Goal: Task Accomplishment & Management: Manage account settings

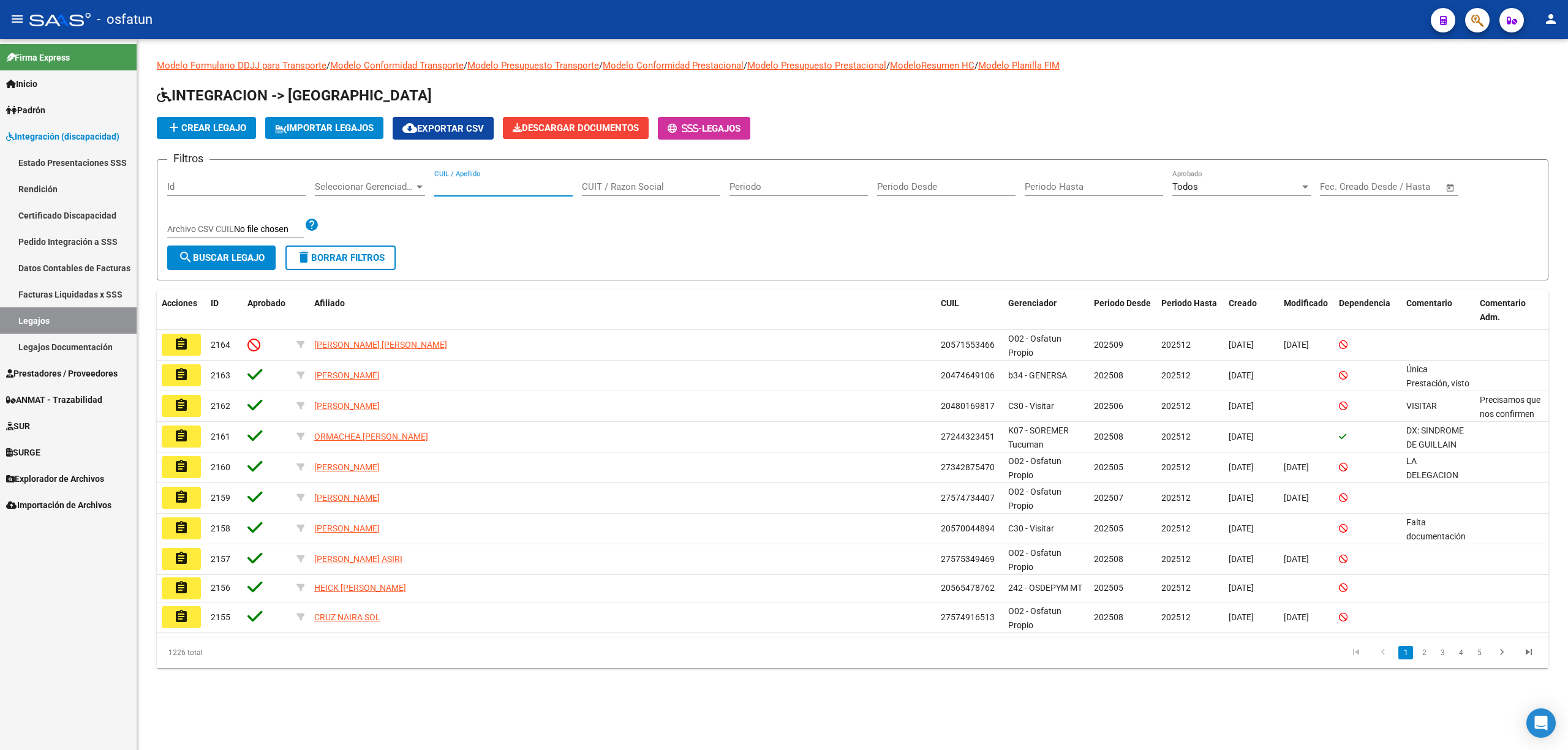
click at [460, 184] on input "CUIL / Apellido" at bounding box center [503, 187] width 139 height 11
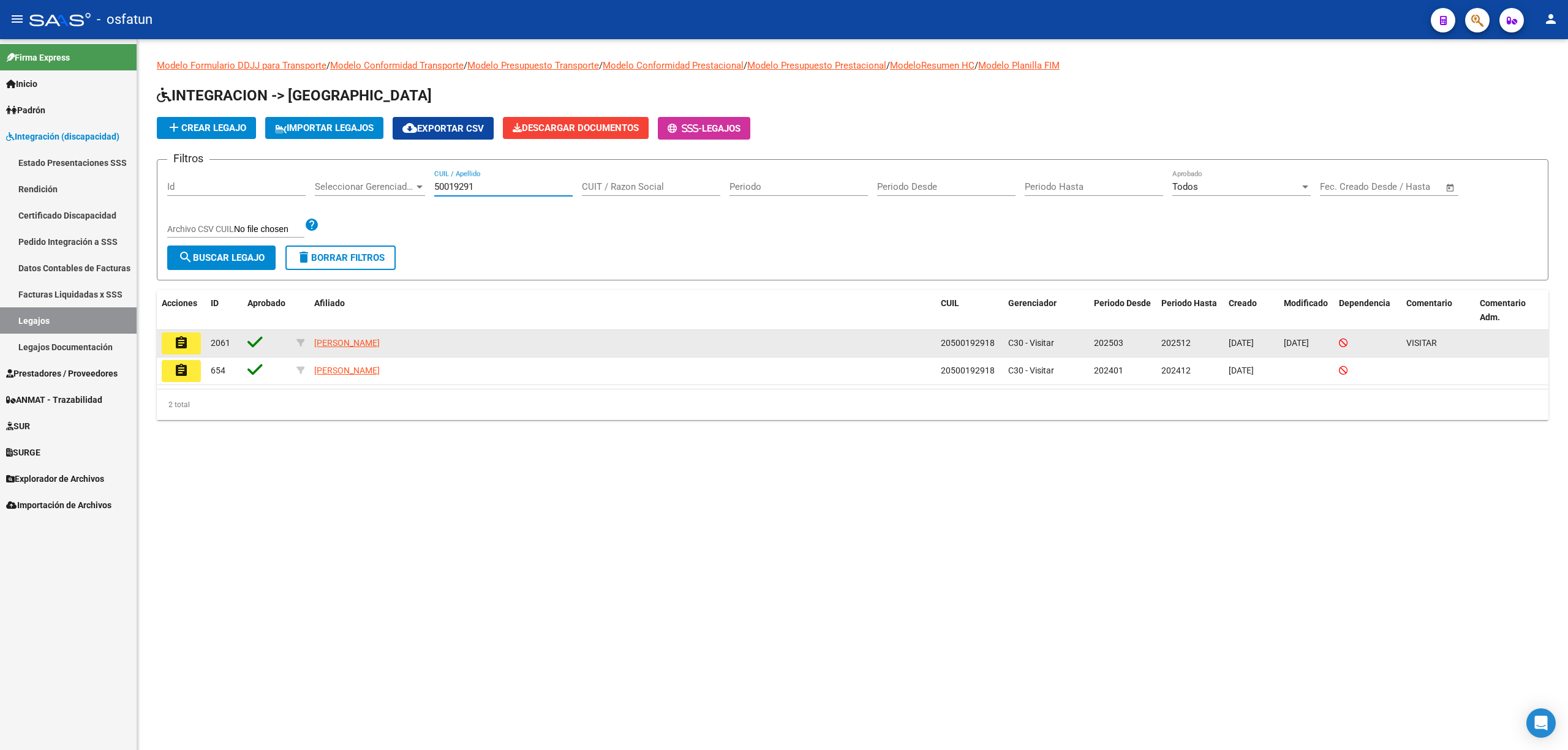
type input "50019291"
click at [180, 341] on mat-icon "assignment" at bounding box center [181, 343] width 15 height 15
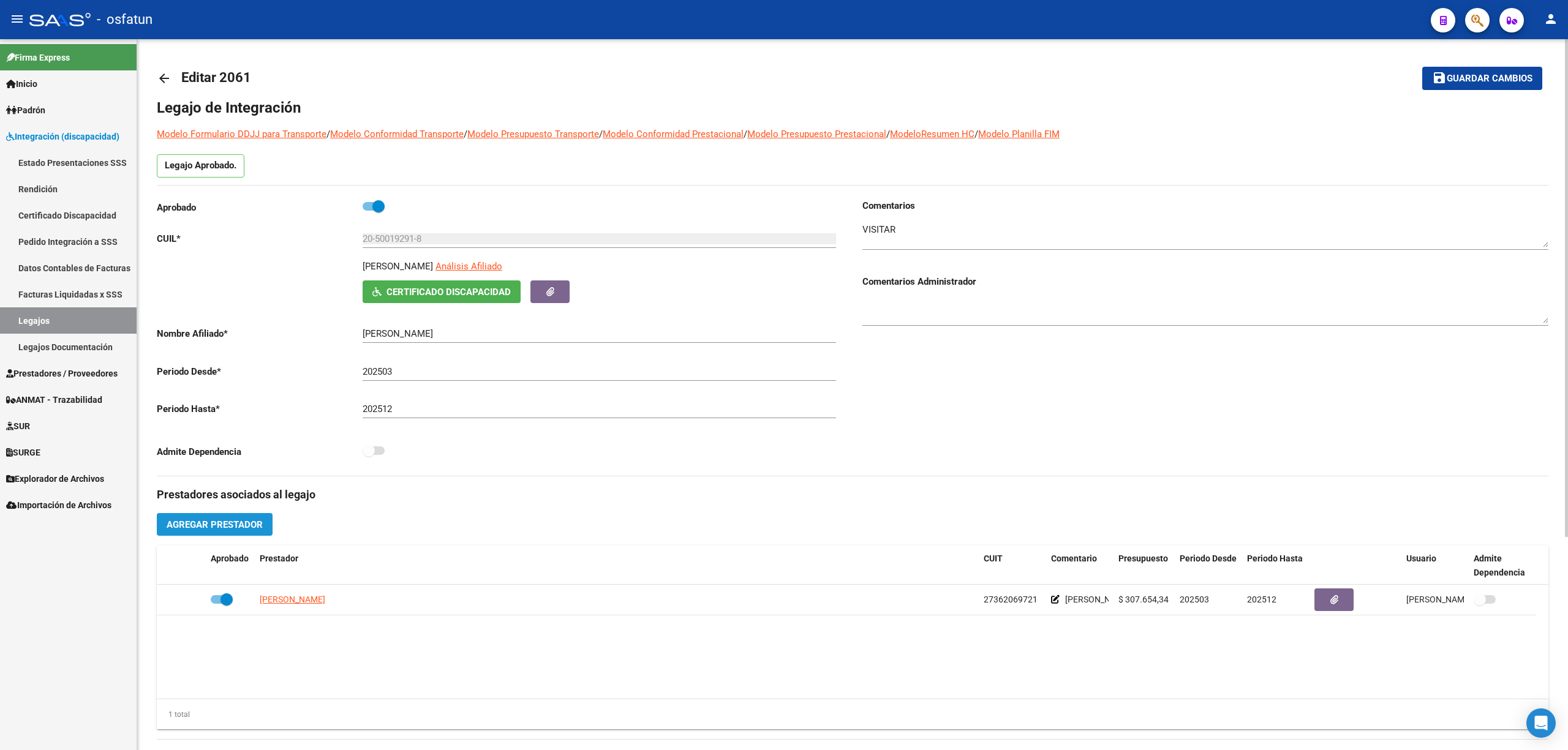
click at [246, 518] on button "Agregar Prestador" at bounding box center [215, 524] width 116 height 23
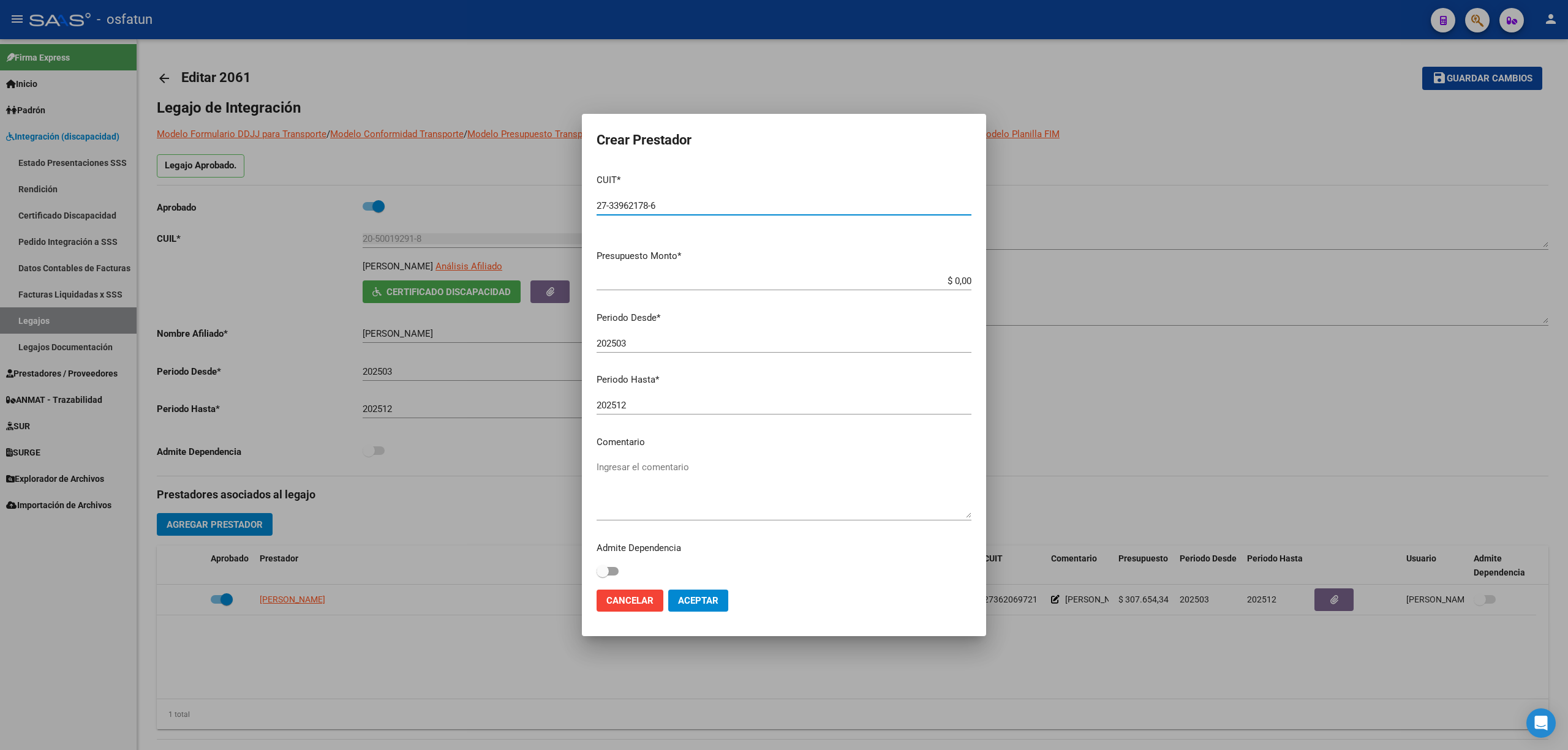
type input "27-33962178-6"
type input "$ 98.964,88"
type input "0"
type input "202508"
type input "202512"
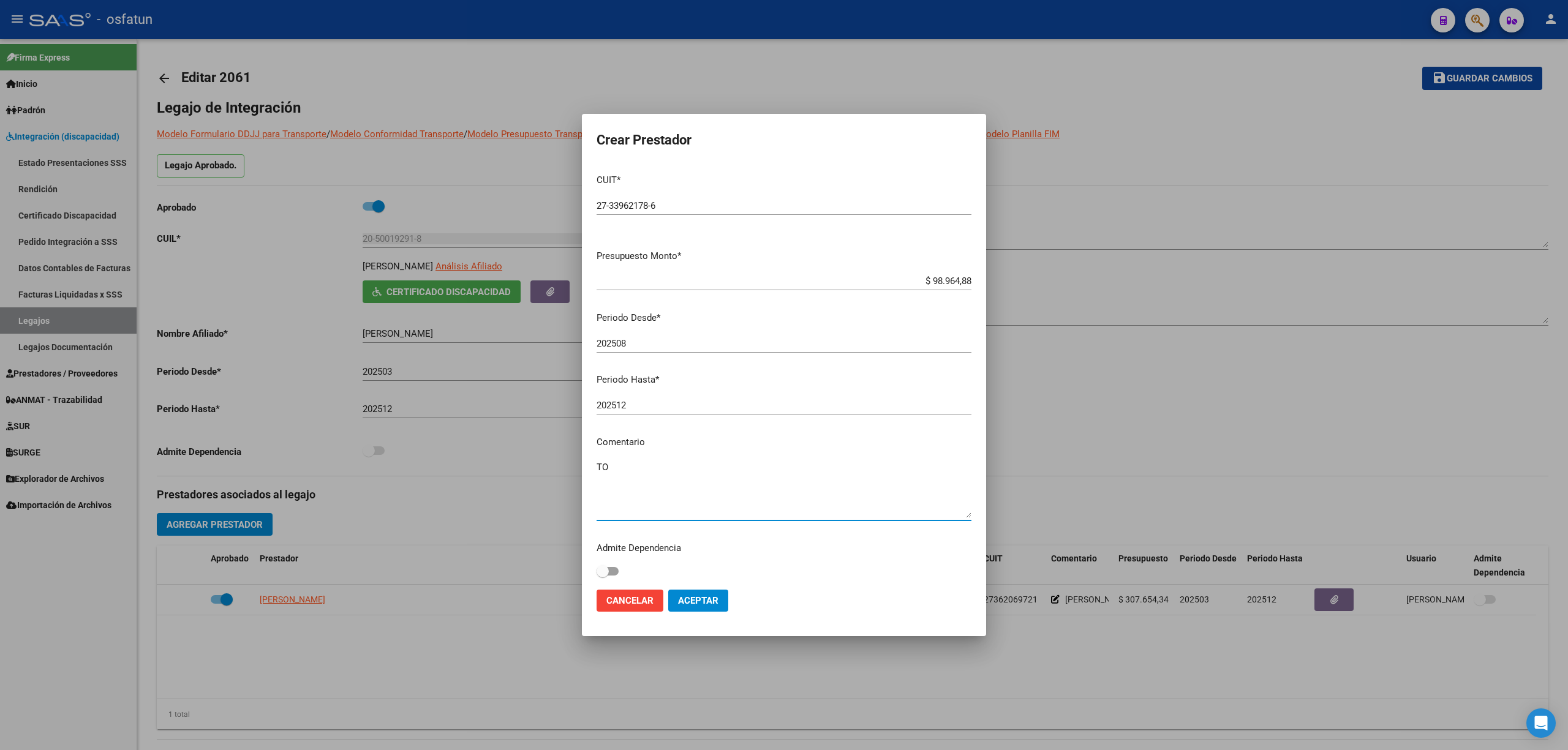
type textarea "TO"
click at [685, 599] on span "Aceptar" at bounding box center [698, 600] width 40 height 11
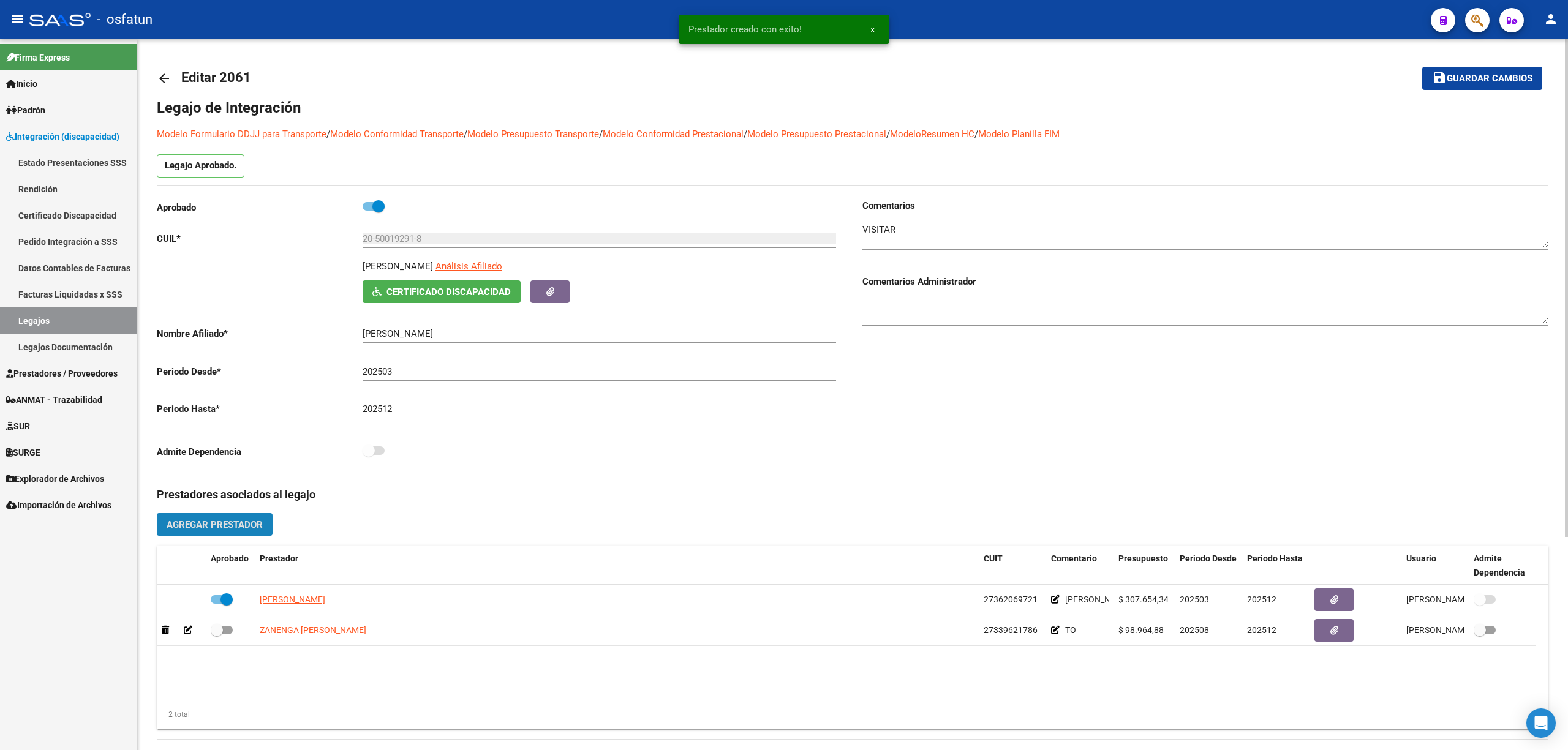
click at [221, 528] on span "Agregar Prestador" at bounding box center [215, 524] width 96 height 11
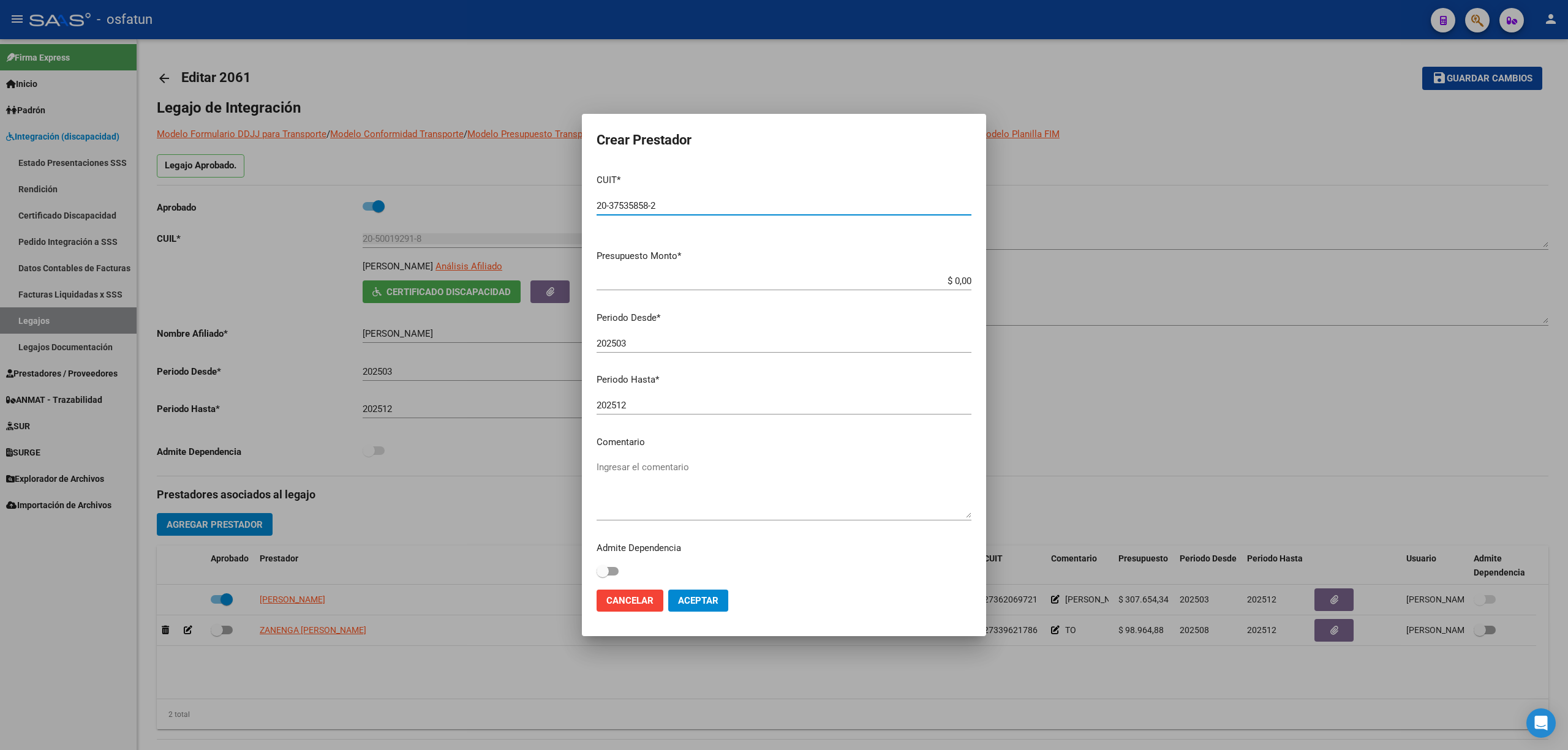
type input "20-37535858-2"
type input "$ 98.964,88"
click at [645, 341] on input "202503" at bounding box center [784, 344] width 375 height 11
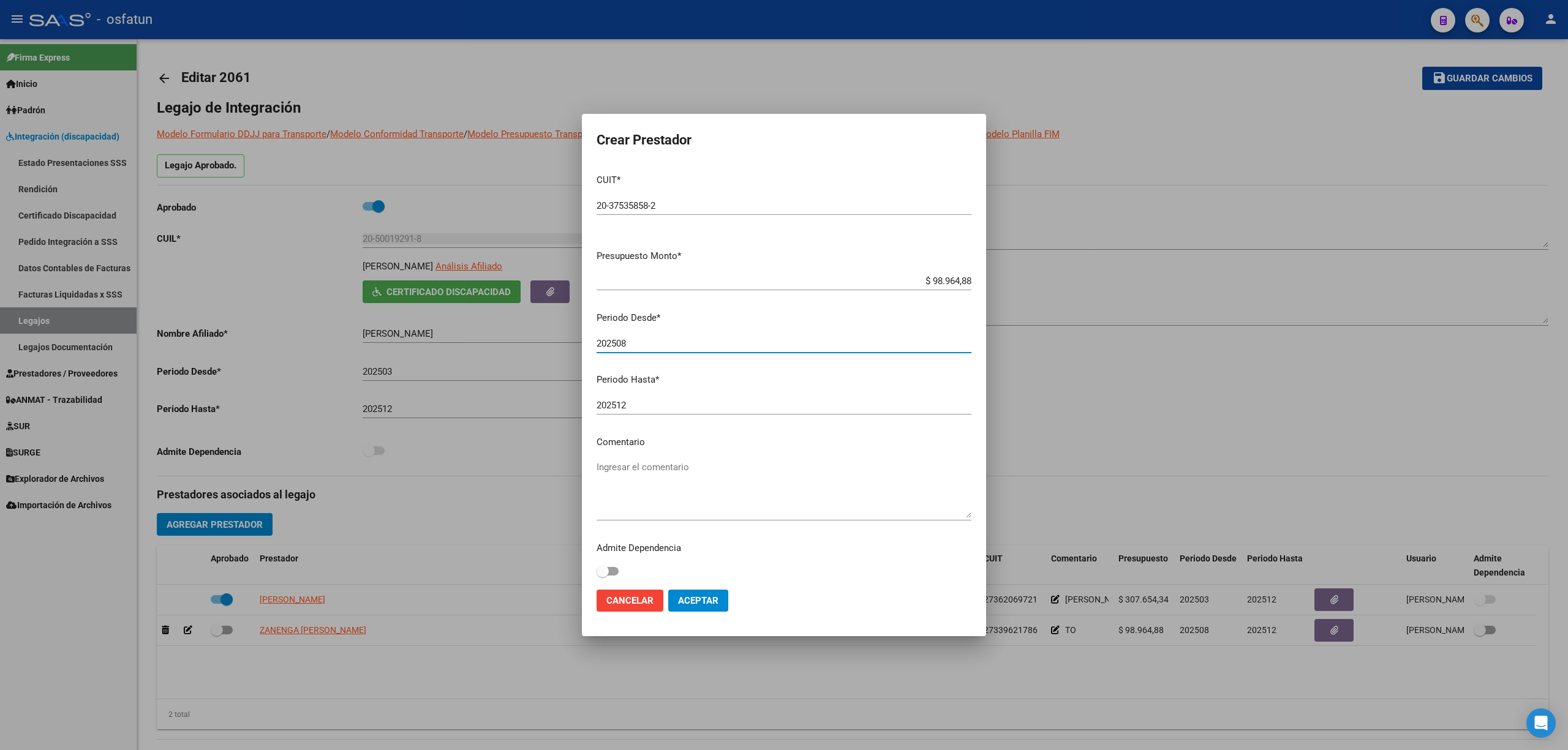
type input "202508"
click at [777, 460] on div "Ingresar el comentario" at bounding box center [784, 489] width 375 height 63
drag, startPoint x: 631, startPoint y: 466, endPoint x: 831, endPoint y: 475, distance: 200.2
click at [831, 475] on textarea "PSICOPEDAGOGIA" at bounding box center [784, 489] width 375 height 58
type textarea "PSICOP"
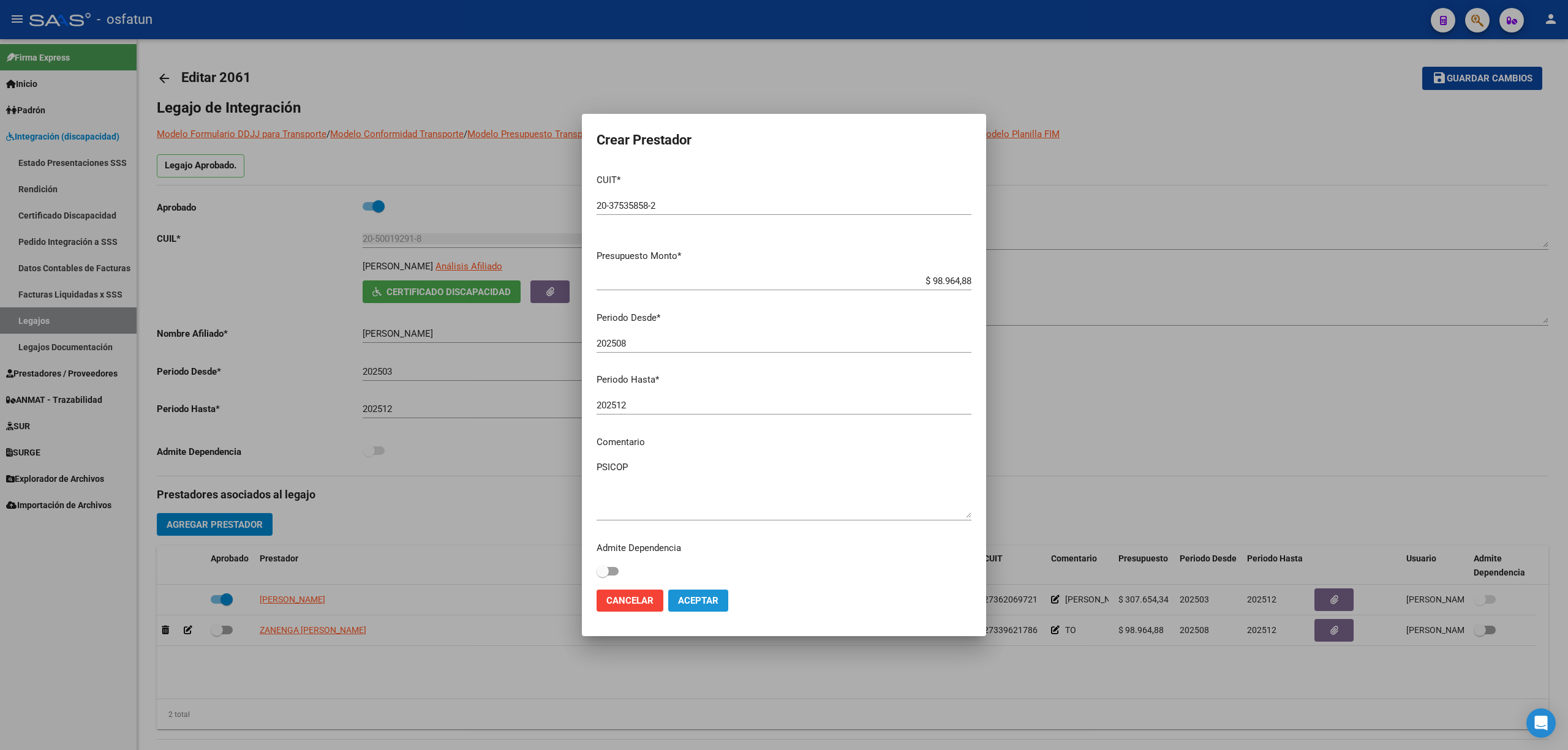
click at [692, 601] on span "Aceptar" at bounding box center [698, 600] width 40 height 11
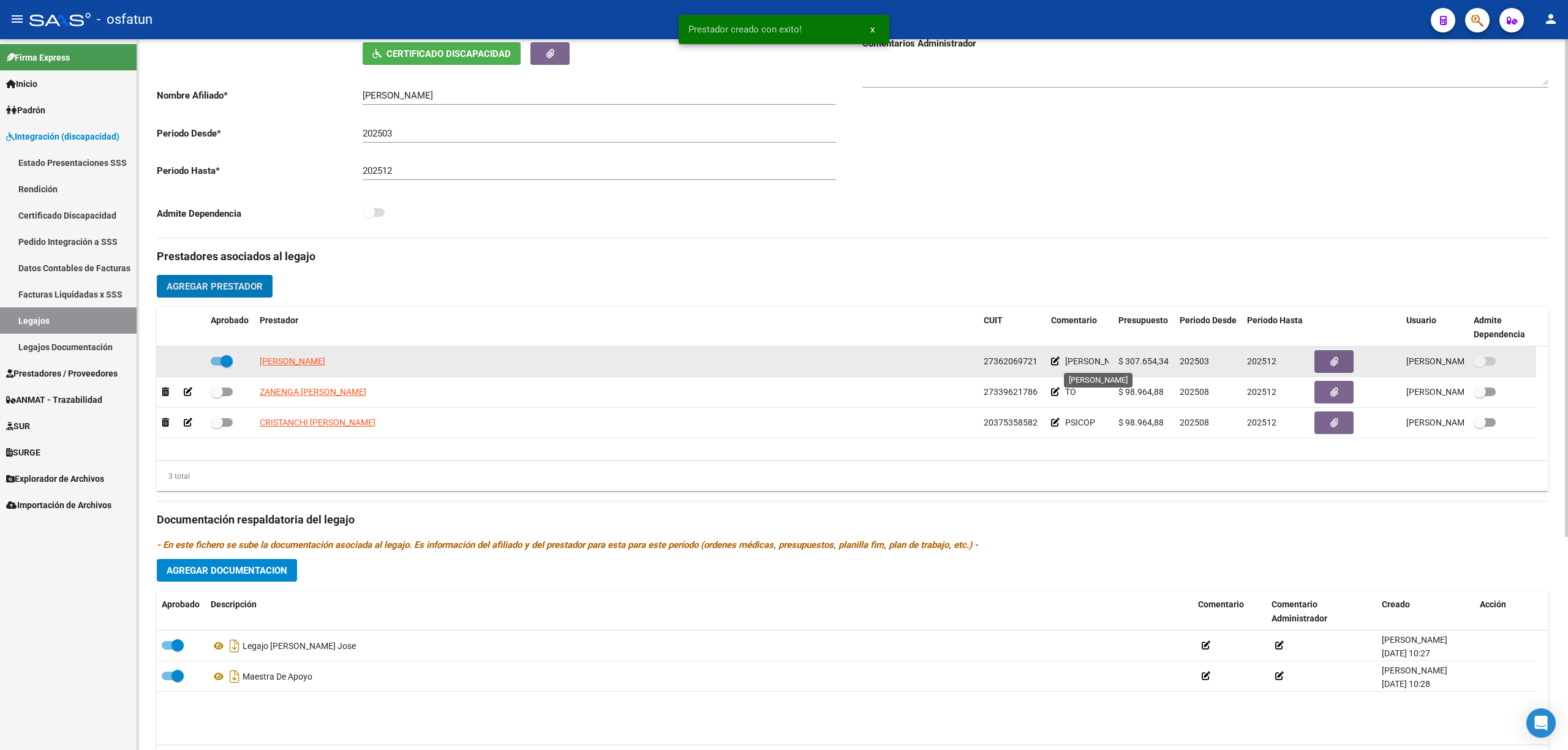
scroll to position [245, 0]
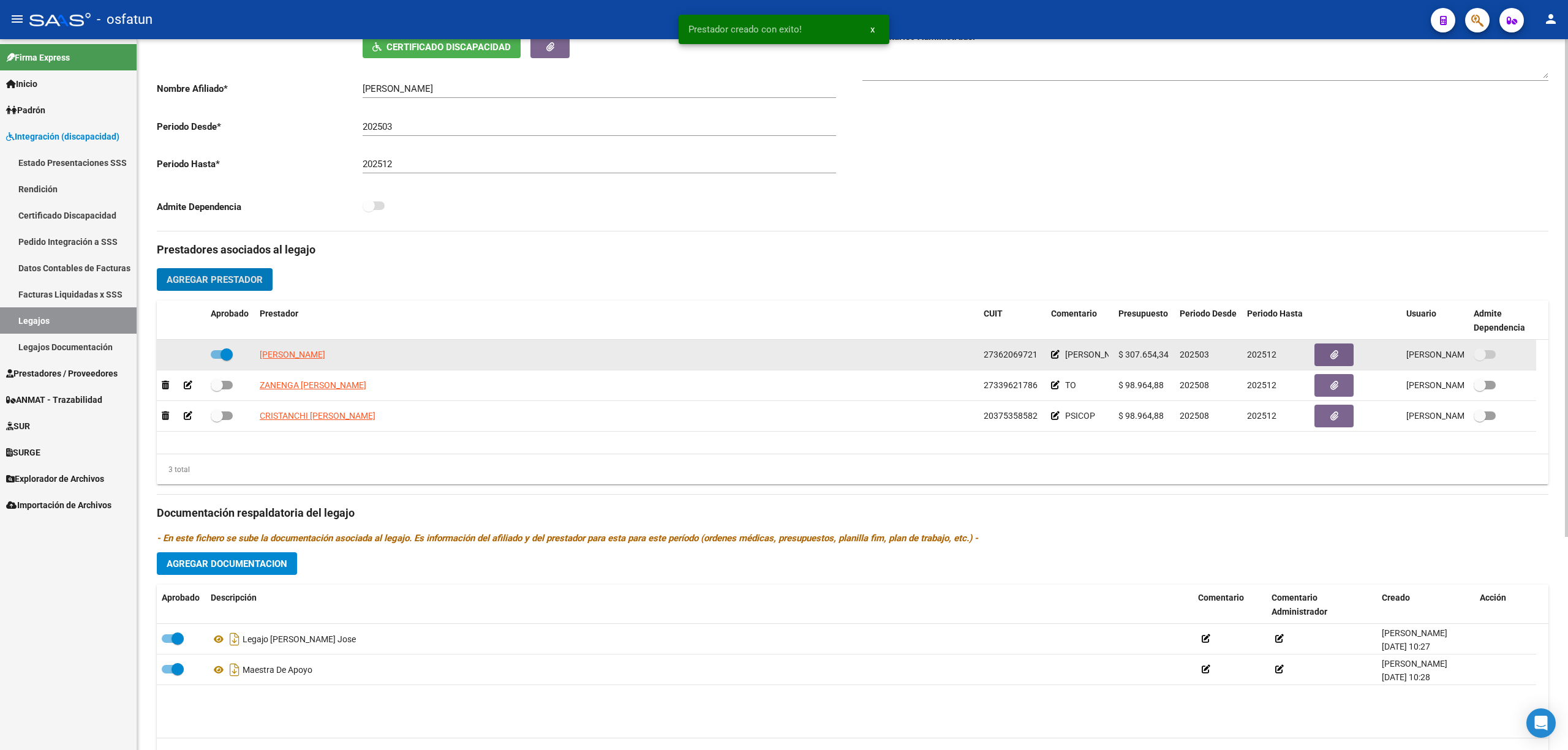
click at [1047, 358] on datatable-body-cell "[PERSON_NAME]" at bounding box center [1079, 355] width 67 height 30
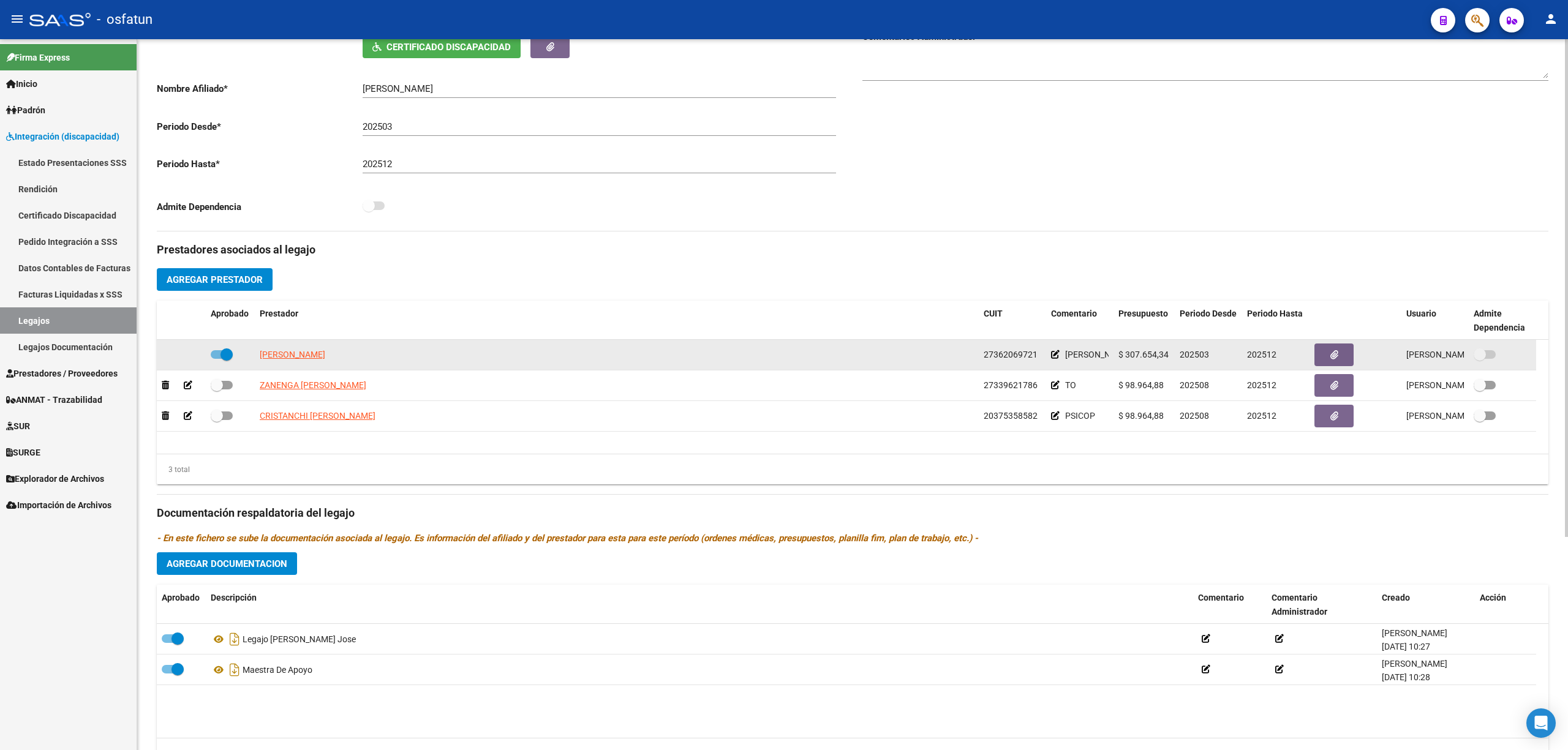
click at [1049, 358] on datatable-body-cell "[PERSON_NAME]" at bounding box center [1079, 355] width 67 height 30
click at [1052, 356] on icon at bounding box center [1056, 355] width 9 height 9
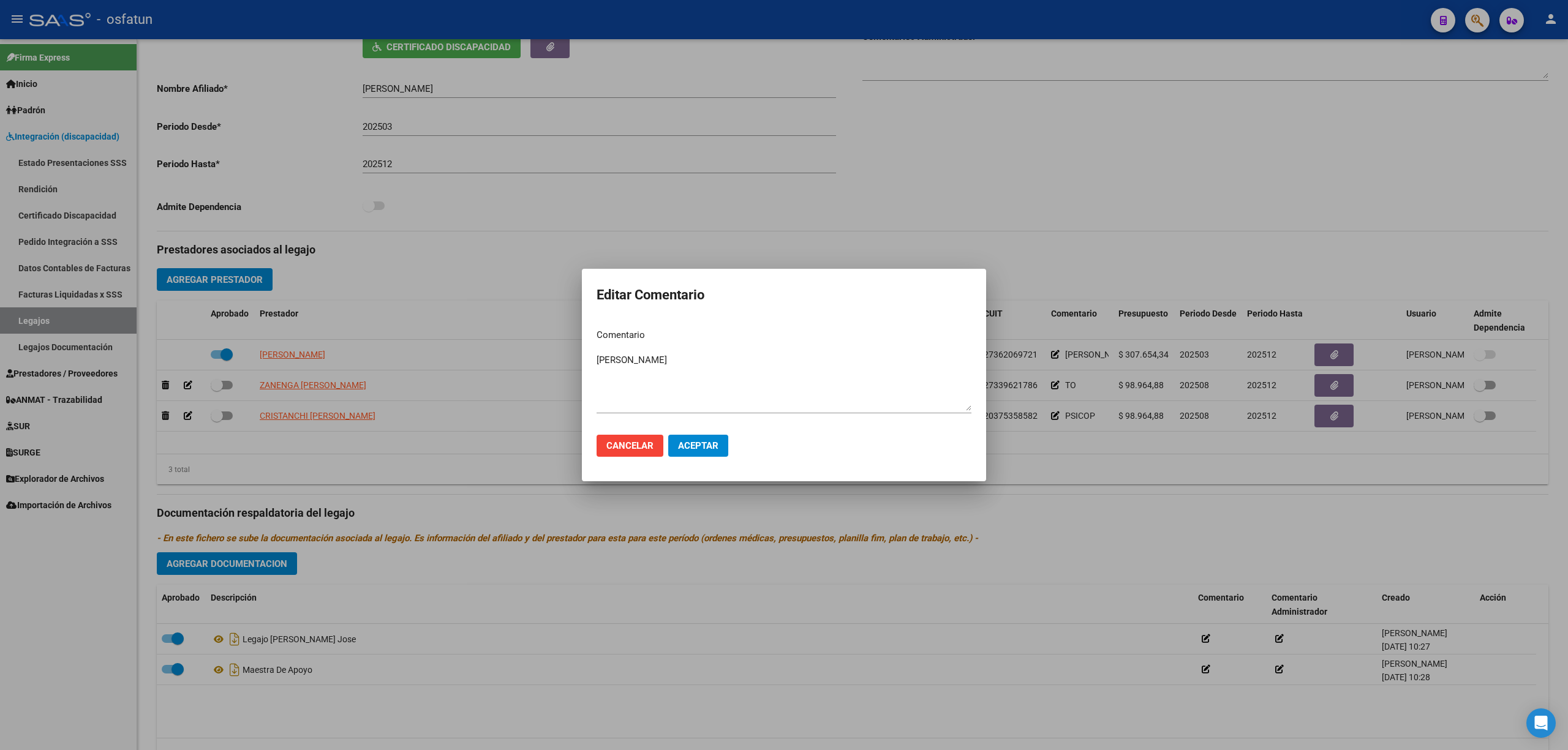
click at [1085, 506] on div at bounding box center [784, 375] width 1568 height 750
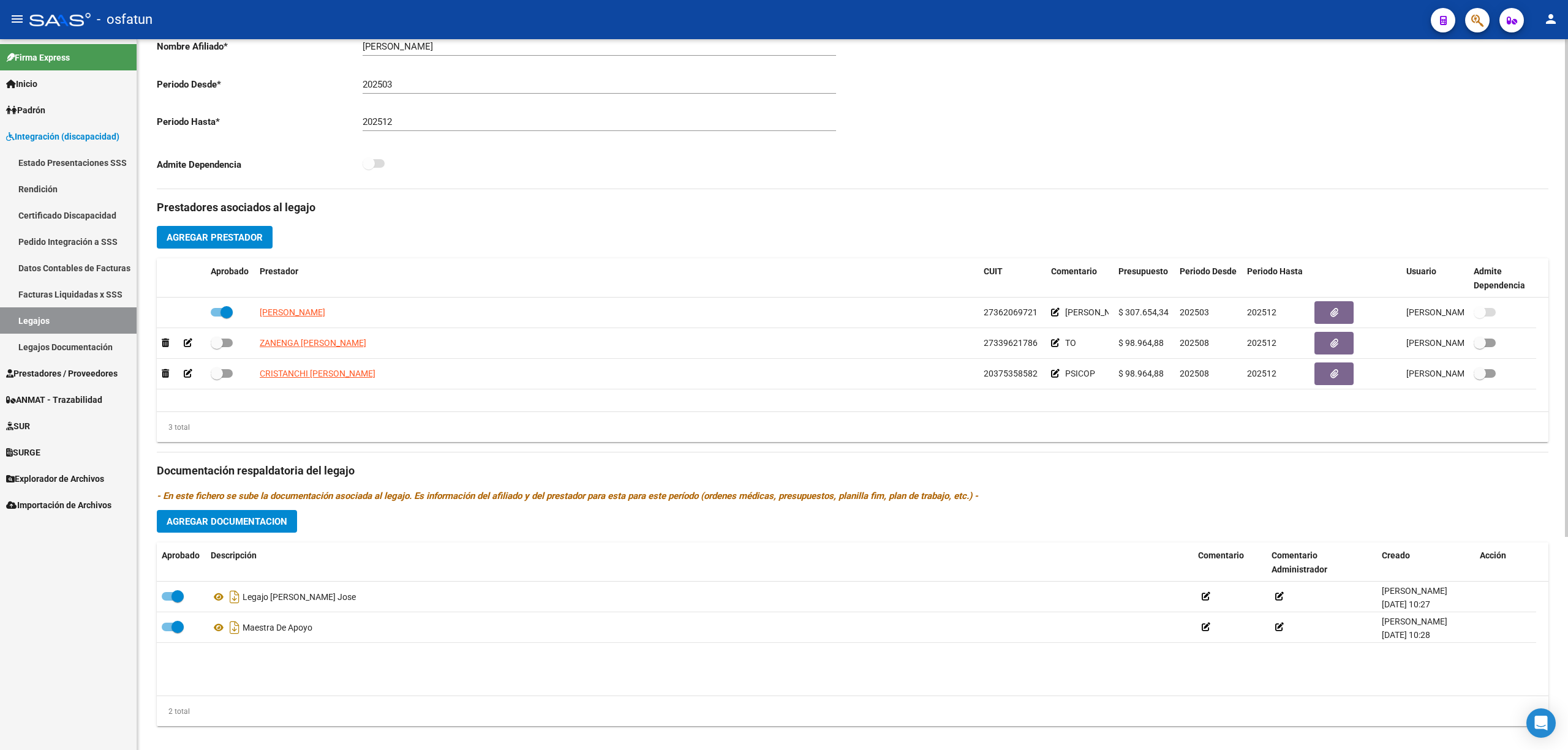
scroll to position [303, 0]
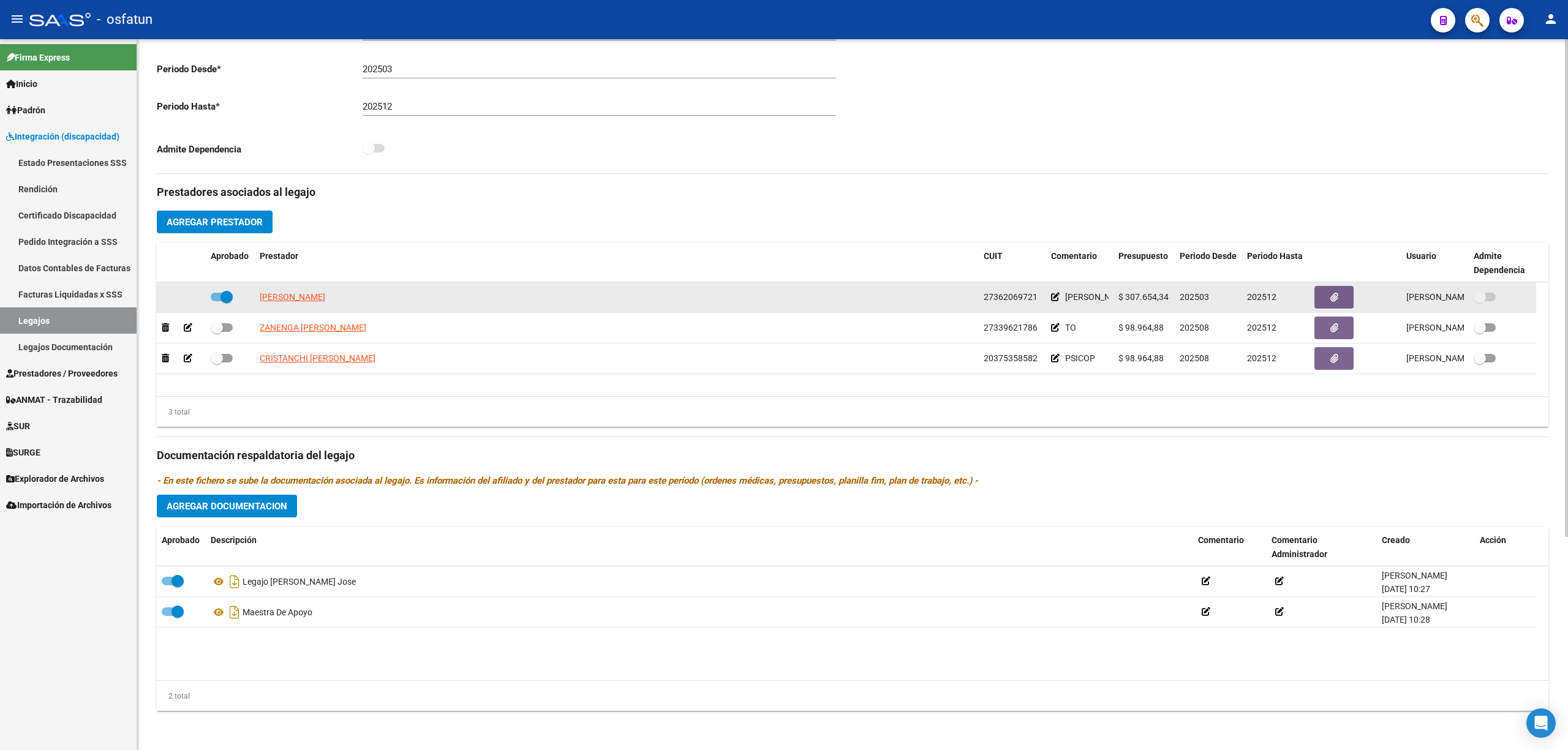
click at [1054, 294] on icon at bounding box center [1056, 297] width 9 height 9
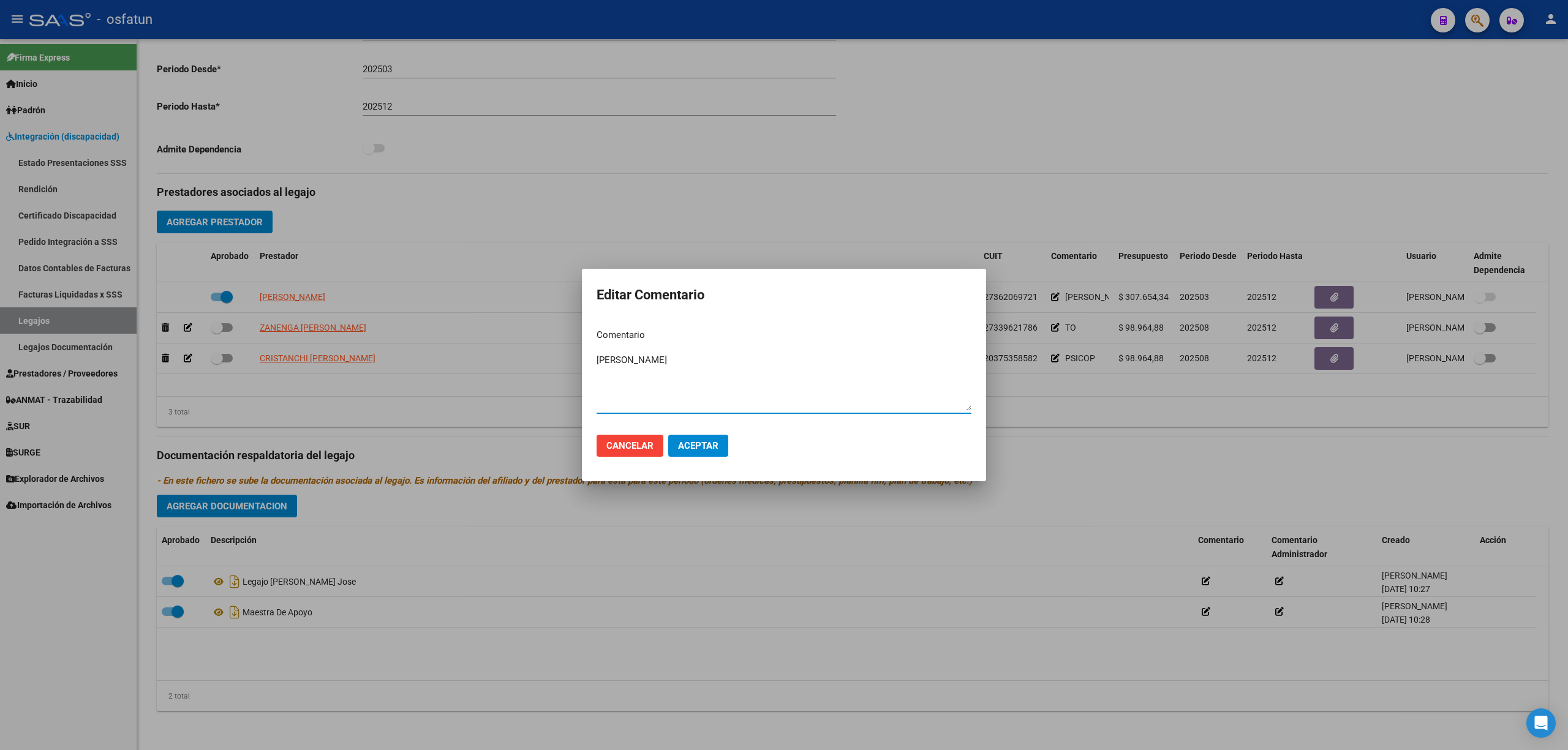
drag, startPoint x: 710, startPoint y: 361, endPoint x: 534, endPoint y: 324, distance: 179.8
click at [534, 324] on div "Editar Comentario Comentario [PERSON_NAME] Ingresar el comentario Cancelar Acep…" at bounding box center [784, 375] width 1568 height 750
type textarea "MMA"
click at [702, 446] on span "Aceptar" at bounding box center [698, 446] width 40 height 11
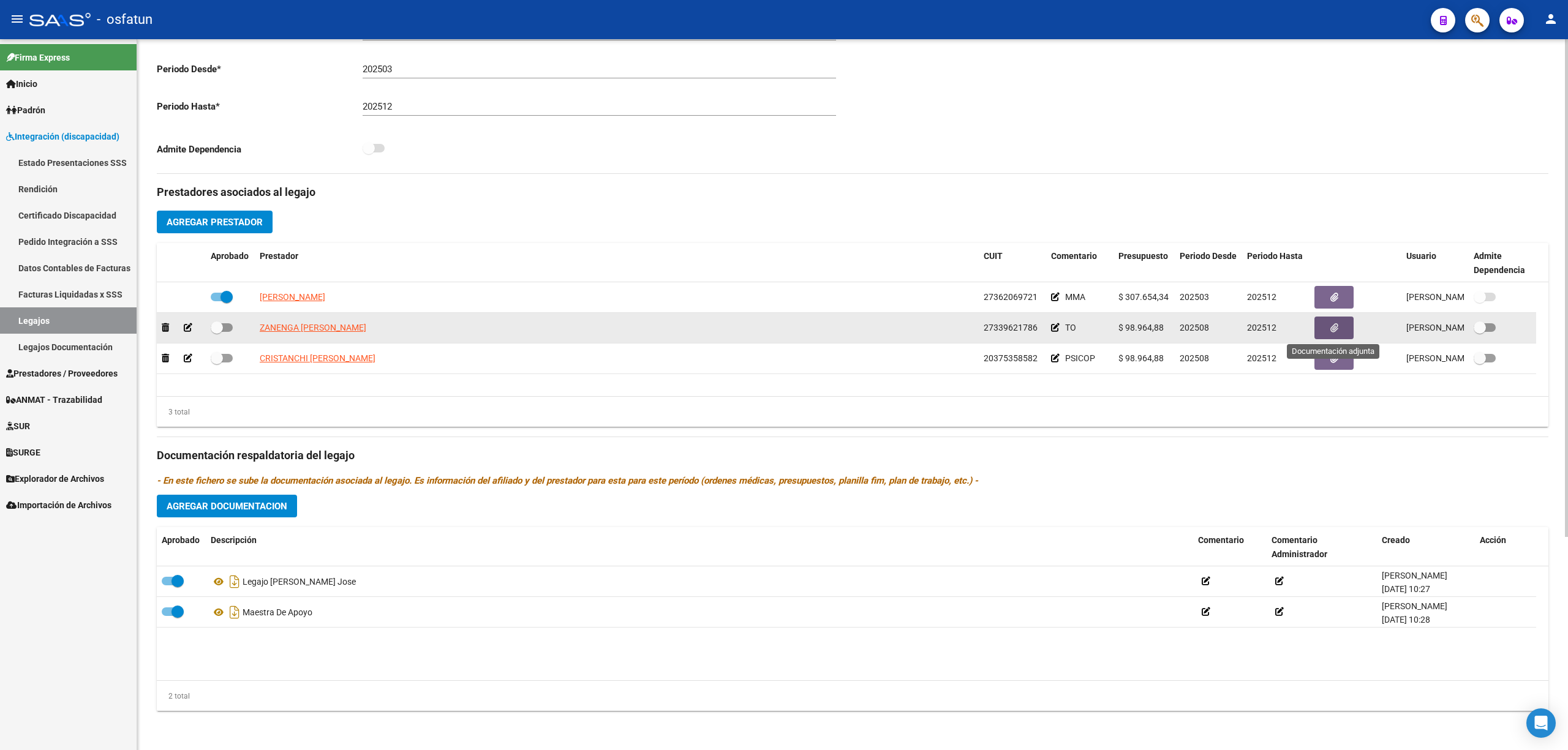
click at [1338, 333] on span "button" at bounding box center [1334, 328] width 8 height 11
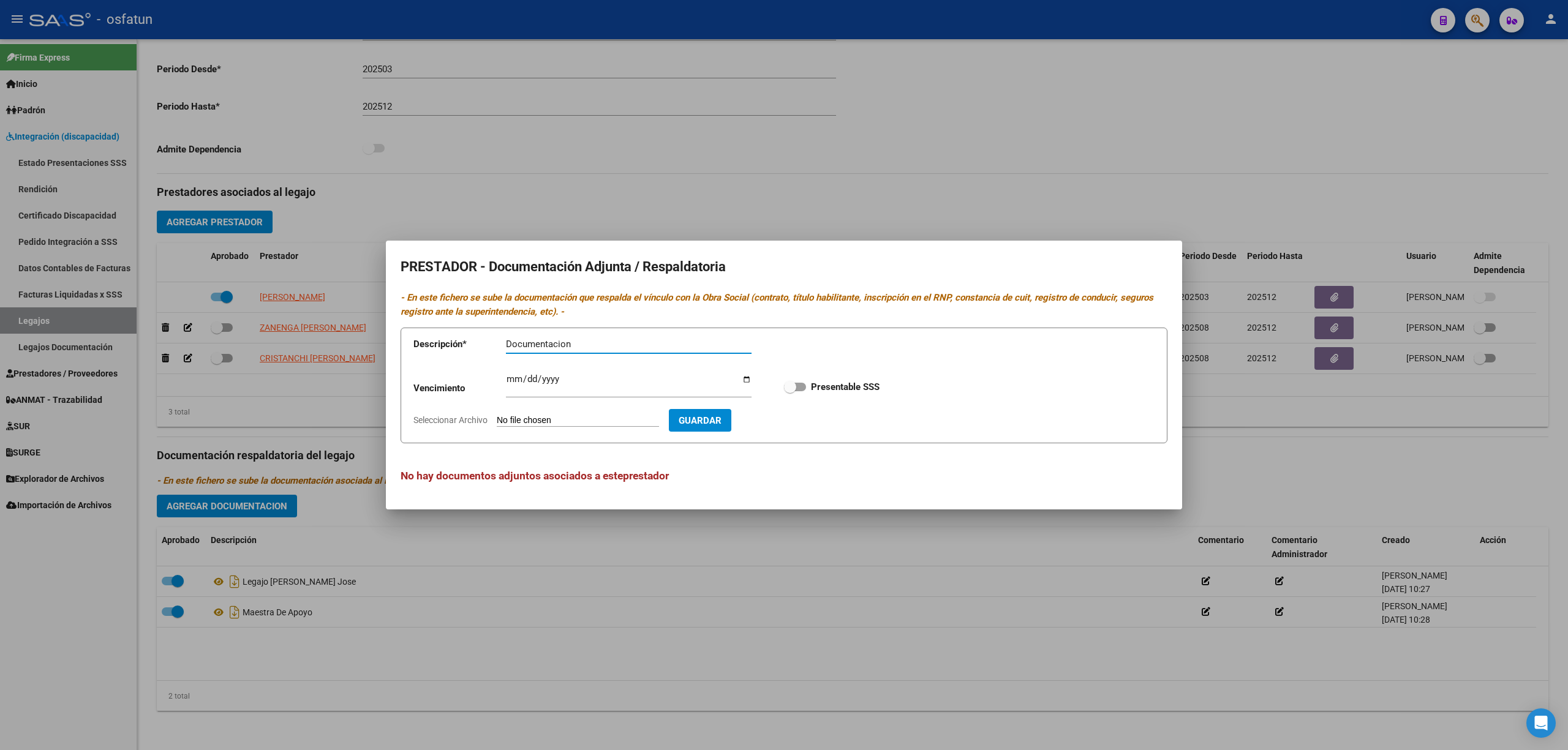
type input "Documentacion"
click at [722, 422] on span "Guardar" at bounding box center [700, 420] width 43 height 11
drag, startPoint x: 741, startPoint y: 434, endPoint x: 730, endPoint y: 416, distance: 21.1
click at [734, 425] on form "Descripción * Documentacion Descripción Vencimiento Ingresar vencimiento Presen…" at bounding box center [784, 385] width 767 height 116
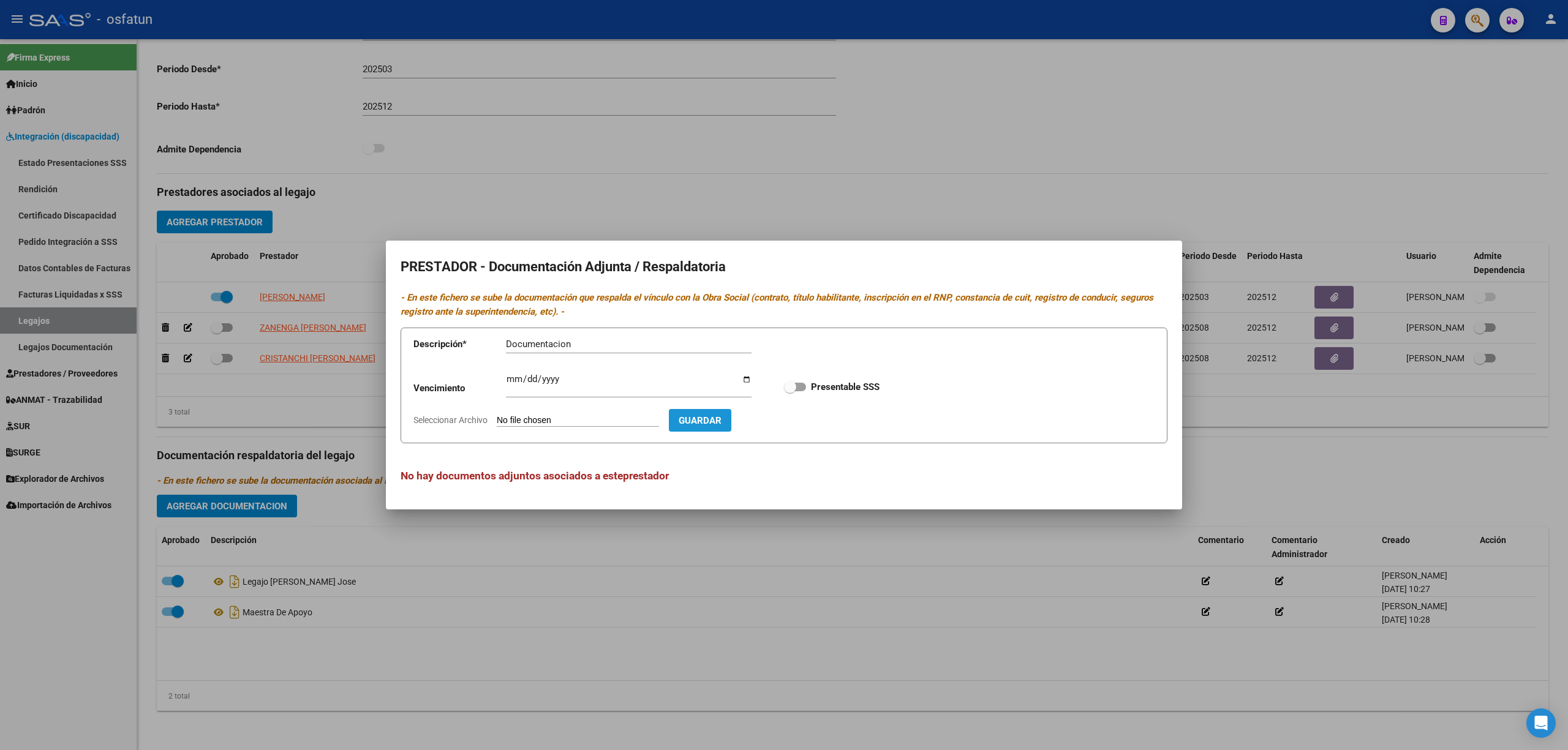
click at [722, 416] on span "Guardar" at bounding box center [700, 420] width 43 height 11
click at [552, 412] on form "Descripción * Documentacion Descripción Vencimiento Ingresar vencimiento Presen…" at bounding box center [784, 385] width 767 height 116
click at [558, 420] on input "Seleccionar Archivo" at bounding box center [578, 420] width 162 height 11
type input "C:\fakepath\TO.pdf"
click at [792, 419] on span "Guardar" at bounding box center [770, 420] width 43 height 11
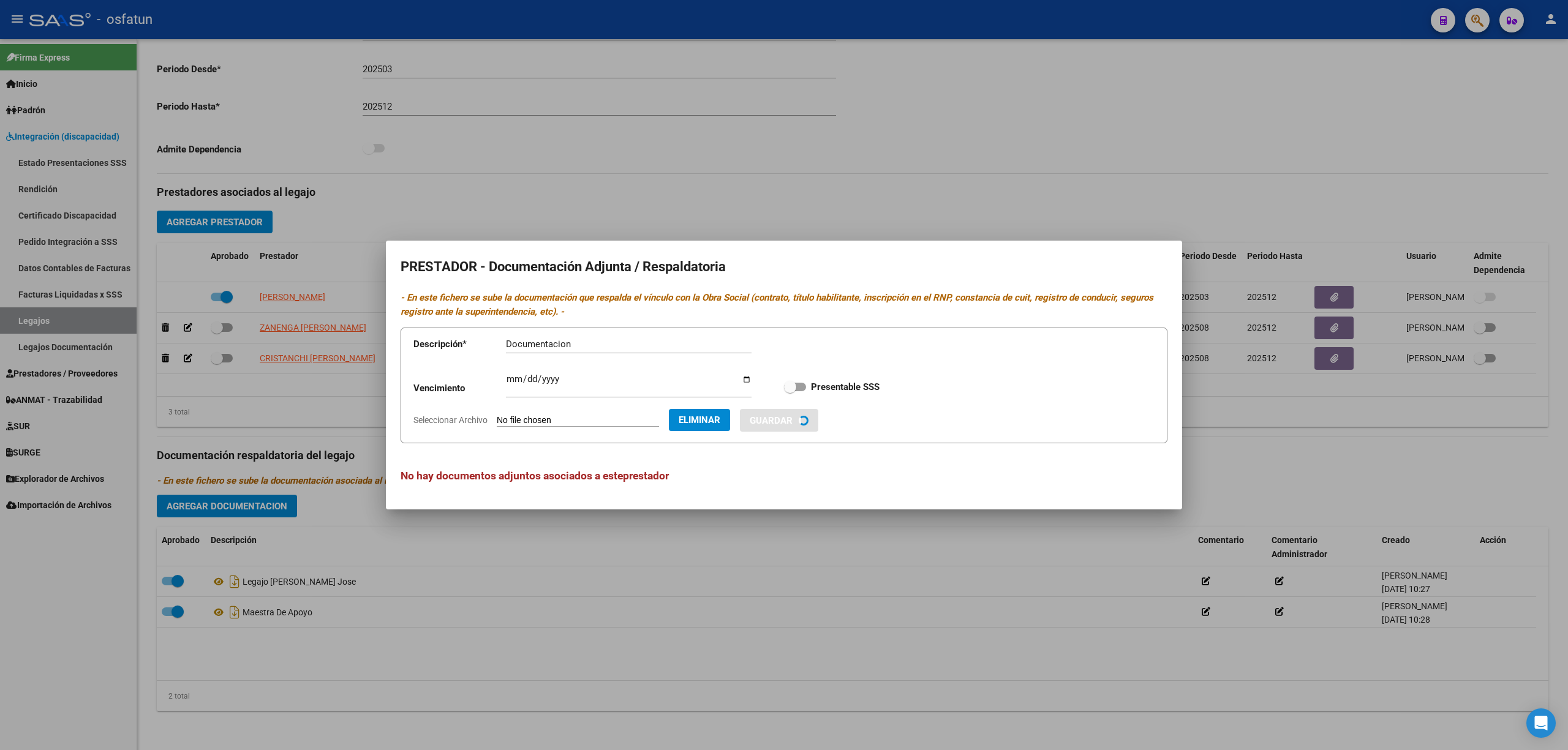
checkbox input "true"
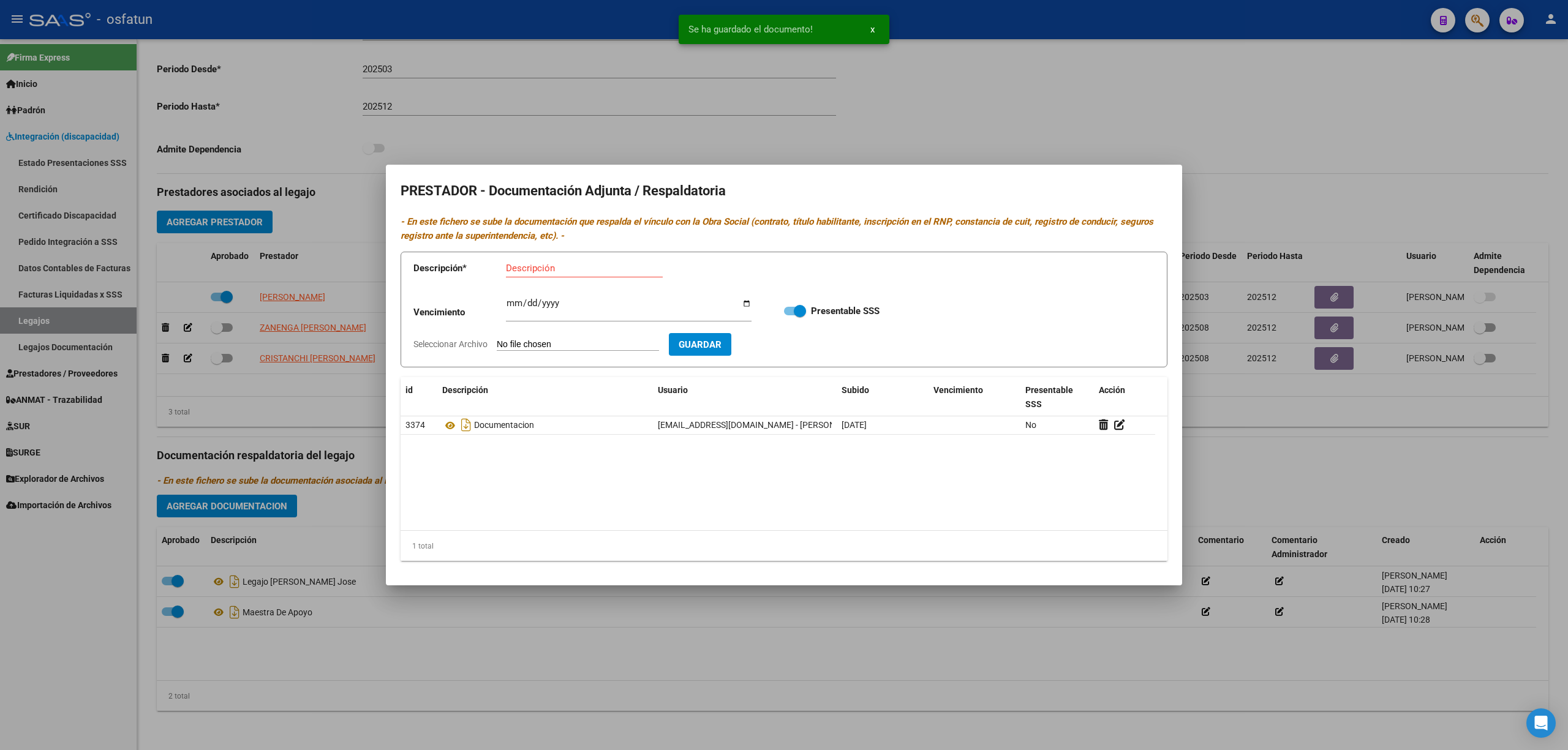
drag, startPoint x: 860, startPoint y: 696, endPoint x: 1016, endPoint y: 488, distance: 260.0
click at [1106, 476] on div "PRESTADOR - Documentación Adjunta / Respaldatoria - En este fichero se sube la …" at bounding box center [784, 375] width 1568 height 750
click at [1016, 488] on datatable-body "3374 Documentacion [EMAIL_ADDRESS][DOMAIN_NAME] - [PERSON_NAME] [DATE] No" at bounding box center [784, 473] width 767 height 114
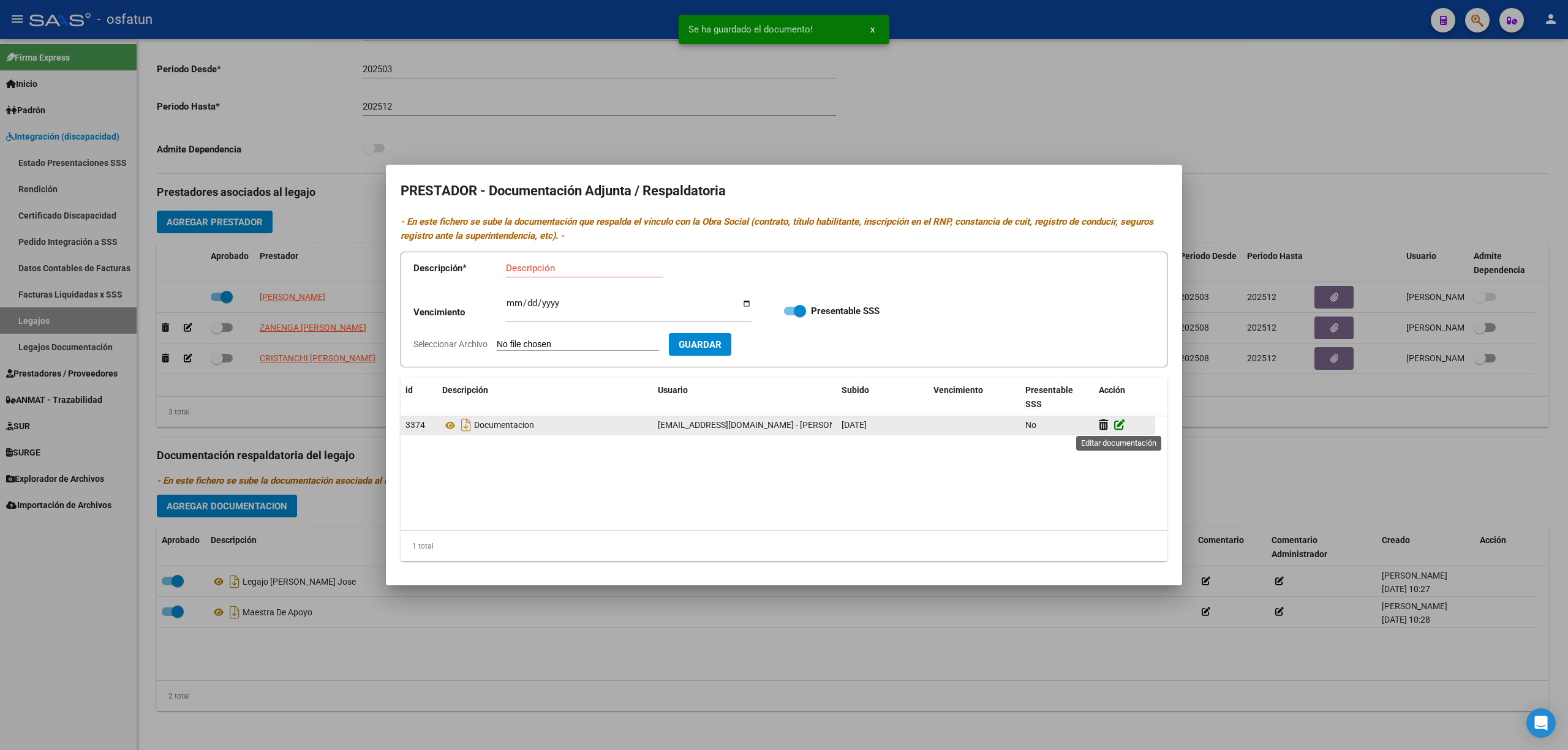
click at [1120, 424] on icon at bounding box center [1120, 424] width 11 height 11
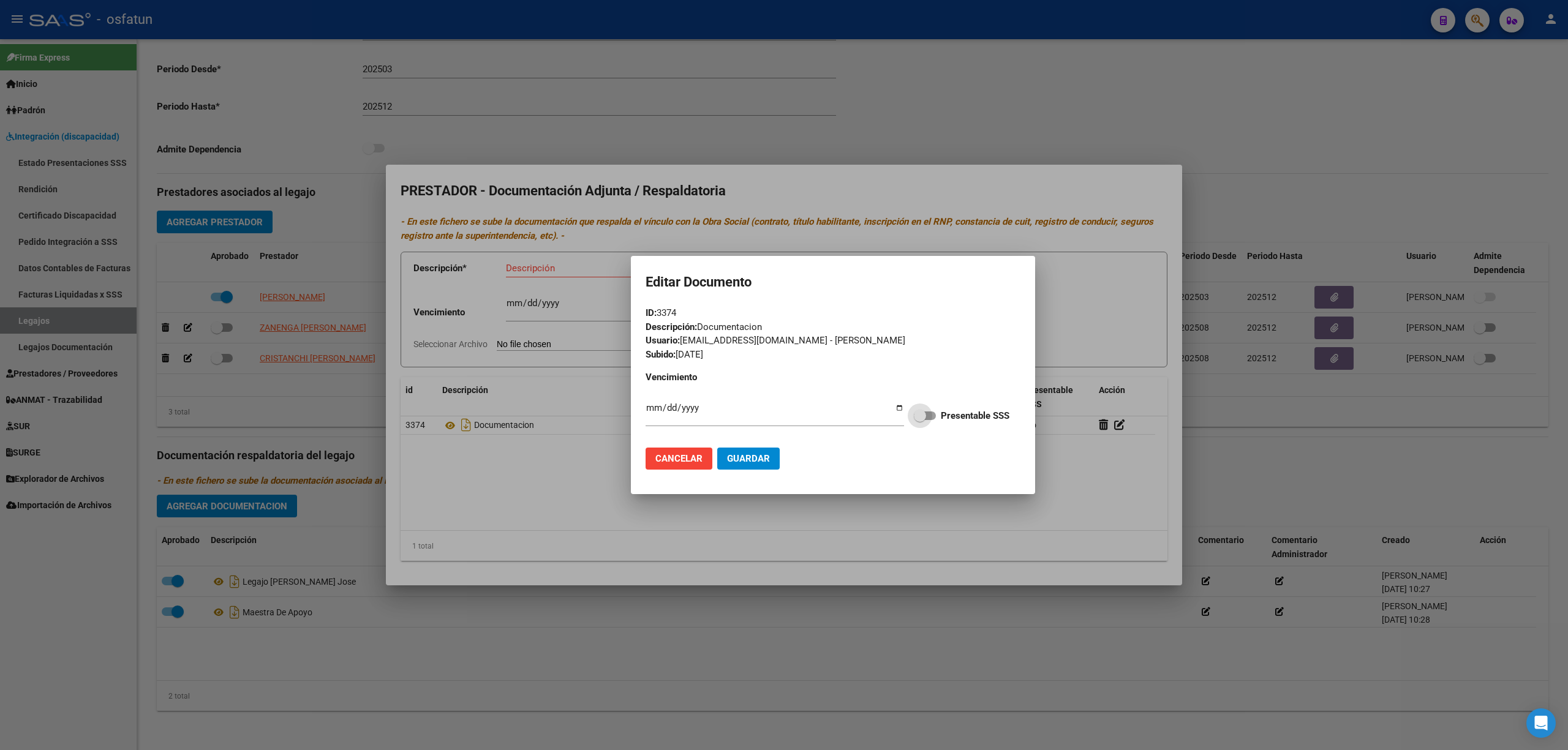
click at [933, 412] on span at bounding box center [924, 416] width 22 height 9
click at [921, 420] on input "Presentable SSS" at bounding box center [920, 420] width 1 height 1
checkbox input "true"
click at [765, 449] on button "Guardar" at bounding box center [749, 458] width 63 height 22
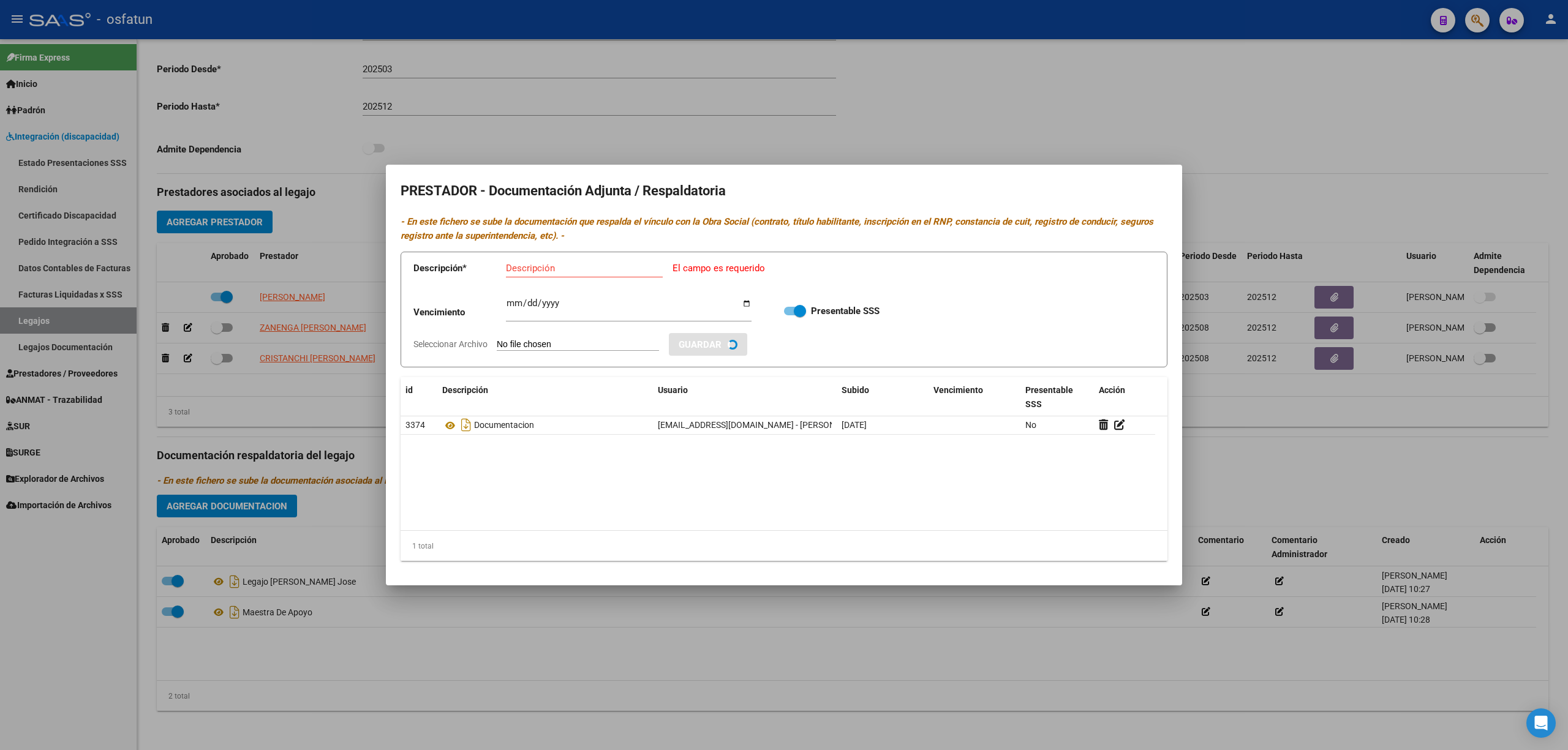
click at [788, 630] on div at bounding box center [784, 375] width 1568 height 750
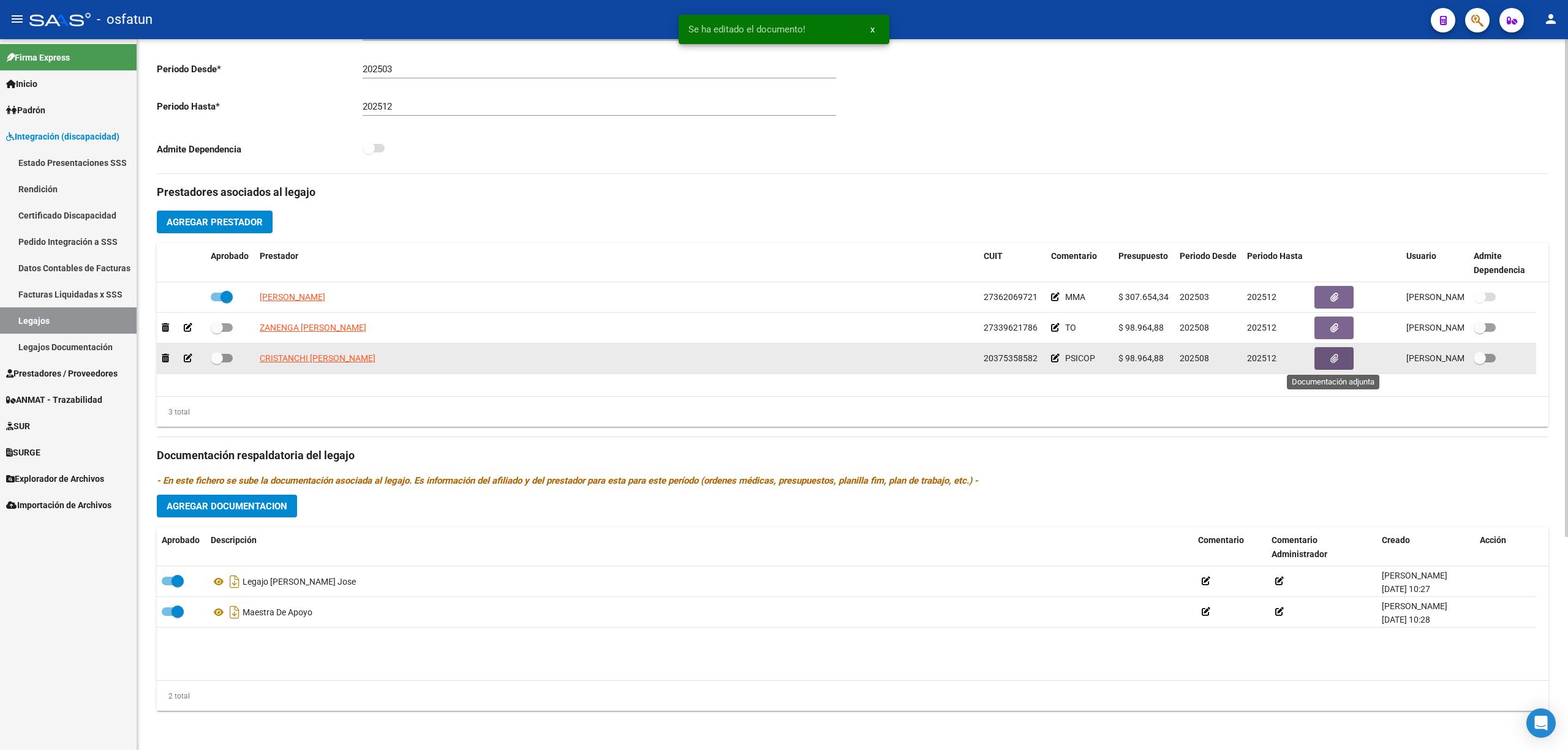
click at [1334, 358] on icon "button" at bounding box center [1334, 358] width 8 height 10
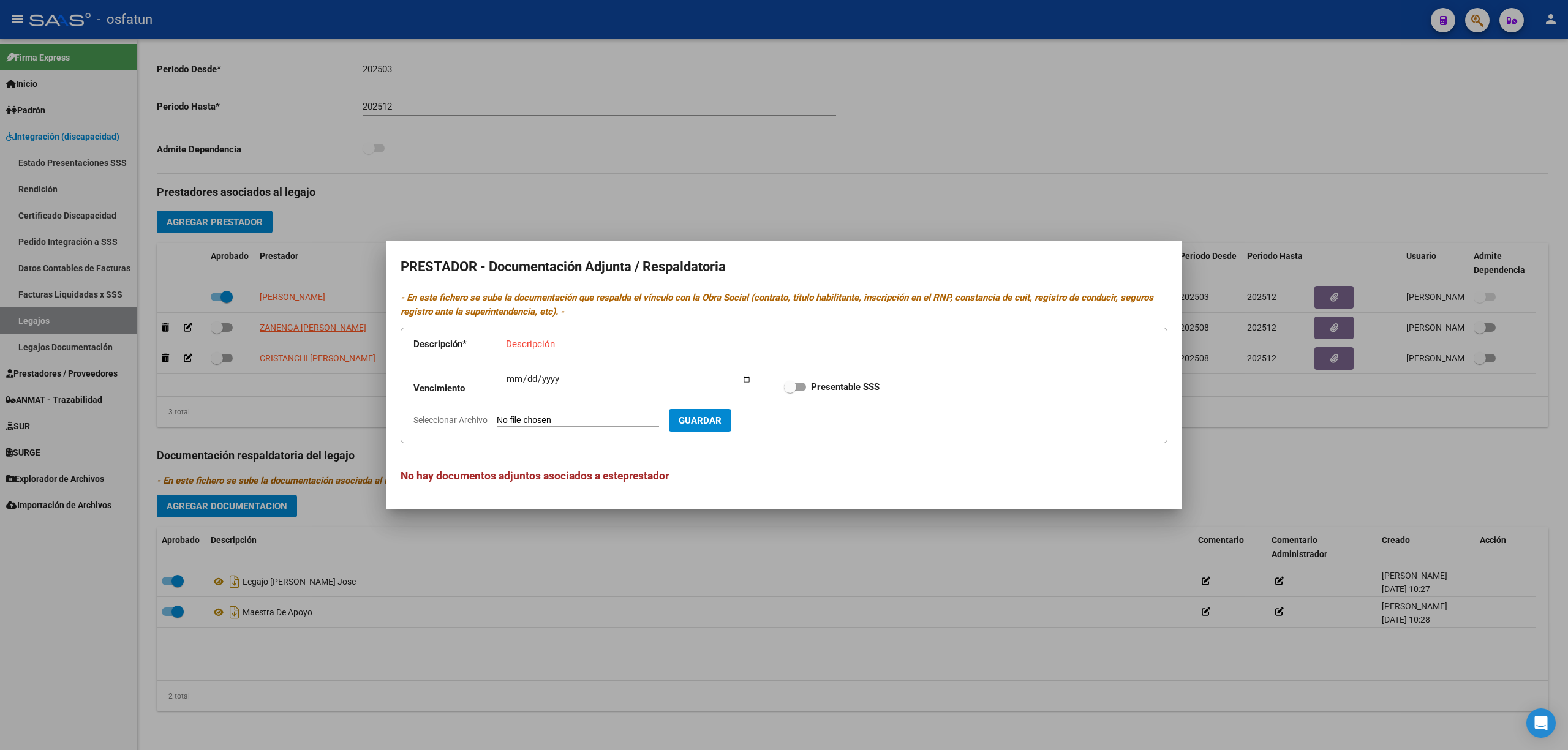
click at [581, 421] on input "Seleccionar Archivo" at bounding box center [578, 420] width 162 height 11
type input "C:\fakepath\psicop.pdf"
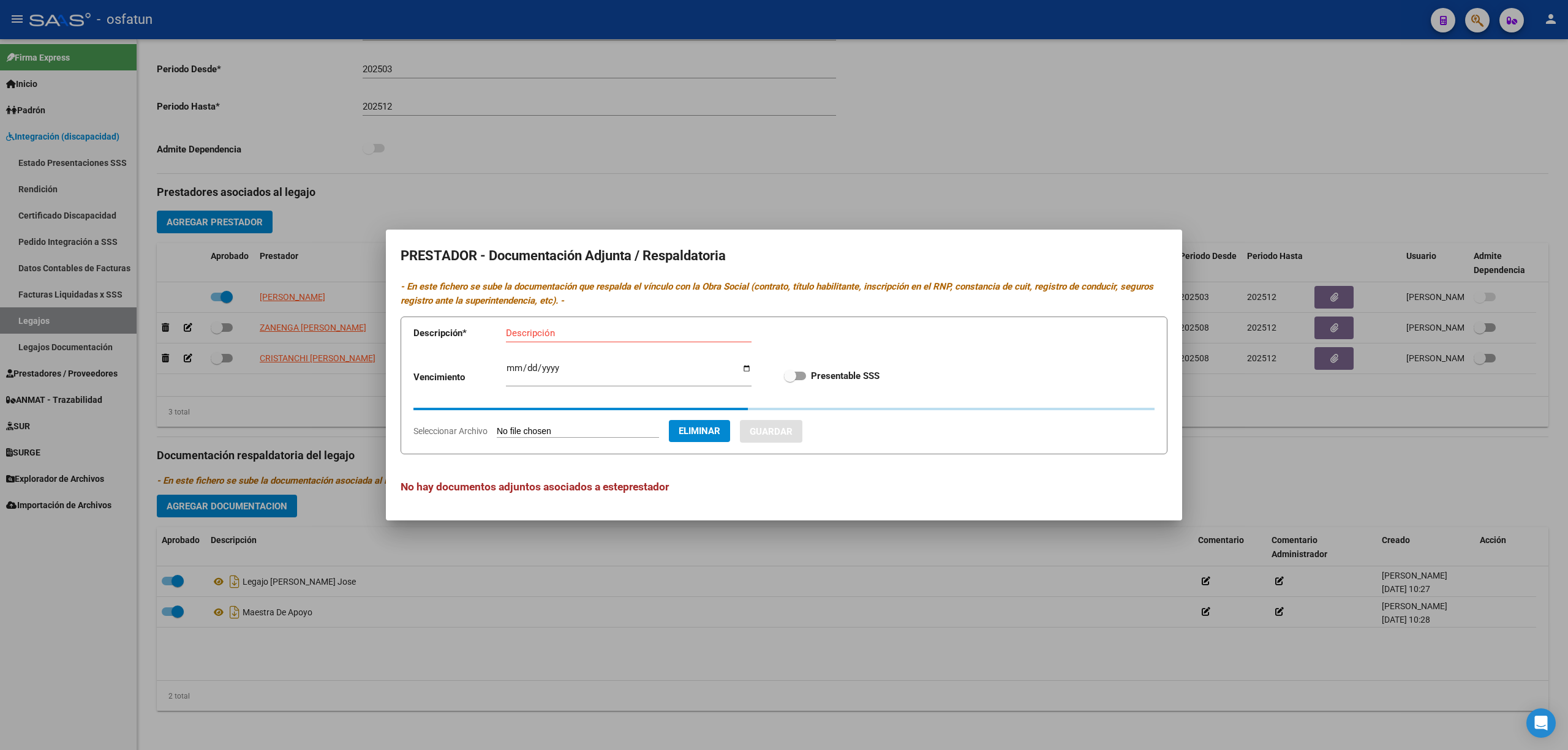
click at [558, 334] on input "Descripción" at bounding box center [629, 333] width 246 height 11
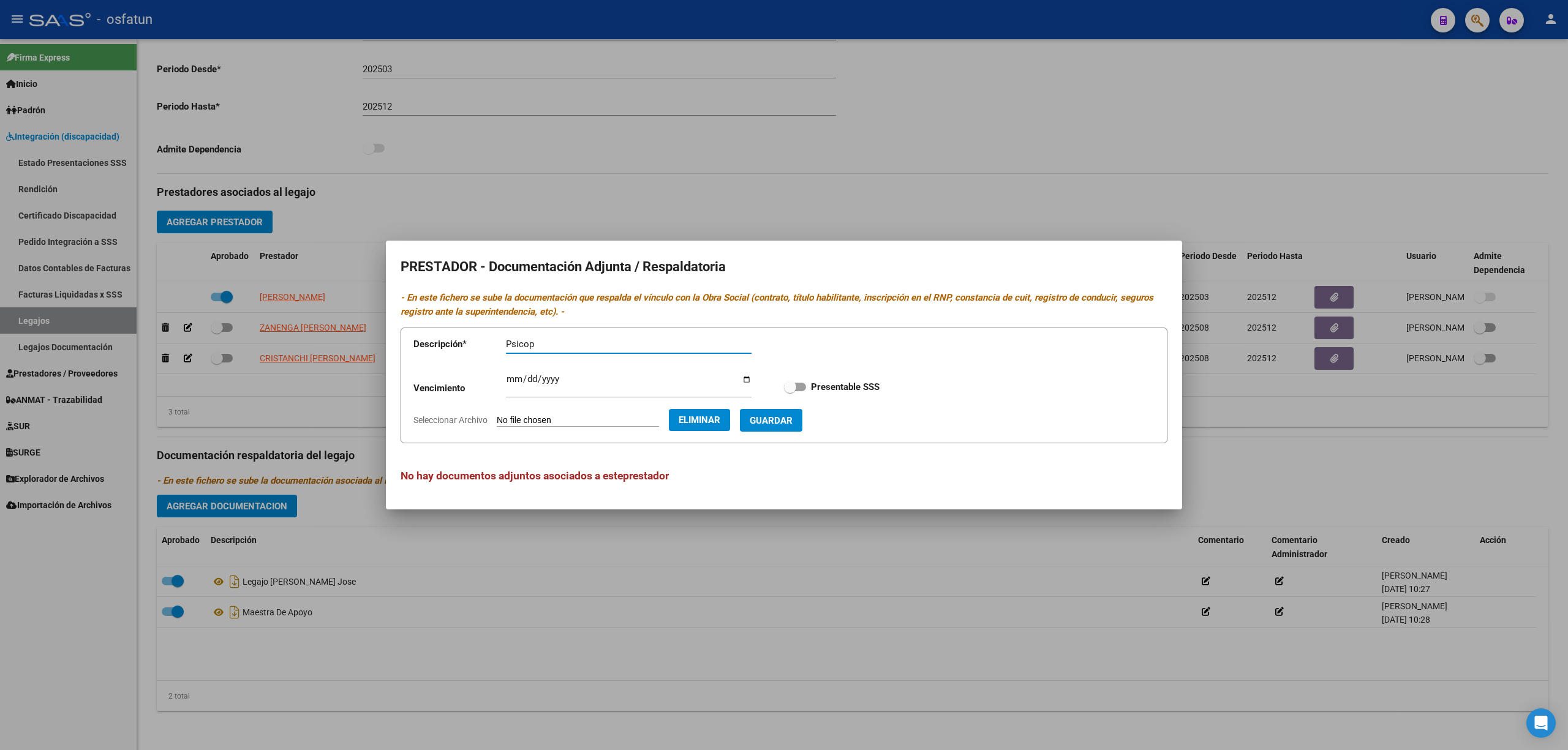
type input "Psicop"
click at [786, 421] on span "Guardar" at bounding box center [770, 420] width 43 height 11
checkbox input "true"
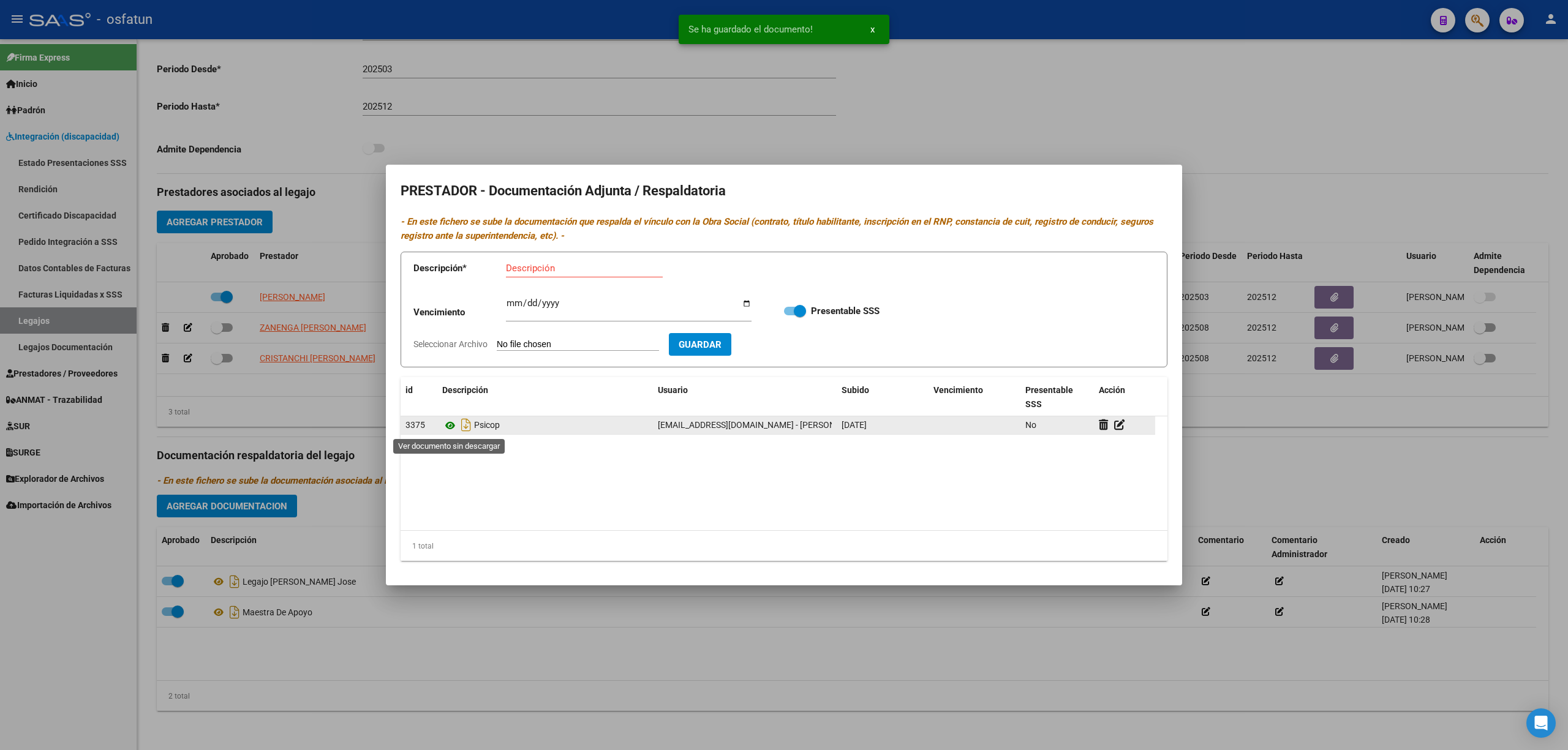
click at [455, 425] on icon at bounding box center [450, 426] width 16 height 15
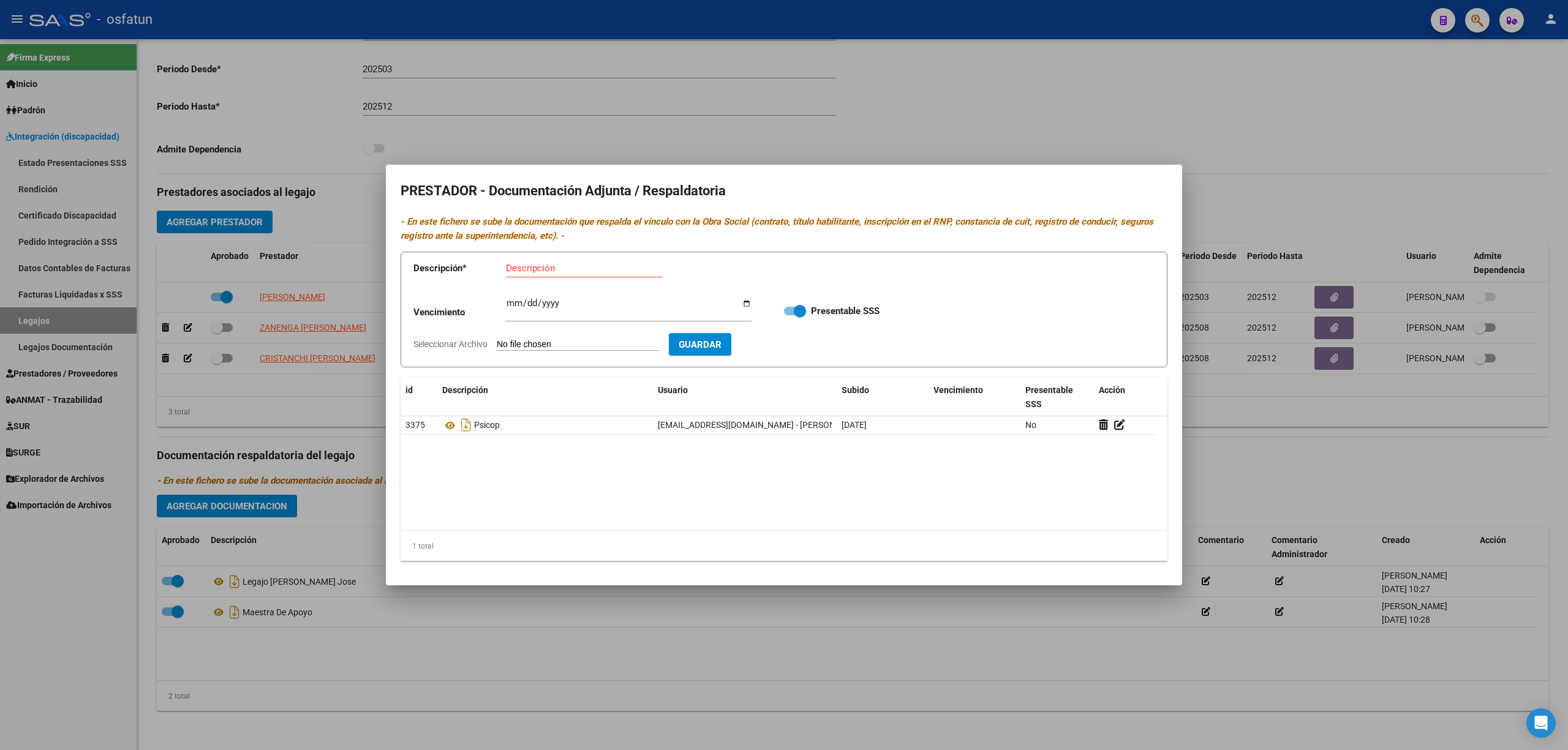
click at [524, 108] on div at bounding box center [784, 375] width 1568 height 750
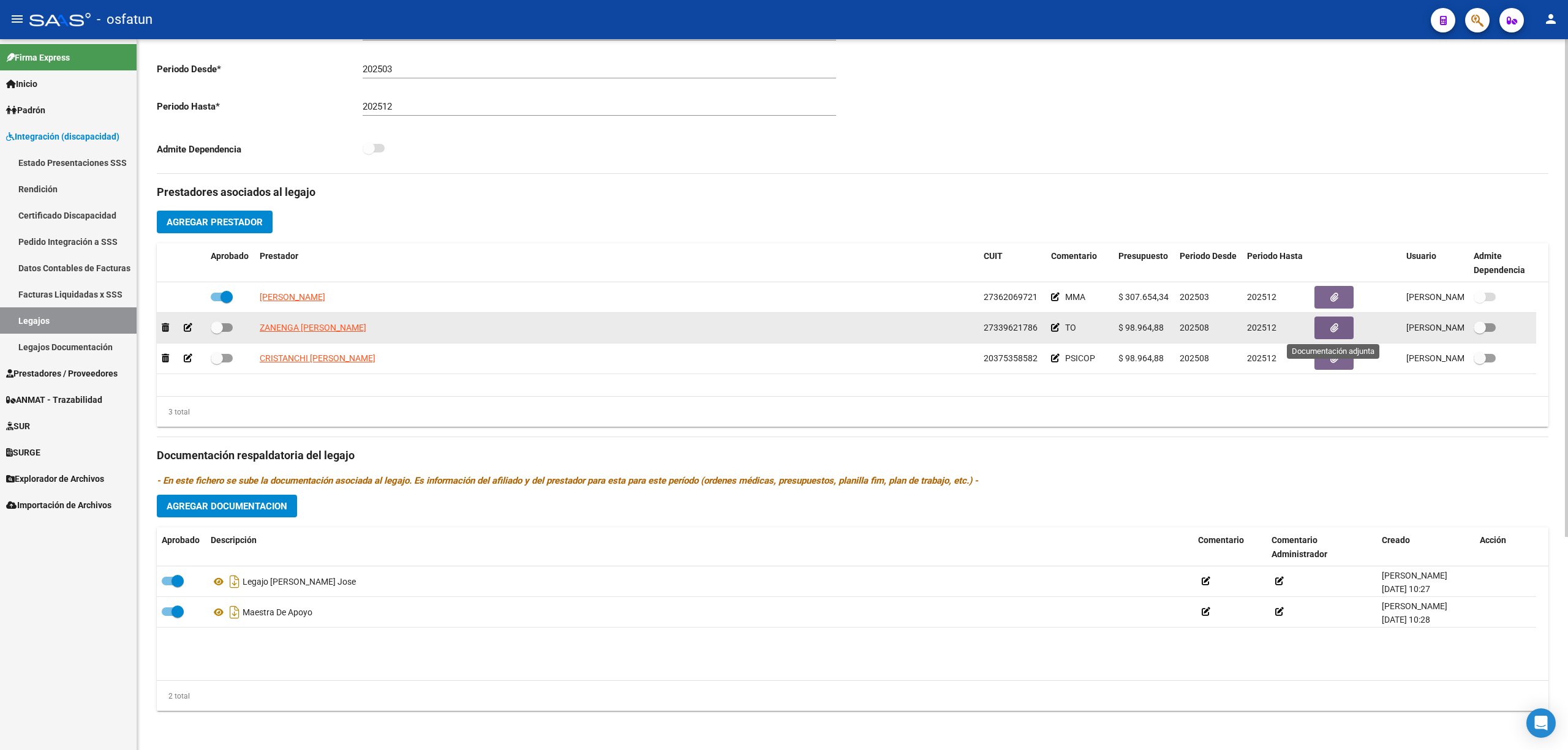
click at [1337, 338] on button "button" at bounding box center [1334, 328] width 39 height 23
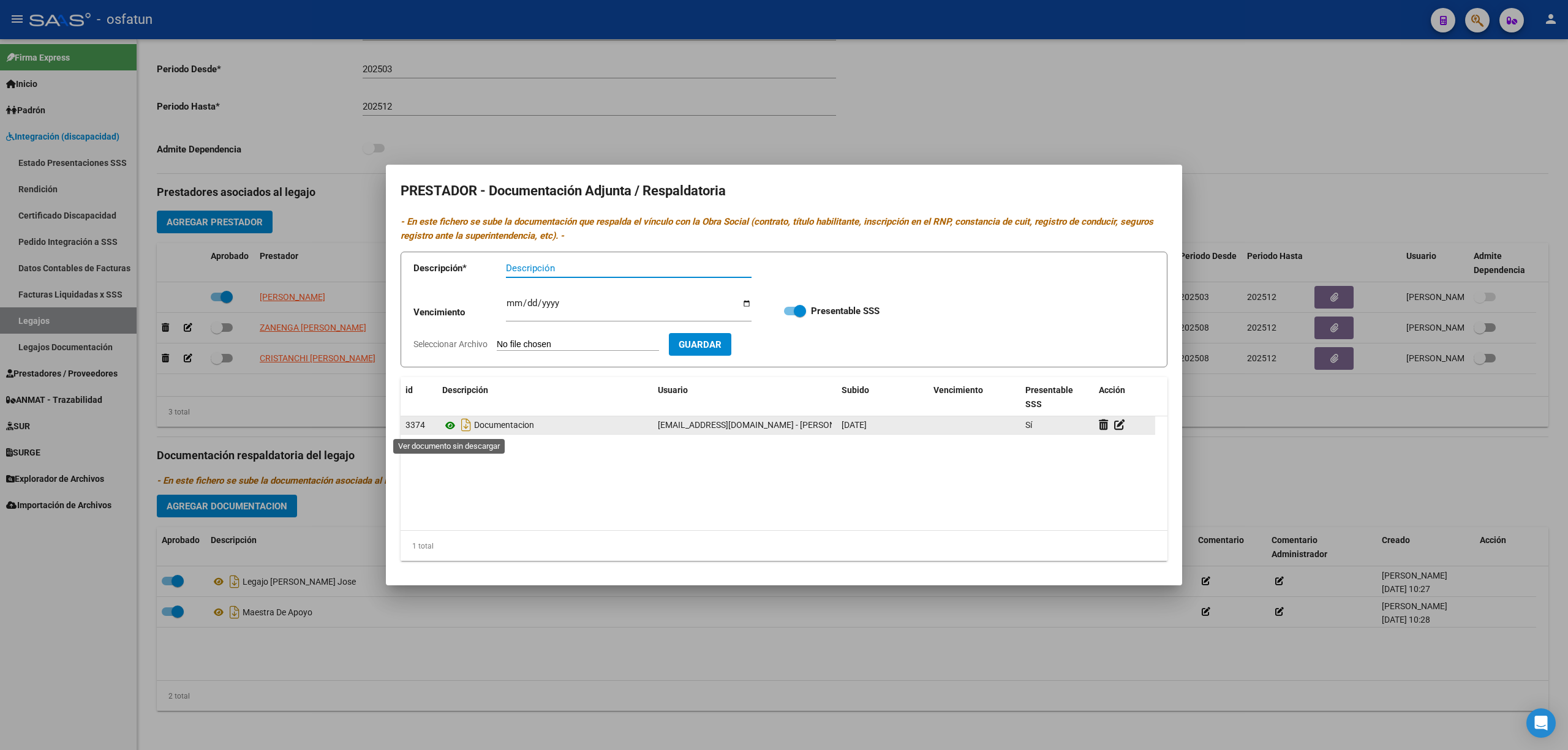
click at [454, 422] on icon at bounding box center [450, 426] width 16 height 15
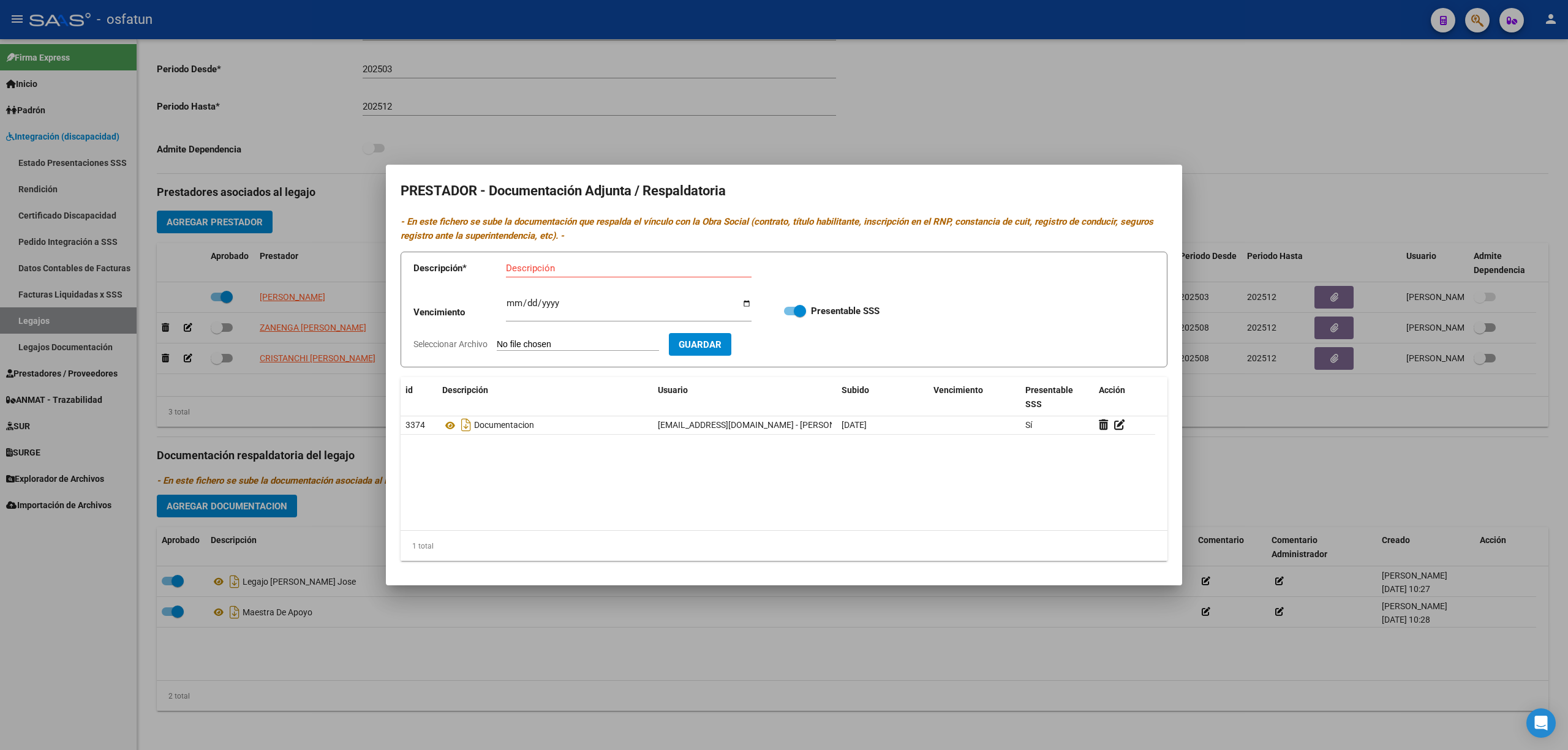
click at [527, 679] on div at bounding box center [784, 375] width 1568 height 750
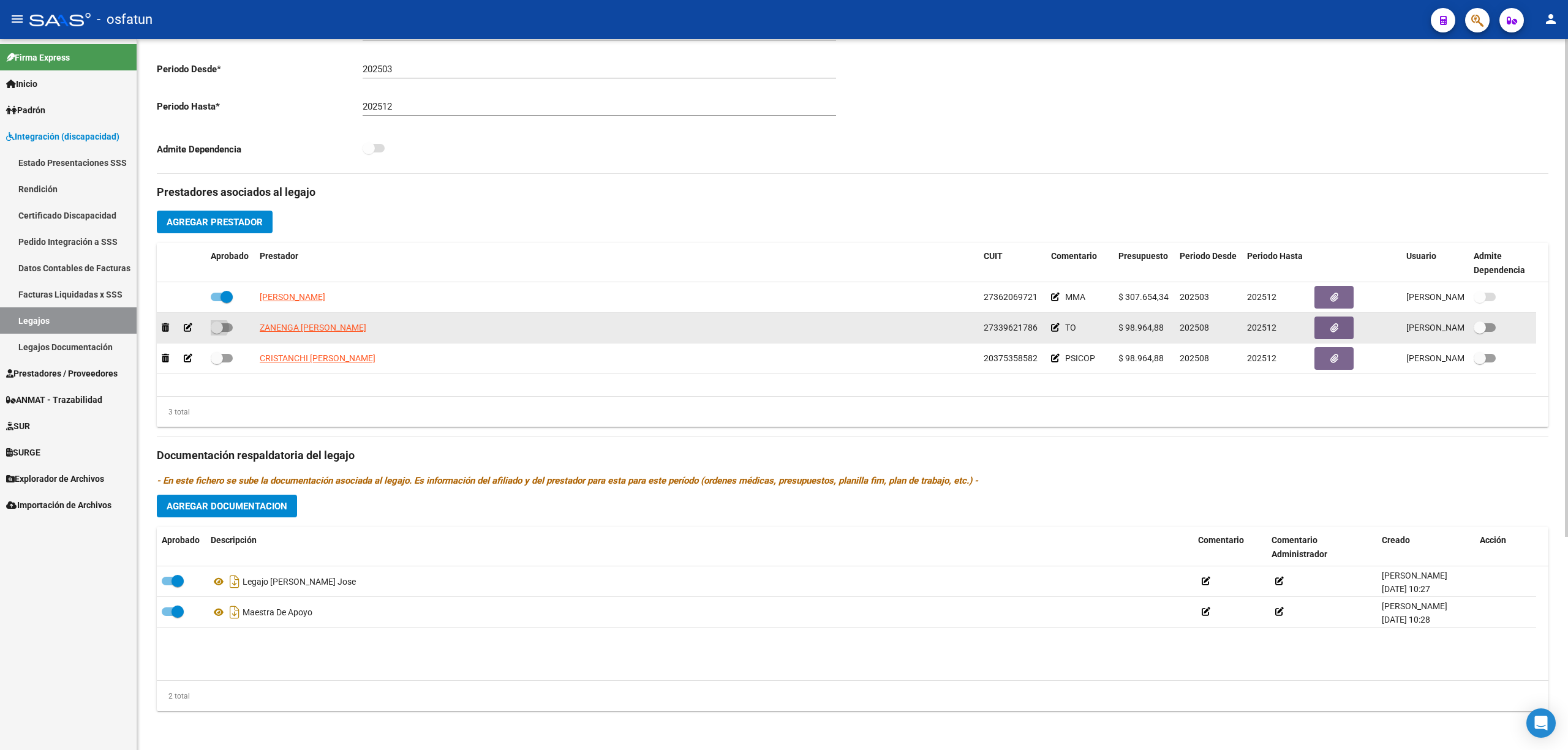
click at [230, 326] on span at bounding box center [222, 328] width 22 height 9
click at [217, 332] on input "checkbox" at bounding box center [216, 332] width 1 height 1
checkbox input "true"
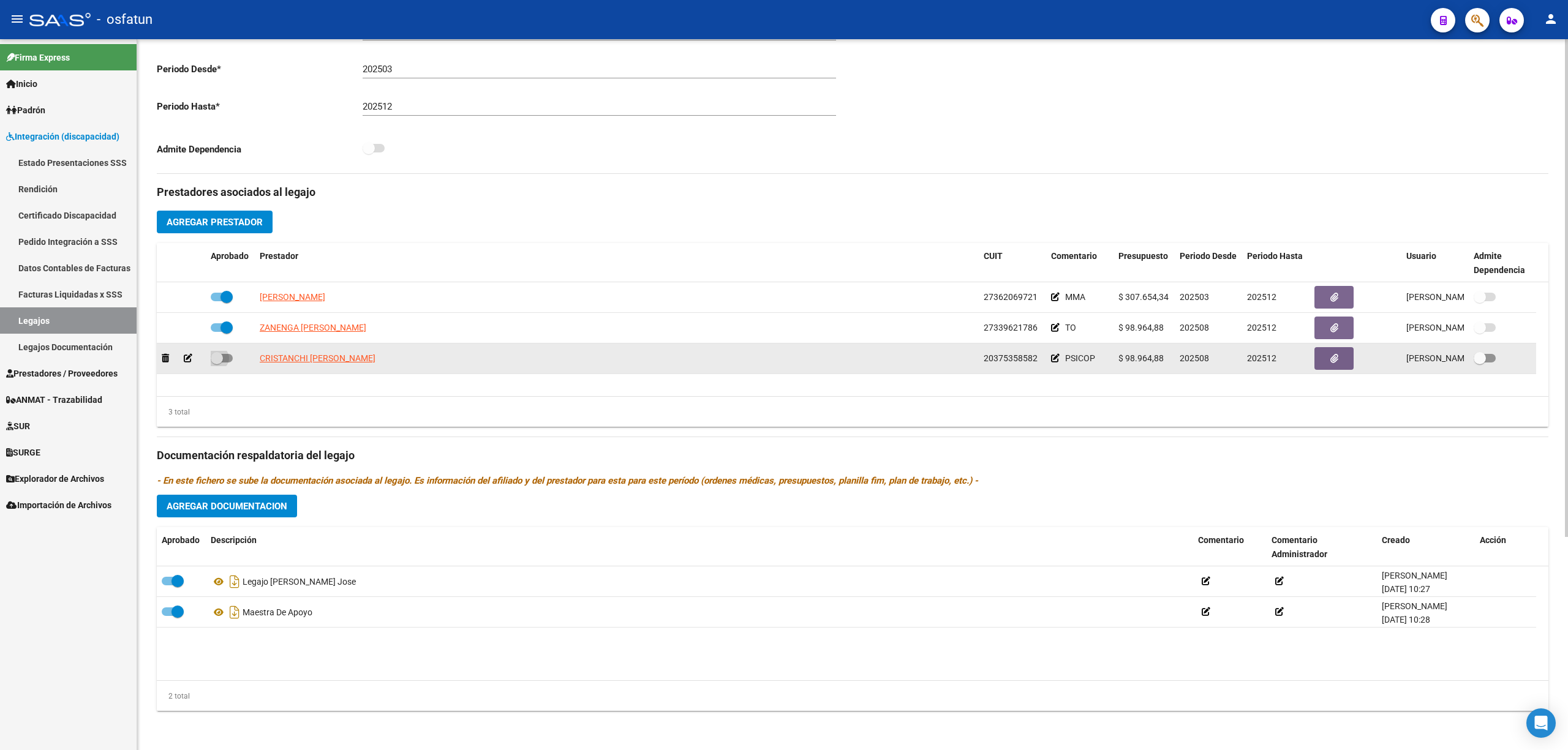
click at [230, 355] on span at bounding box center [222, 358] width 22 height 9
click at [217, 363] on input "checkbox" at bounding box center [216, 363] width 1 height 1
checkbox input "true"
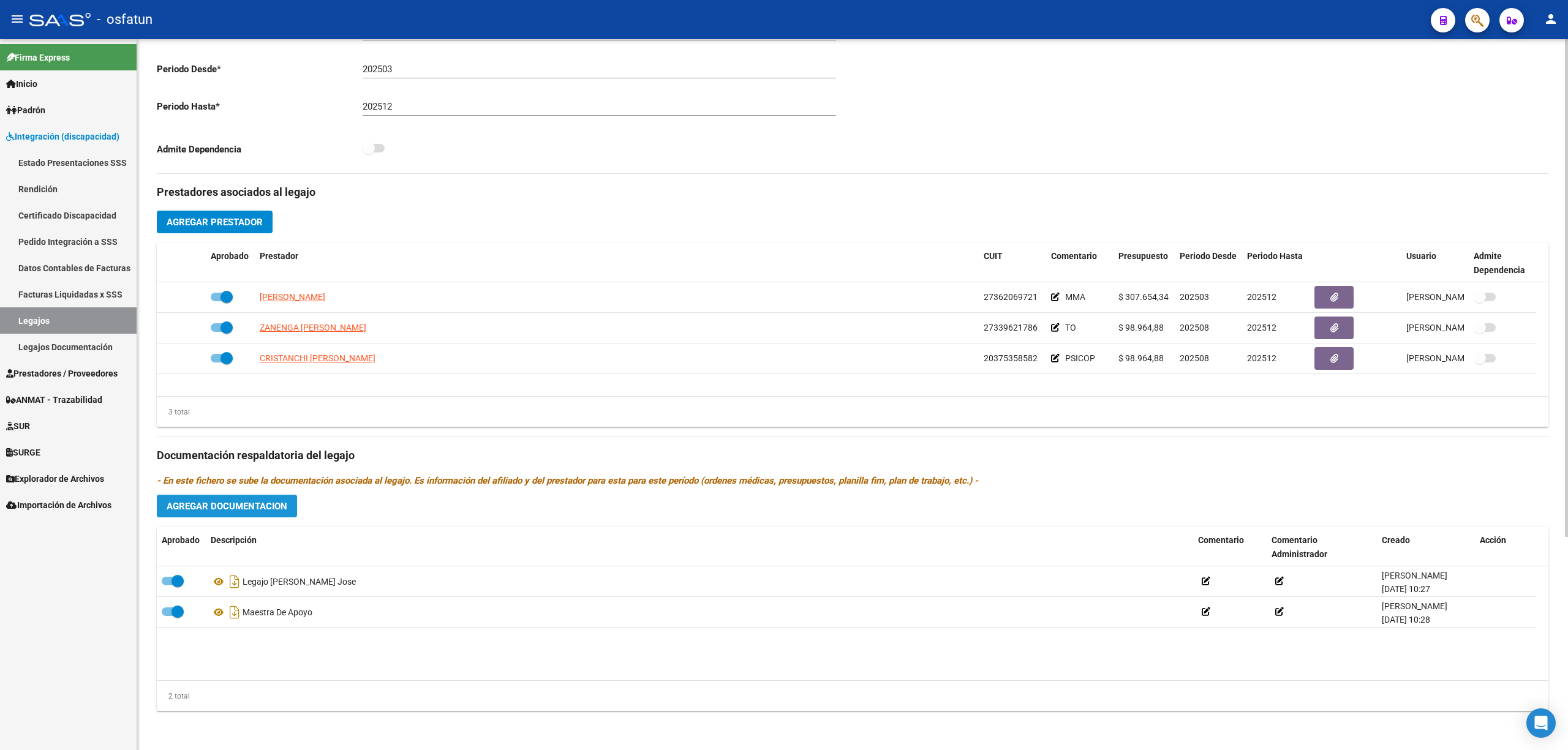
click at [227, 513] on button "Agregar Documentacion" at bounding box center [227, 506] width 140 height 23
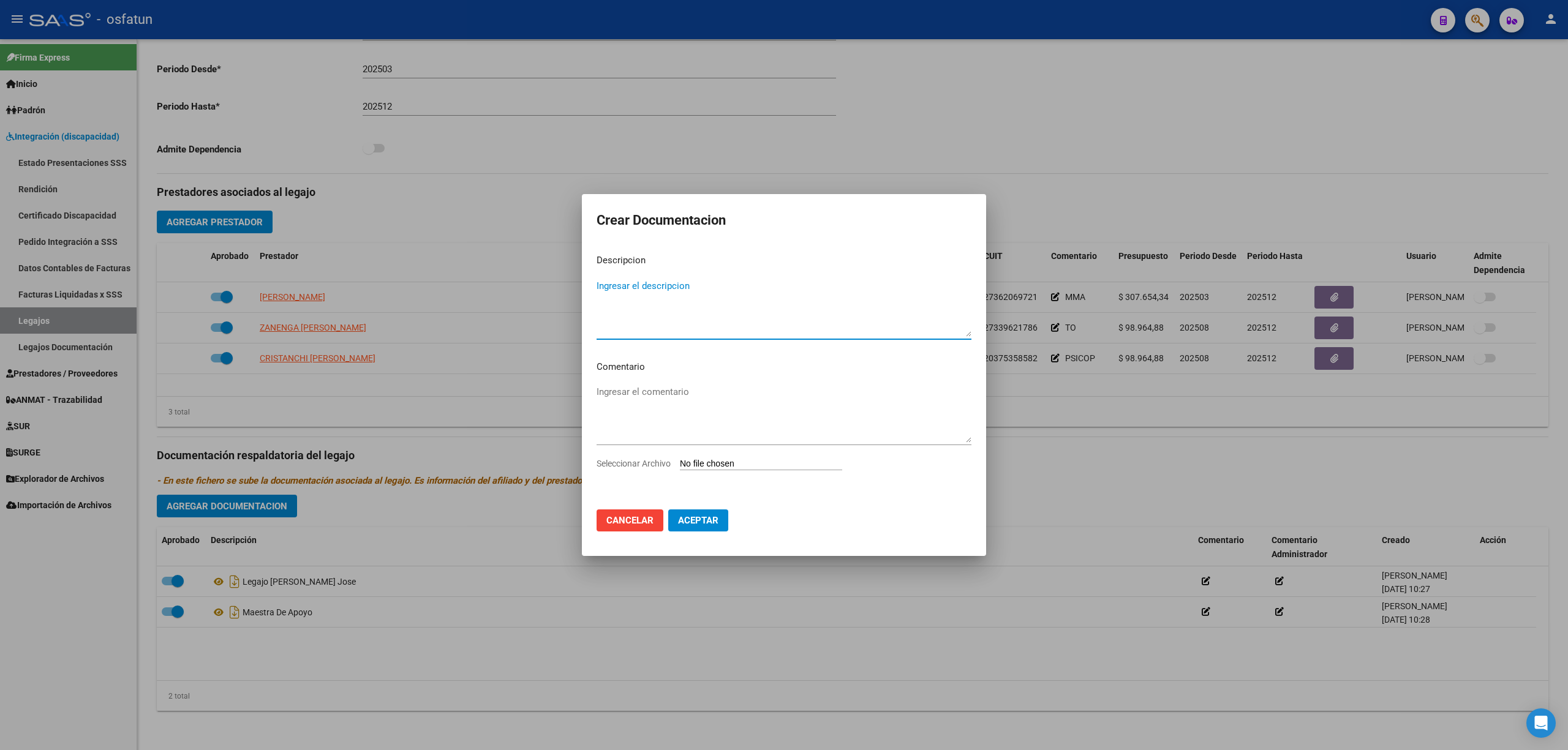
click at [741, 463] on input "Seleccionar Archivo" at bounding box center [761, 464] width 162 height 11
type input "C:\fakepath\terapias (5).pdf"
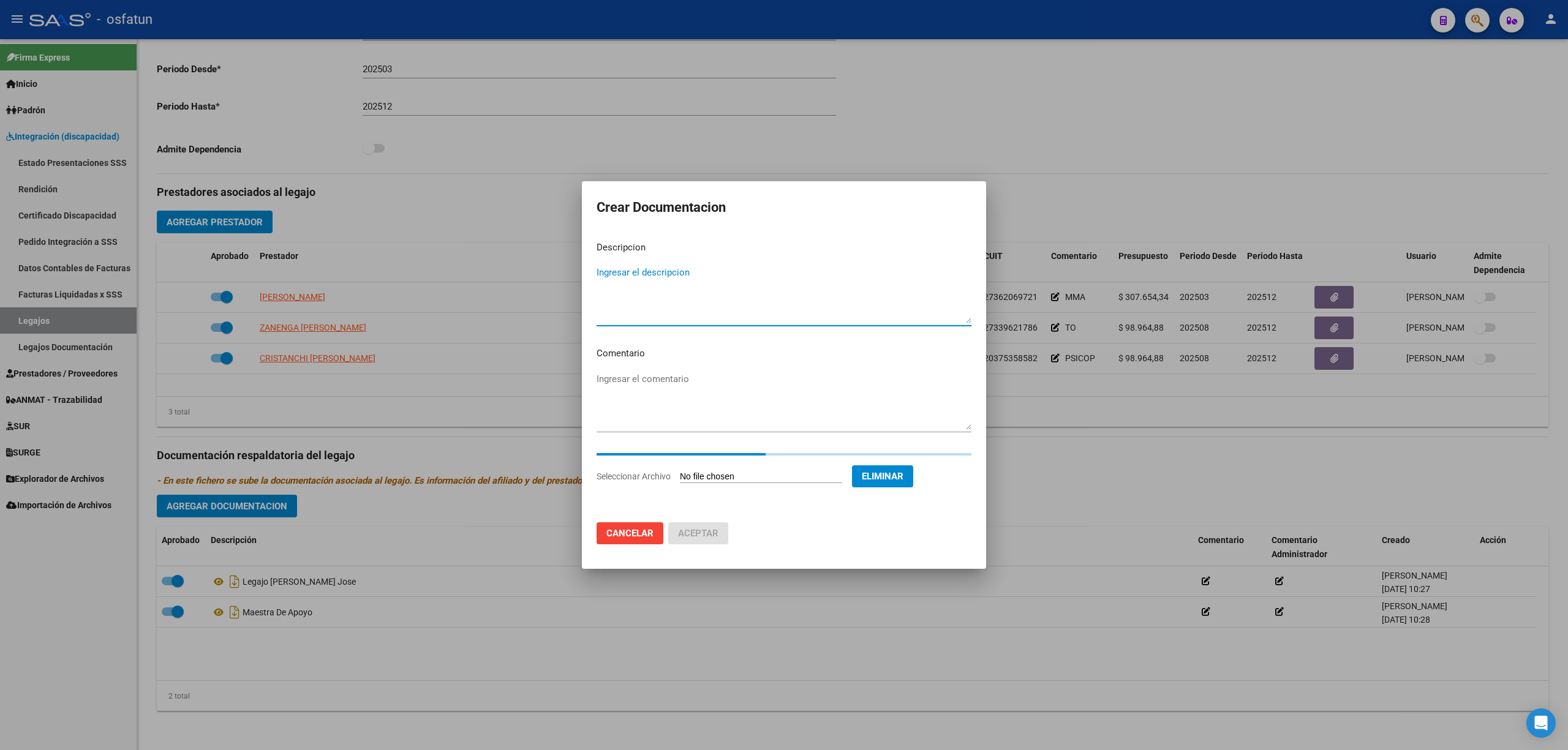
click at [653, 266] on textarea "Ingresar el descripcion" at bounding box center [784, 295] width 375 height 58
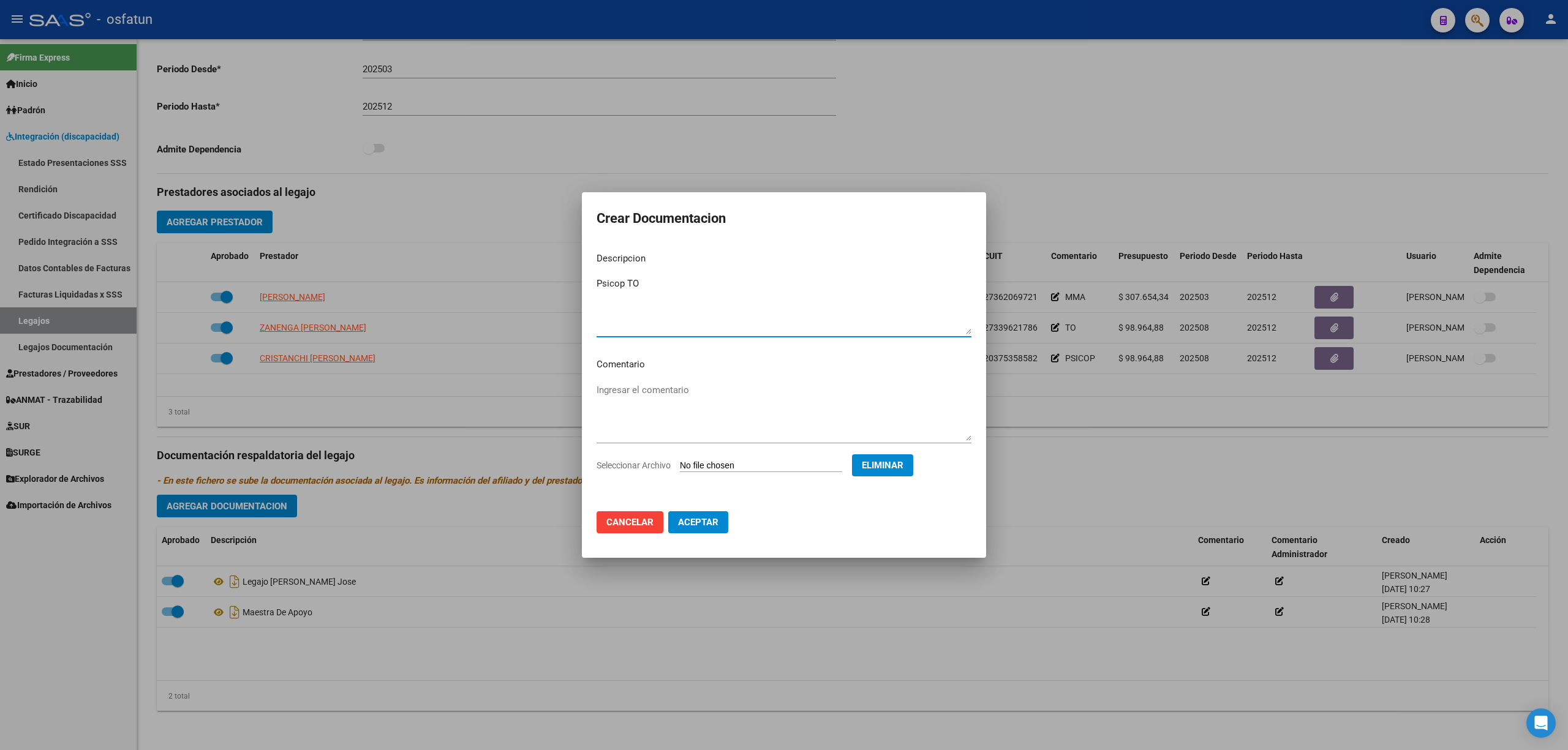
click at [627, 280] on textarea "Psicop TO" at bounding box center [784, 305] width 375 height 58
type textarea "Doc. Psicop /TO"
click at [706, 521] on span "Aceptar" at bounding box center [698, 522] width 40 height 11
checkbox input "false"
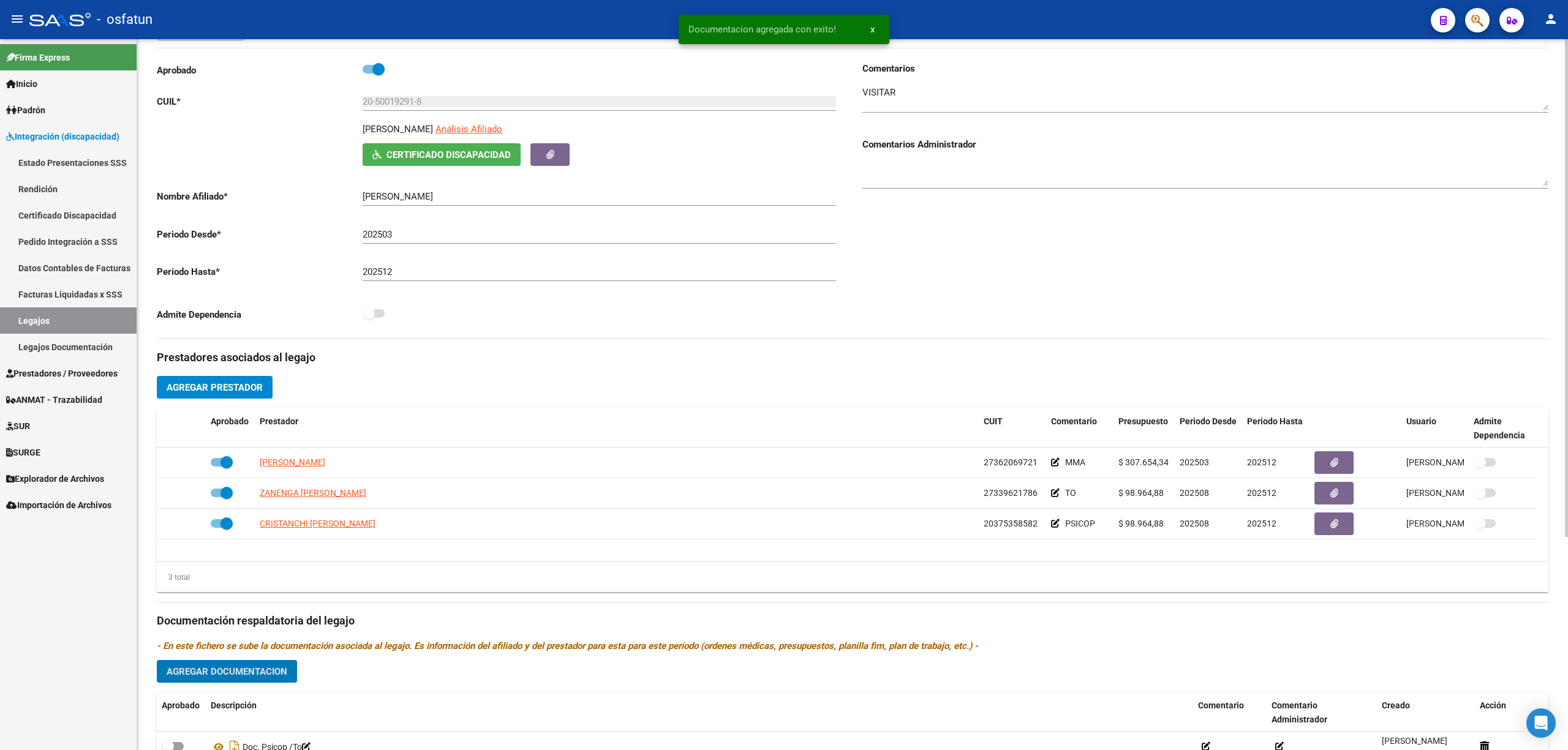
scroll to position [0, 0]
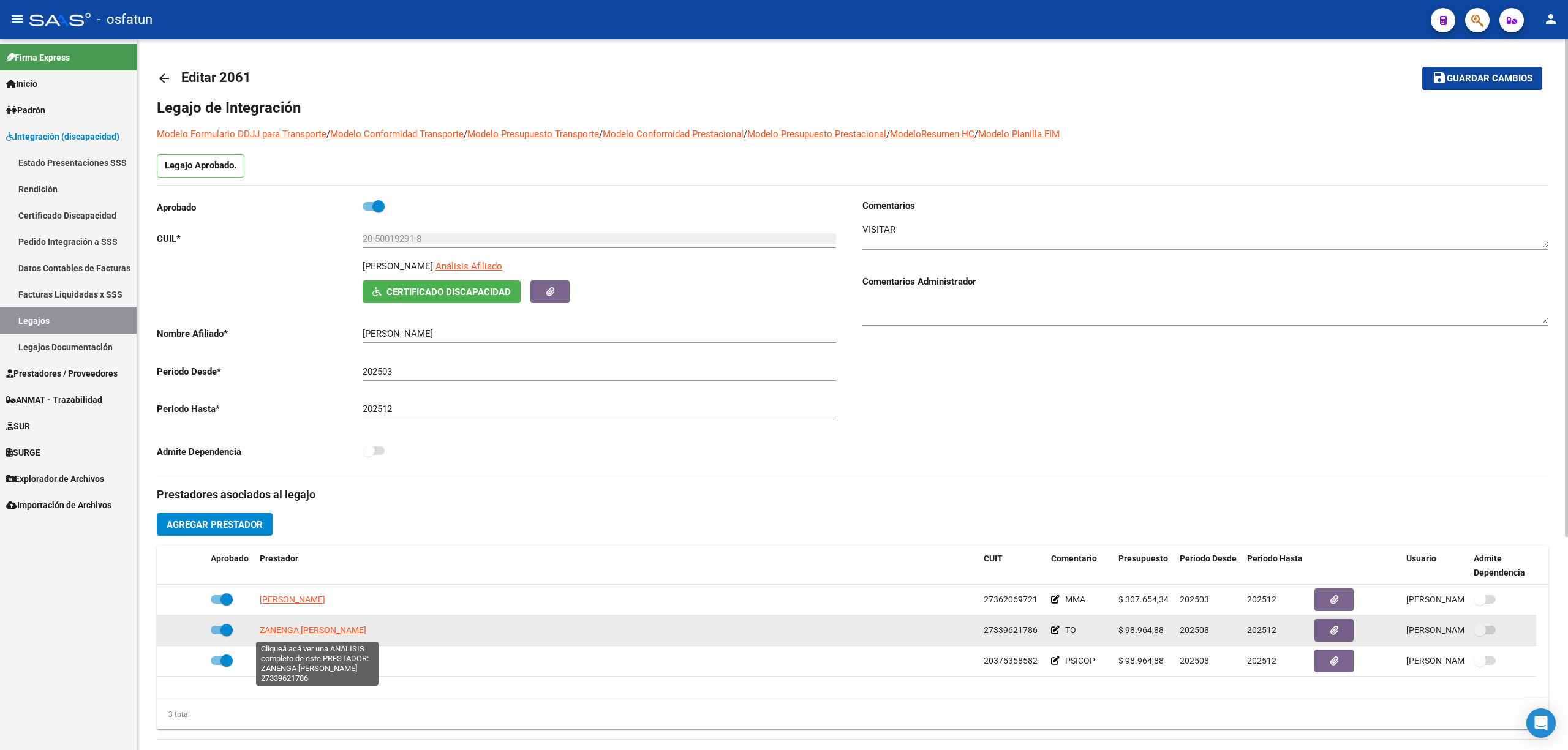
click at [297, 627] on span "ZANENGA [PERSON_NAME]" at bounding box center [313, 630] width 106 height 10
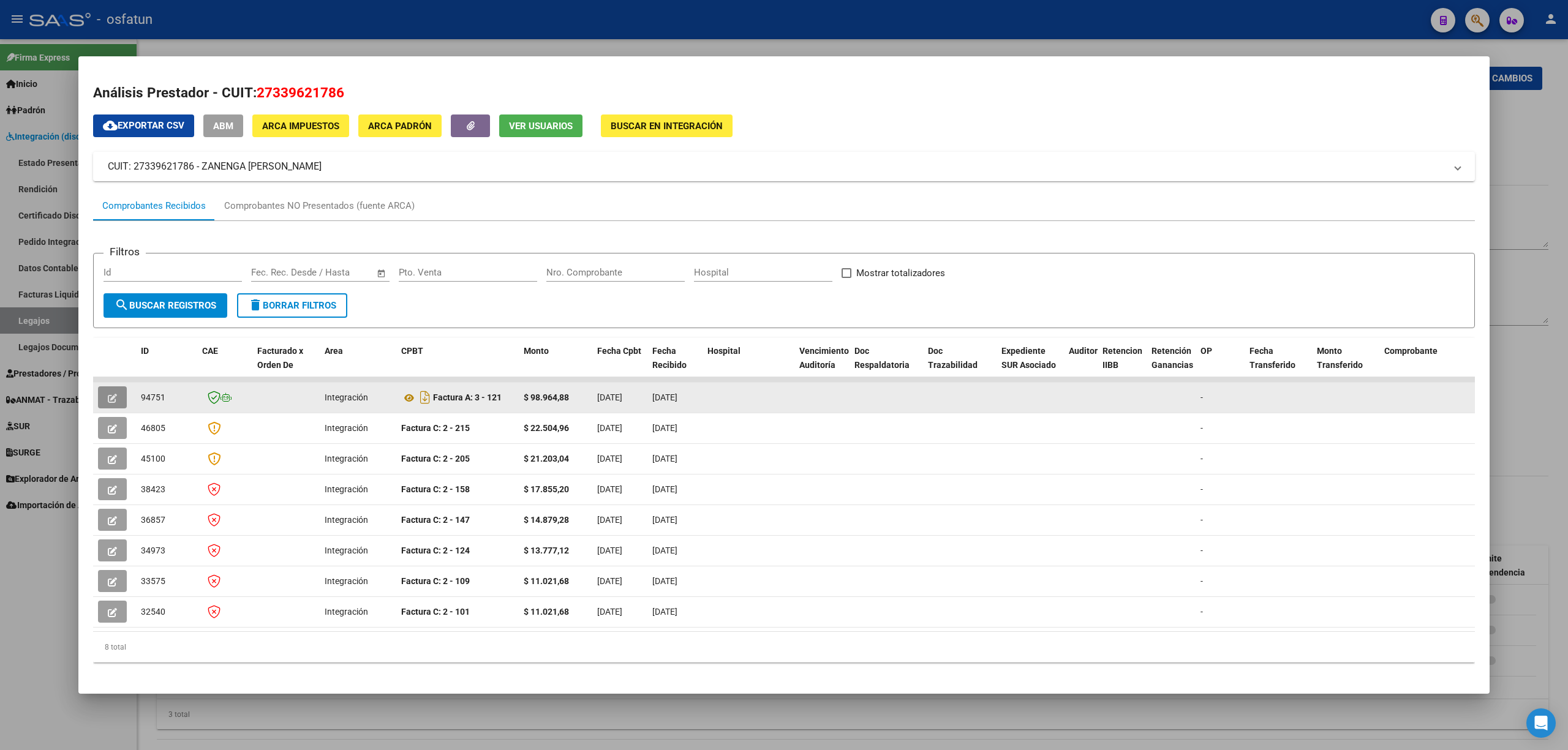
click at [112, 394] on icon "button" at bounding box center [113, 398] width 10 height 10
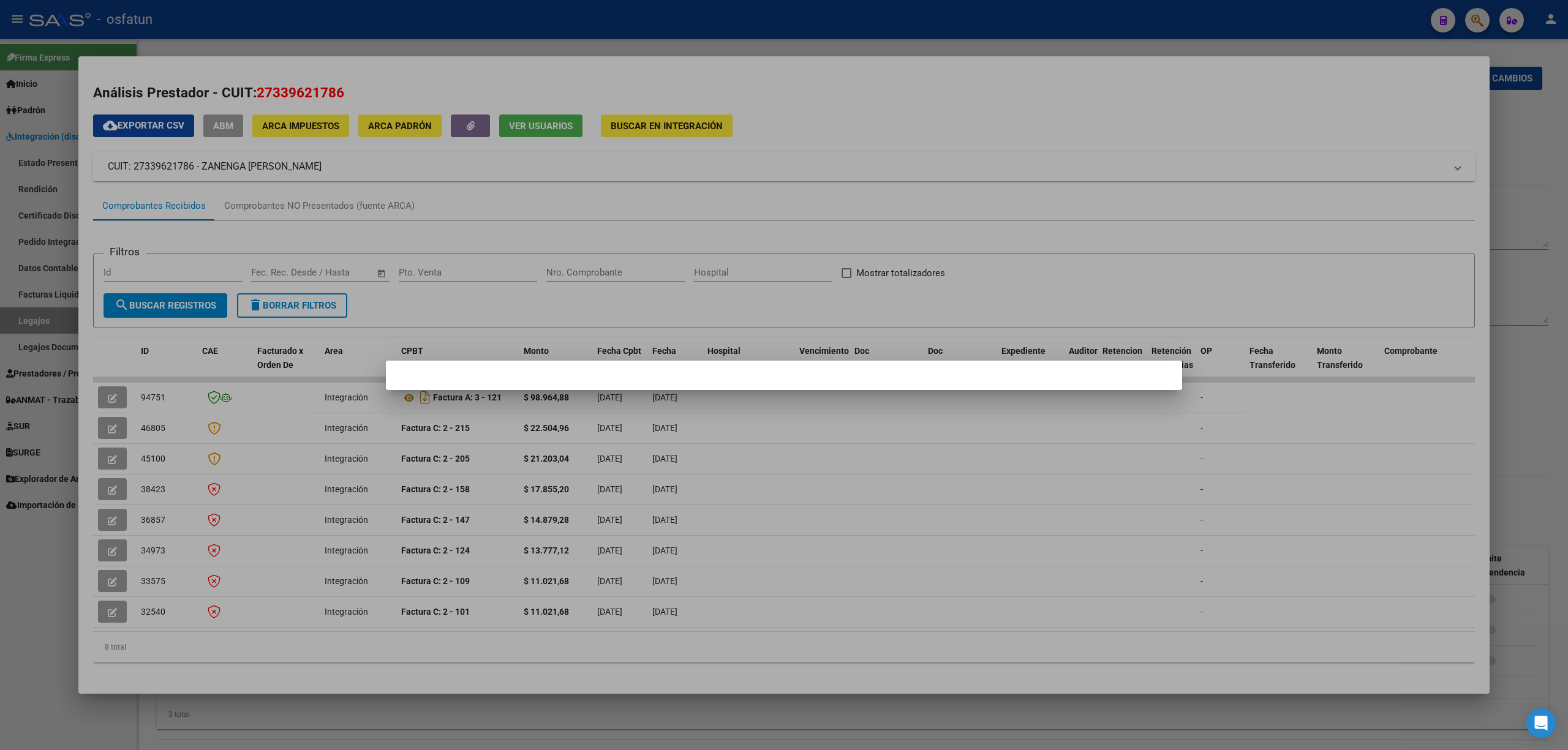
click at [1044, 515] on div at bounding box center [784, 375] width 1568 height 750
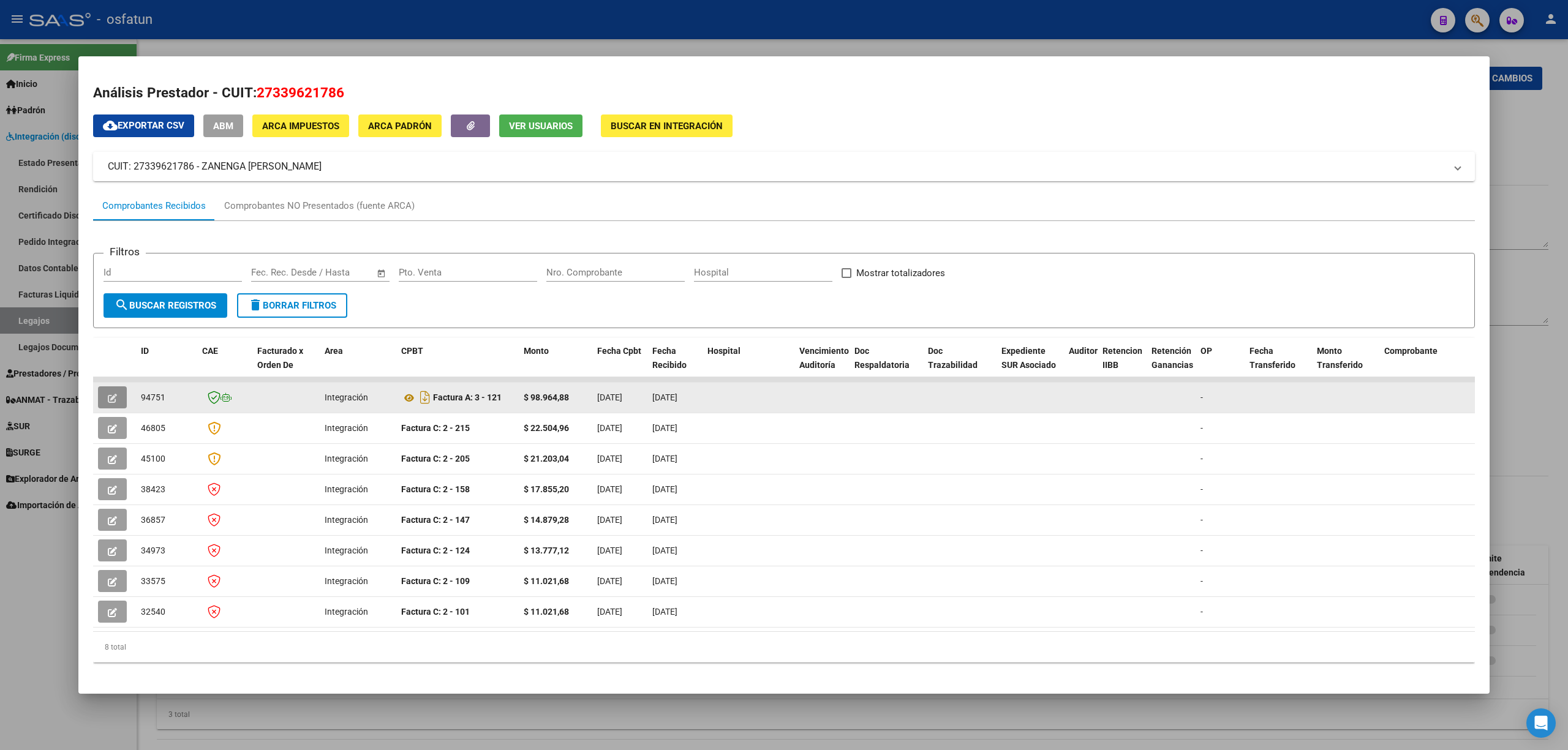
click at [121, 388] on button "button" at bounding box center [112, 397] width 29 height 22
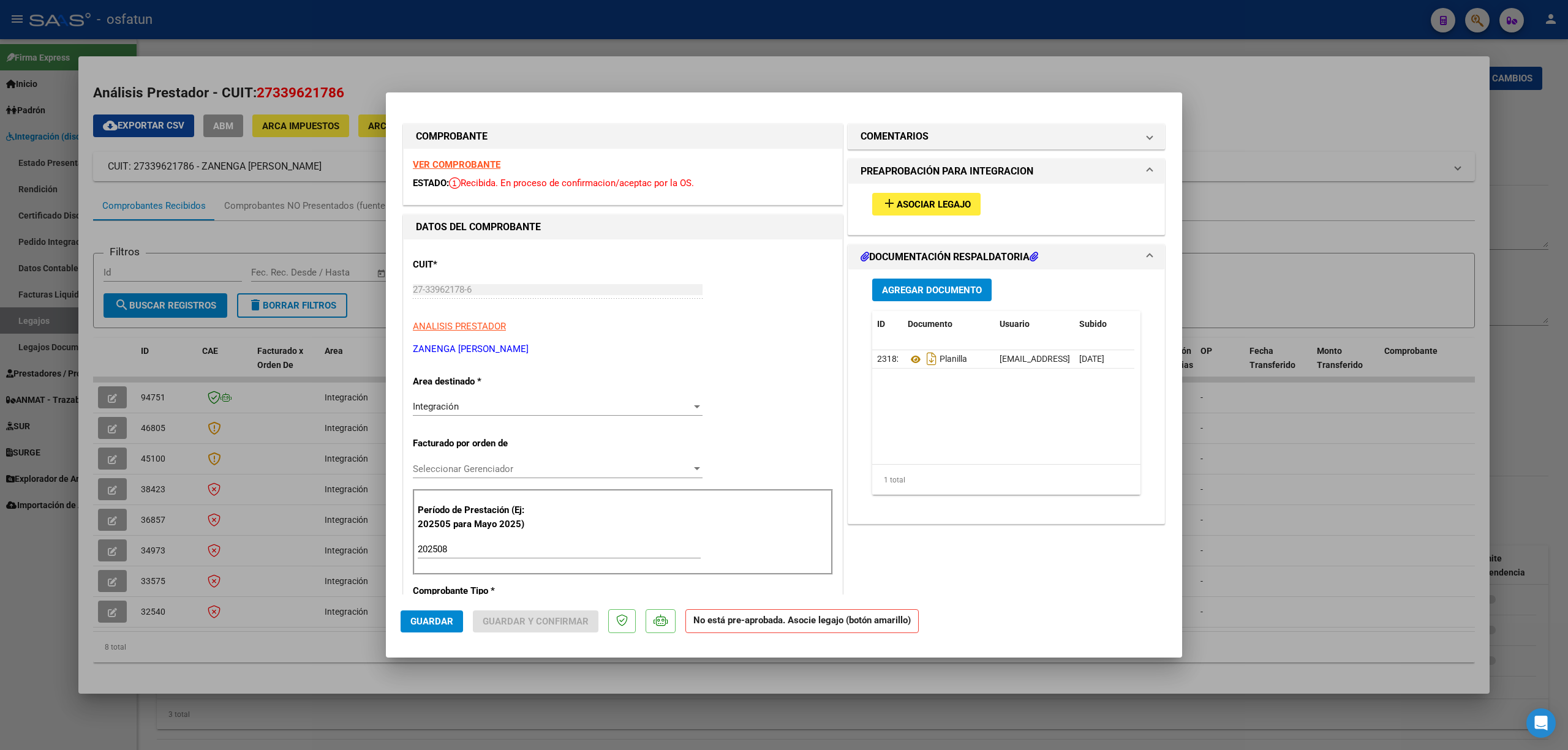
click at [965, 198] on button "add Asociar Legajo" at bounding box center [927, 204] width 108 height 23
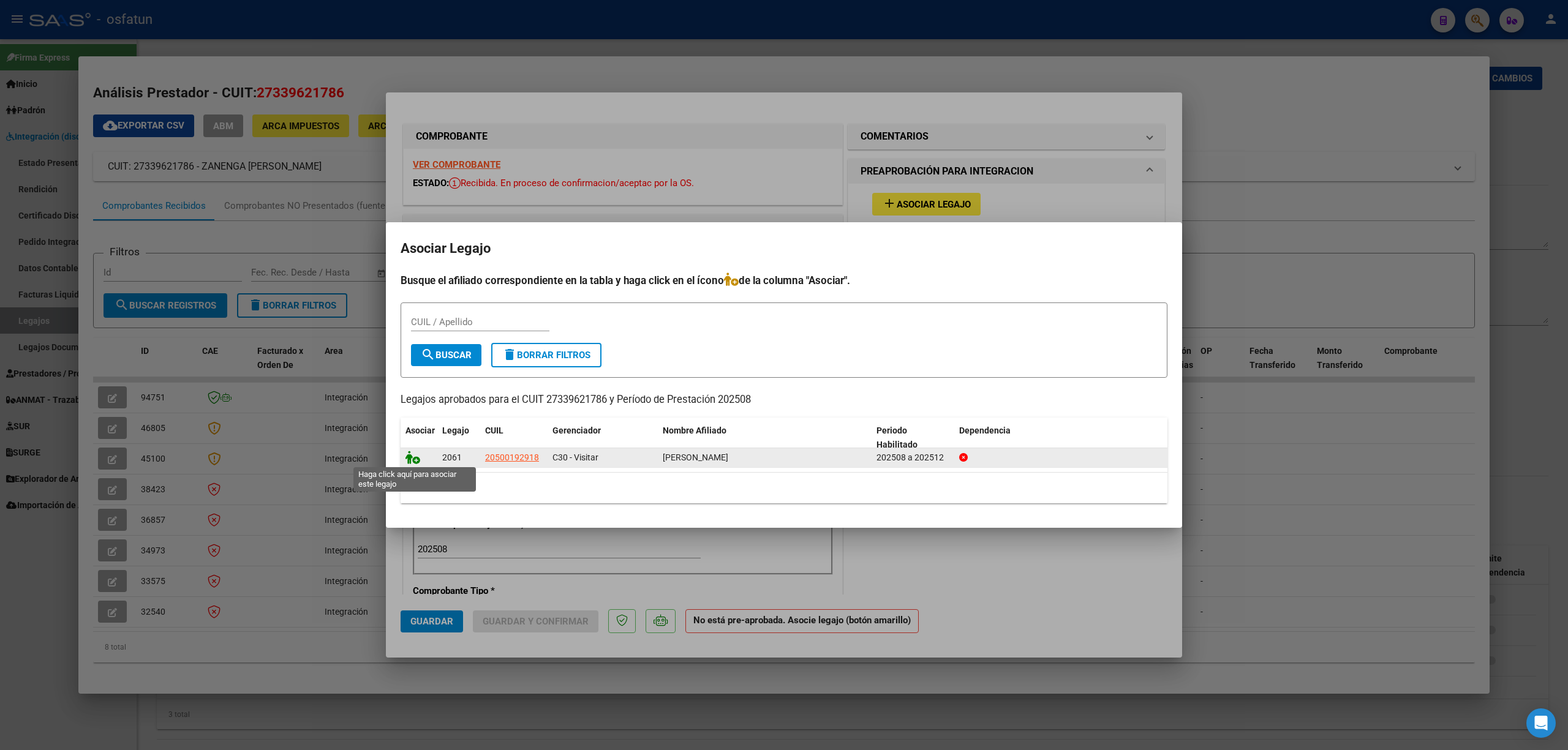
click at [412, 461] on icon at bounding box center [413, 457] width 15 height 13
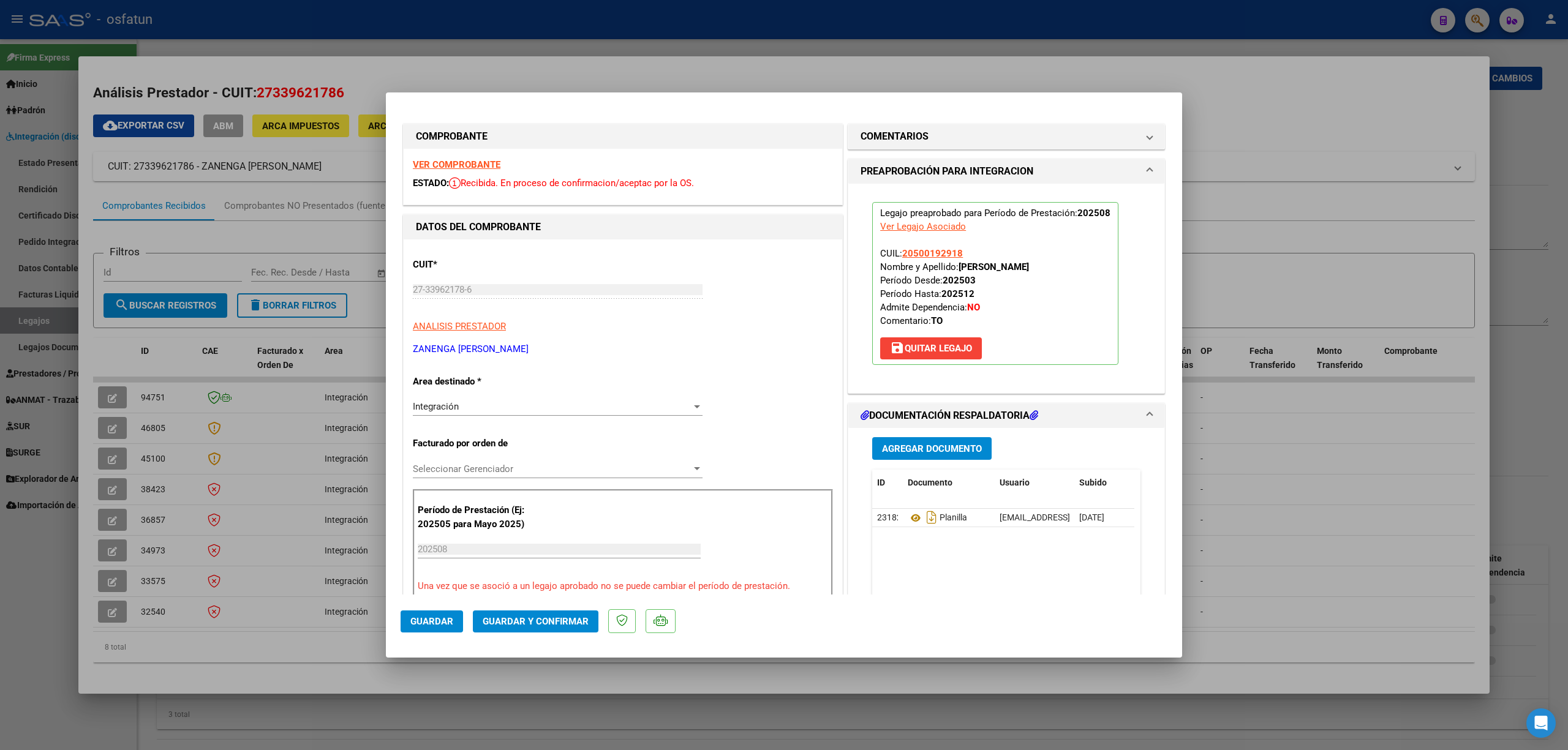
click at [425, 626] on span "Guardar" at bounding box center [431, 621] width 43 height 11
click at [309, 672] on div at bounding box center [784, 375] width 1568 height 750
type input "$ 0,00"
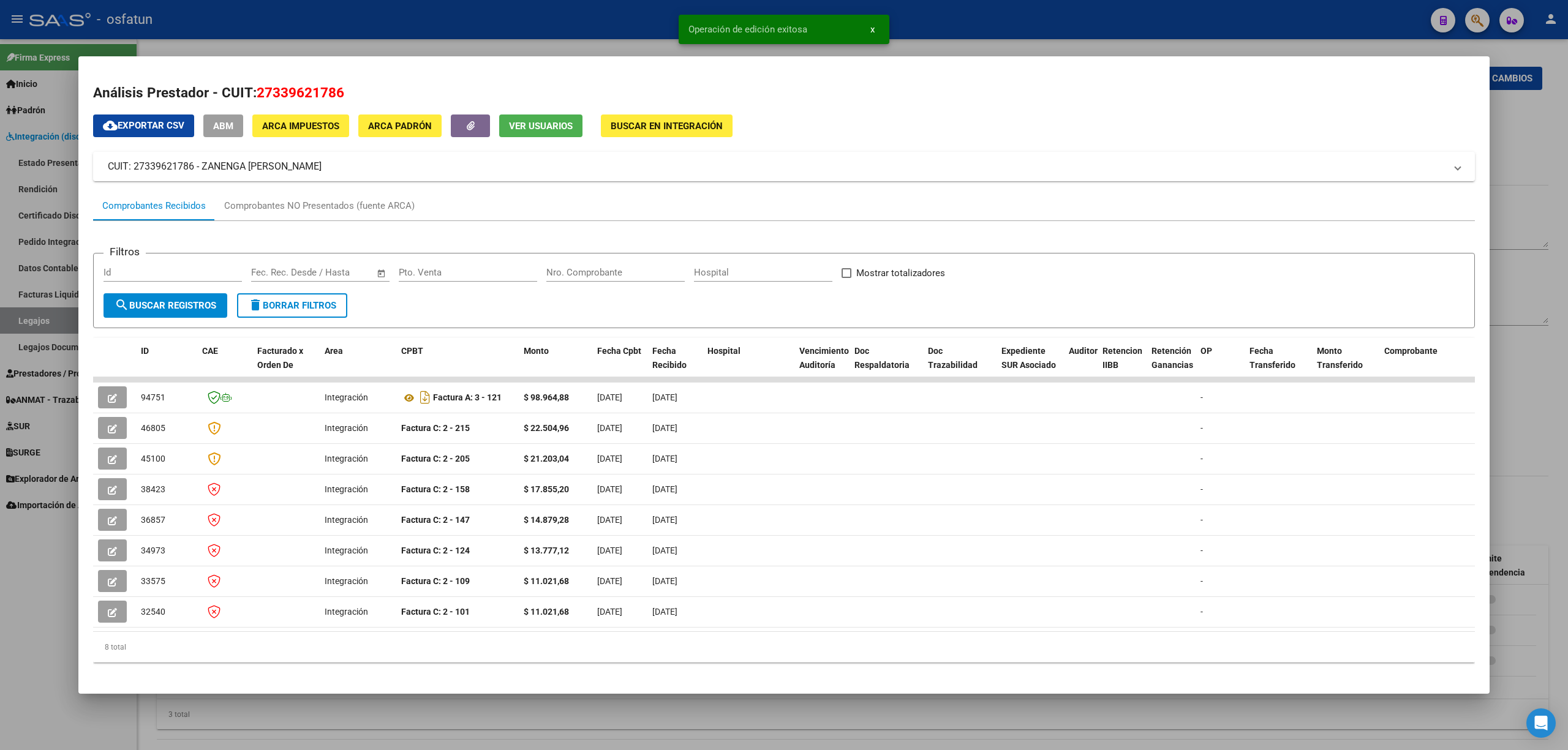
click at [24, 648] on div at bounding box center [784, 375] width 1568 height 750
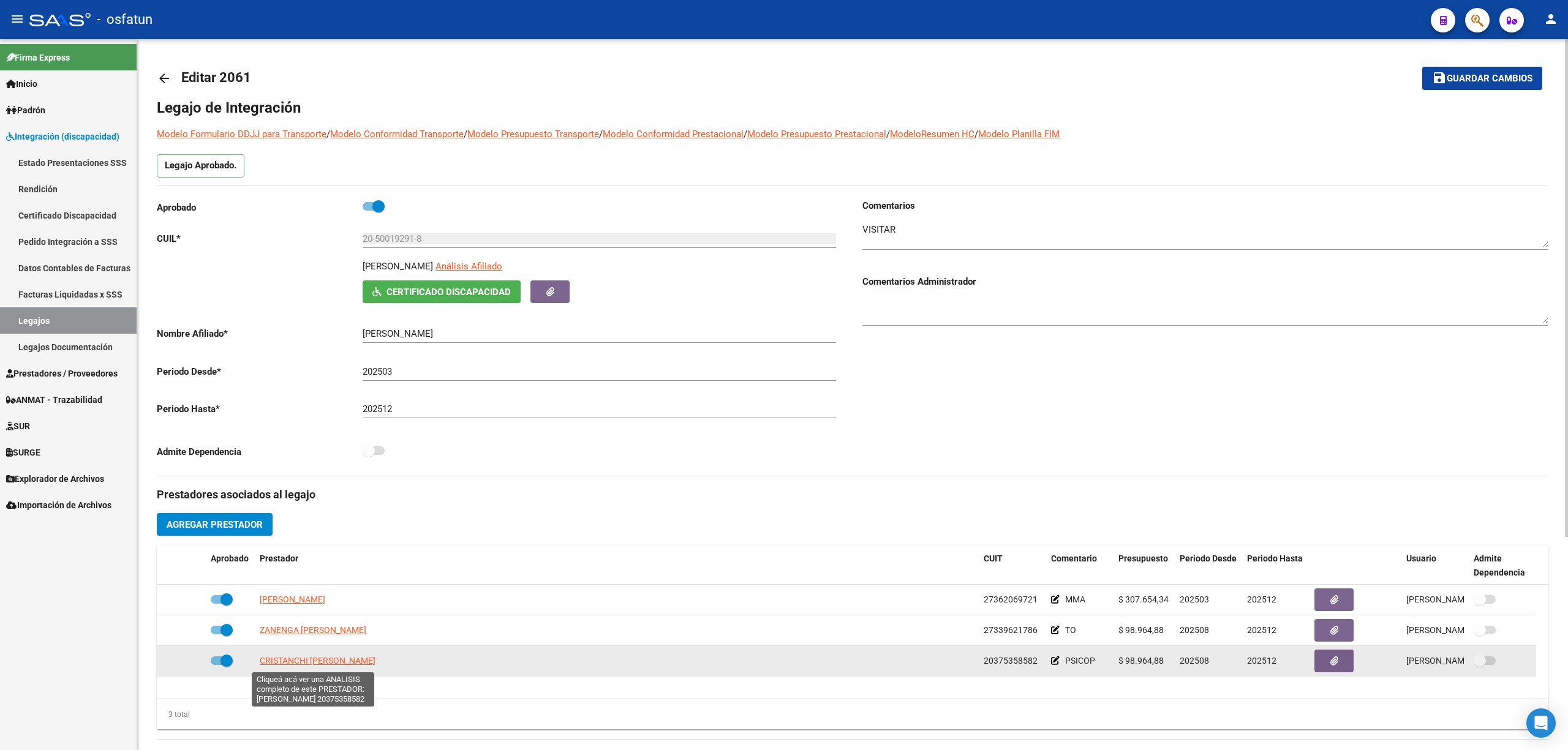
click at [324, 658] on span "CRISTANCHI [PERSON_NAME]" at bounding box center [318, 660] width 116 height 10
type textarea "20375358582"
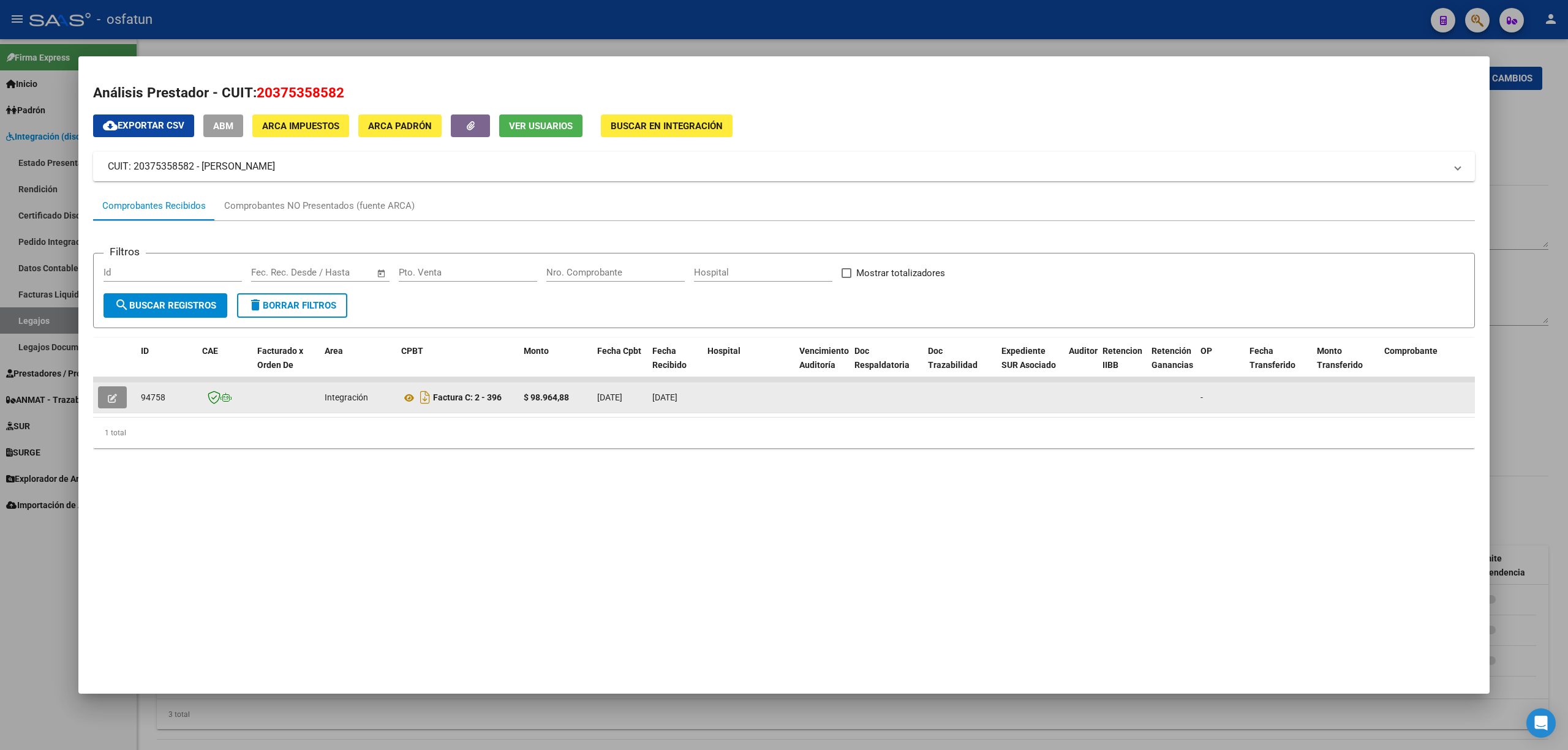
click at [111, 403] on button "button" at bounding box center [112, 397] width 29 height 22
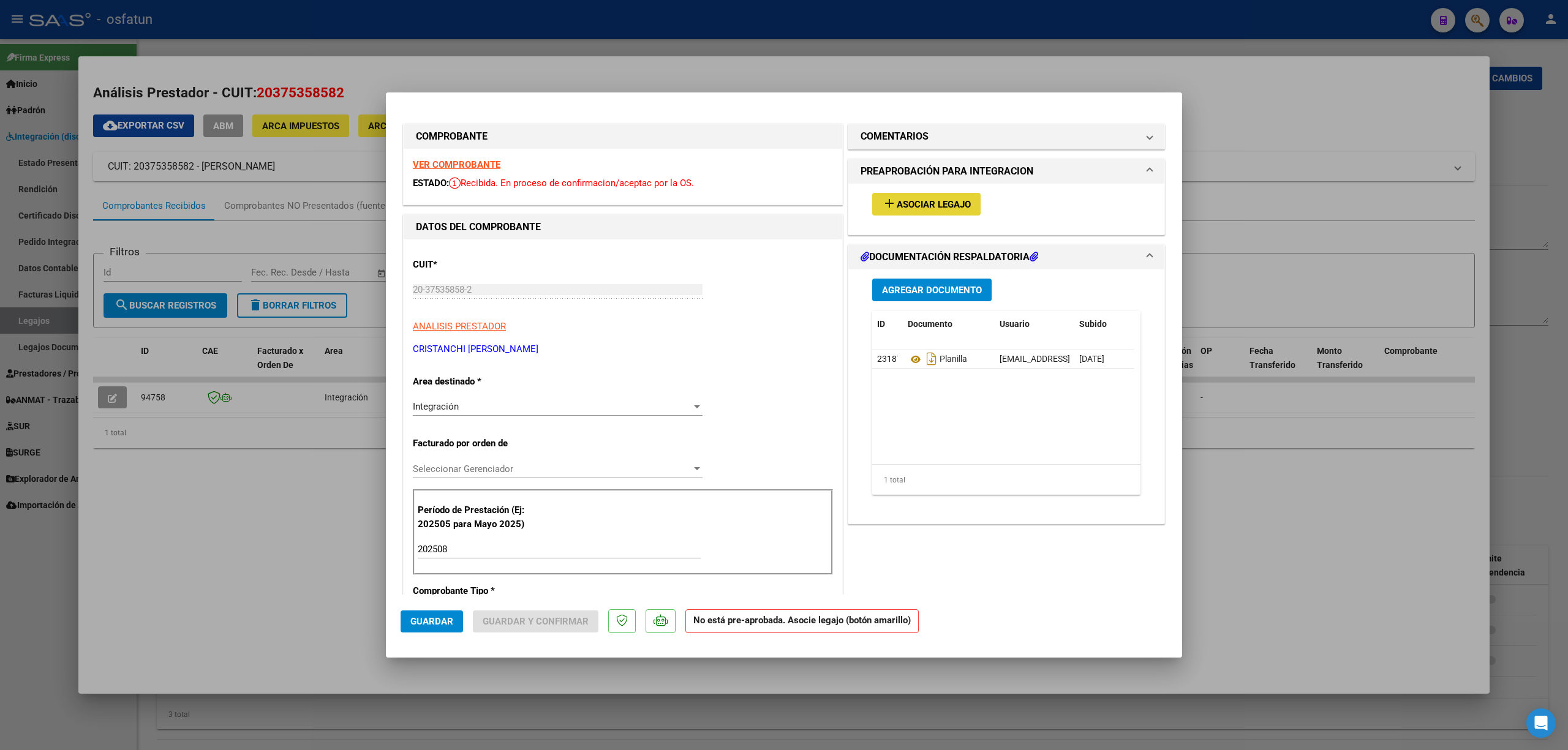
click at [904, 213] on button "add Asociar Legajo" at bounding box center [927, 204] width 108 height 23
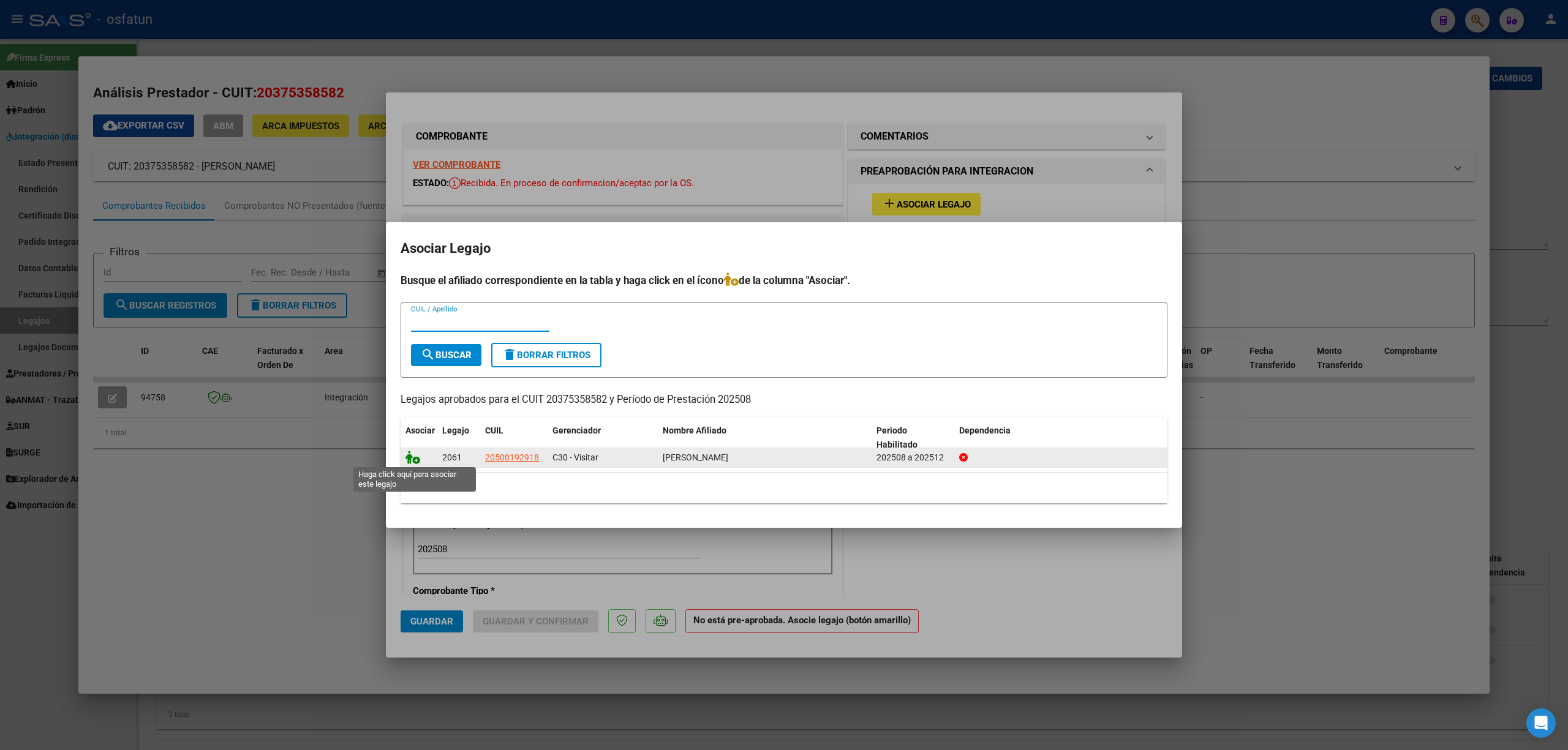
click at [414, 460] on icon at bounding box center [413, 457] width 15 height 13
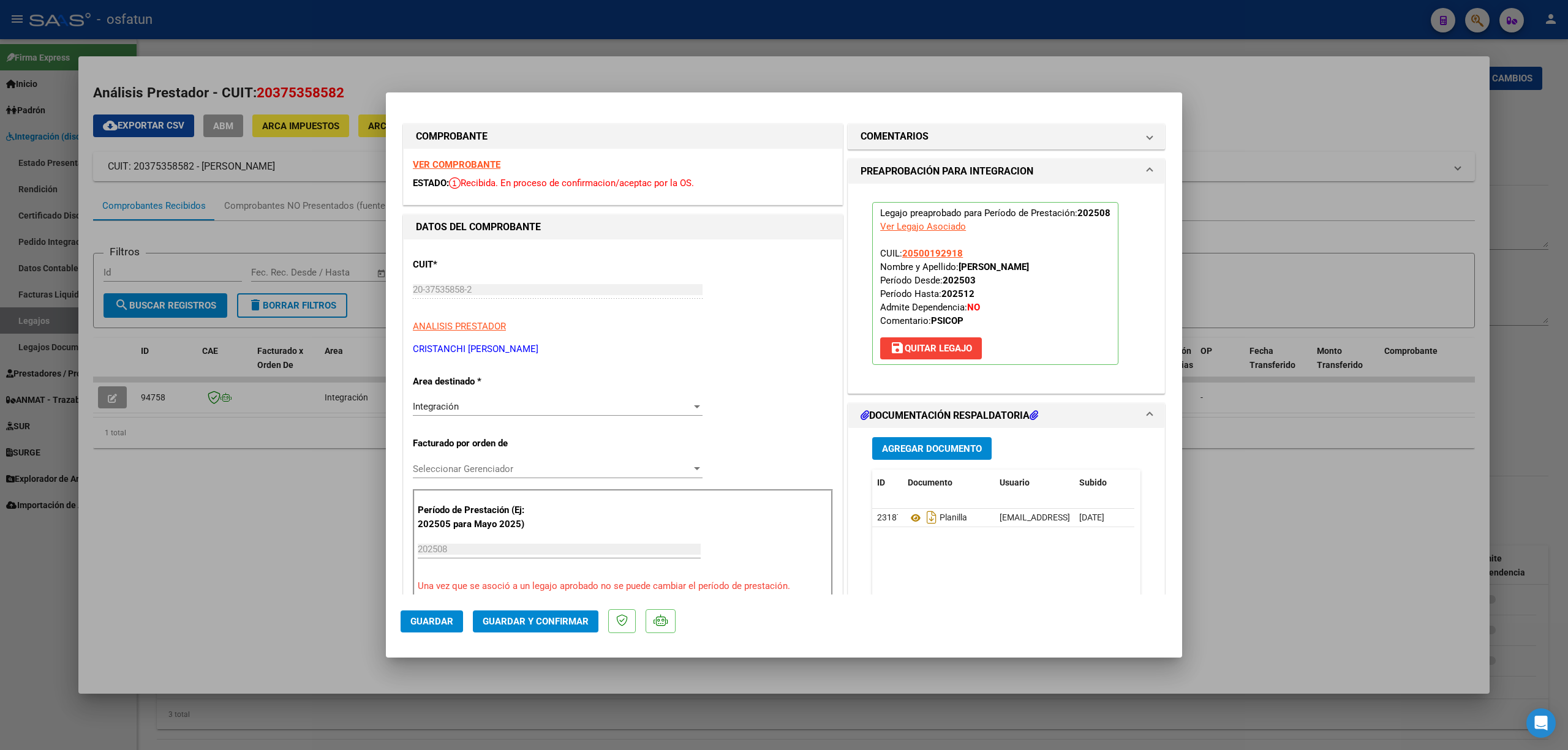
drag, startPoint x: 545, startPoint y: 622, endPoint x: 447, endPoint y: 623, distance: 98.0
click at [449, 622] on mat-dialog-actions "Guardar Guardar y Confirmar" at bounding box center [784, 618] width 767 height 48
click at [447, 624] on span "Guardar" at bounding box center [431, 621] width 43 height 11
click at [36, 569] on div at bounding box center [784, 375] width 1568 height 750
type input "$ 0,00"
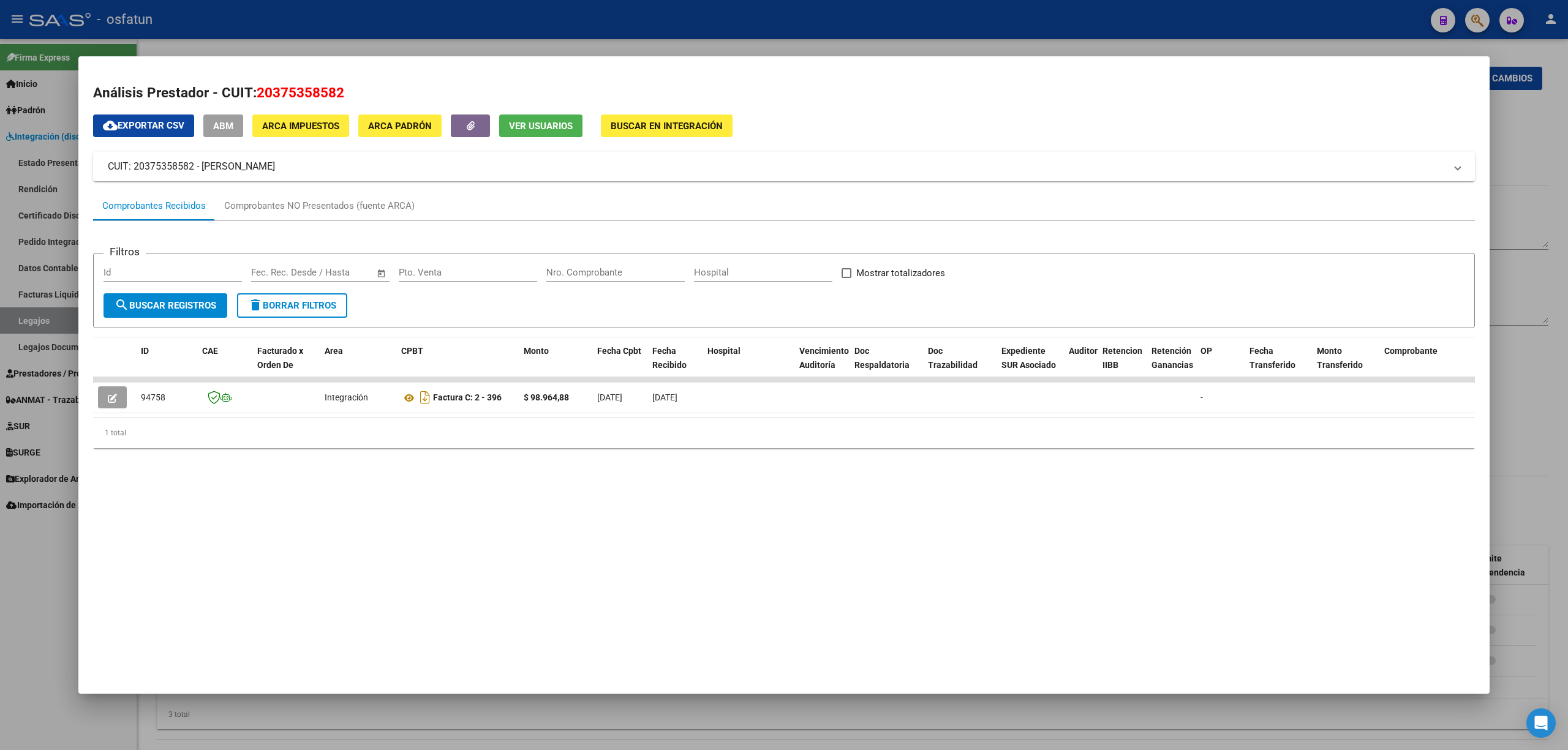
click at [301, 16] on div at bounding box center [784, 375] width 1568 height 750
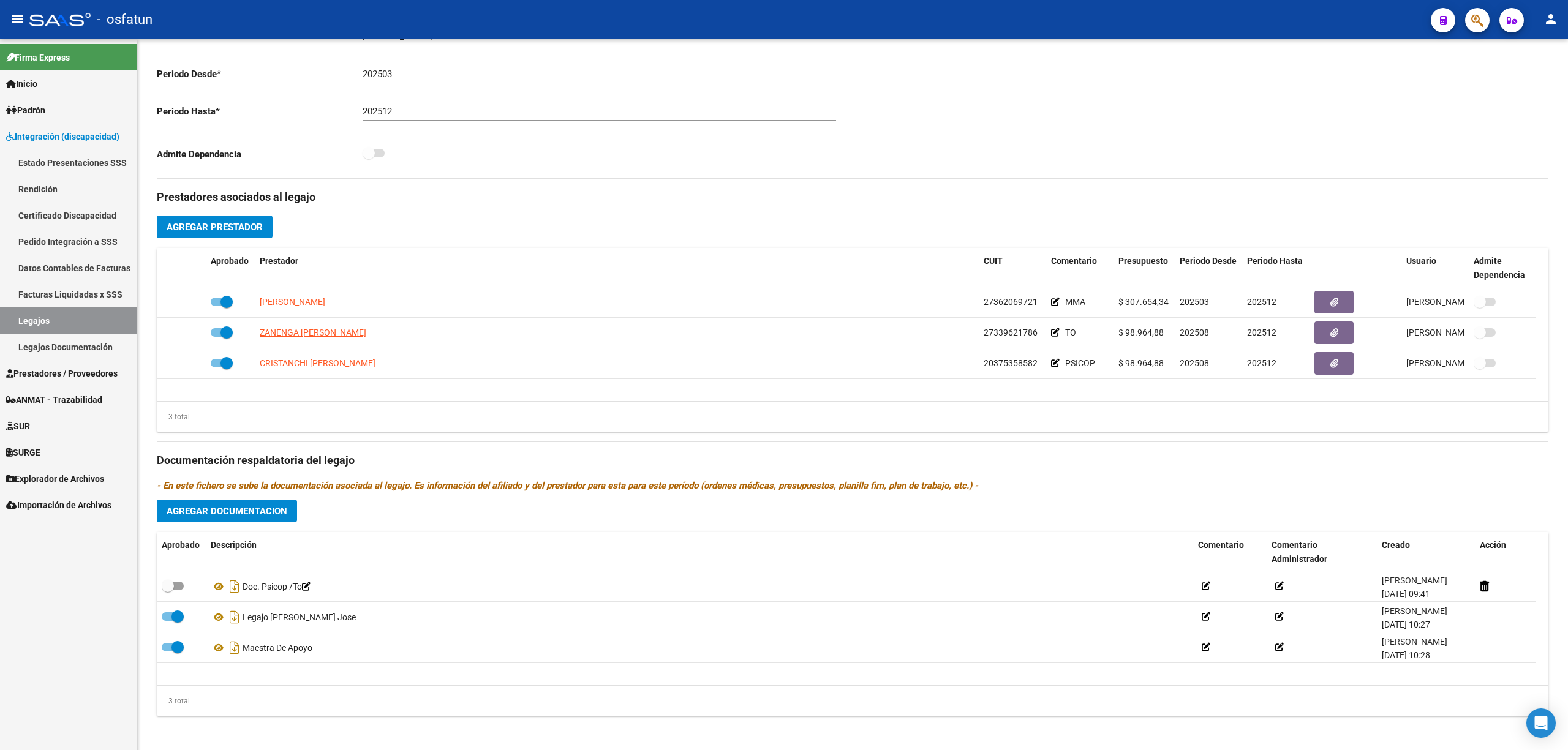
scroll to position [303, 0]
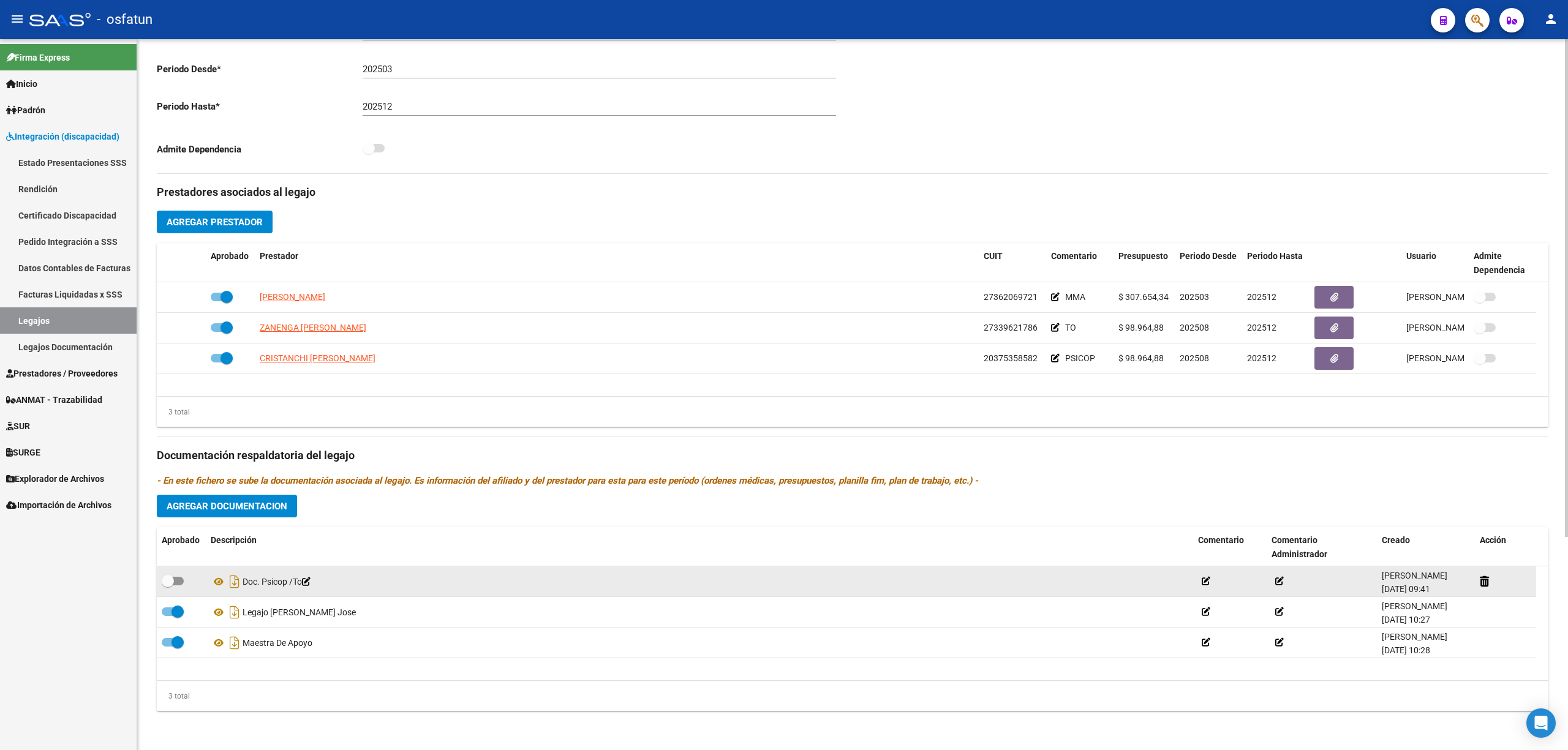
click at [182, 572] on datatable-body-cell at bounding box center [181, 581] width 49 height 30
click at [181, 583] on span at bounding box center [172, 581] width 22 height 9
click at [168, 585] on input "checkbox" at bounding box center [168, 585] width 1 height 1
checkbox input "true"
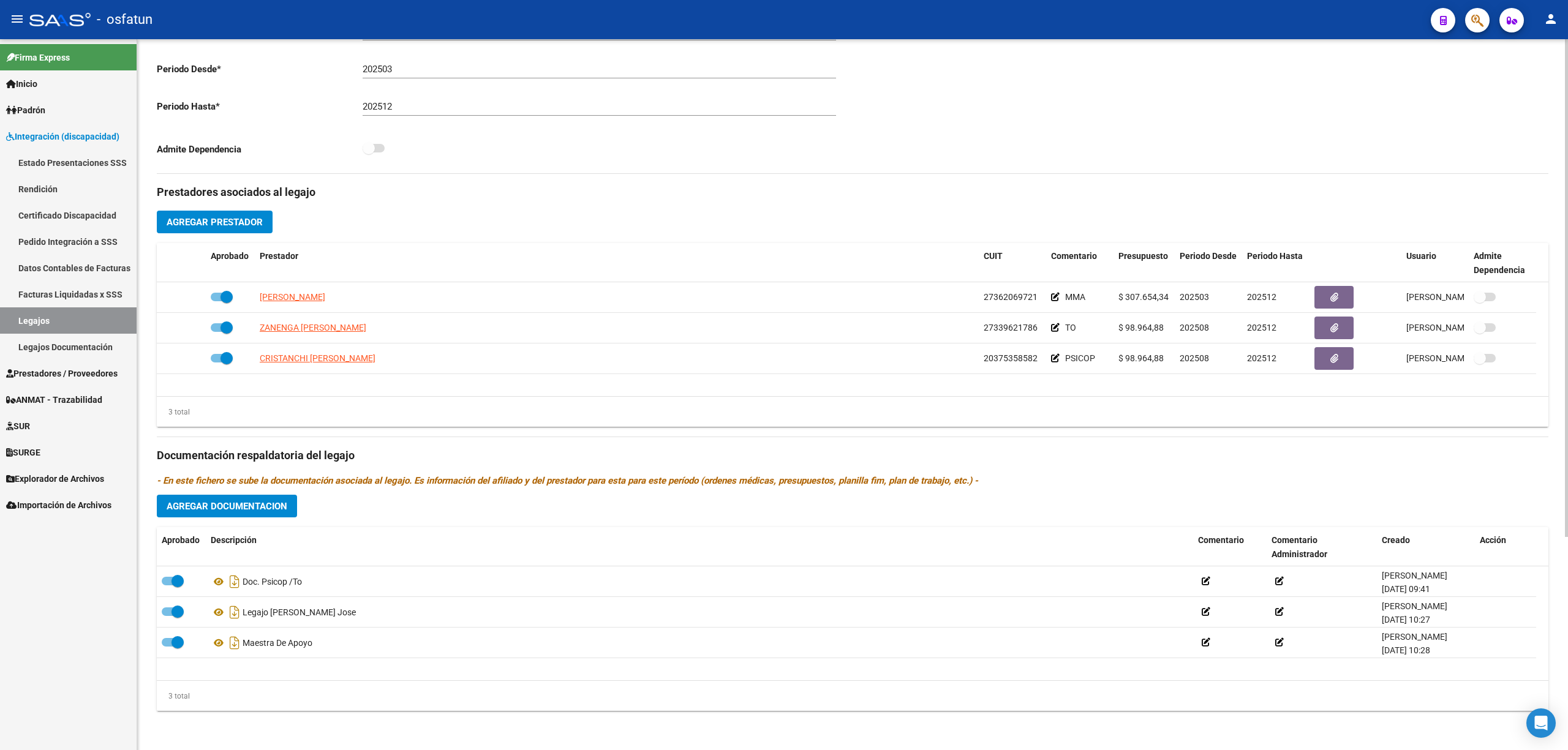
scroll to position [0, 0]
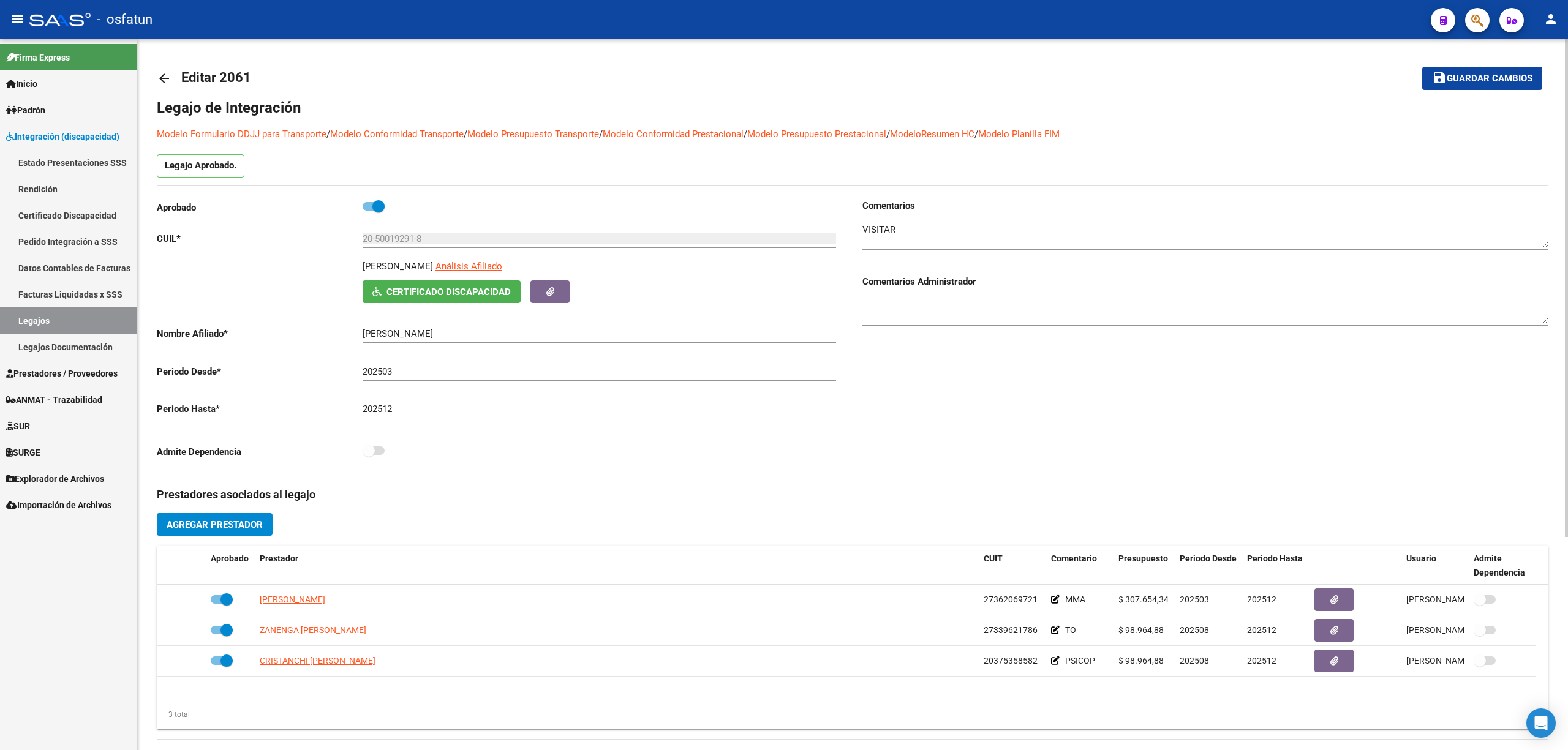
click at [1502, 79] on span "Guardar cambios" at bounding box center [1489, 78] width 86 height 11
click at [1502, 79] on span "Guardar cambios" at bounding box center [1474, 78] width 86 height 11
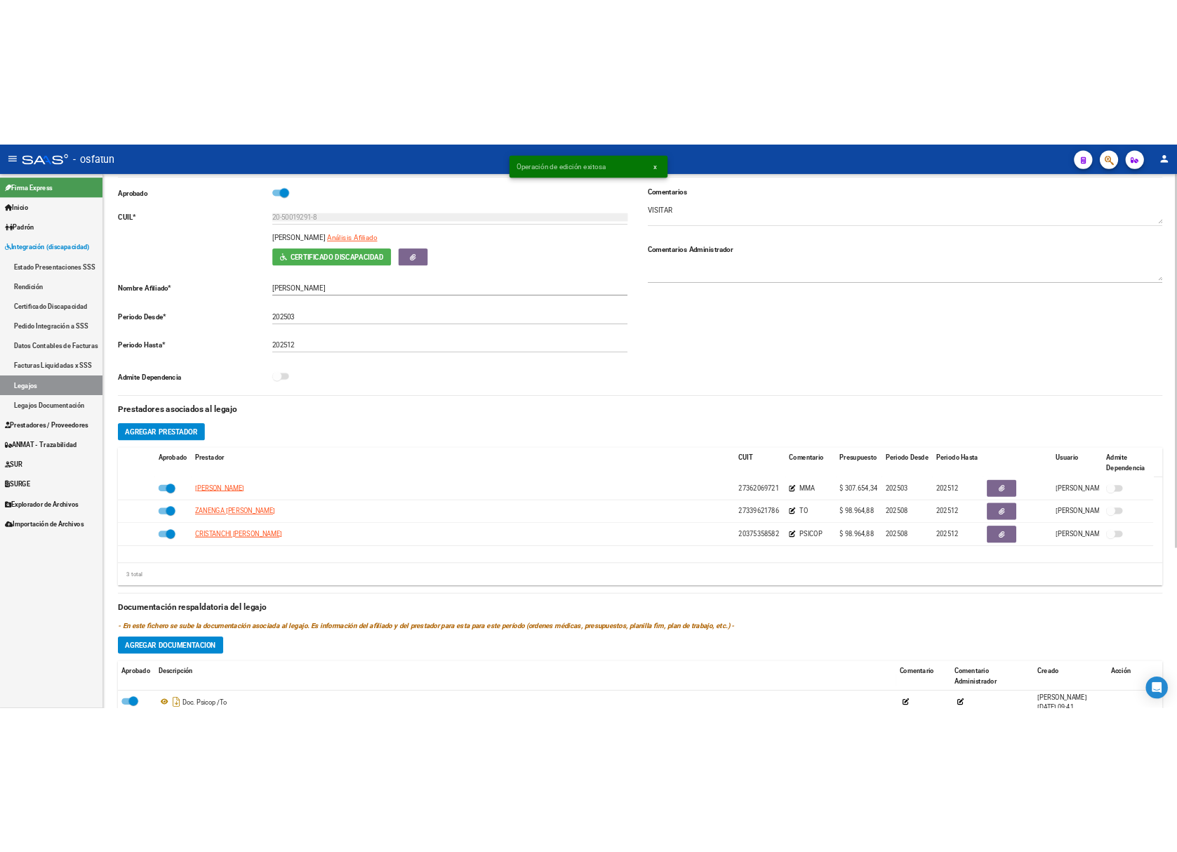
scroll to position [348, 0]
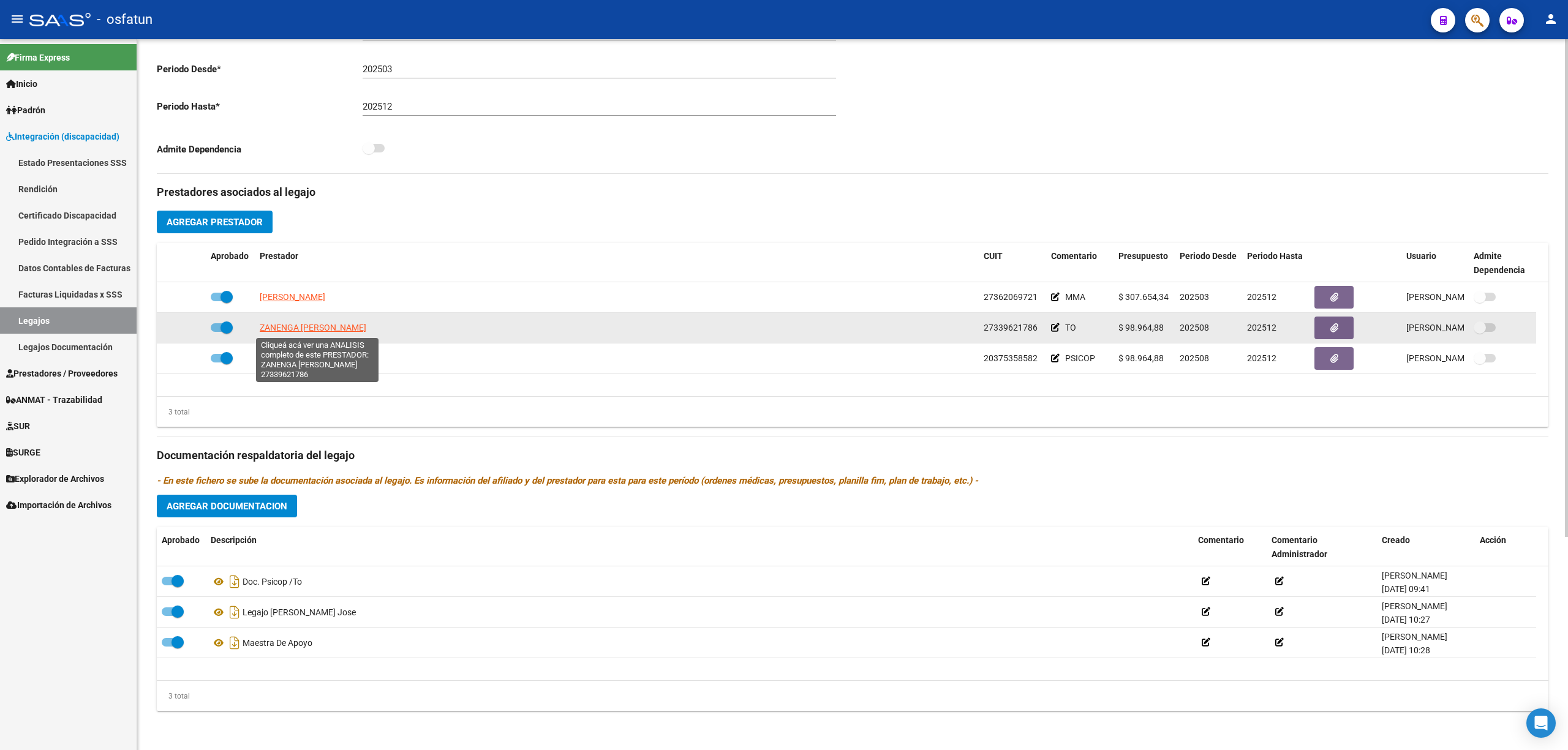
click at [340, 332] on span "ZANENGA [PERSON_NAME]" at bounding box center [313, 327] width 106 height 10
type textarea "27339621786"
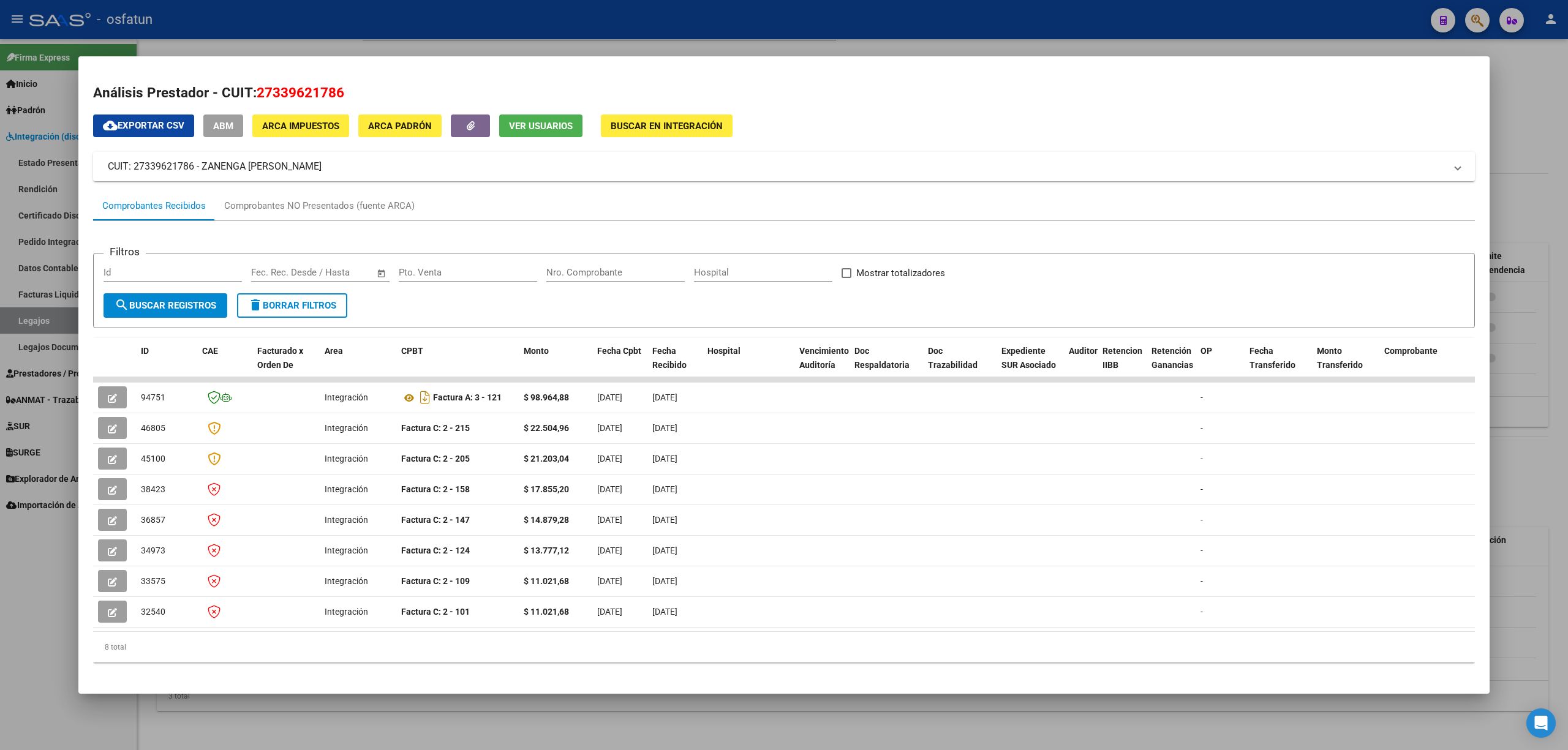
click at [9, 606] on div at bounding box center [784, 375] width 1568 height 750
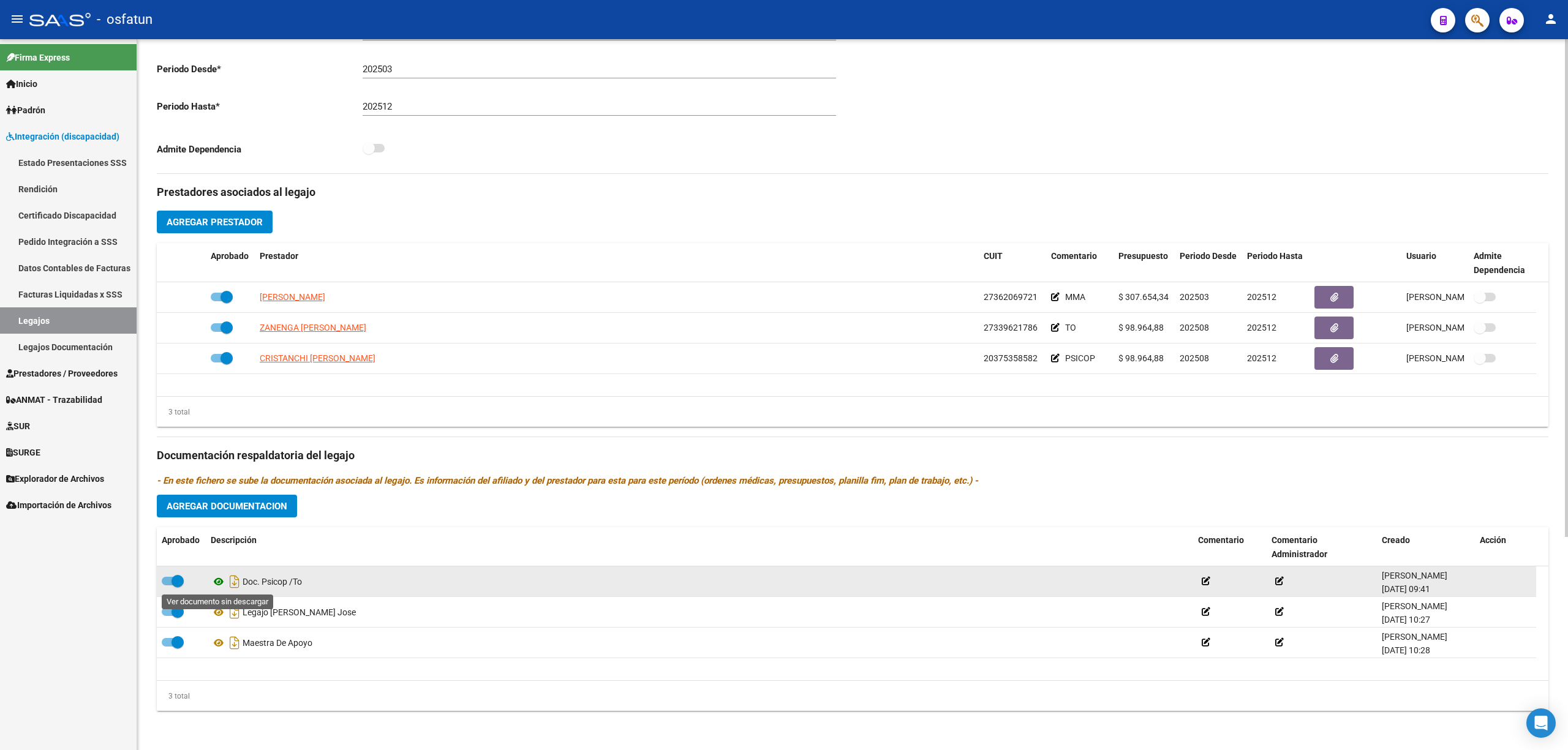
click at [217, 579] on icon at bounding box center [219, 582] width 16 height 15
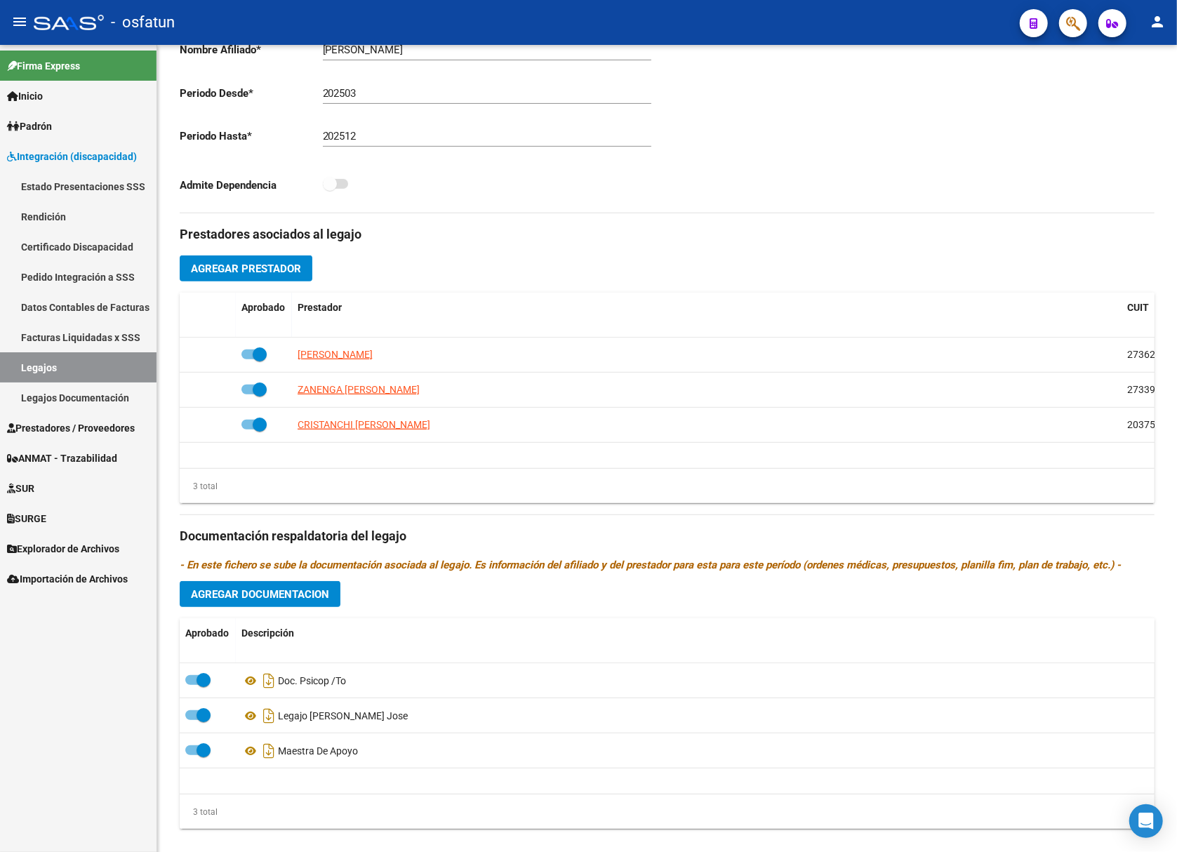
scroll to position [364, 0]
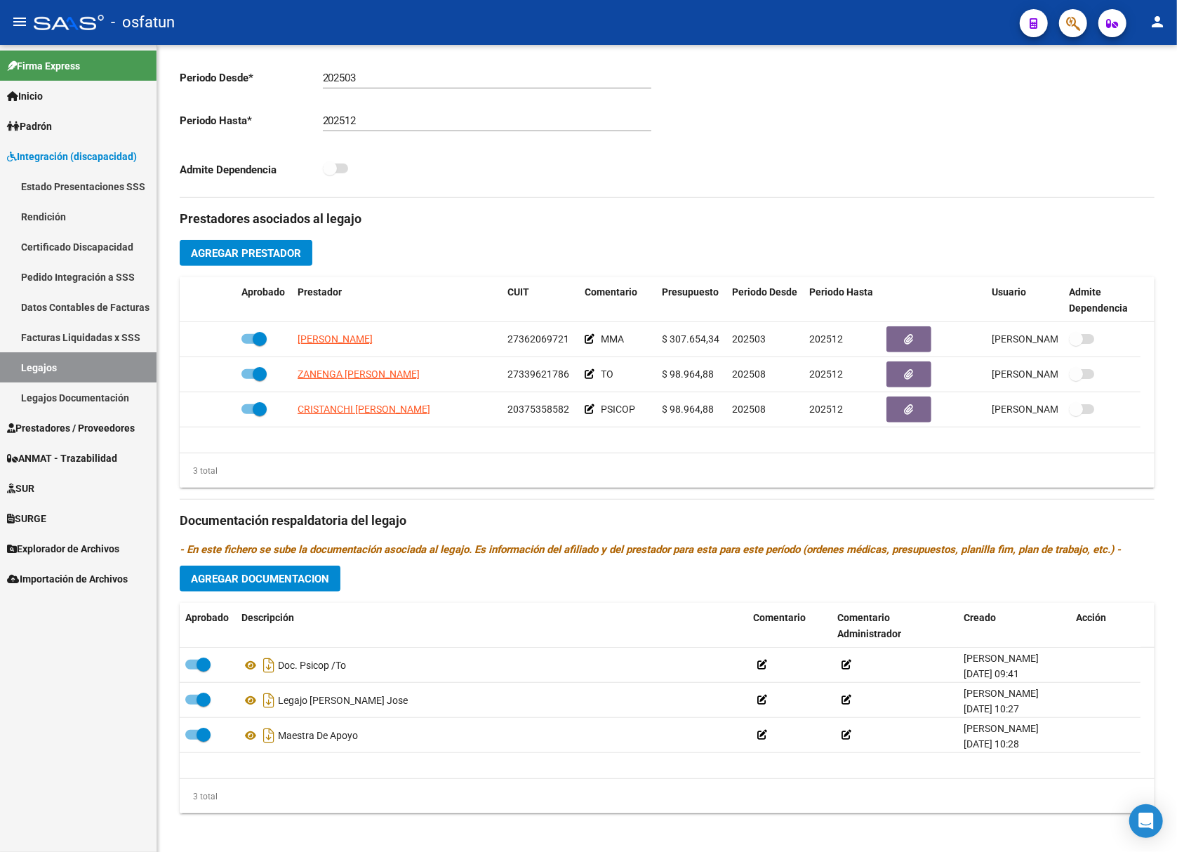
click at [74, 428] on span "Prestadores / Proveedores" at bounding box center [71, 428] width 128 height 15
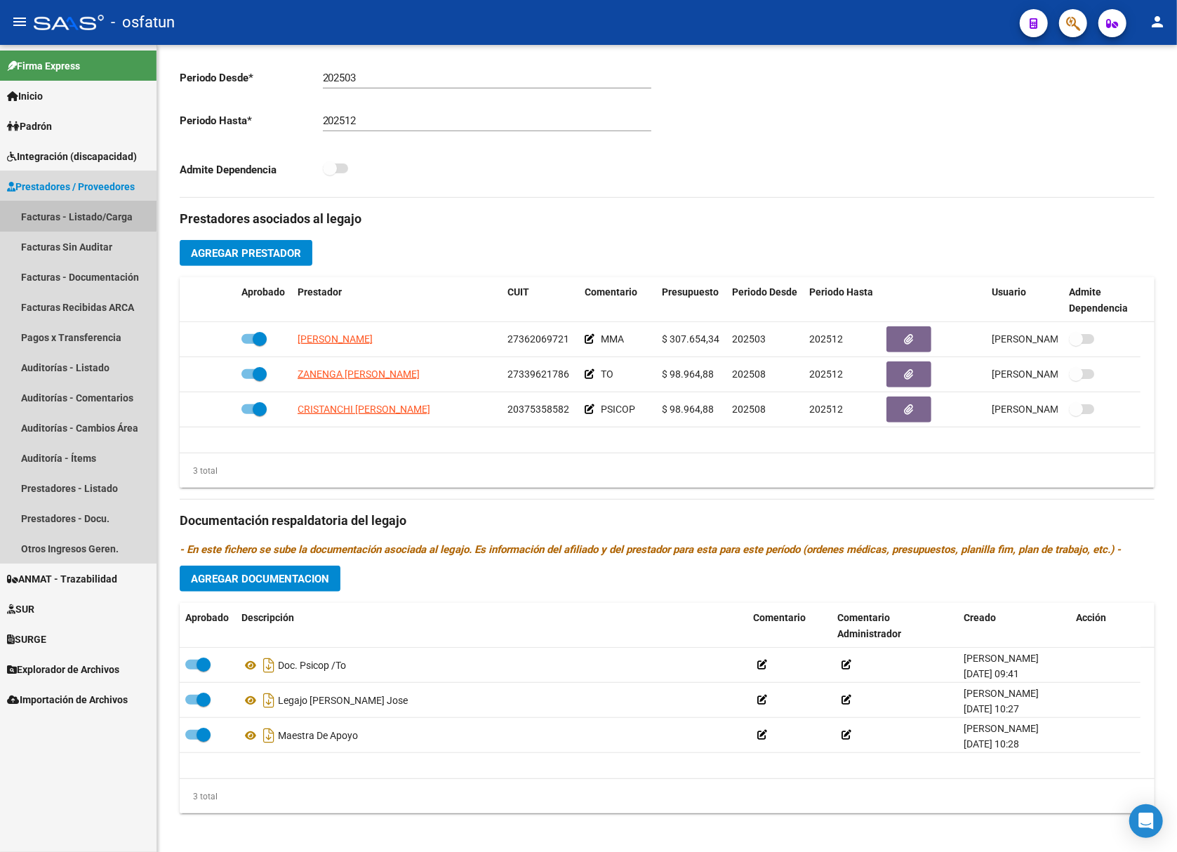
click at [68, 215] on link "Facturas - Listado/Carga" at bounding box center [78, 216] width 157 height 30
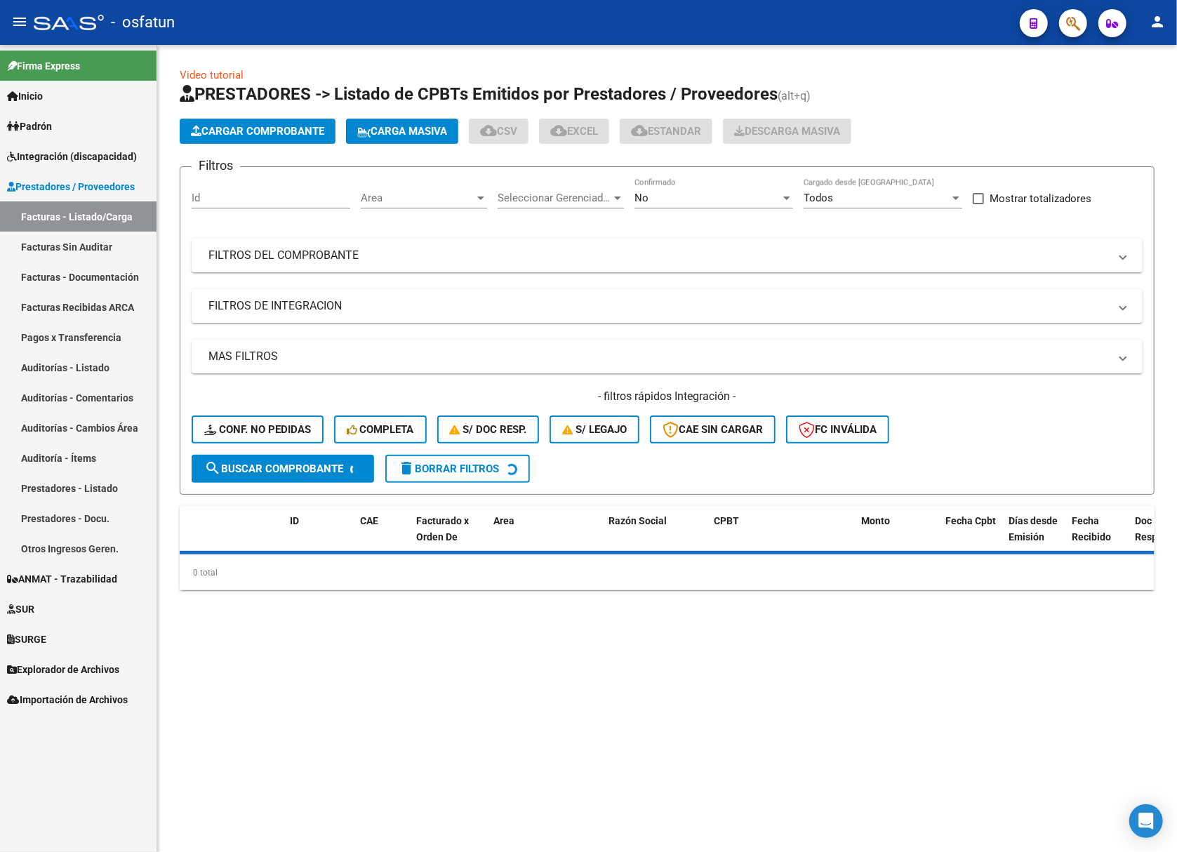
click at [246, 194] on input "Id" at bounding box center [271, 198] width 159 height 13
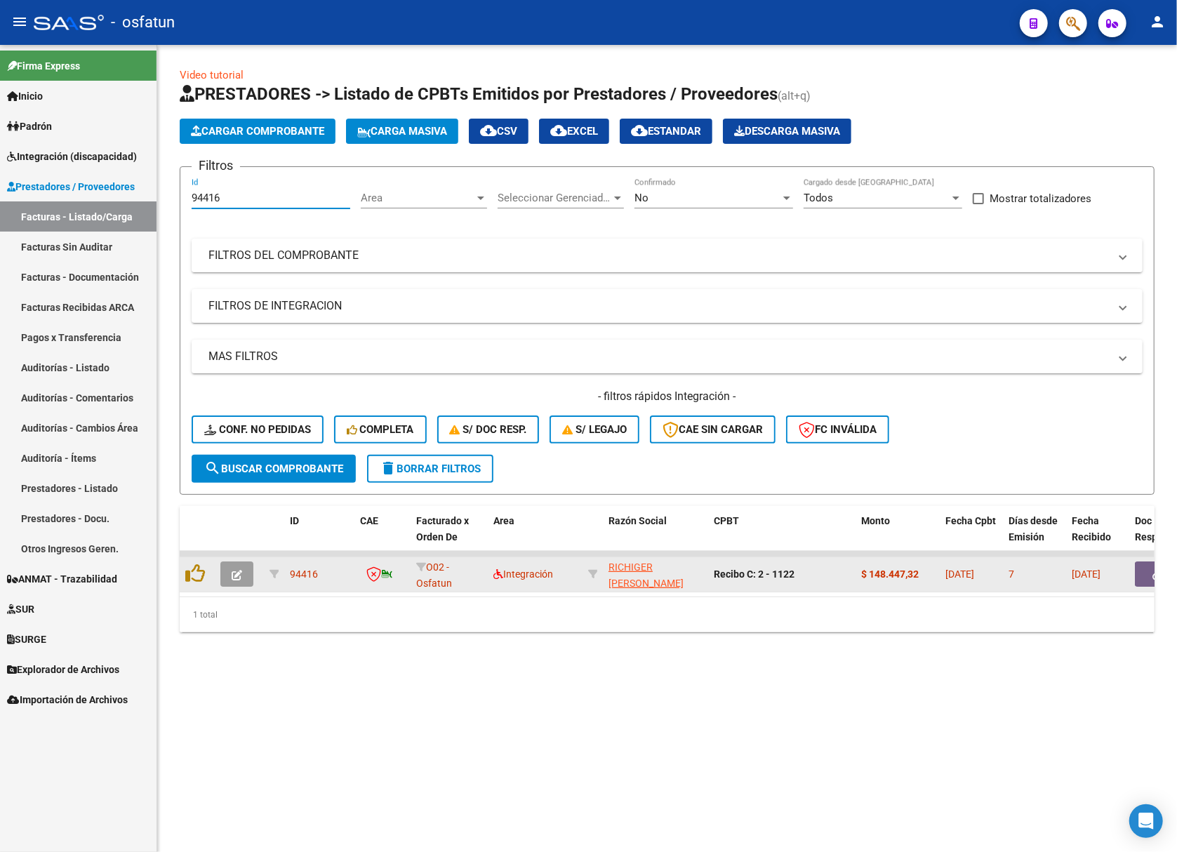
type input "94416"
click at [230, 574] on button "button" at bounding box center [236, 574] width 33 height 25
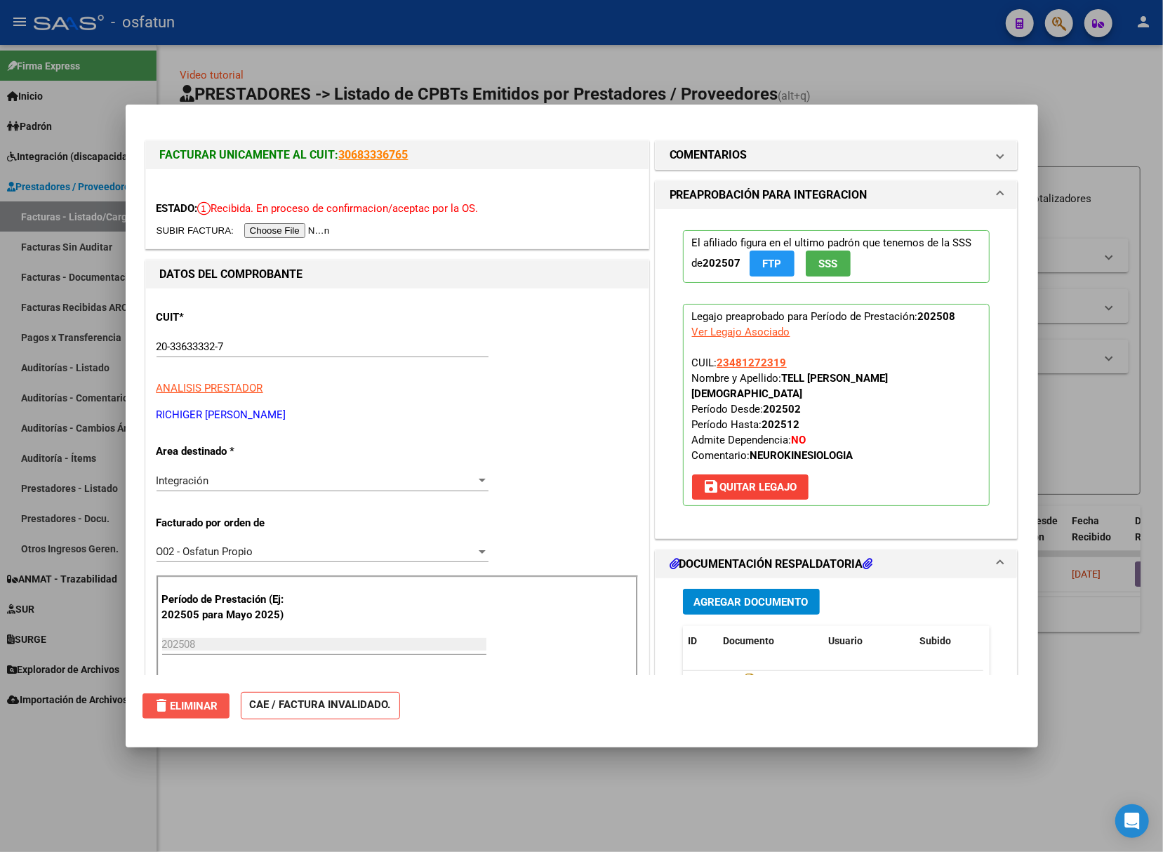
click at [199, 696] on button "delete Eliminar" at bounding box center [186, 706] width 87 height 25
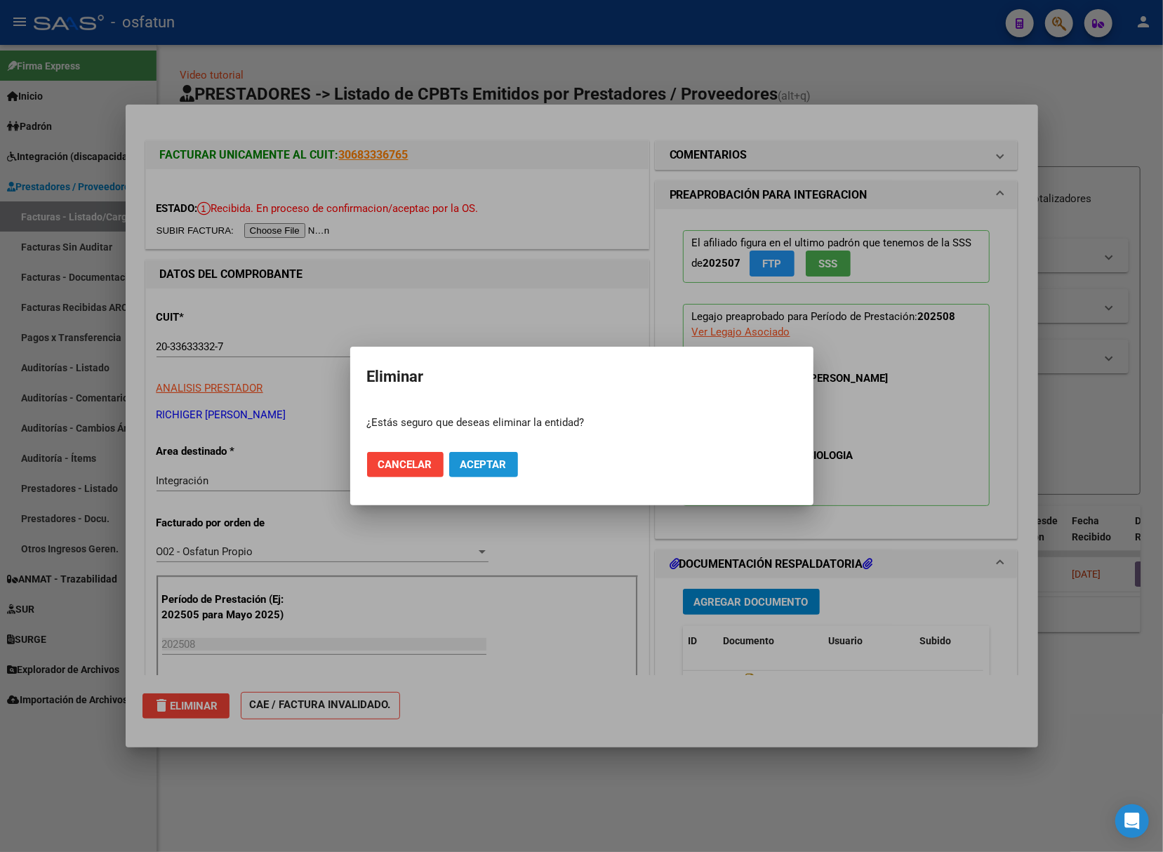
click at [501, 469] on span "Aceptar" at bounding box center [484, 464] width 46 height 13
type input "$ 0,00"
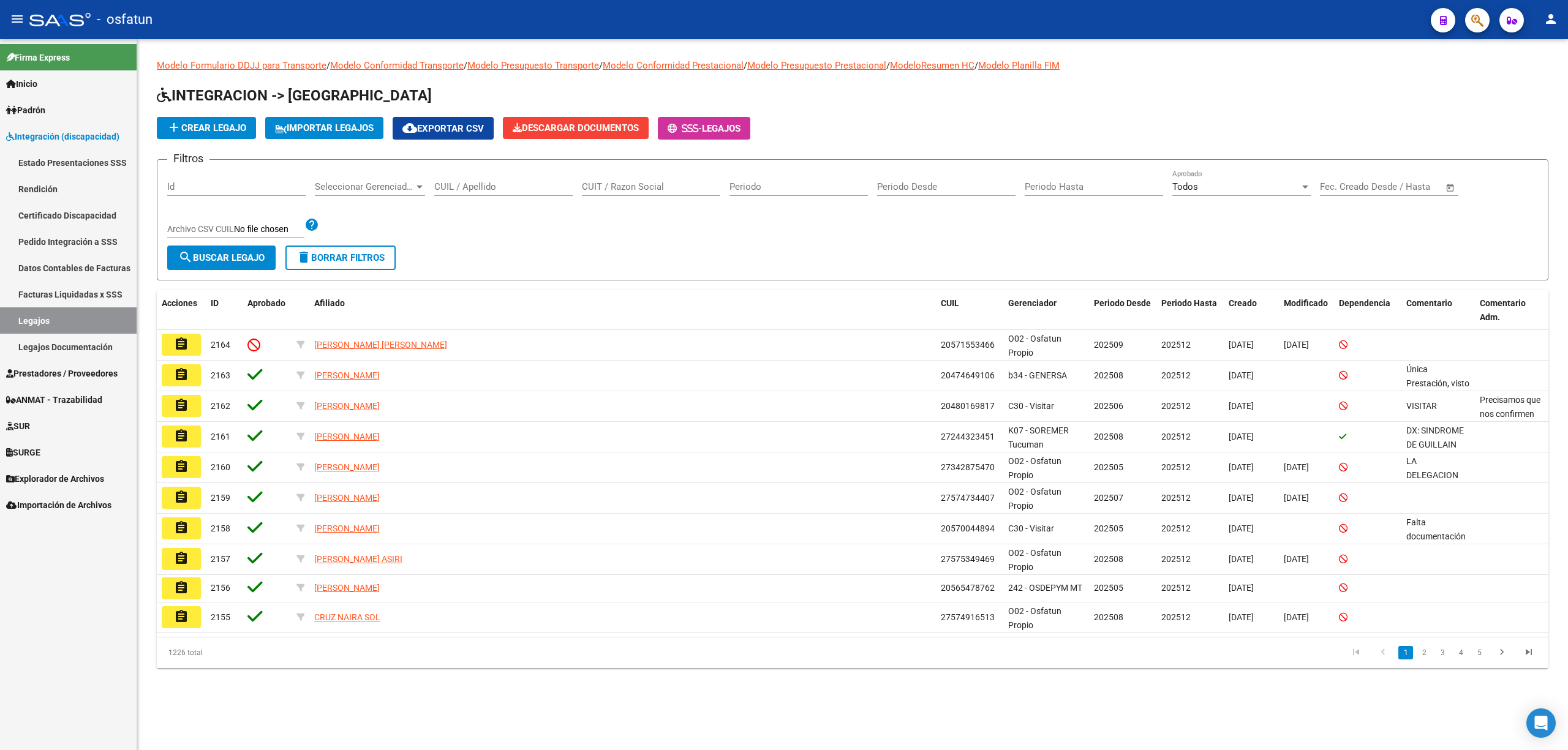
click at [479, 180] on div "CUIL / Apellido" at bounding box center [503, 182] width 139 height 26
paste input "[PERSON_NAME]"
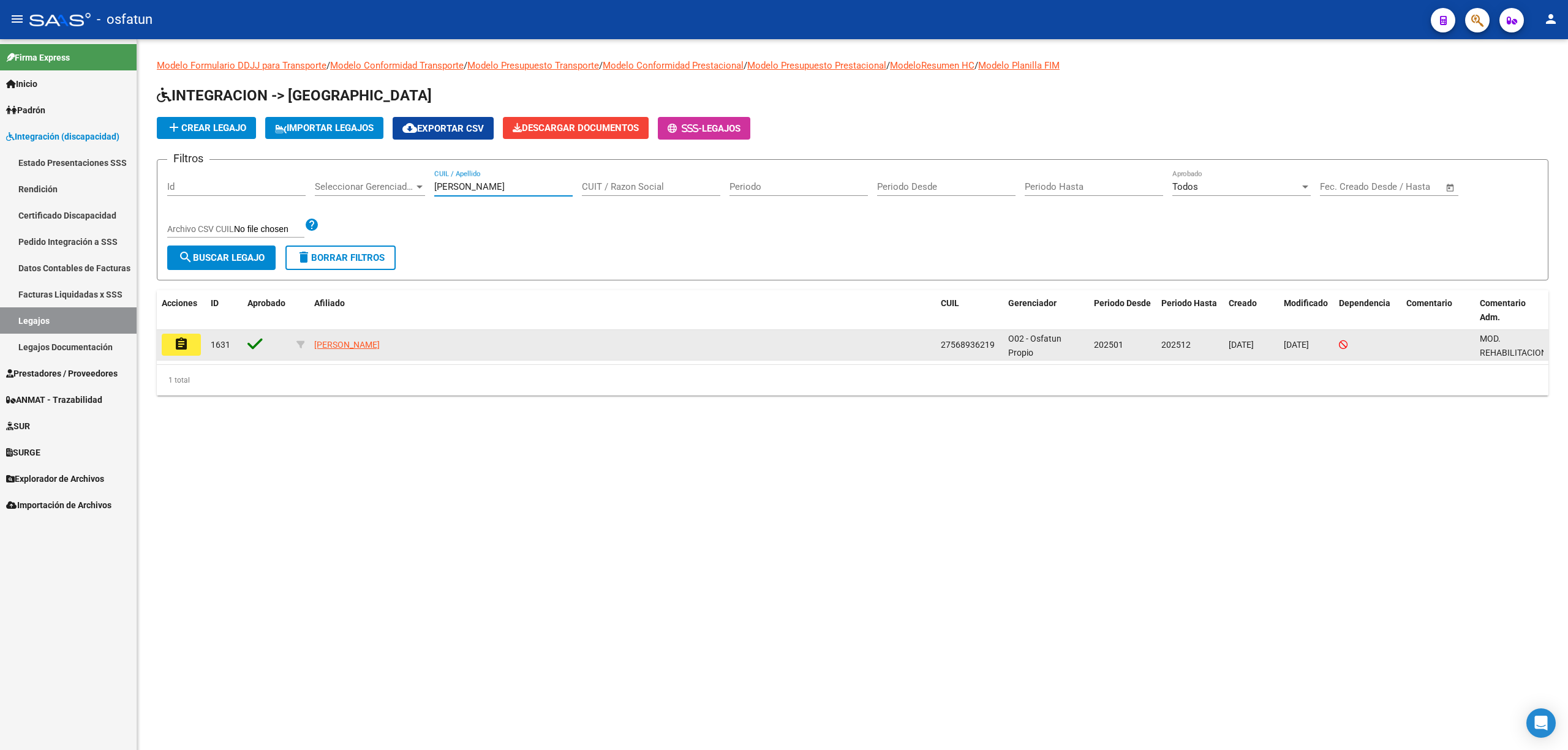
type input "[PERSON_NAME] [PERSON_NAME]"
click at [172, 348] on button "assignment" at bounding box center [181, 344] width 39 height 22
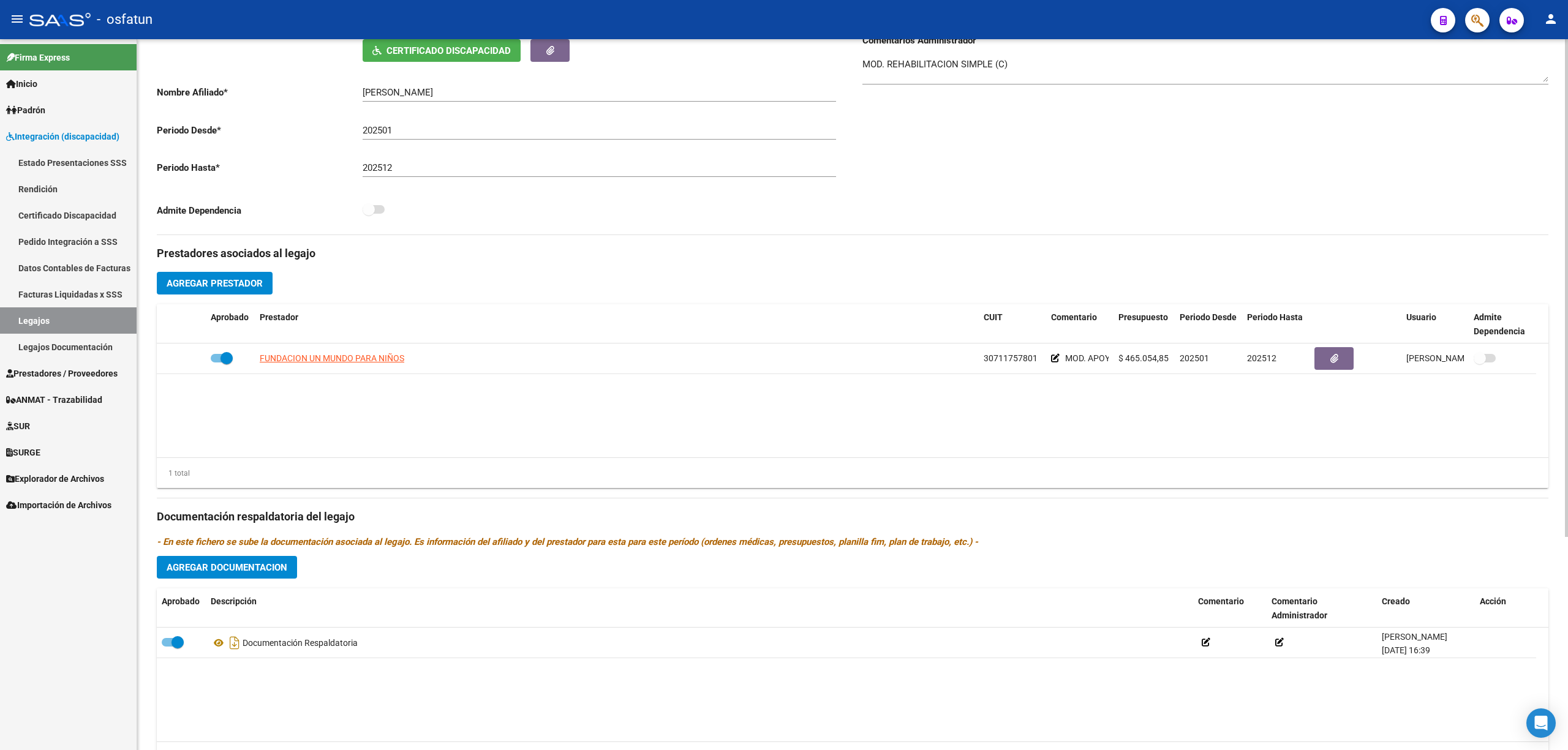
scroll to position [303, 0]
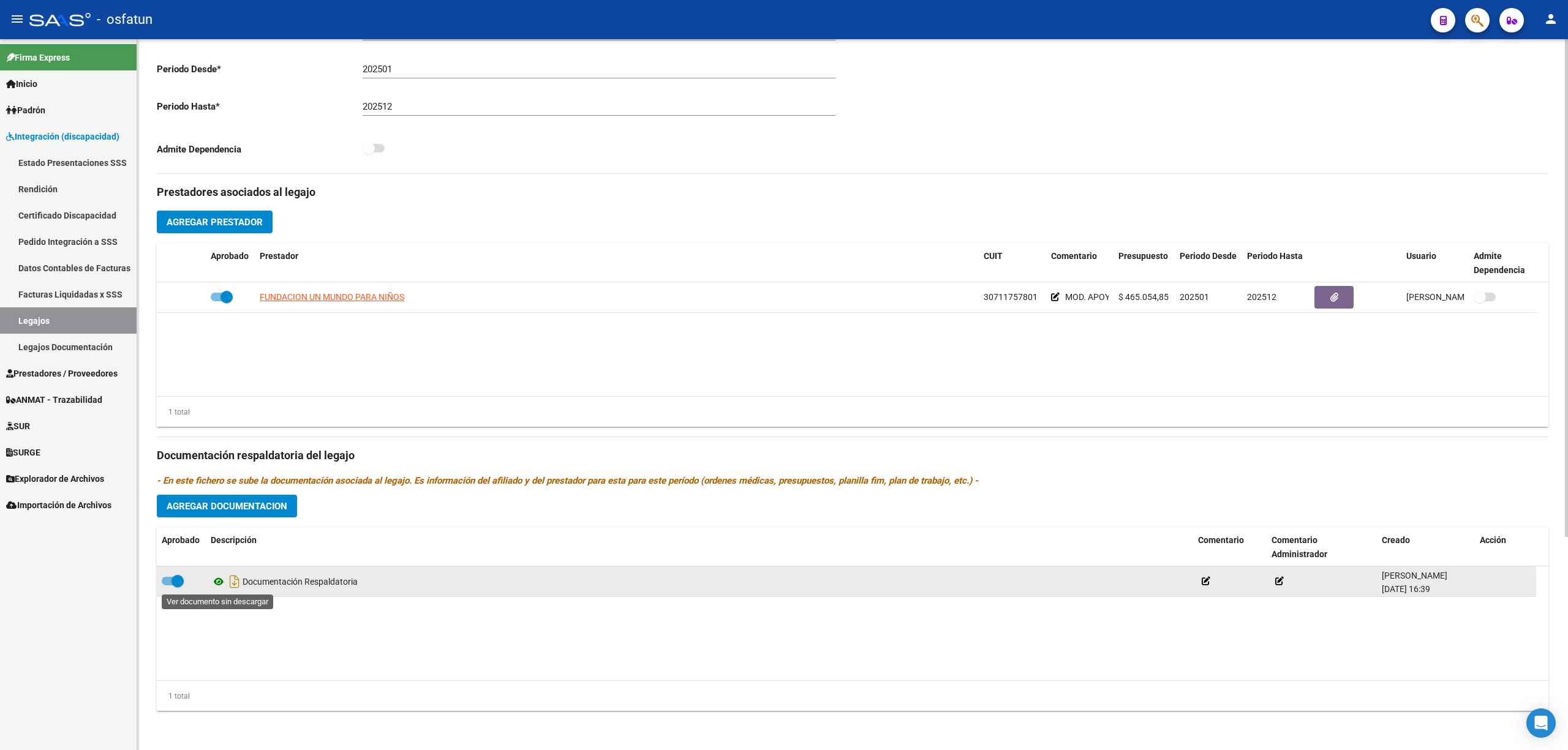
click at [217, 584] on icon at bounding box center [219, 582] width 16 height 15
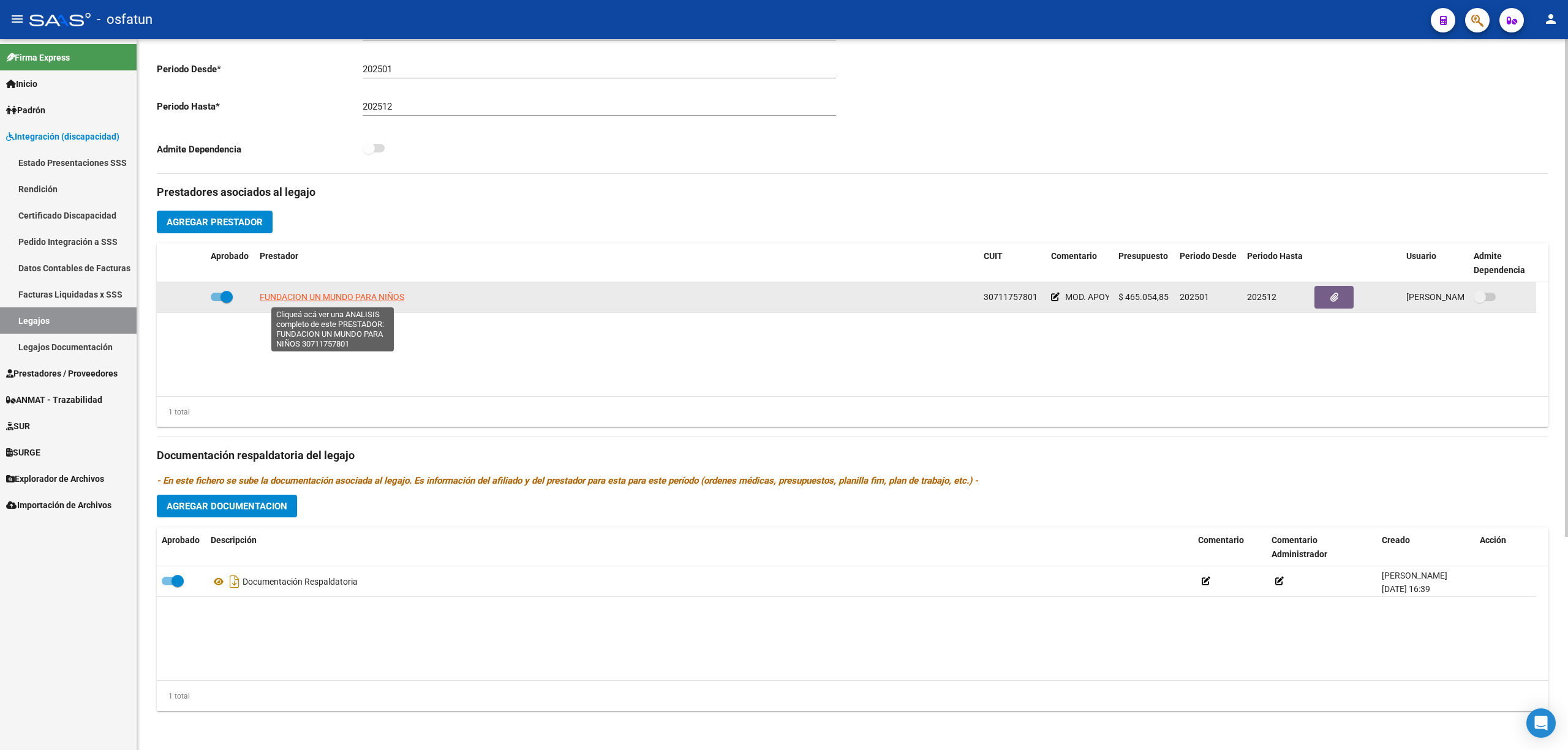
click at [351, 295] on span "FUNDACION UN MUNDO PARA NIÑOS" at bounding box center [332, 297] width 145 height 10
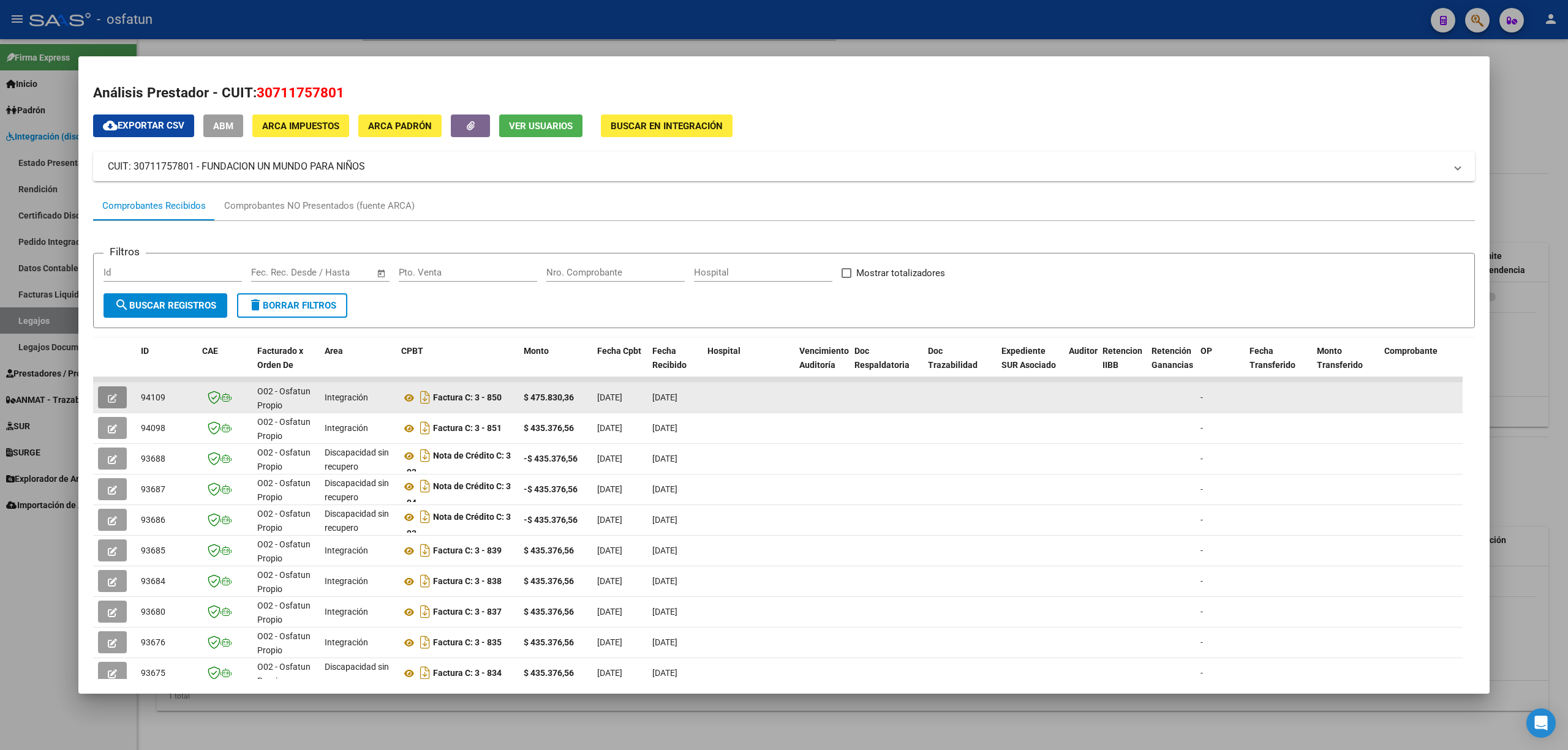
click at [120, 397] on button "button" at bounding box center [112, 397] width 29 height 22
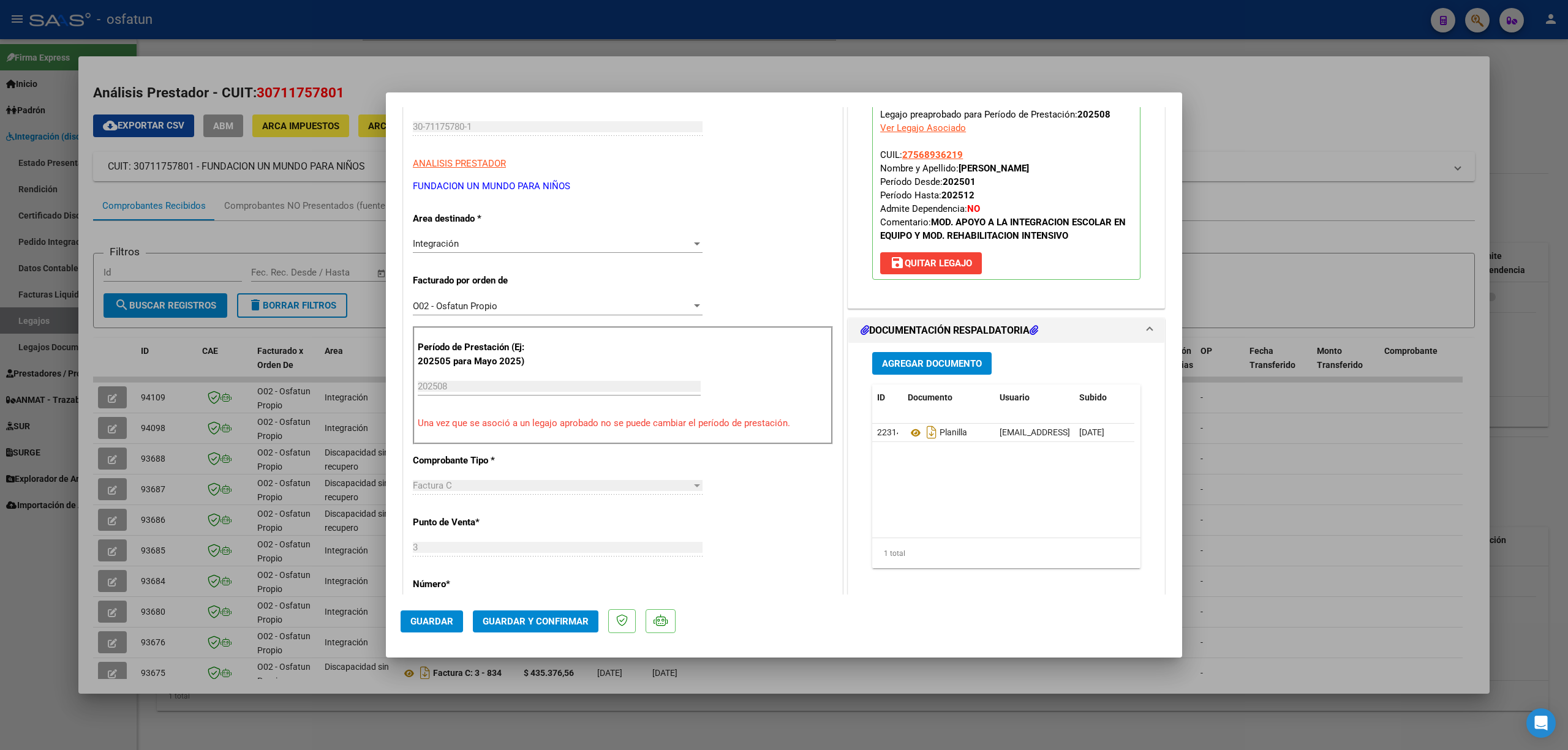
click at [1307, 536] on div at bounding box center [784, 375] width 1568 height 750
type input "$ 0,00"
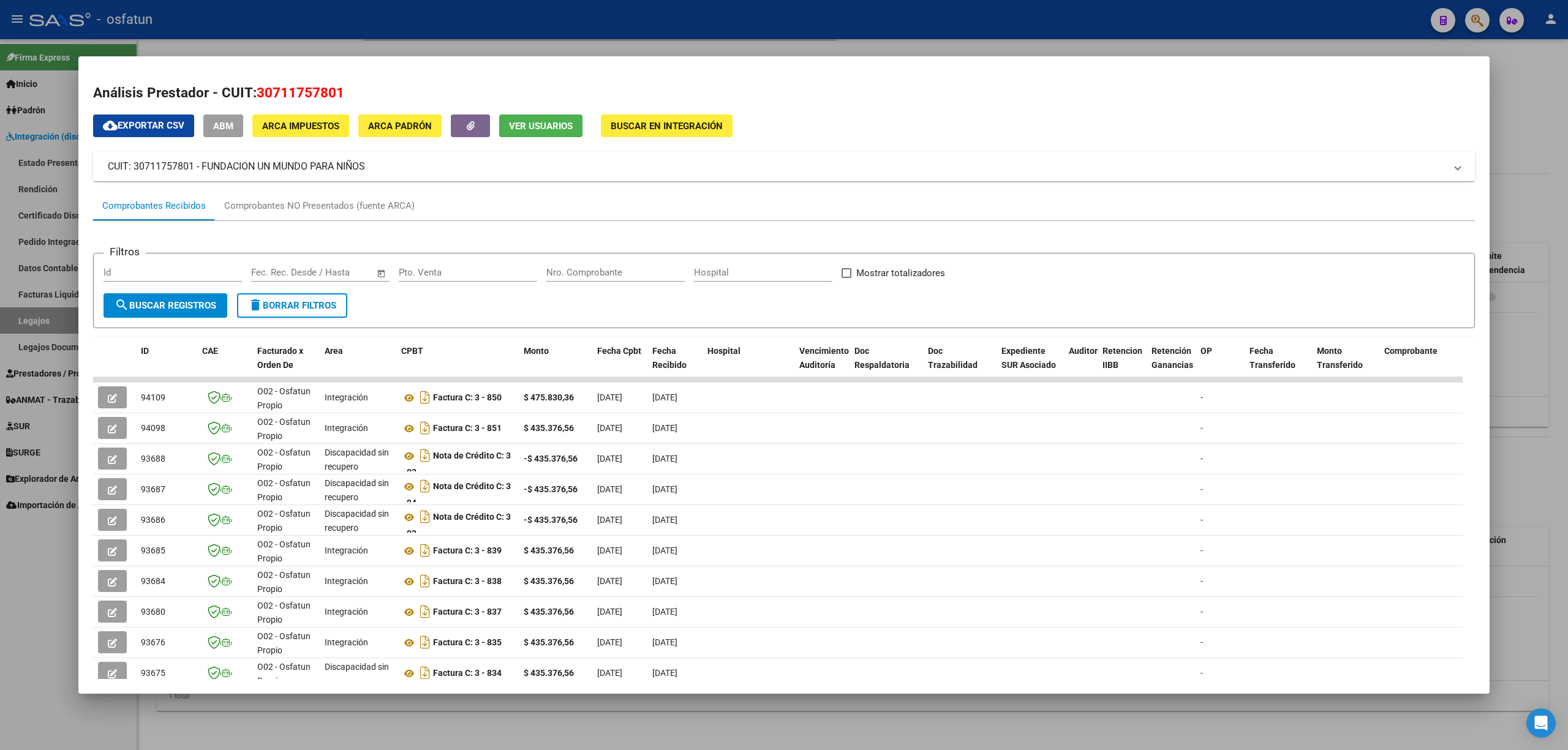
click at [298, 86] on span "30711757801" at bounding box center [300, 92] width 87 height 16
copy span "30711757801"
click at [28, 692] on div at bounding box center [784, 375] width 1568 height 750
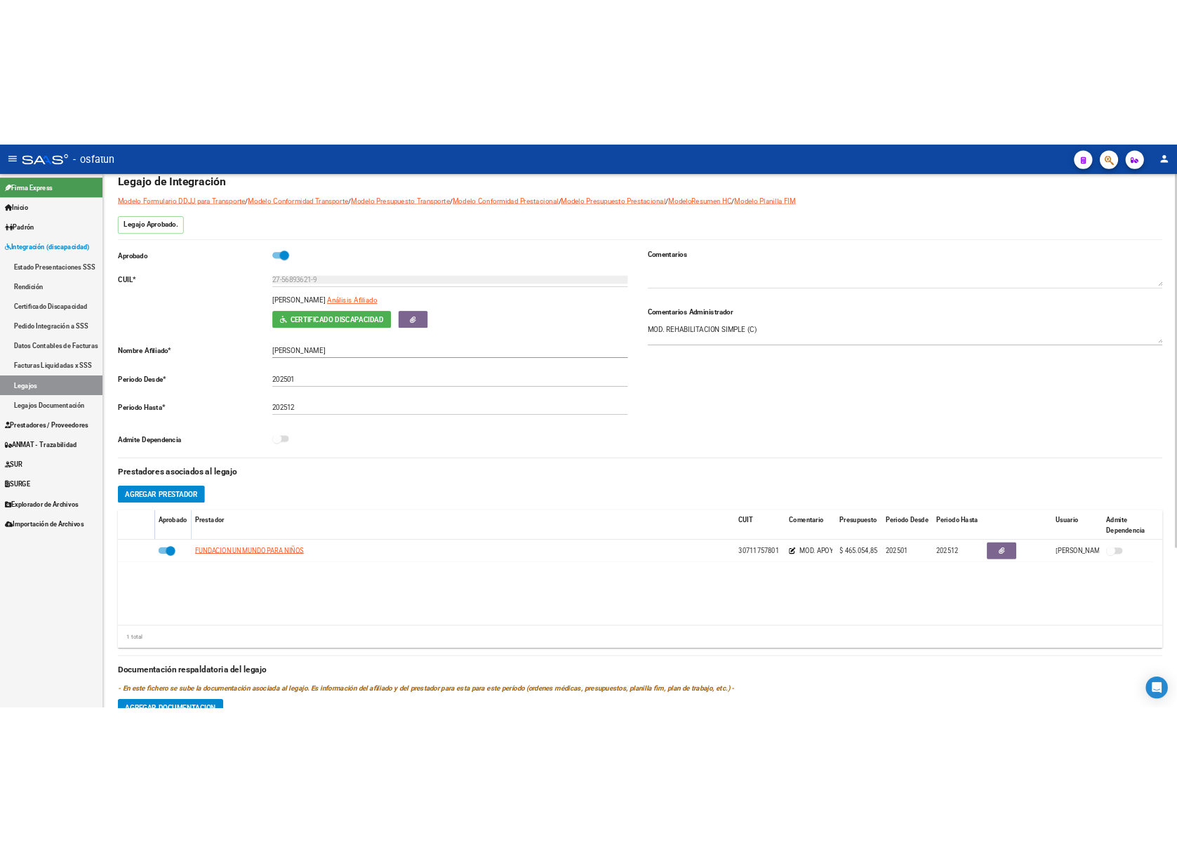
scroll to position [0, 0]
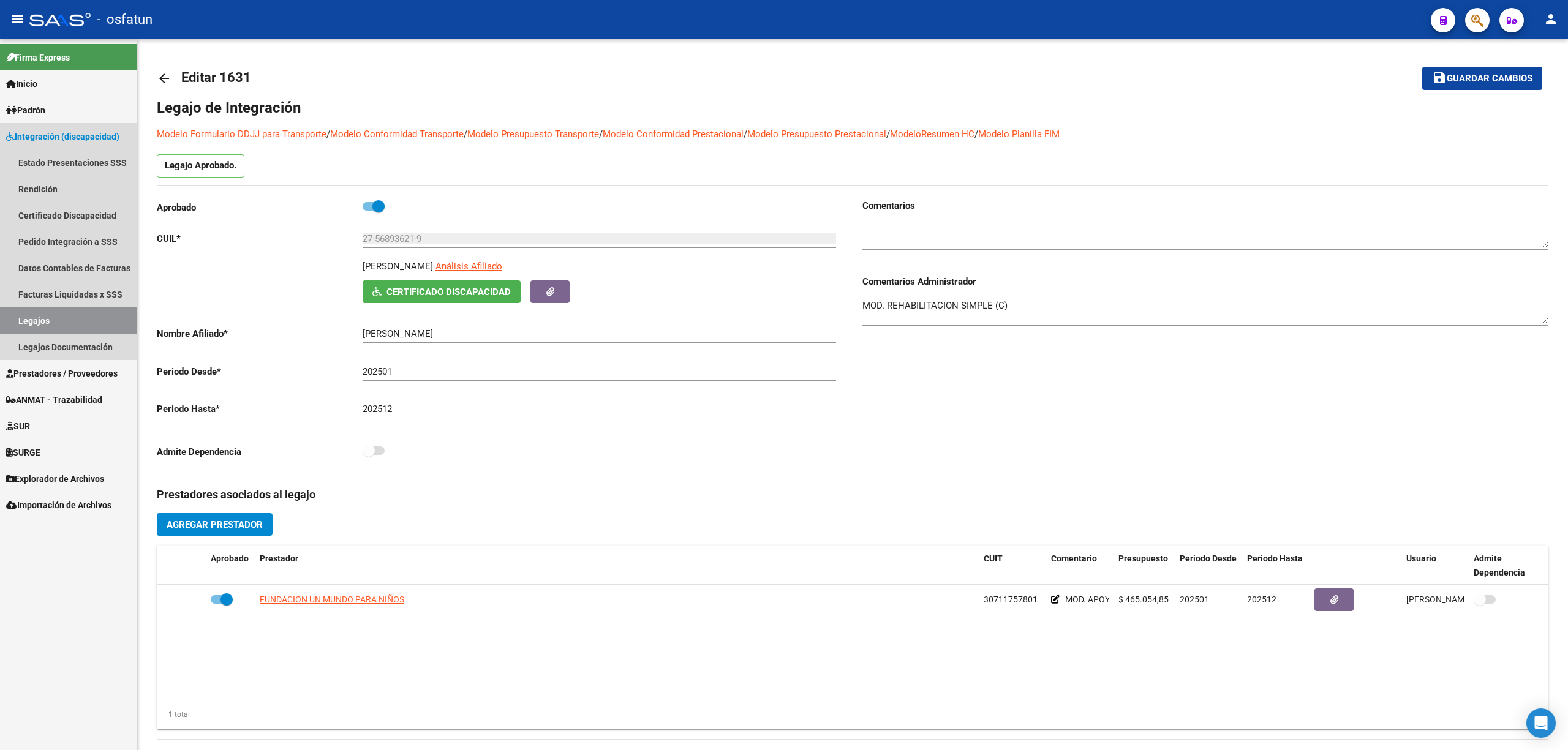
click at [52, 319] on link "Legajos" at bounding box center [68, 320] width 137 height 26
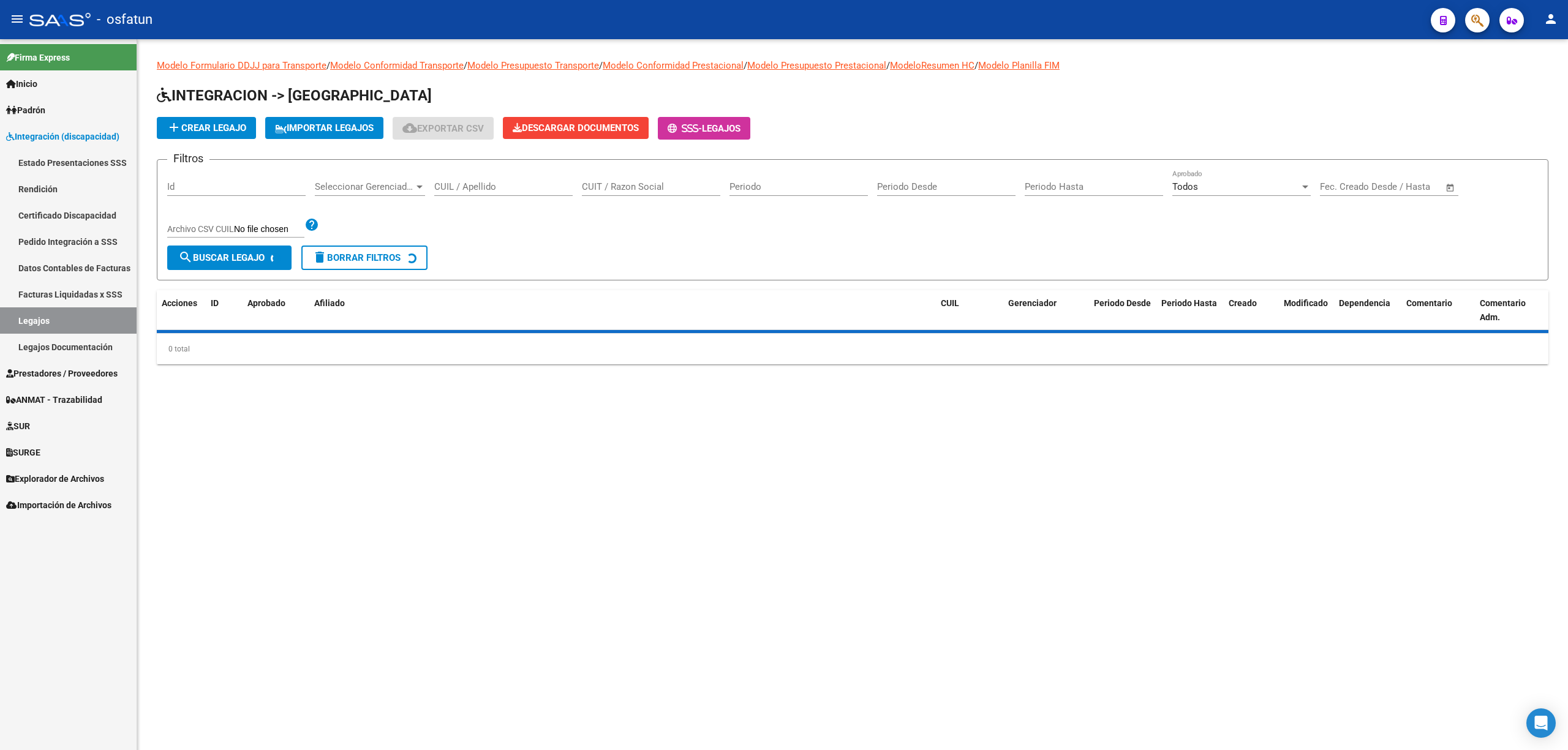
click at [458, 184] on input "CUIL / Apellido" at bounding box center [503, 187] width 139 height 11
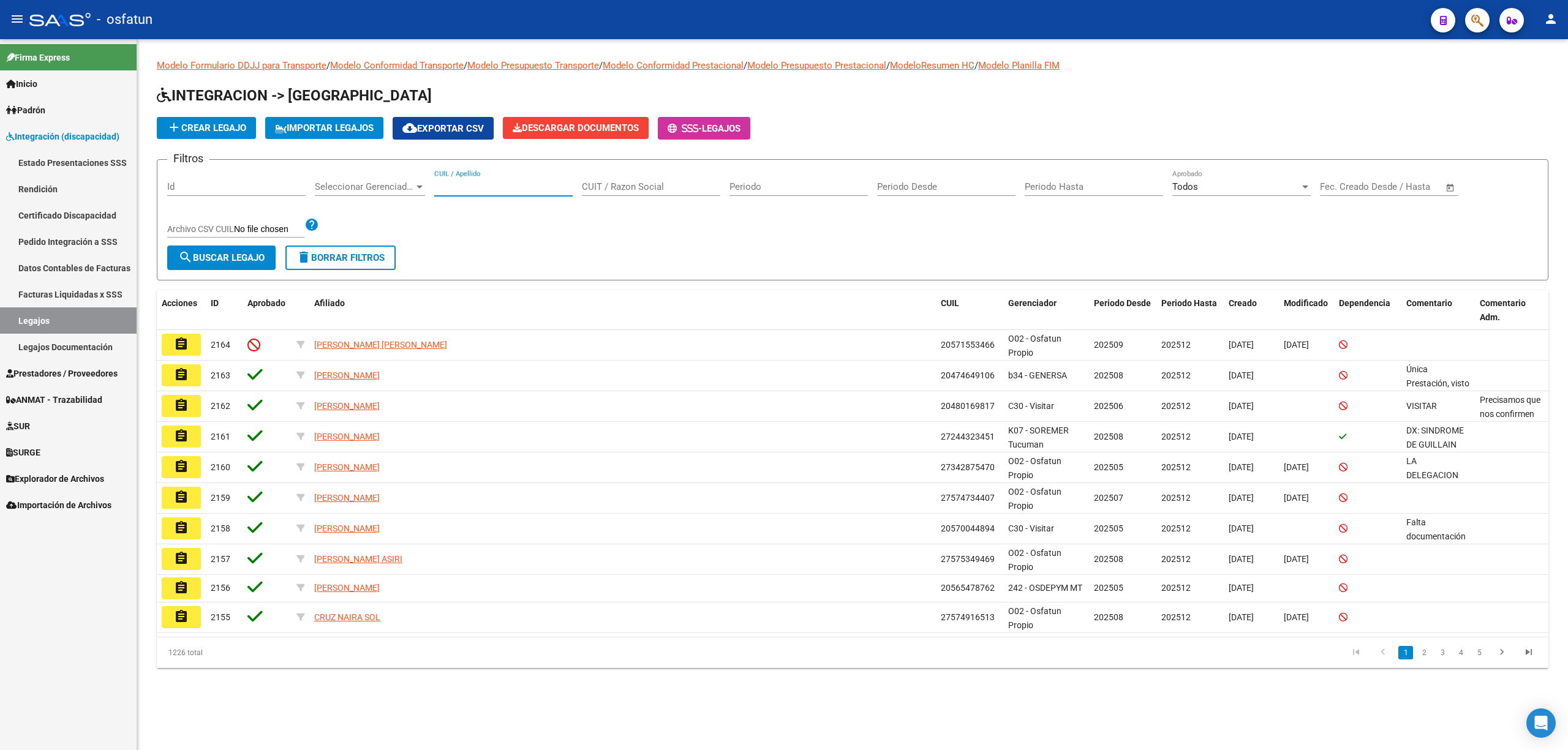
paste input "Armoa Maximo Tomas (5"
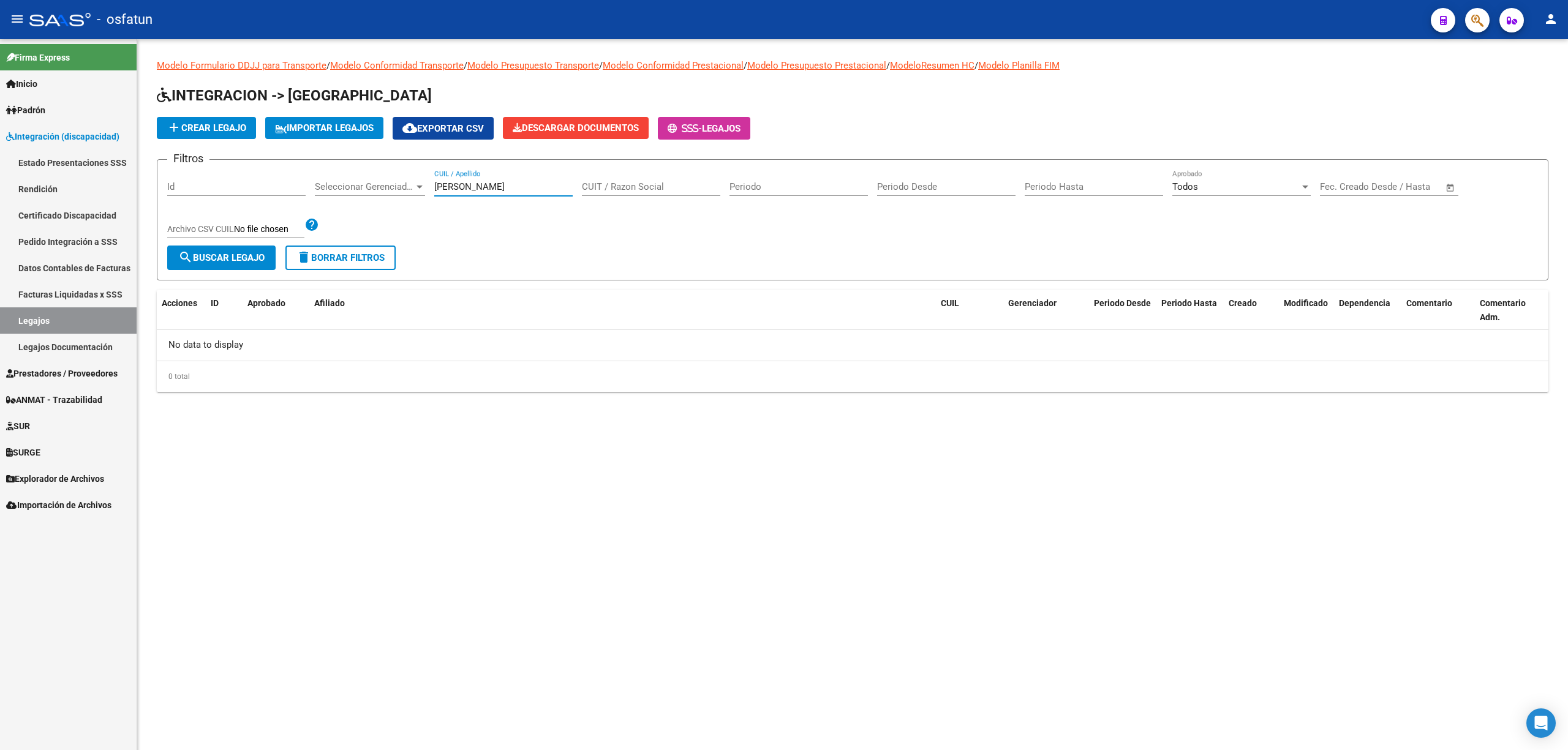
drag, startPoint x: 462, startPoint y: 186, endPoint x: 542, endPoint y: 194, distance: 80.4
click at [542, 194] on div "Armoa Maximo Tomas CUIL / Apellido" at bounding box center [503, 182] width 139 height 26
click at [436, 187] on input "Armoa" at bounding box center [503, 187] width 139 height 11
type input "Armoa"
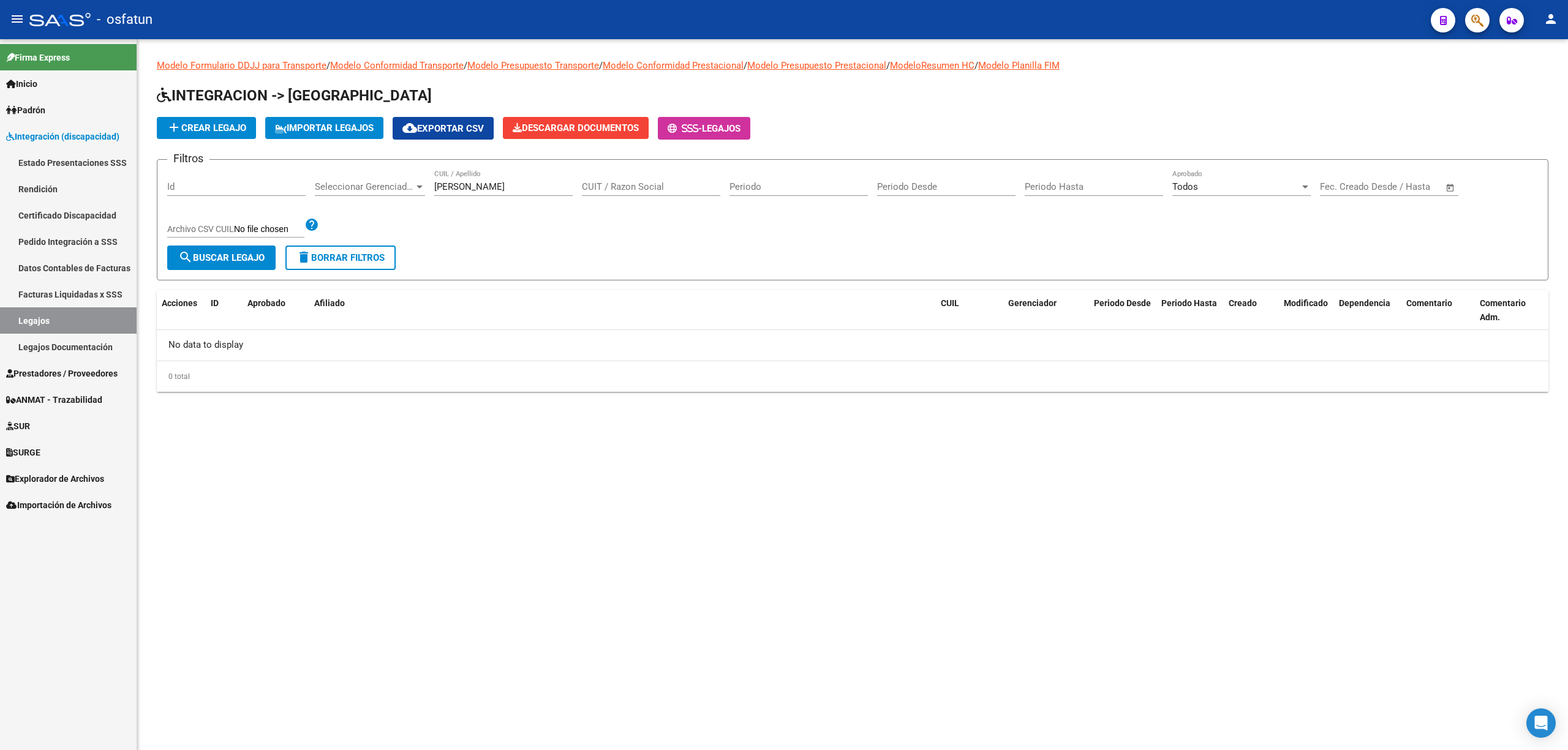
click at [161, 599] on mat-sidenav-content "Modelo Formulario DDJJ para Transporte / Modelo Conformidad Transporte / Modelo…" at bounding box center [852, 394] width 1431 height 711
click at [542, 185] on input "Armoa" at bounding box center [503, 187] width 139 height 11
click at [49, 345] on link "Legajos Documentación" at bounding box center [68, 347] width 137 height 26
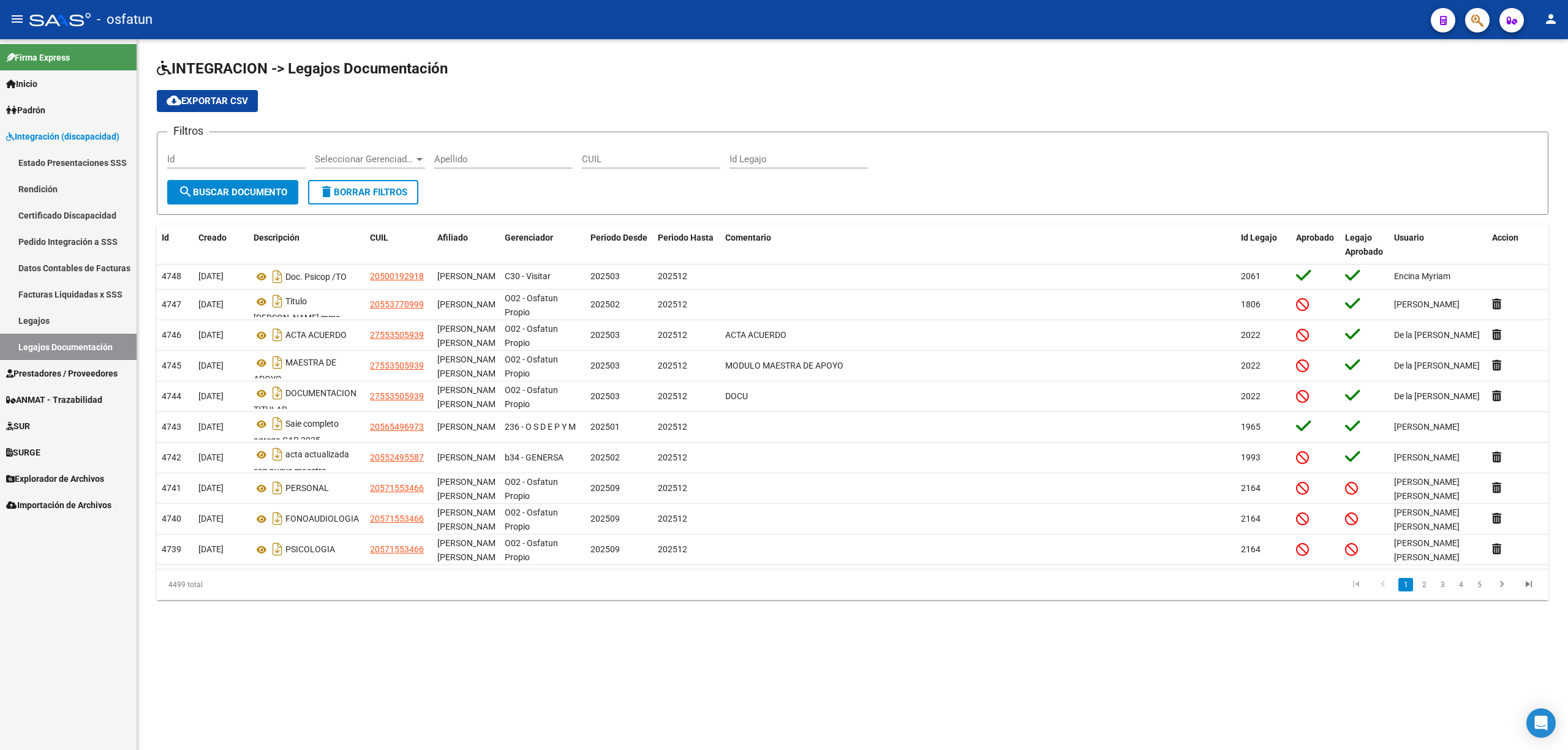
click at [32, 319] on link "Legajos" at bounding box center [68, 320] width 137 height 26
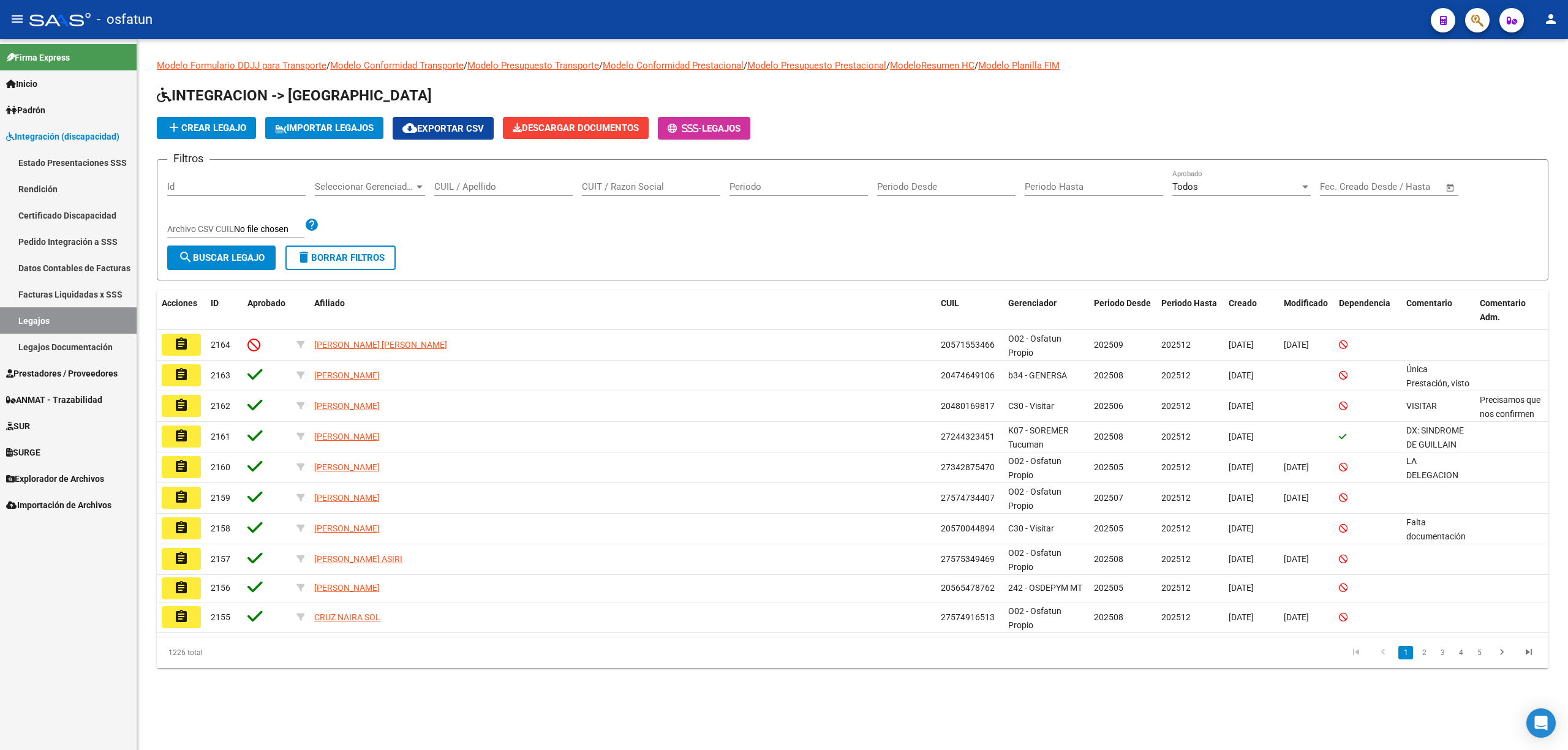
click at [495, 192] on div "CUIL / Apellido" at bounding box center [503, 182] width 139 height 26
paste input "Armoa Maximo Tomas (5"
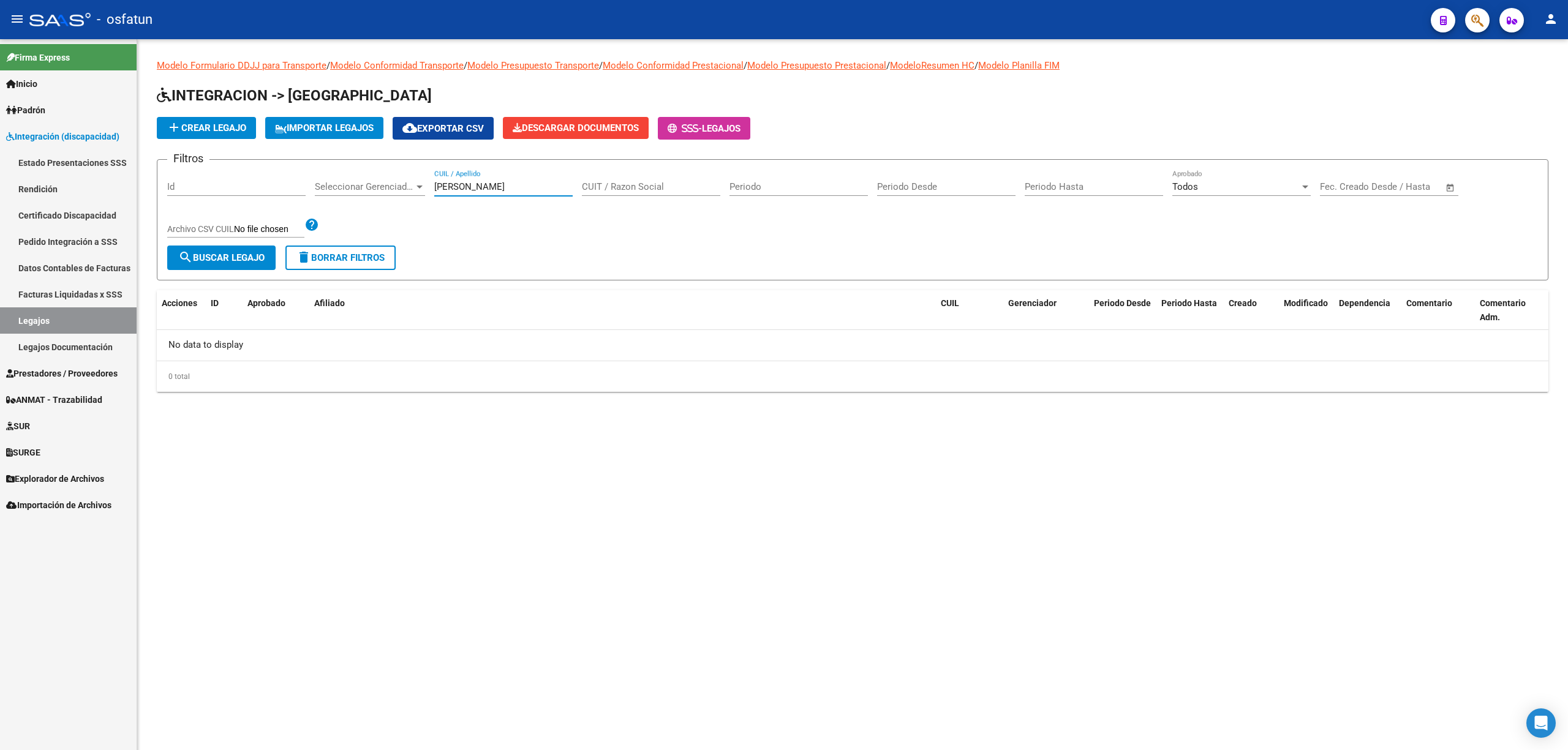
drag, startPoint x: 466, startPoint y: 186, endPoint x: 726, endPoint y: 177, distance: 260.2
click at [726, 177] on div "Filtros Id Seleccionar Gerenciador Seleccionar Gerenciador Armoa Maximo Tomas C…" at bounding box center [852, 207] width 1371 height 76
type input "Armoa"
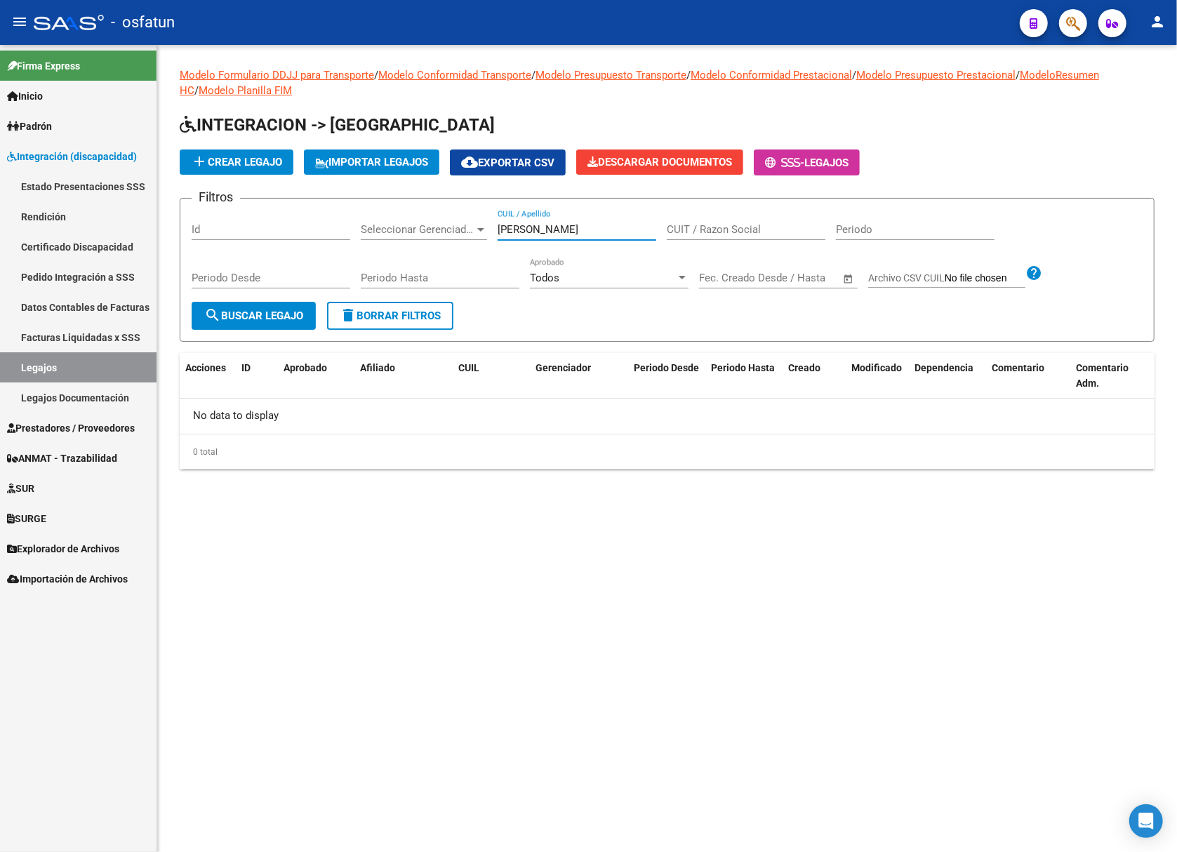
click at [56, 395] on link "Legajos Documentación" at bounding box center [78, 398] width 157 height 30
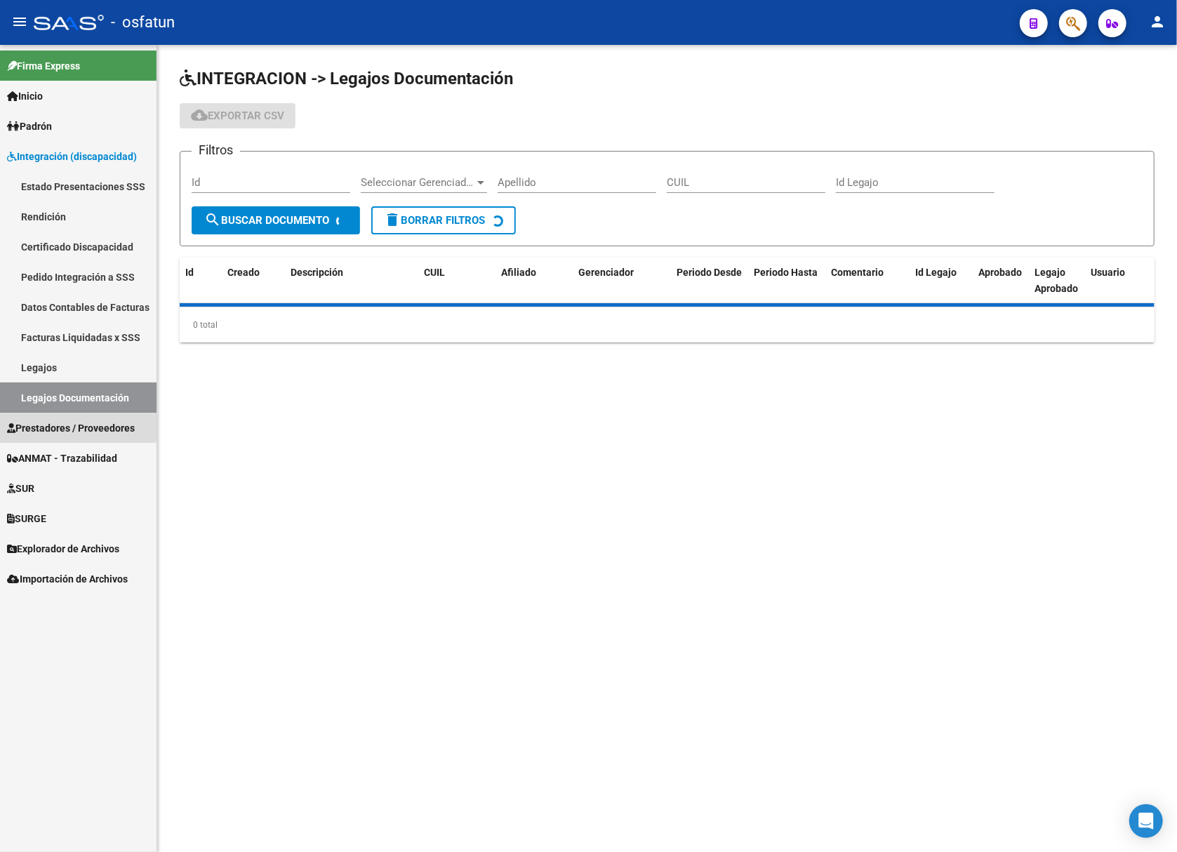
click at [60, 424] on span "Prestadores / Proveedores" at bounding box center [71, 428] width 128 height 15
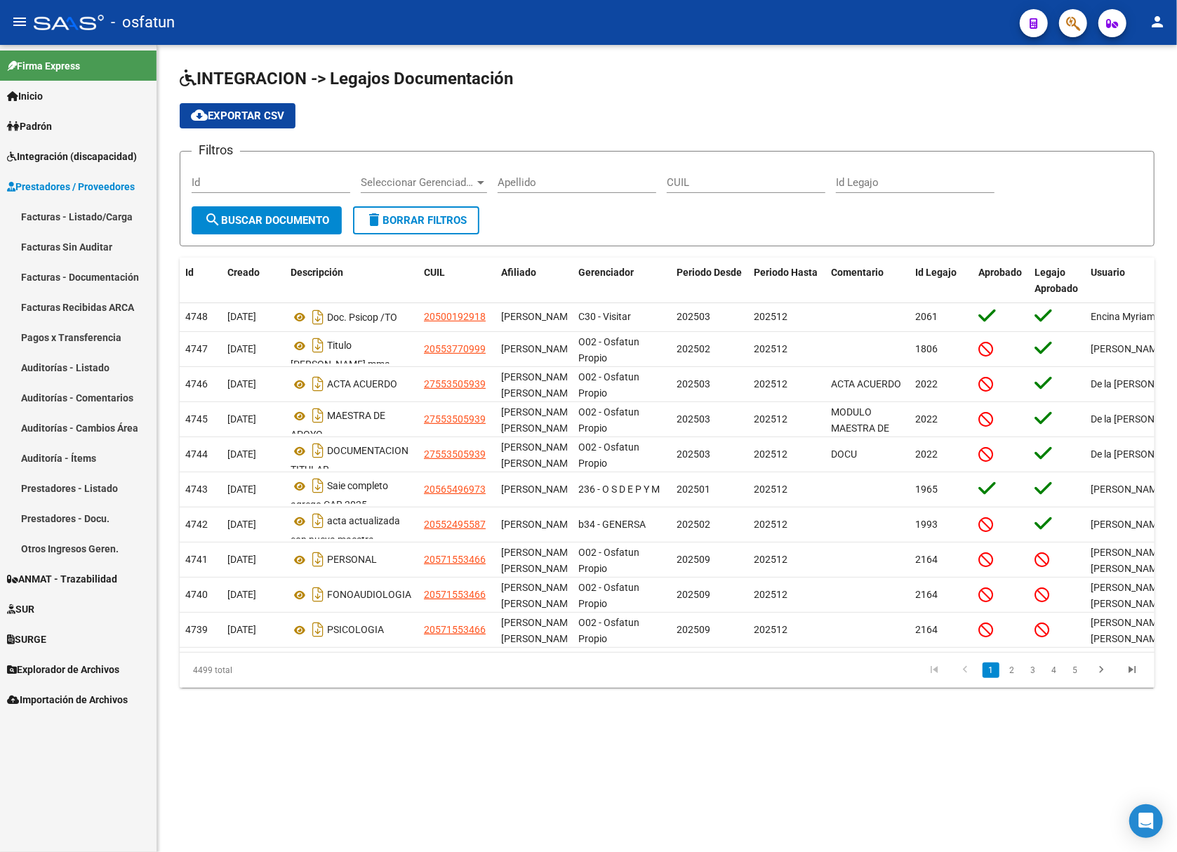
click at [100, 213] on link "Facturas - Listado/Carga" at bounding box center [78, 216] width 157 height 30
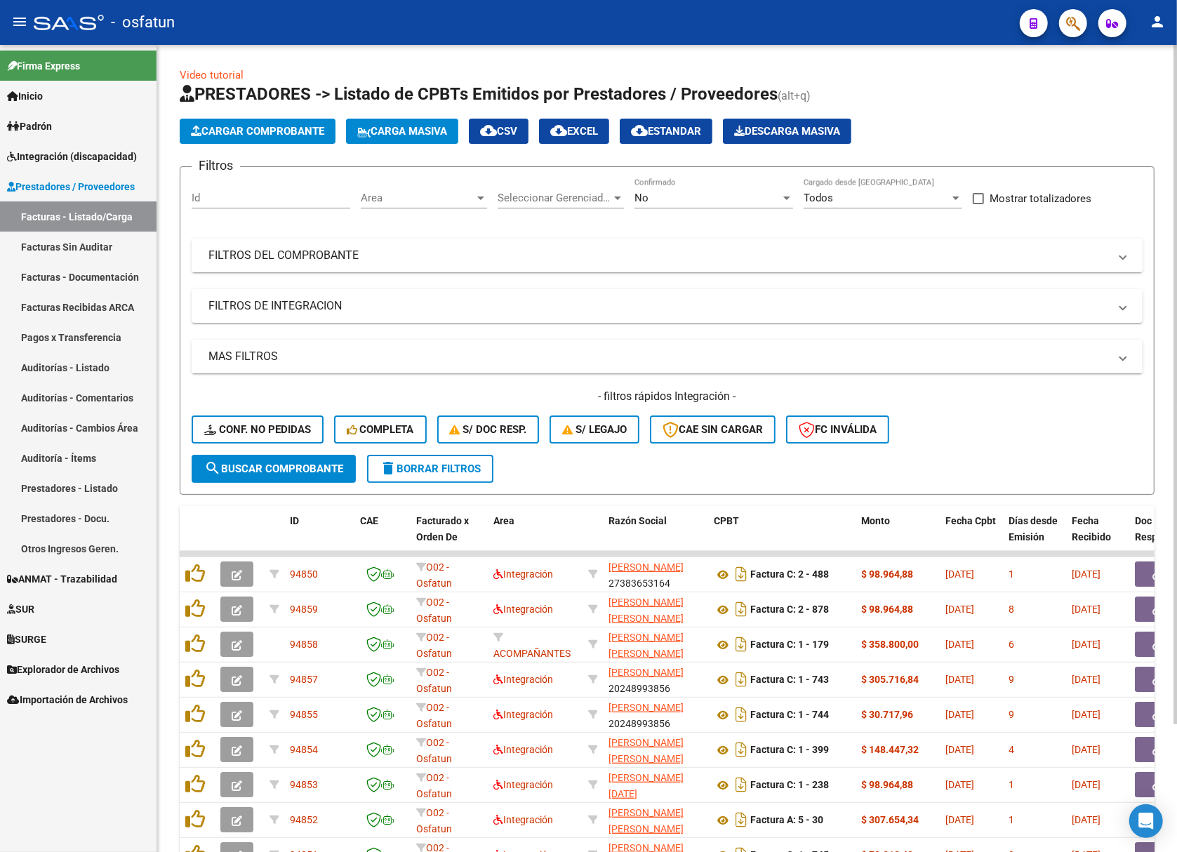
click at [308, 257] on mat-panel-title "FILTROS DEL COMPROBANTE" at bounding box center [659, 255] width 901 height 15
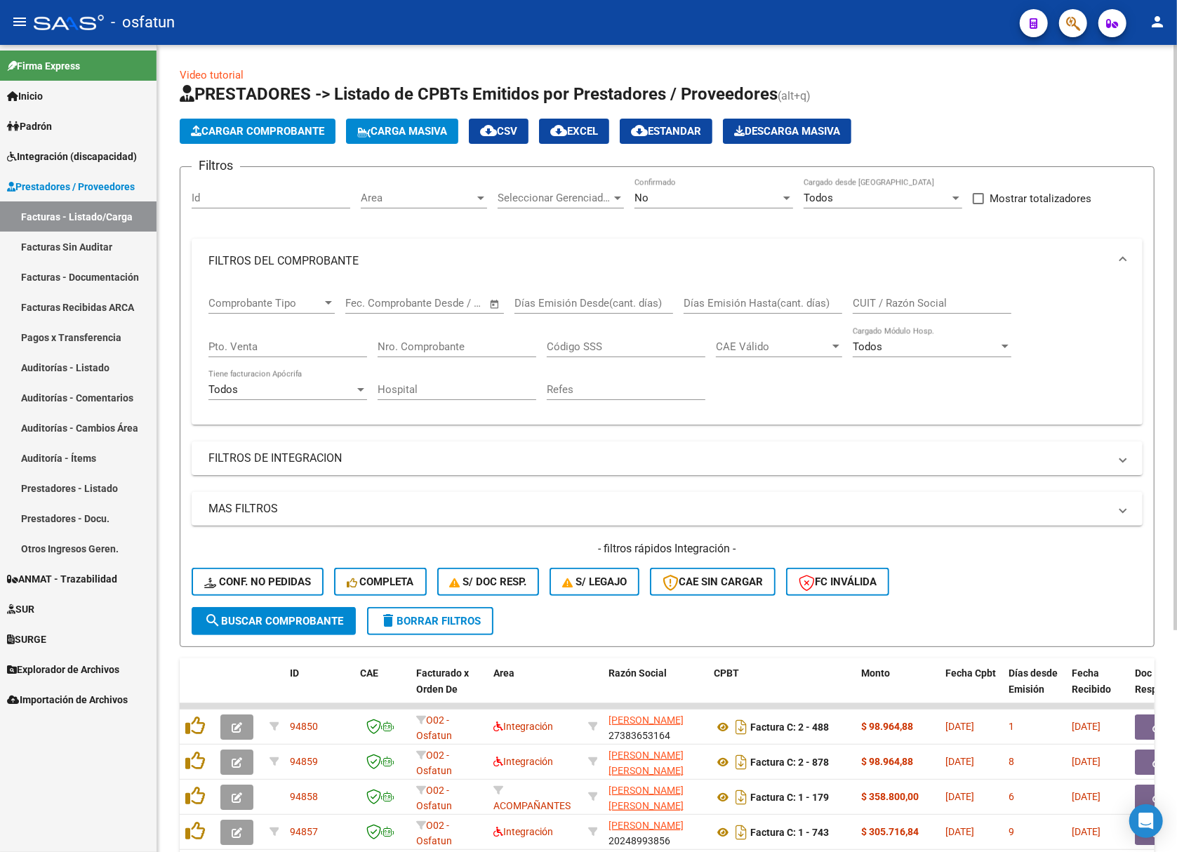
click at [406, 195] on span "Area" at bounding box center [418, 198] width 114 height 13
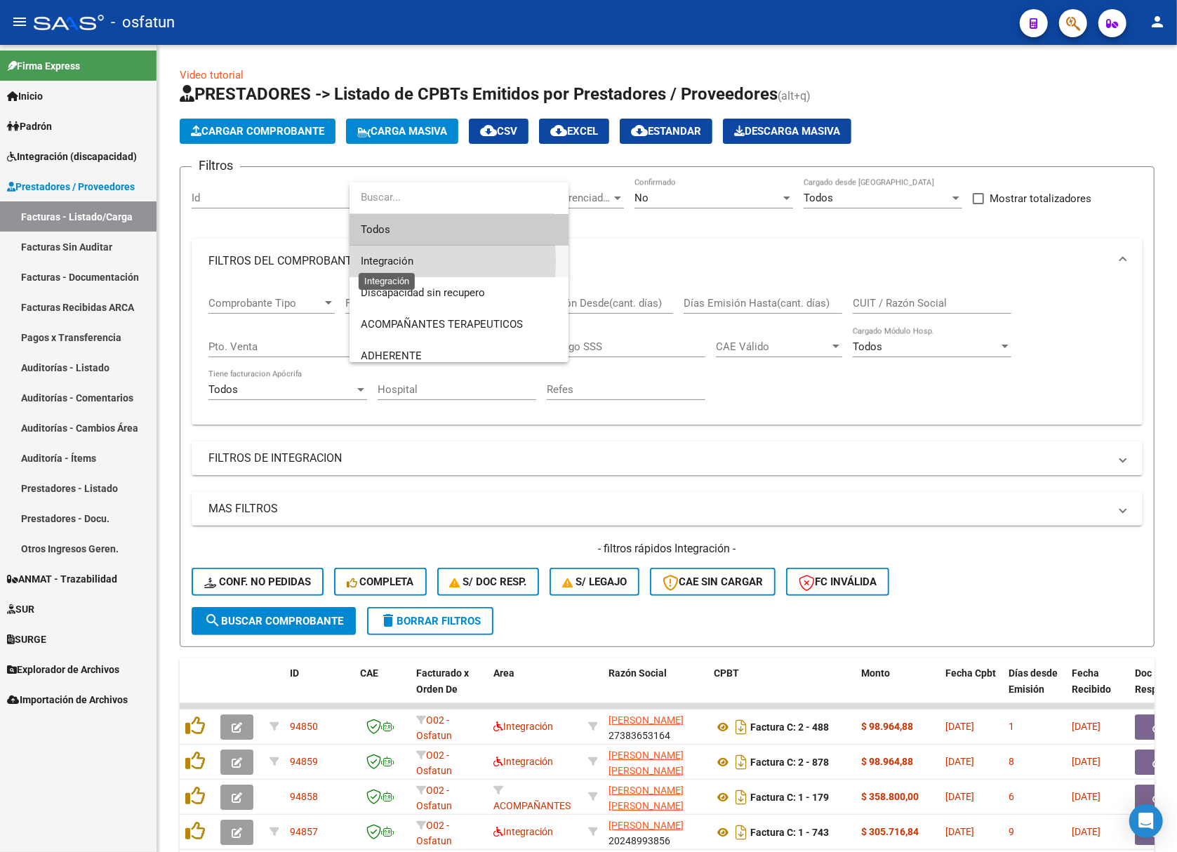
click at [397, 261] on span "Integración" at bounding box center [387, 261] width 53 height 13
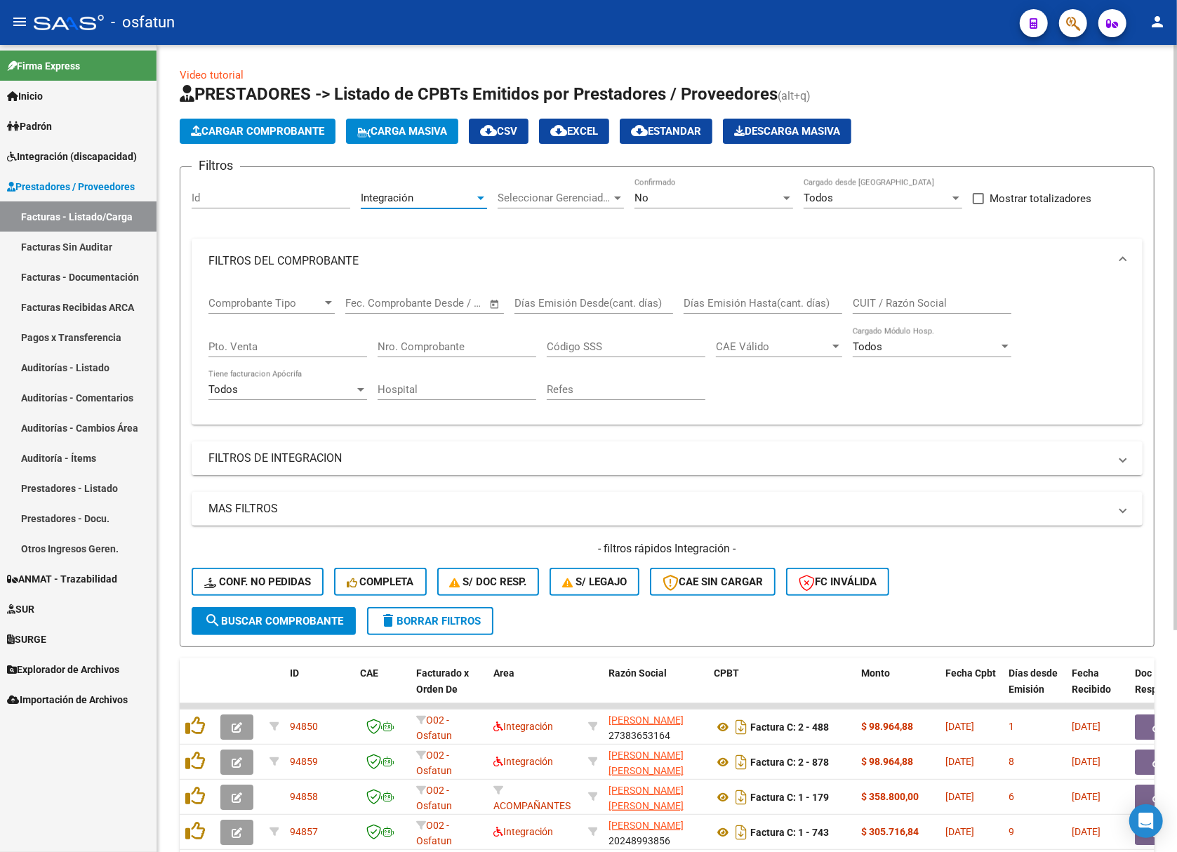
click at [329, 455] on mat-panel-title "FILTROS DE INTEGRACION" at bounding box center [659, 458] width 901 height 15
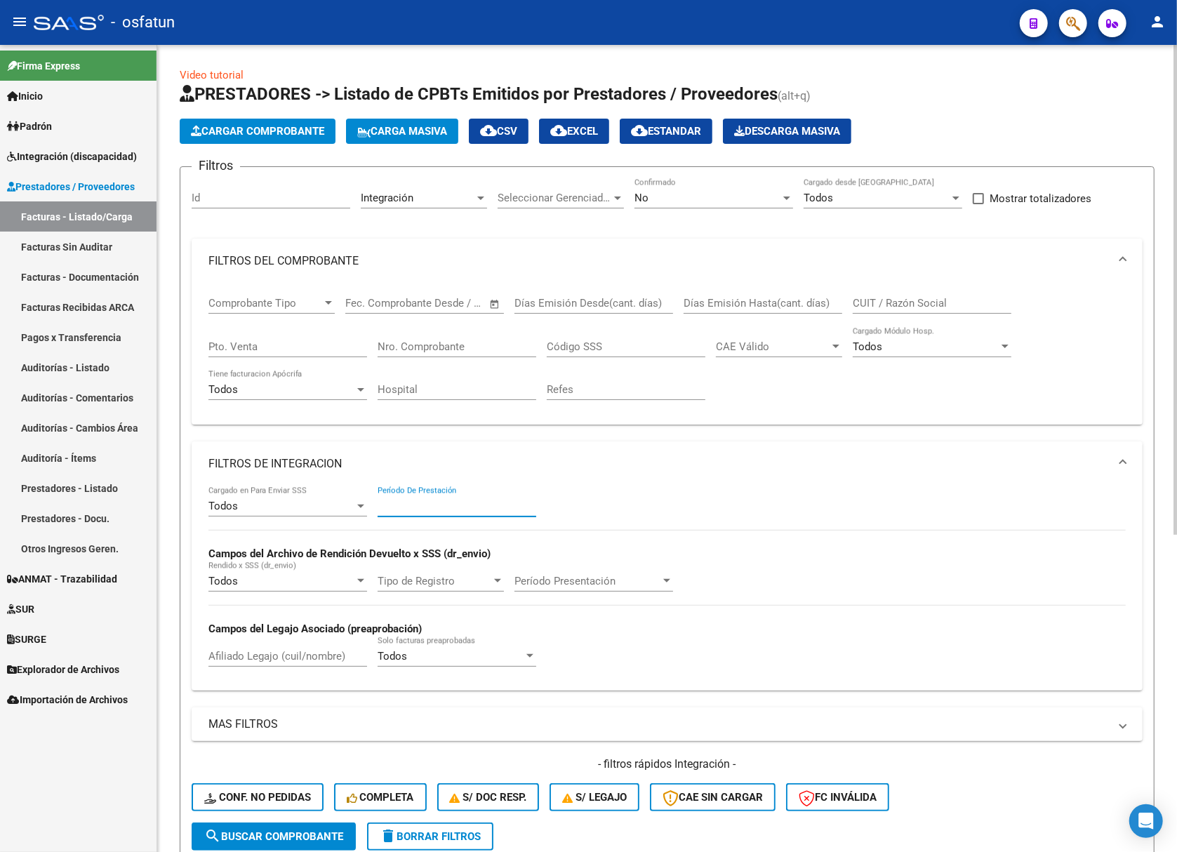
click at [413, 504] on input "Período De Prestación" at bounding box center [457, 506] width 159 height 13
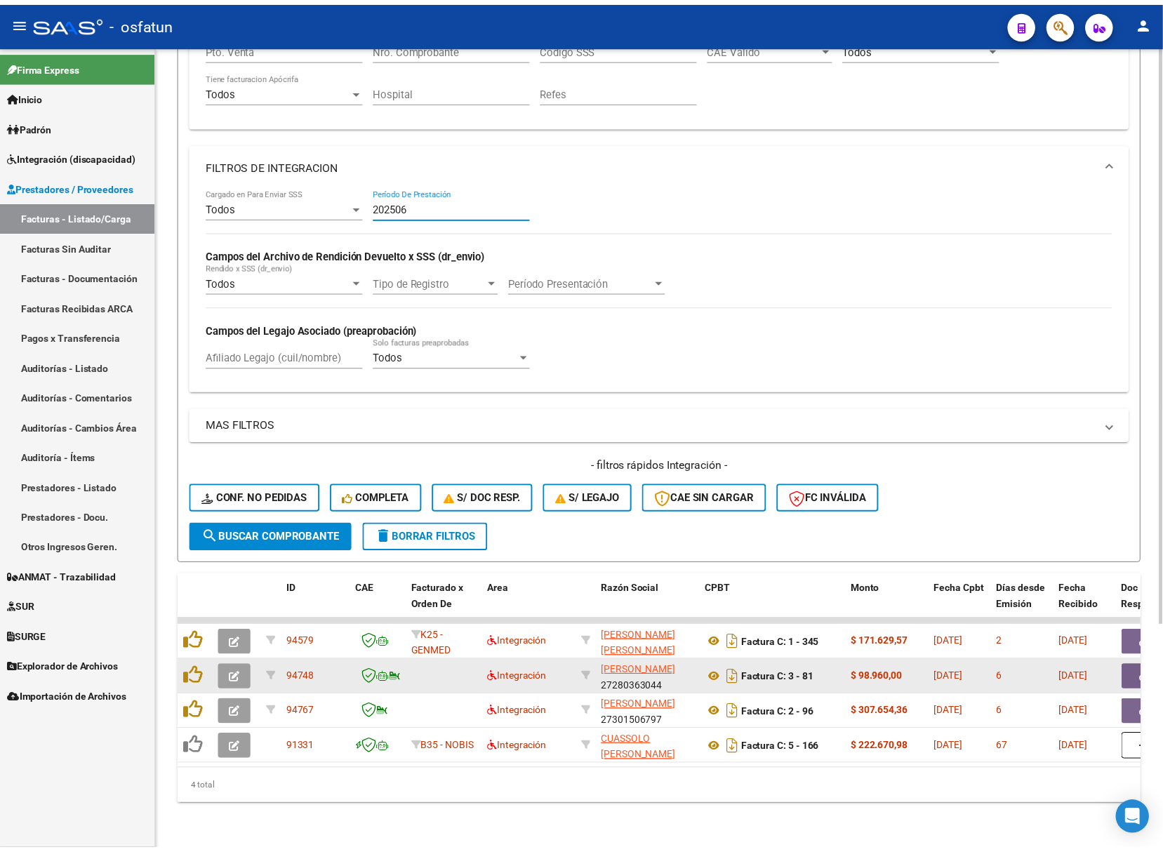
scroll to position [312, 0]
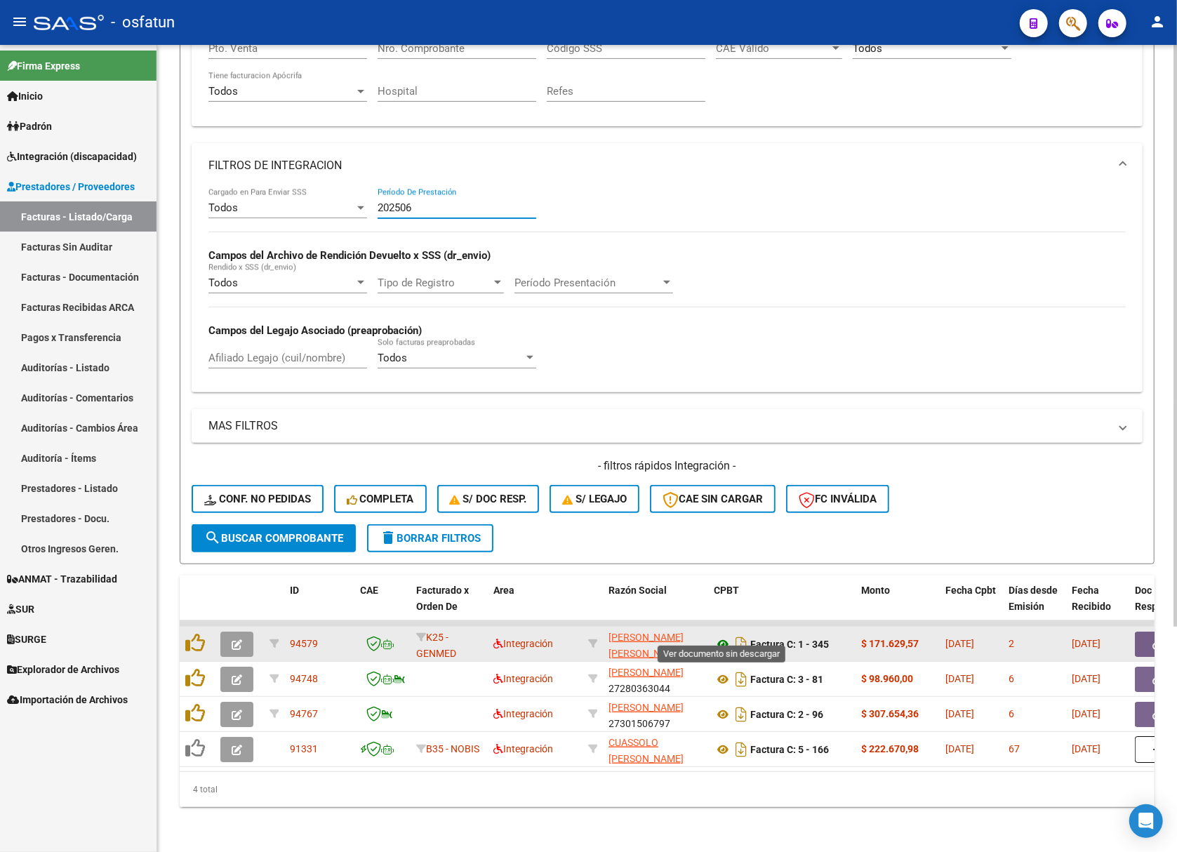
type input "202506"
click at [720, 638] on icon at bounding box center [723, 644] width 18 height 17
click at [237, 638] on button "button" at bounding box center [236, 644] width 33 height 25
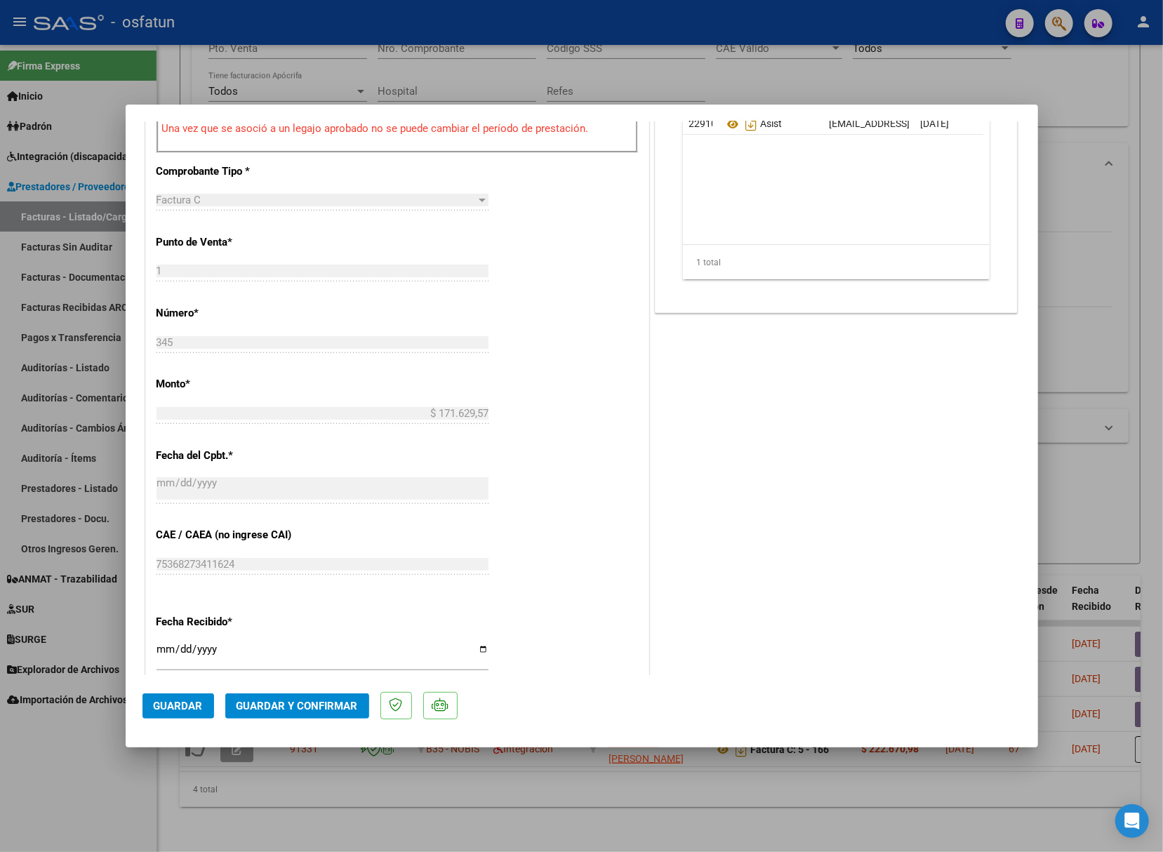
scroll to position [562, 0]
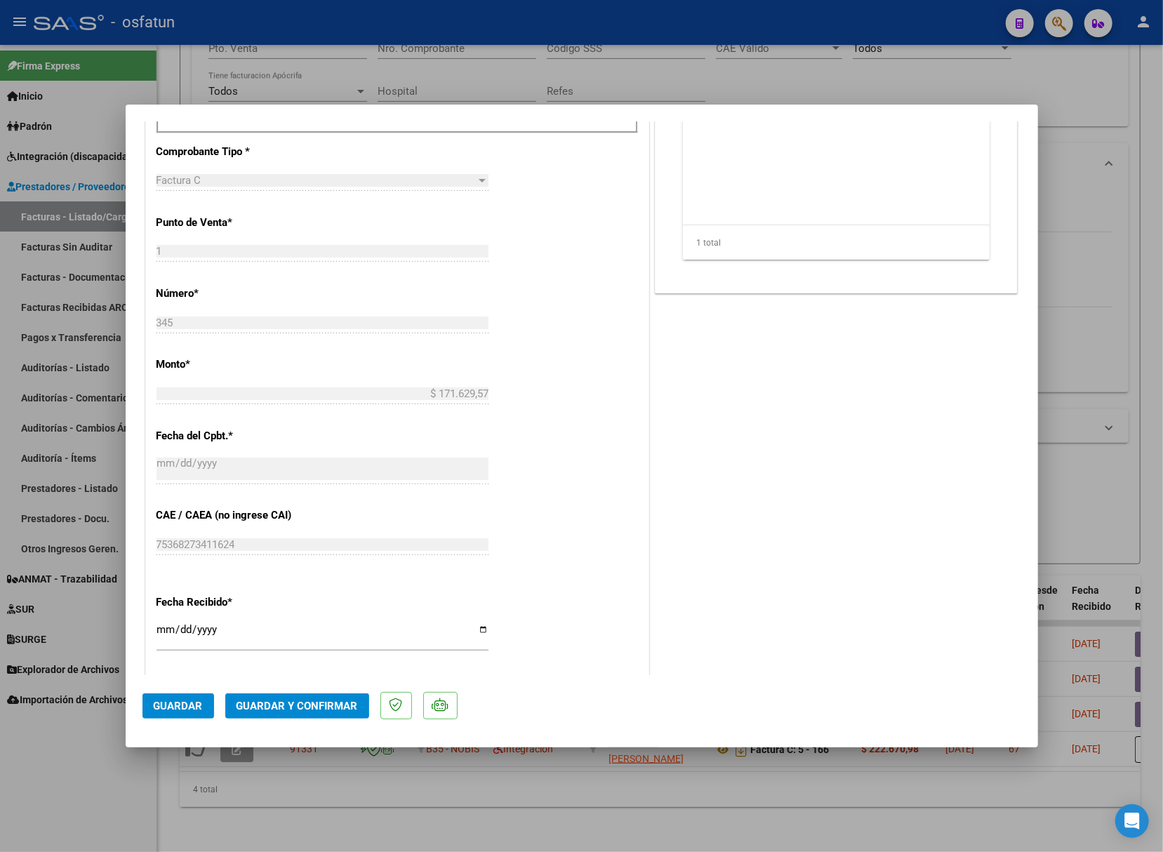
click at [329, 701] on span "Guardar y Confirmar" at bounding box center [297, 706] width 121 height 13
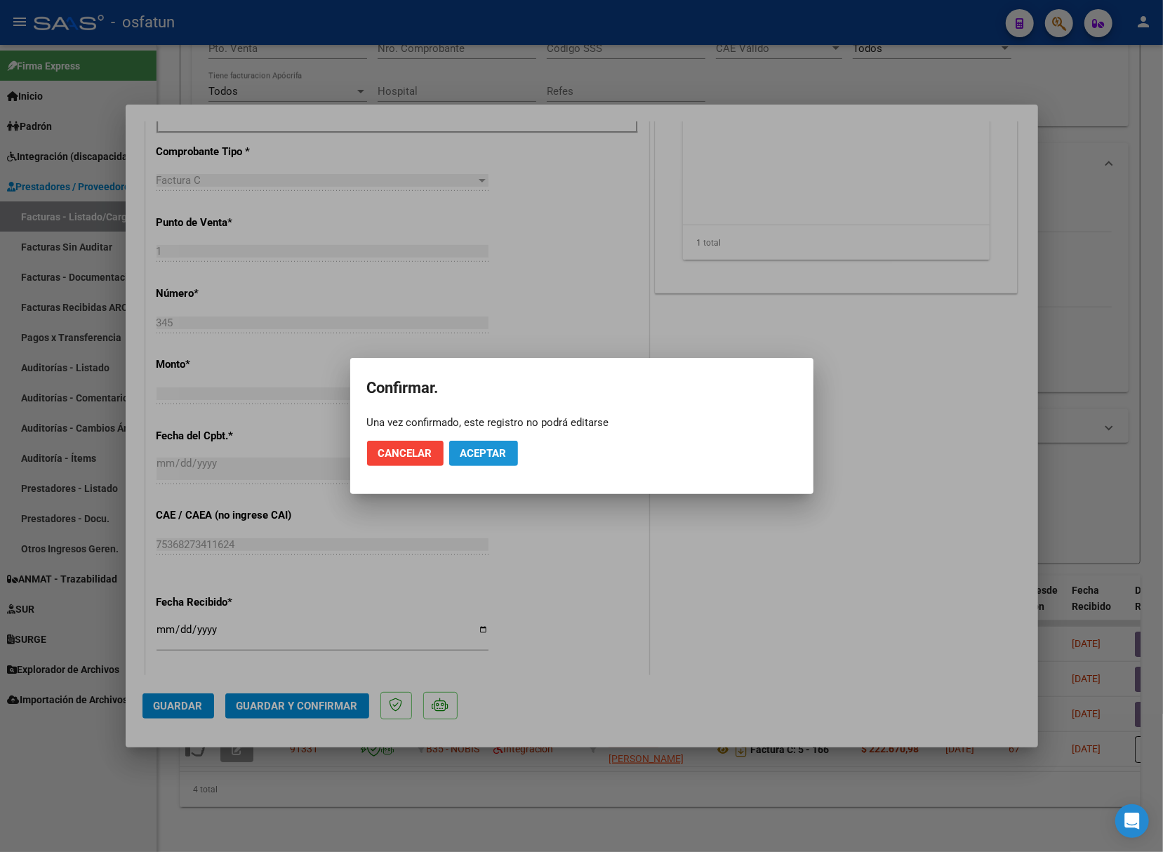
click at [490, 461] on button "Aceptar" at bounding box center [483, 453] width 69 height 25
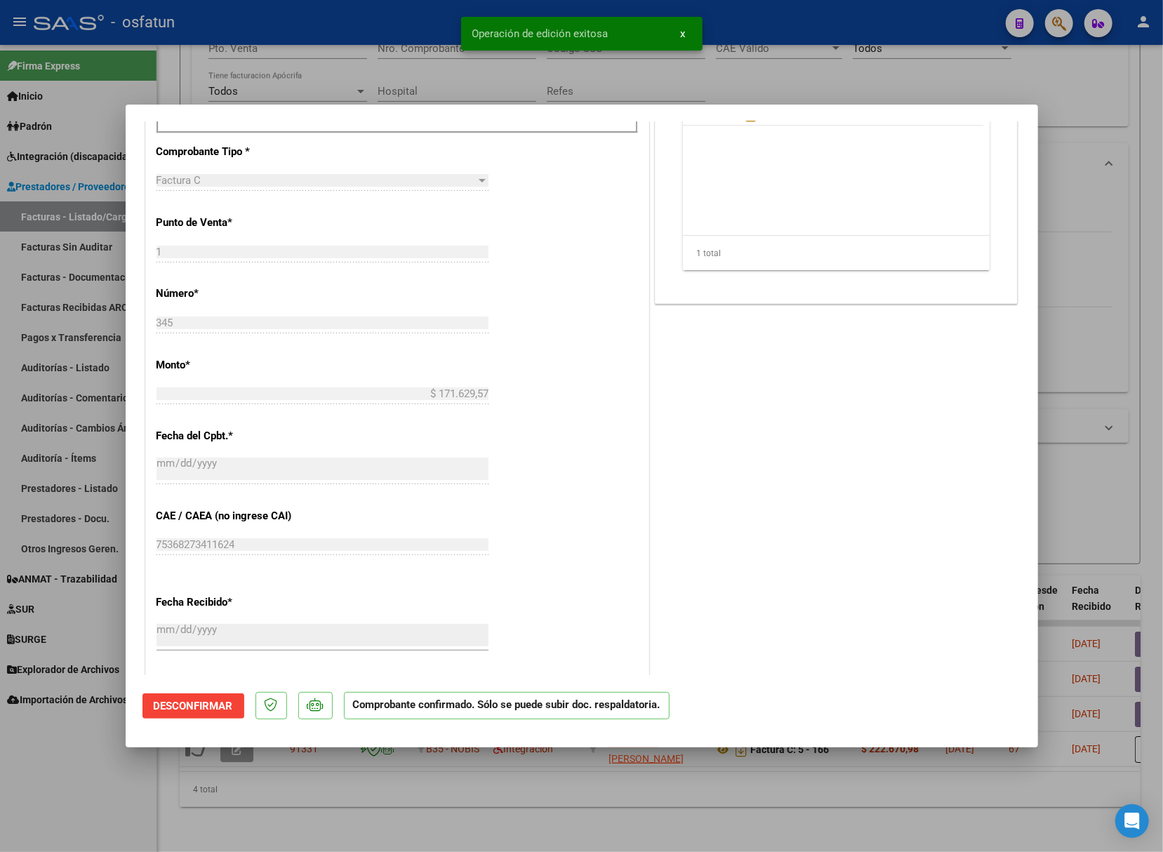
click at [852, 105] on mat-dialog-container "COMPROBANTE VER COMPROBANTE ESTADO: El comprobante fue aceptado por la obra soc…" at bounding box center [582, 426] width 913 height 643
click at [647, 828] on div at bounding box center [581, 426] width 1163 height 852
type input "$ 0,00"
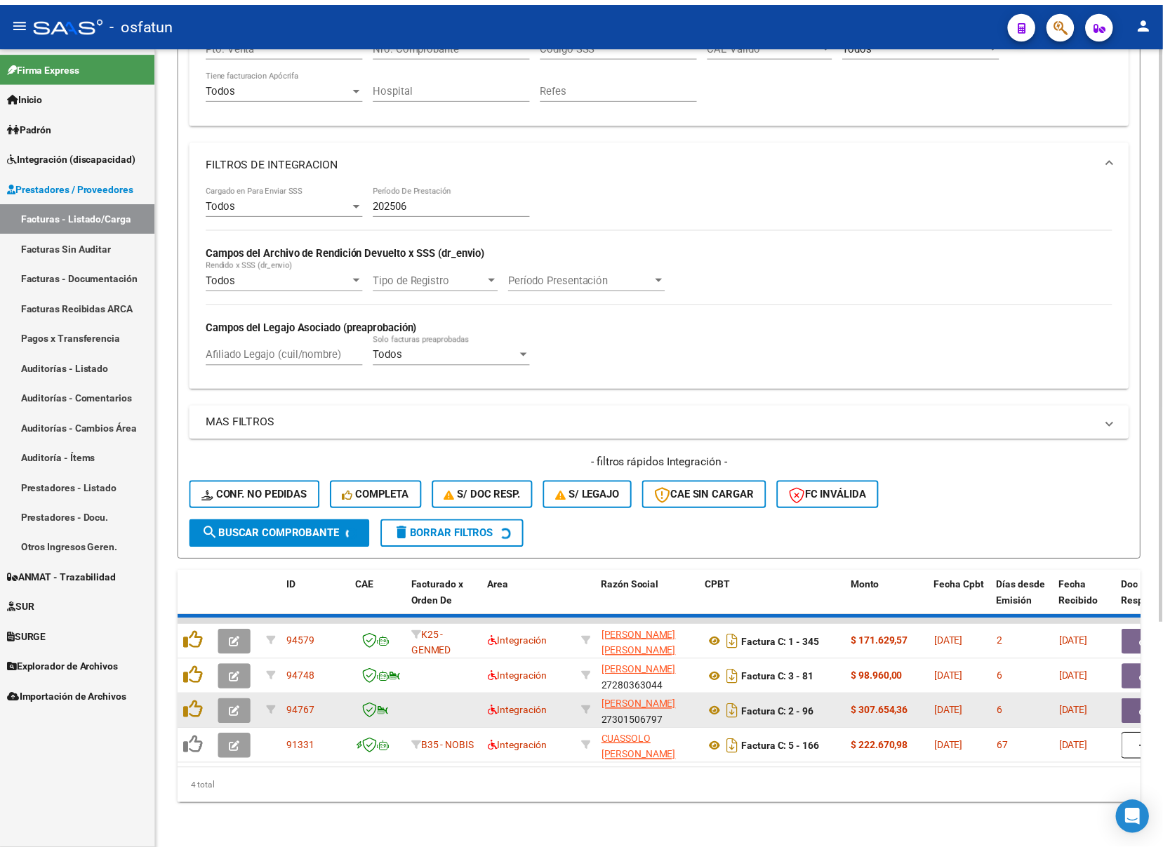
scroll to position [278, 0]
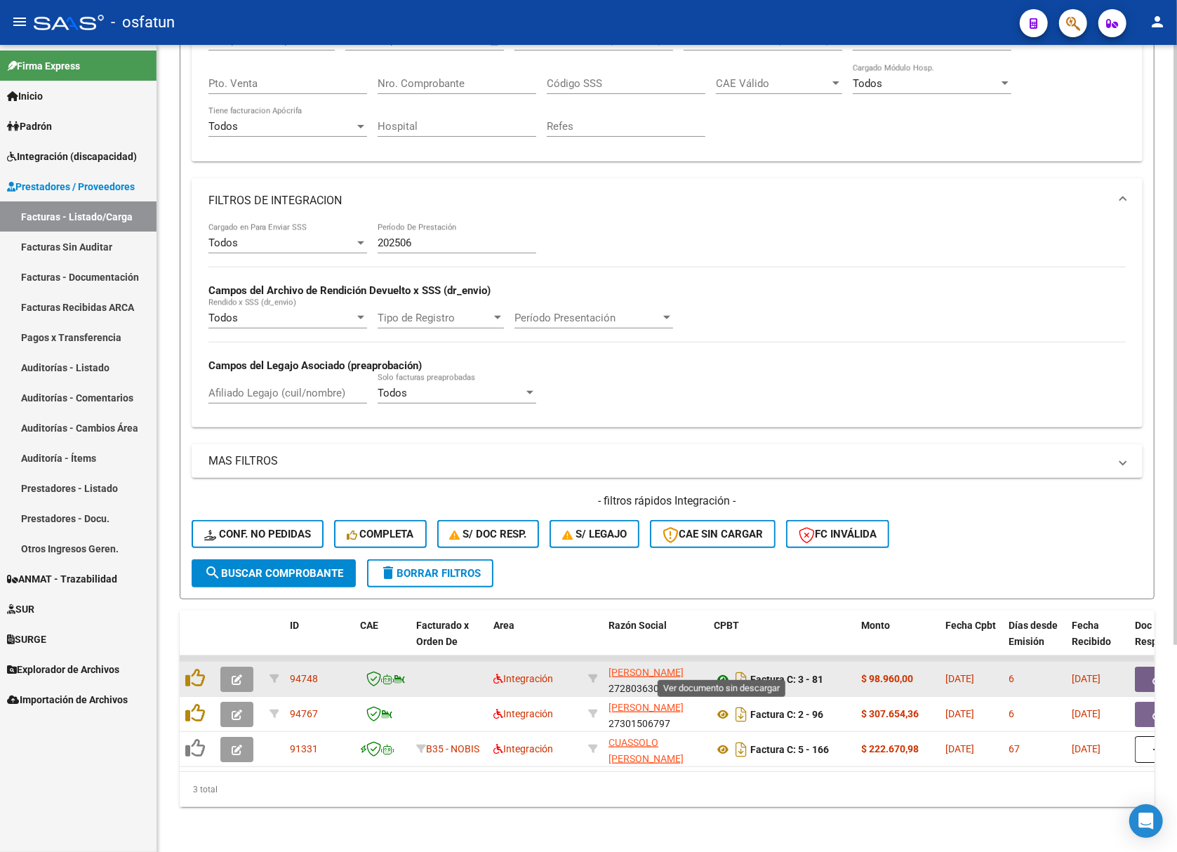
click at [723, 671] on icon at bounding box center [723, 679] width 18 height 17
click at [245, 668] on button "button" at bounding box center [236, 679] width 33 height 25
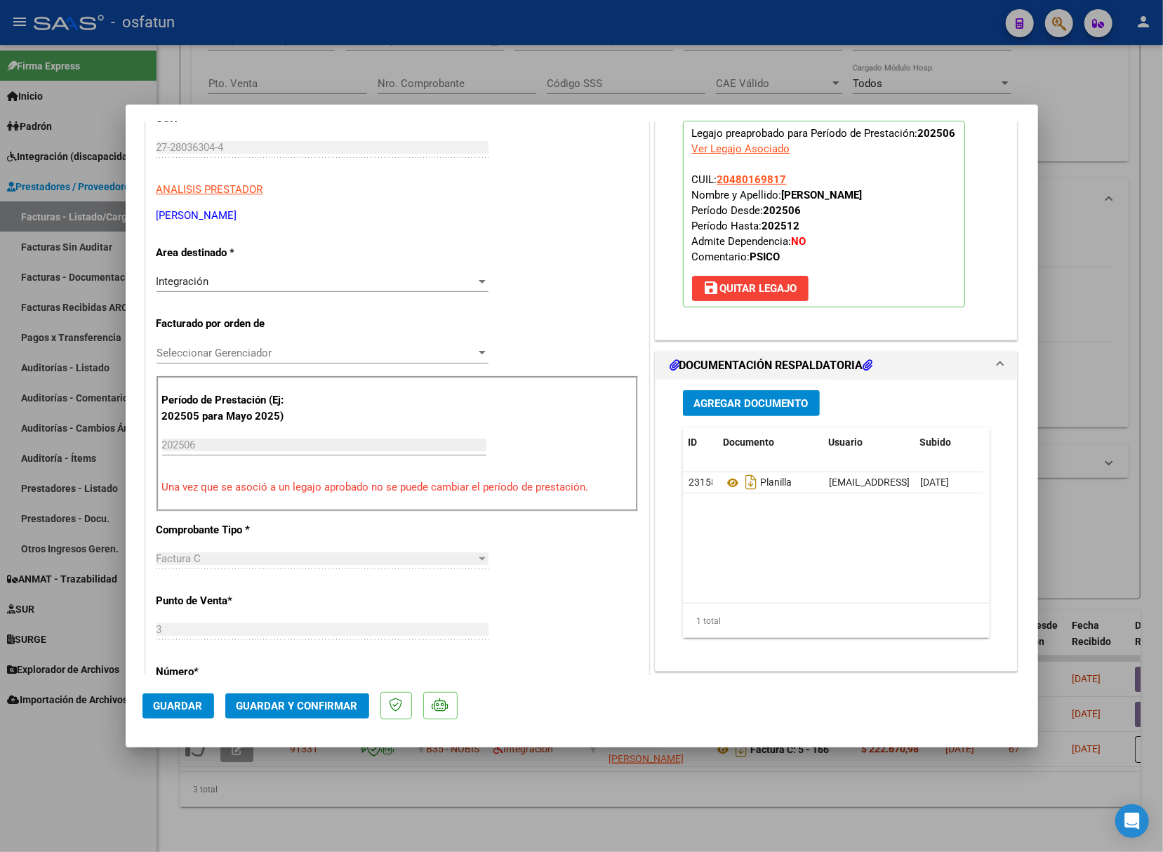
scroll to position [187, 0]
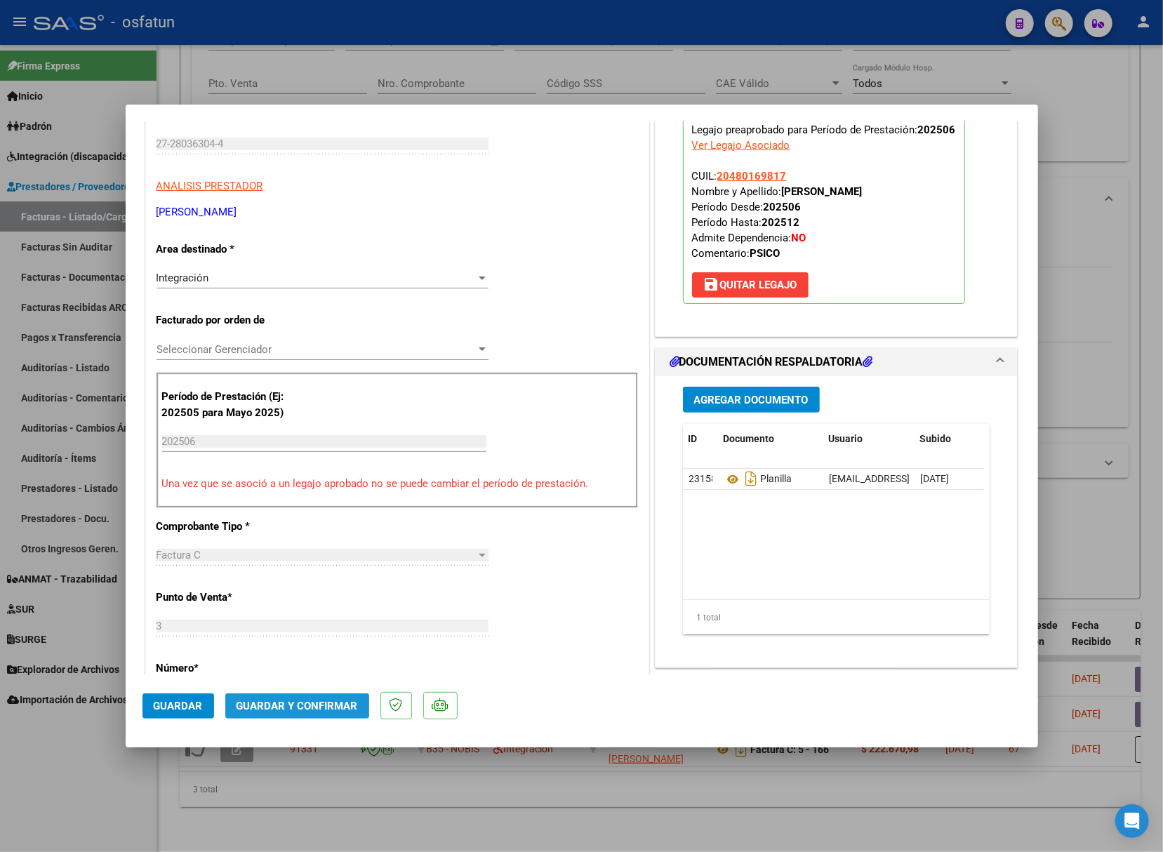
click at [291, 706] on span "Guardar y Confirmar" at bounding box center [297, 706] width 121 height 13
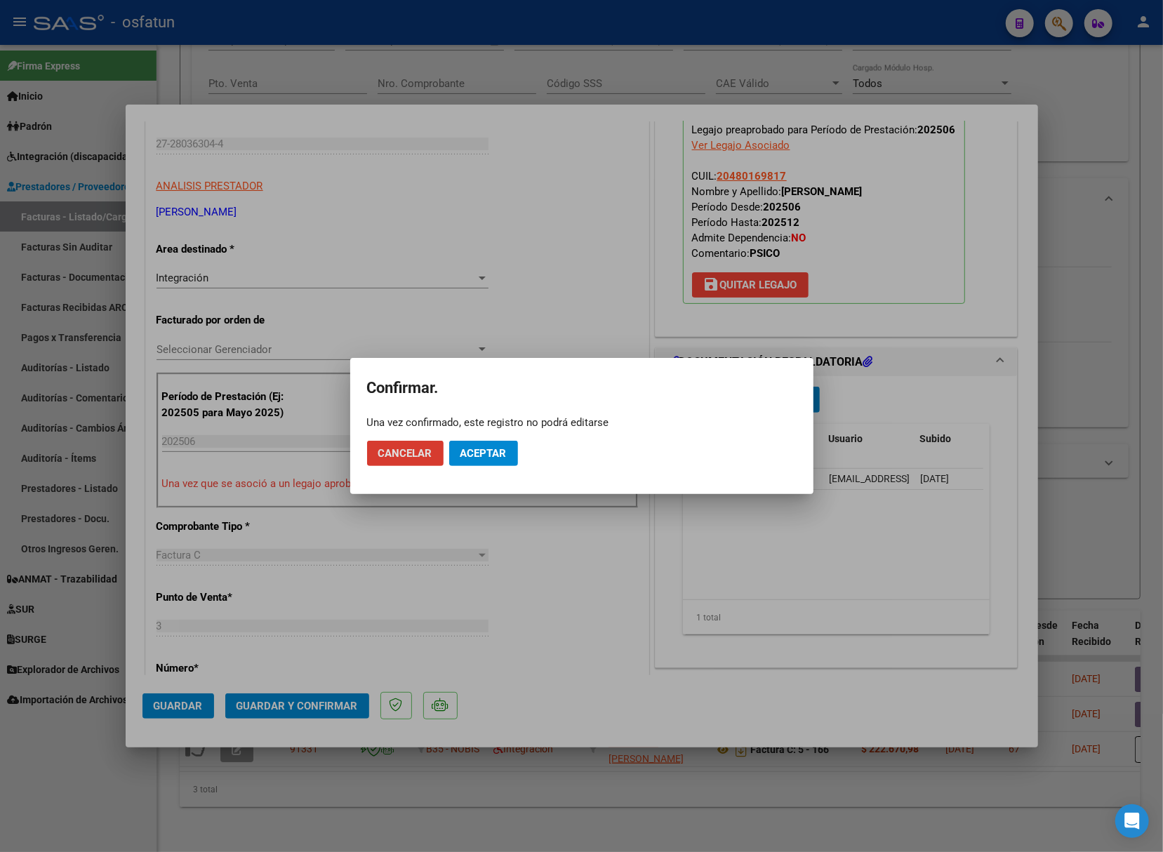
click at [489, 458] on span "Aceptar" at bounding box center [484, 453] width 46 height 13
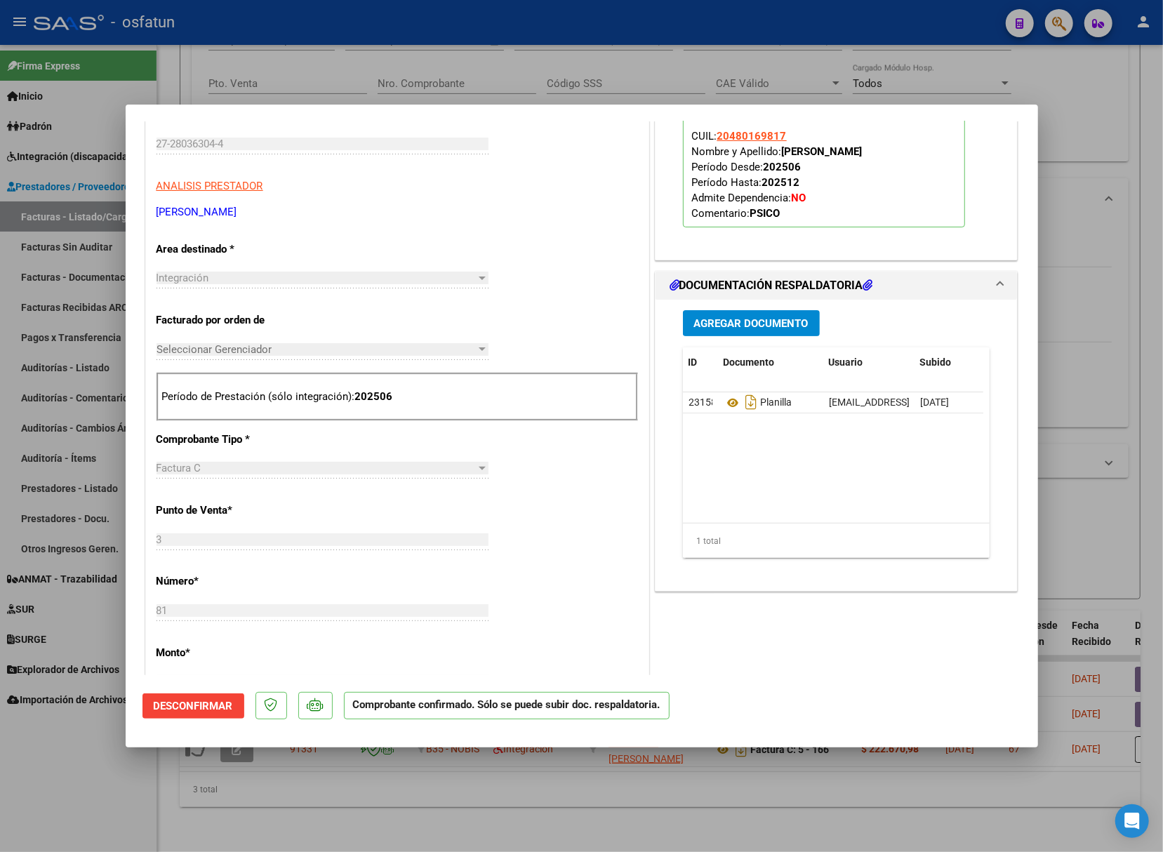
click at [803, 785] on div at bounding box center [581, 426] width 1163 height 852
type input "$ 0,00"
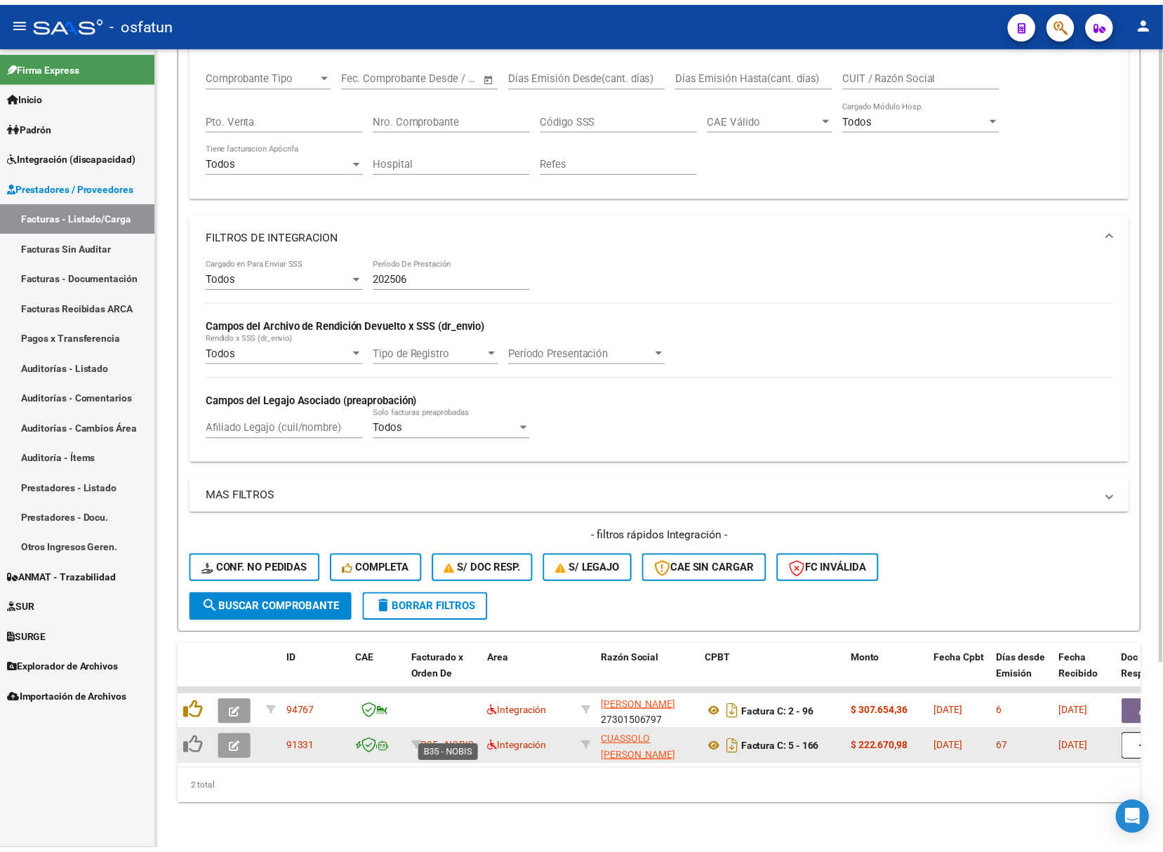
scroll to position [242, 0]
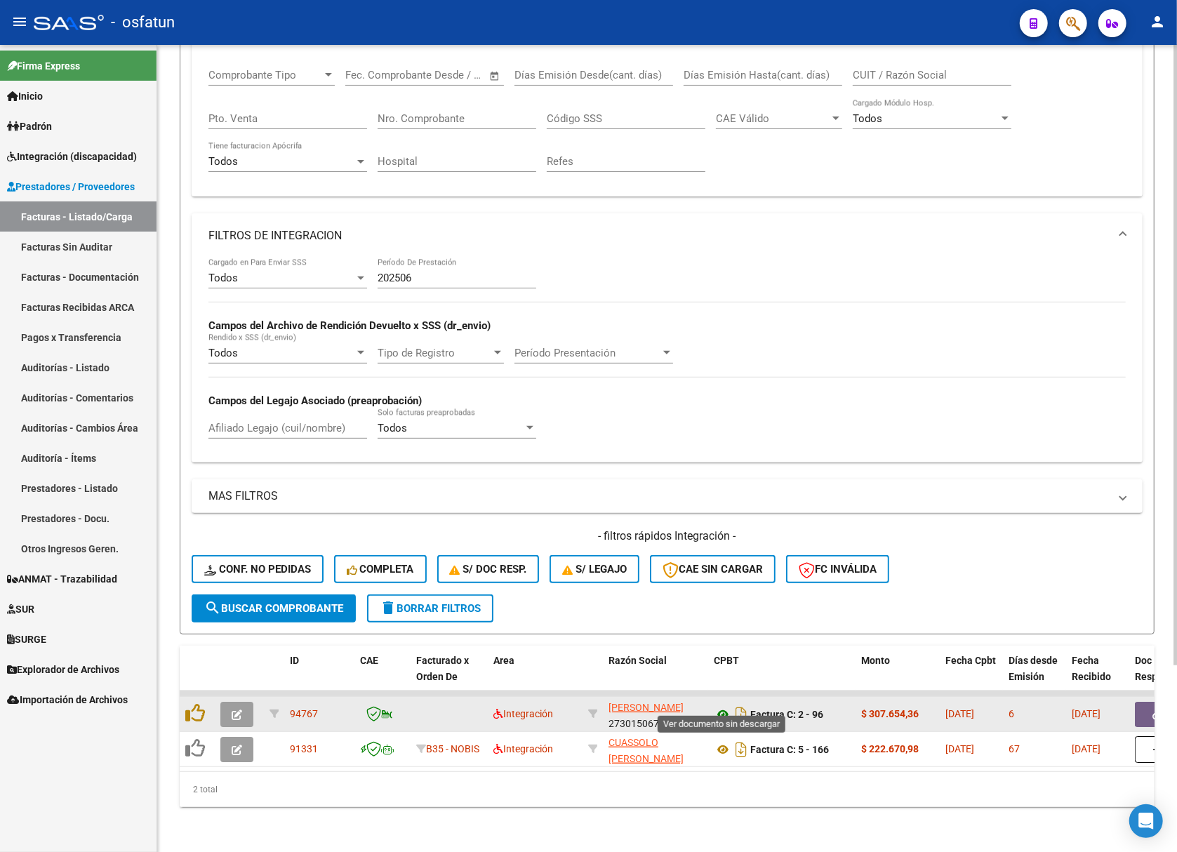
click at [717, 708] on icon at bounding box center [723, 714] width 18 height 17
click at [236, 710] on icon "button" at bounding box center [237, 715] width 11 height 11
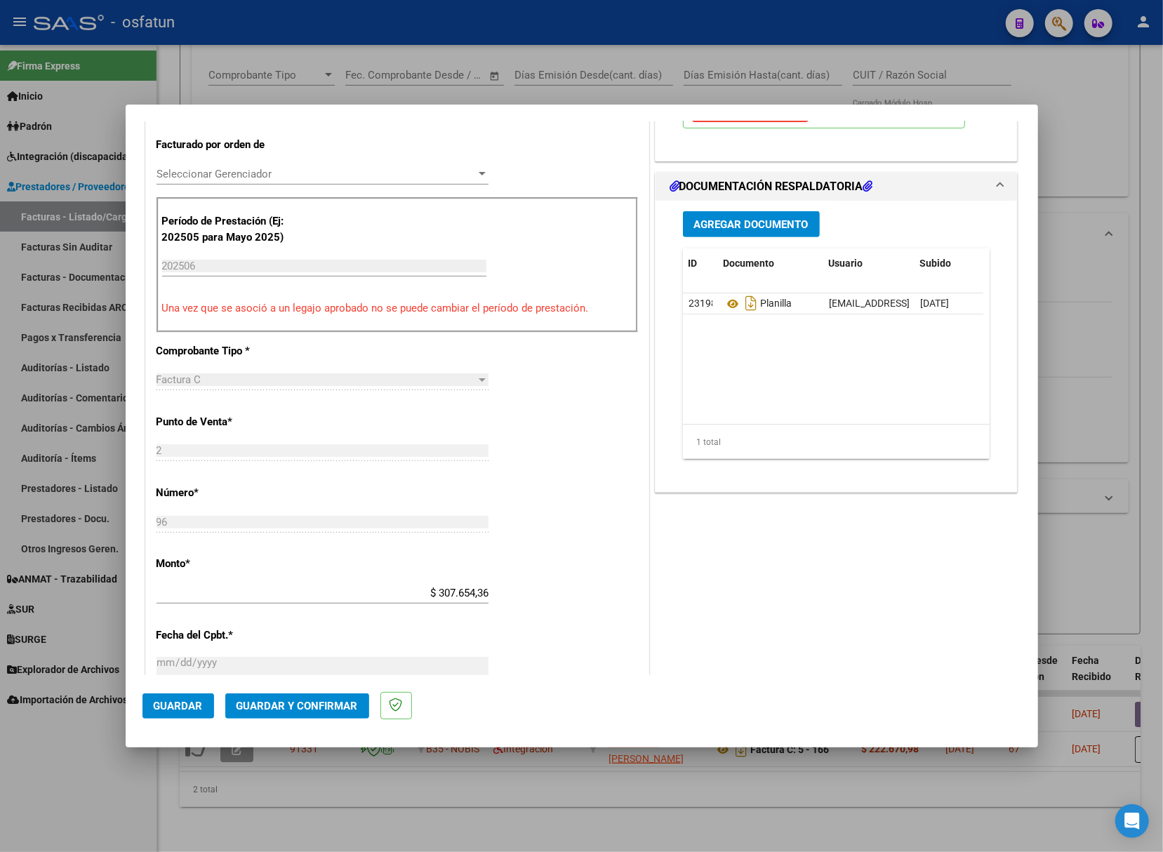
scroll to position [374, 0]
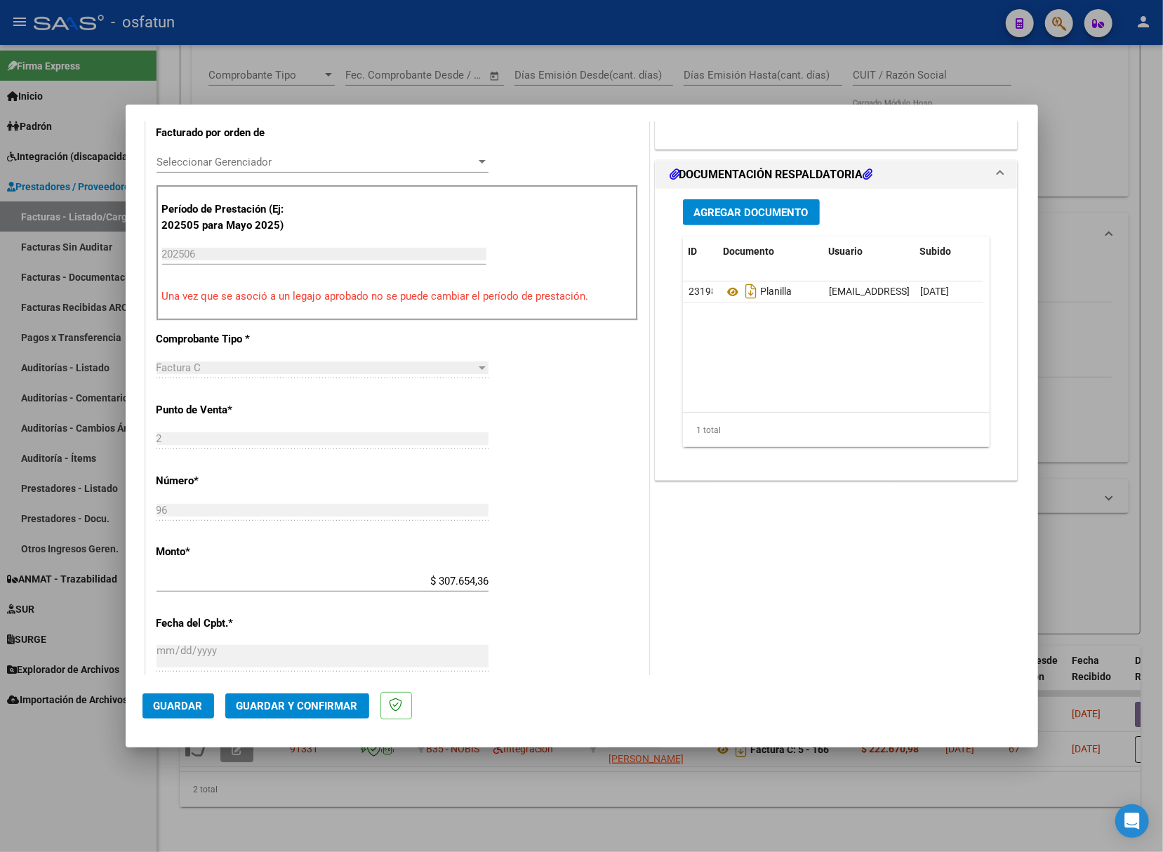
drag, startPoint x: 344, startPoint y: 684, endPoint x: 340, endPoint y: 696, distance: 13.3
click at [343, 691] on mat-dialog-actions "Guardar Guardar y Confirmar" at bounding box center [582, 702] width 879 height 55
click at [338, 697] on button "Guardar y Confirmar" at bounding box center [297, 706] width 144 height 25
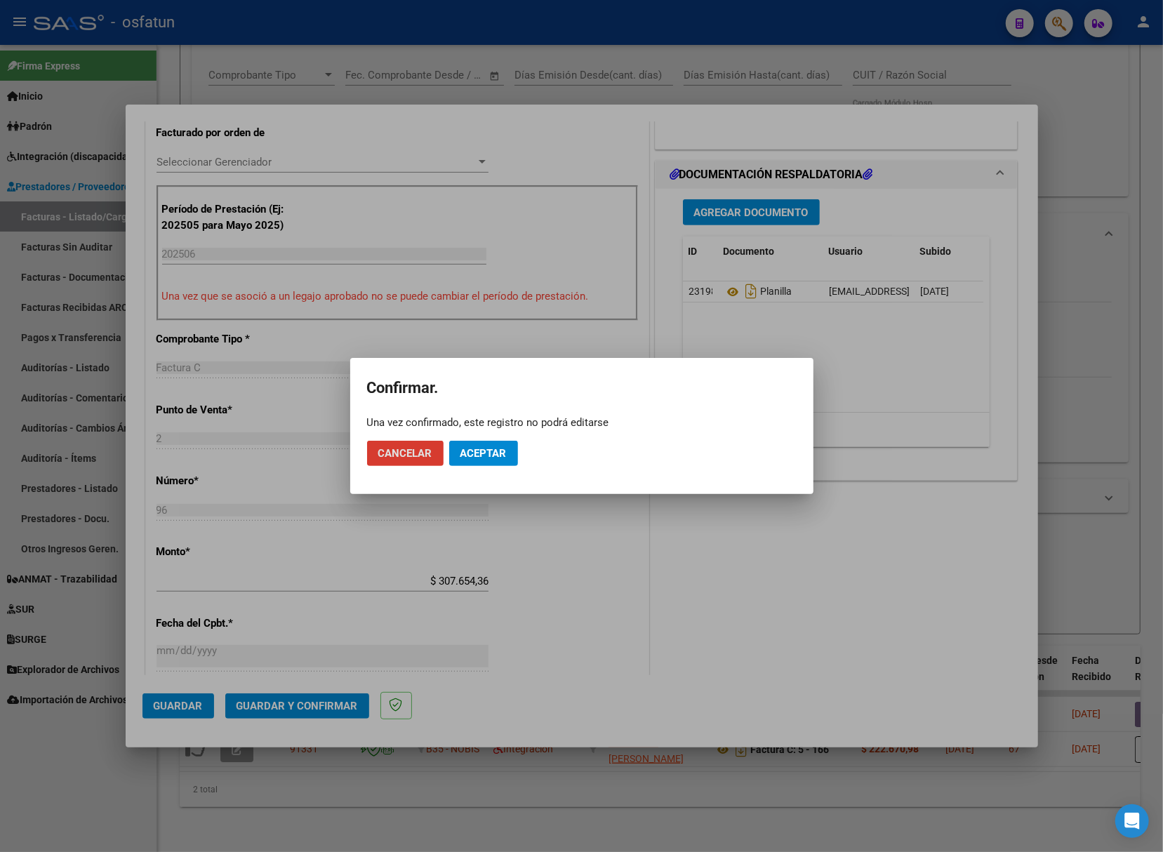
click at [498, 458] on span "Aceptar" at bounding box center [484, 453] width 46 height 13
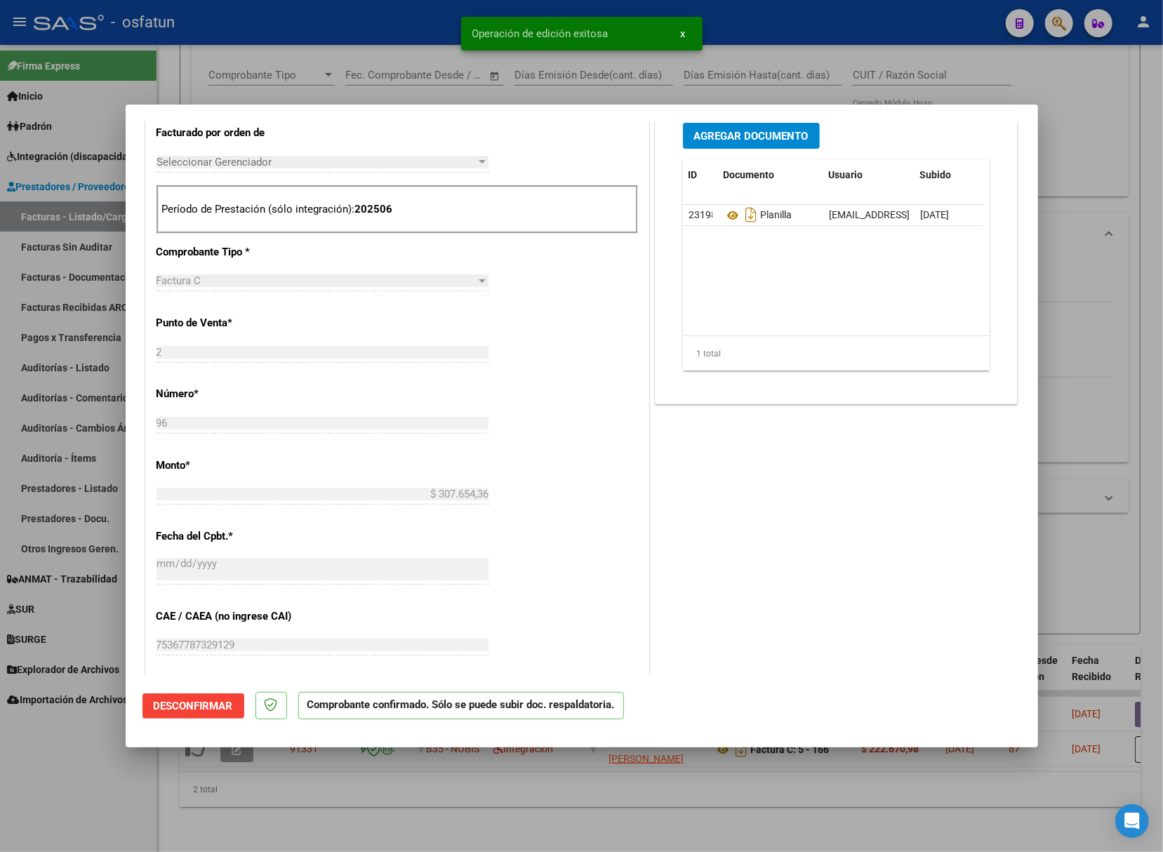
click at [619, 800] on div at bounding box center [581, 426] width 1163 height 852
type input "$ 0,00"
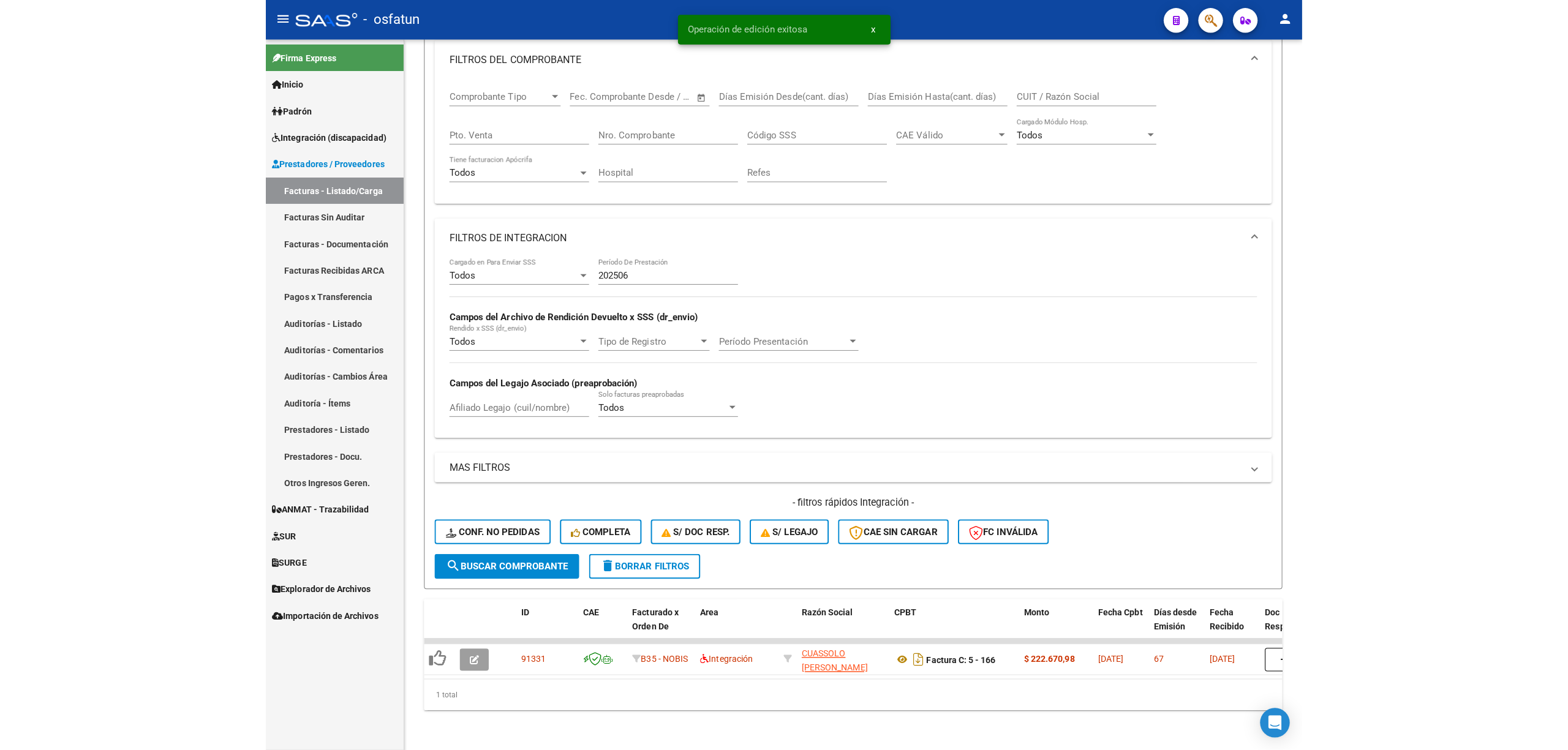
scroll to position [181, 0]
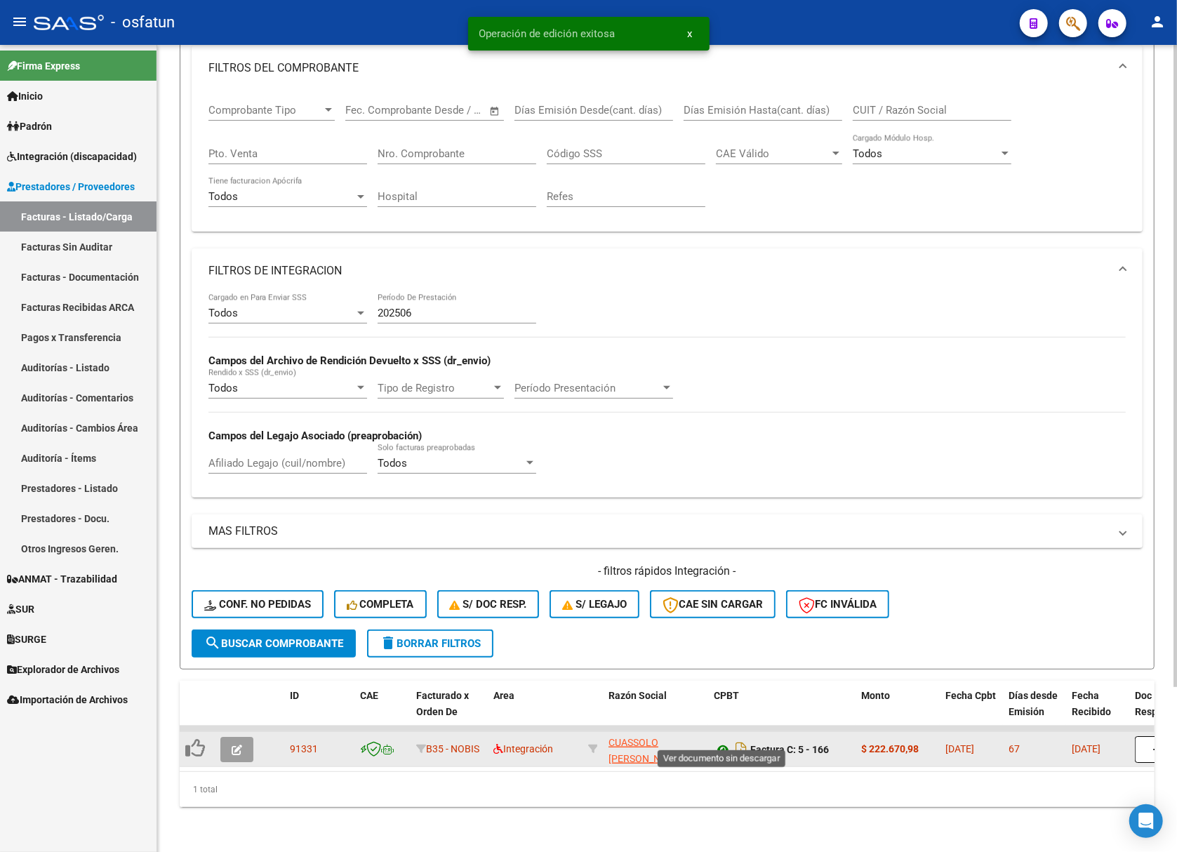
click at [726, 741] on icon at bounding box center [723, 749] width 18 height 17
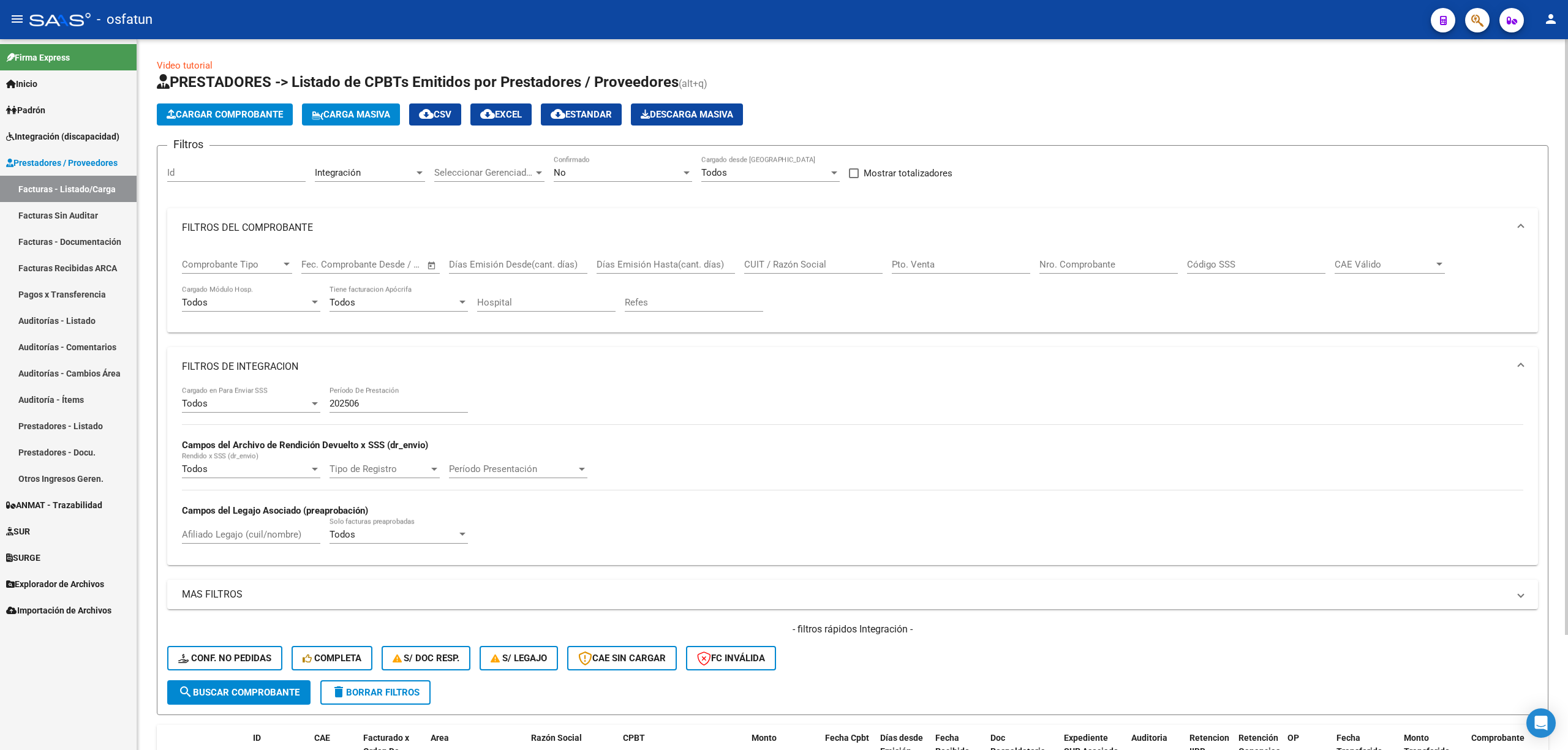
scroll to position [136, 0]
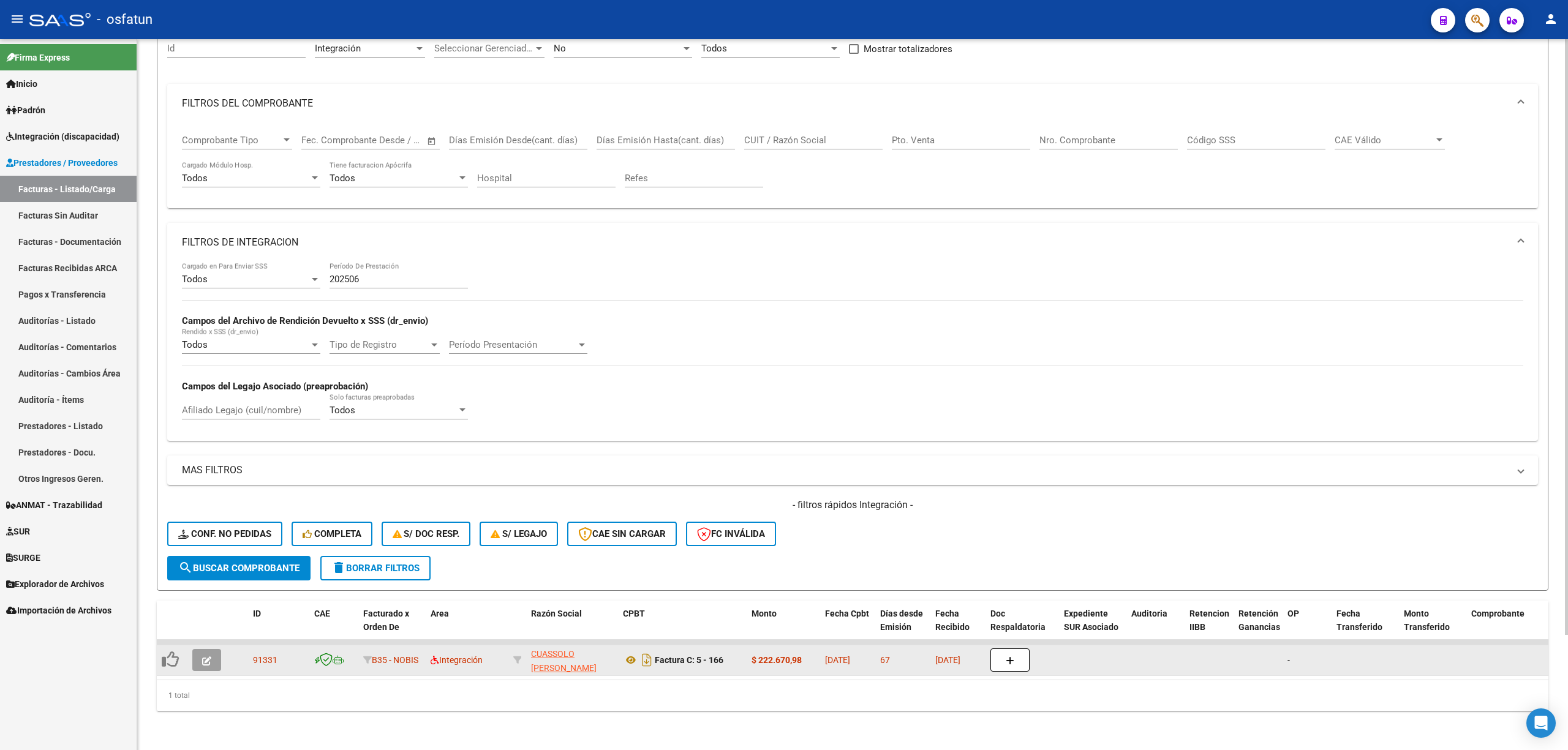
drag, startPoint x: 500, startPoint y: 667, endPoint x: 852, endPoint y: 655, distance: 352.2
click at [852, 655] on datatable-body "91331 B35 - NOBIS Integración CUASSOLO MARIA LOURDES 23294771794 Factura C: 5 -…" at bounding box center [852, 660] width 1392 height 40
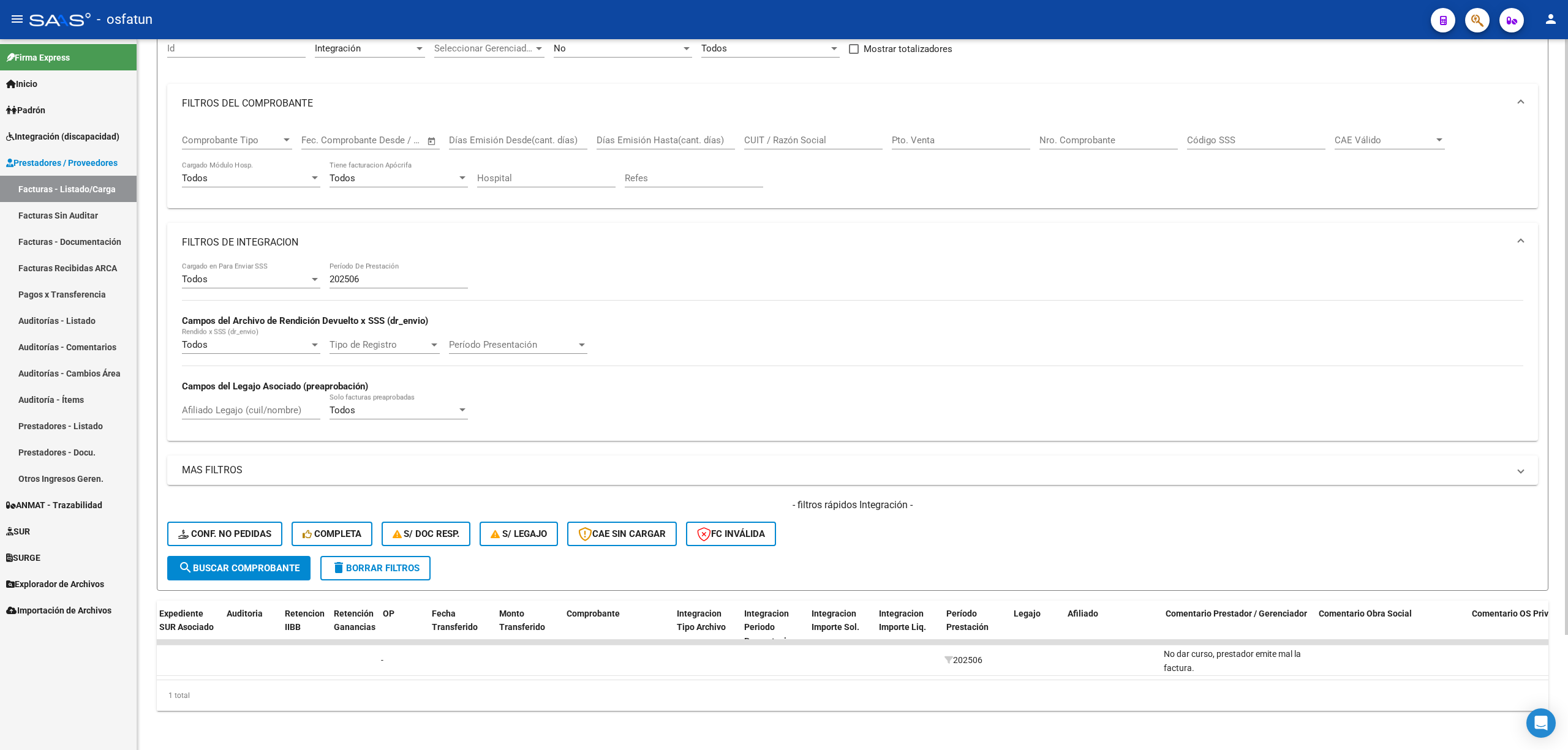
scroll to position [0, 0]
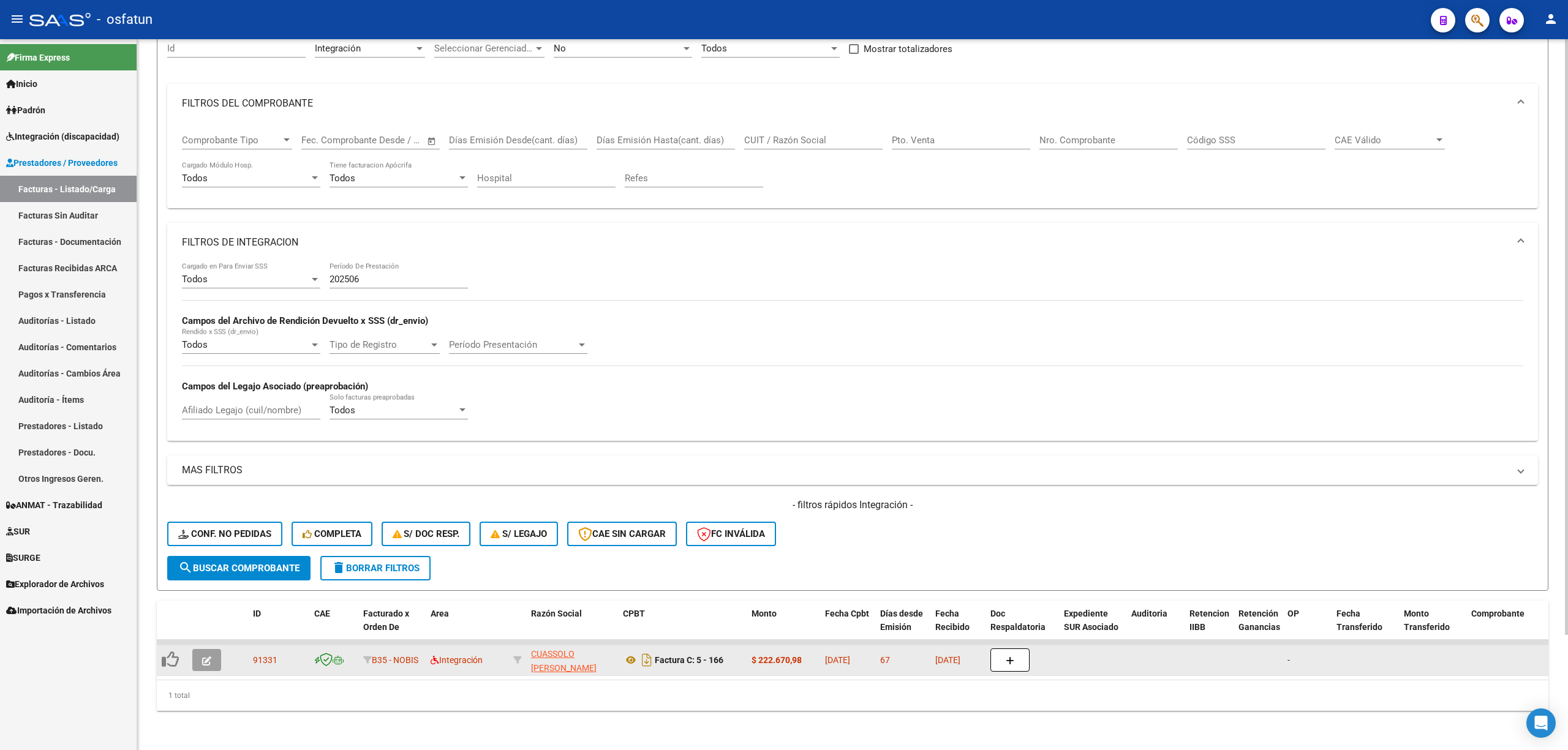
click at [216, 650] on button "button" at bounding box center [206, 659] width 29 height 22
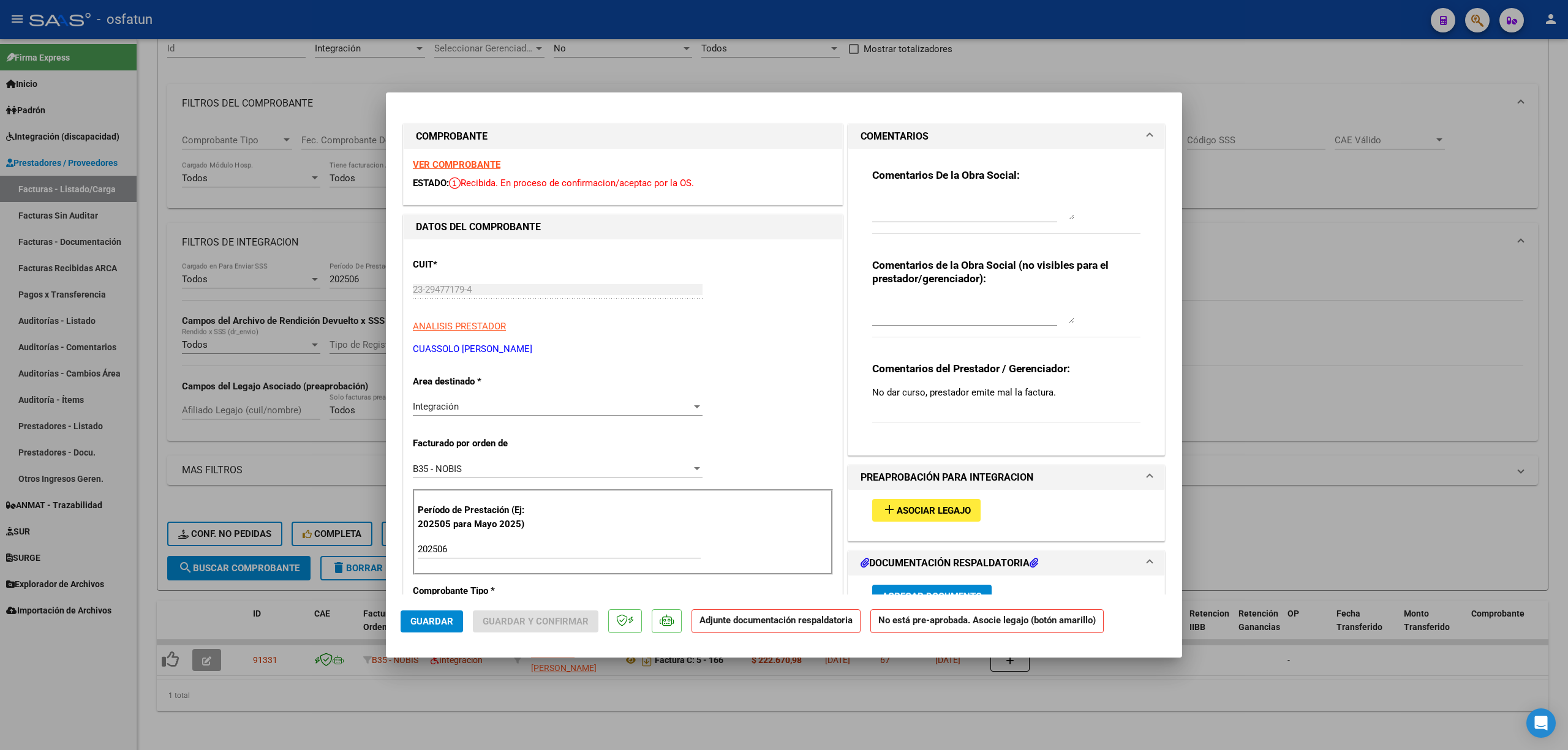
click at [684, 711] on div at bounding box center [784, 375] width 1568 height 750
type input "$ 0,00"
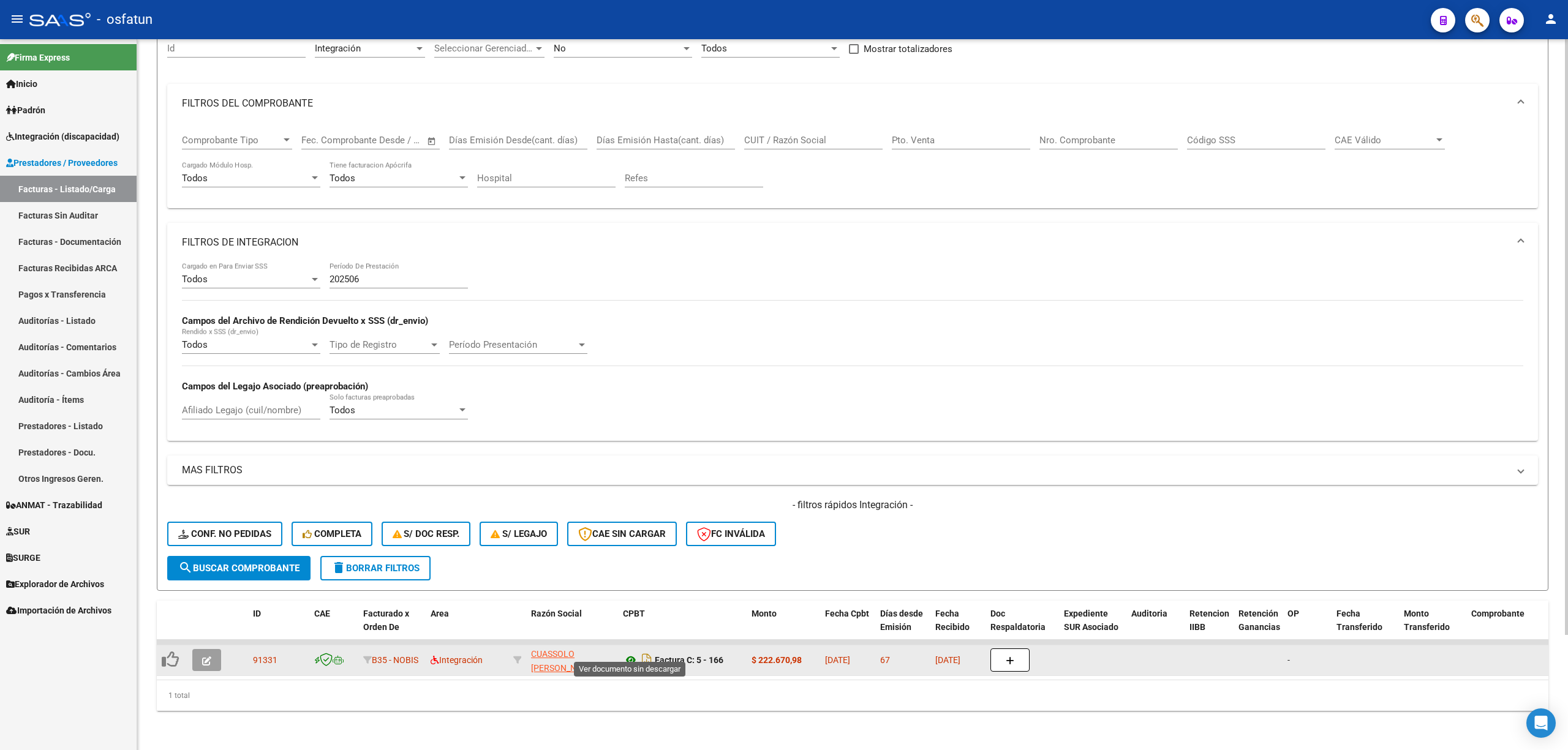
click at [633, 652] on icon at bounding box center [631, 659] width 16 height 15
drag, startPoint x: 283, startPoint y: 647, endPoint x: 246, endPoint y: 651, distance: 37.2
click at [246, 651] on div "91331 B35 - NOBIS Integración CUASSOLO MARIA LOURDES 23294771794 Factura C: 5 -…" at bounding box center [1583, 660] width 2852 height 31
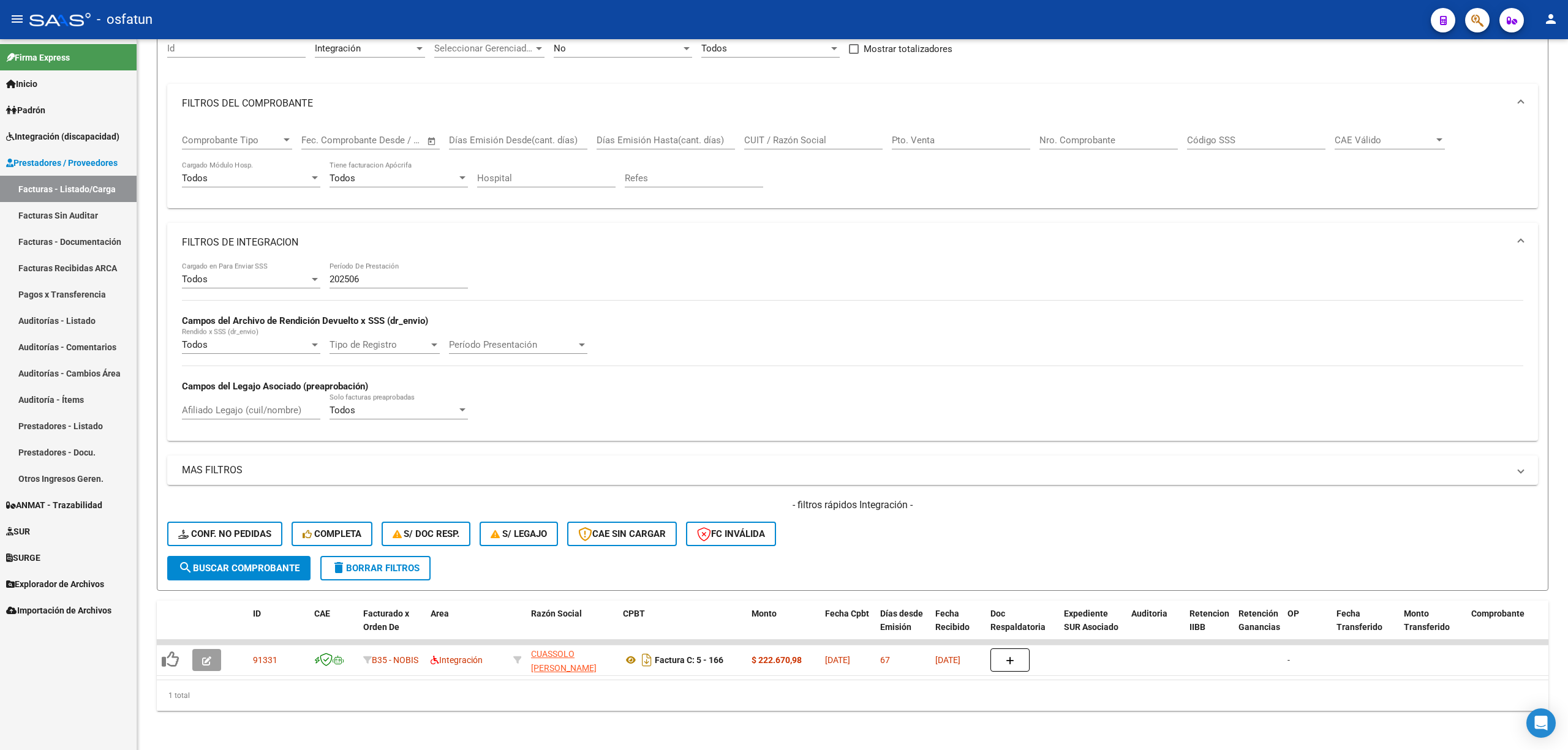
copy span "91331"
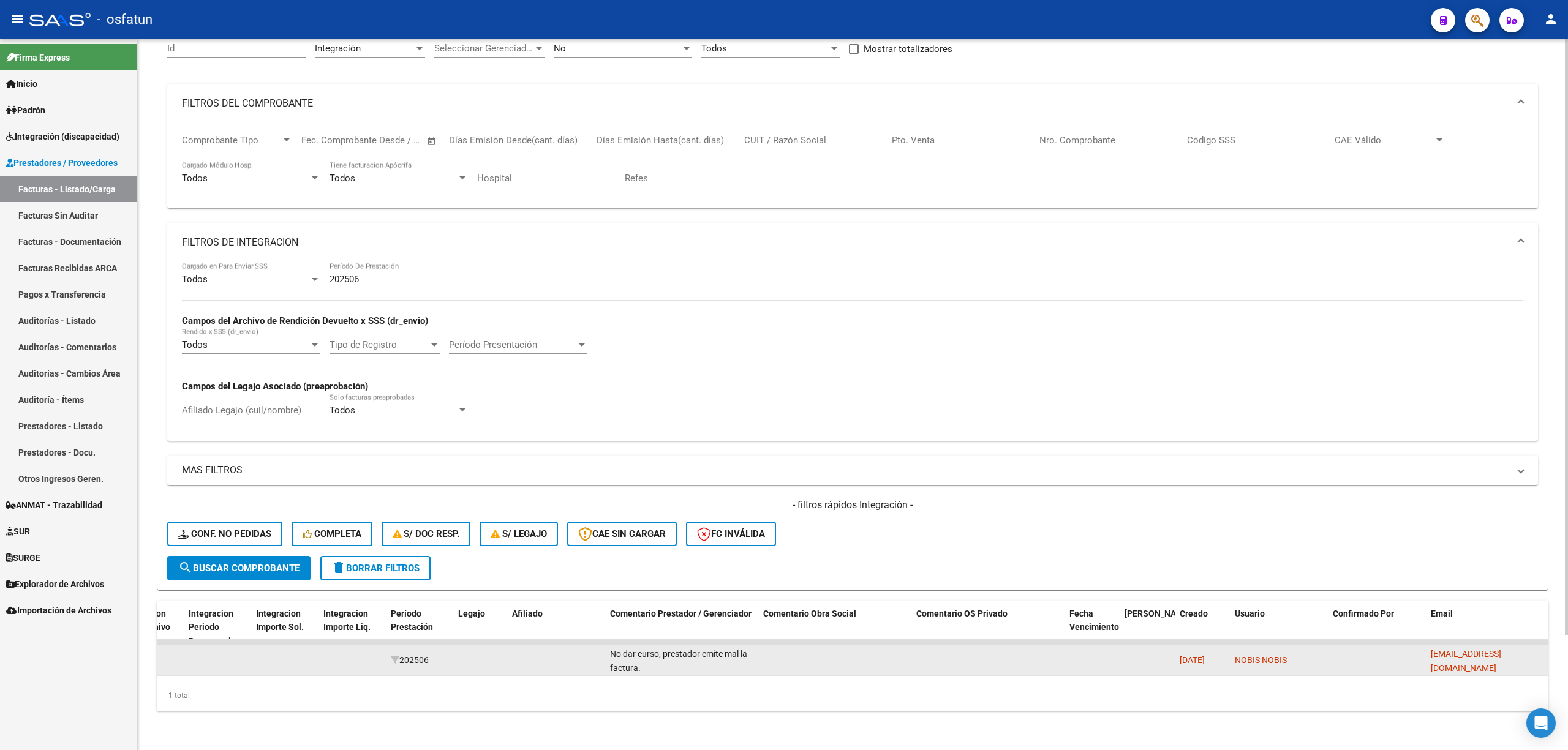
drag, startPoint x: 643, startPoint y: 662, endPoint x: 606, endPoint y: 638, distance: 44.1
click at [606, 645] on datatable-body-cell "No dar curso, prestador emite mal la factura." at bounding box center [682, 660] width 154 height 30
copy span "No dar curso, prestador emite mal la factura."
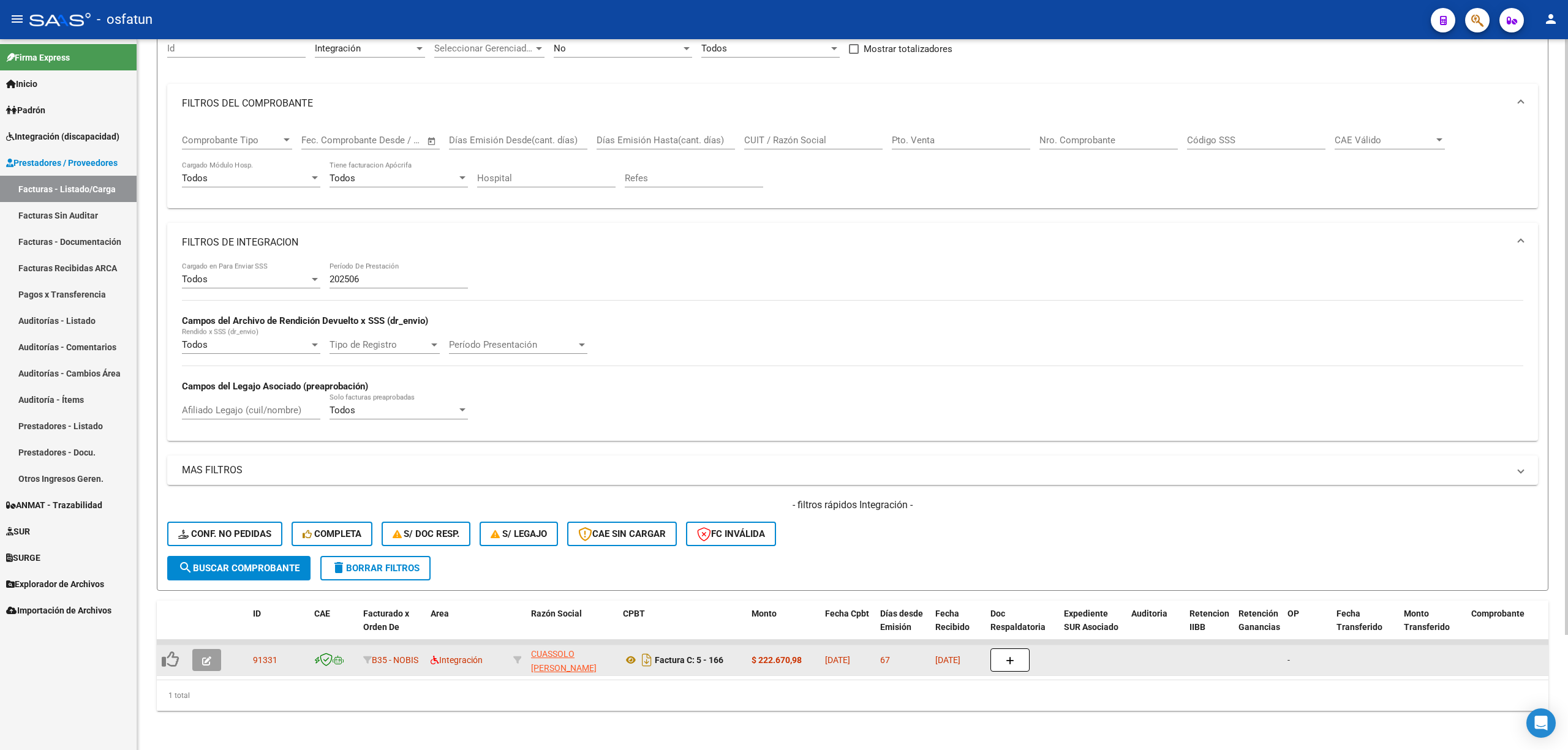
click at [216, 655] on button "button" at bounding box center [206, 659] width 29 height 22
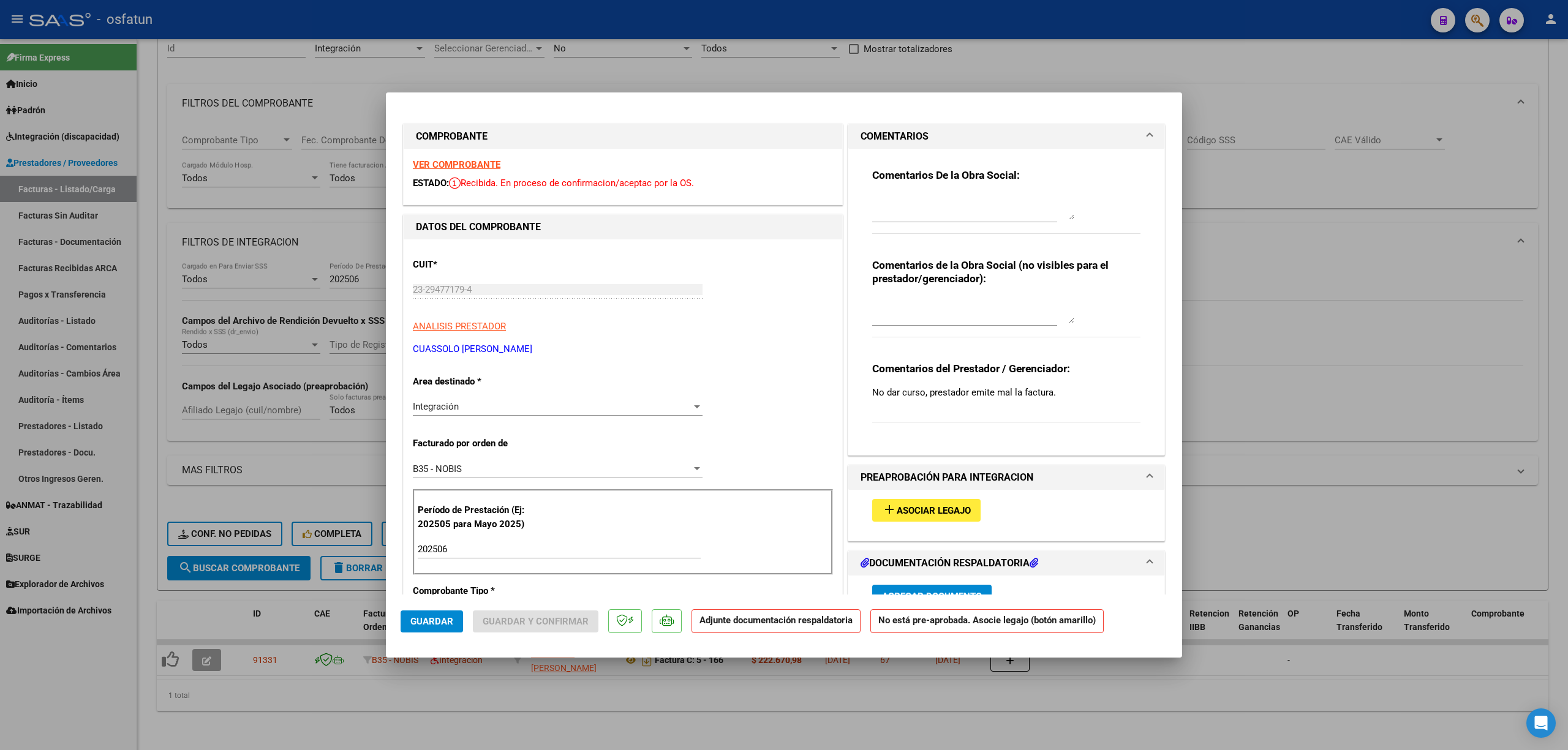
click at [478, 414] on div "Integración Seleccionar Area" at bounding box center [558, 406] width 290 height 18
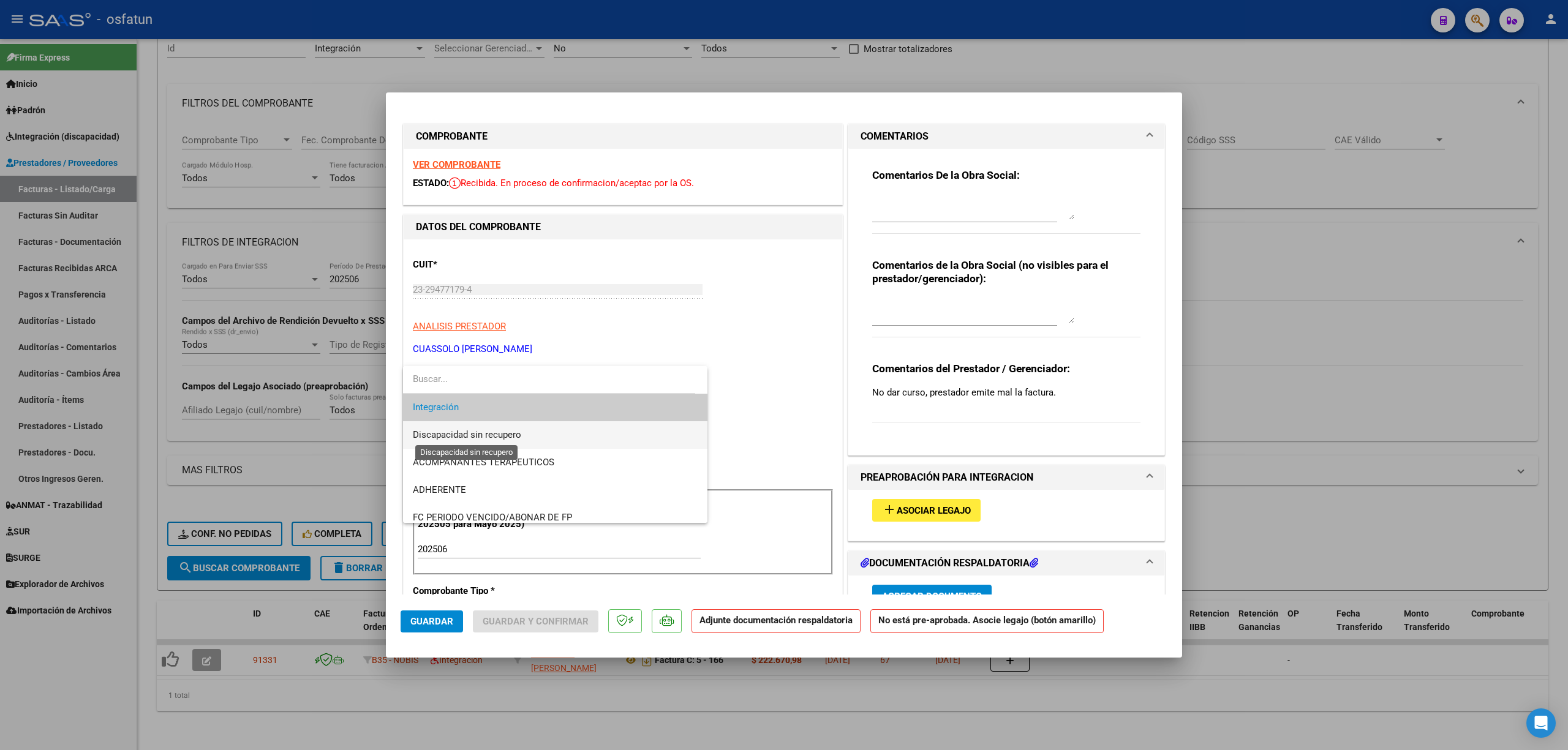
click at [479, 434] on span "Discapacidad sin recupero" at bounding box center [467, 434] width 108 height 11
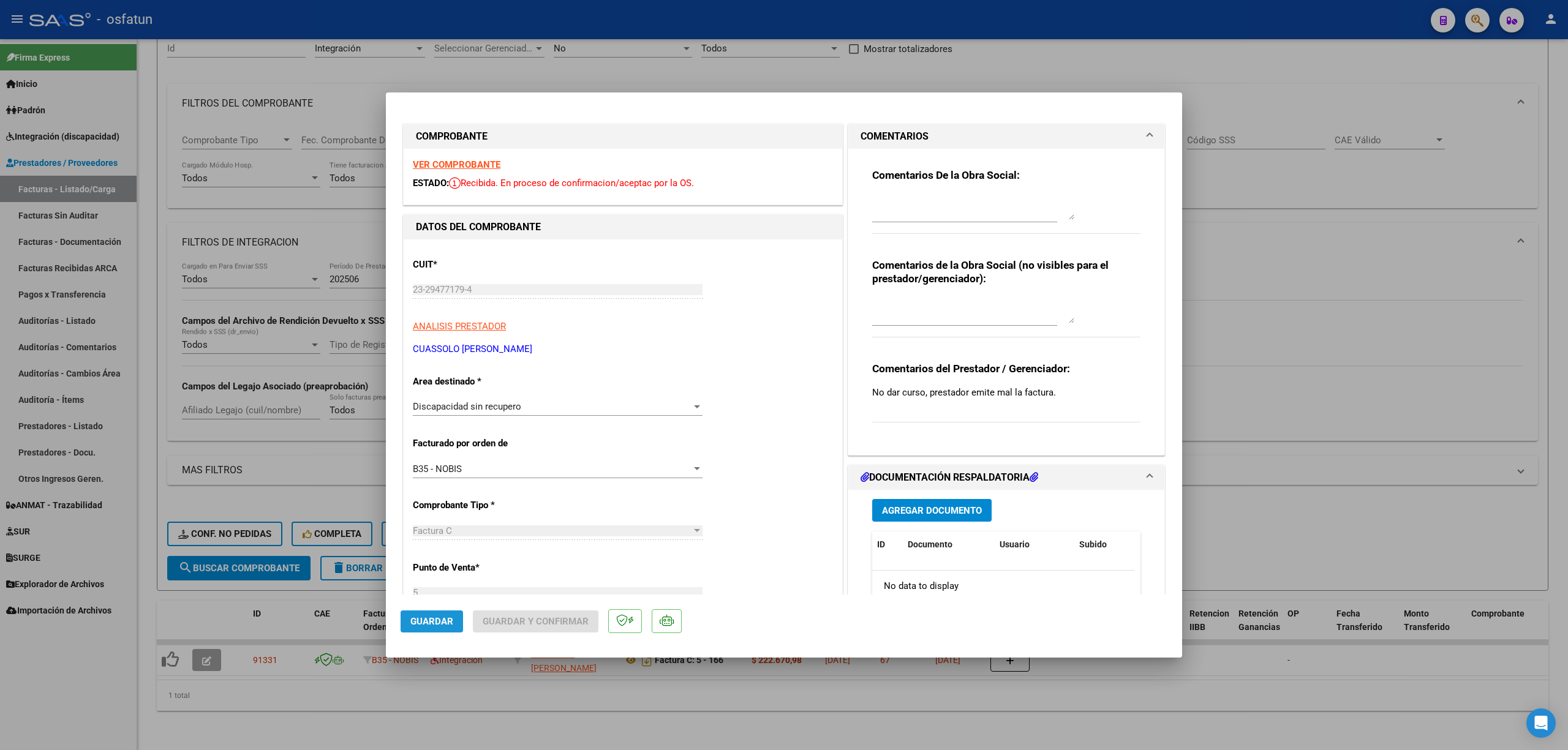
click at [422, 620] on span "Guardar" at bounding box center [431, 621] width 43 height 11
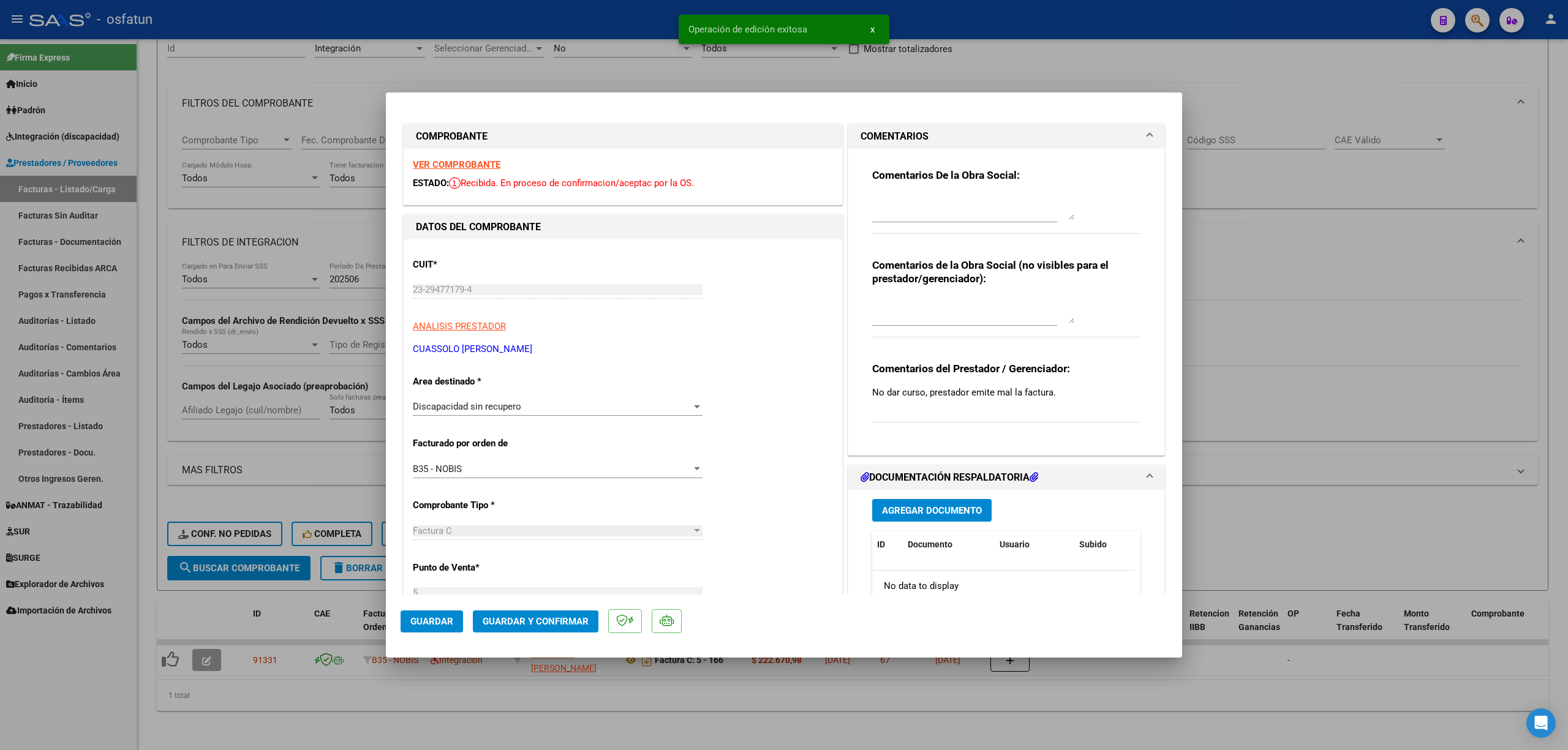
click at [555, 694] on div at bounding box center [784, 375] width 1568 height 750
type input "$ 0,00"
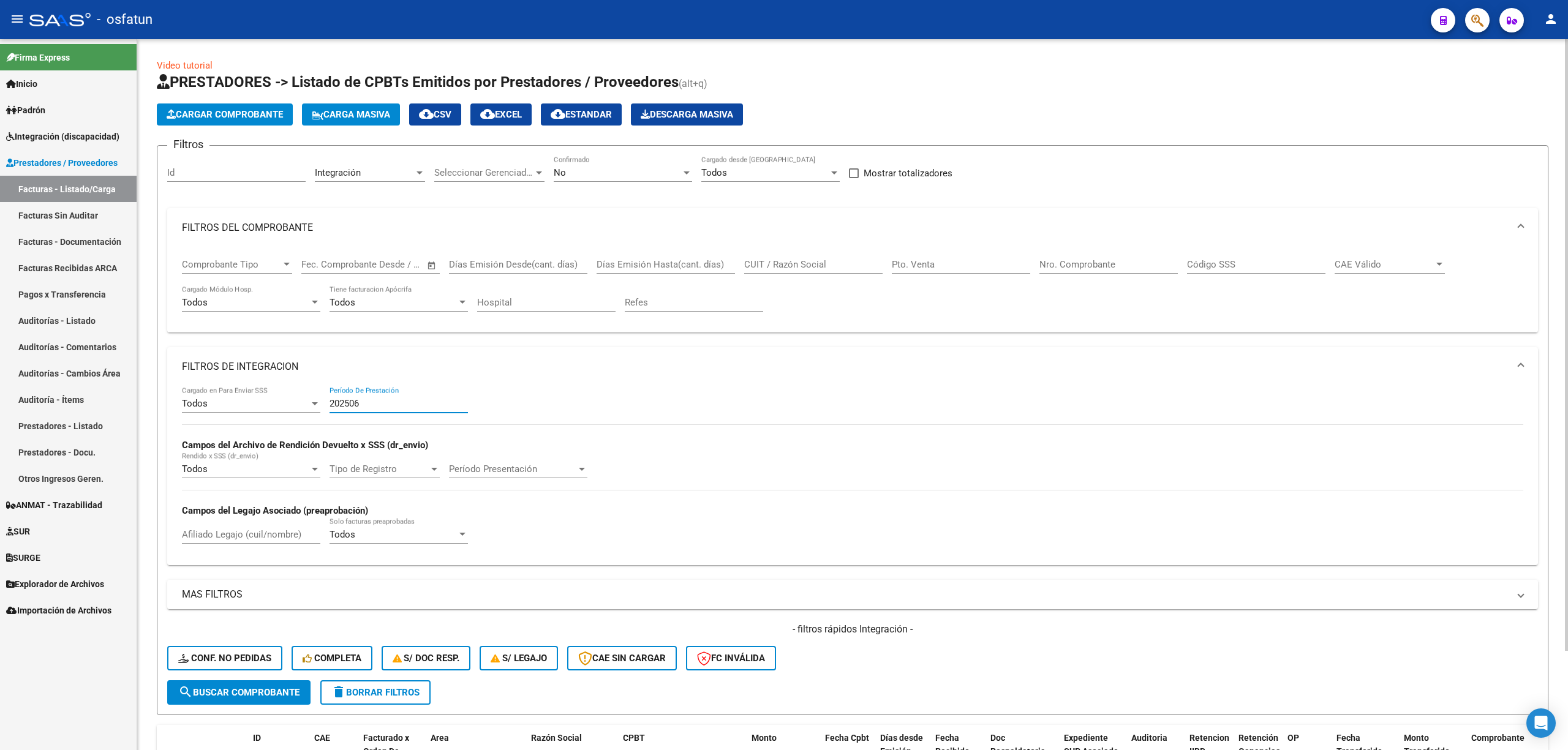
click at [373, 403] on input "202506" at bounding box center [399, 403] width 139 height 11
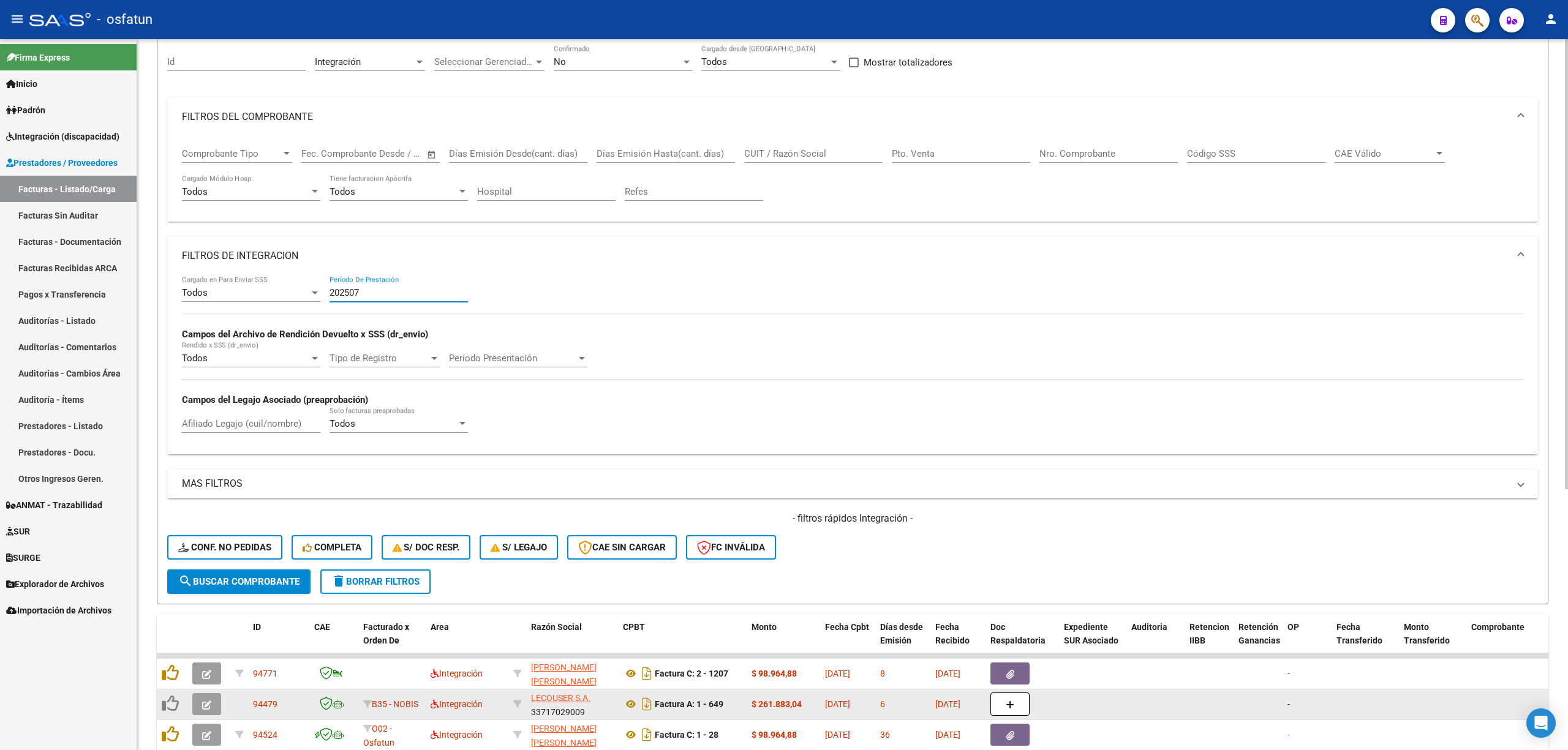
scroll to position [408, 0]
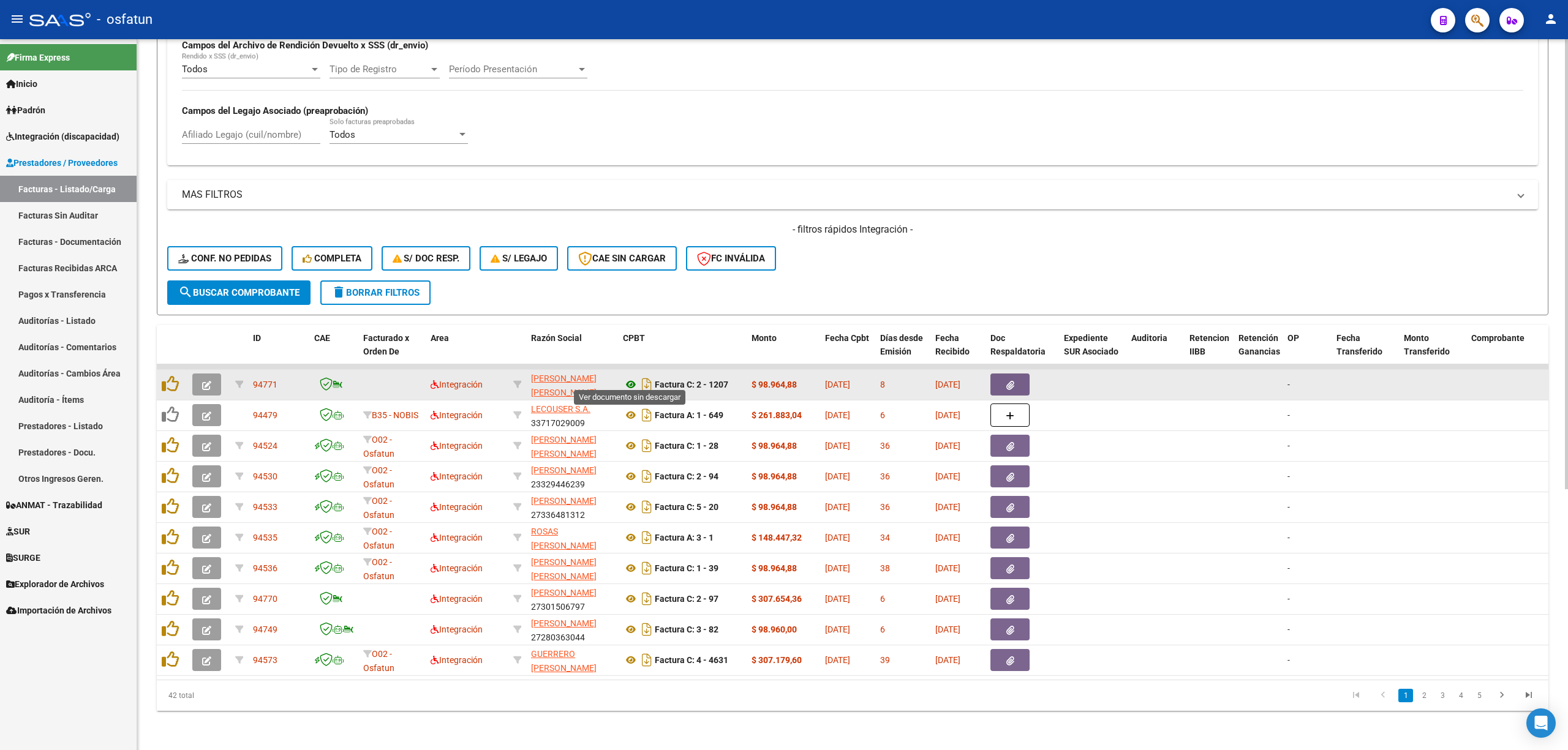
type input "202507"
click at [627, 377] on icon at bounding box center [631, 384] width 16 height 15
click at [215, 373] on button "button" at bounding box center [206, 384] width 29 height 22
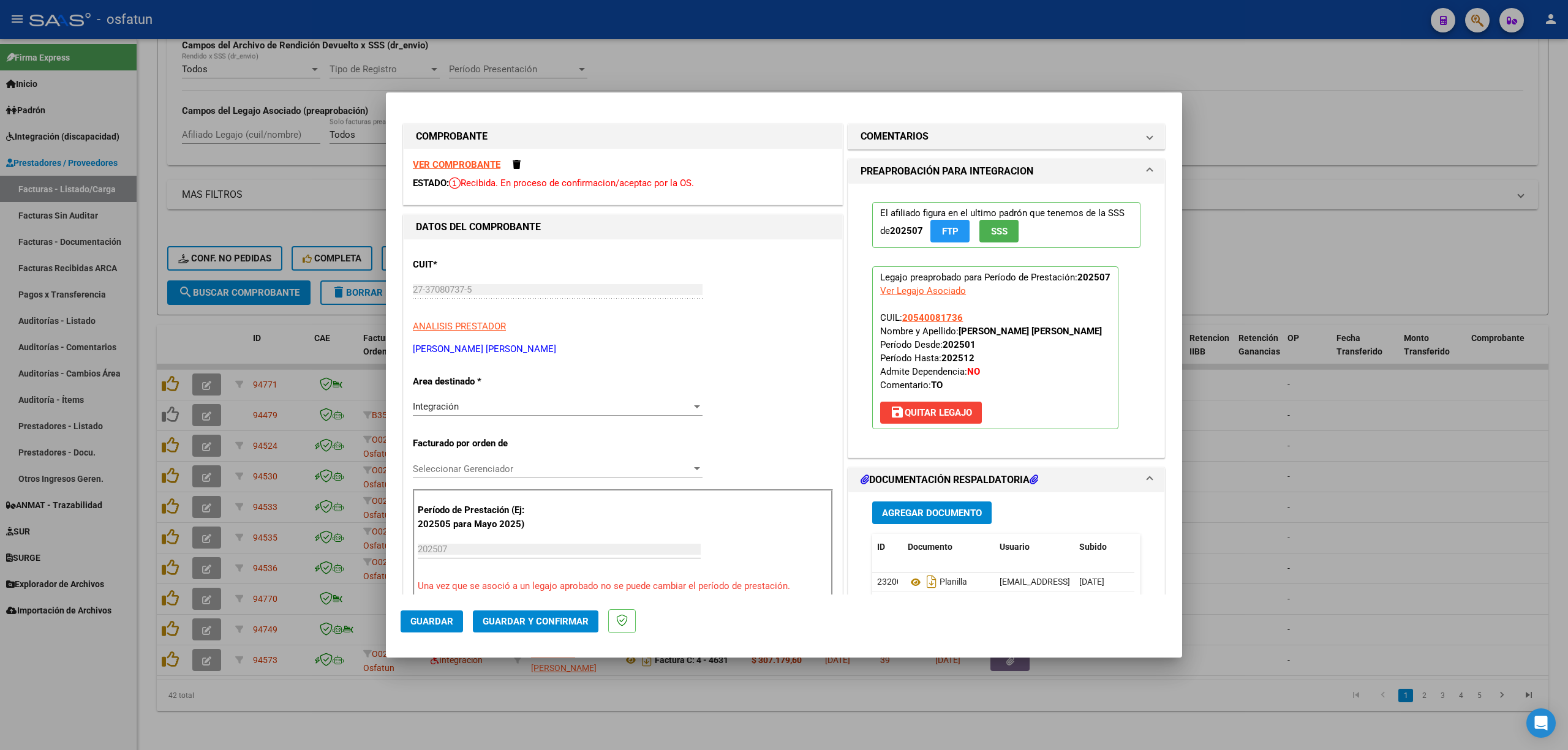
click at [1227, 331] on div at bounding box center [784, 375] width 1568 height 750
type input "$ 0,00"
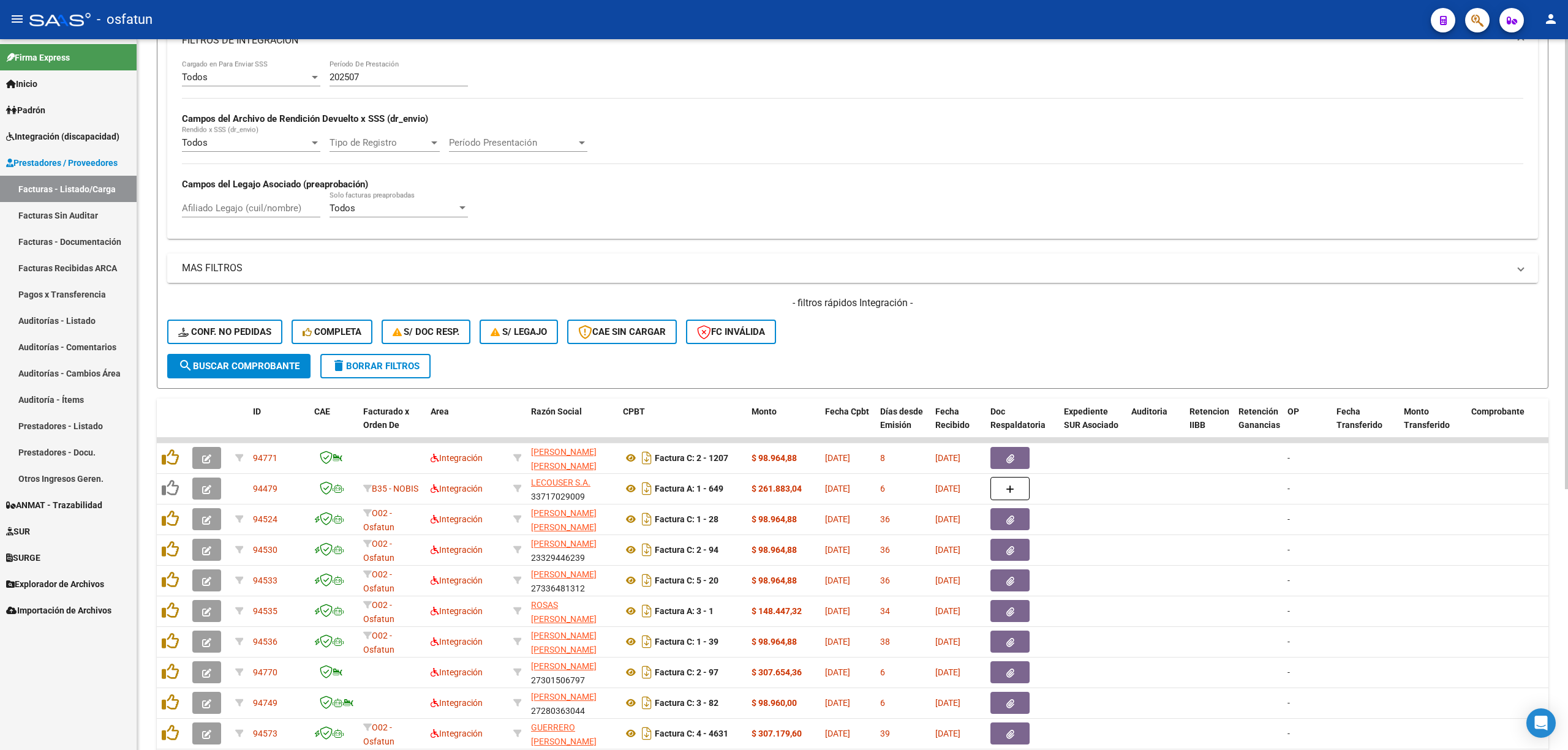
scroll to position [245, 0]
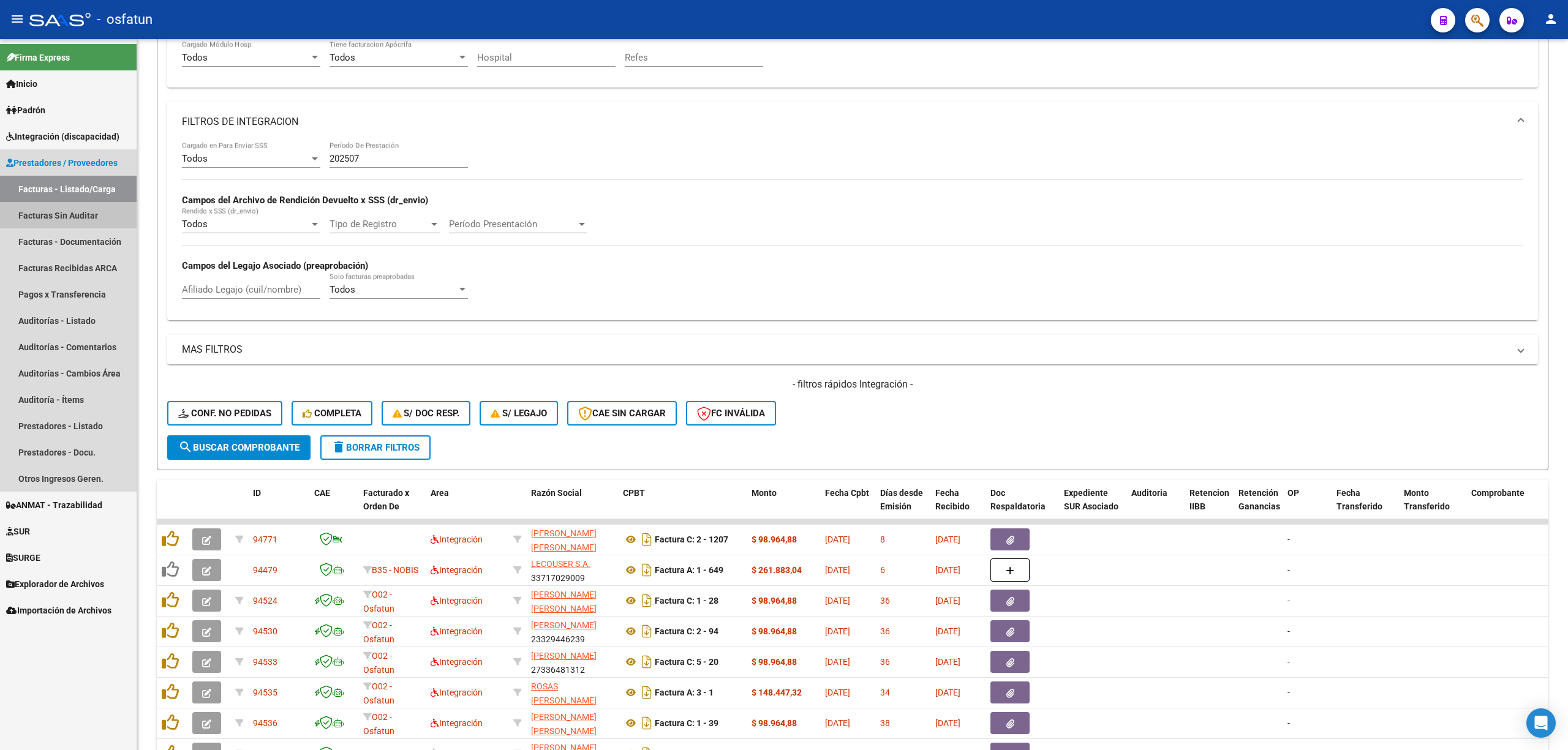
click at [33, 212] on link "Facturas Sin Auditar" at bounding box center [68, 215] width 137 height 26
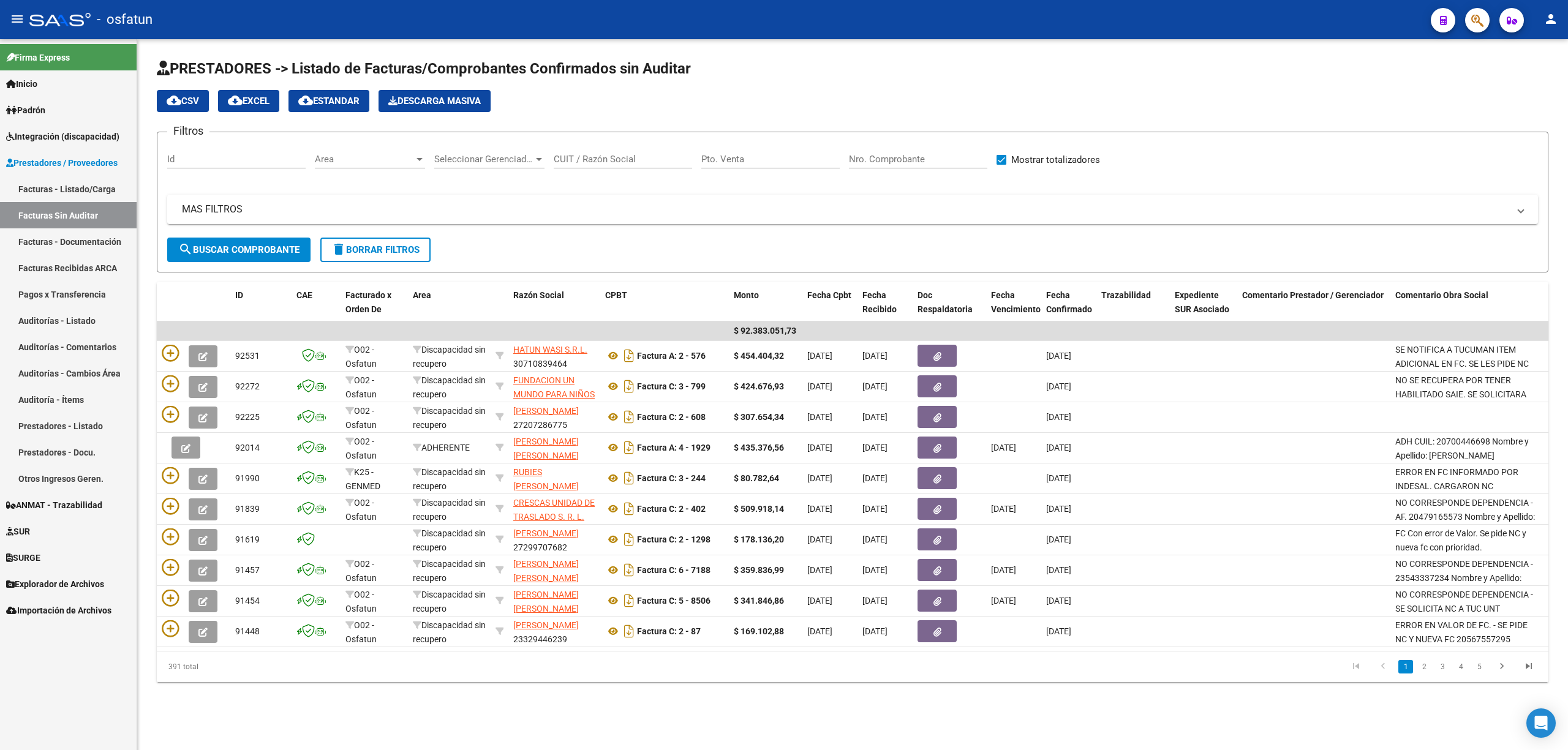
click at [58, 185] on link "Facturas - Listado/Carga" at bounding box center [68, 188] width 137 height 26
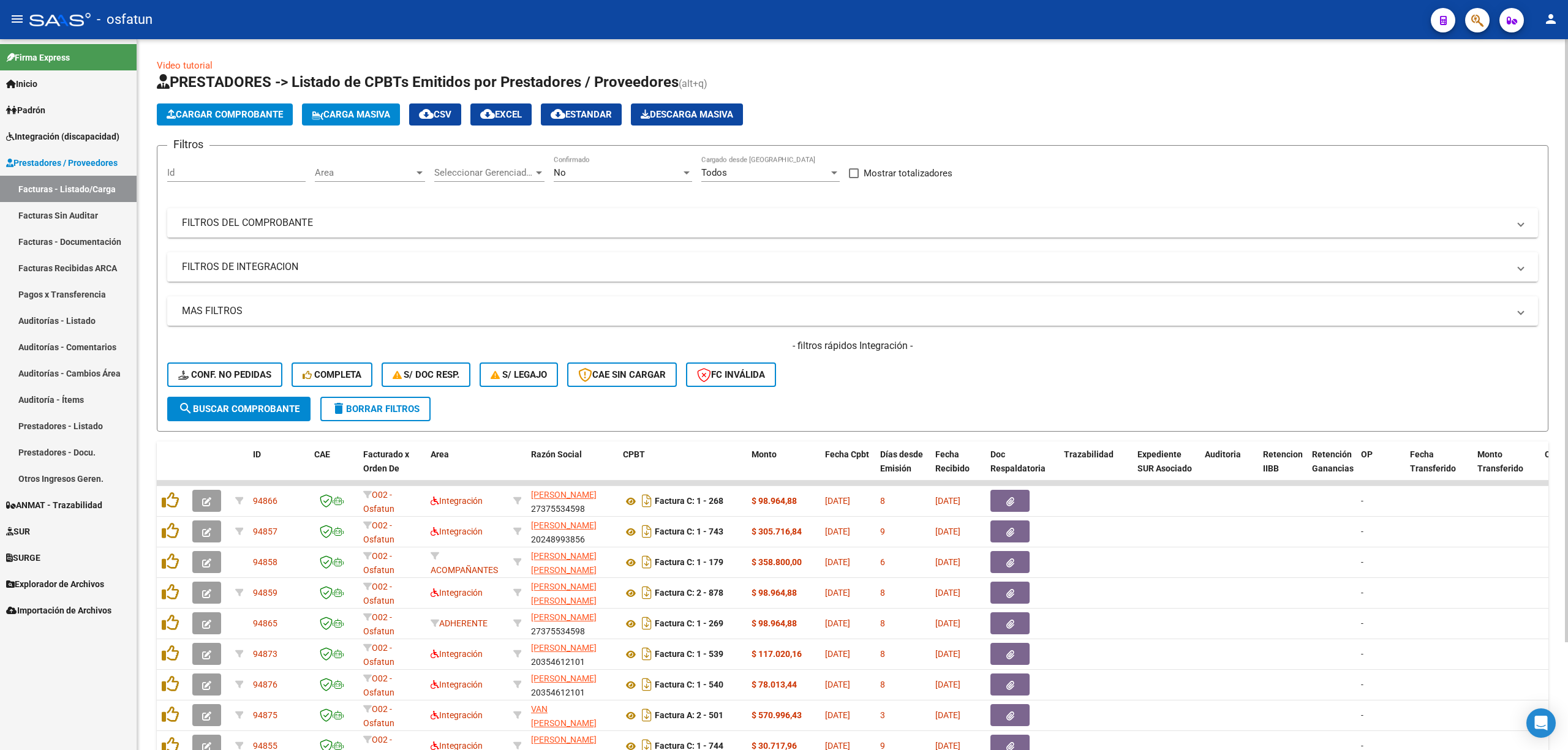
click at [289, 265] on mat-panel-title "FILTROS DE INTEGRACION" at bounding box center [846, 266] width 1327 height 13
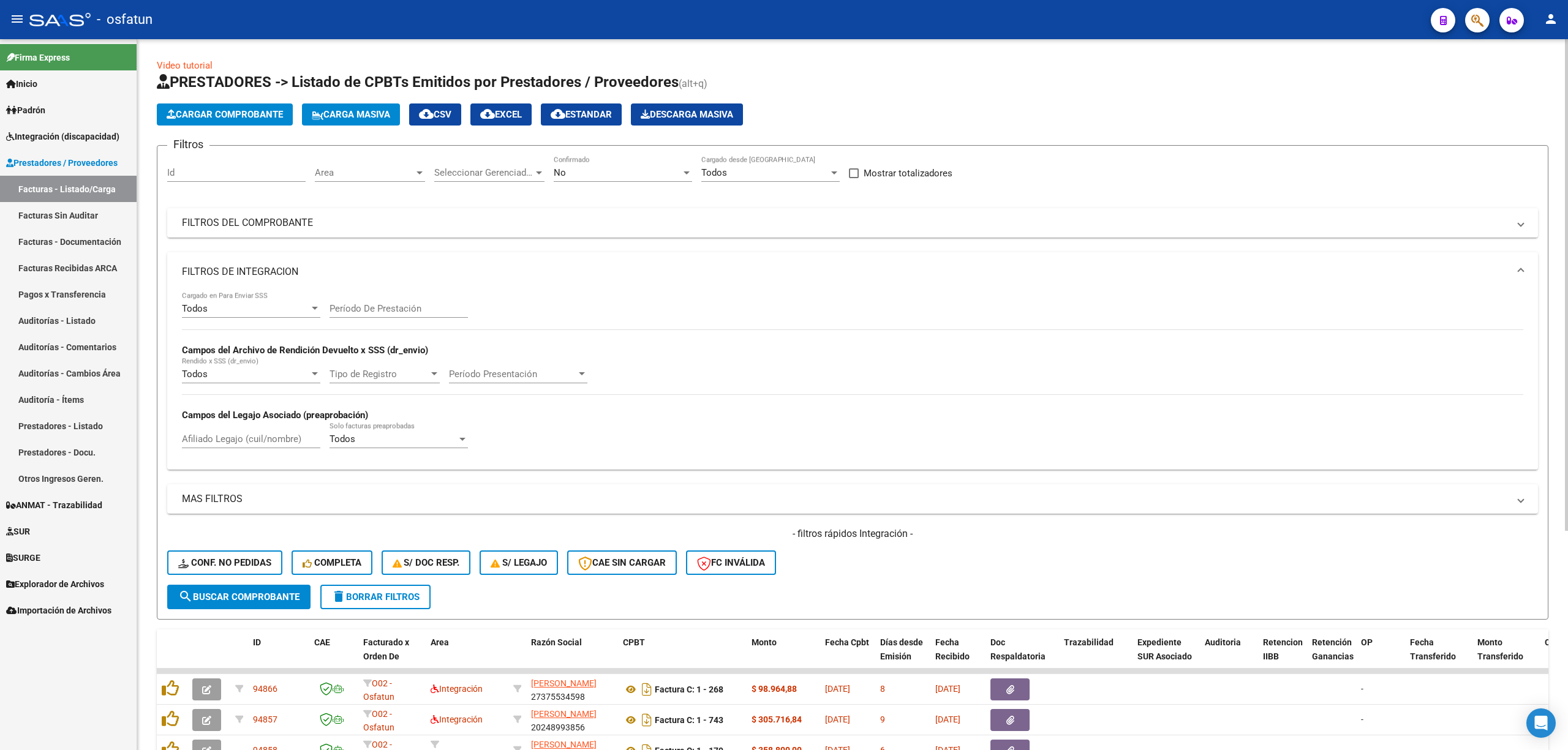
click at [403, 314] on input "Período De Prestación" at bounding box center [399, 309] width 139 height 11
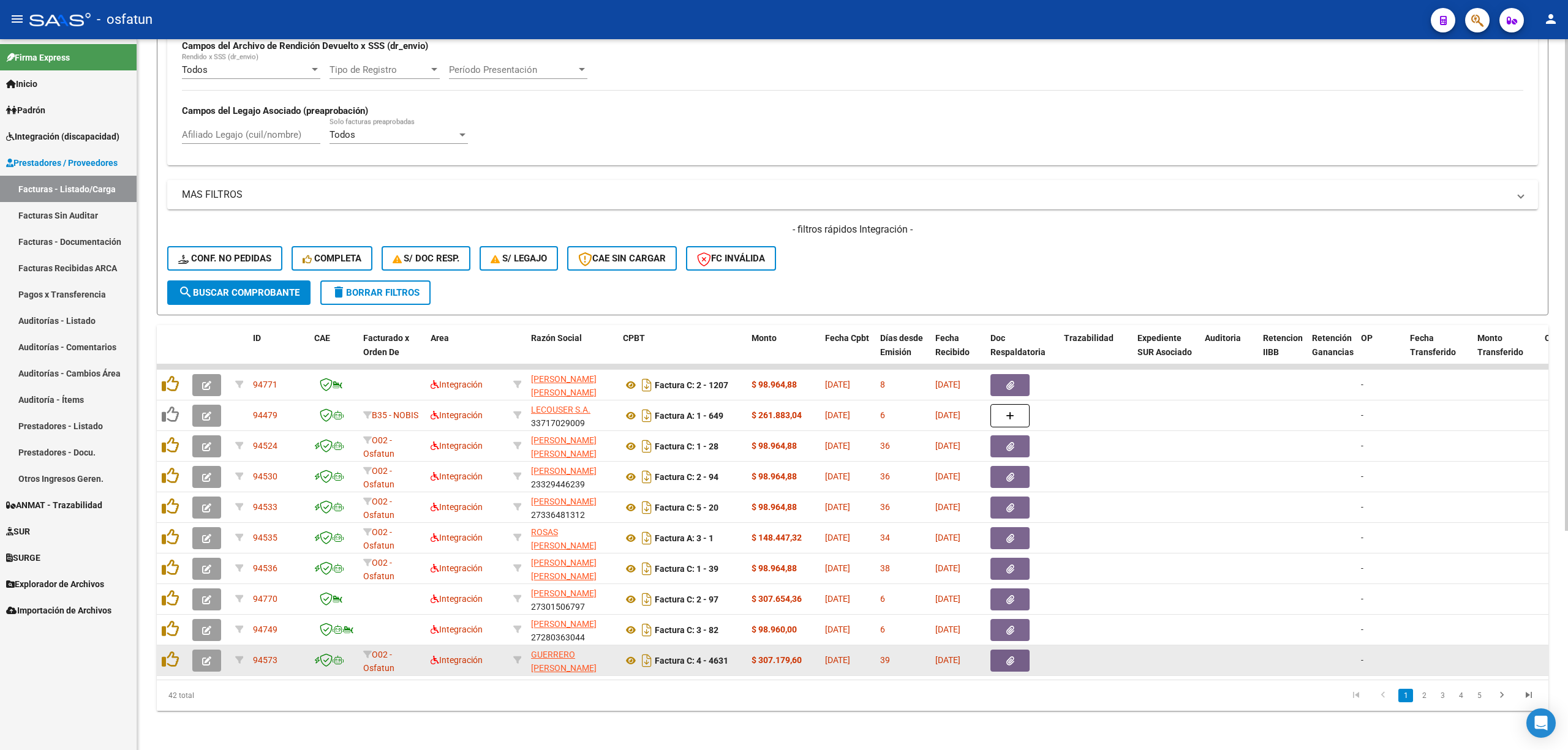
scroll to position [317, 0]
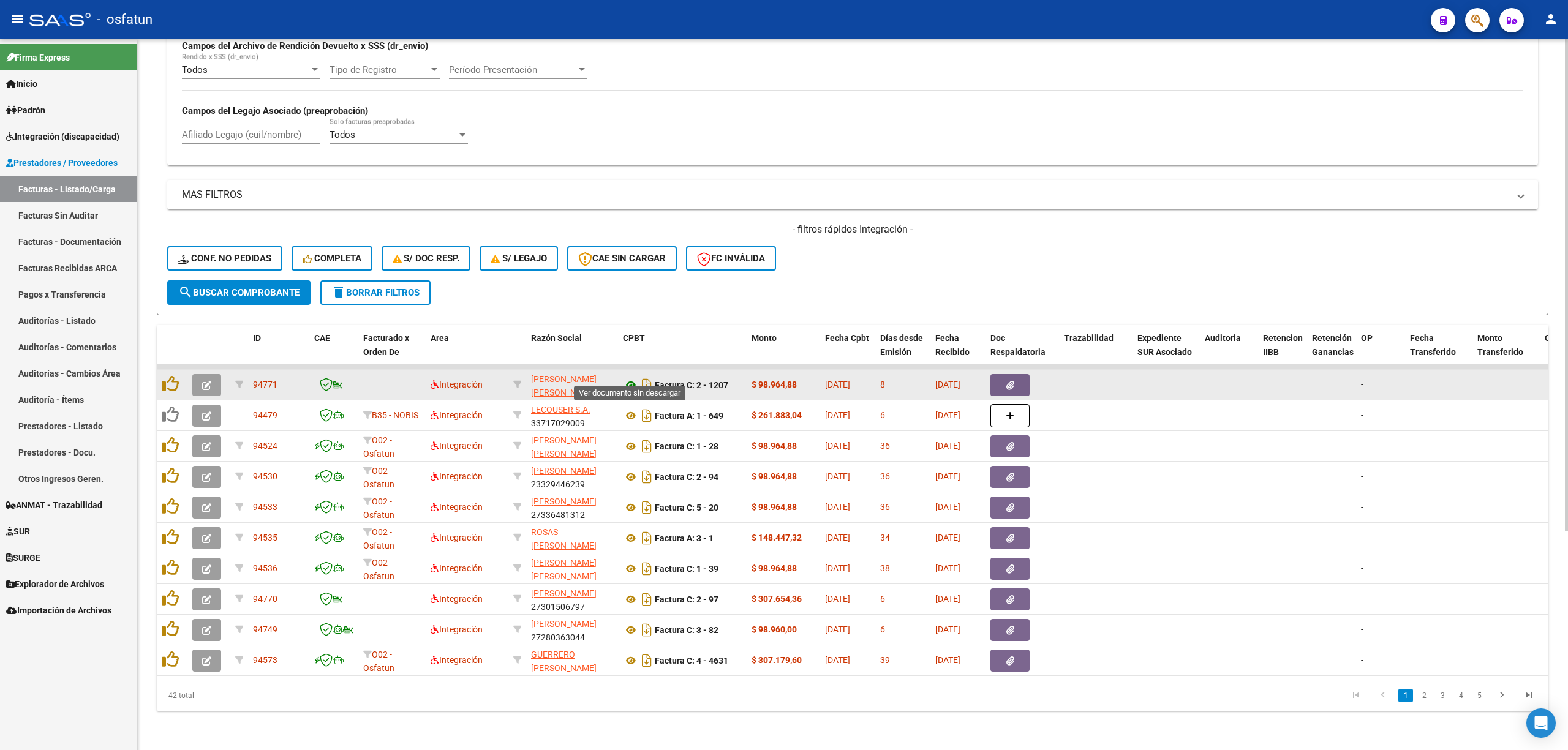
type input "202507"
click at [627, 378] on icon at bounding box center [631, 385] width 16 height 15
click at [216, 378] on button "button" at bounding box center [206, 385] width 29 height 22
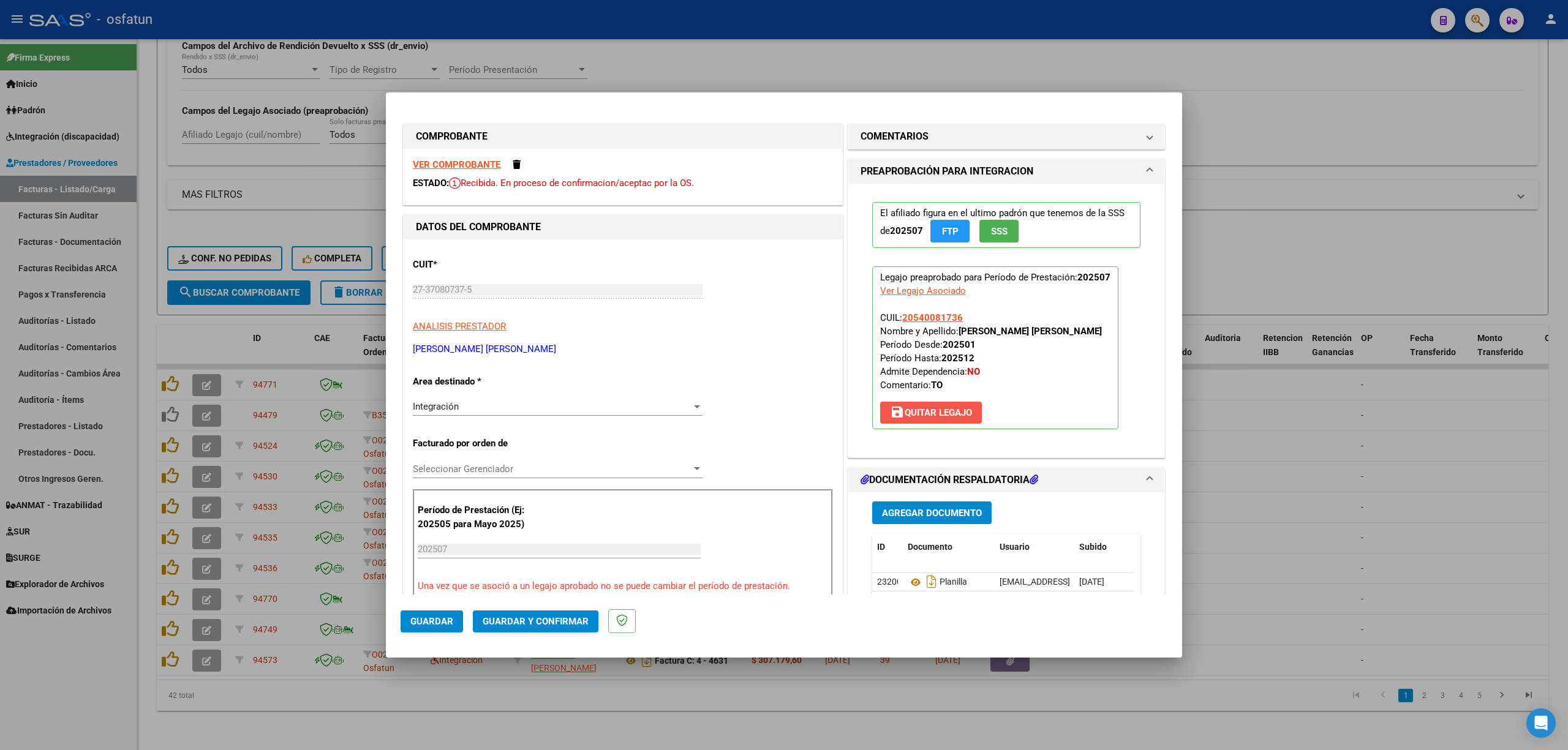
click at [902, 412] on span "save Quitar Legajo" at bounding box center [931, 412] width 82 height 11
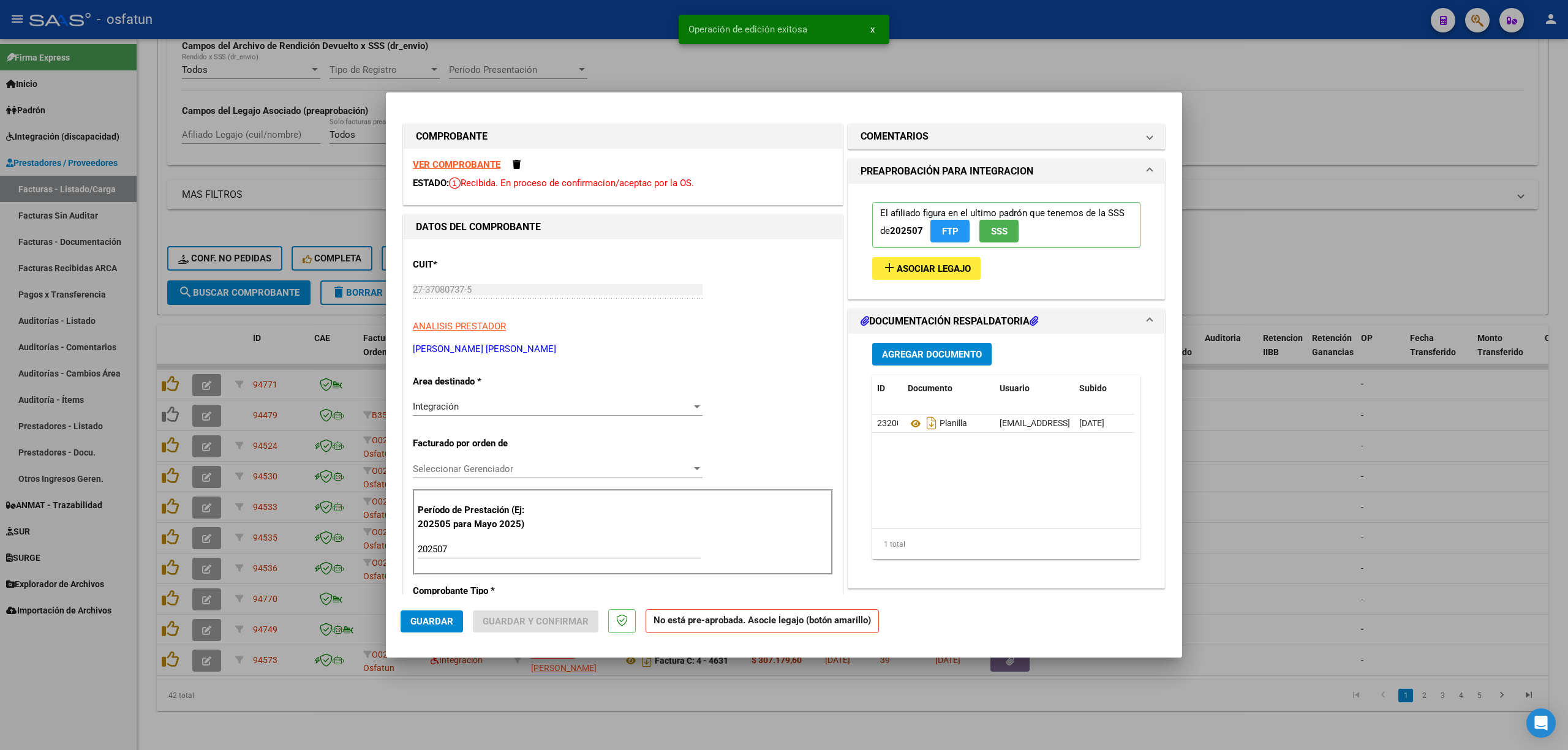
click at [458, 556] on div "202507 Ingrese el Período de Prestación como indica el ejemplo" at bounding box center [559, 549] width 283 height 18
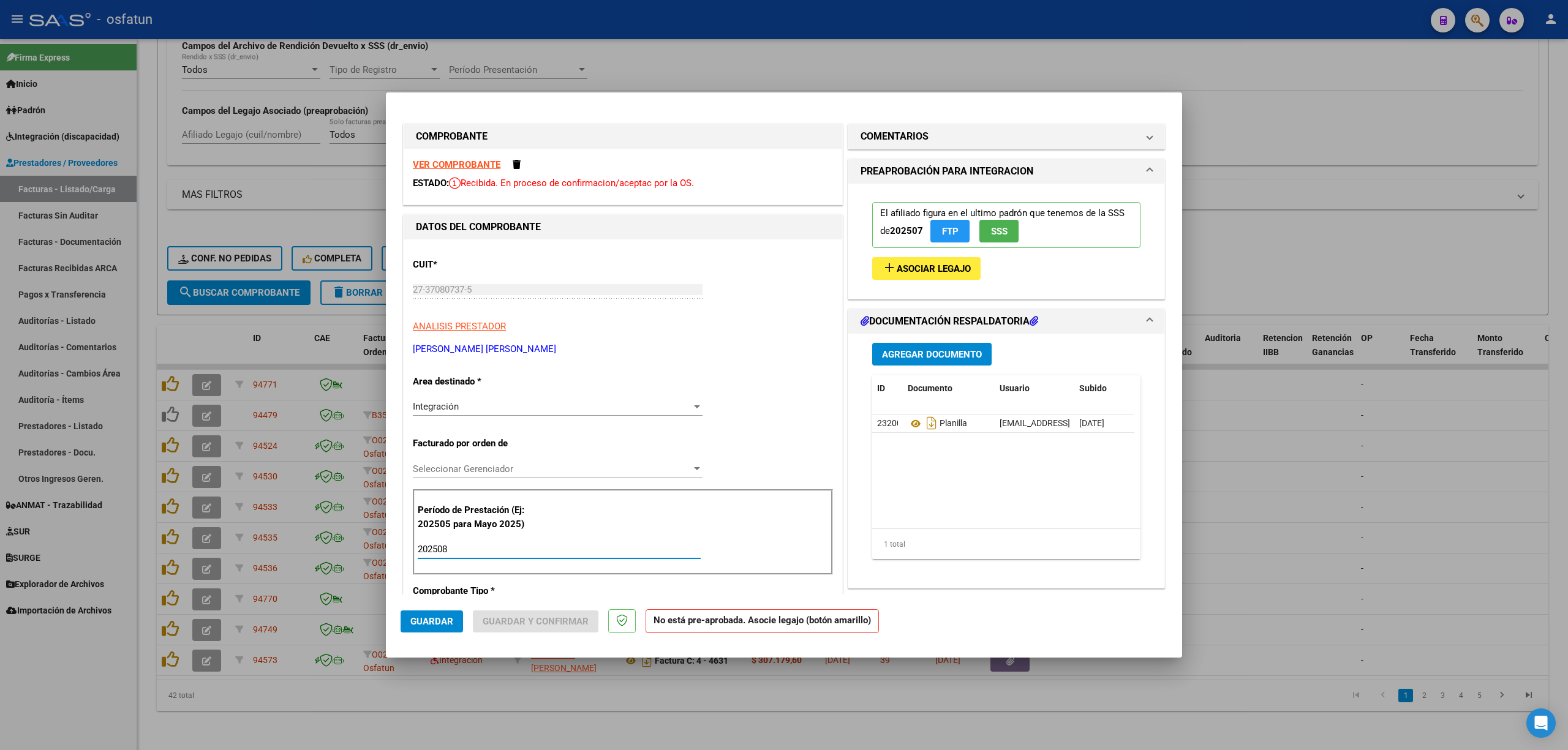
type input "202508"
click at [932, 256] on div "El afiliado figura en el ultimo padrón que tenemos de la SSS de 202507 FTP SSS" at bounding box center [1007, 225] width 269 height 65
click at [934, 267] on span "Asociar Legajo" at bounding box center [934, 269] width 74 height 11
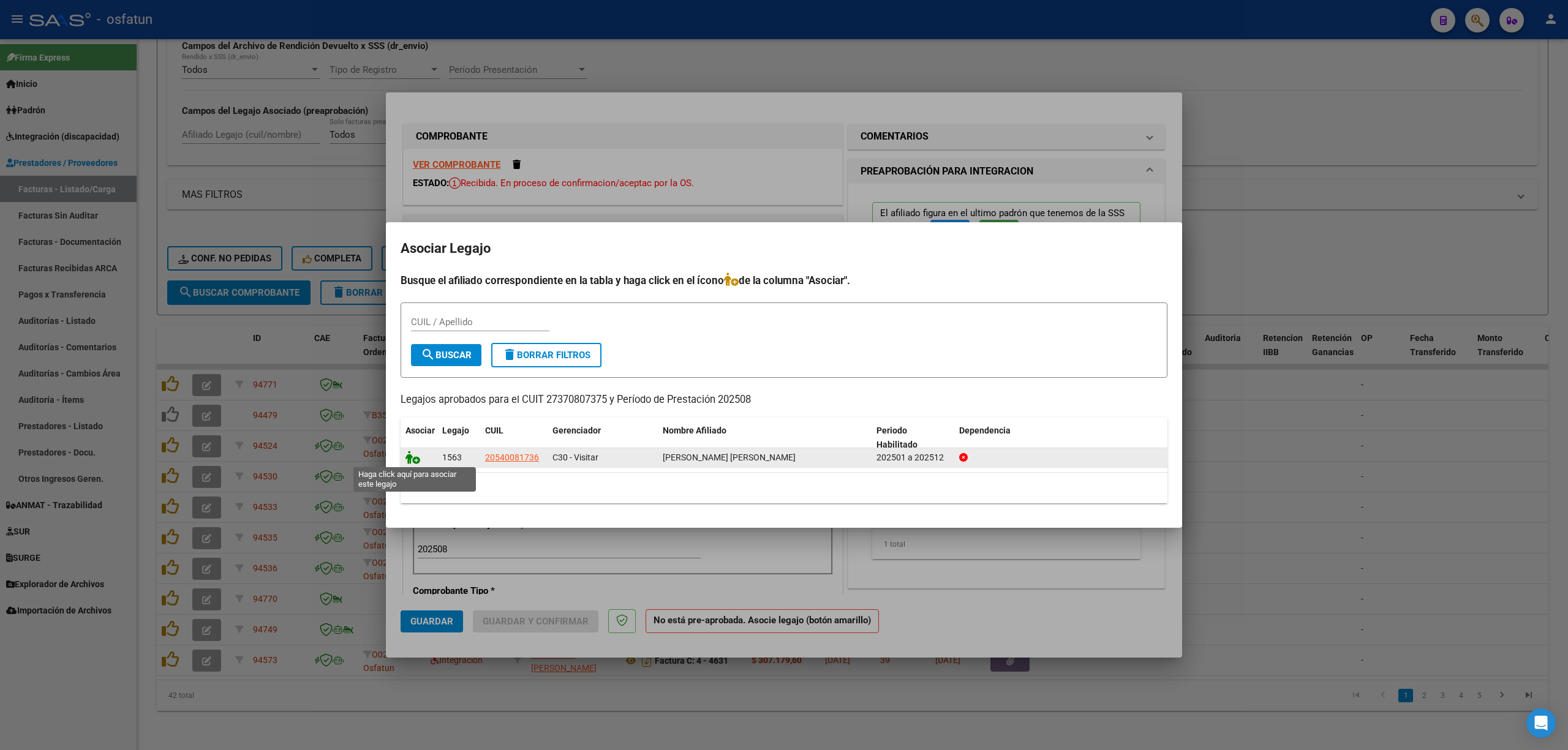
click at [412, 459] on icon at bounding box center [413, 457] width 15 height 13
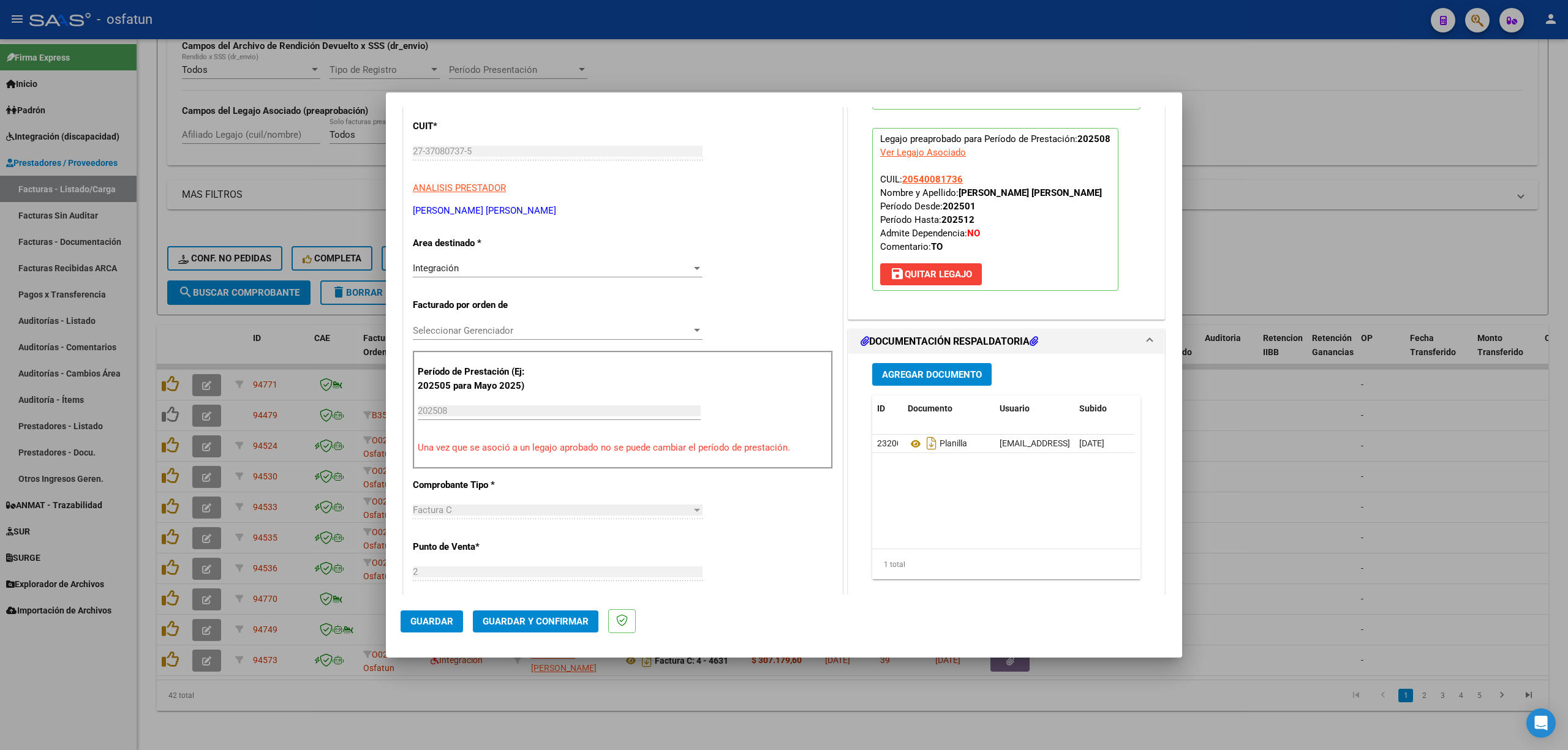
scroll to position [163, 0]
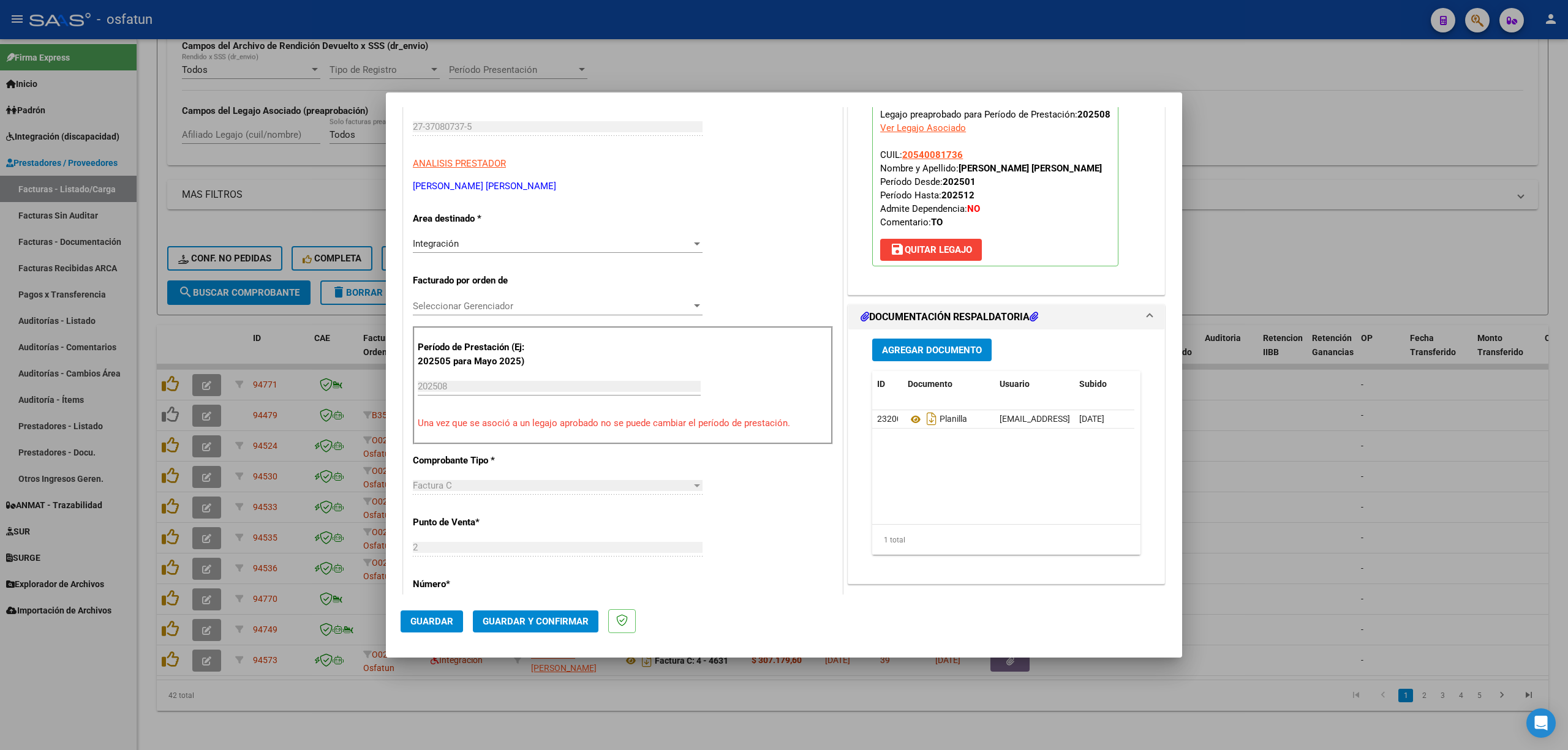
click at [427, 625] on span "Guardar" at bounding box center [431, 621] width 43 height 11
click at [573, 78] on div at bounding box center [784, 375] width 1568 height 750
type input "$ 0,00"
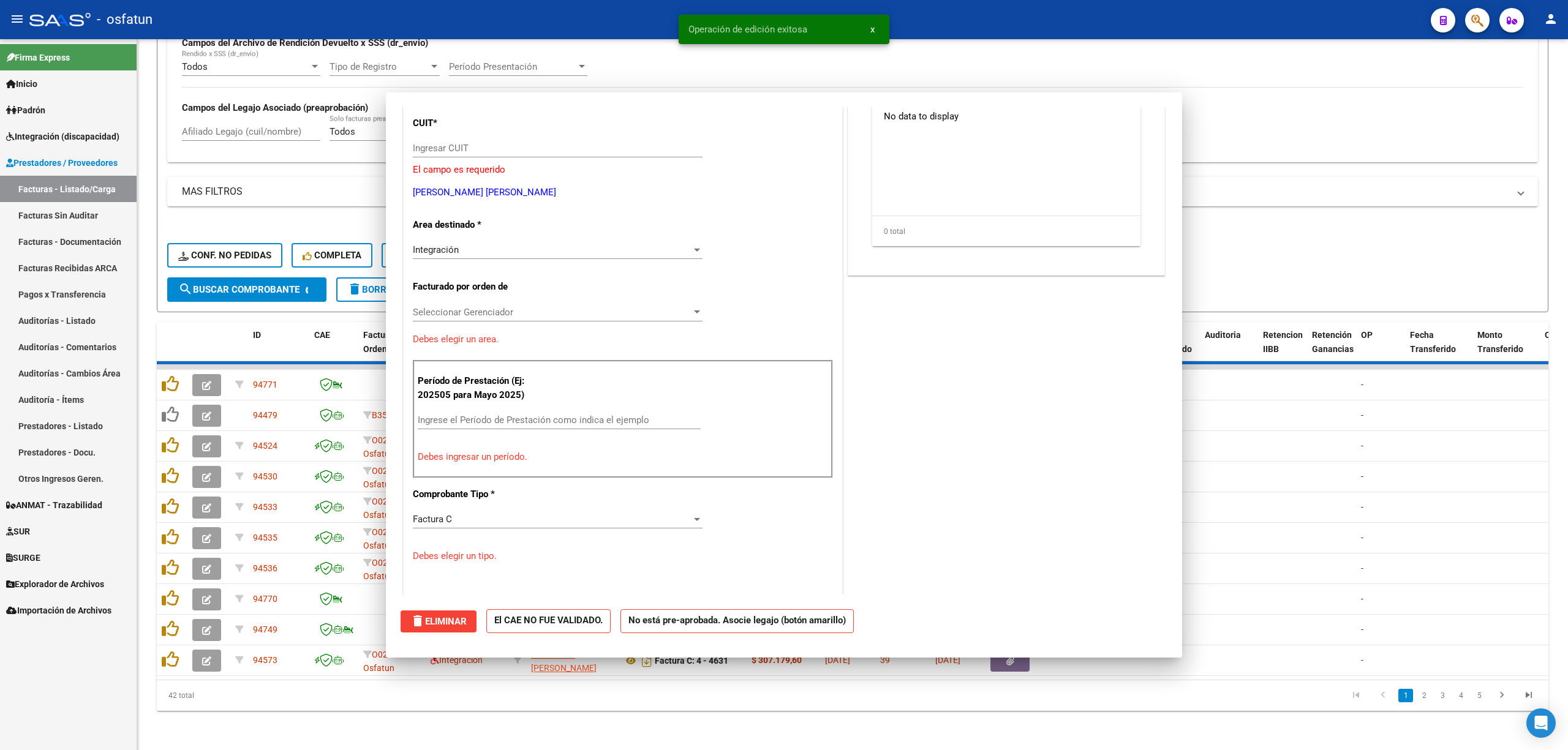
scroll to position [184, 0]
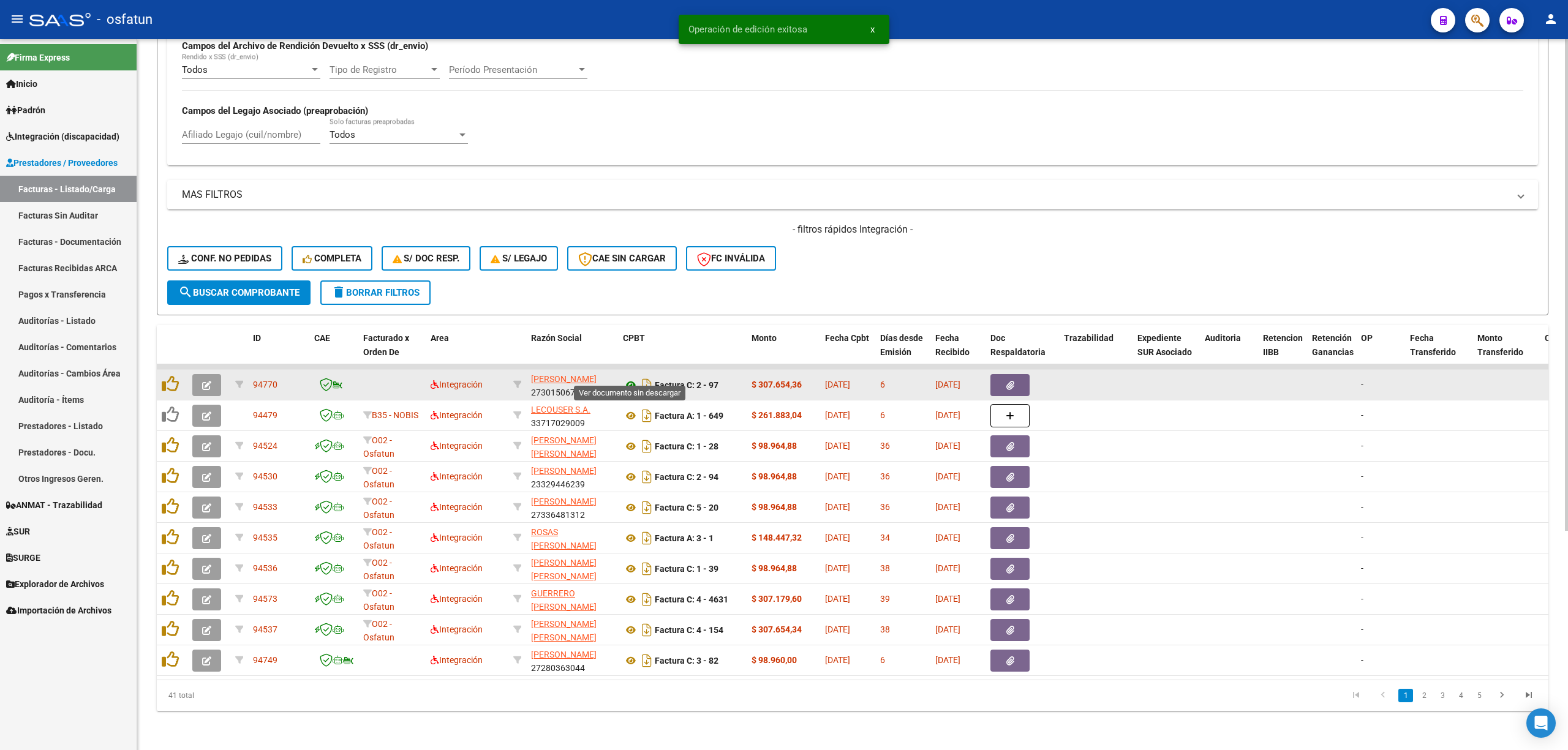
click at [630, 378] on icon at bounding box center [631, 385] width 16 height 15
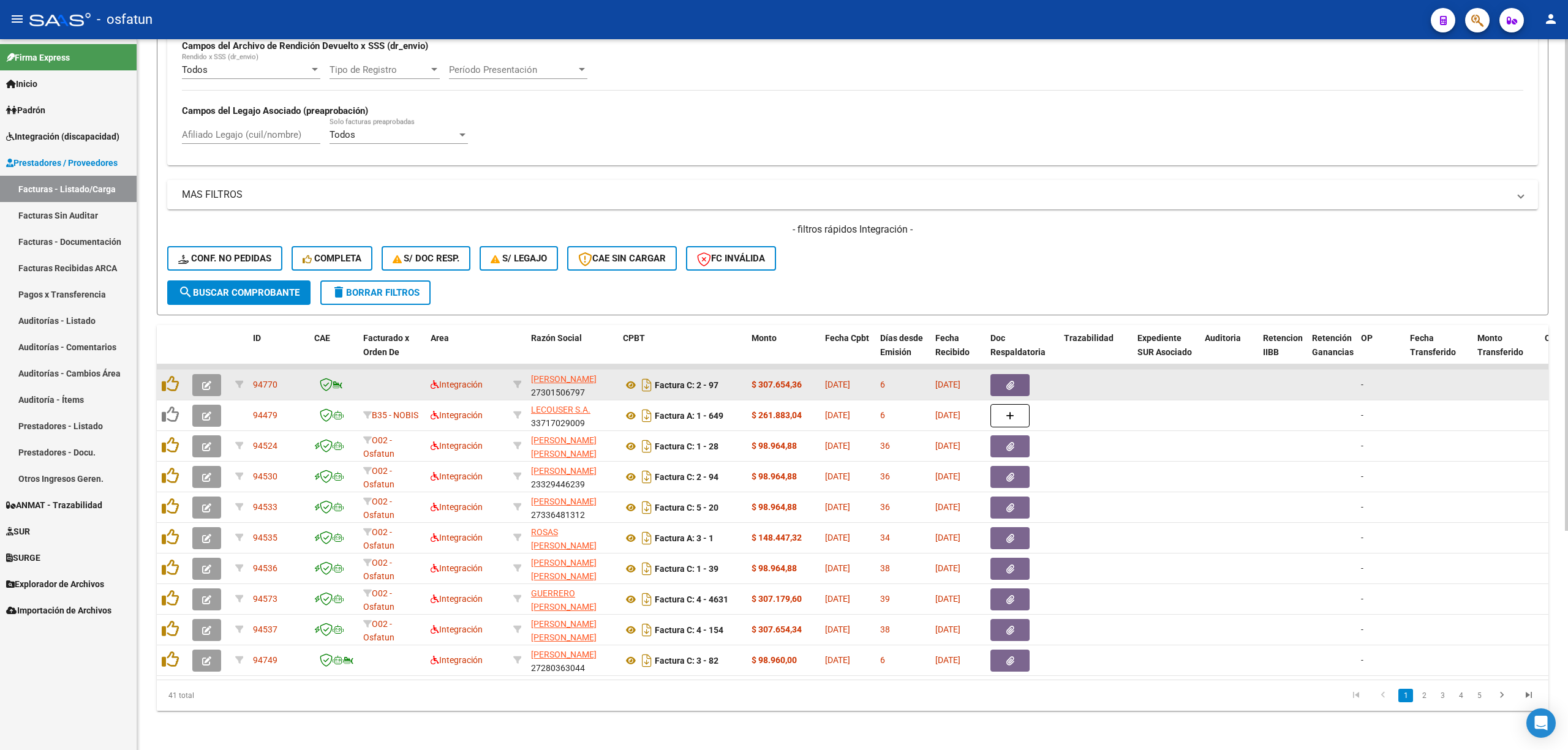
click at [211, 374] on button "button" at bounding box center [206, 385] width 29 height 22
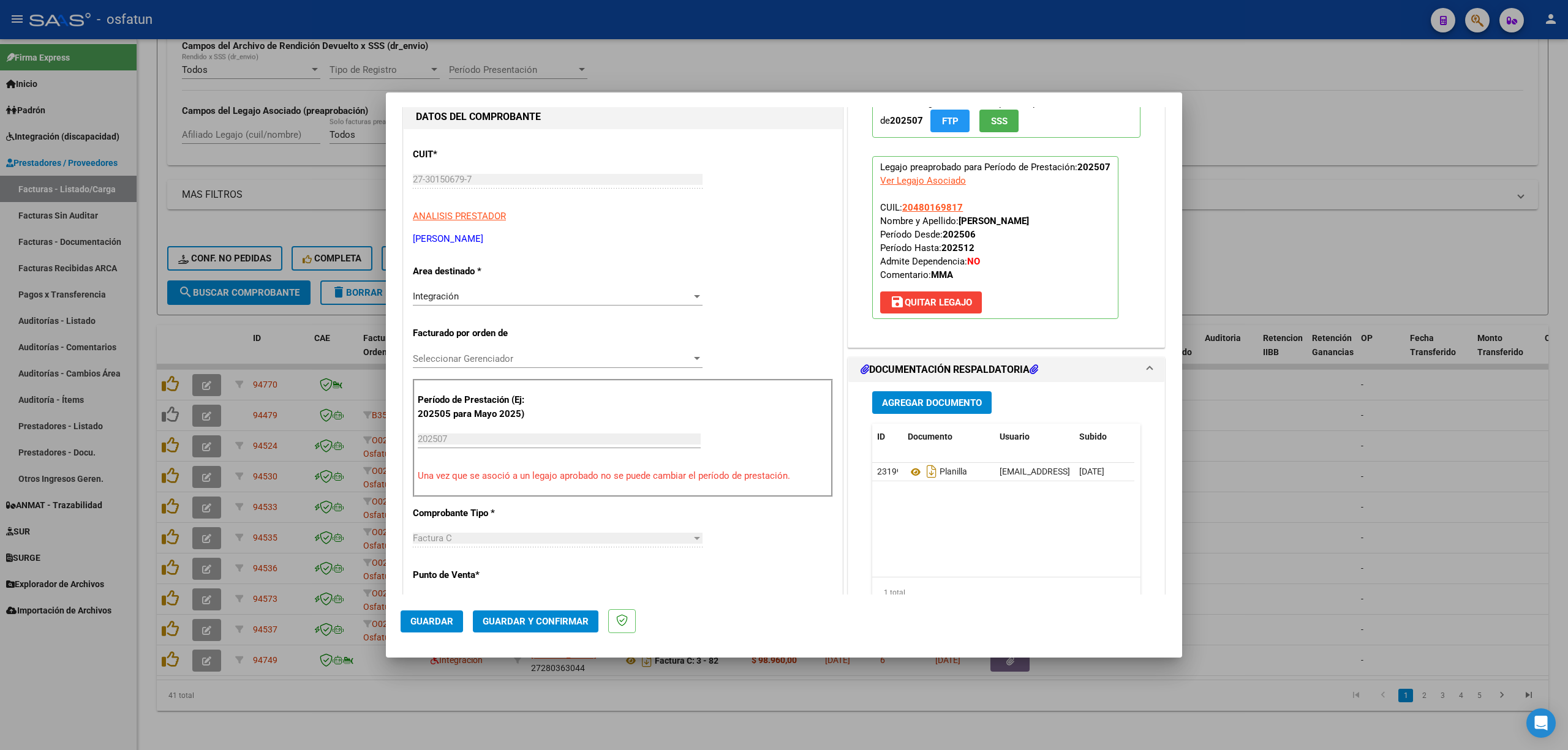
scroll to position [81, 0]
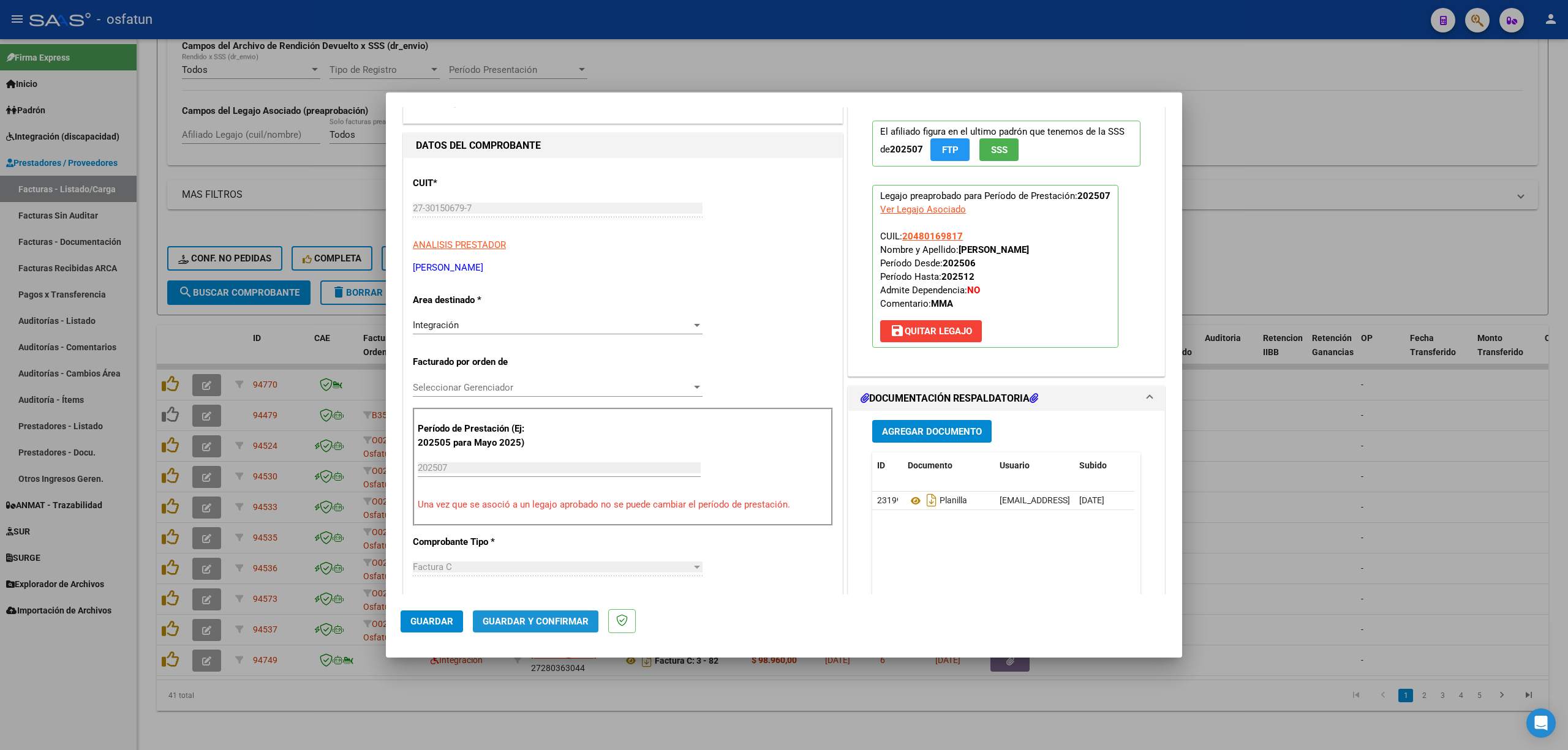
click at [525, 624] on span "Guardar y Confirmar" at bounding box center [535, 621] width 106 height 11
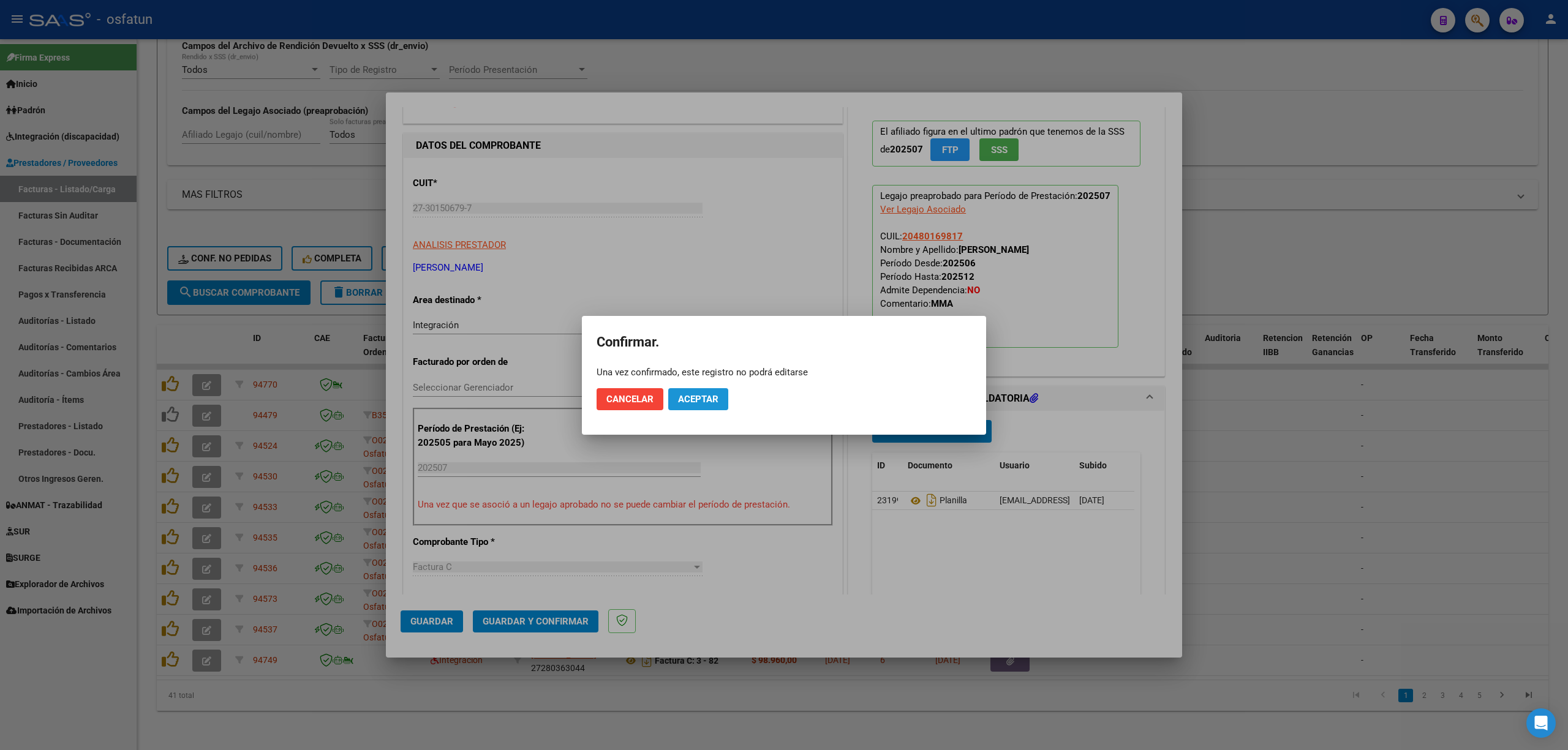
click at [696, 409] on button "Aceptar" at bounding box center [698, 399] width 60 height 22
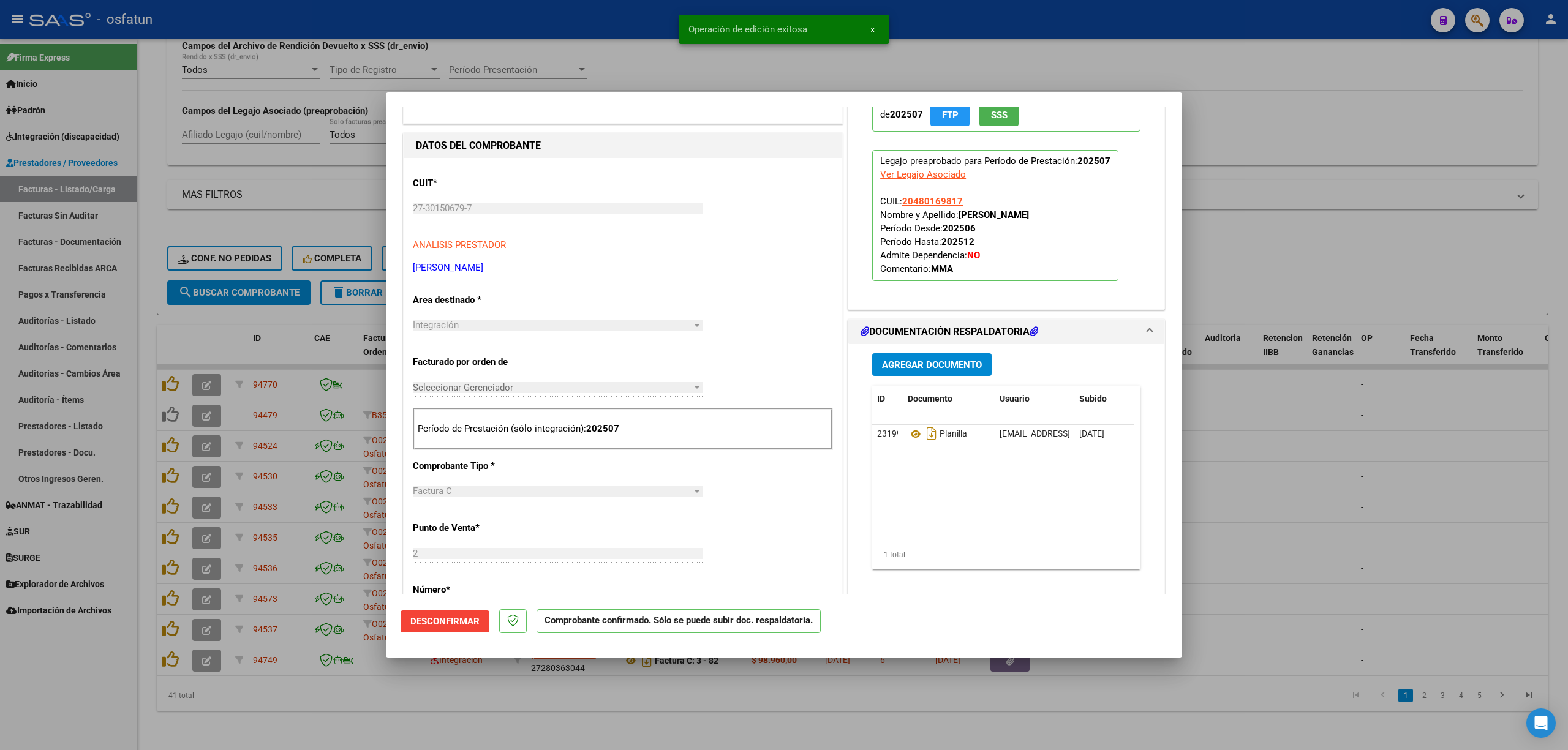
click at [1325, 583] on div at bounding box center [784, 375] width 1568 height 750
type input "$ 0,00"
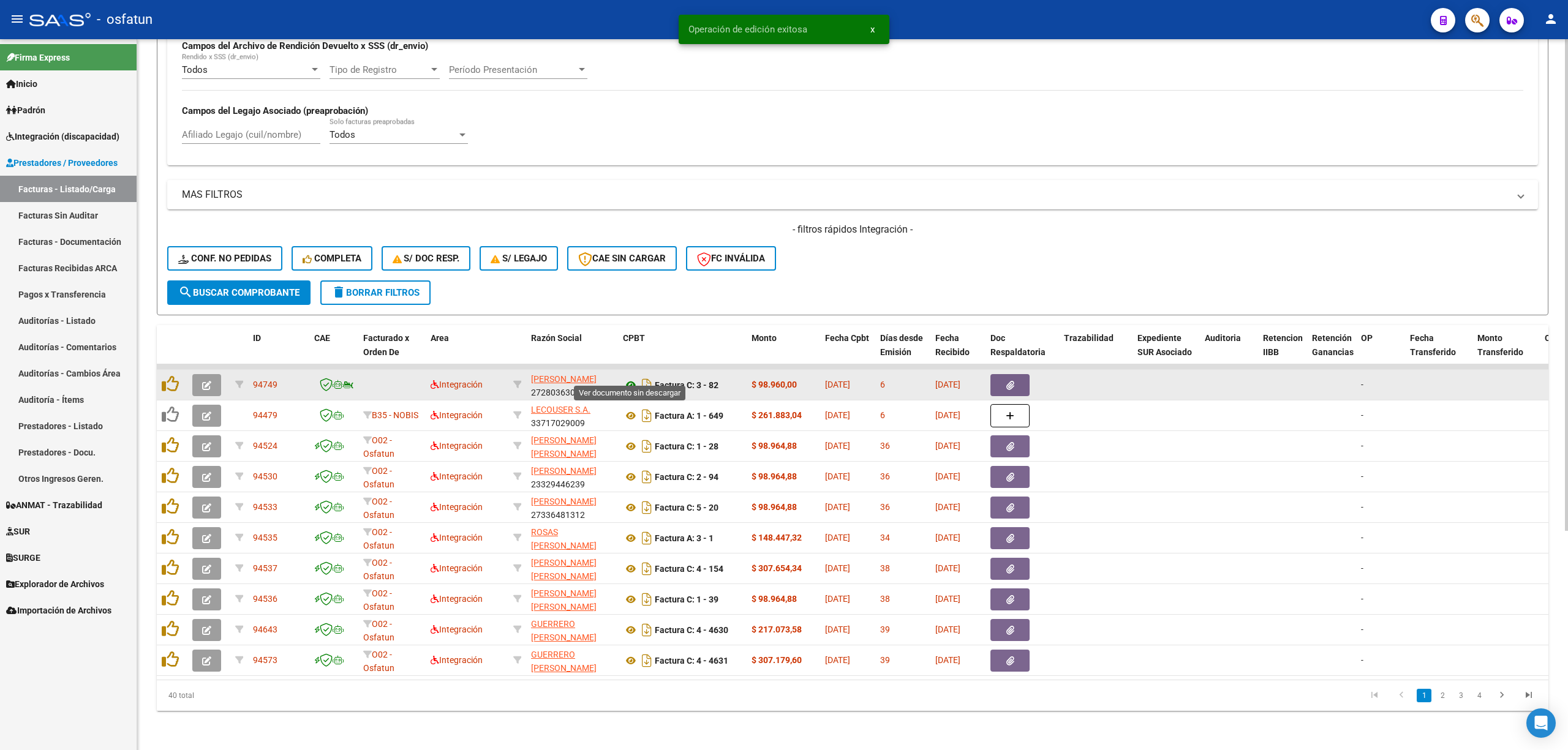
click at [630, 378] on icon at bounding box center [631, 385] width 16 height 15
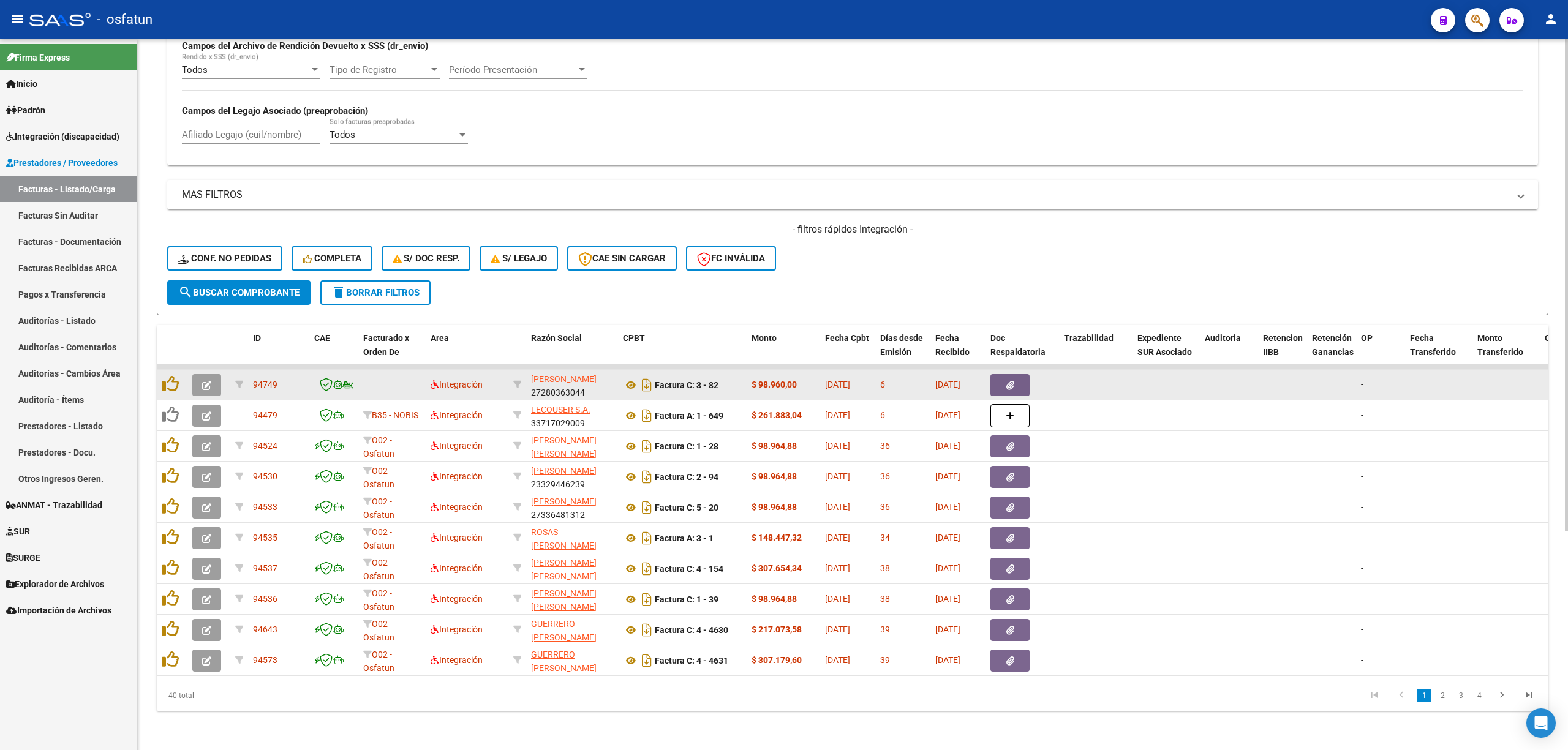
click at [209, 381] on icon "button" at bounding box center [207, 385] width 10 height 10
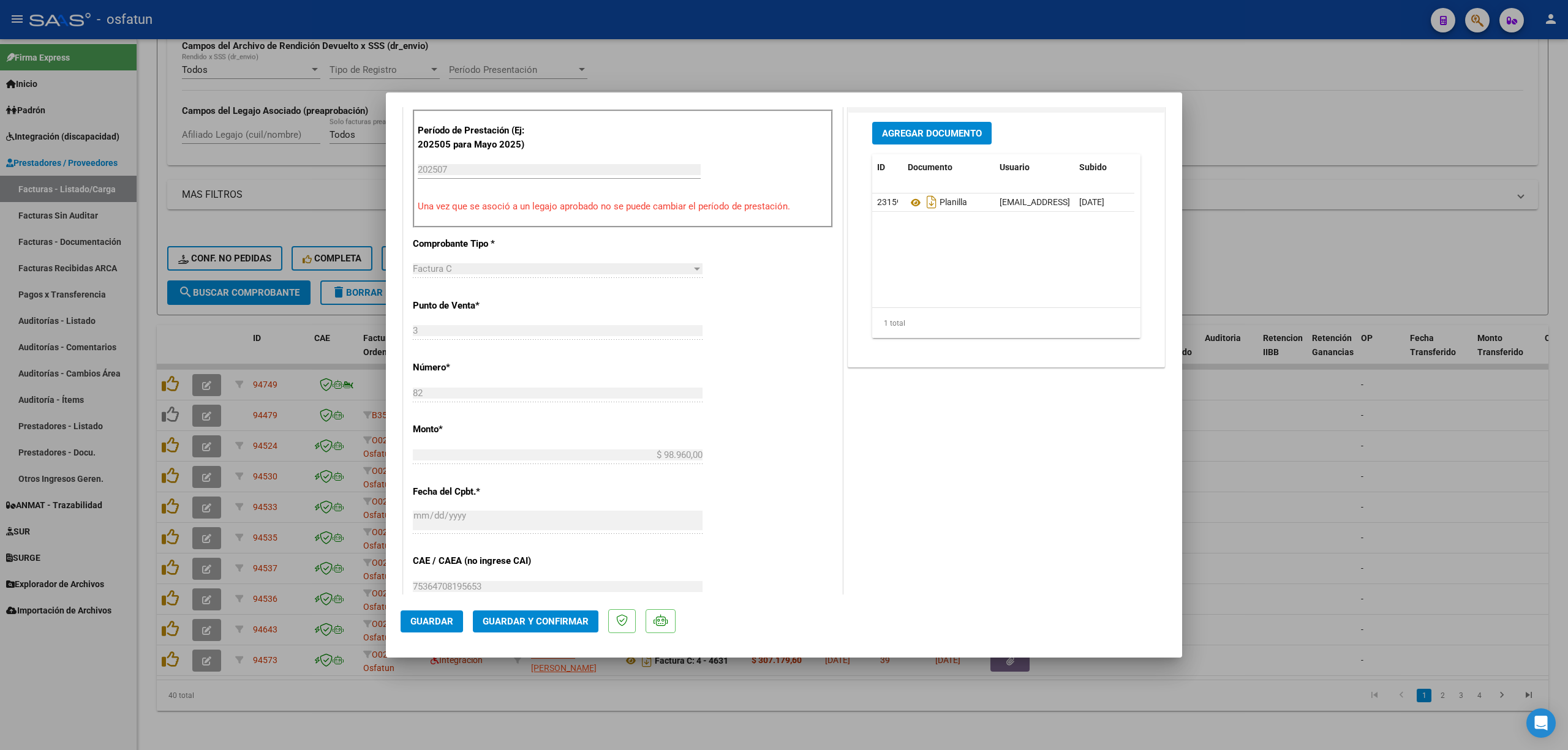
scroll to position [408, 0]
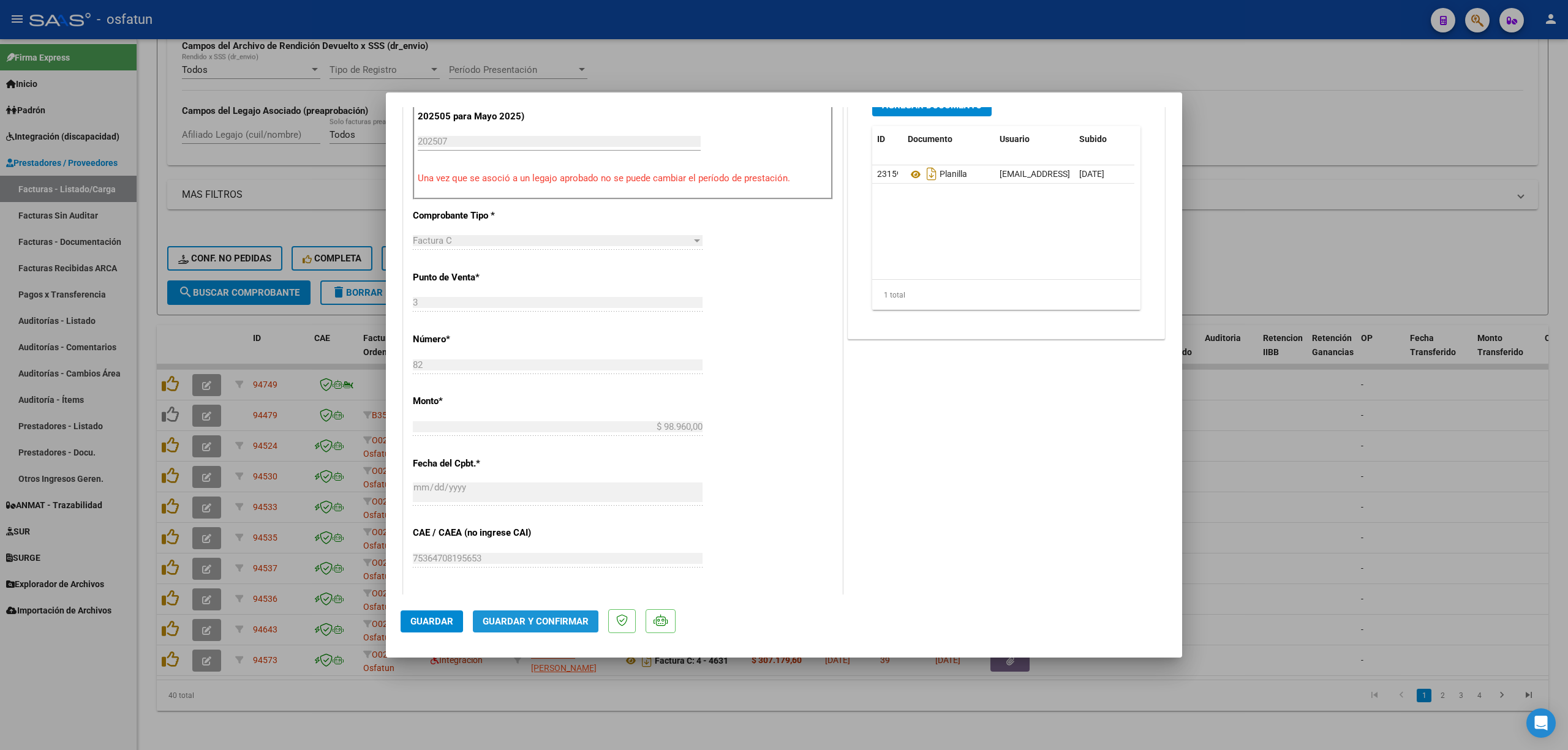
click at [567, 628] on button "Guardar y Confirmar" at bounding box center [536, 621] width 126 height 22
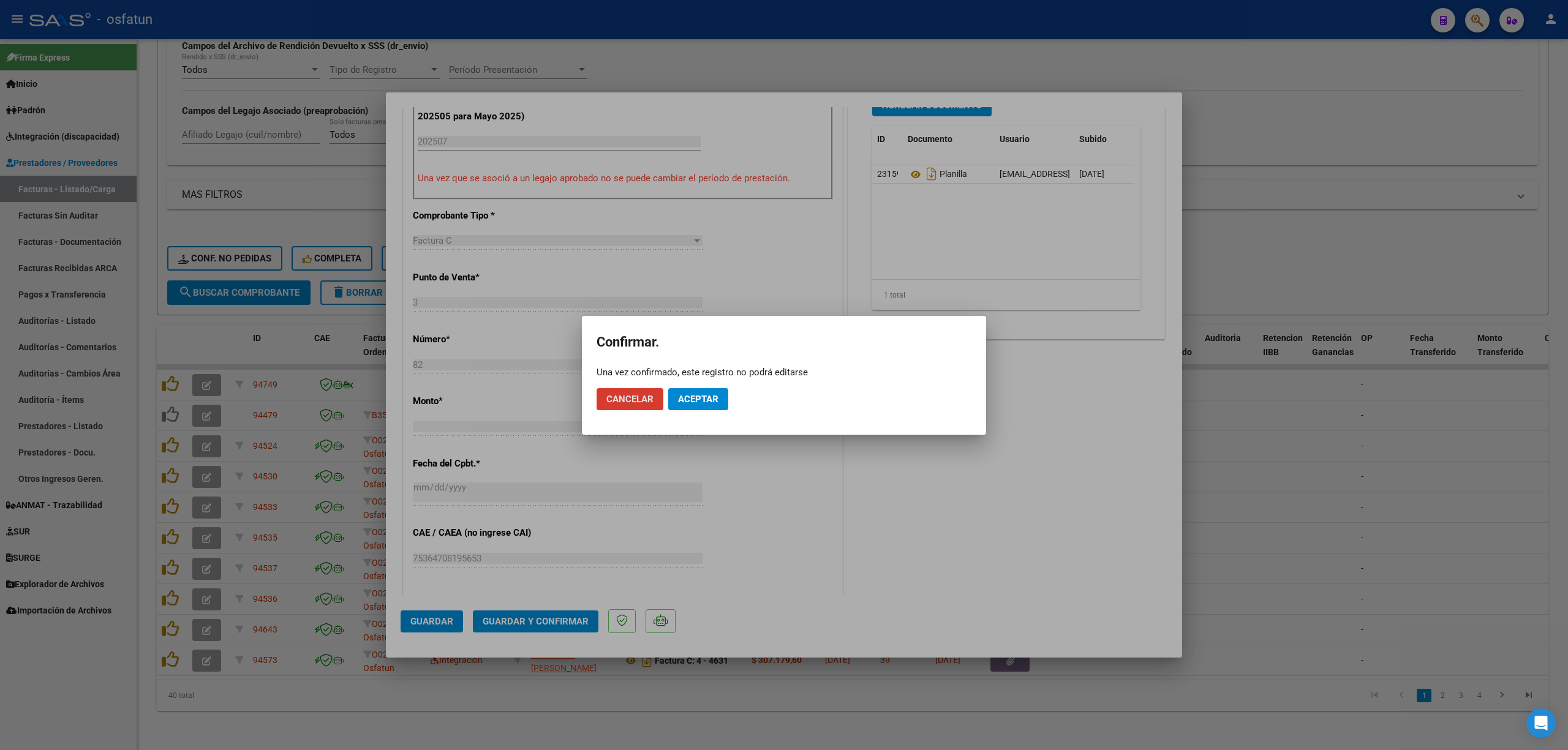
click at [706, 402] on span "Aceptar" at bounding box center [698, 399] width 40 height 11
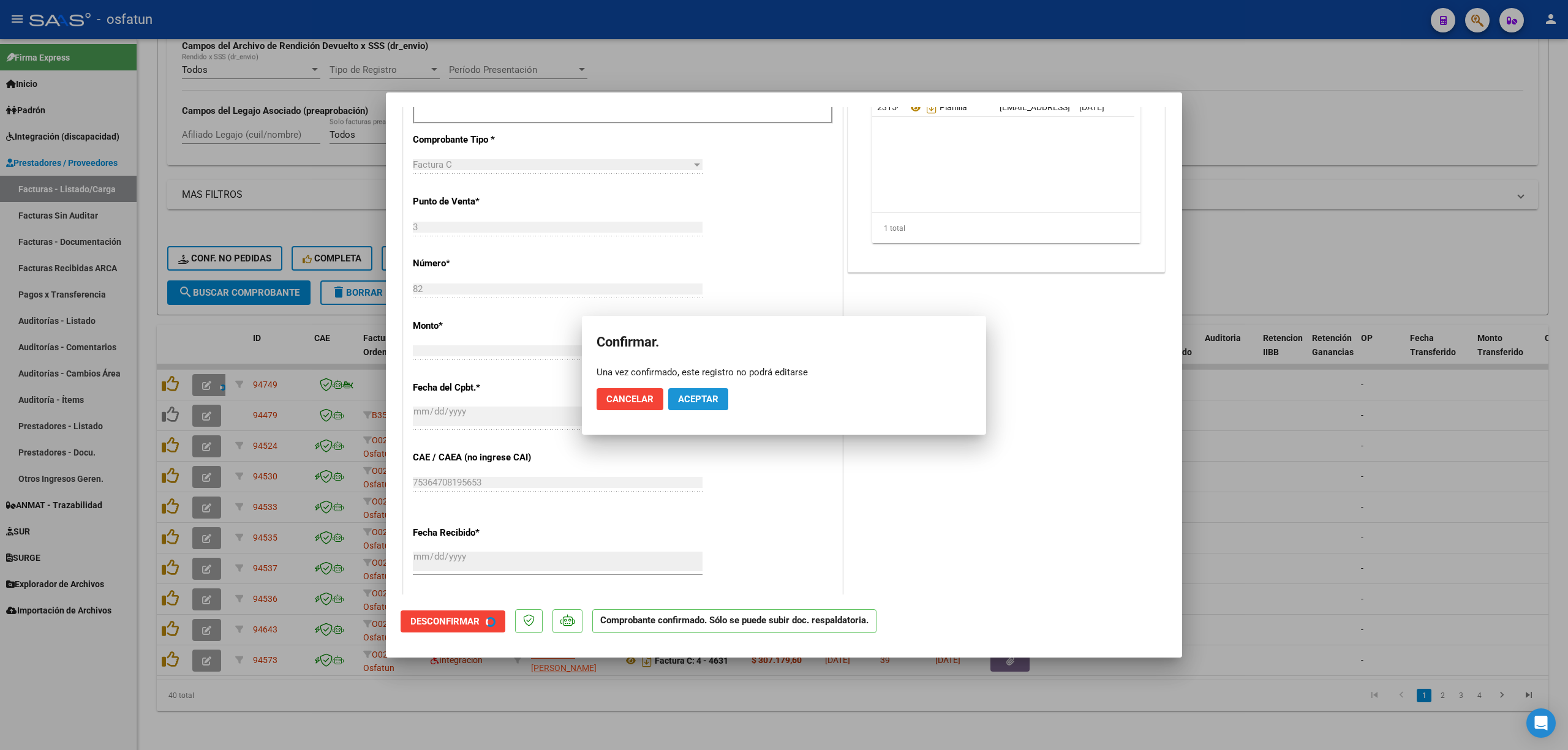
scroll to position [332, 0]
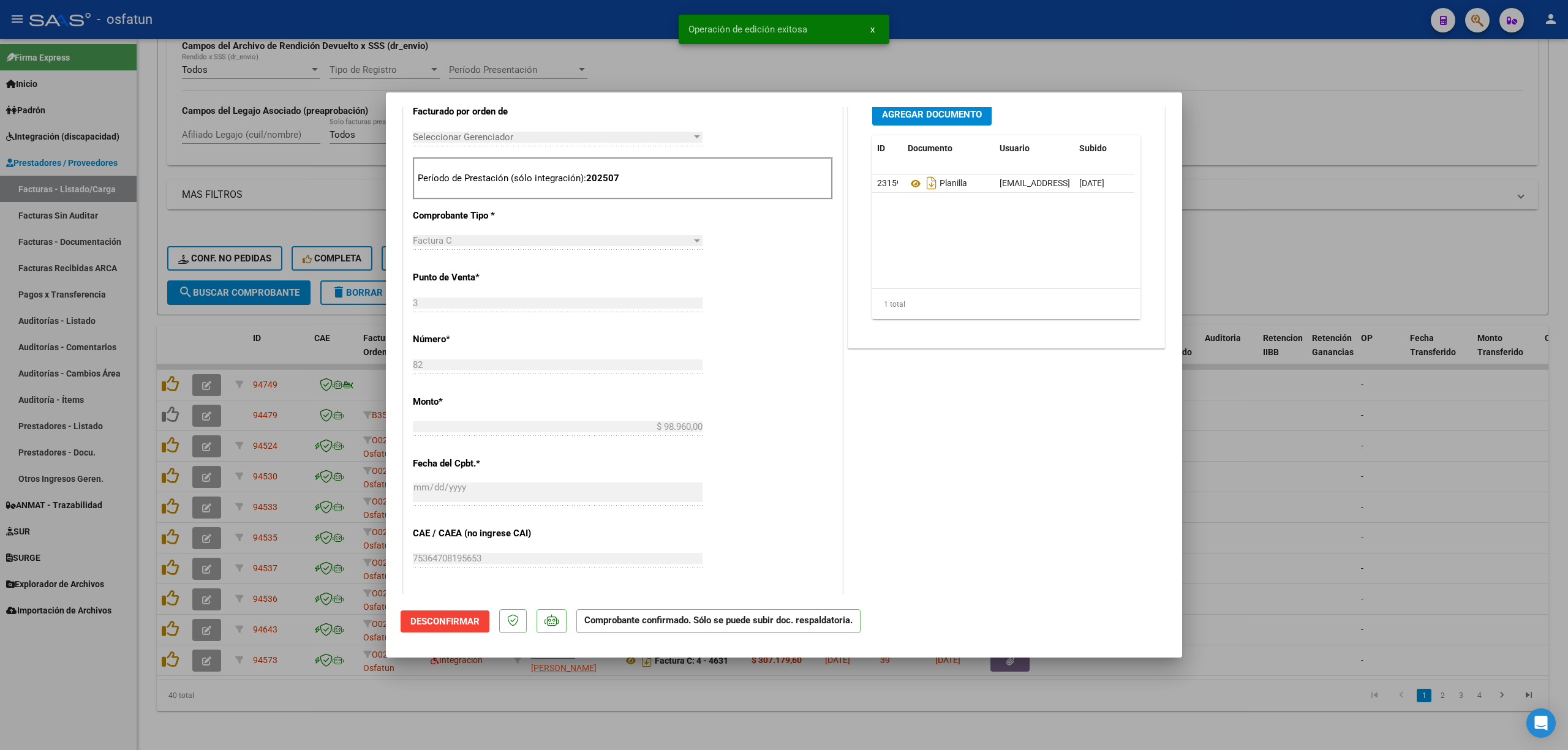
click at [579, 60] on div at bounding box center [784, 375] width 1568 height 750
type input "$ 0,00"
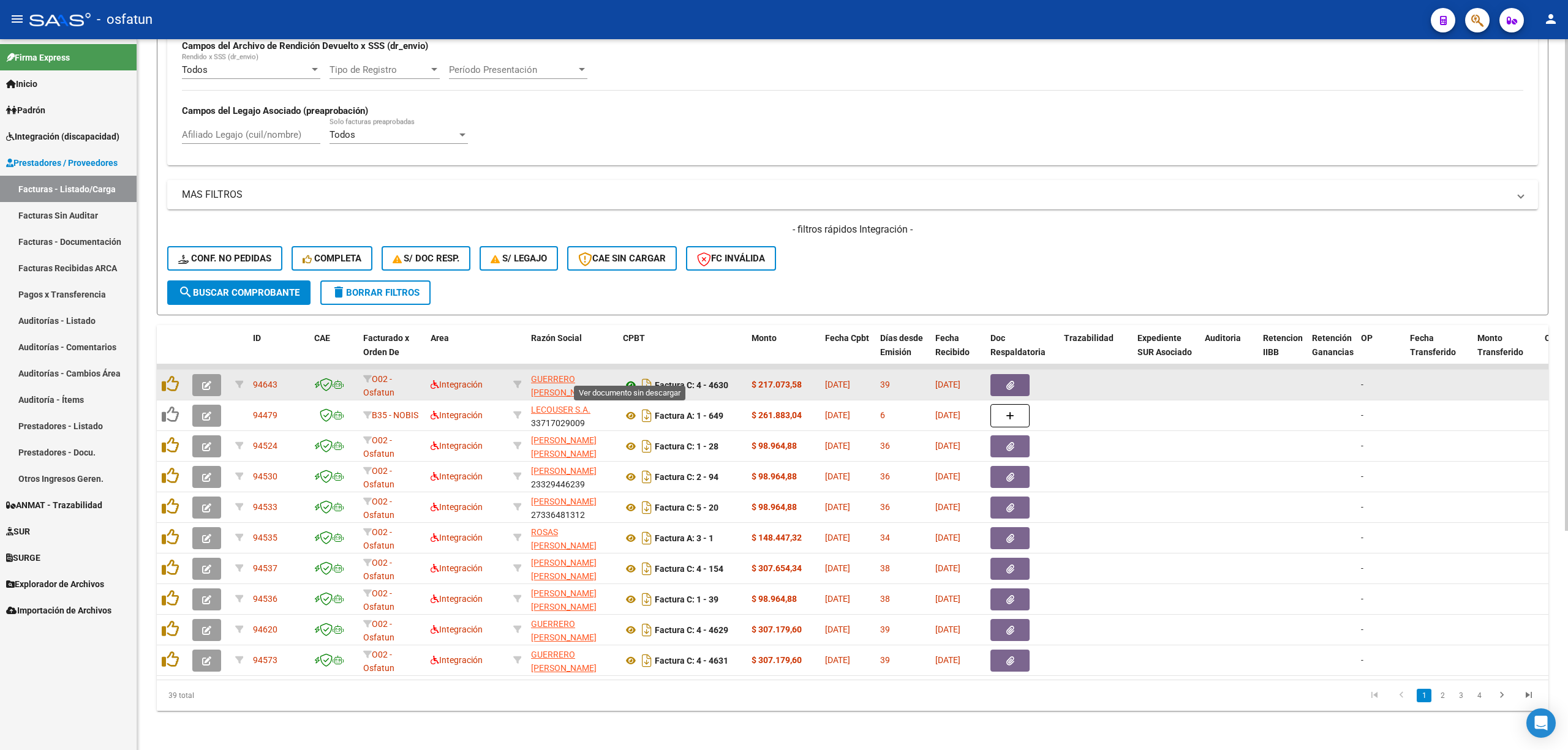
click at [630, 378] on icon at bounding box center [631, 385] width 16 height 15
click at [207, 381] on icon "button" at bounding box center [207, 385] width 10 height 10
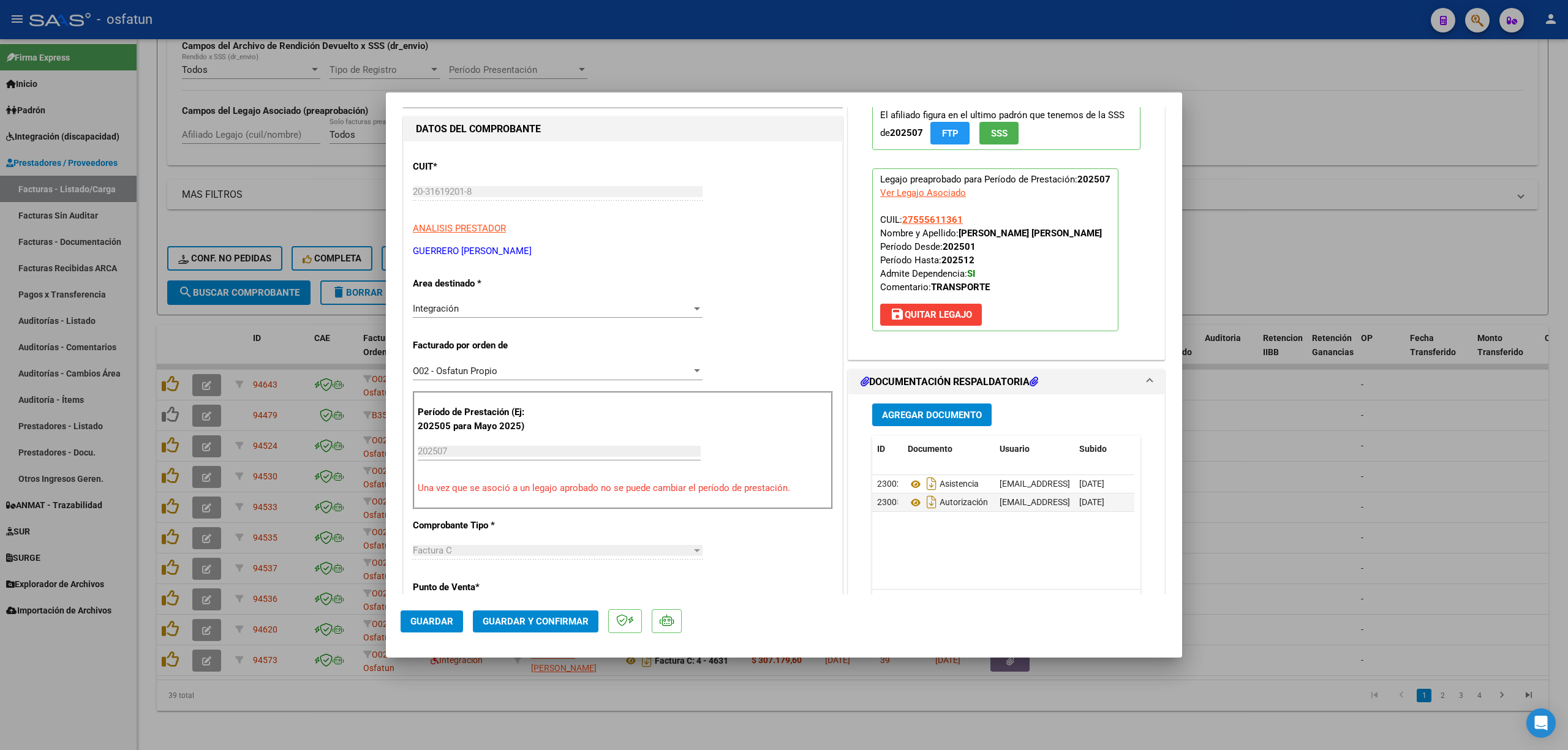
scroll to position [163, 0]
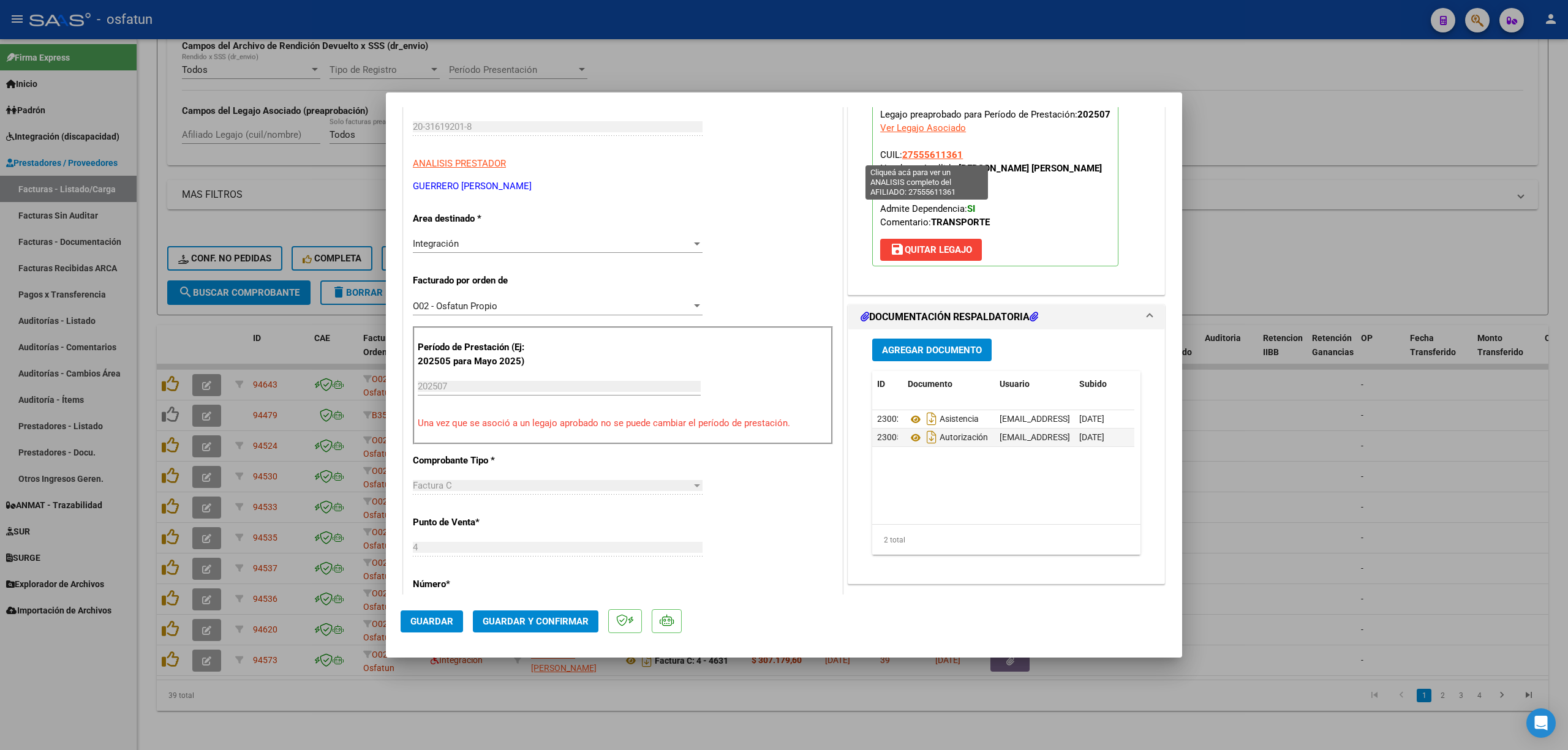
drag, startPoint x: 964, startPoint y: 155, endPoint x: 900, endPoint y: 155, distance: 64.0
click at [900, 155] on p "Legajo preaprobado para Período de Prestación: 202507 Ver Legajo Asociado CUIL:…" at bounding box center [996, 185] width 246 height 163
copy span "27555611361"
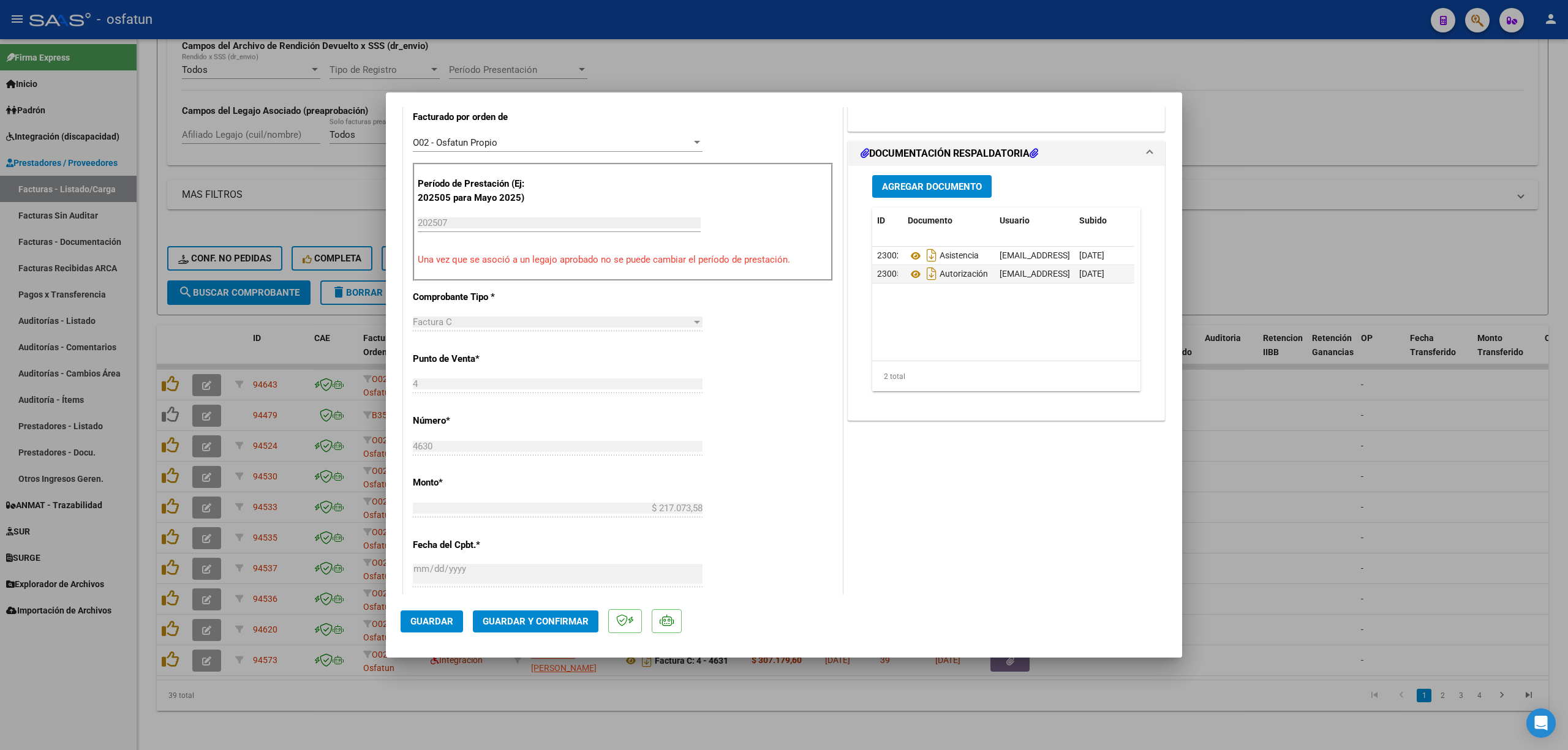
scroll to position [490, 0]
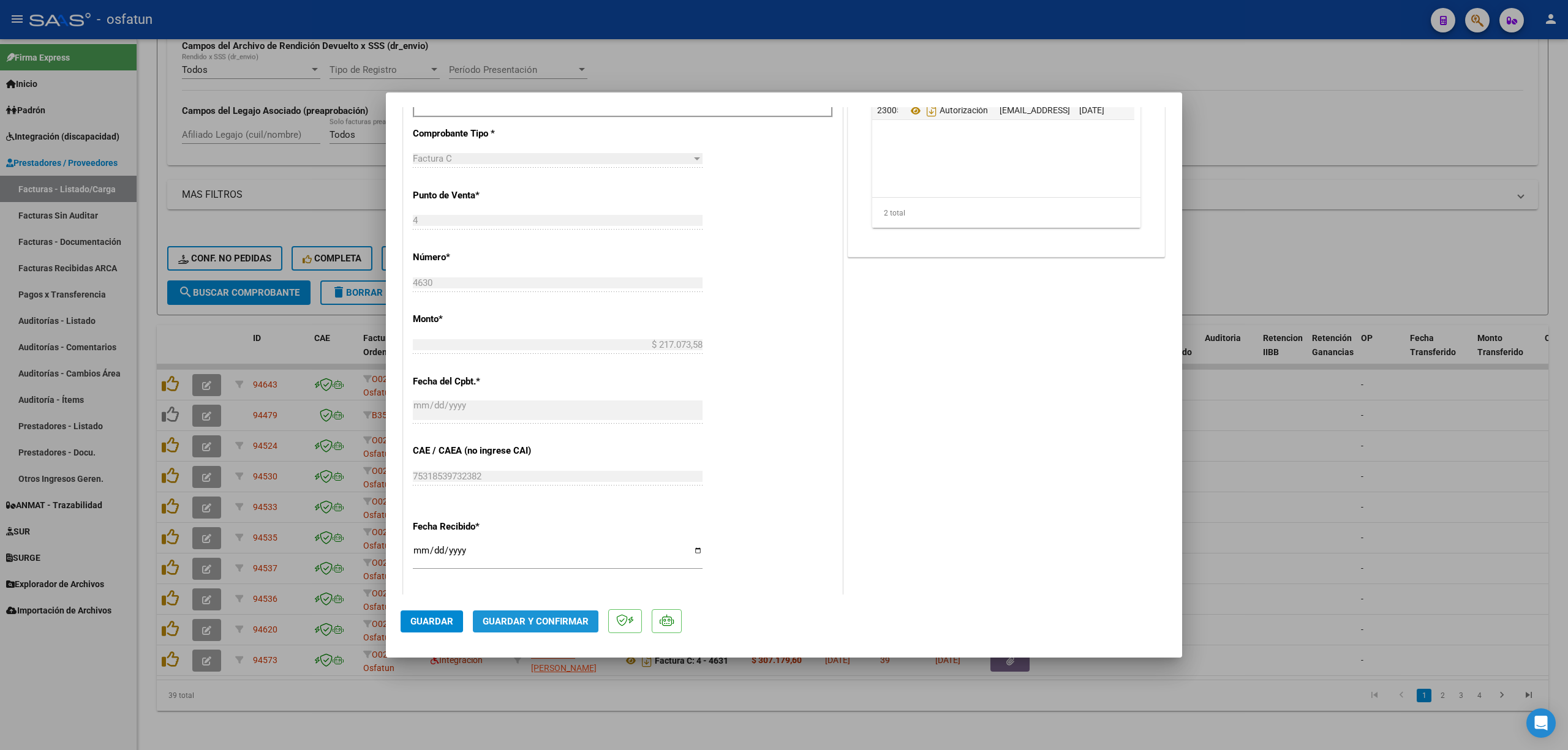
click at [558, 617] on span "Guardar y Confirmar" at bounding box center [535, 621] width 106 height 11
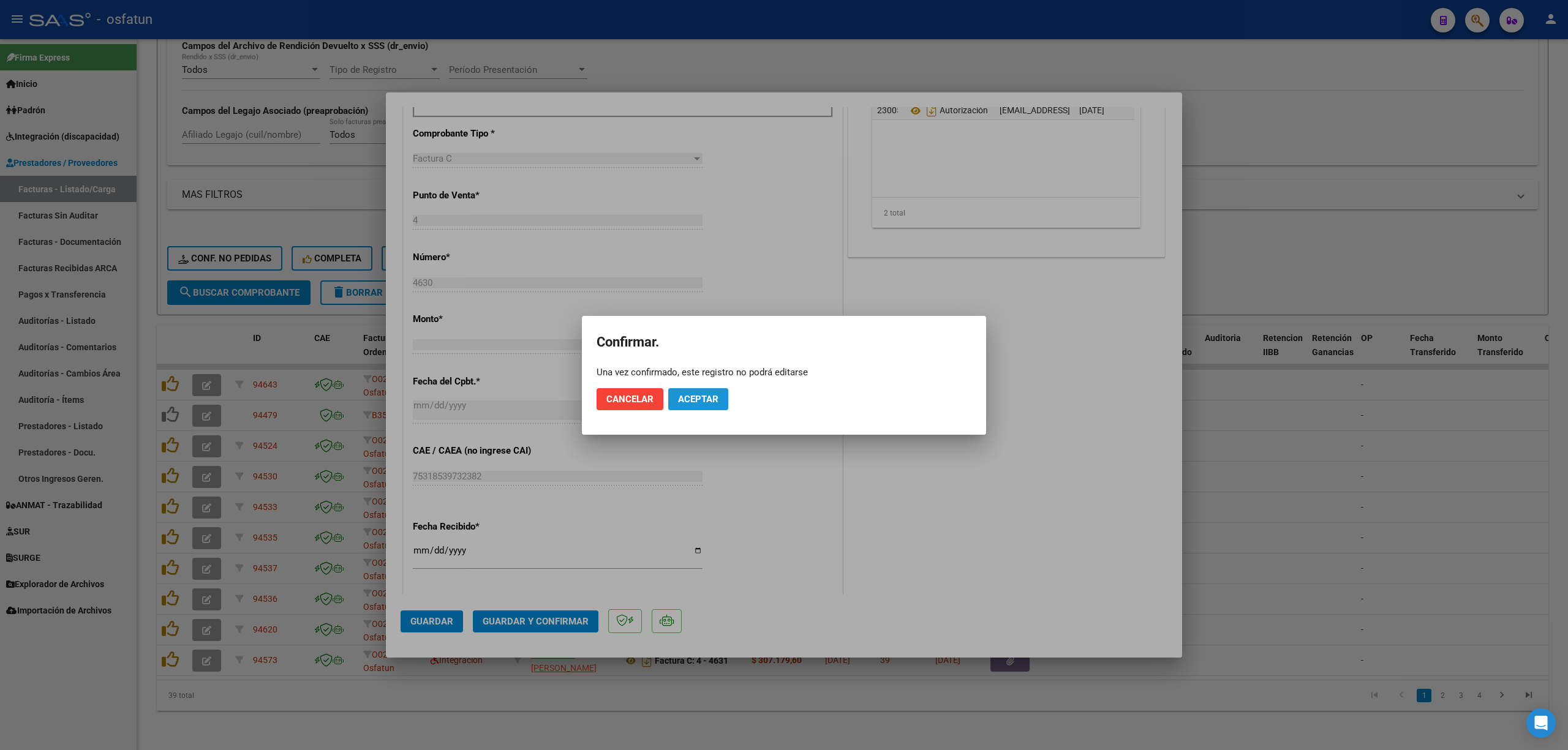
click at [696, 405] on button "Aceptar" at bounding box center [698, 399] width 60 height 22
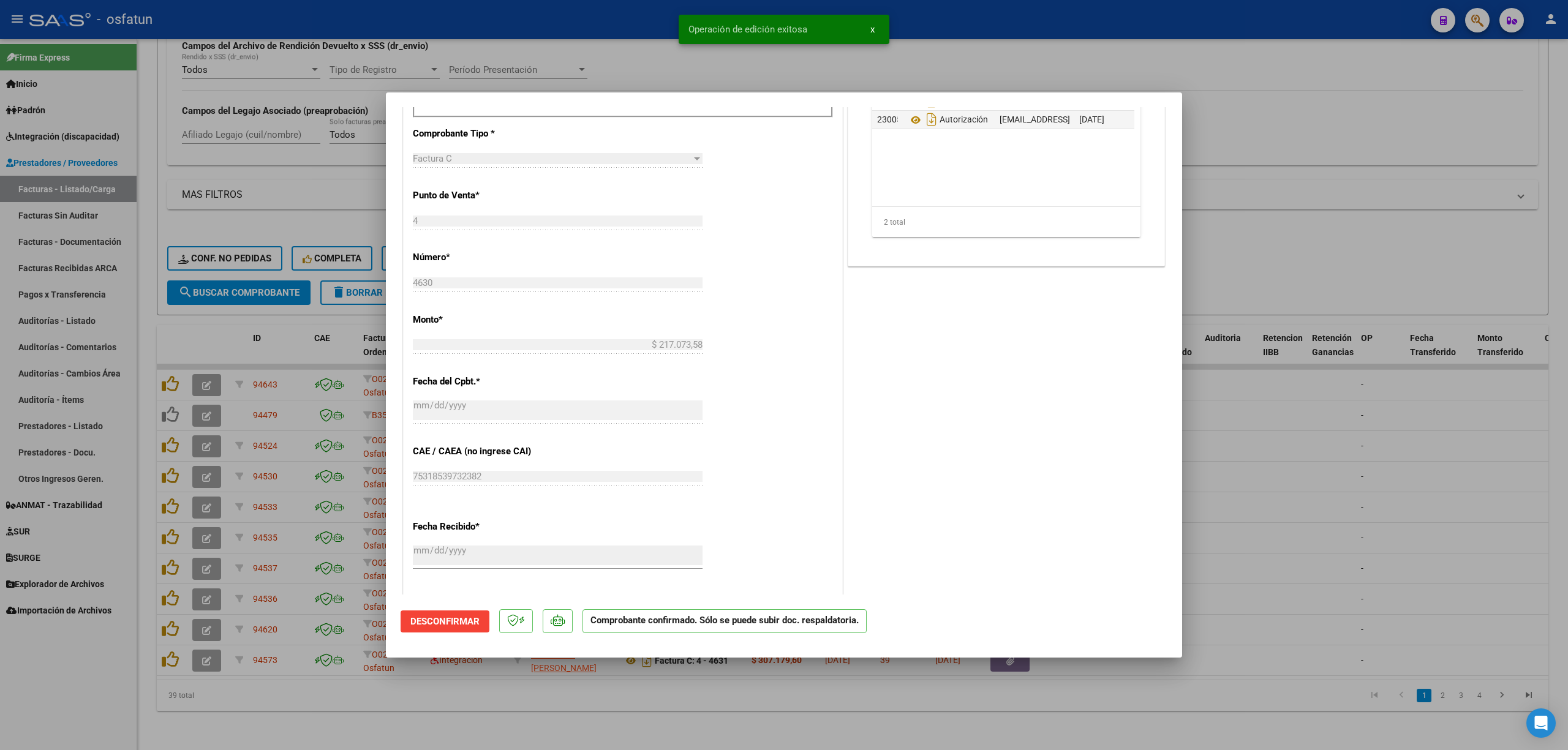
click at [1424, 478] on div at bounding box center [784, 375] width 1568 height 750
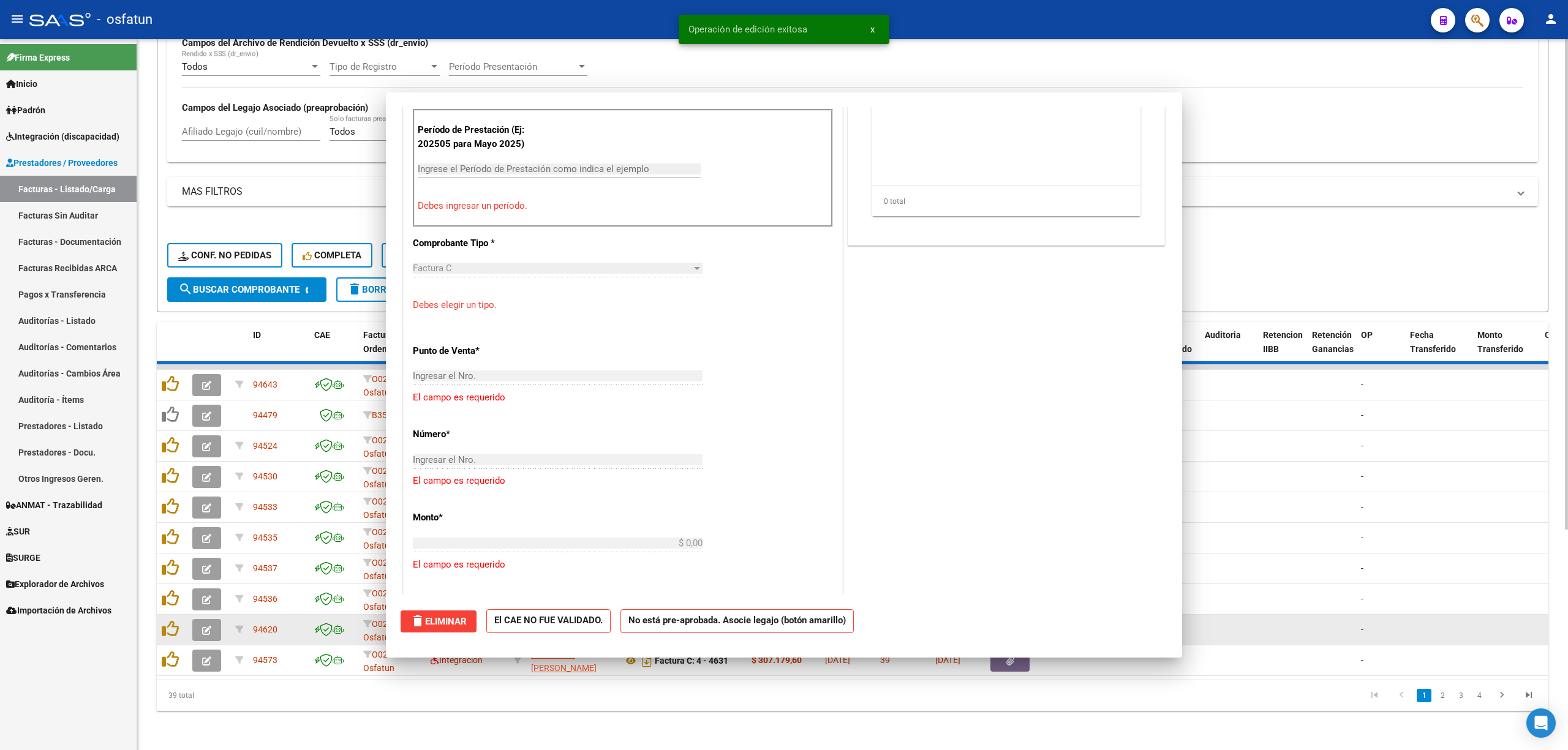
scroll to position [0, 0]
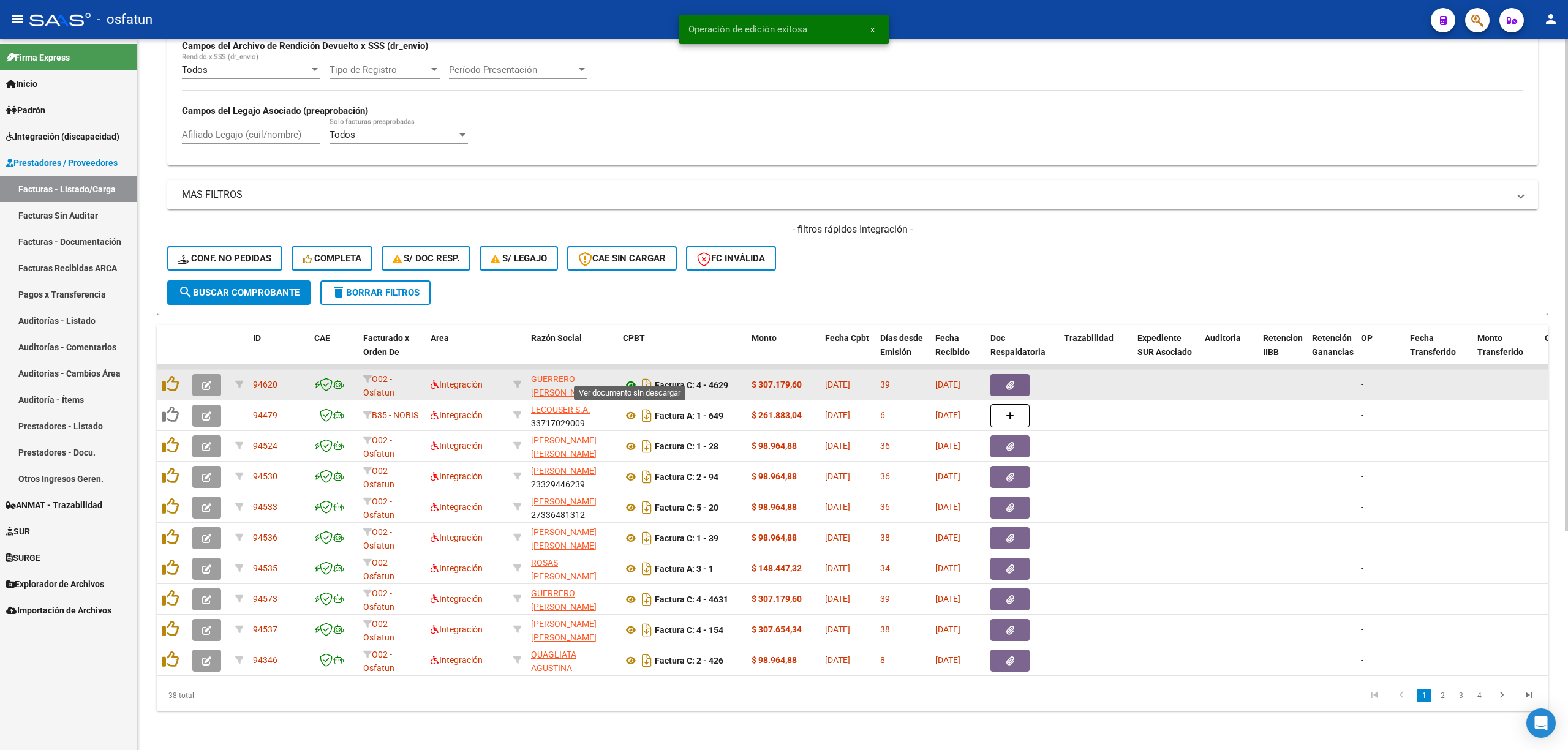
click at [627, 378] on icon at bounding box center [631, 385] width 16 height 15
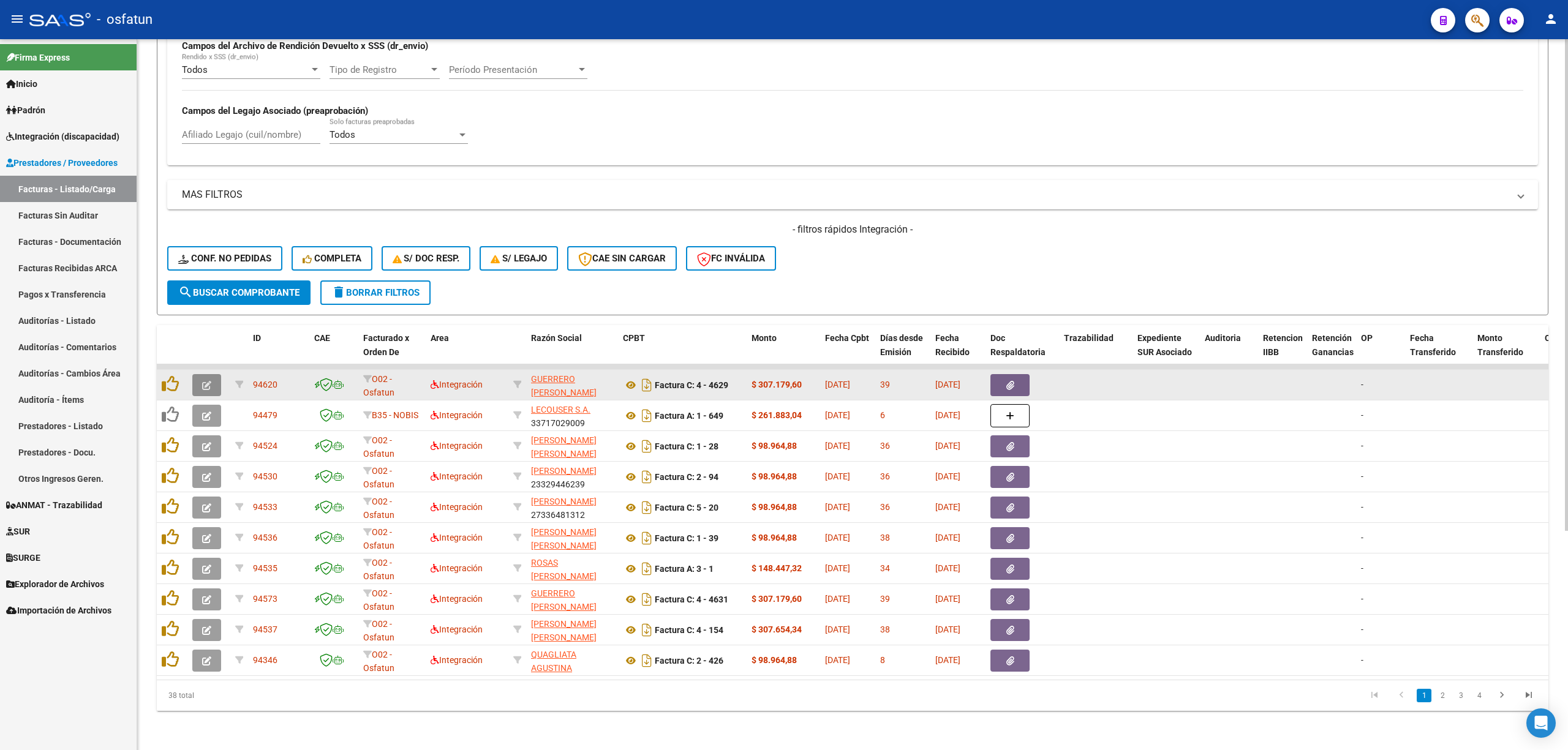
click at [203, 381] on icon "button" at bounding box center [207, 385] width 10 height 10
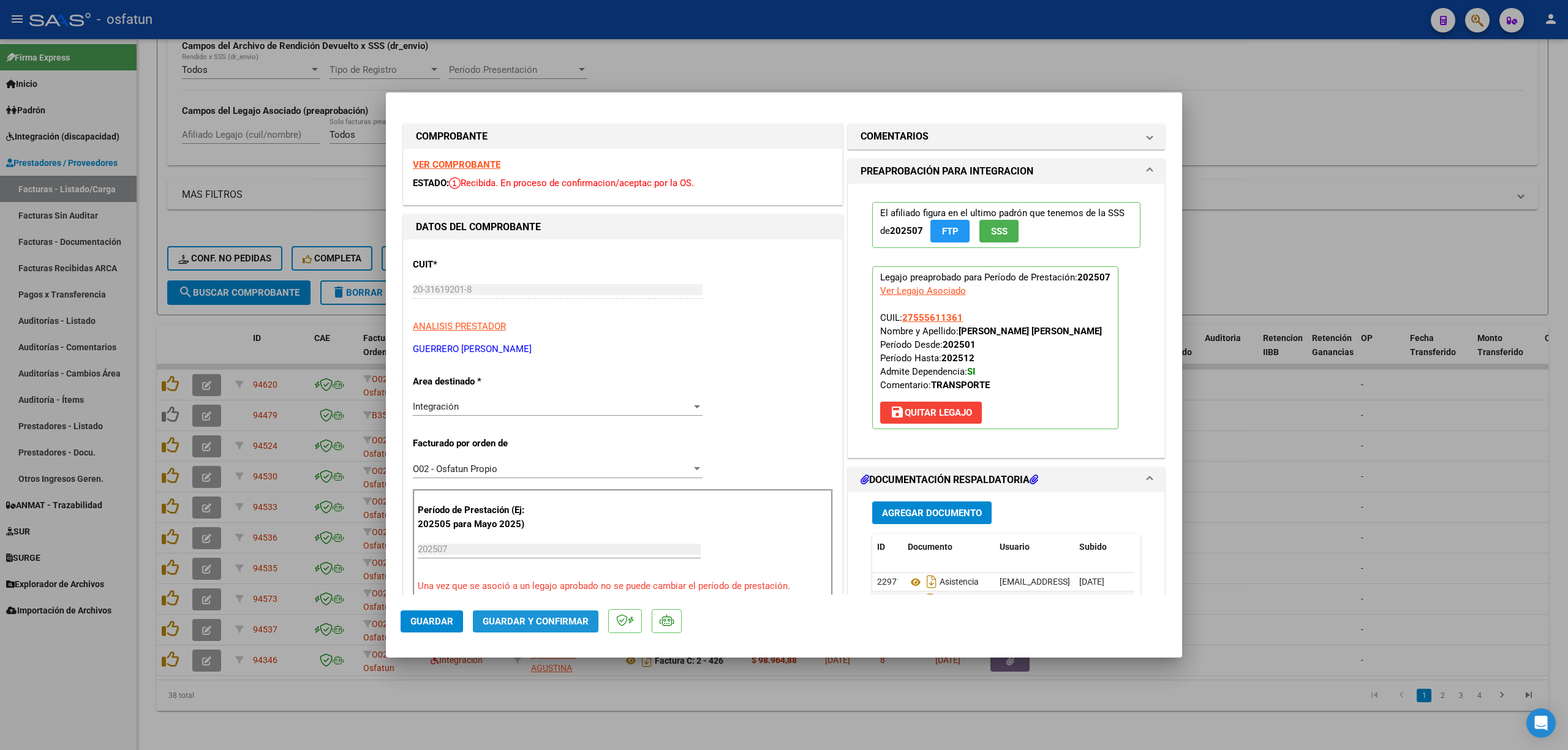
click at [566, 617] on span "Guardar y Confirmar" at bounding box center [535, 621] width 106 height 11
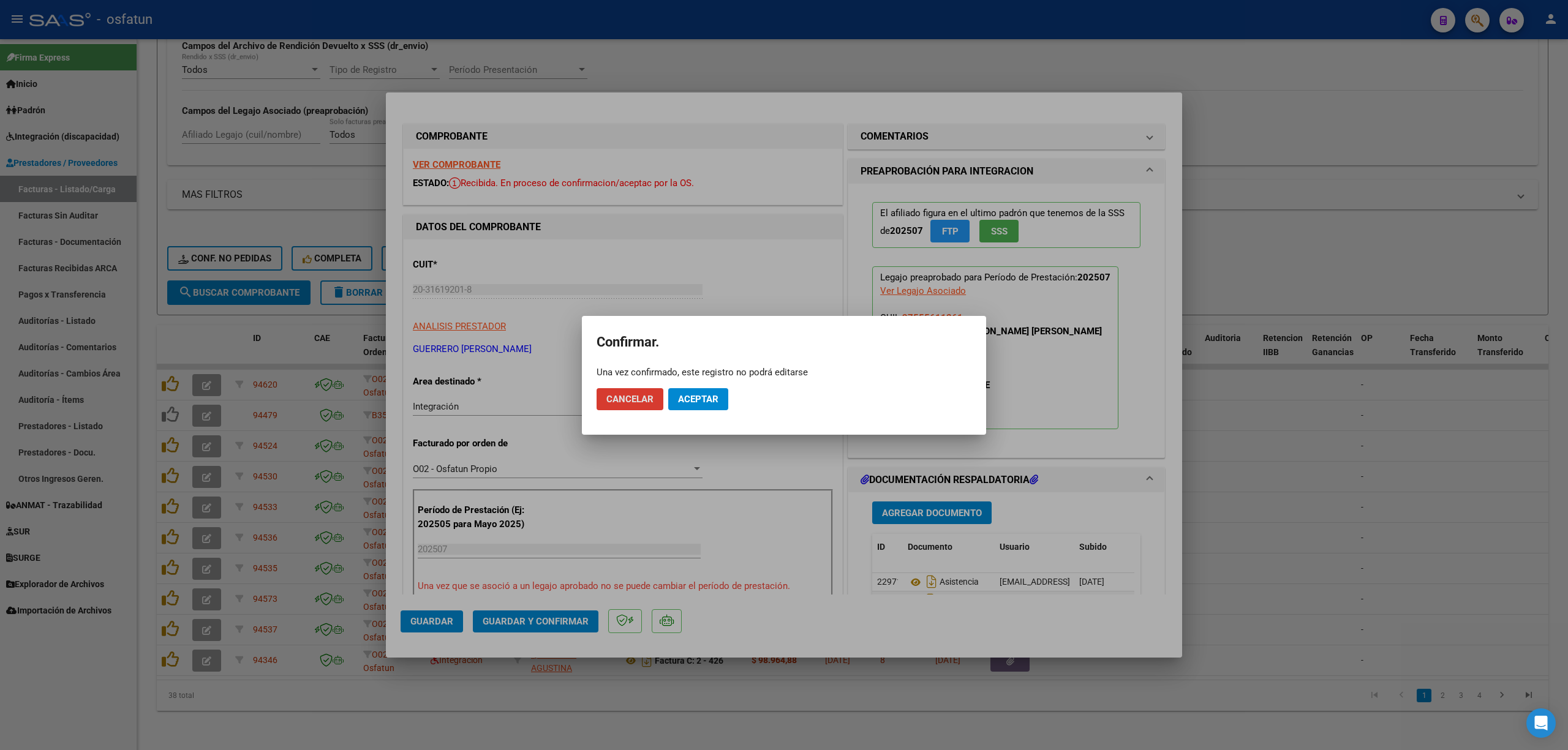
click at [704, 394] on span "Aceptar" at bounding box center [698, 399] width 40 height 11
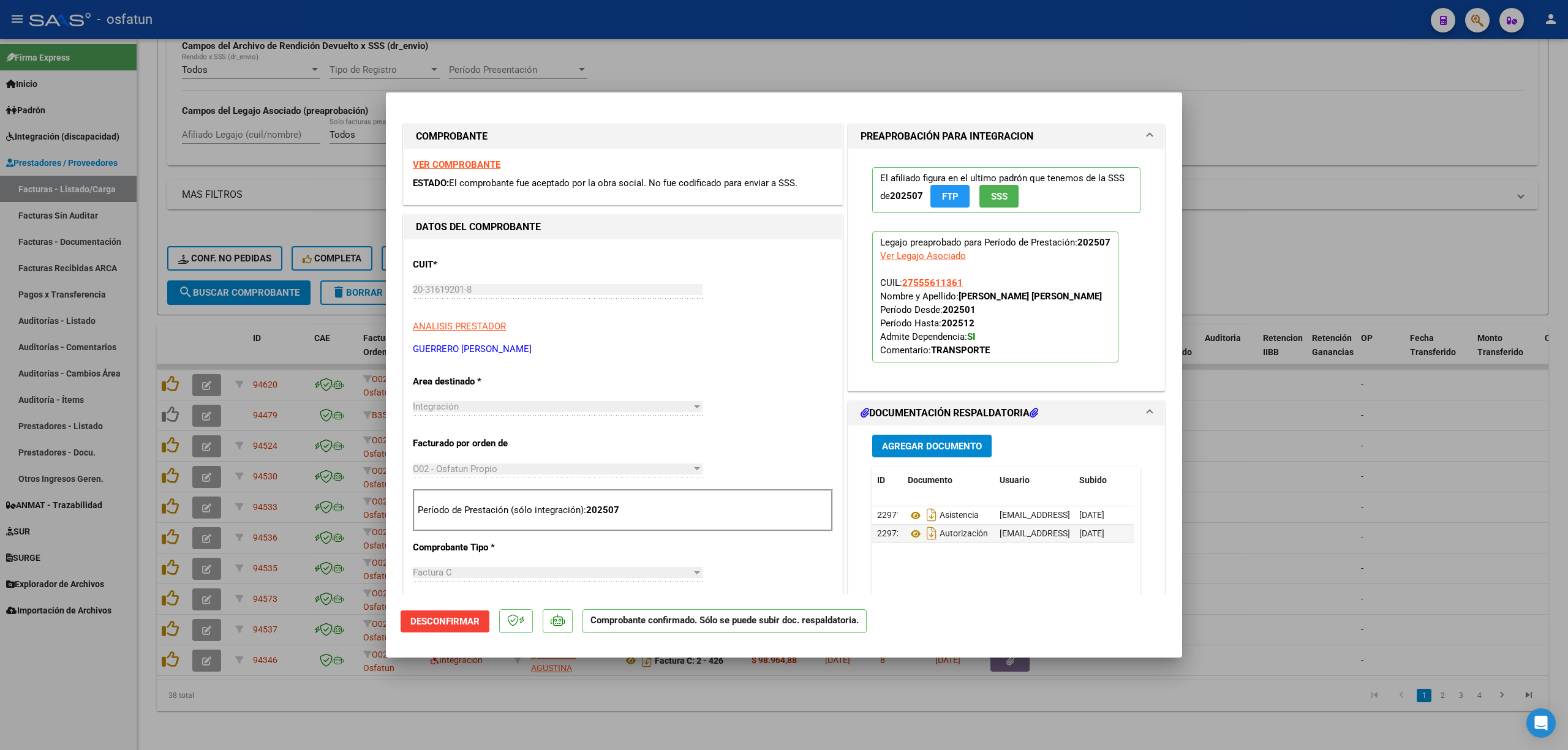
click at [307, 188] on div at bounding box center [784, 375] width 1568 height 750
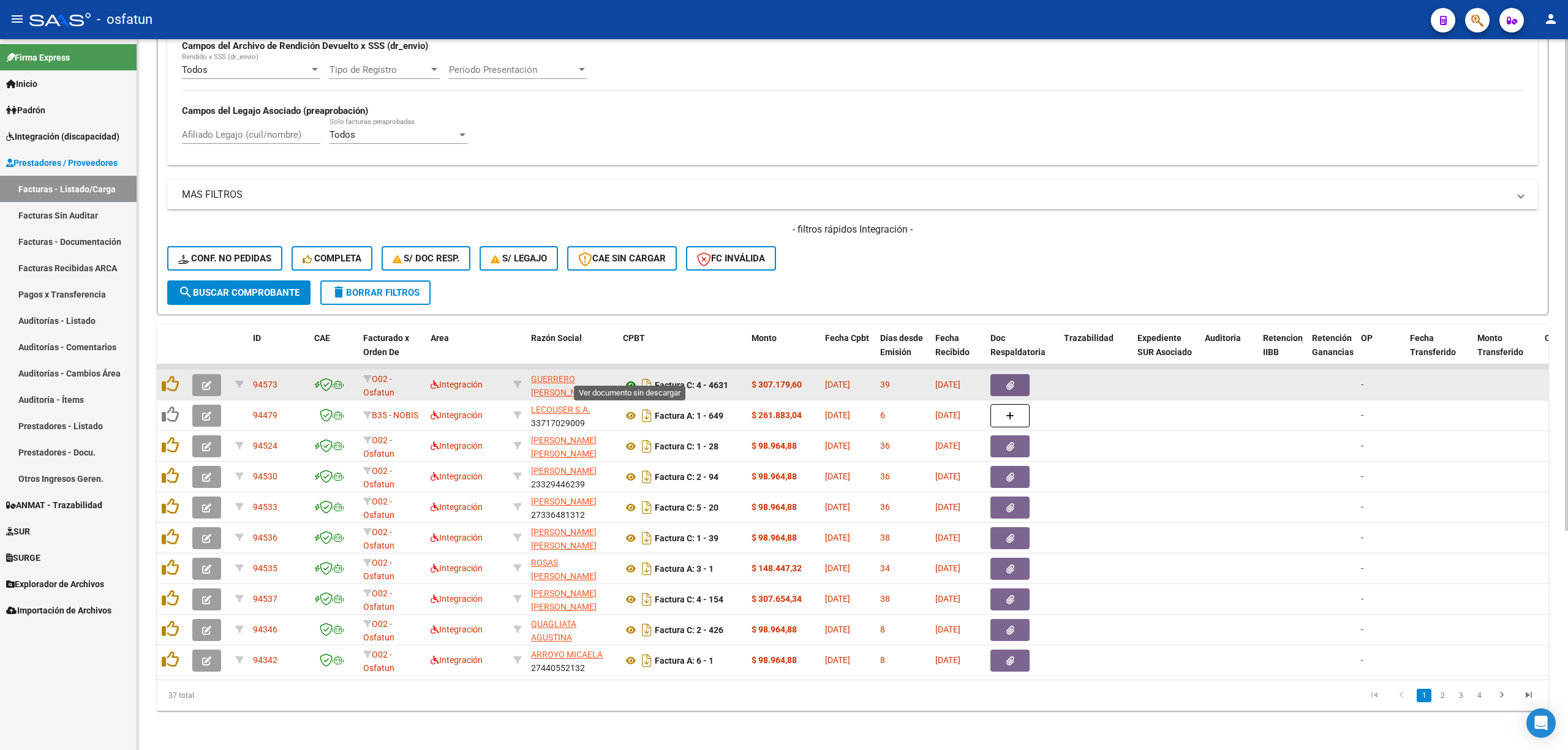
click at [628, 378] on icon at bounding box center [631, 385] width 16 height 15
click at [204, 381] on icon "button" at bounding box center [207, 385] width 10 height 10
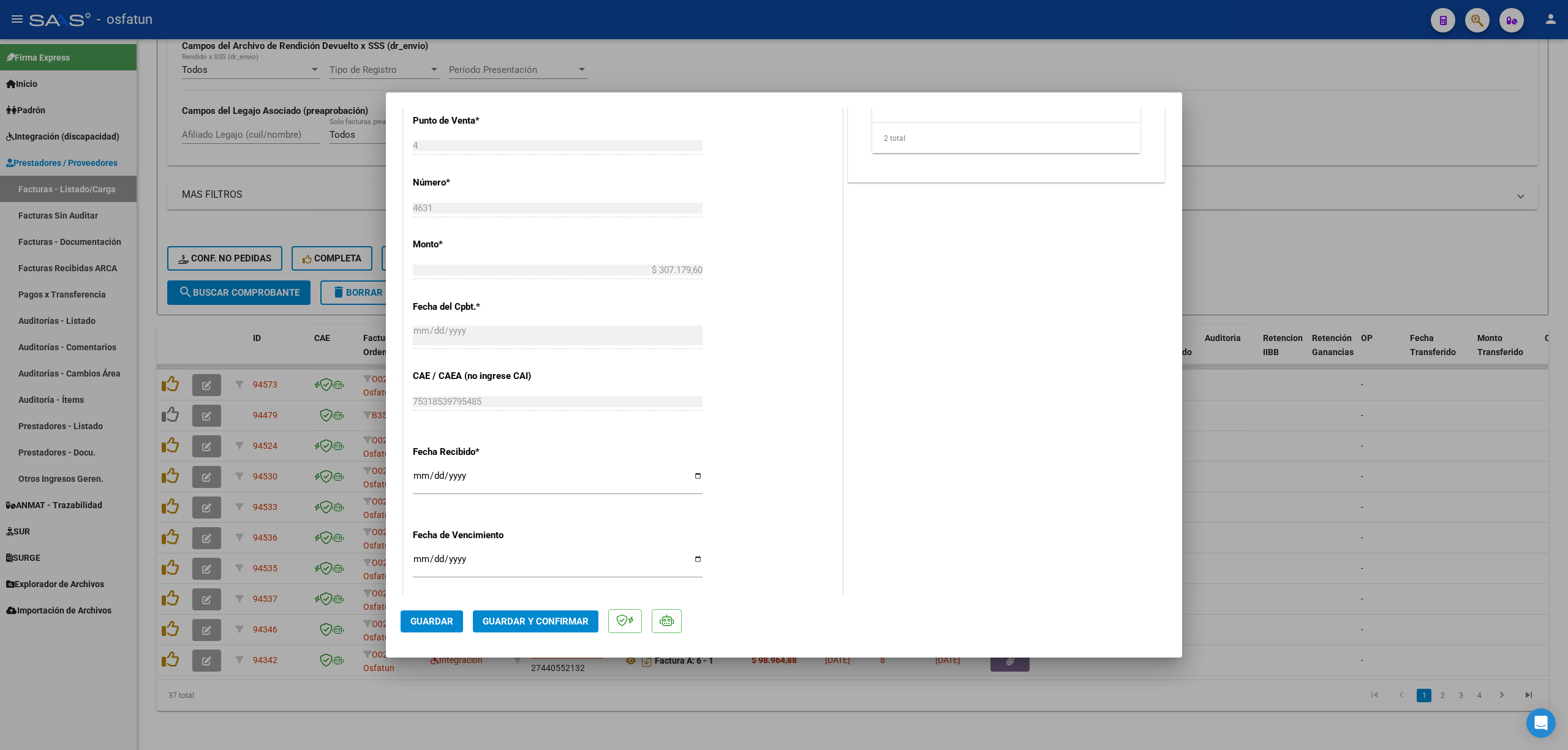
scroll to position [571, 0]
click at [549, 621] on span "Guardar y Confirmar" at bounding box center [535, 621] width 106 height 11
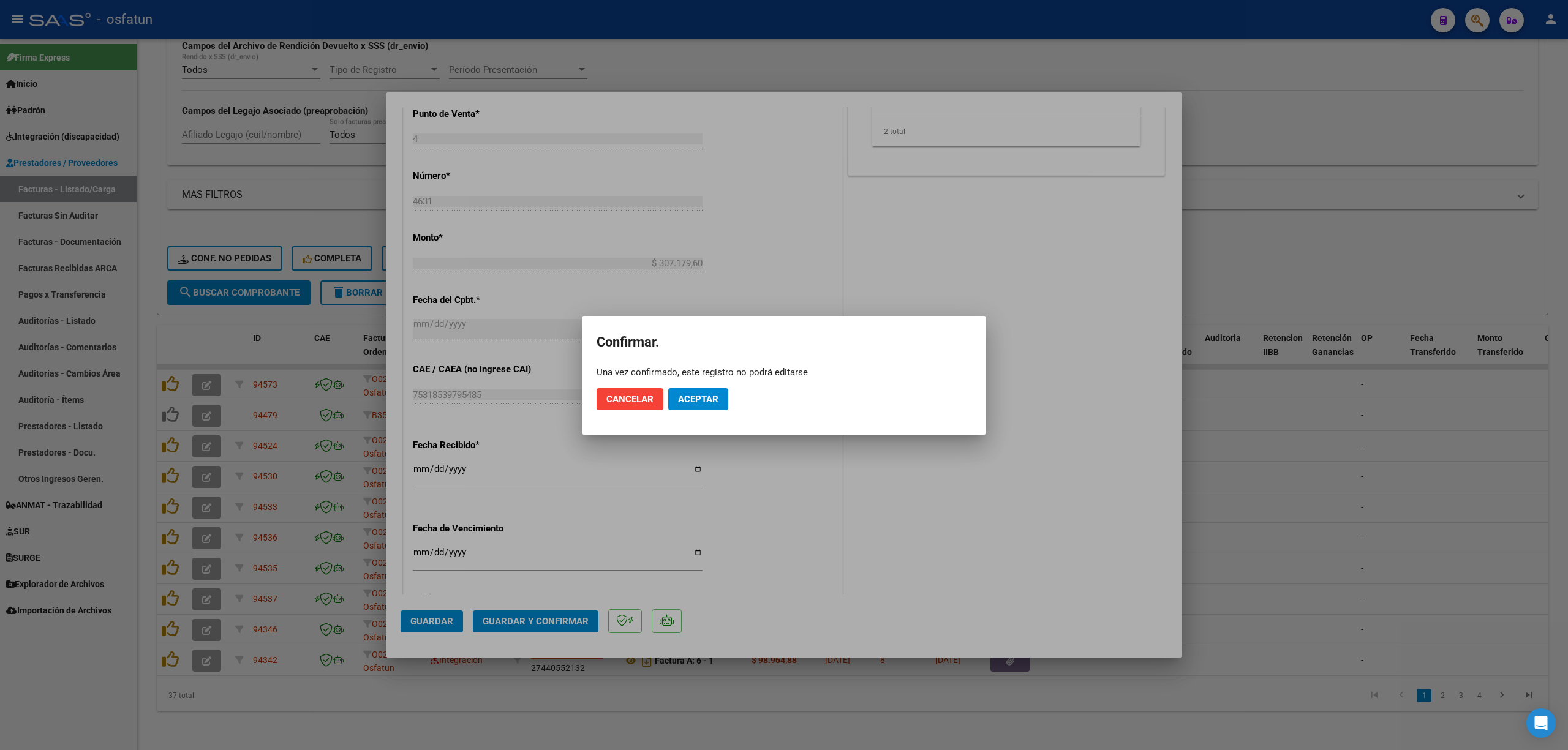
drag, startPoint x: 706, startPoint y: 392, endPoint x: 875, endPoint y: 554, distance: 234.1
click at [875, 554] on div "COMPROBANTE VER COMPROBANTE ESTADO: Recibida. En proceso de confirmacion/acepta…" at bounding box center [784, 375] width 1568 height 750
click at [875, 554] on div at bounding box center [784, 375] width 1568 height 750
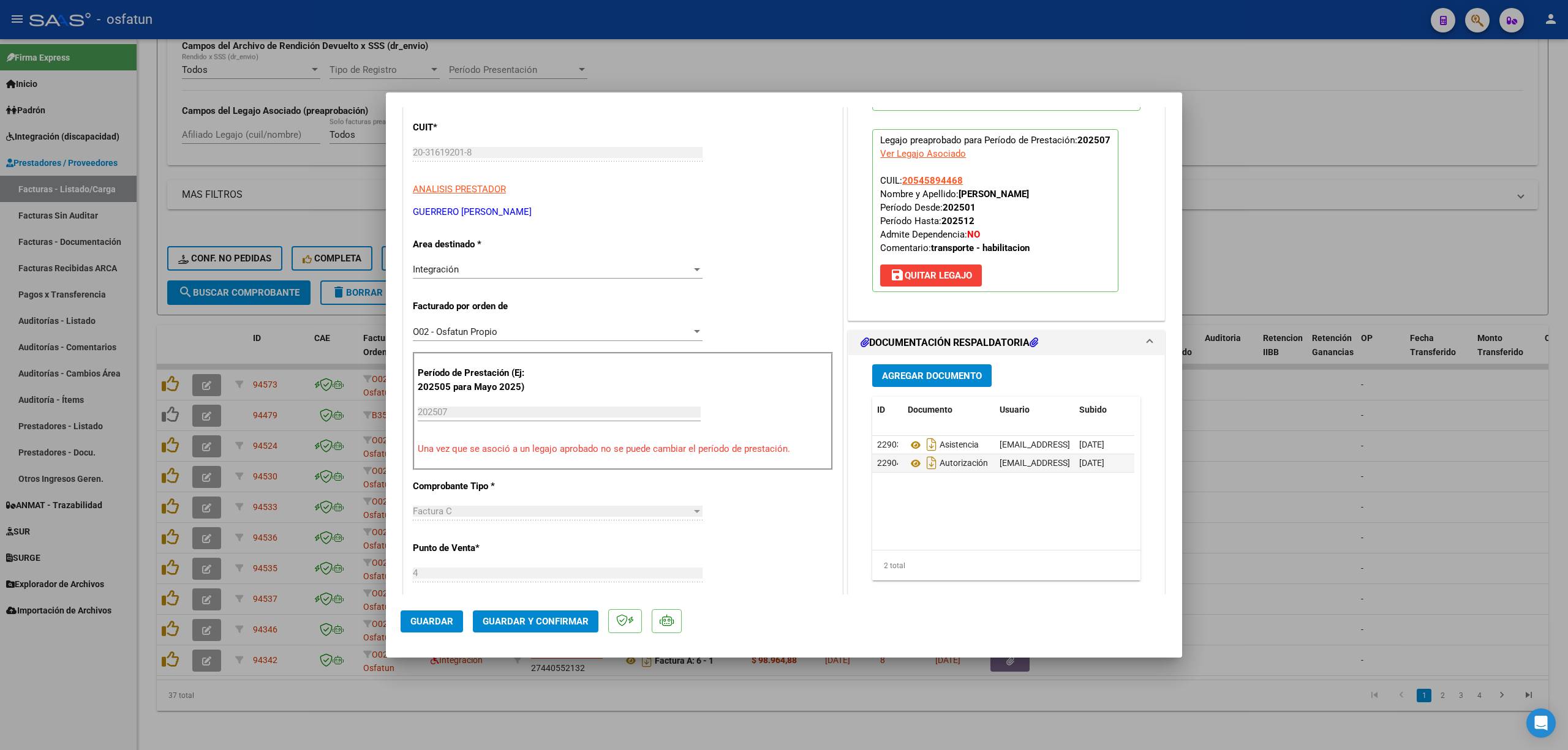
scroll to position [0, 0]
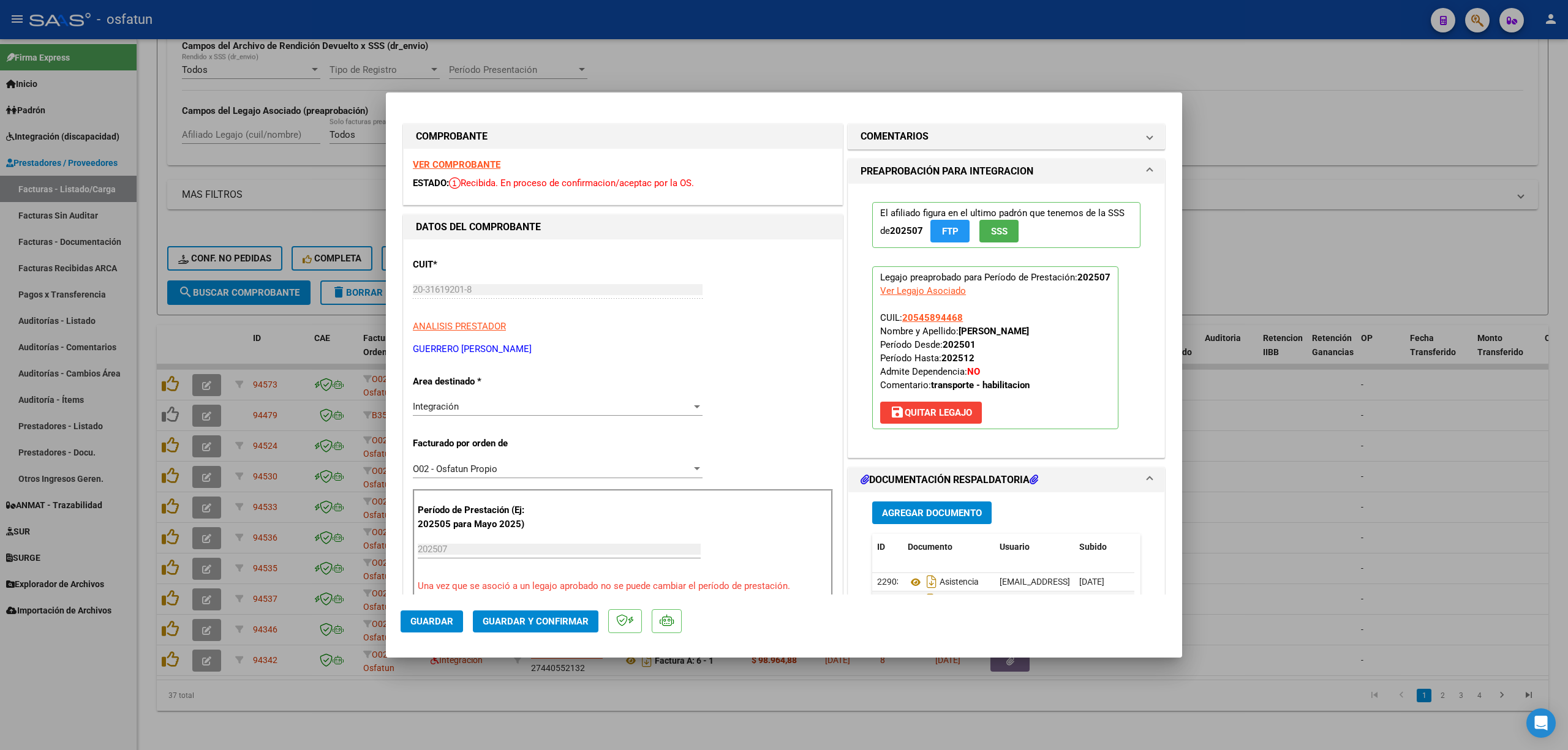
click at [519, 605] on mat-dialog-actions "Guardar Guardar y Confirmar" at bounding box center [784, 618] width 767 height 48
click at [519, 622] on span "Guardar y Confirmar" at bounding box center [535, 621] width 106 height 11
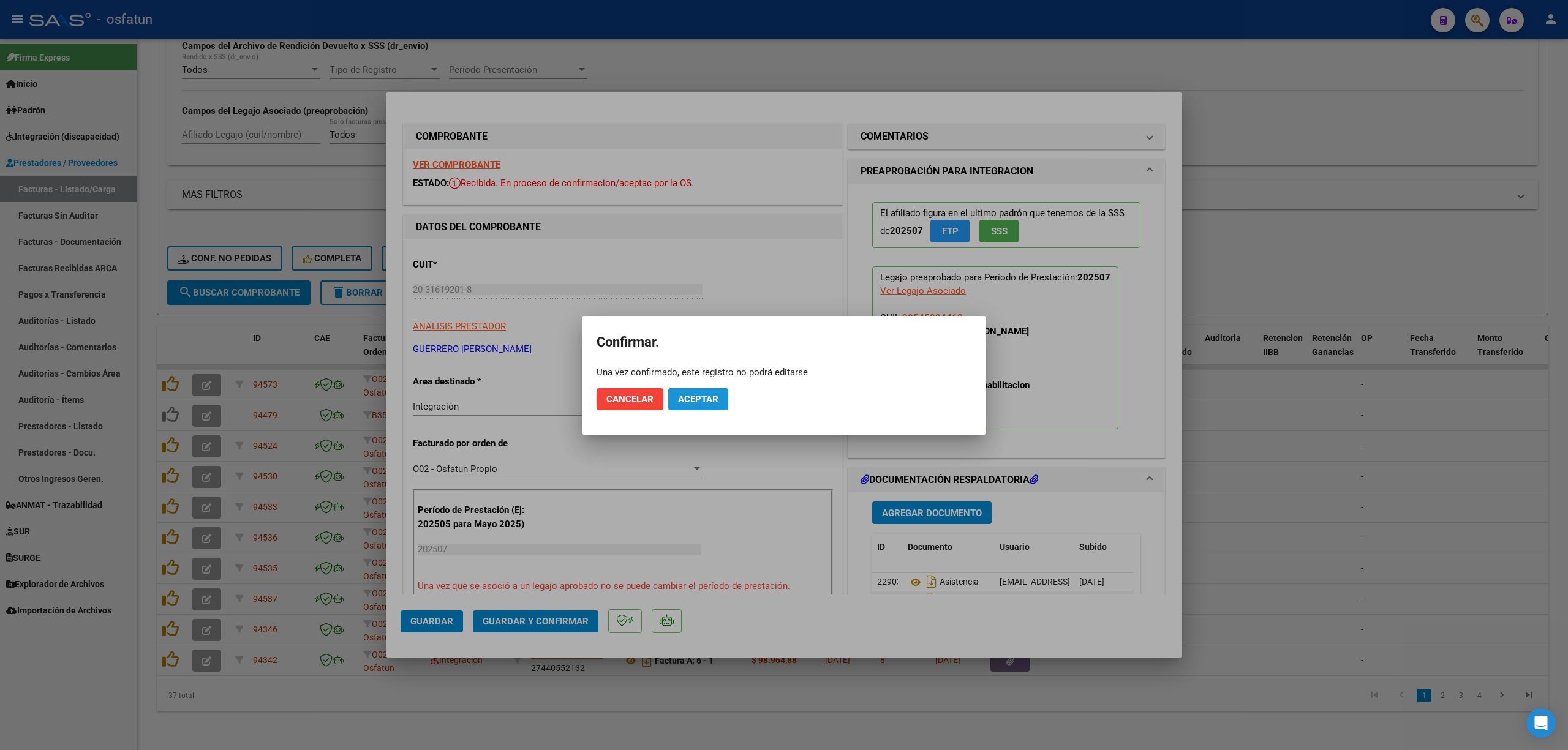
click at [712, 390] on button "Aceptar" at bounding box center [698, 399] width 60 height 22
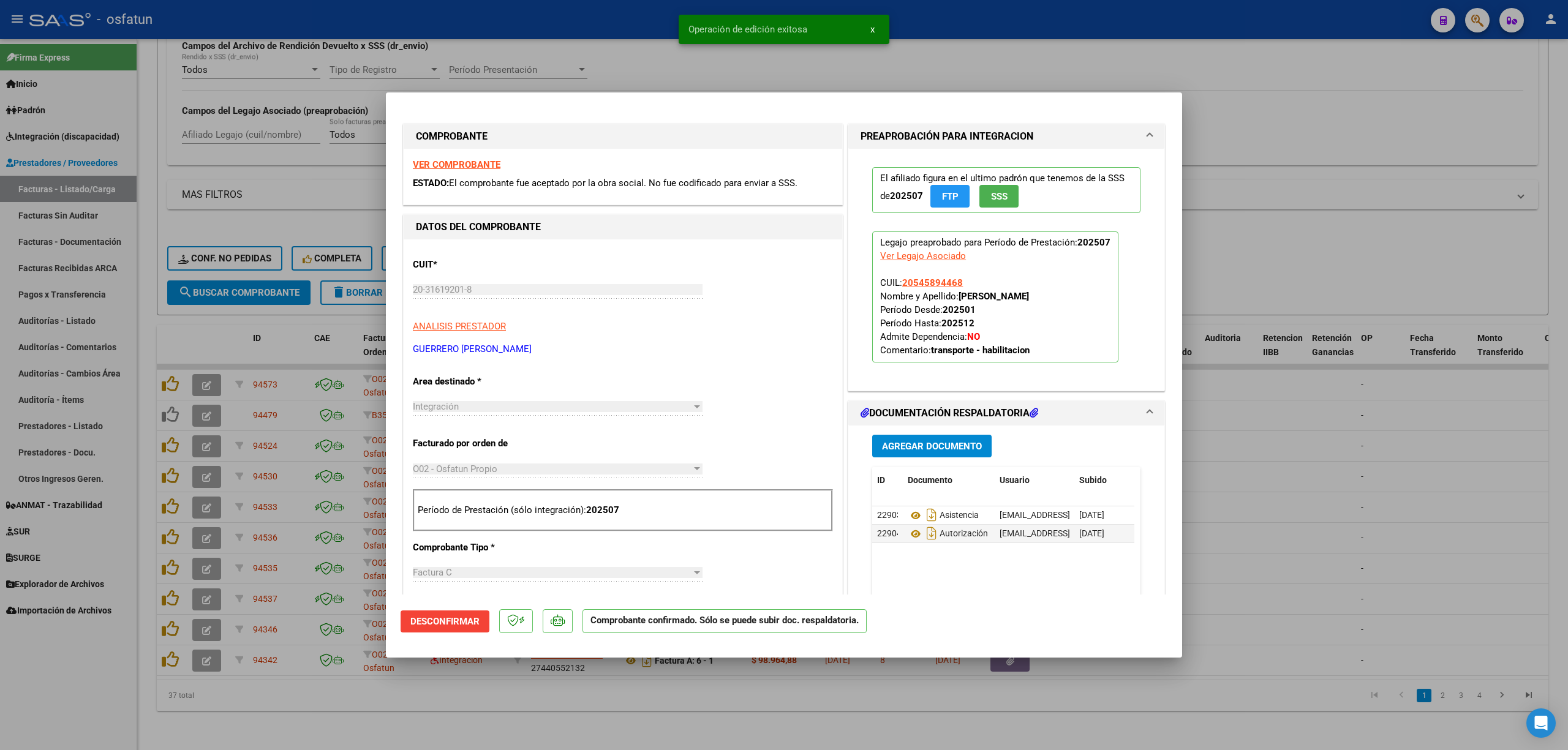
click at [545, 691] on div at bounding box center [784, 375] width 1568 height 750
type input "$ 0,00"
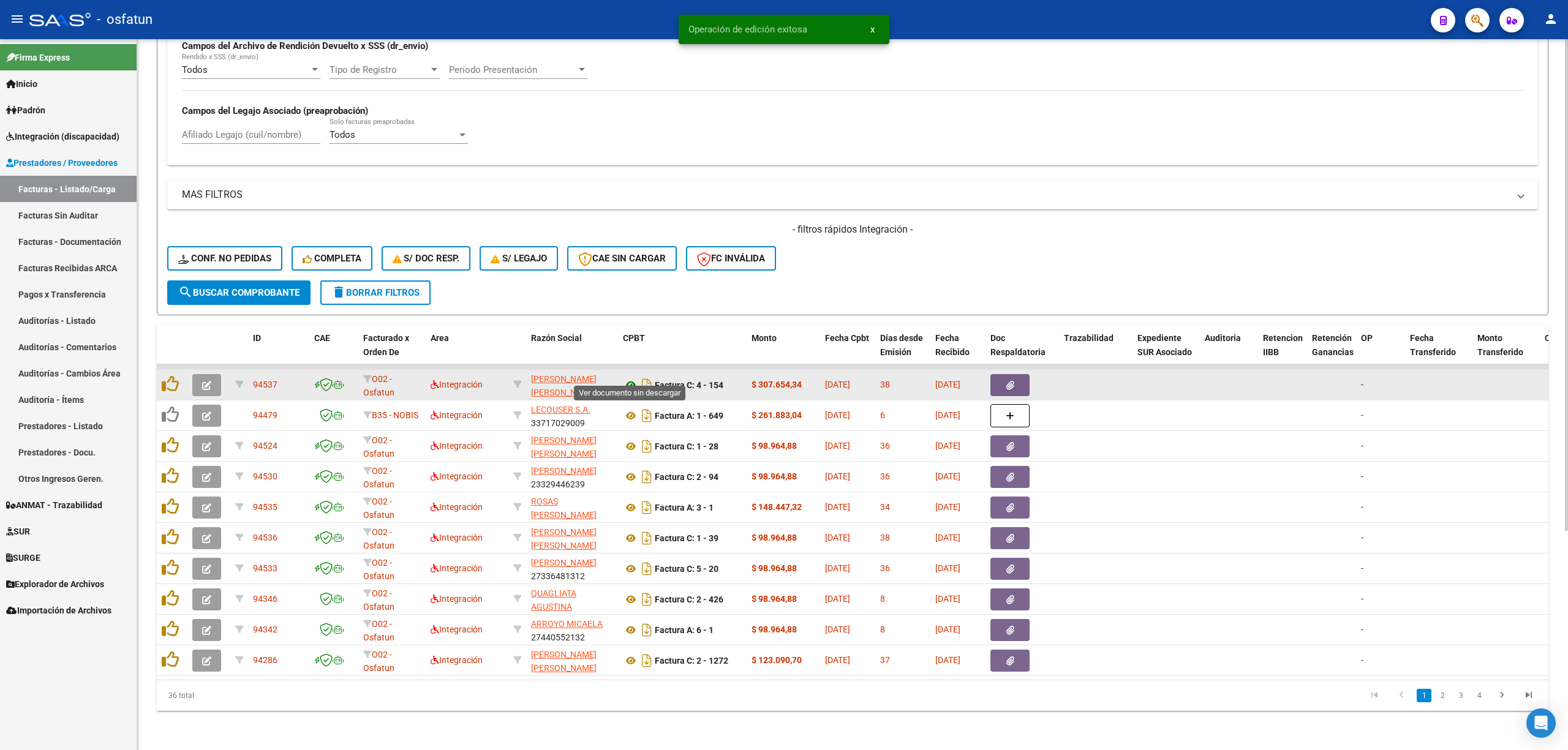
click at [630, 378] on icon at bounding box center [631, 385] width 16 height 15
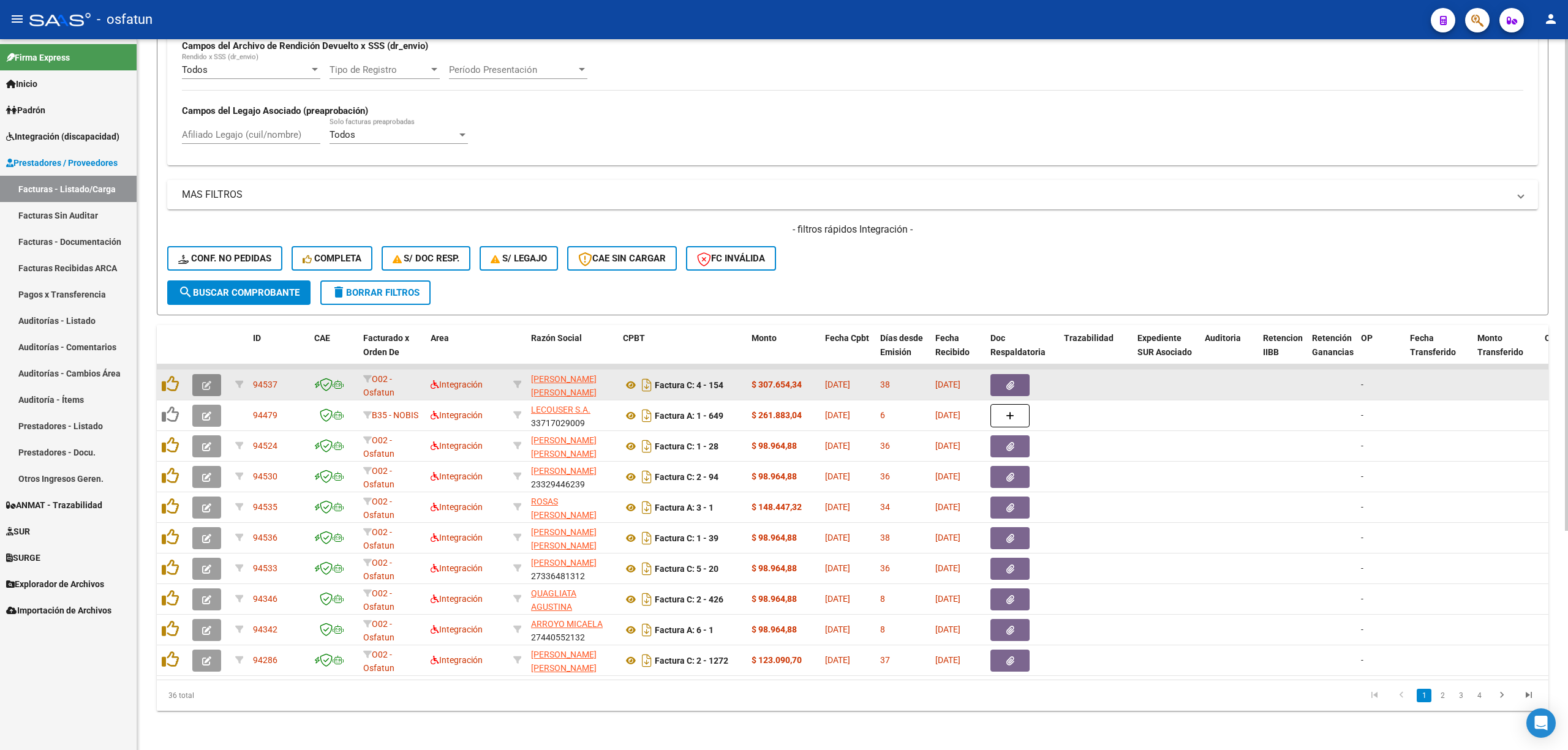
click at [211, 378] on button "button" at bounding box center [206, 385] width 29 height 22
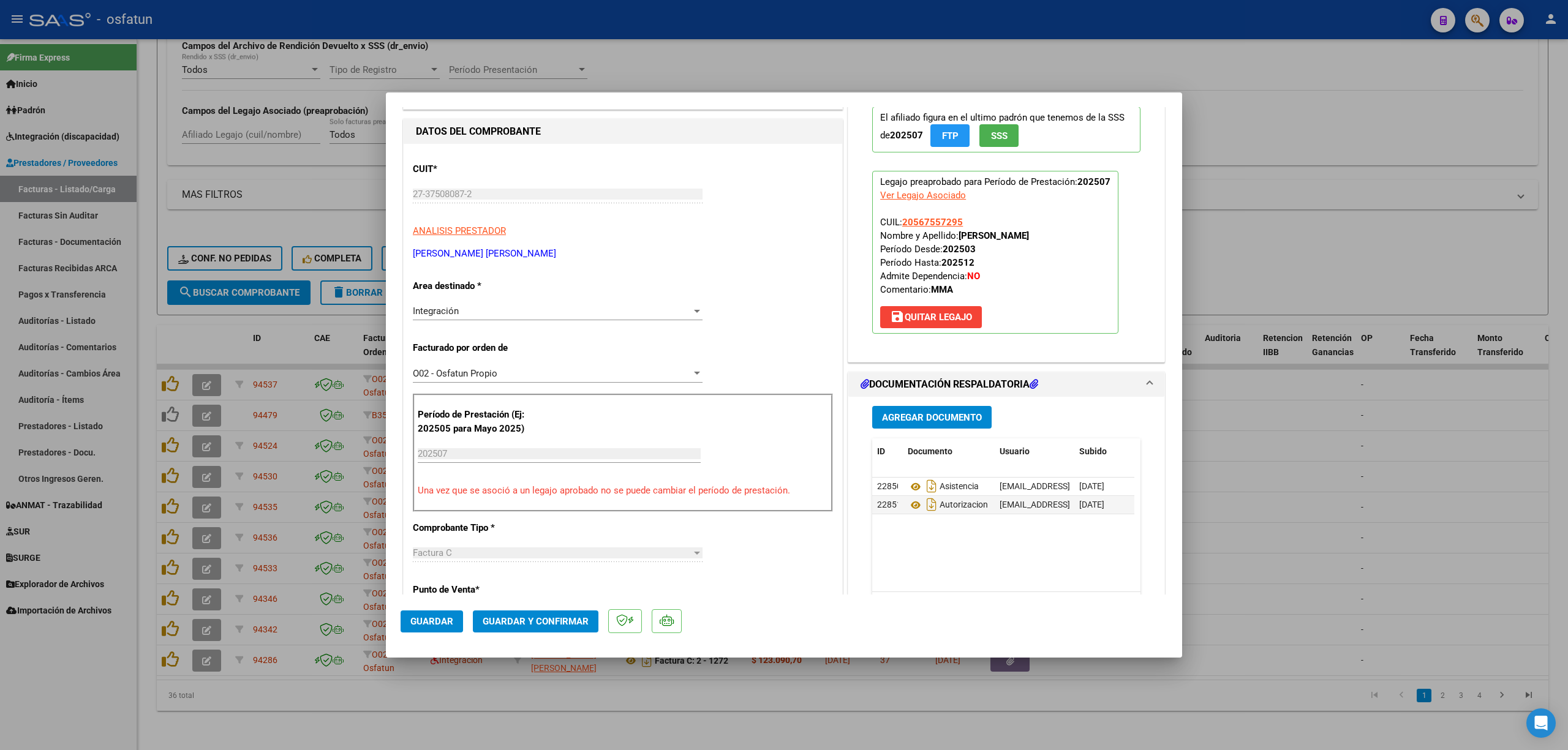
scroll to position [81, 0]
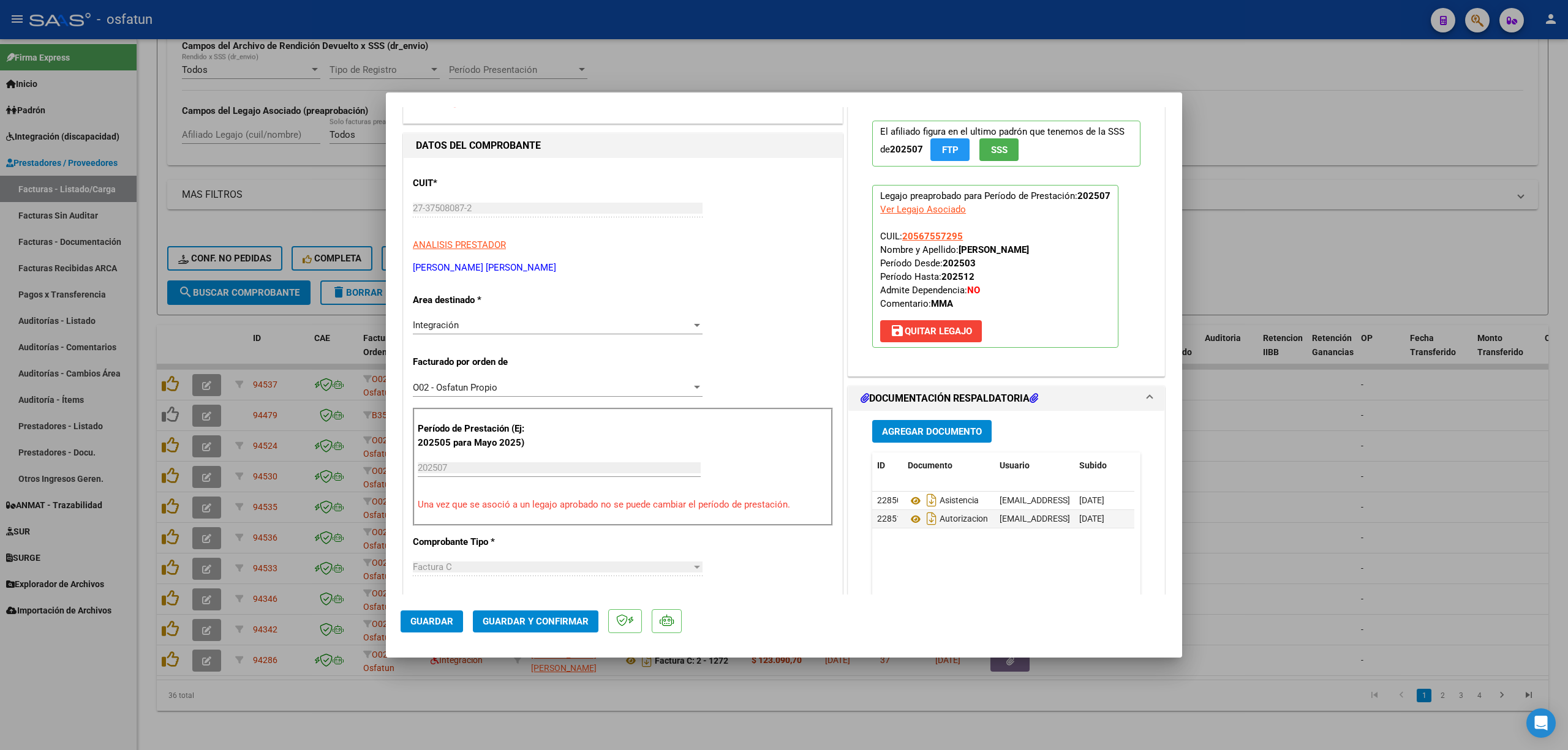
click at [527, 622] on span "Guardar y Confirmar" at bounding box center [535, 621] width 106 height 11
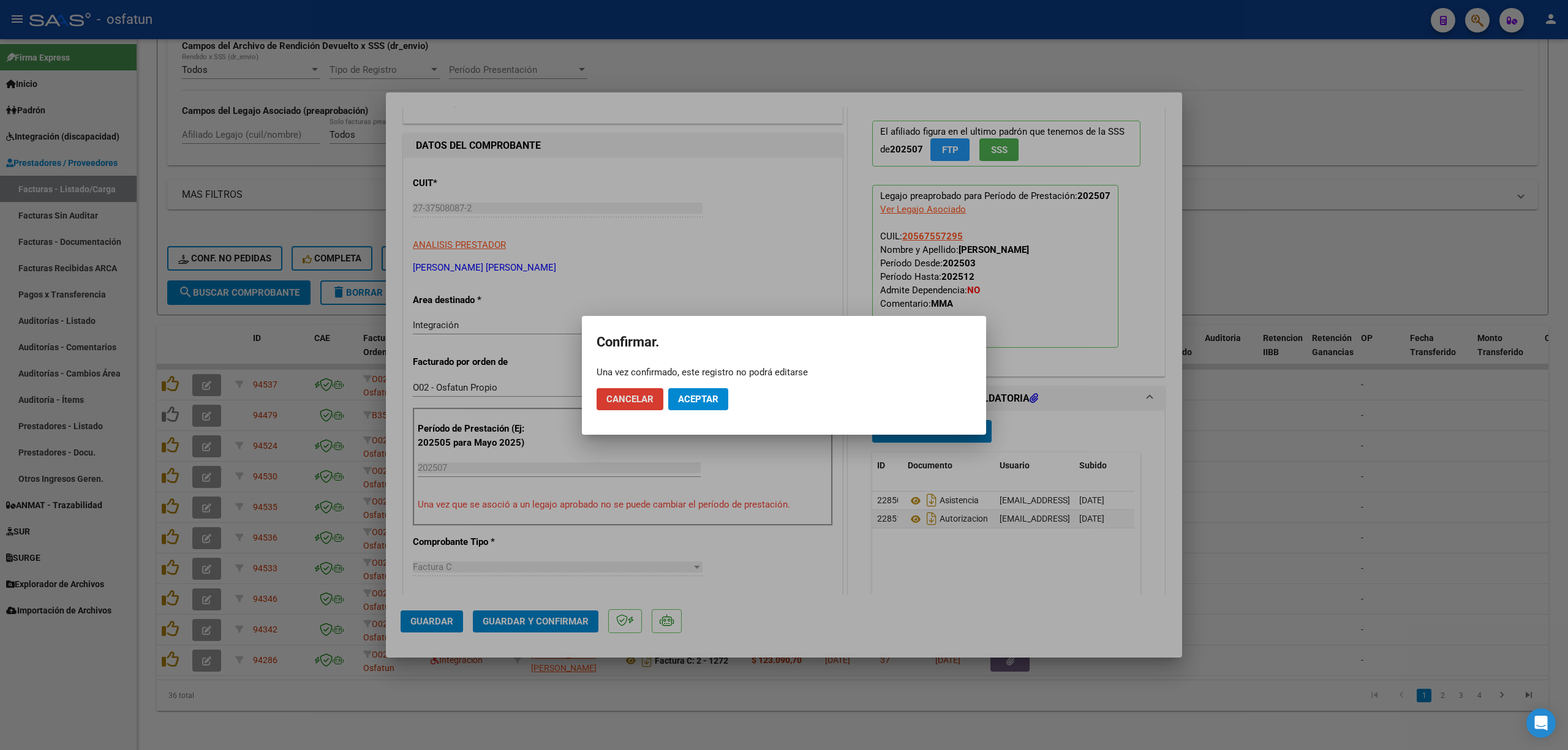
click at [721, 390] on button "Aceptar" at bounding box center [698, 399] width 60 height 22
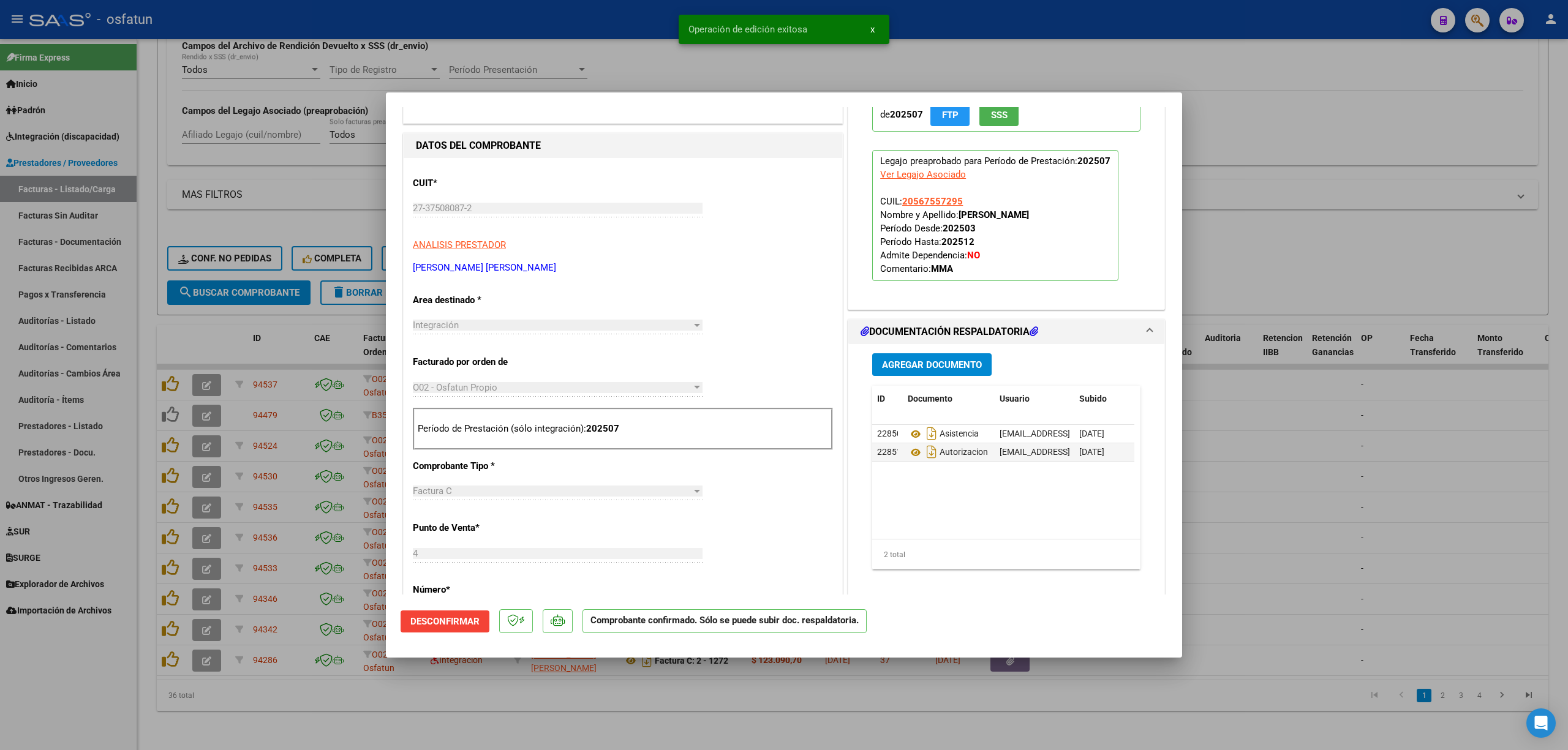
click at [664, 71] on div at bounding box center [784, 375] width 1568 height 750
type input "$ 0,00"
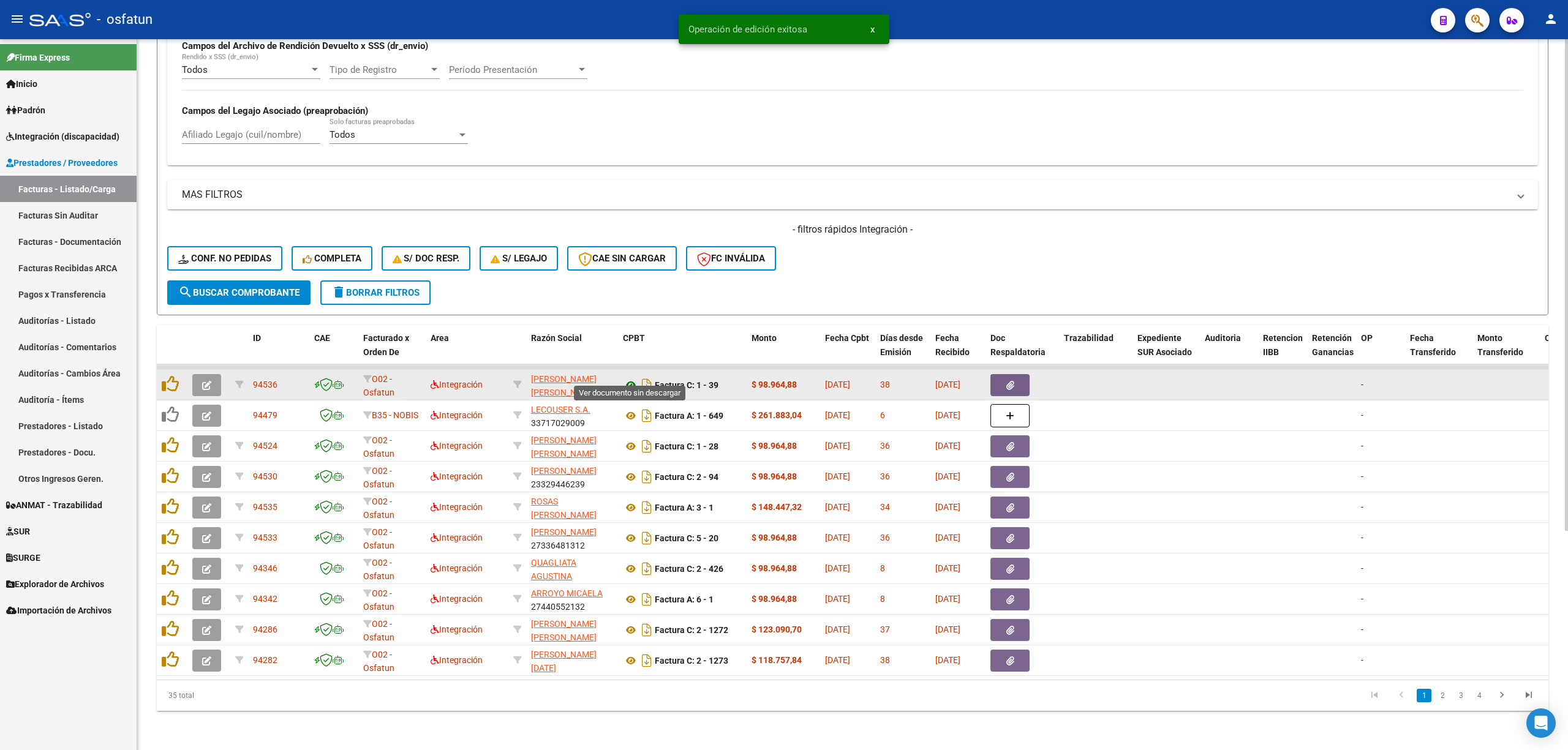
click at [633, 378] on icon at bounding box center [631, 385] width 16 height 15
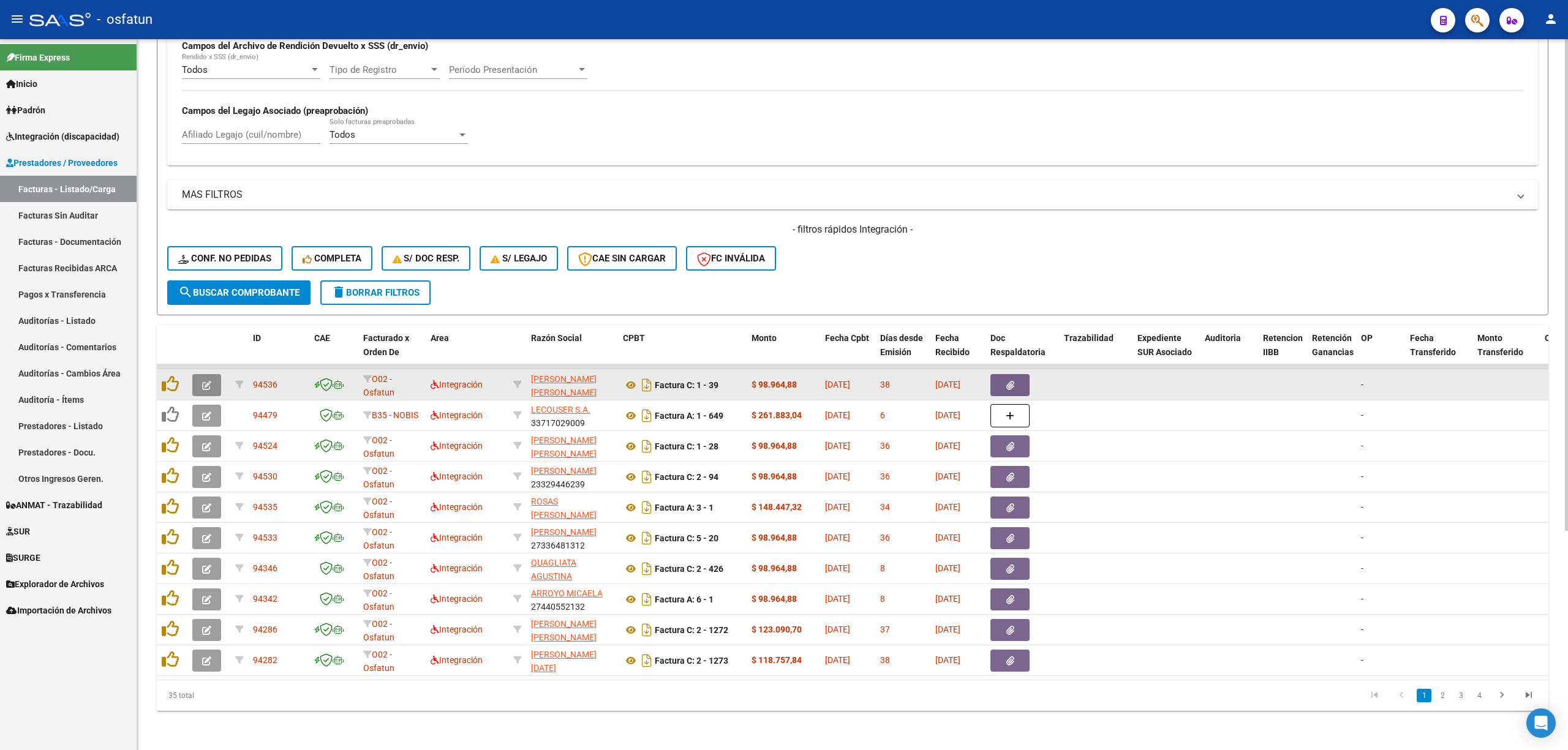
click at [214, 381] on button "button" at bounding box center [206, 385] width 29 height 22
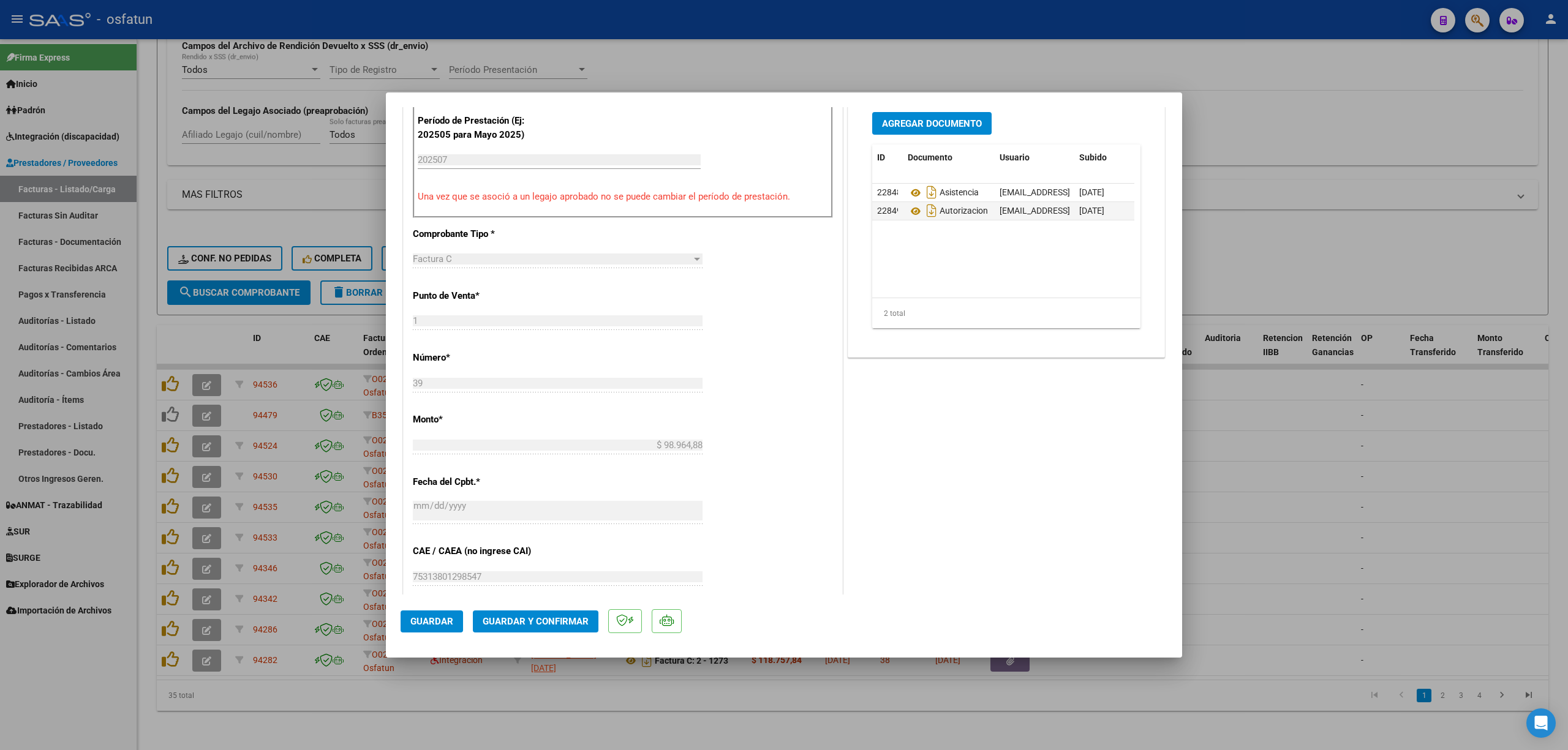
scroll to position [408, 0]
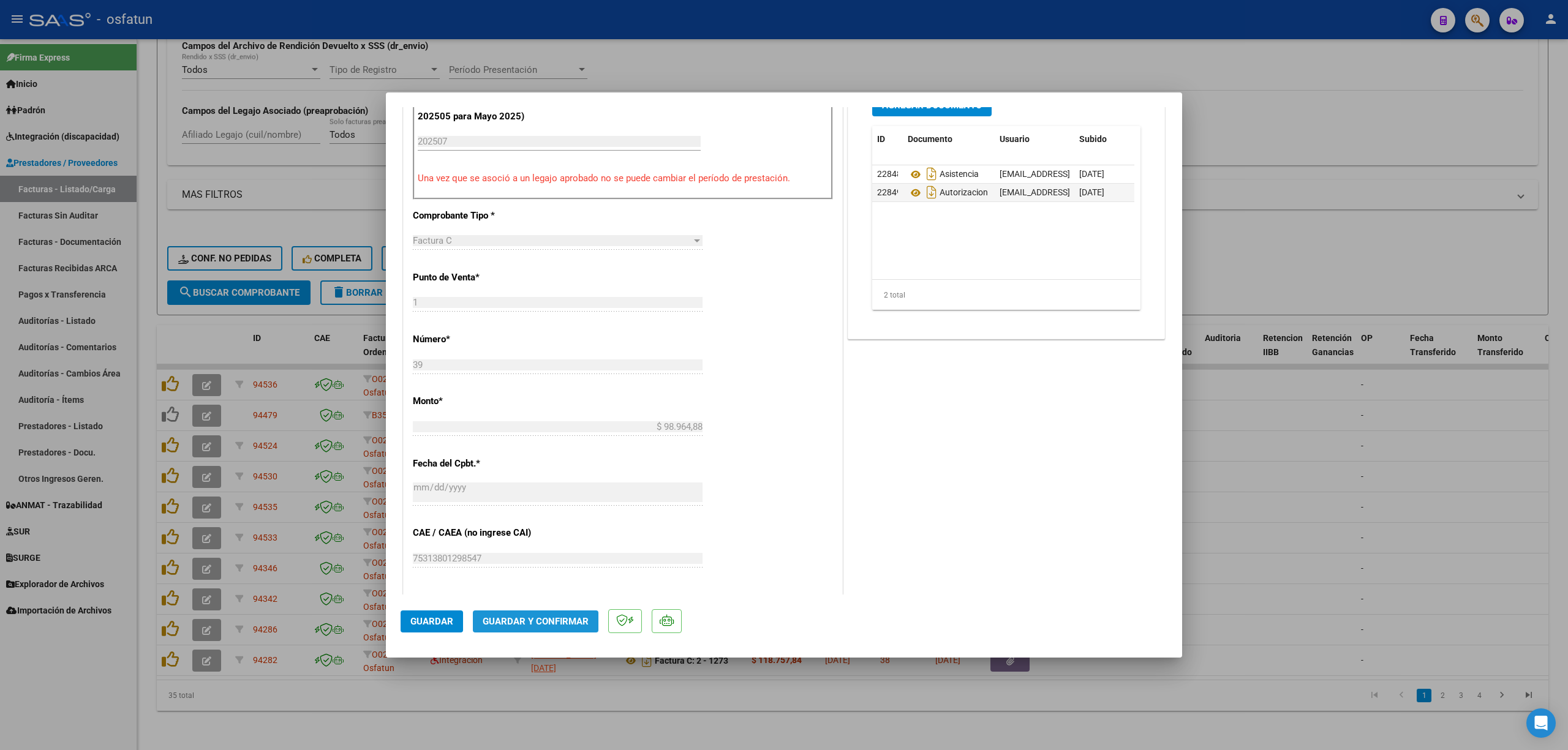
click at [569, 617] on span "Guardar y Confirmar" at bounding box center [535, 621] width 106 height 11
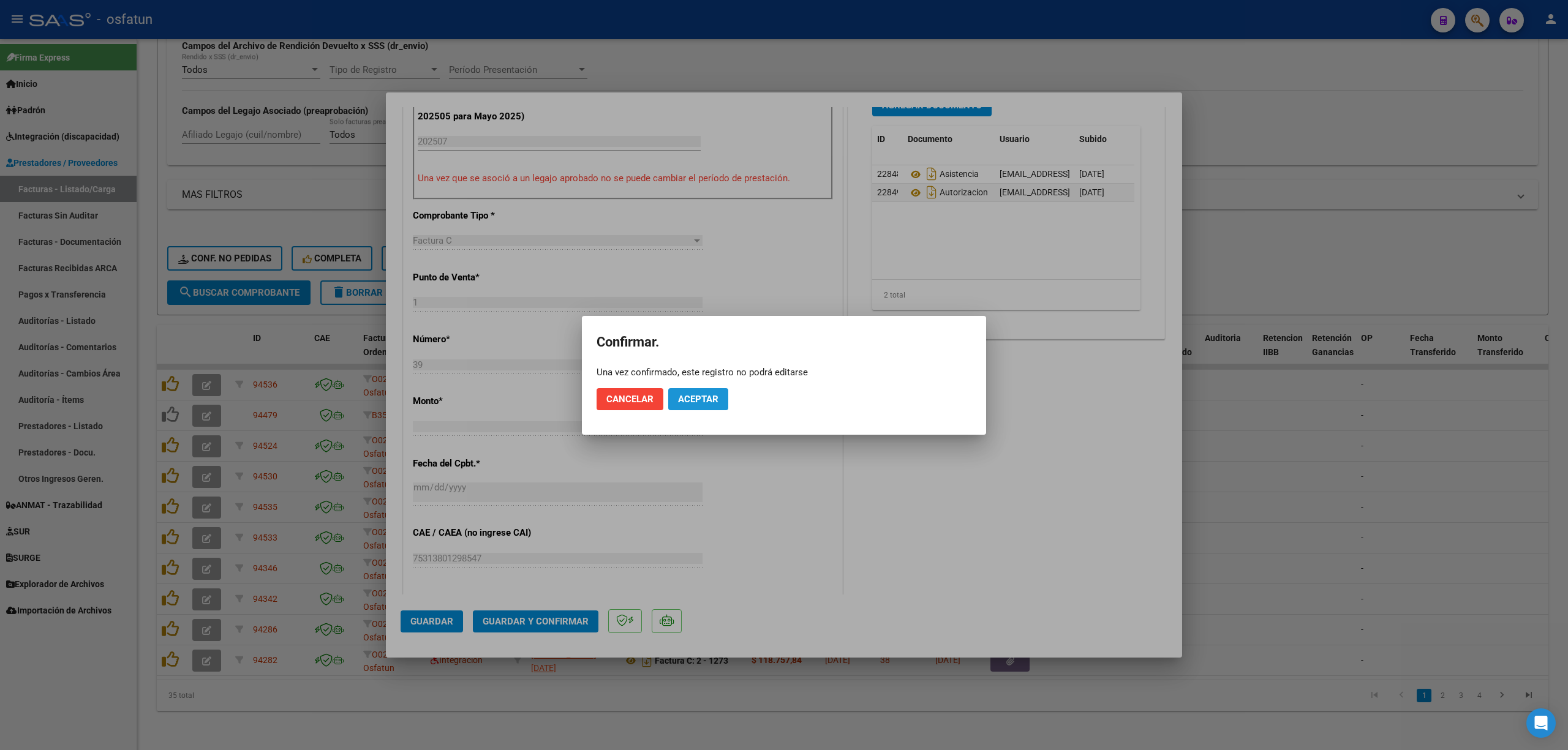
click at [692, 391] on button "Aceptar" at bounding box center [698, 399] width 60 height 22
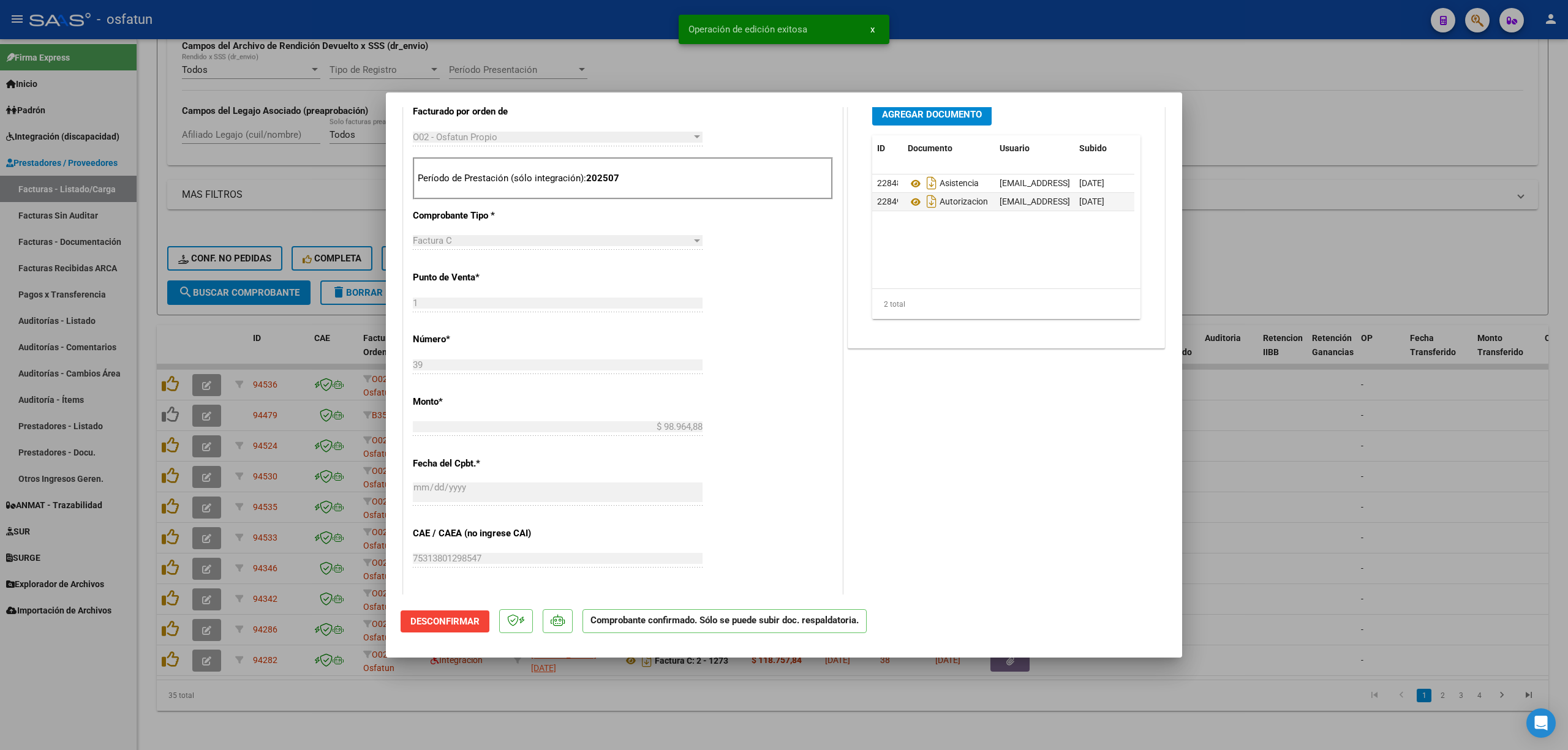
click at [51, 644] on div at bounding box center [784, 375] width 1568 height 750
type input "$ 0,00"
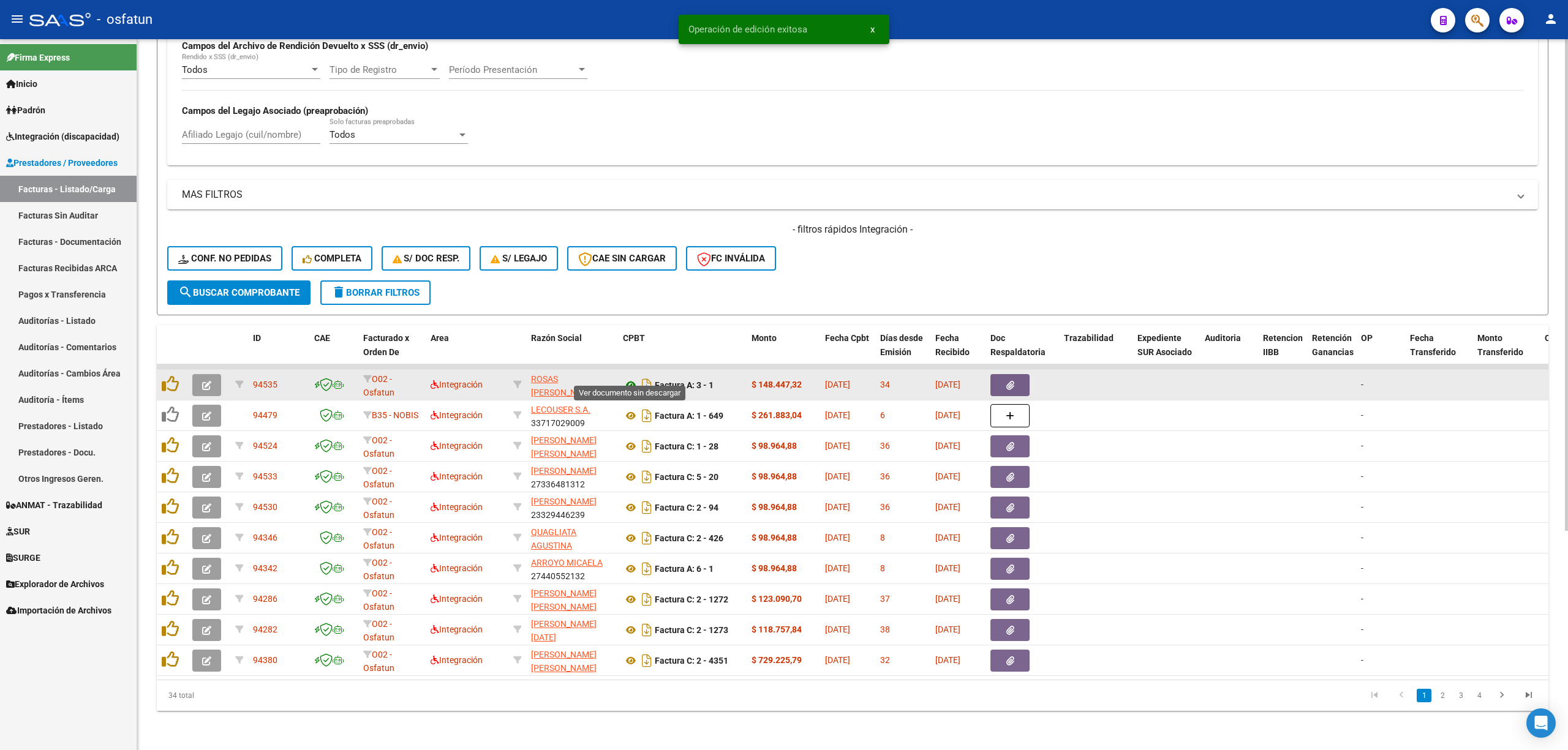
click at [633, 378] on icon at bounding box center [631, 385] width 16 height 15
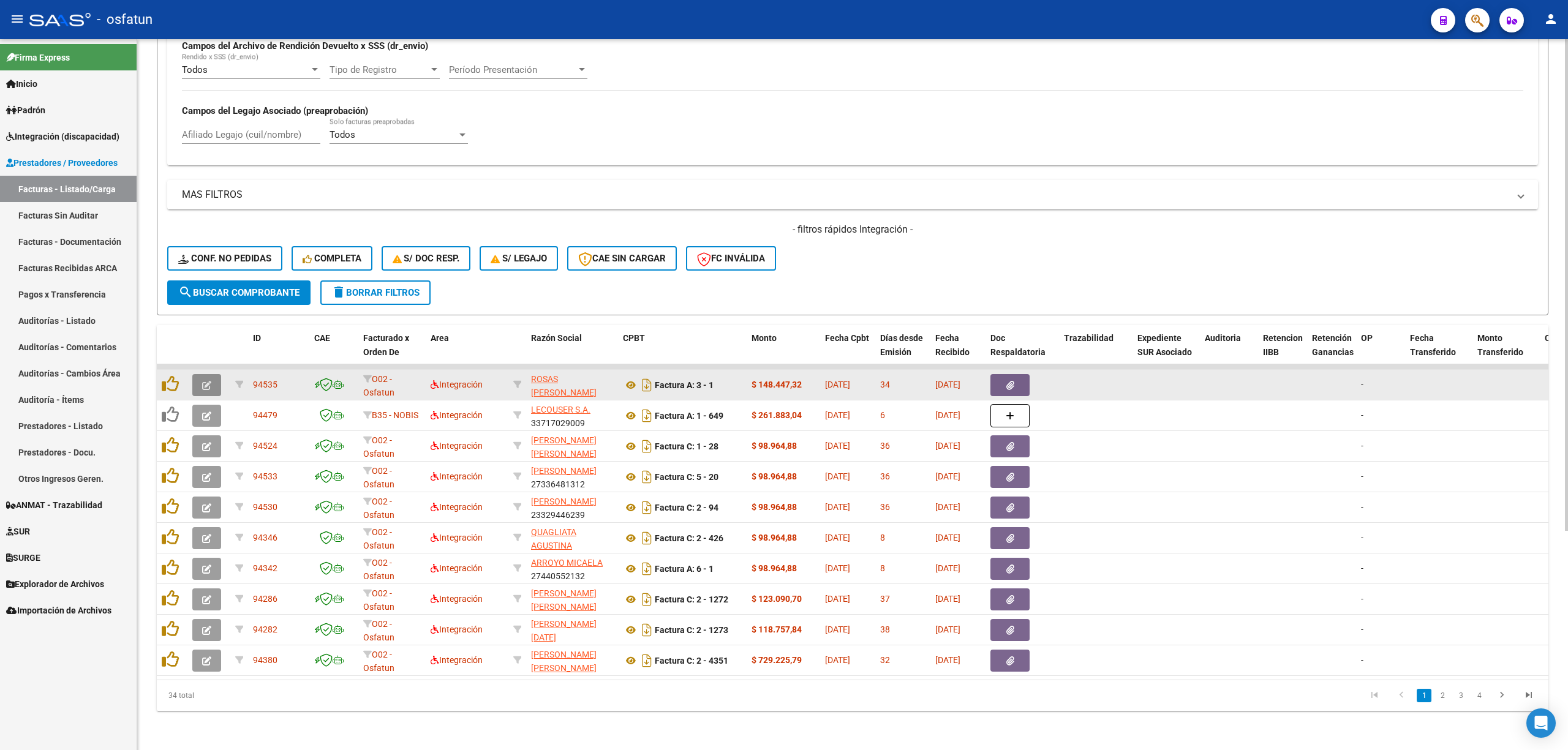
click at [216, 374] on button "button" at bounding box center [206, 385] width 29 height 22
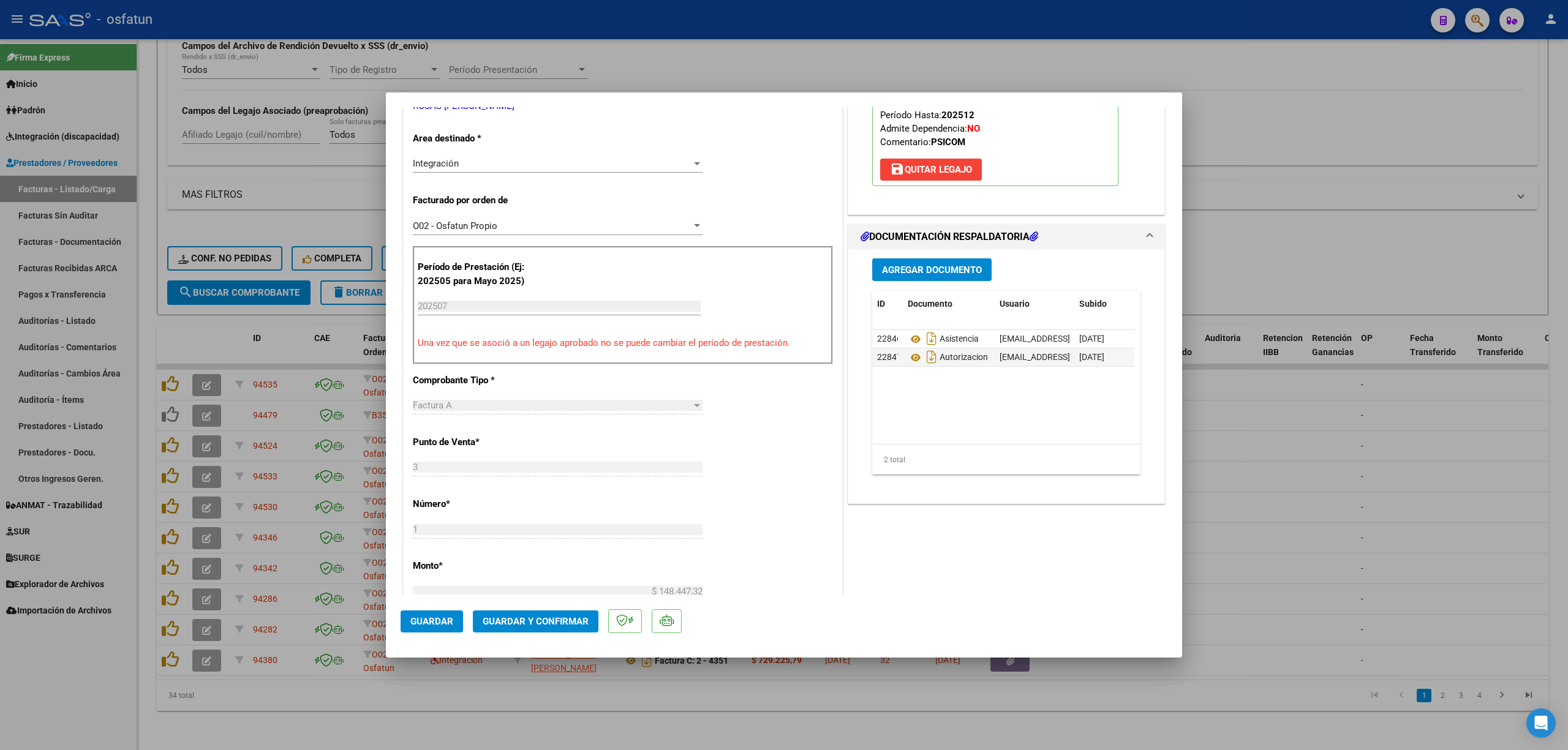
scroll to position [245, 0]
click at [522, 616] on span "Guardar y Confirmar" at bounding box center [535, 621] width 106 height 11
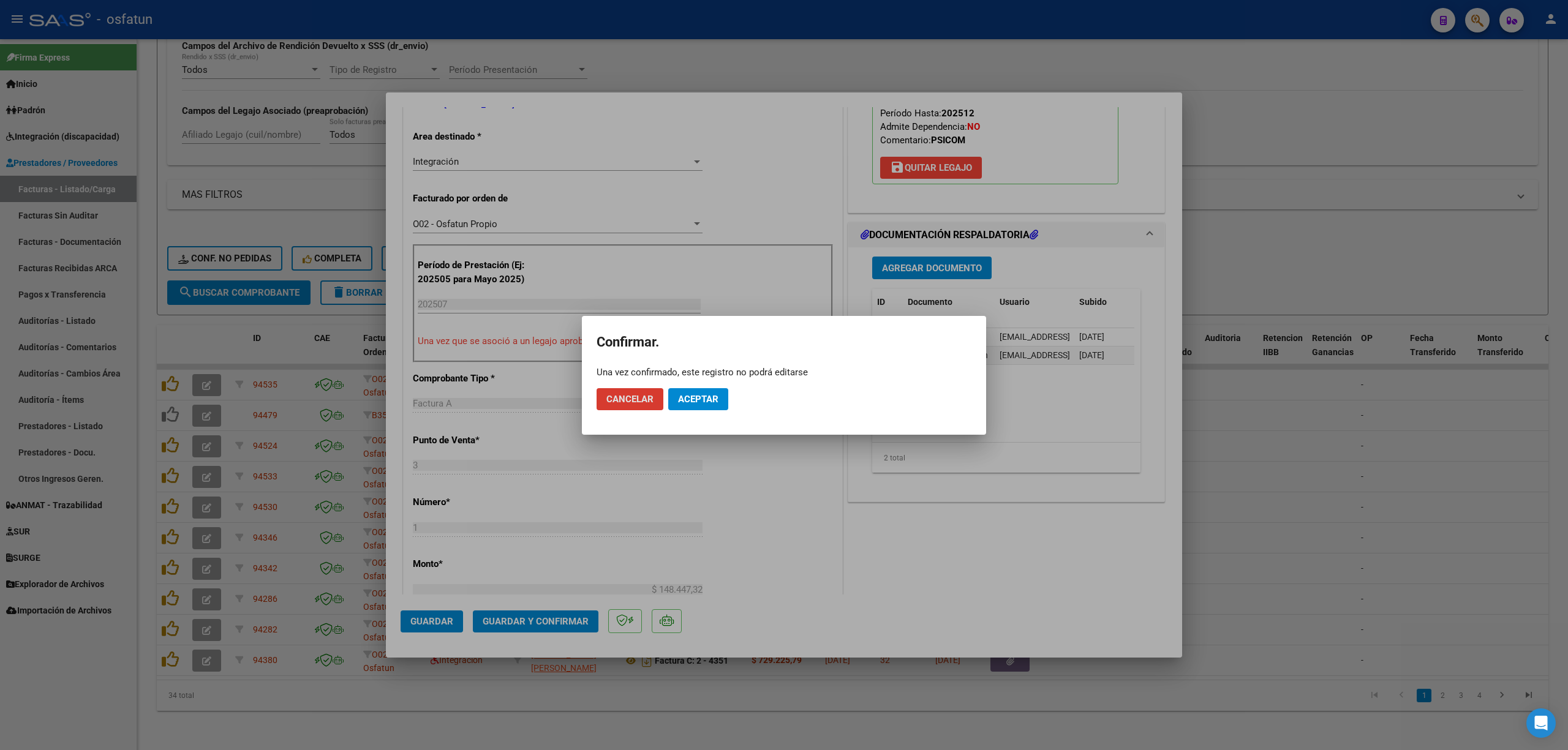
click at [719, 399] on span "Aceptar" at bounding box center [698, 399] width 40 height 11
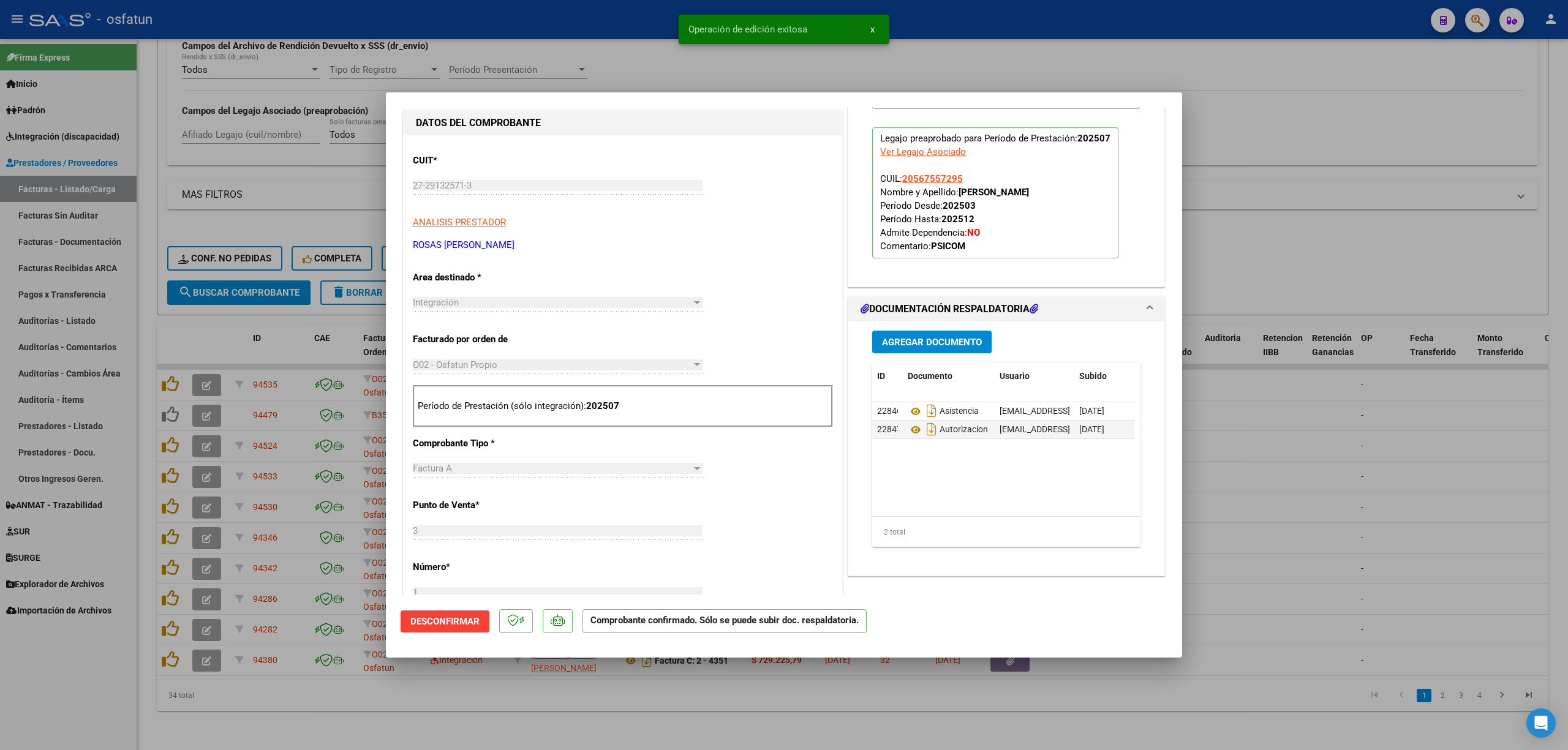
scroll to position [0, 0]
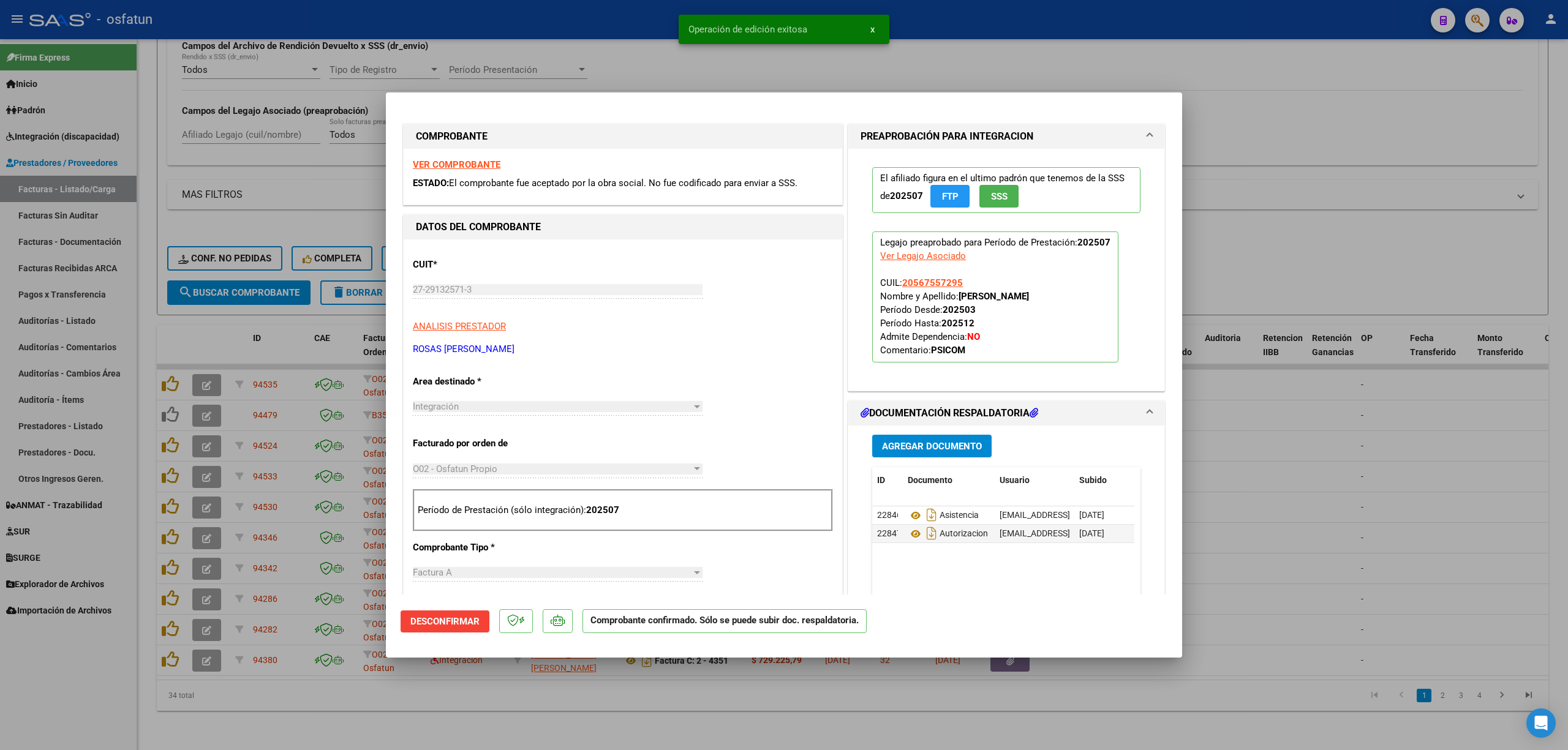
click at [497, 688] on div at bounding box center [784, 375] width 1568 height 750
type input "$ 0,00"
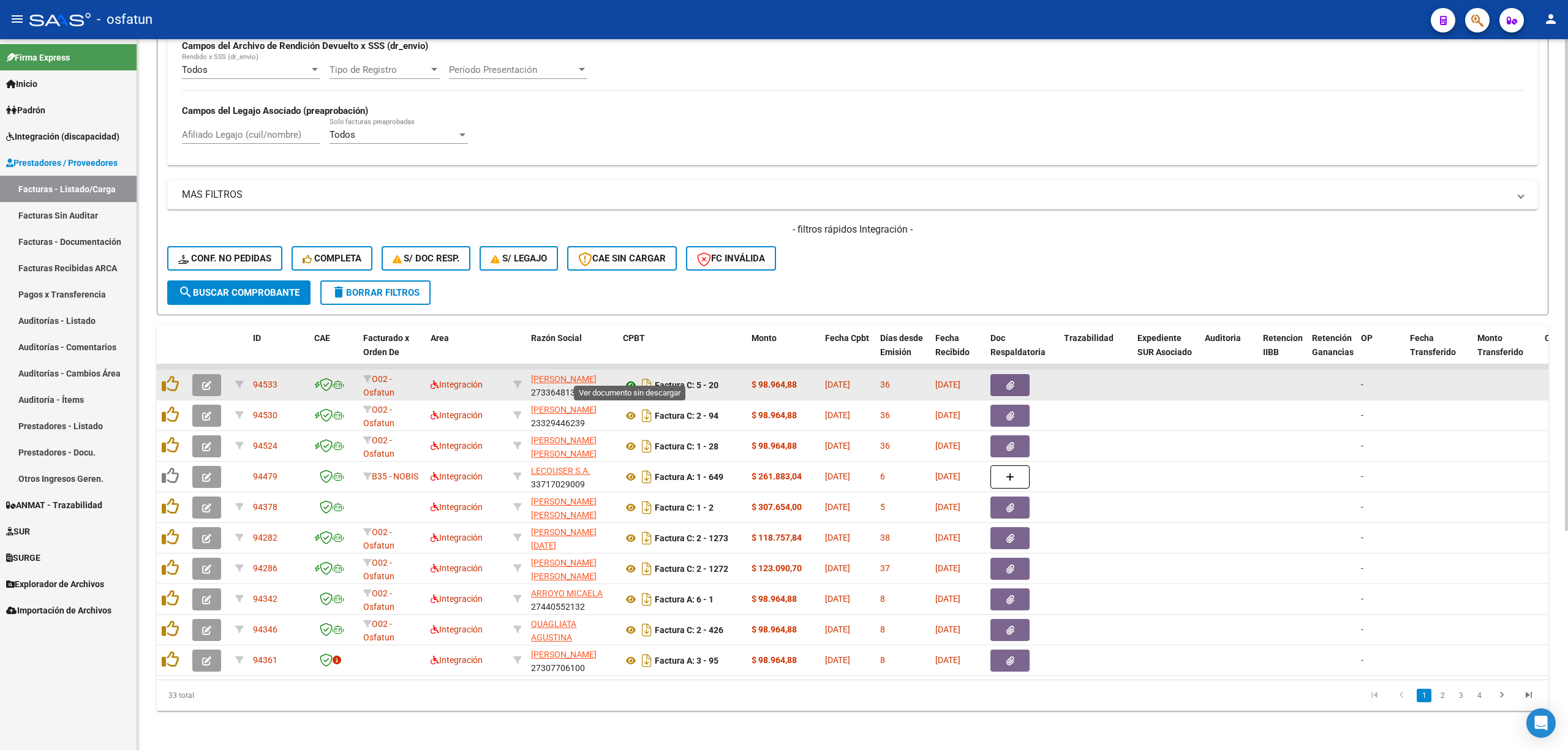
click at [633, 378] on icon at bounding box center [631, 385] width 16 height 15
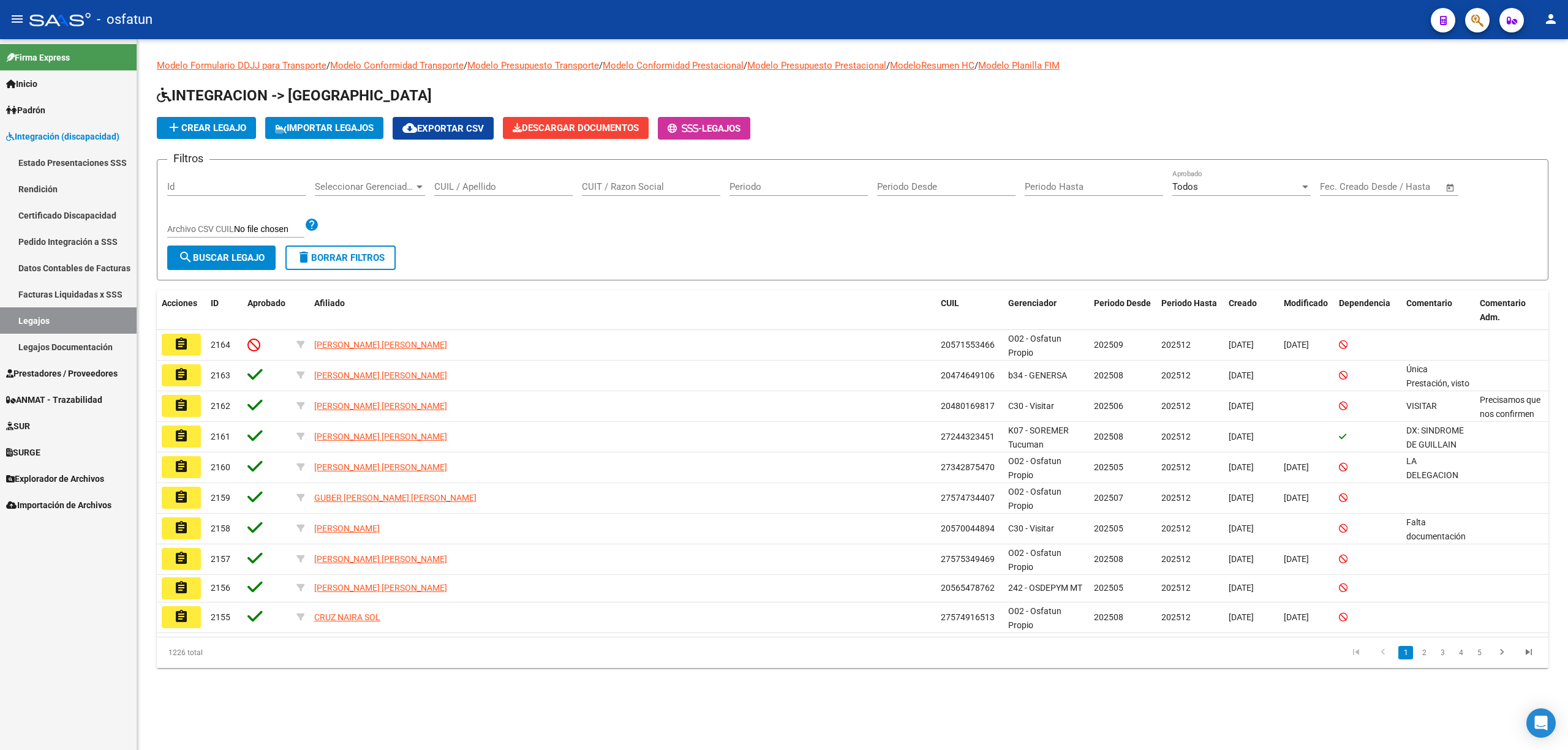
click at [483, 185] on input "CUIL / Apellido" at bounding box center [503, 187] width 139 height 11
paste input "30711757801"
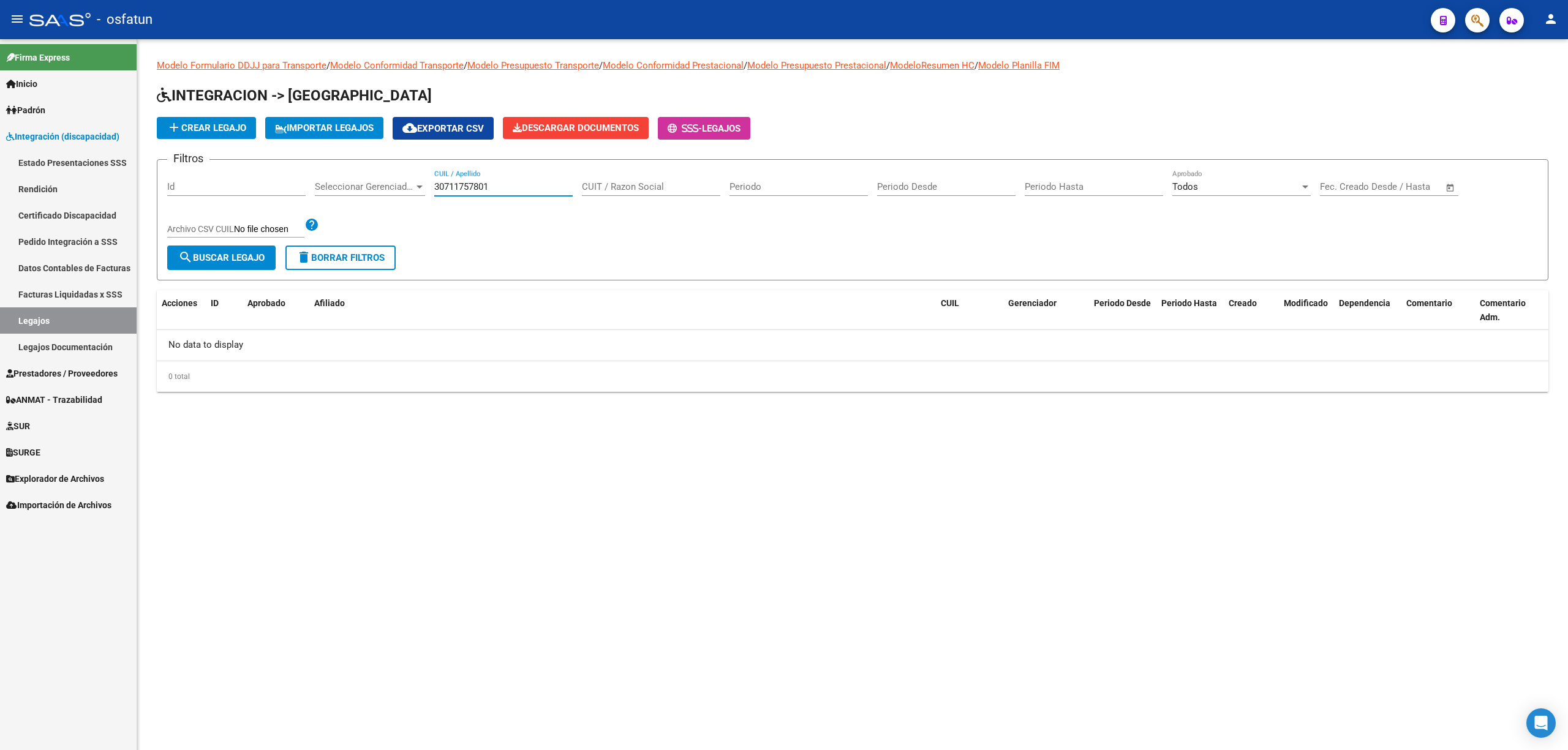
type input "30711757801"
click at [76, 369] on span "Prestadores / Proveedores" at bounding box center [62, 373] width 112 height 13
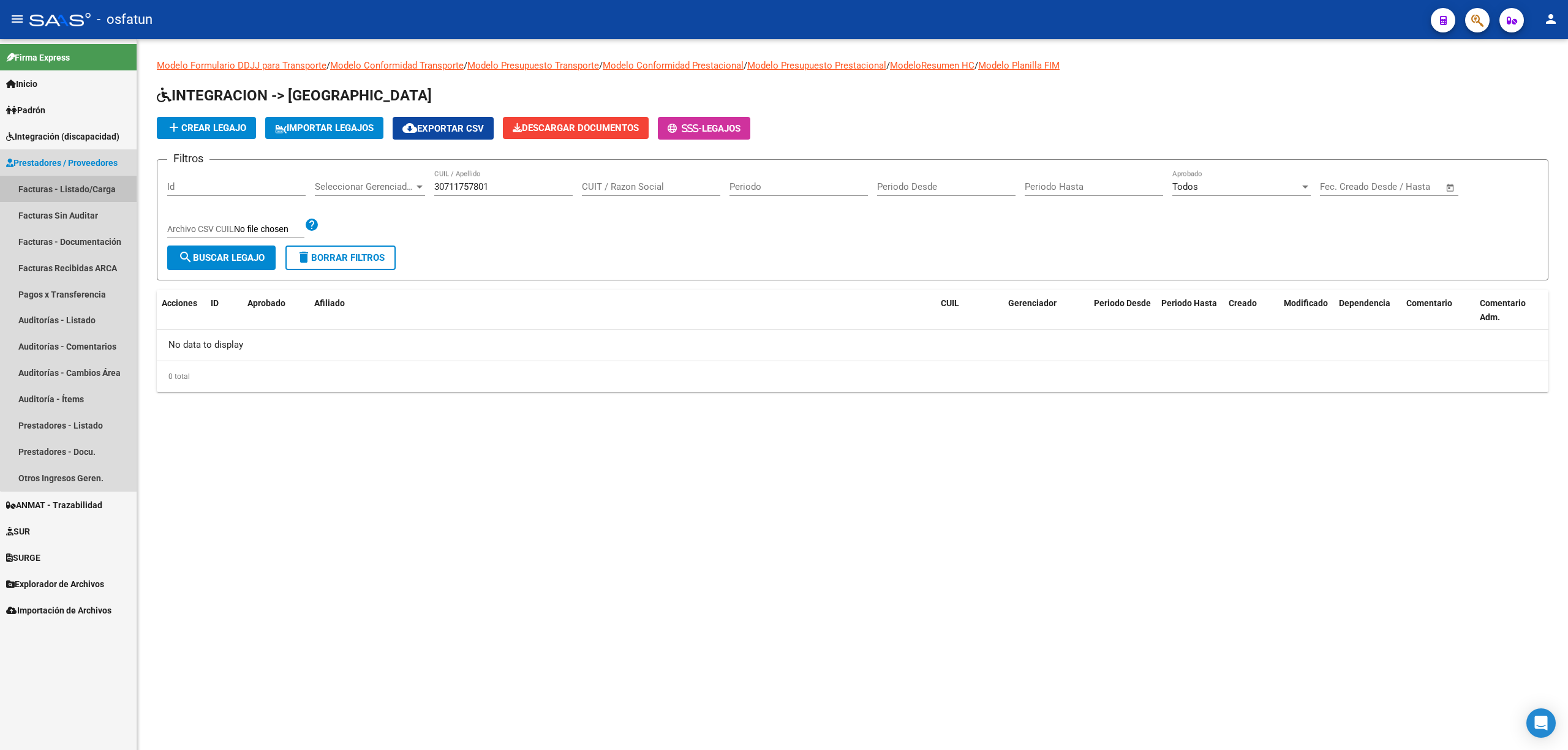
click at [112, 199] on link "Facturas - Listado/Carga" at bounding box center [68, 188] width 137 height 26
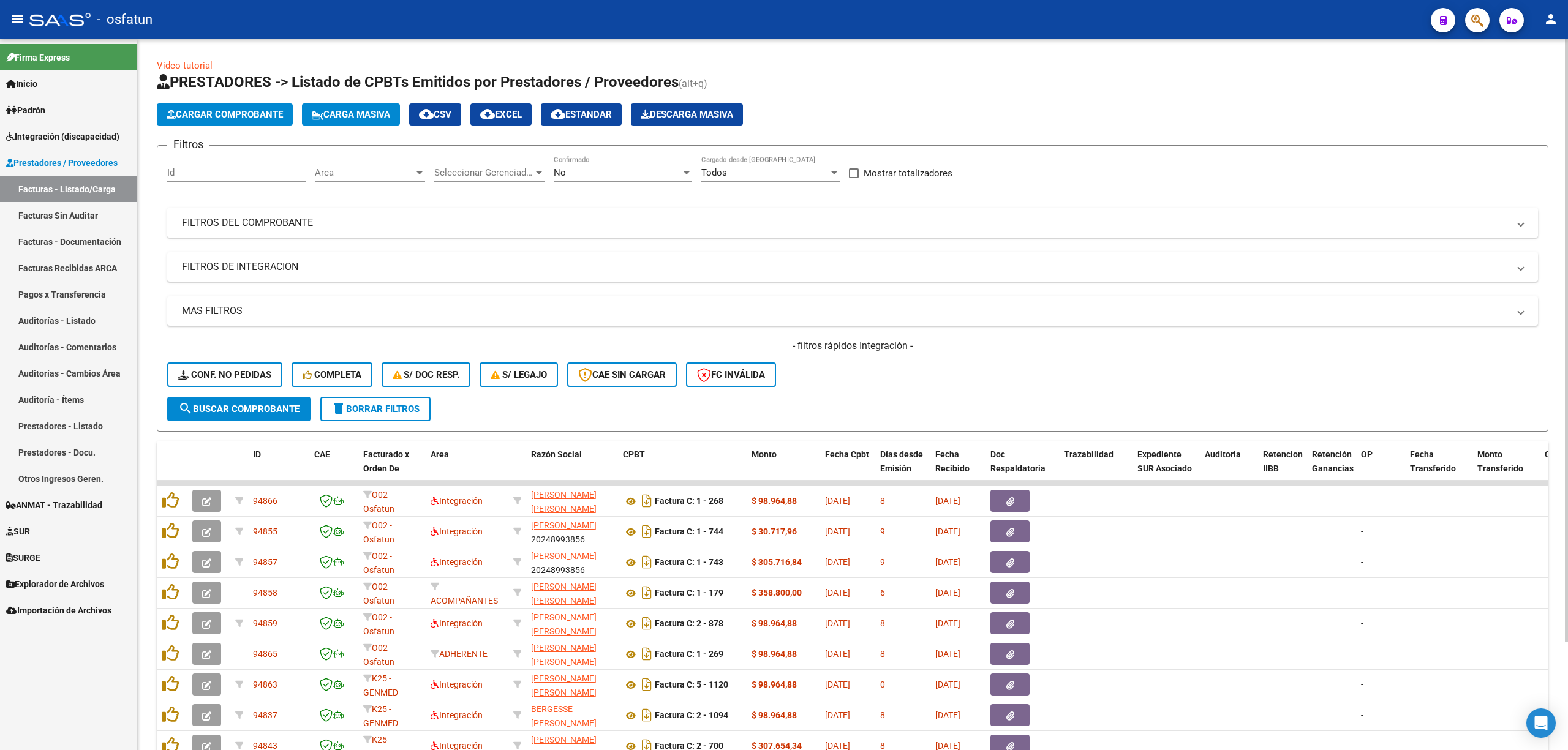
click at [359, 218] on mat-panel-title "FILTROS DEL COMPROBANTE" at bounding box center [846, 222] width 1327 height 13
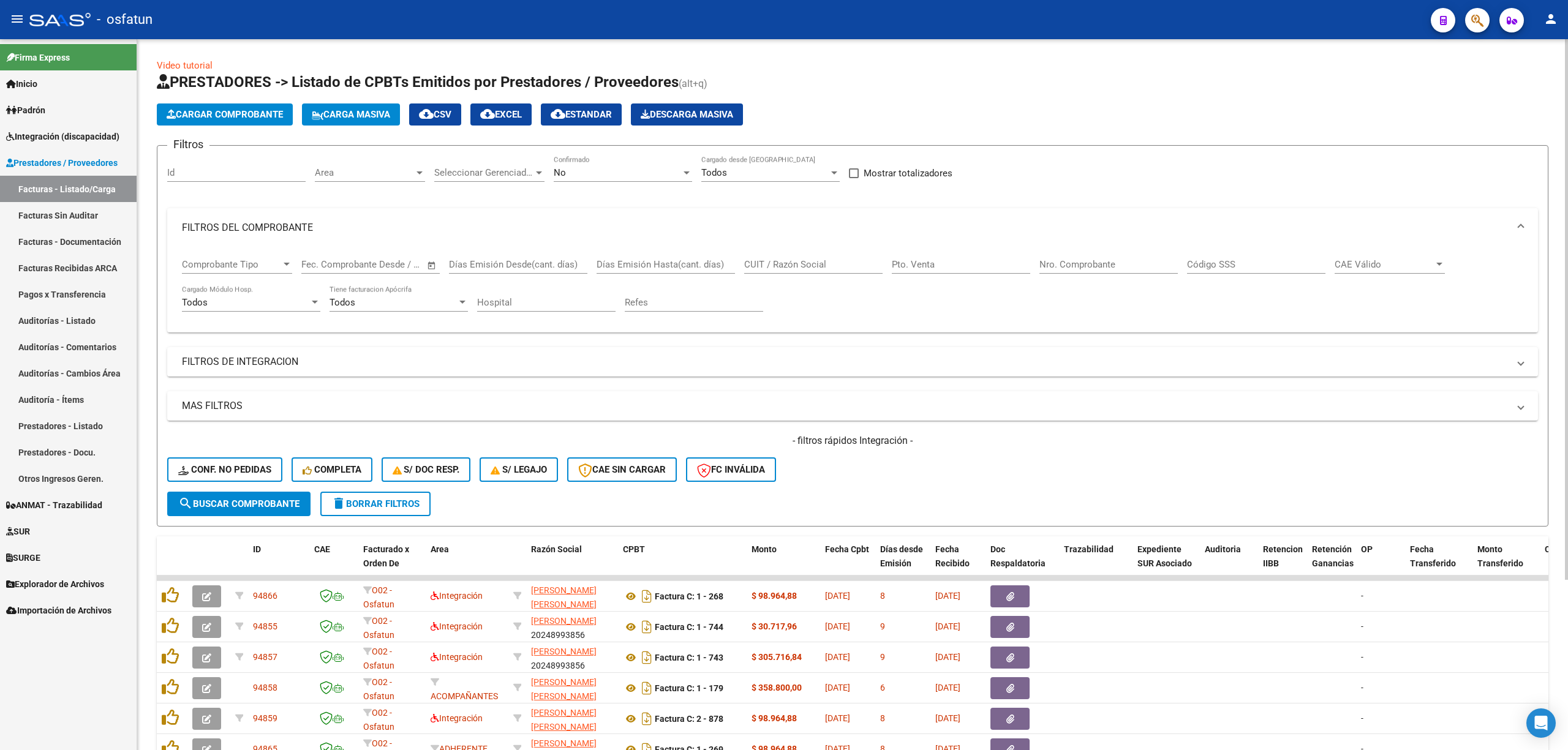
click at [770, 256] on div "CUIT / Razón Social" at bounding box center [813, 261] width 139 height 26
paste input "30711757801"
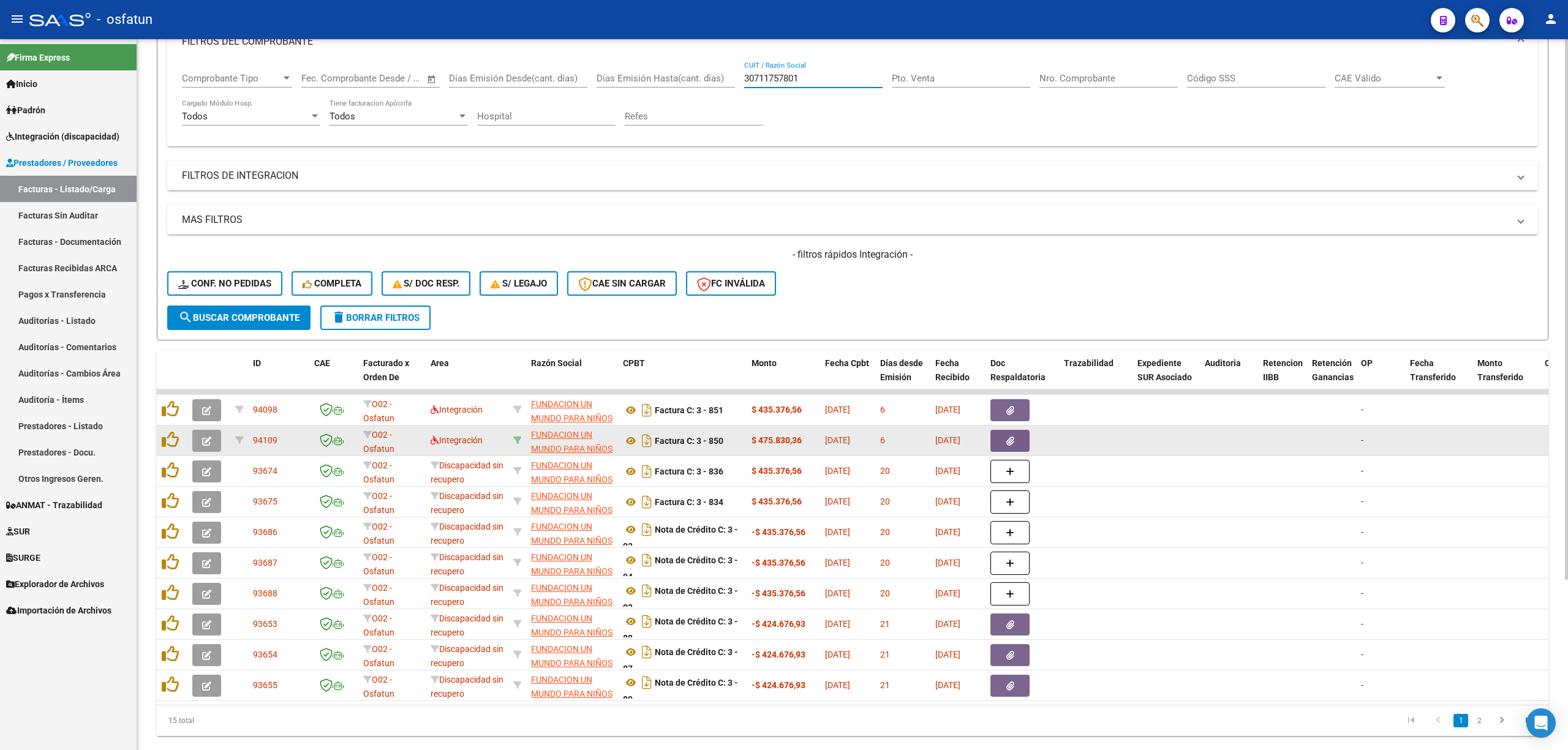
scroll to position [223, 0]
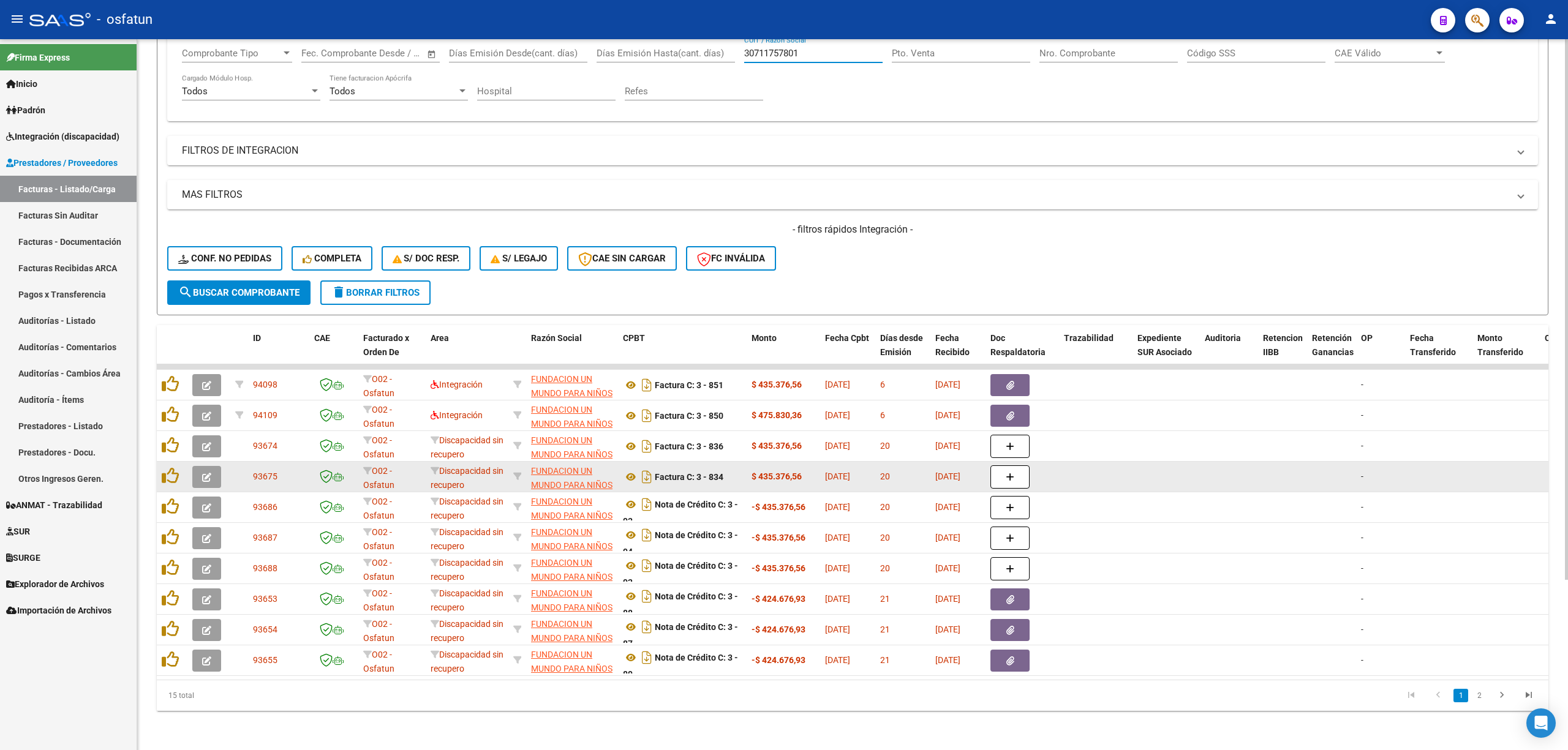
type input "30711757801"
click at [200, 466] on button "button" at bounding box center [206, 476] width 29 height 22
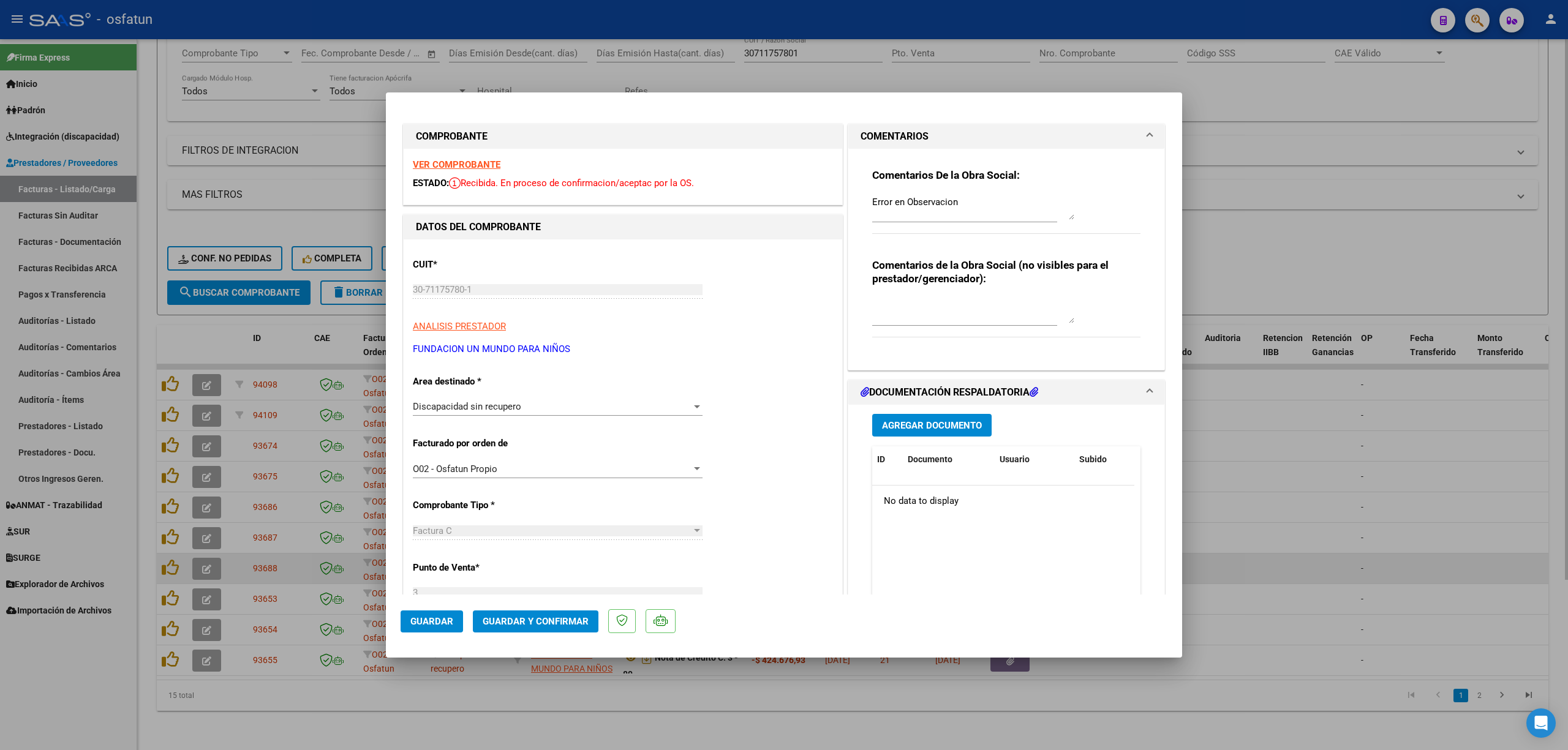
drag, startPoint x: 1253, startPoint y: 555, endPoint x: 1216, endPoint y: 554, distance: 37.0
click at [1252, 555] on div at bounding box center [784, 375] width 1568 height 750
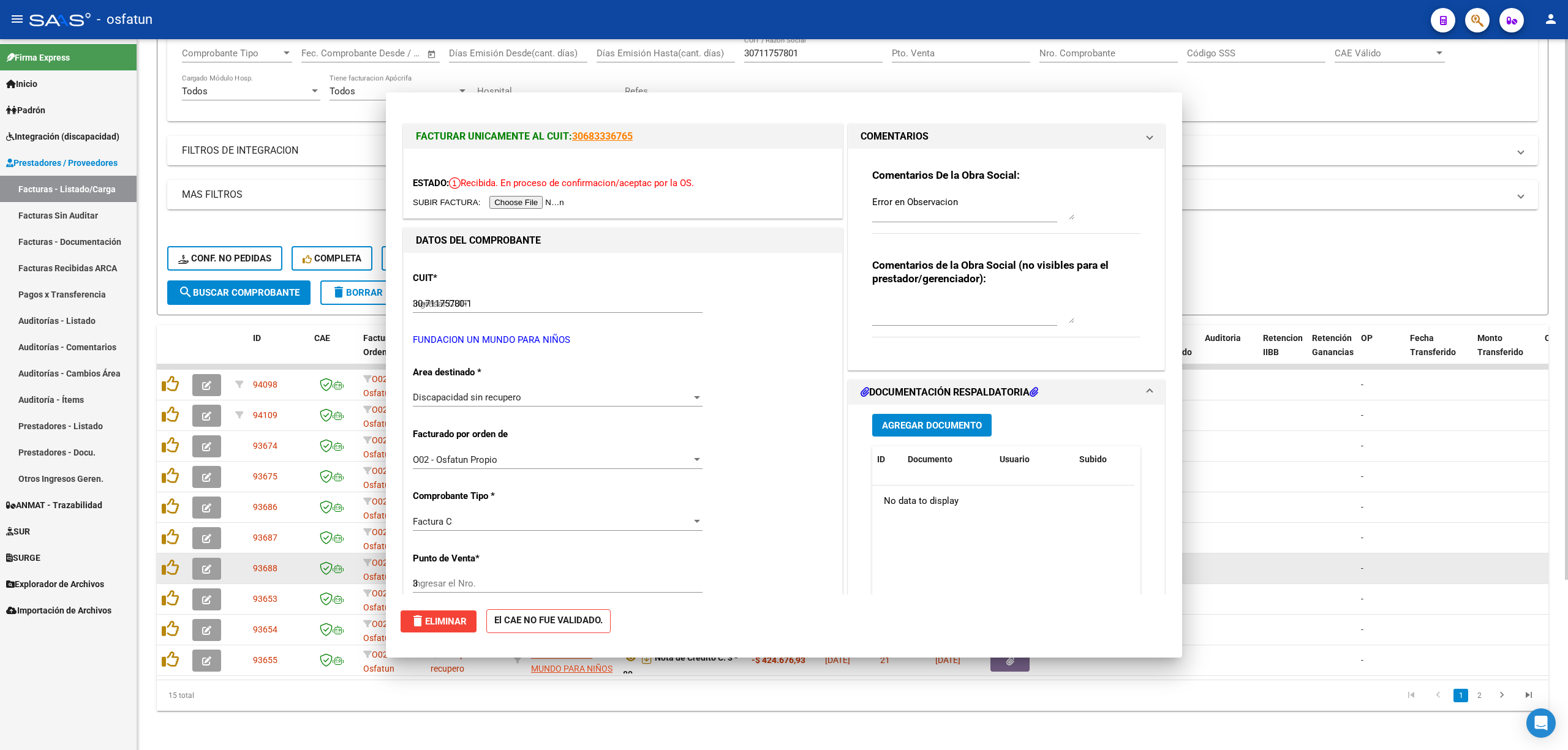
type input "$ 0,00"
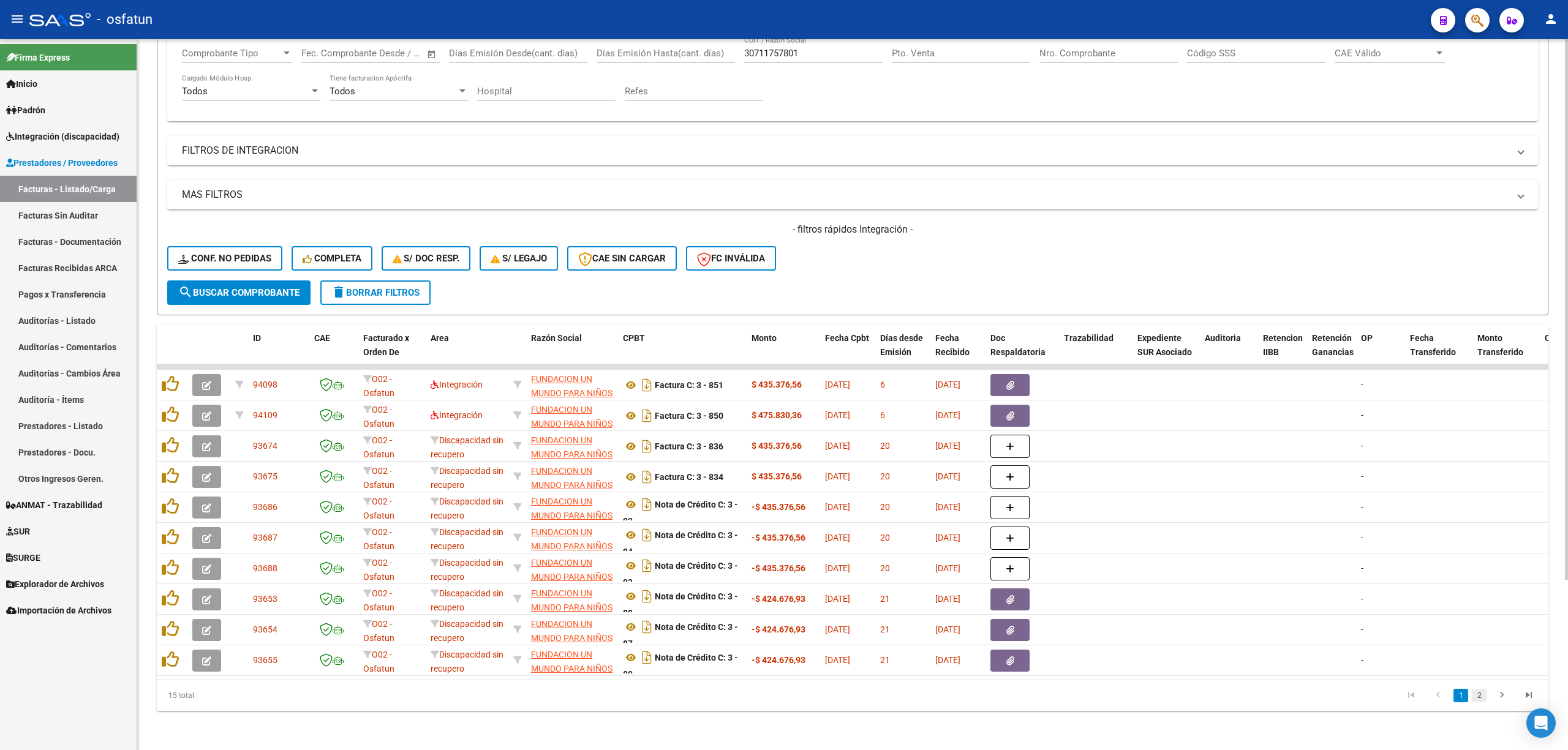
click at [1476, 693] on link "2" at bounding box center [1479, 695] width 15 height 13
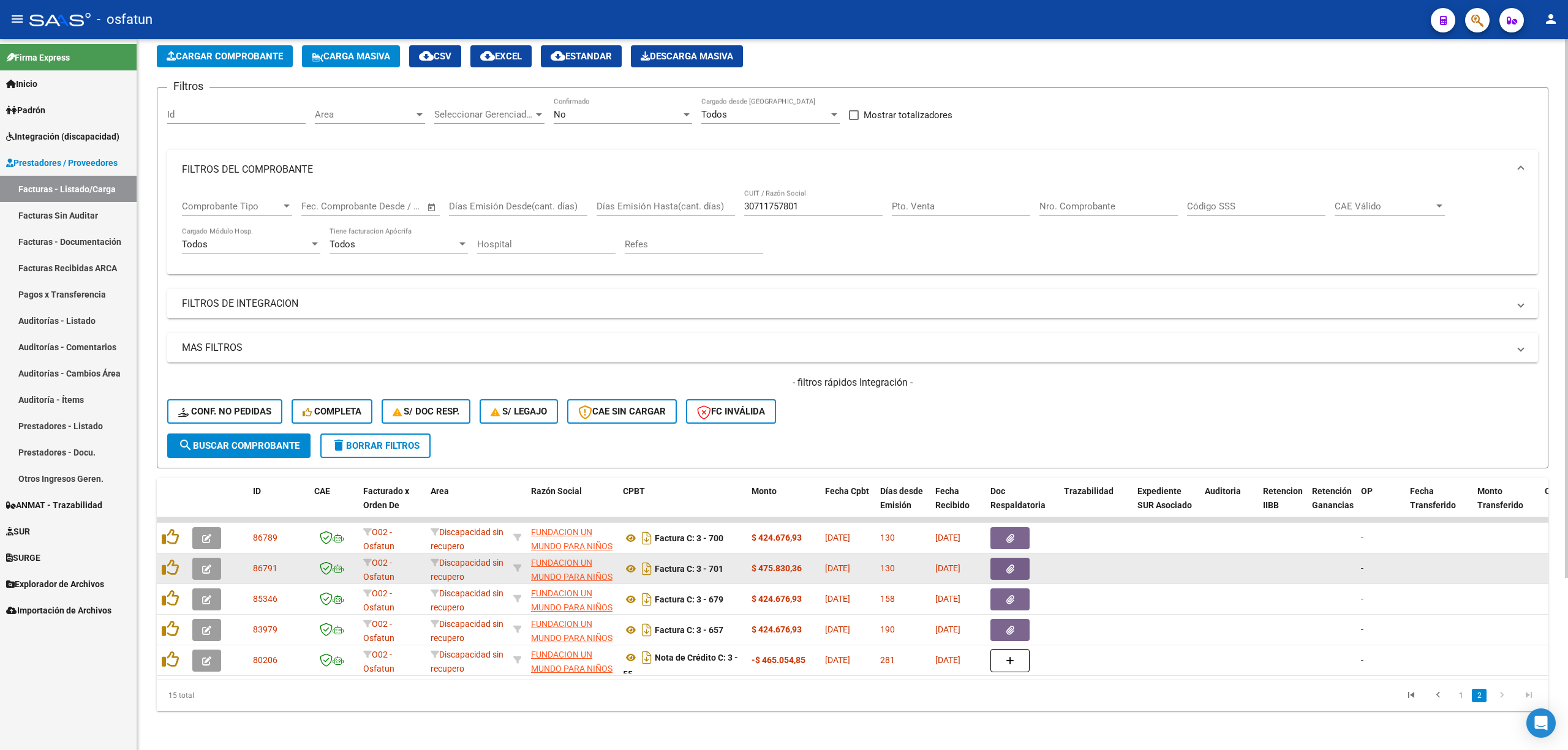
scroll to position [70, 0]
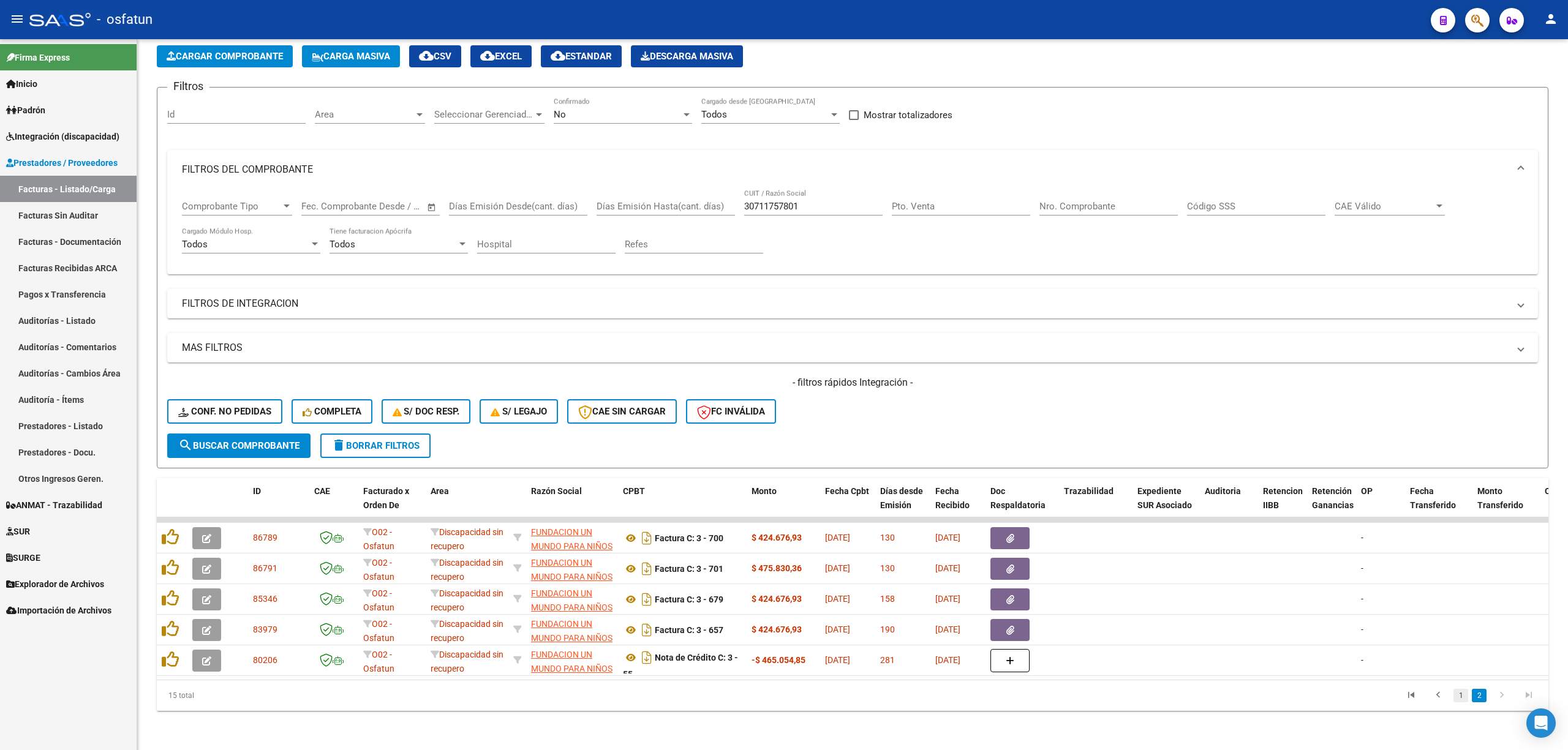
click at [1461, 701] on link "1" at bounding box center [1461, 695] width 15 height 13
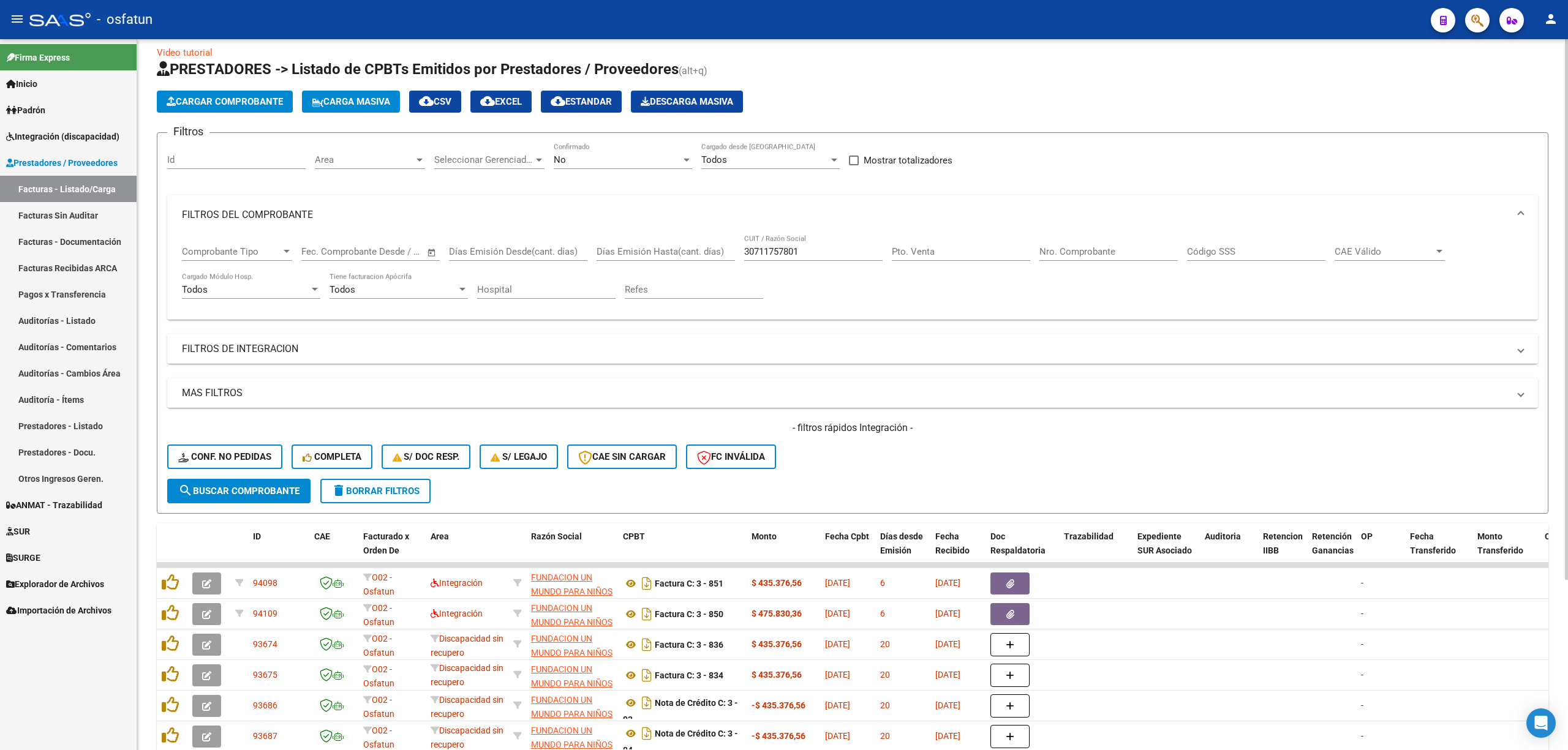
scroll to position [0, 0]
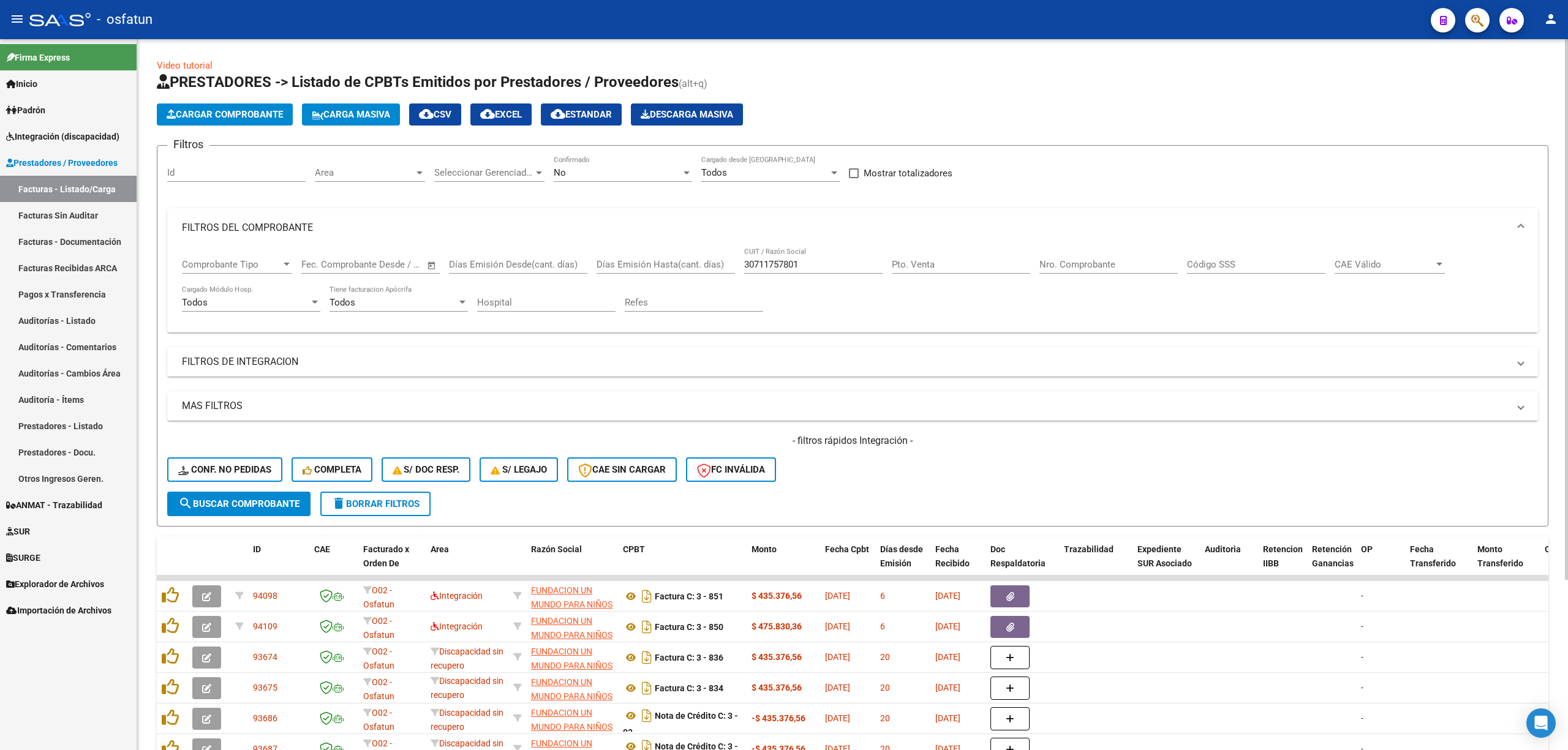
click at [598, 175] on div "No" at bounding box center [618, 173] width 127 height 11
click at [599, 119] on span "Todos" at bounding box center [623, 118] width 139 height 28
click at [212, 505] on span "search Buscar Comprobante" at bounding box center [238, 503] width 121 height 11
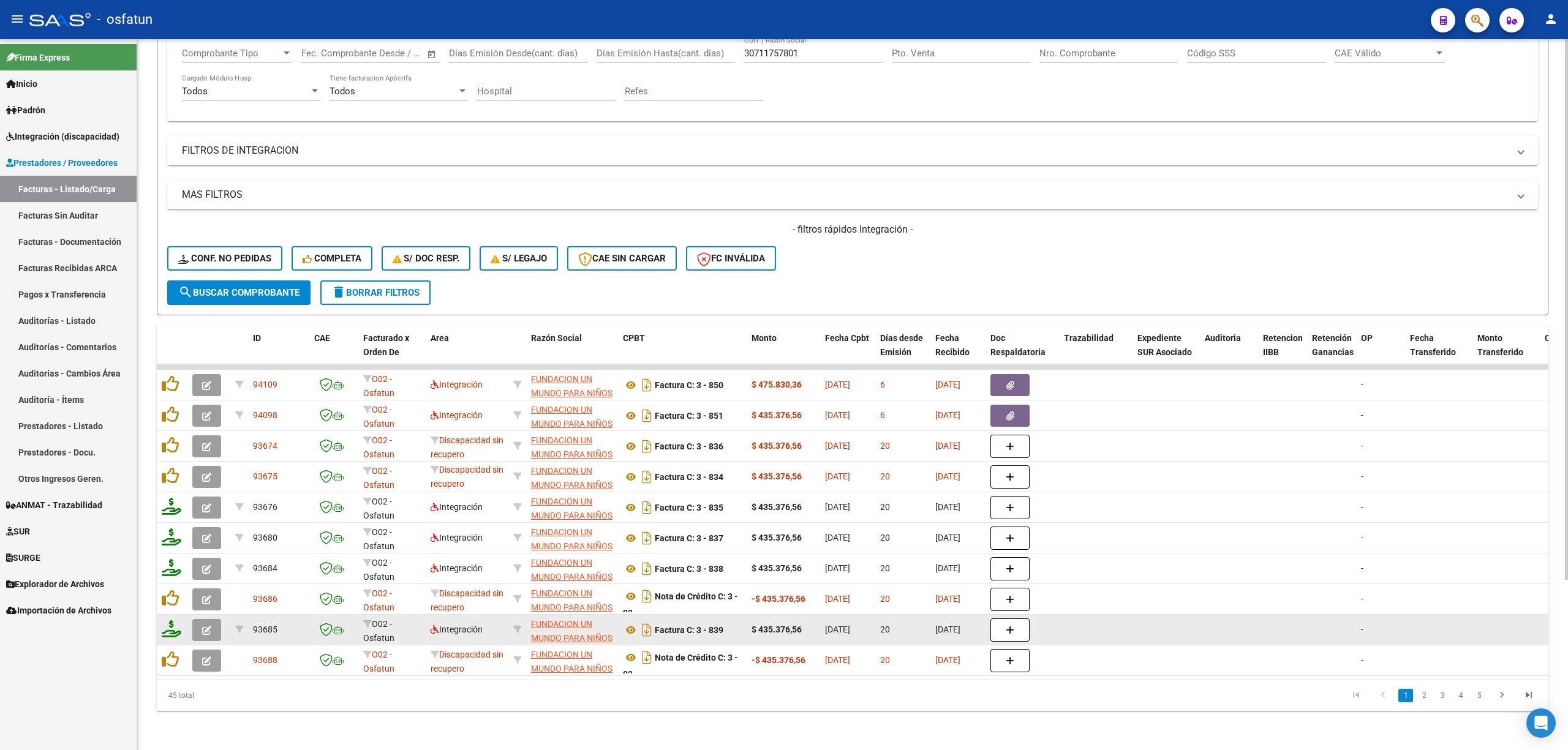
scroll to position [223, 0]
drag, startPoint x: 202, startPoint y: 595, endPoint x: 166, endPoint y: 599, distance: 36.2
click at [164, 603] on datatable-scroller "94109 O02 - Osfatun Propio Integración FUNDACION UN MUNDO PARA NIÑOS 3071175780…" at bounding box center [852, 520] width 1392 height 311
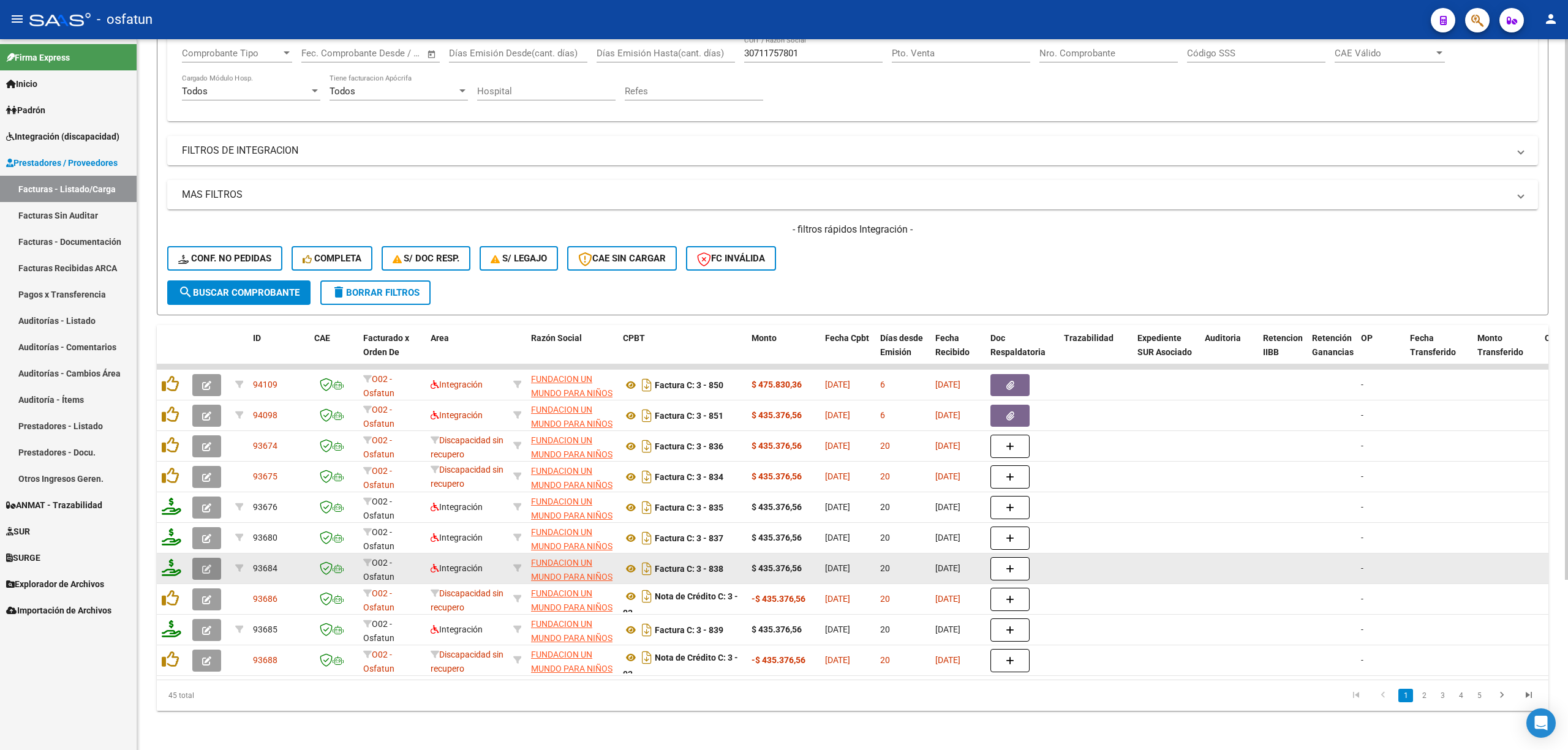
click at [199, 563] on button "button" at bounding box center [206, 569] width 29 height 22
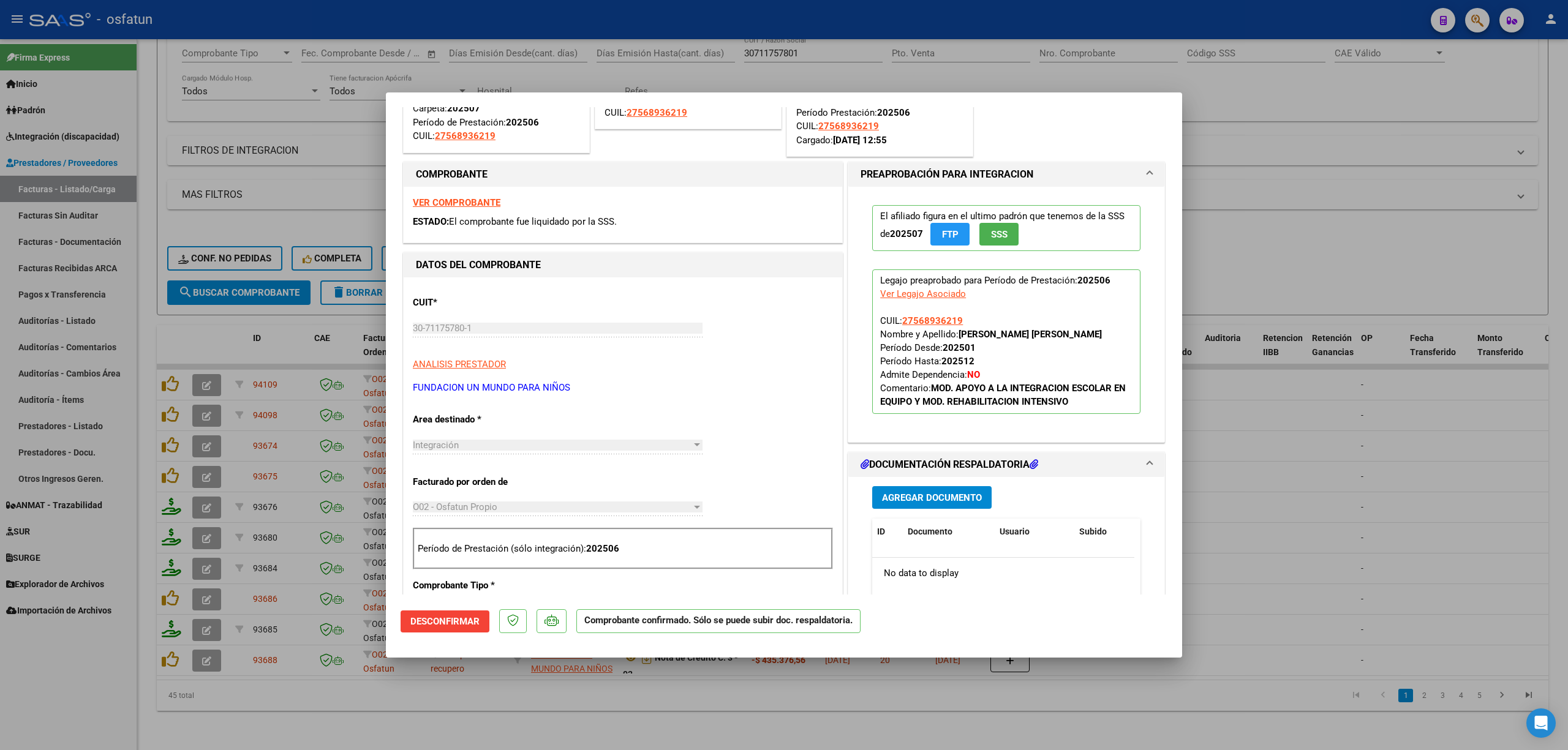
scroll to position [0, 0]
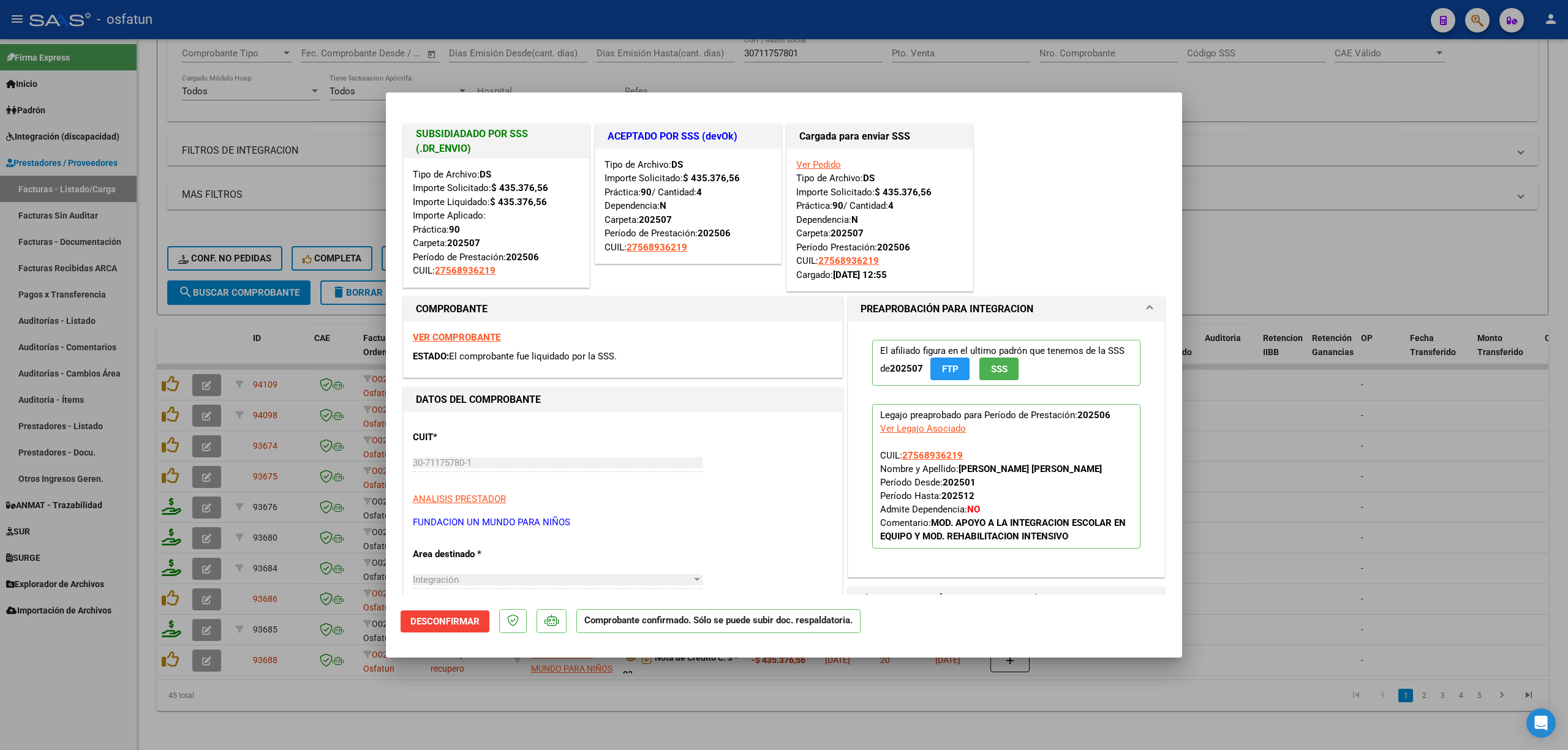
drag, startPoint x: 1098, startPoint y: 470, endPoint x: 971, endPoint y: 474, distance: 127.1
click at [971, 474] on p "Legajo preaprobado para Período de Prestación: 202506 Ver Legajo Asociado CUIL:…" at bounding box center [1007, 476] width 269 height 145
click at [970, 468] on strong "VILLARROEL AGUIRRE JOSEFINA" at bounding box center [1030, 468] width 143 height 11
click at [295, 706] on div at bounding box center [784, 375] width 1568 height 750
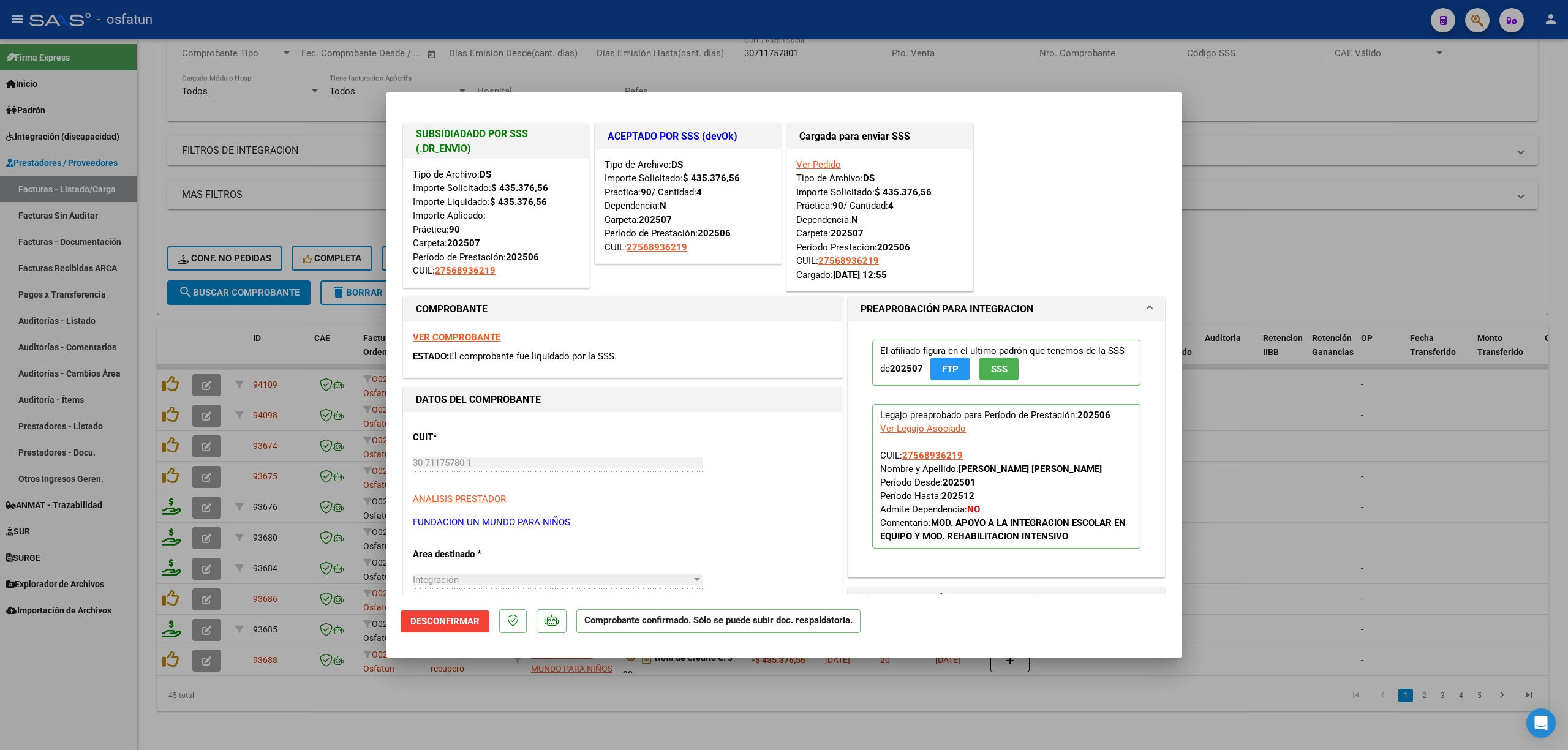
type input "$ 0,00"
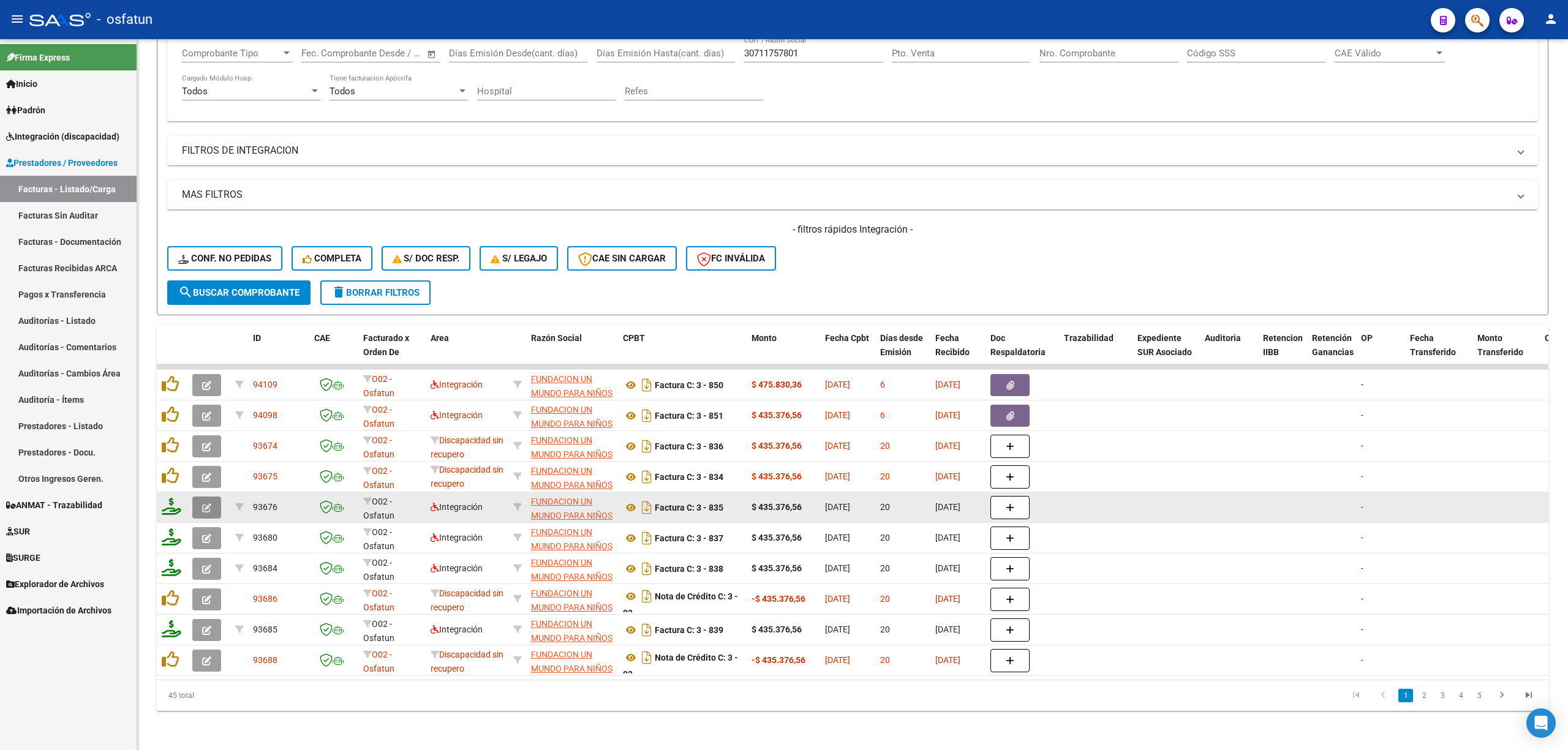
click at [214, 496] on button "button" at bounding box center [206, 507] width 29 height 22
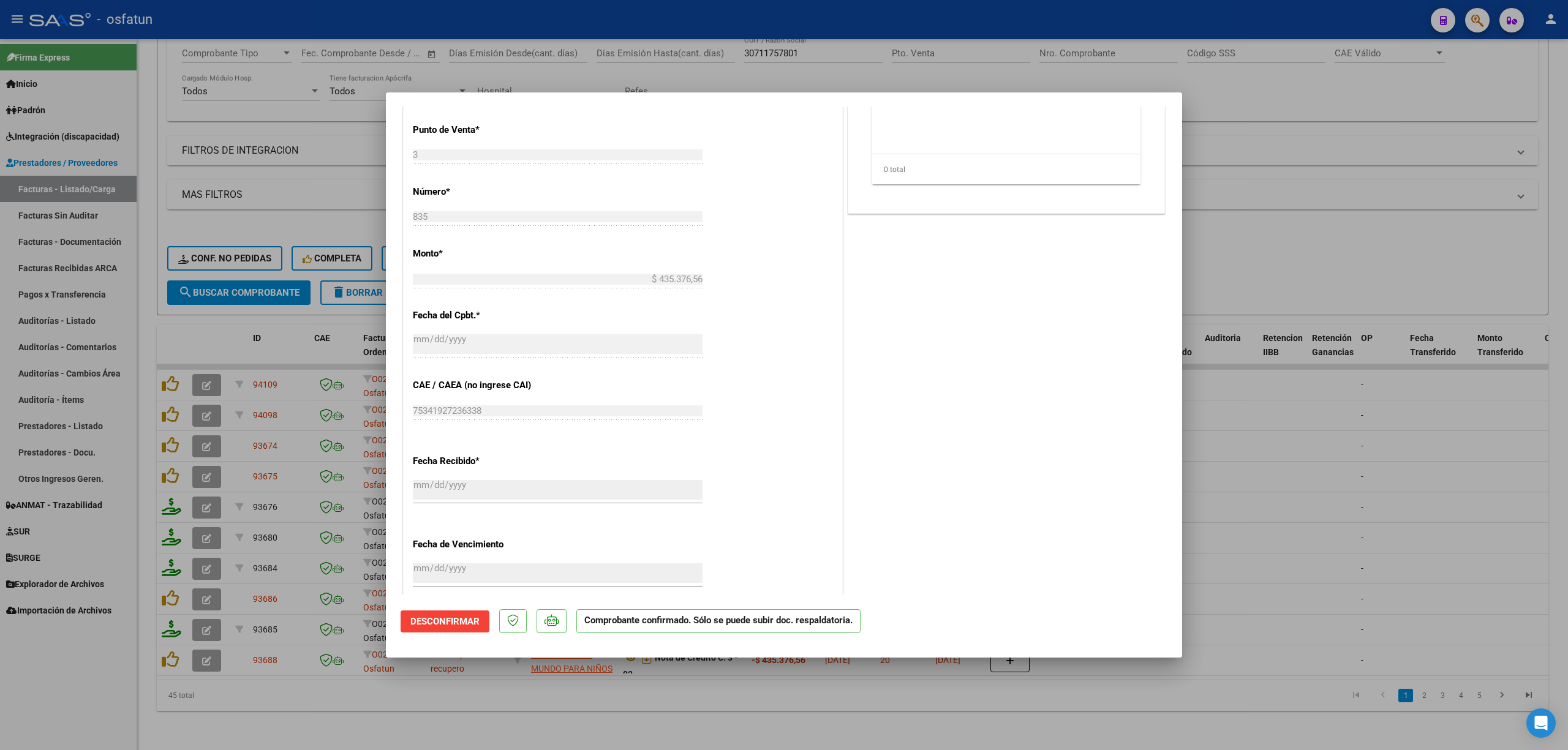
click at [461, 735] on div at bounding box center [784, 375] width 1568 height 750
type input "$ 0,00"
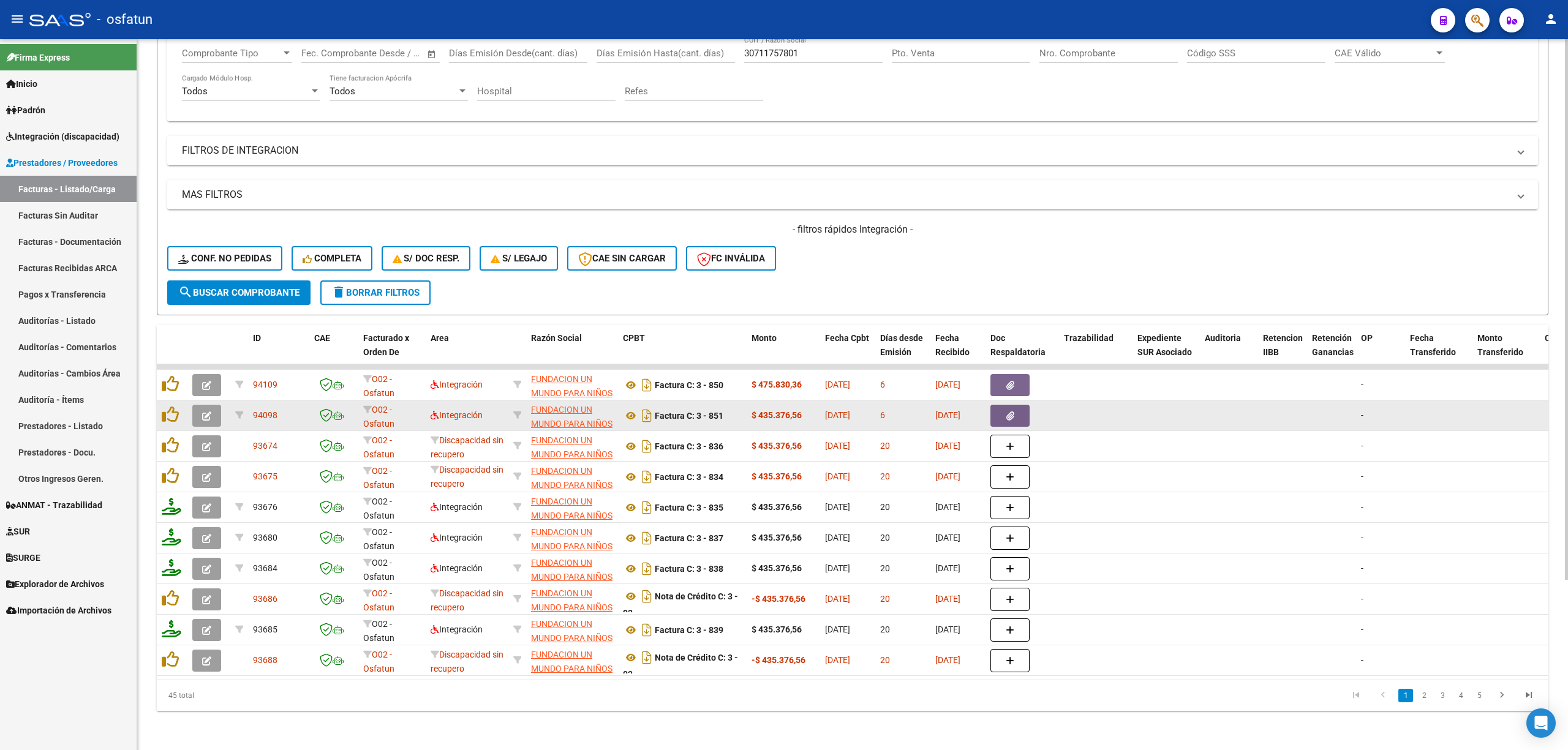
scroll to position [59, 0]
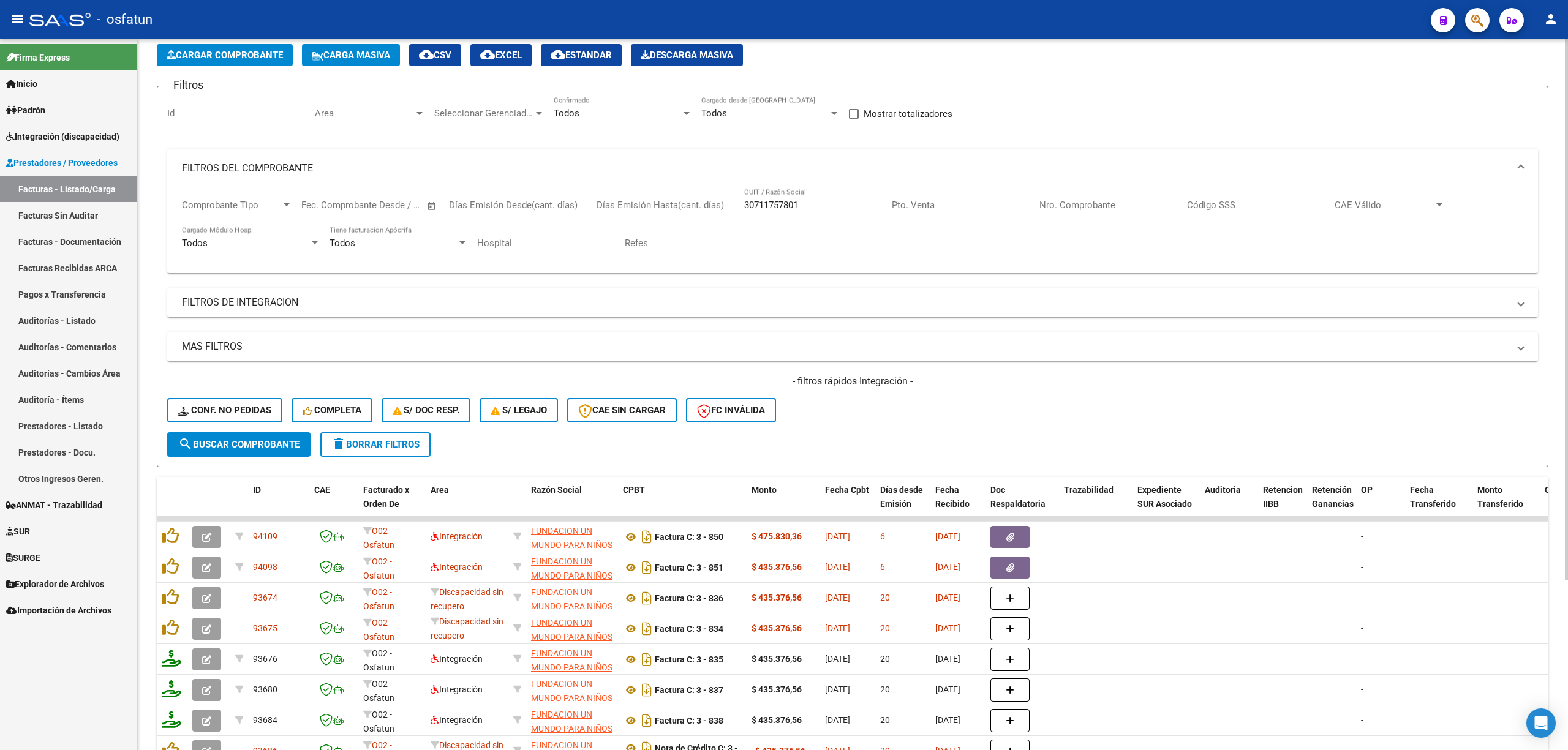
click at [221, 344] on mat-panel-title "MAS FILTROS" at bounding box center [846, 346] width 1327 height 13
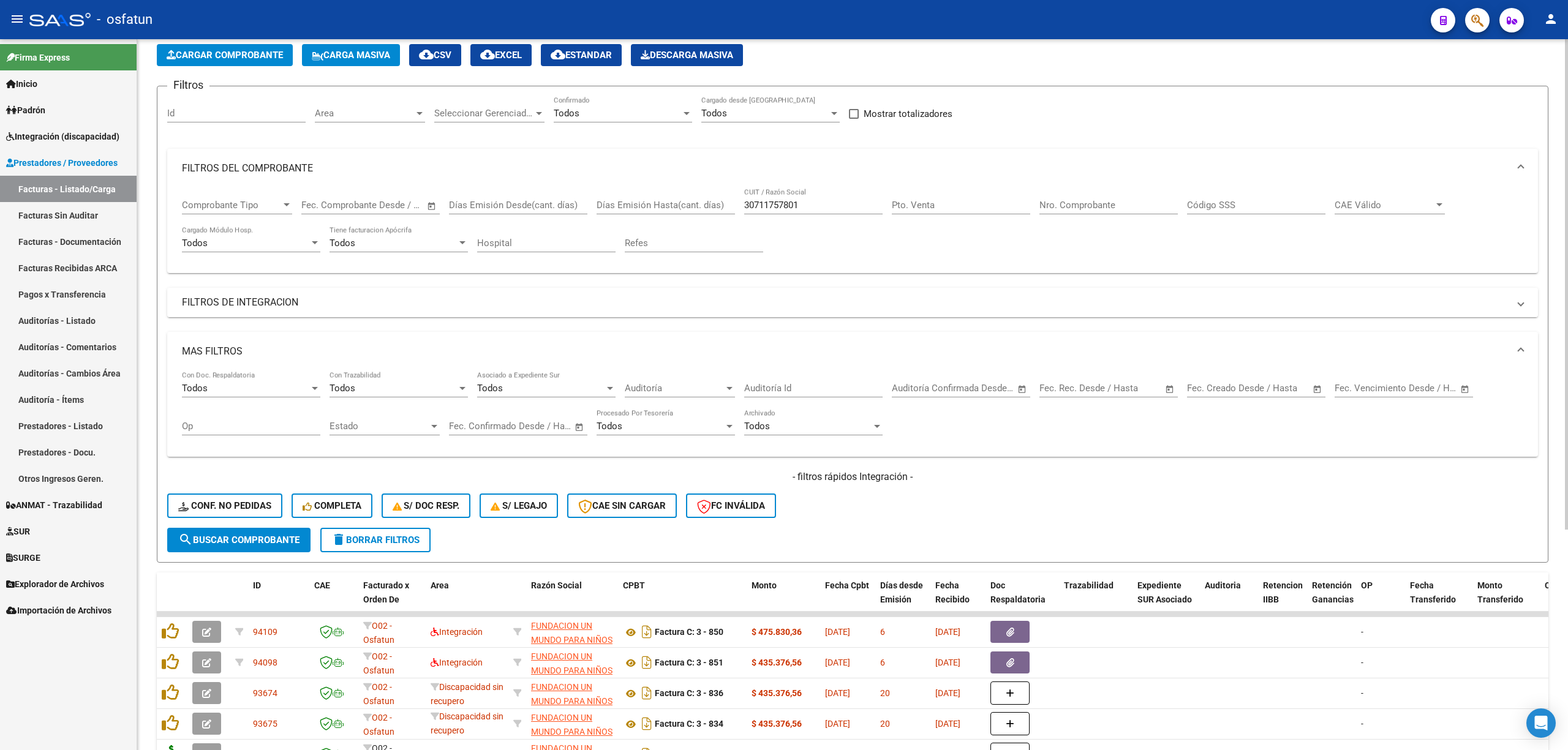
click at [237, 304] on mat-panel-title "FILTROS DE INTEGRACION" at bounding box center [846, 302] width 1327 height 13
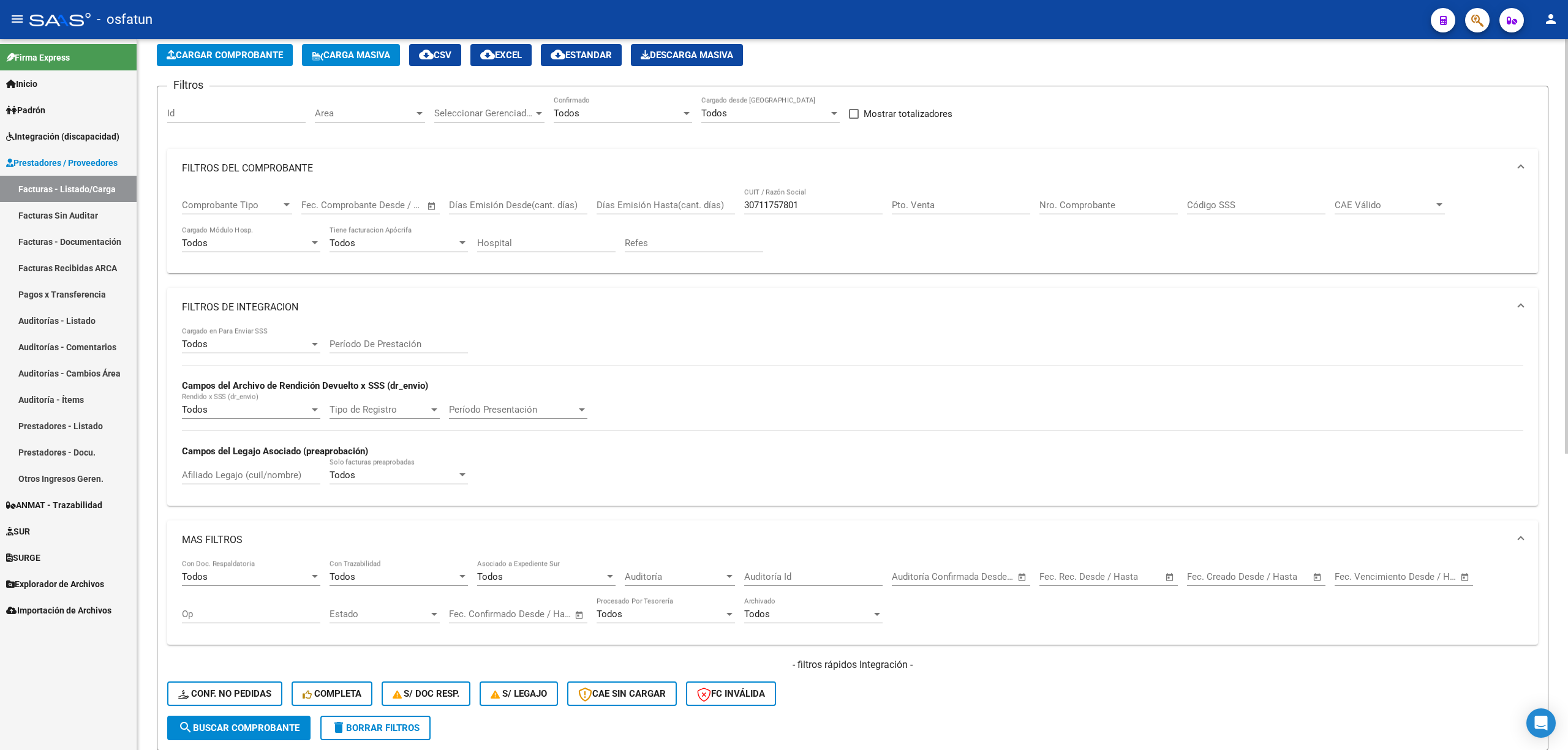
click at [227, 467] on div "Afiliado Legajo (cuil/nombre)" at bounding box center [251, 471] width 139 height 26
paste input "VILLARROEL"
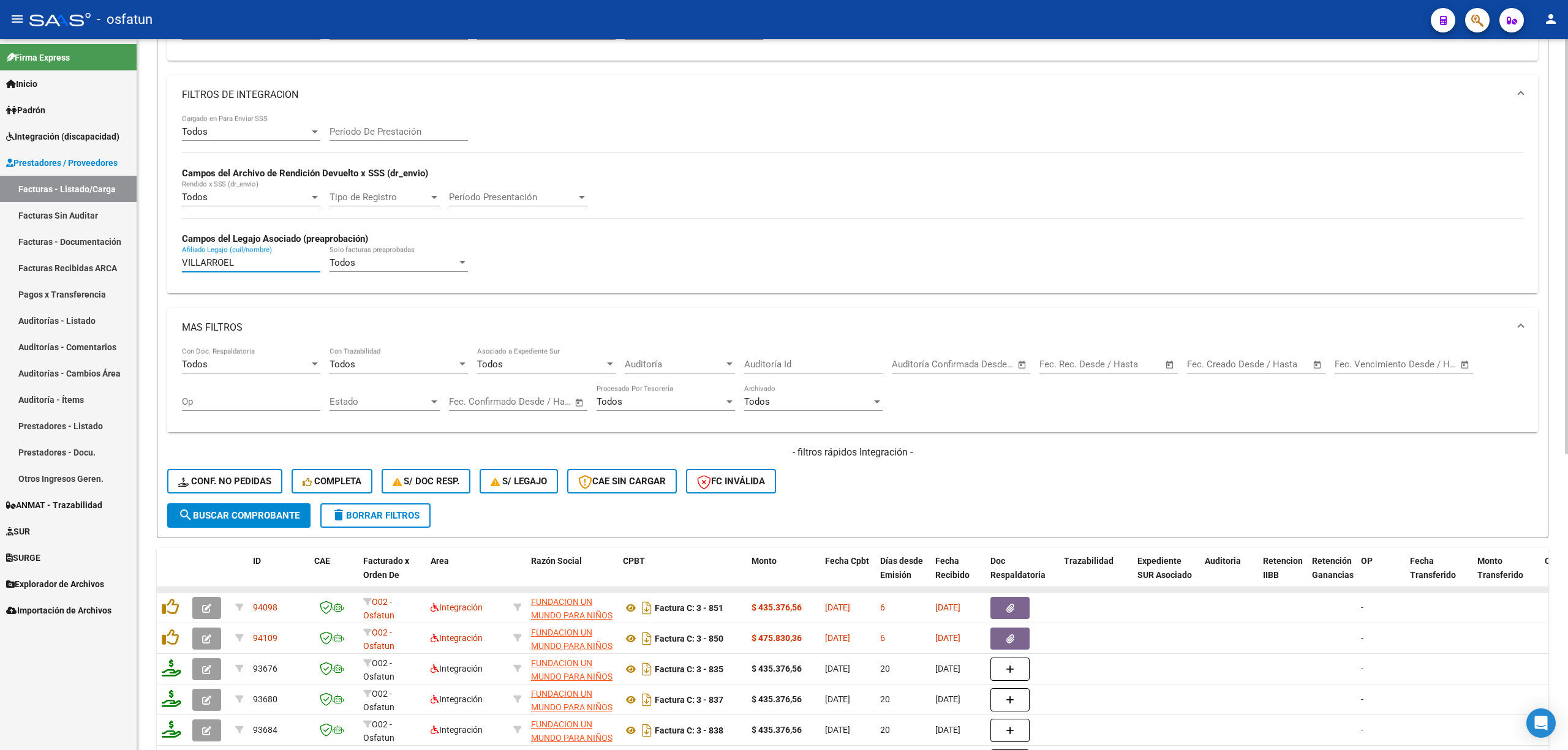
scroll to position [467, 0]
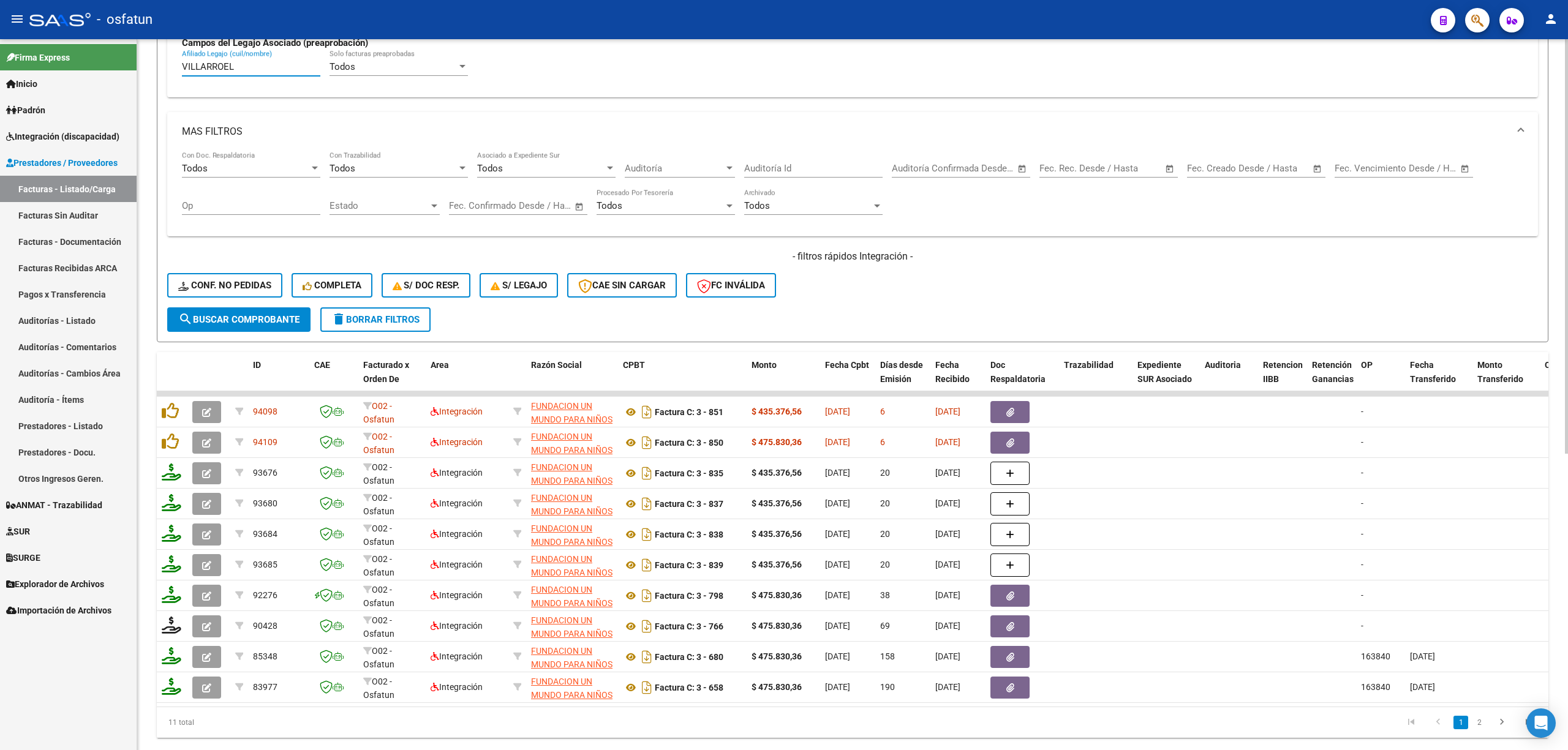
type input "VILLARROEL"
click at [256, 327] on button "search Buscar Comprobante" at bounding box center [239, 319] width 143 height 24
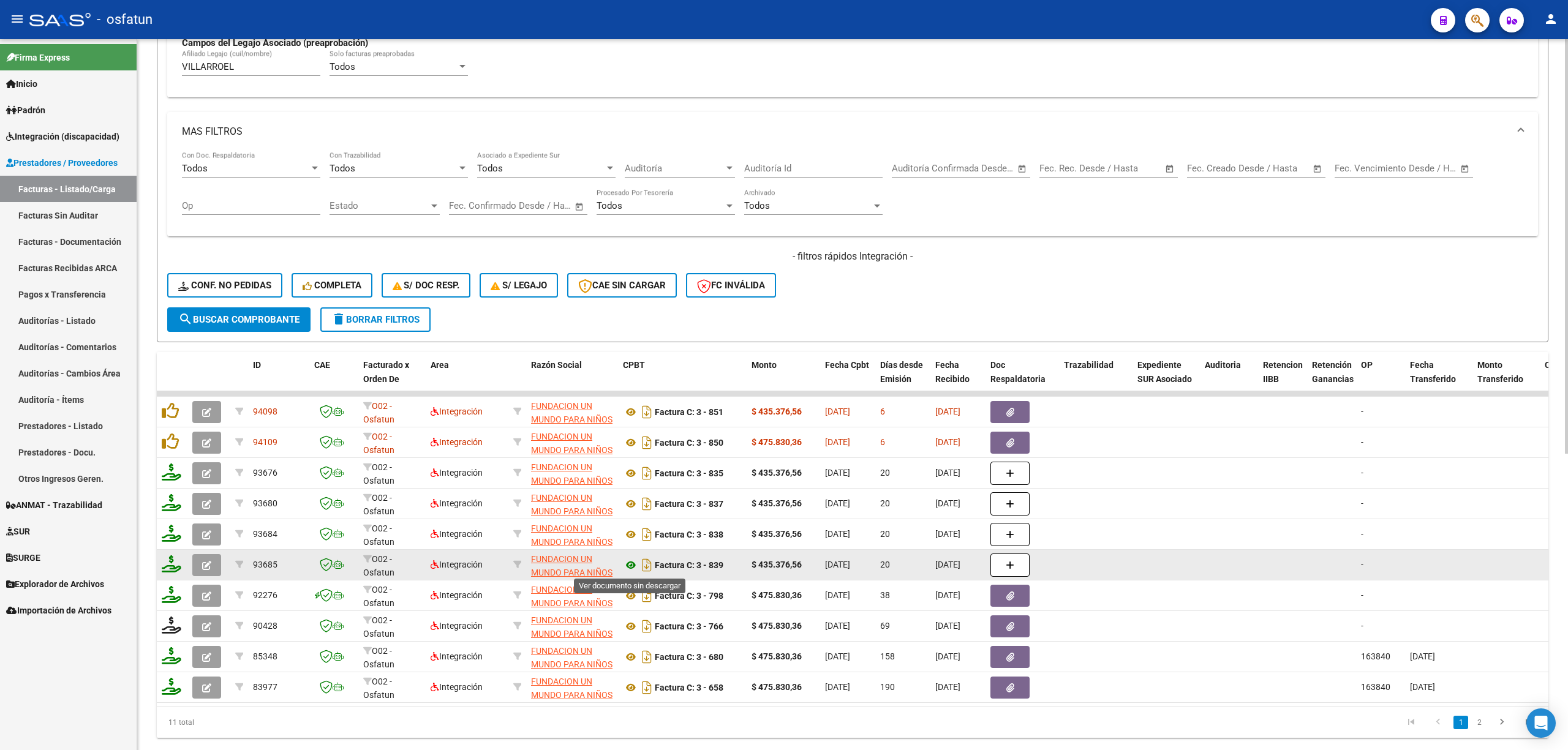
click at [628, 566] on icon at bounding box center [631, 565] width 16 height 15
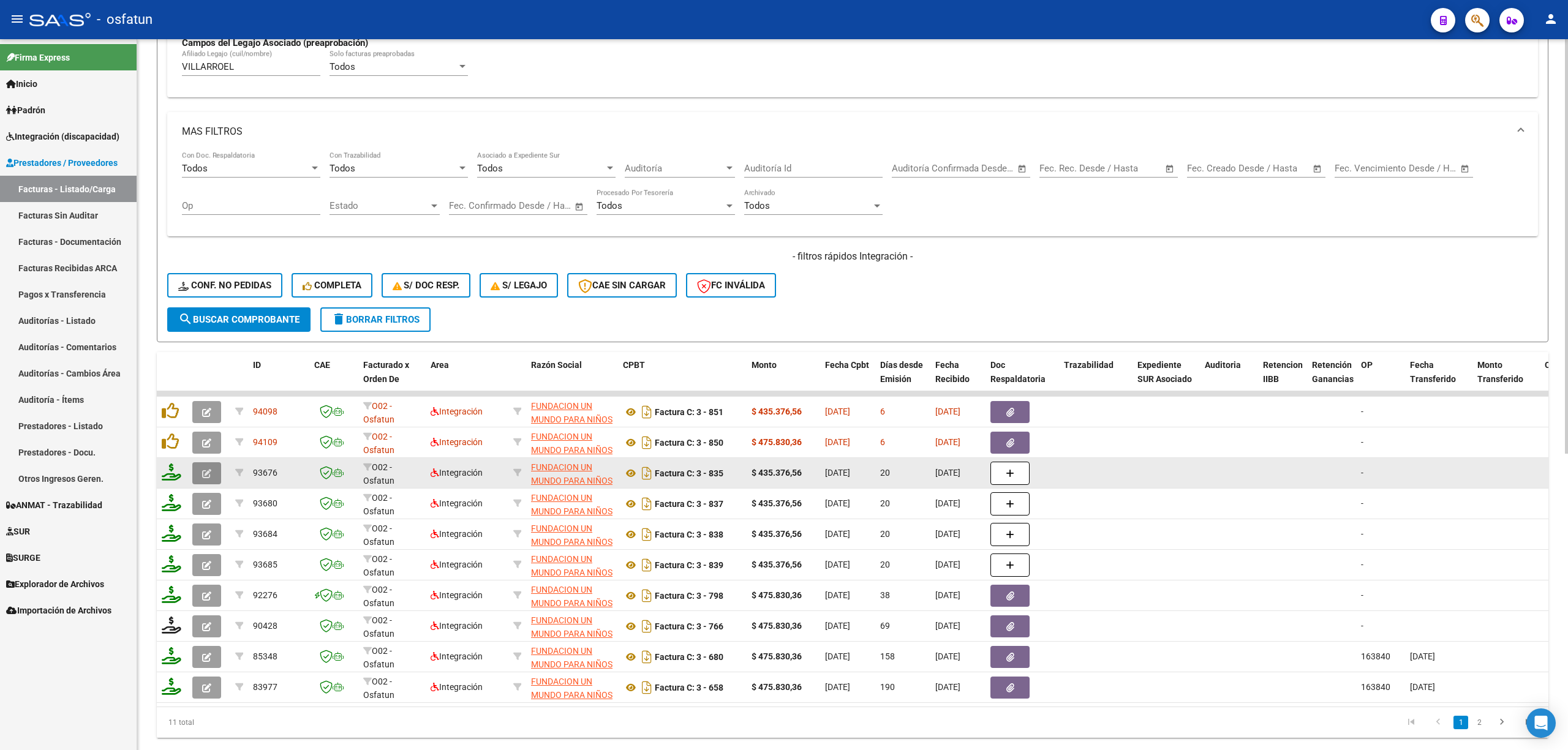
click at [209, 476] on icon "button" at bounding box center [207, 474] width 10 height 10
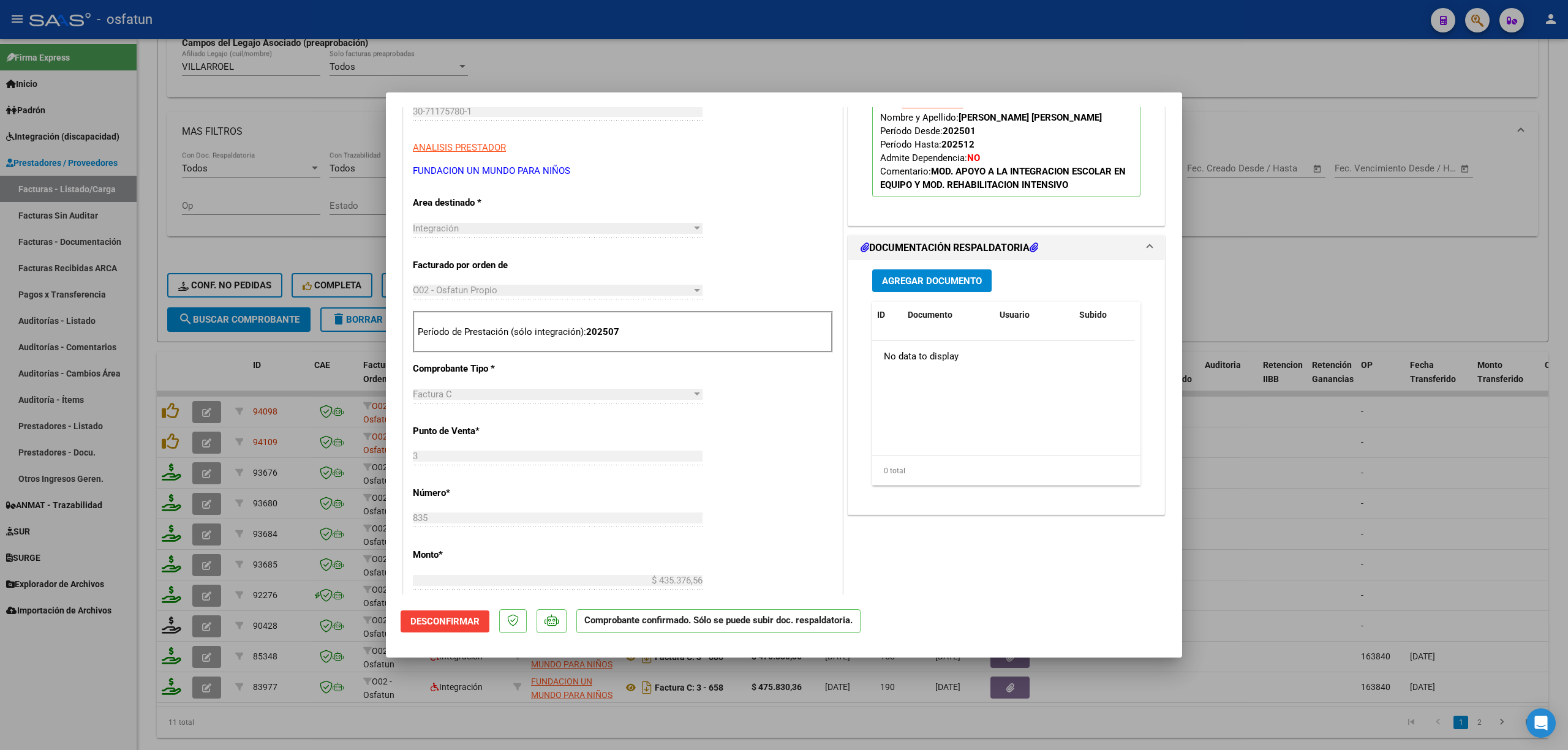
scroll to position [408, 0]
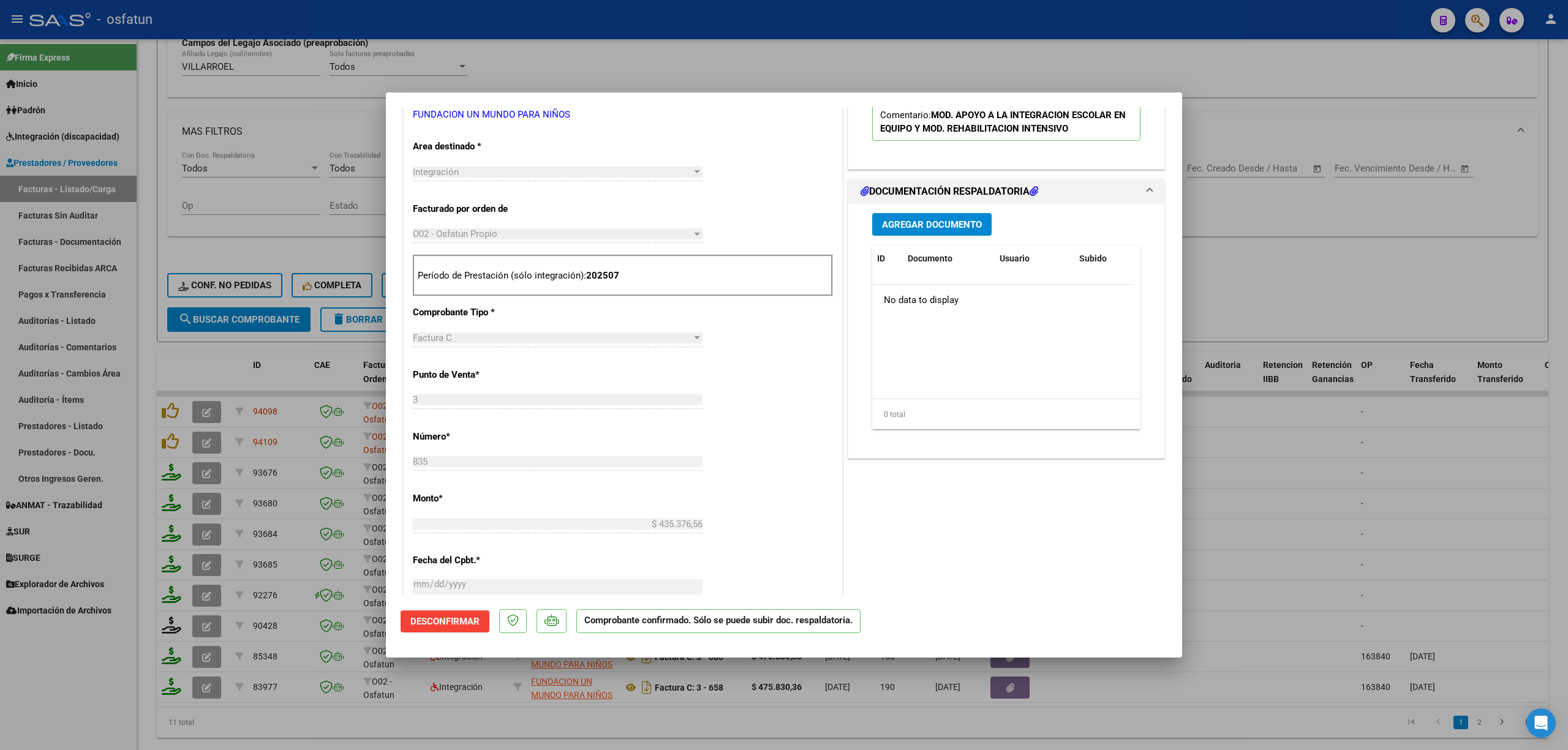
click at [1223, 522] on div at bounding box center [784, 375] width 1568 height 750
type input "$ 0,00"
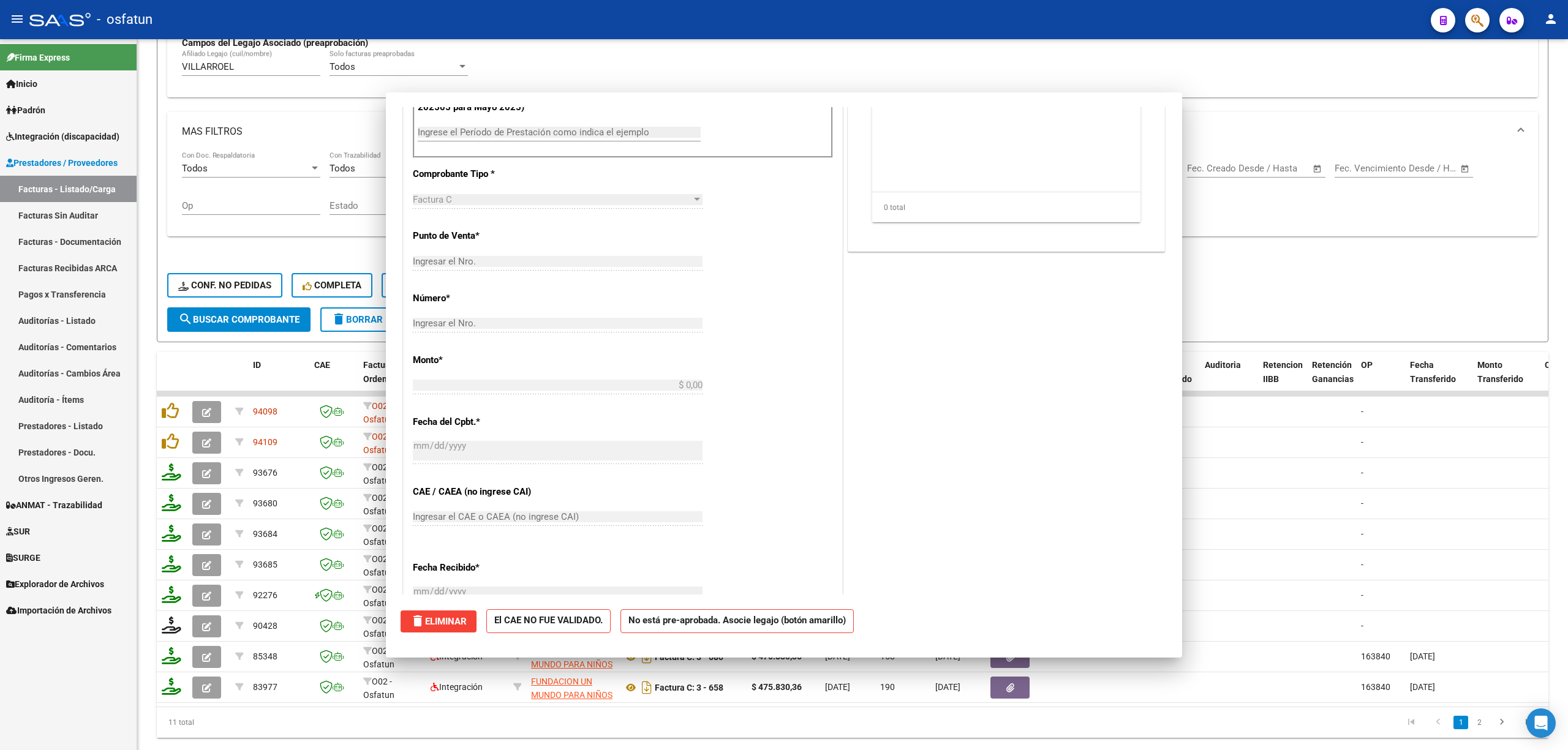
scroll to position [226, 0]
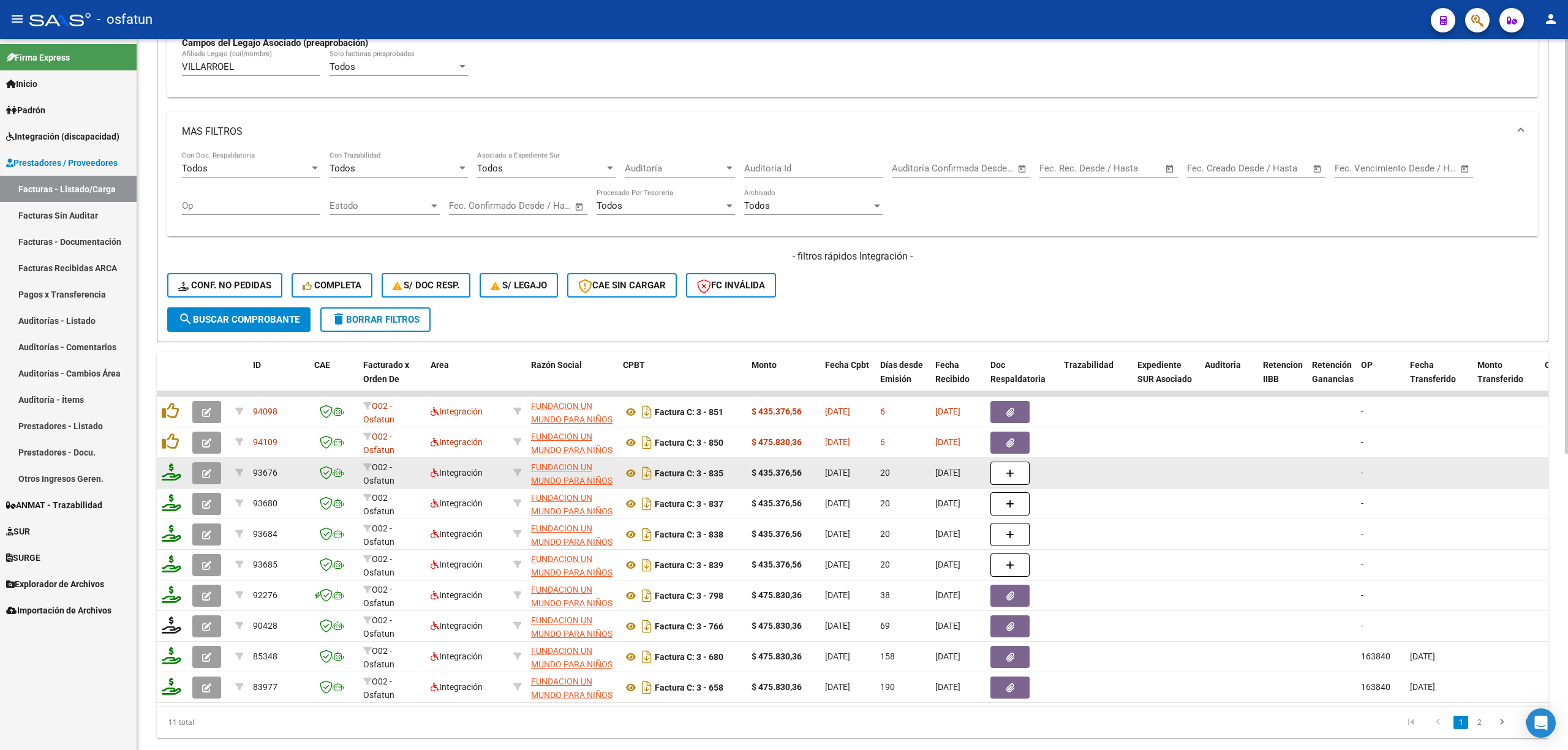
click at [212, 481] on button "button" at bounding box center [206, 473] width 29 height 22
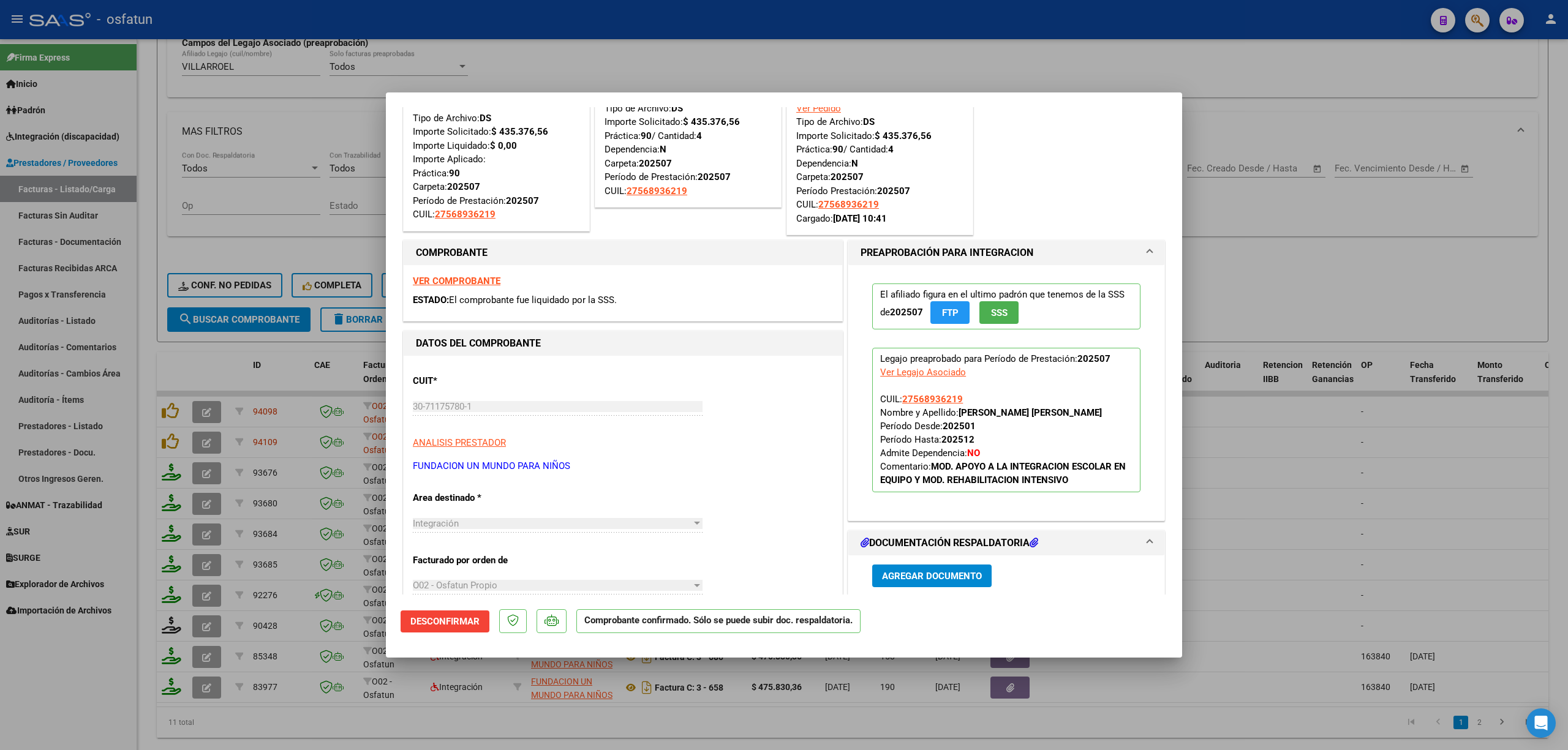
scroll to position [81, 0]
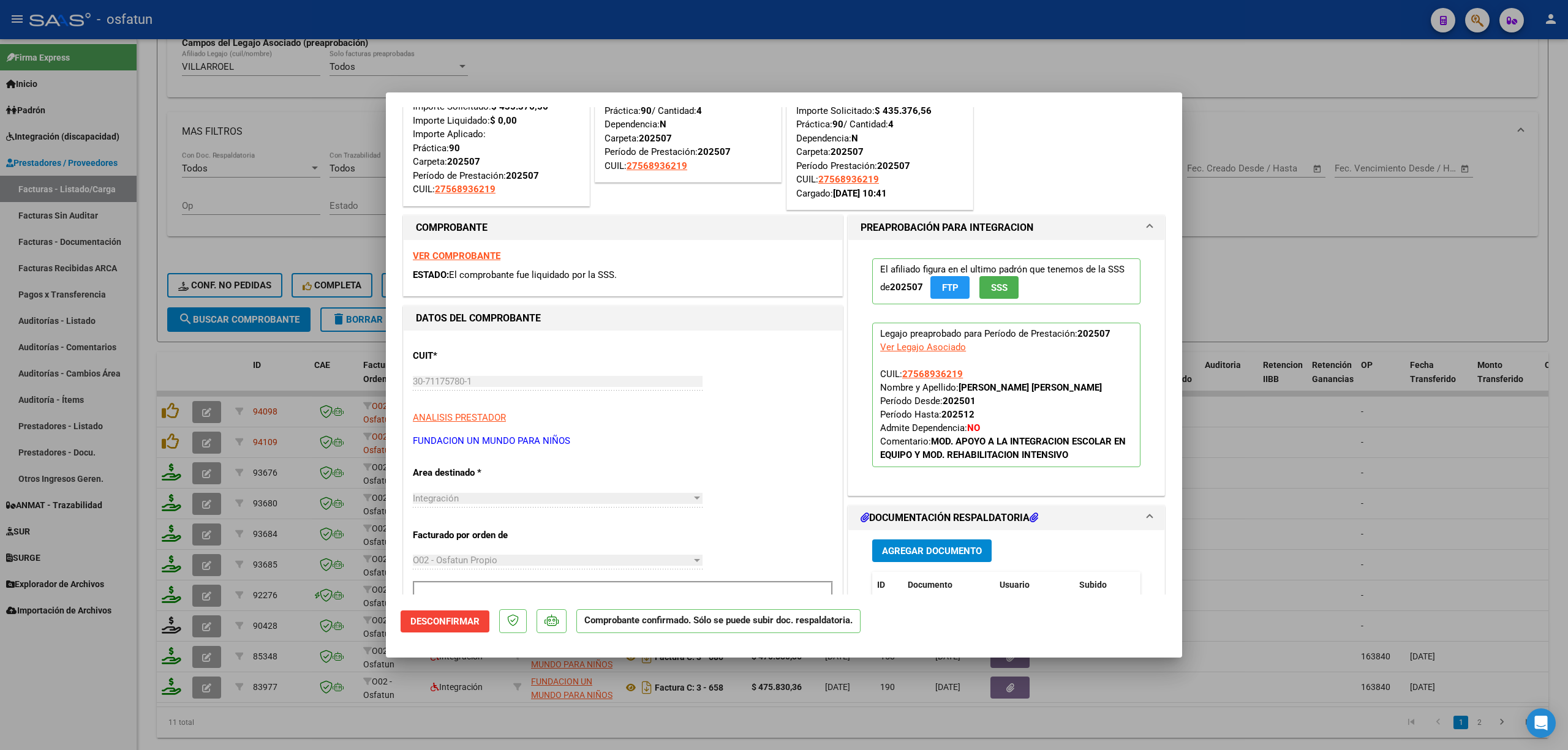
click at [79, 657] on div at bounding box center [784, 375] width 1568 height 750
type input "$ 0,00"
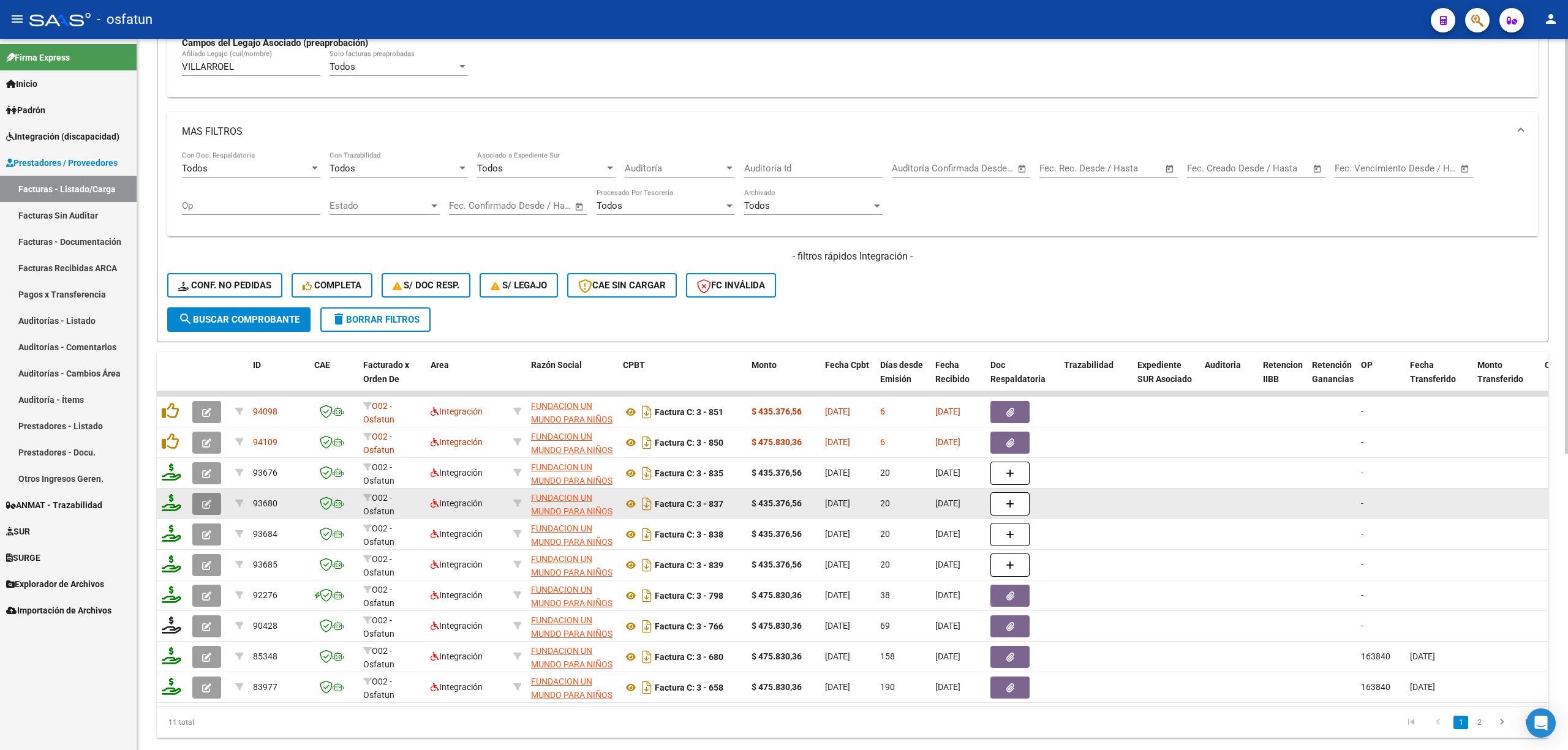
click at [207, 498] on span "button" at bounding box center [207, 503] width 10 height 11
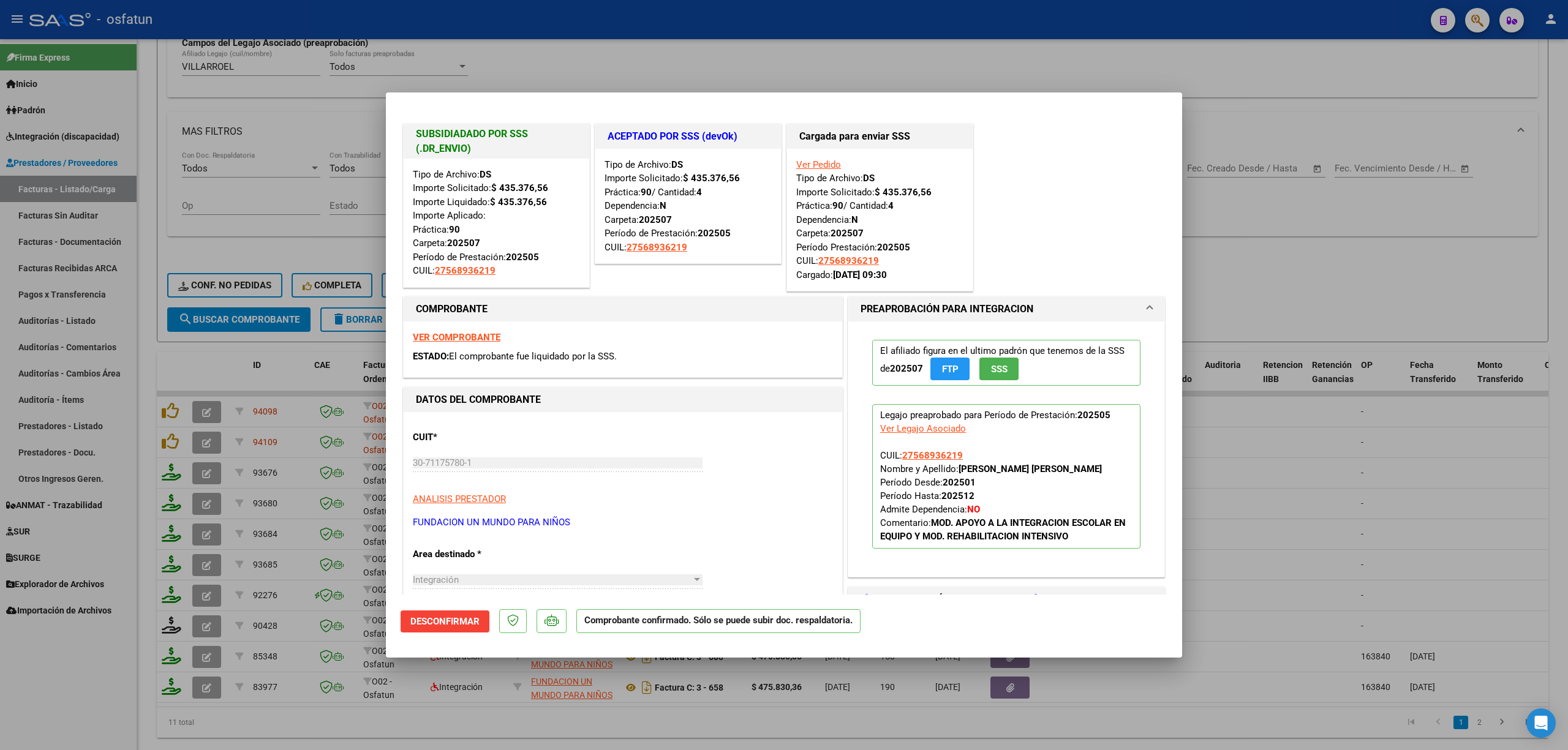
click at [65, 724] on div at bounding box center [784, 375] width 1568 height 750
type input "$ 0,00"
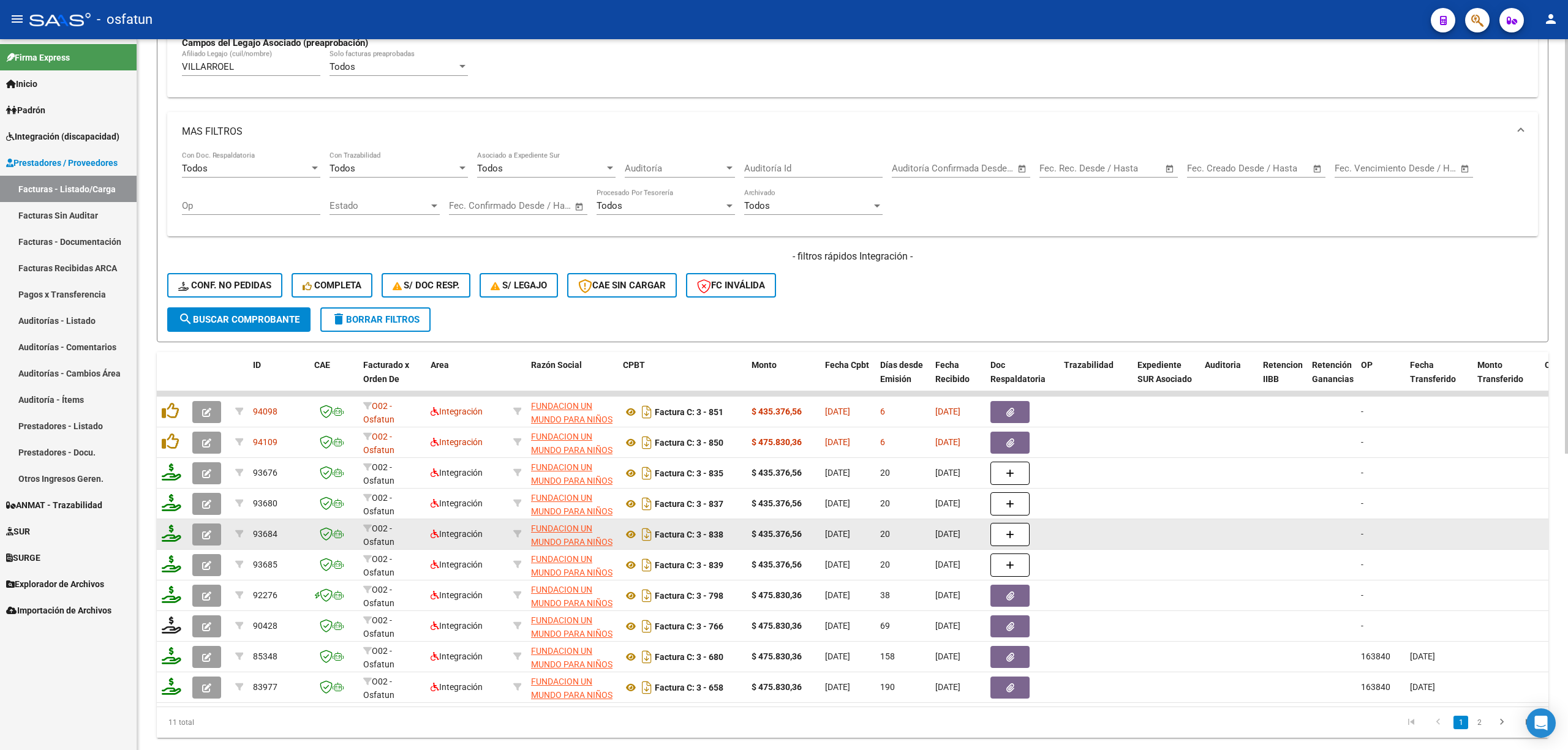
click at [202, 537] on icon "button" at bounding box center [207, 535] width 10 height 10
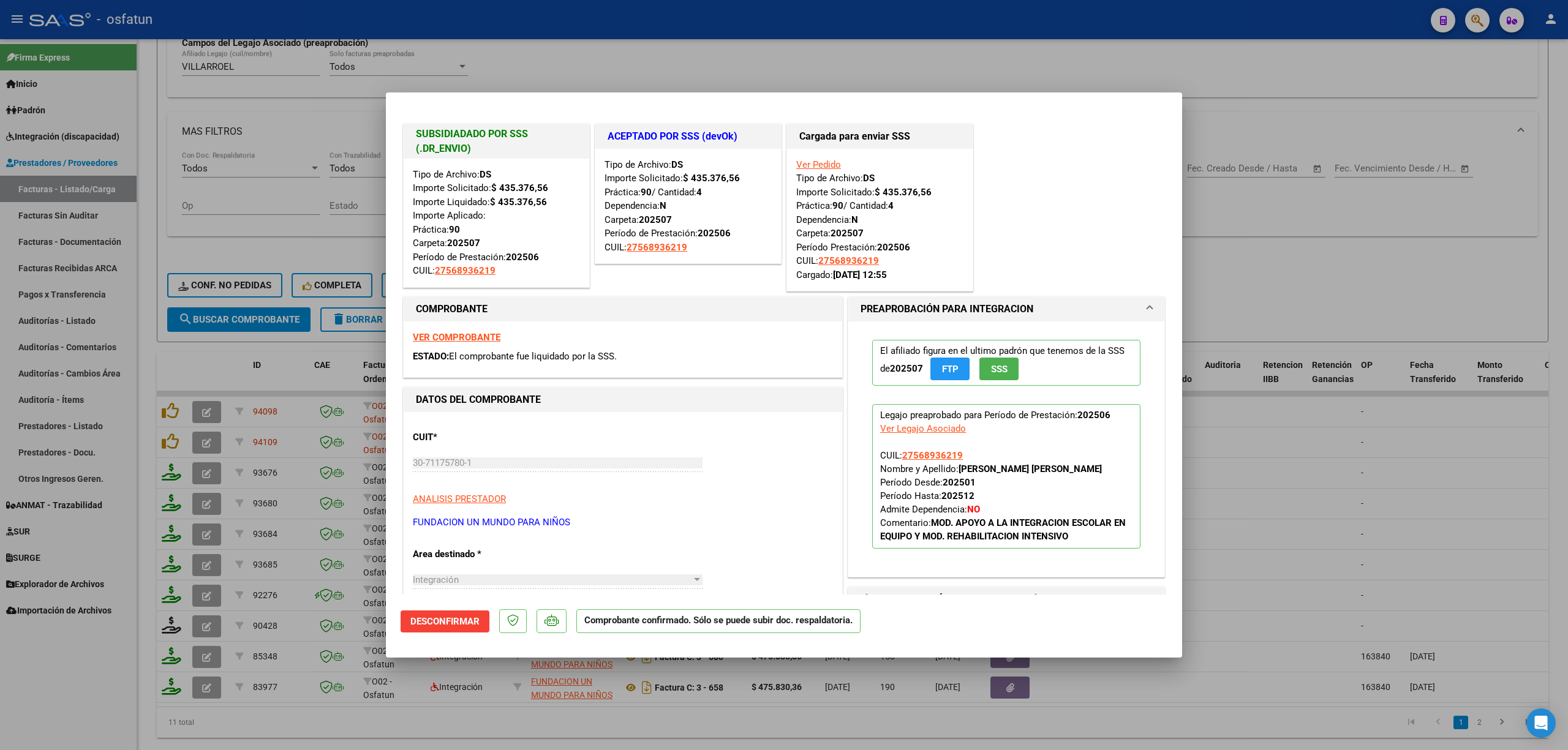
click at [1313, 537] on div at bounding box center [784, 375] width 1568 height 750
type input "$ 0,00"
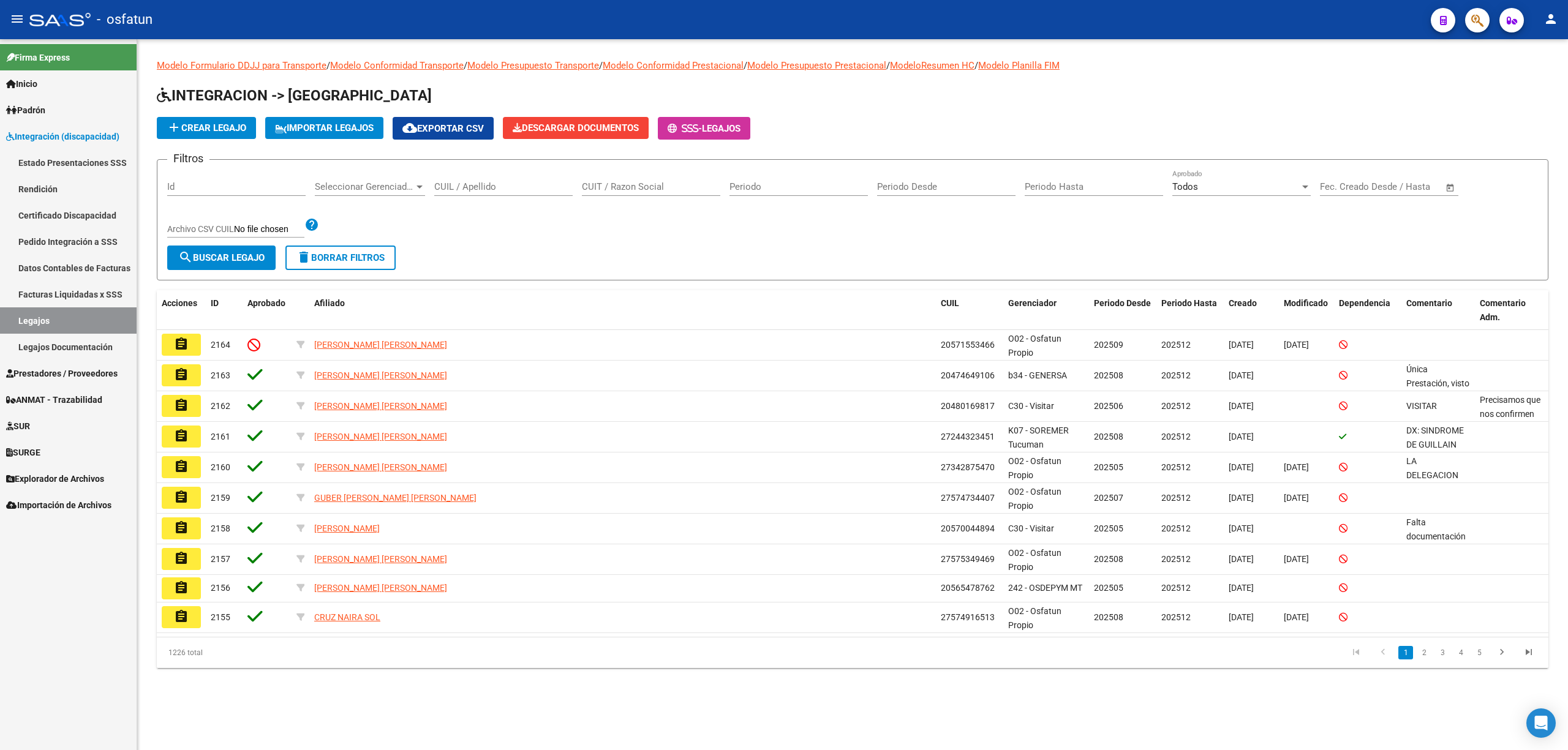
click at [510, 188] on input "CUIL / Apellido" at bounding box center [503, 187] width 139 height 11
paste input "Rojas Mema Amin Javier (57155346"
drag, startPoint x: 530, startPoint y: 189, endPoint x: 762, endPoint y: 182, distance: 232.1
click at [762, 182] on div "Filtros Id Seleccionar Gerenciador Seleccionar Gerenciador Rojas Mema Amin Javi…" at bounding box center [852, 207] width 1371 height 76
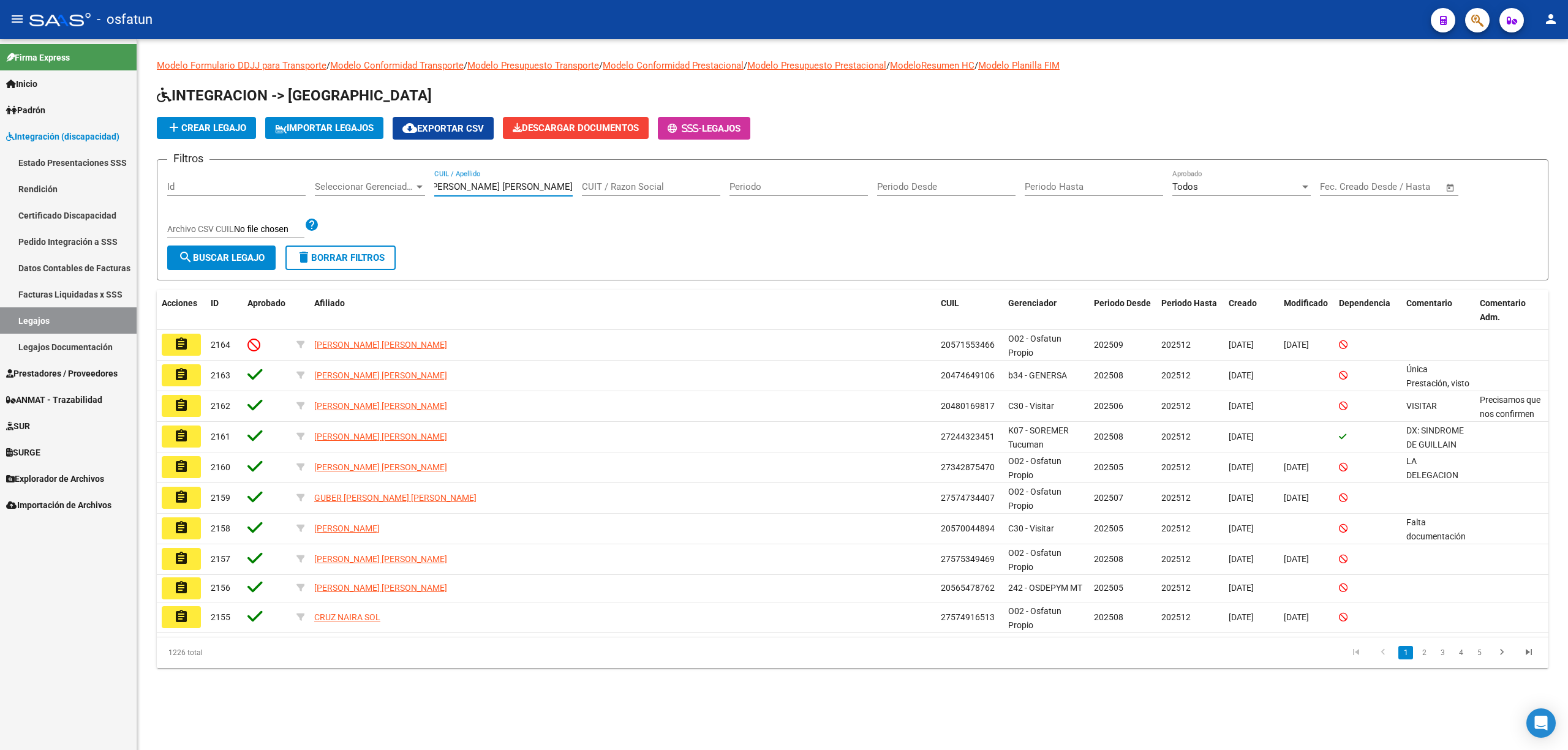
scroll to position [0, 0]
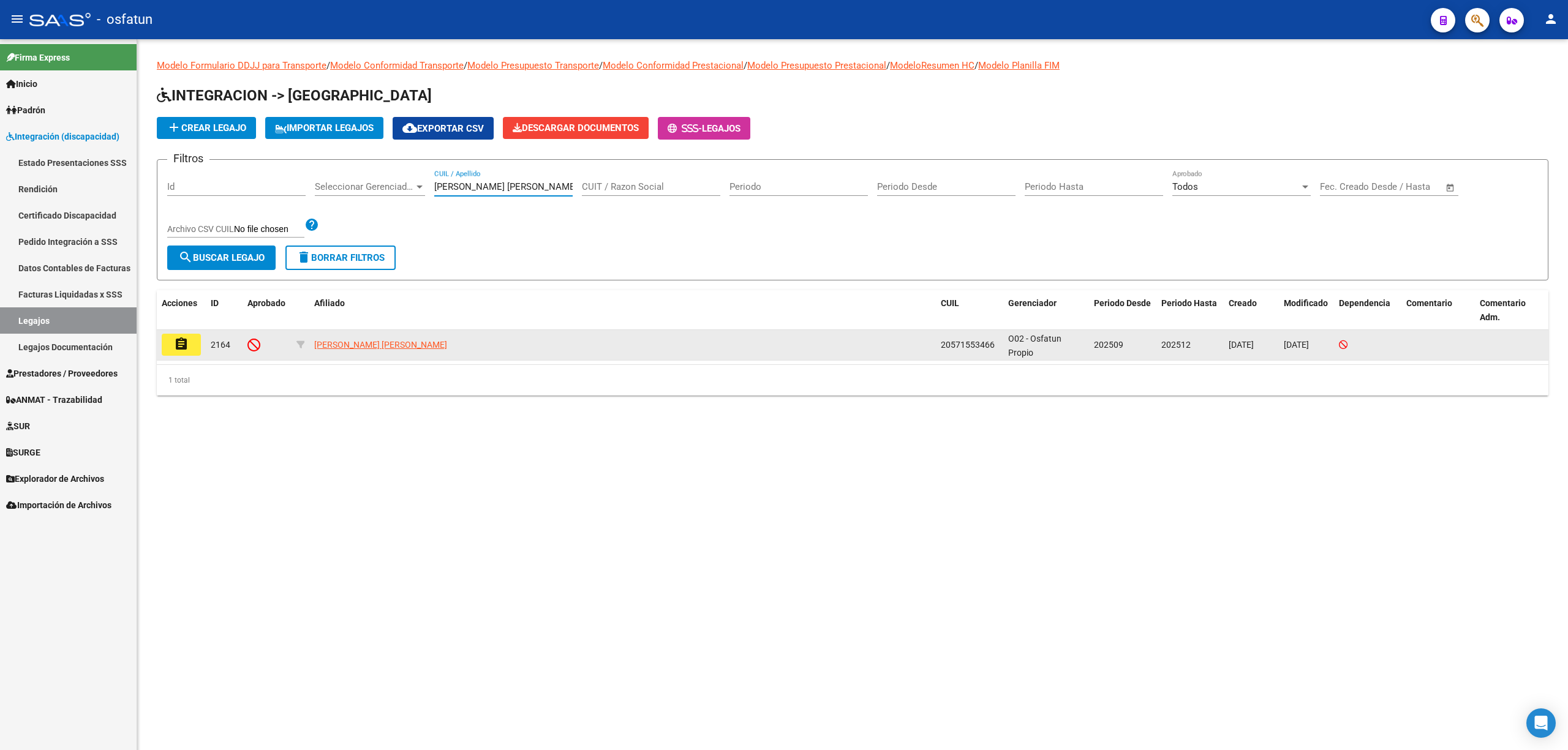
type input "Rojas Mema Amin Javier"
click at [177, 343] on mat-icon "assignment" at bounding box center [181, 344] width 15 height 15
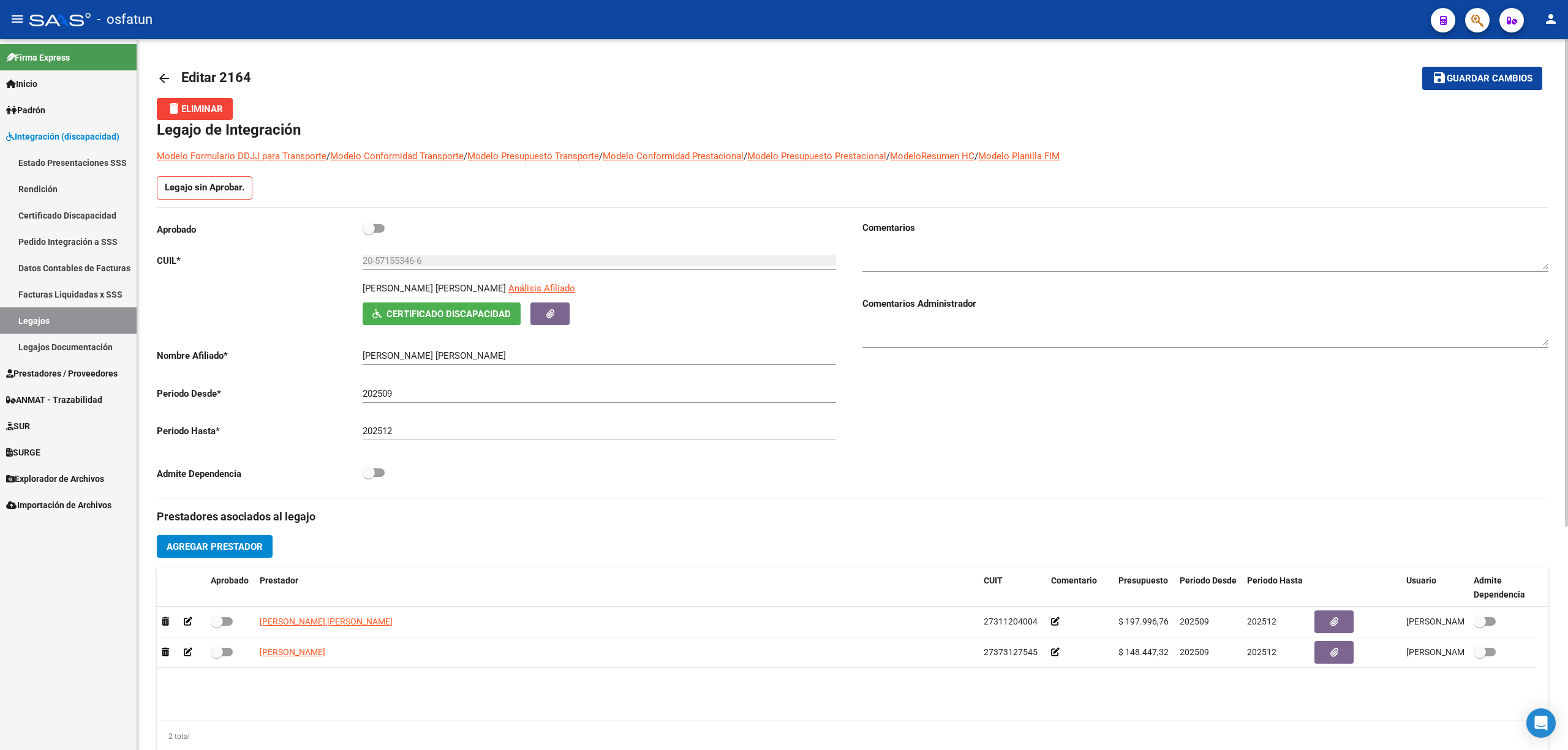
click at [387, 270] on div "20-57155346-6 Ingresar CUIL" at bounding box center [599, 262] width 474 height 38
click at [395, 255] on div "20-57155346-6 Ingresar CUIL" at bounding box center [599, 256] width 474 height 26
click at [387, 264] on input "20-57155346-6" at bounding box center [599, 261] width 474 height 11
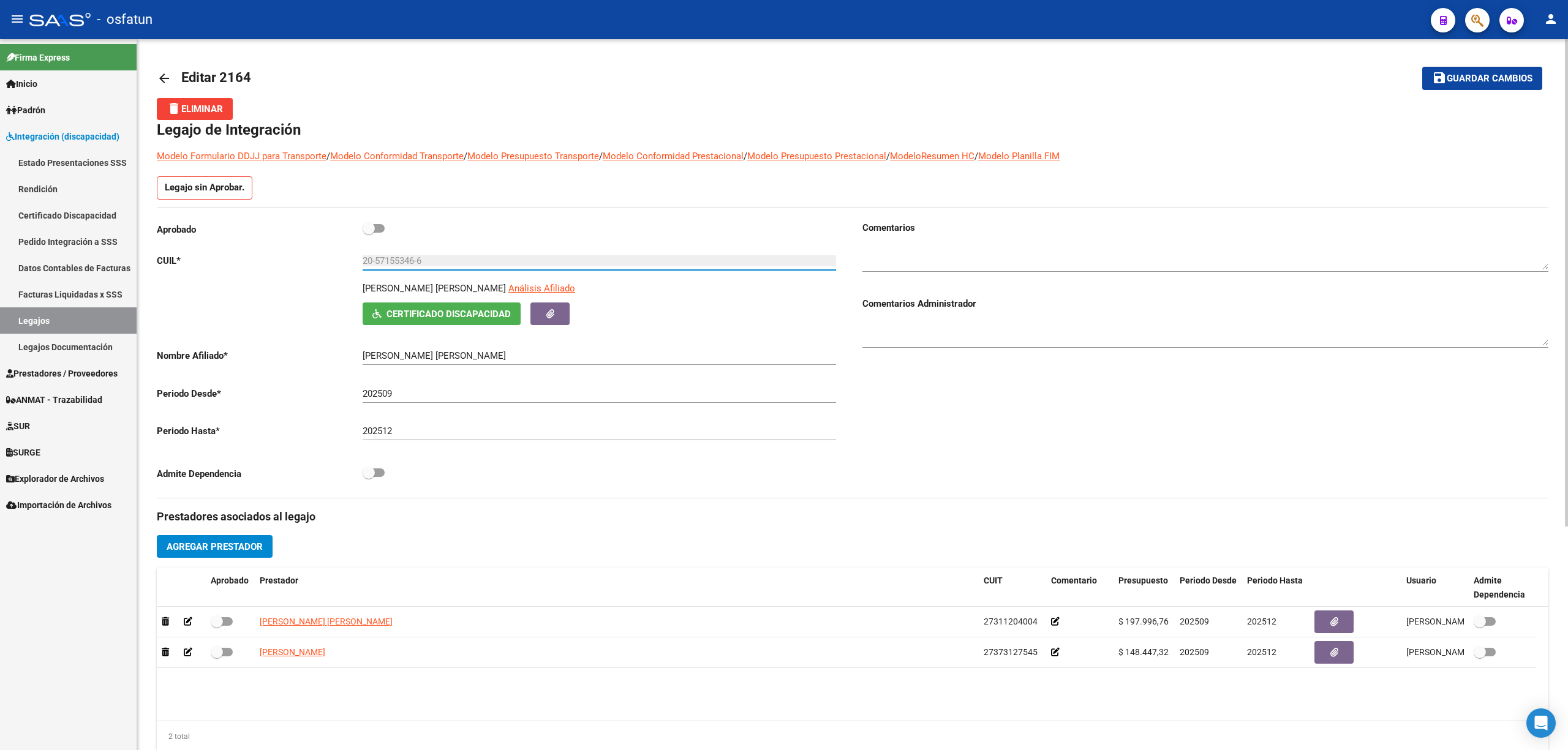
click at [387, 264] on input "20-57155346-6" at bounding box center [599, 261] width 474 height 11
click at [800, 460] on div "Aprobado CUIL * 20-57155346-6 Ingresar CUIL ROJAS MEMA AMIN JAVIER Análisis Afi…" at bounding box center [500, 354] width 686 height 267
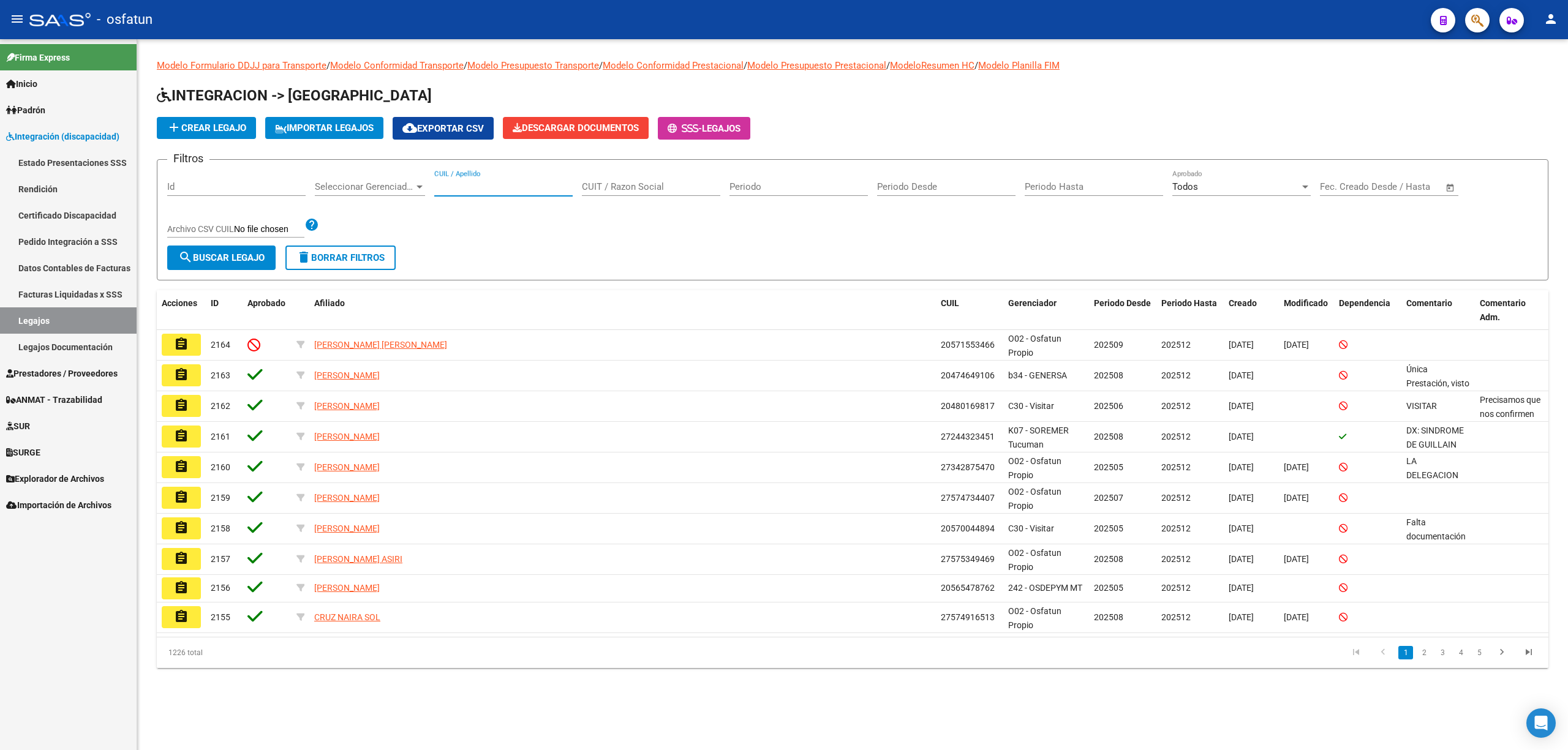
click at [476, 184] on input "CUIL / Apellido" at bounding box center [503, 187] width 139 height 11
paste input "27555611361"
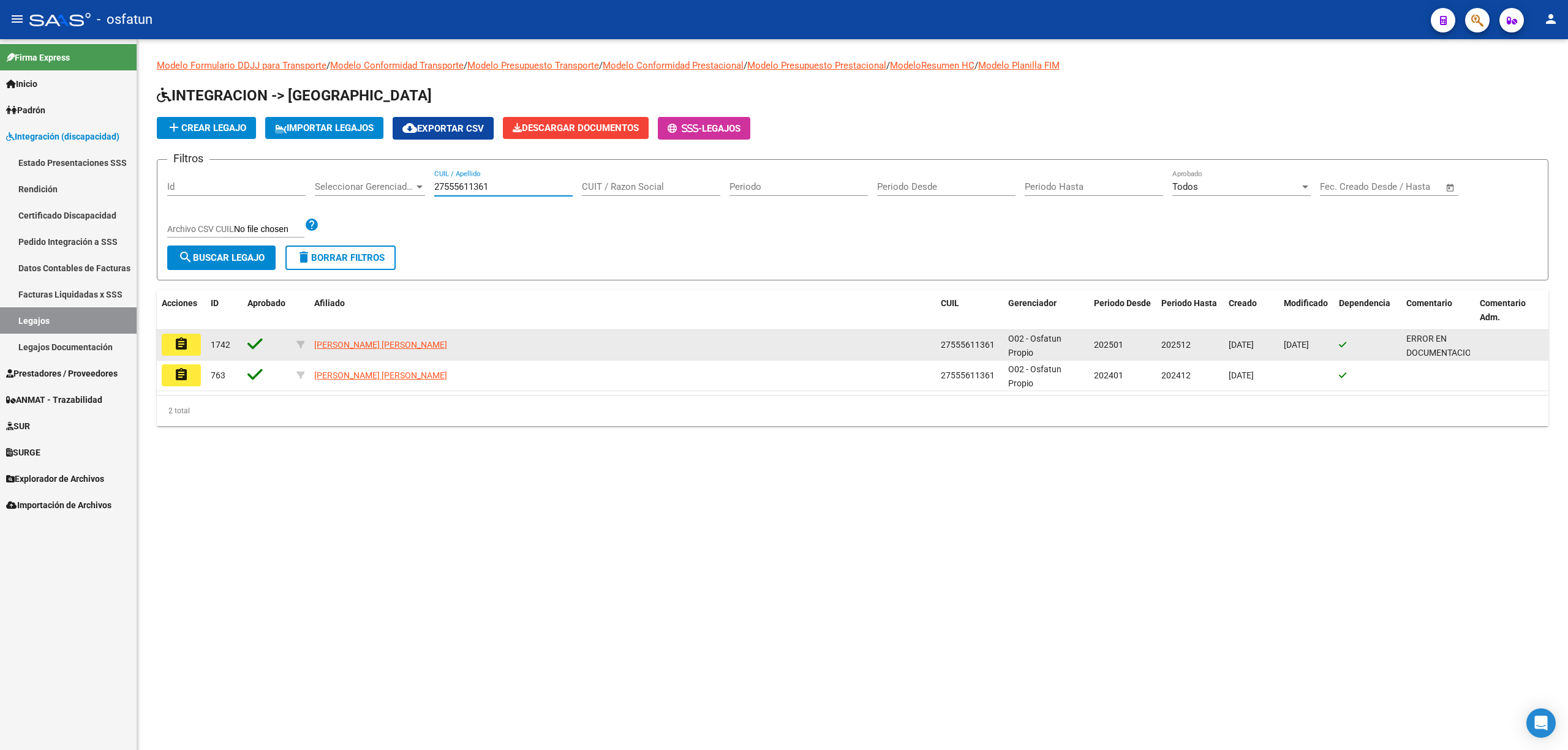
type input "27555611361"
click at [175, 348] on mat-icon "assignment" at bounding box center [181, 344] width 15 height 15
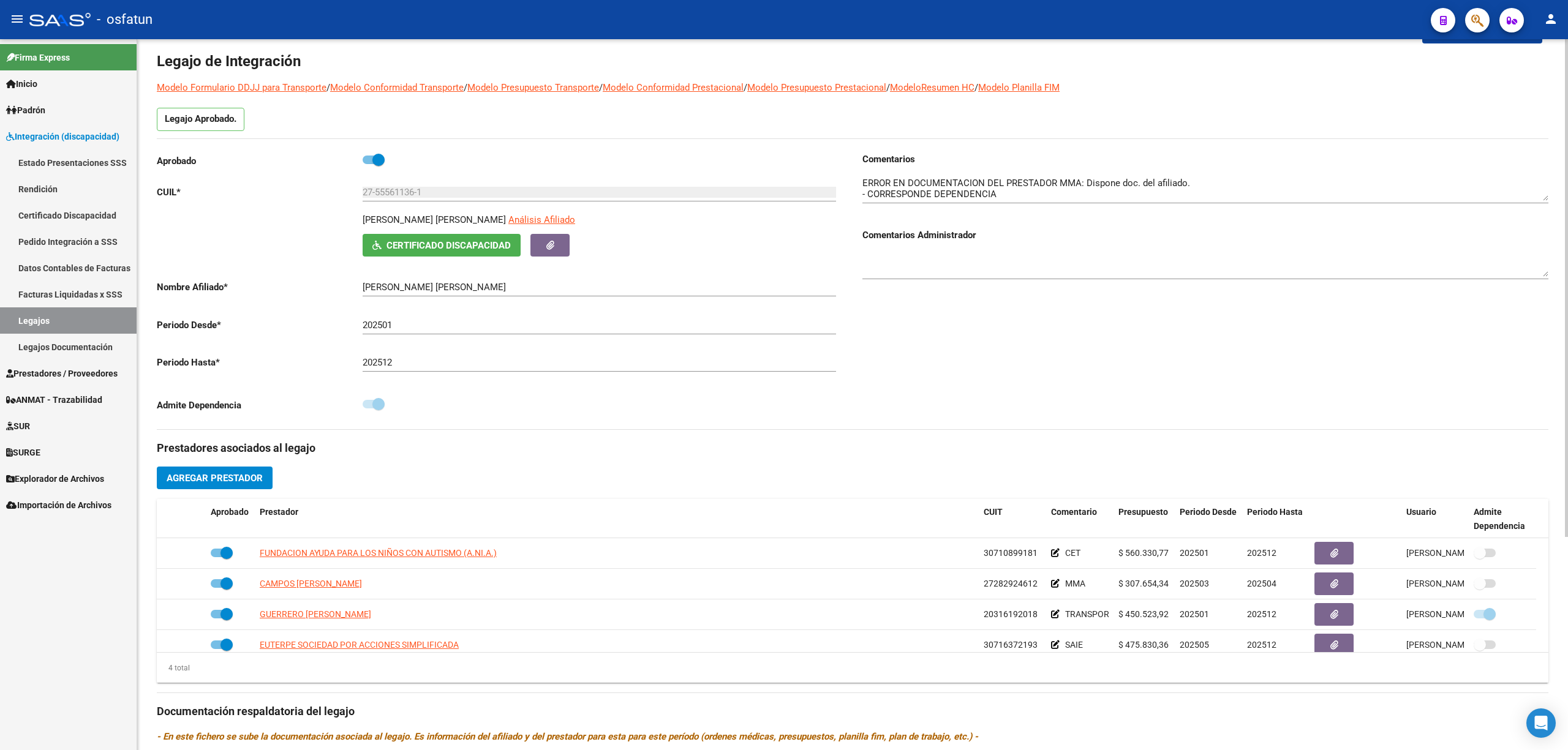
scroll to position [81, 0]
